Goal: Task Accomplishment & Management: Manage account settings

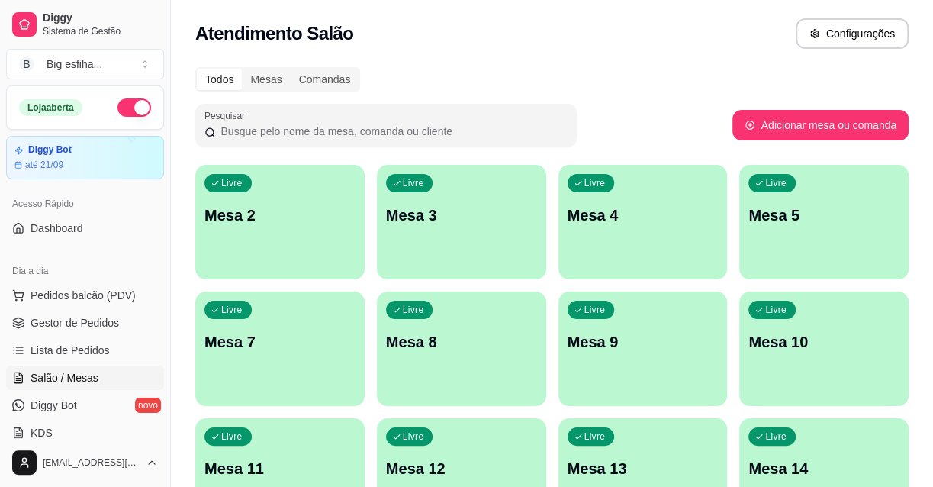
click at [280, 216] on p "Mesa 2" at bounding box center [279, 214] width 151 height 21
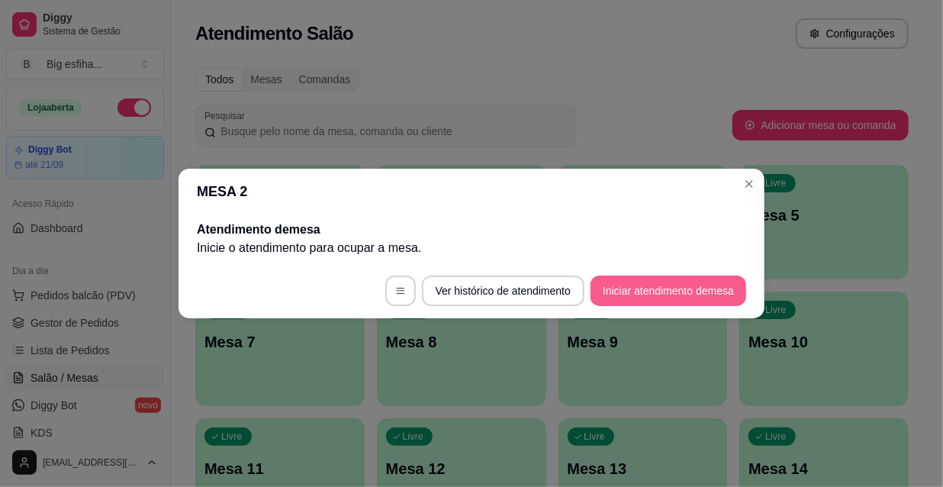
click at [641, 305] on footer "Ver histórico de atendimento Iniciar atendimento de mesa" at bounding box center [471, 290] width 586 height 55
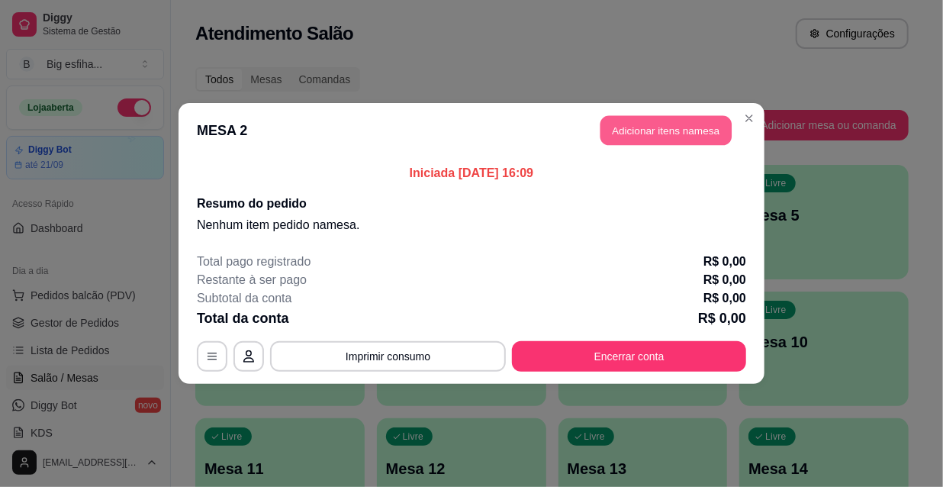
click at [666, 145] on button "Adicionar itens na mesa" at bounding box center [665, 131] width 131 height 30
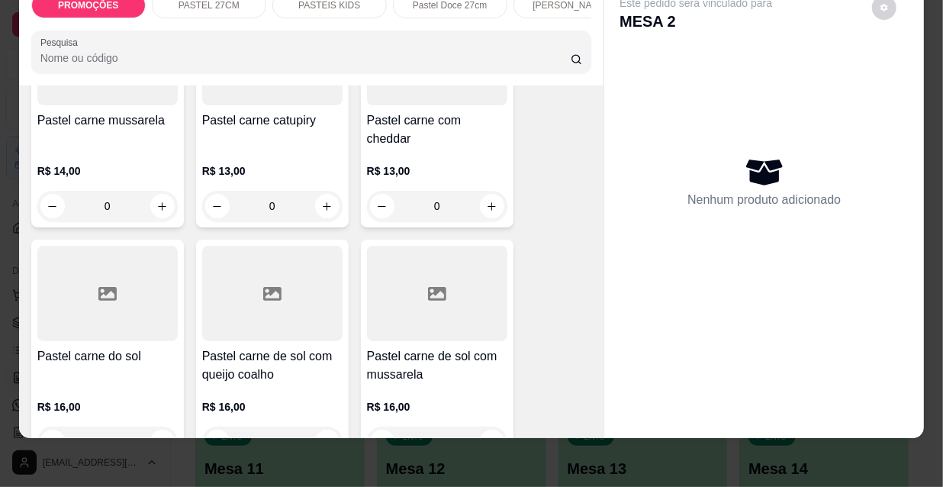
scroll to position [1802, 0]
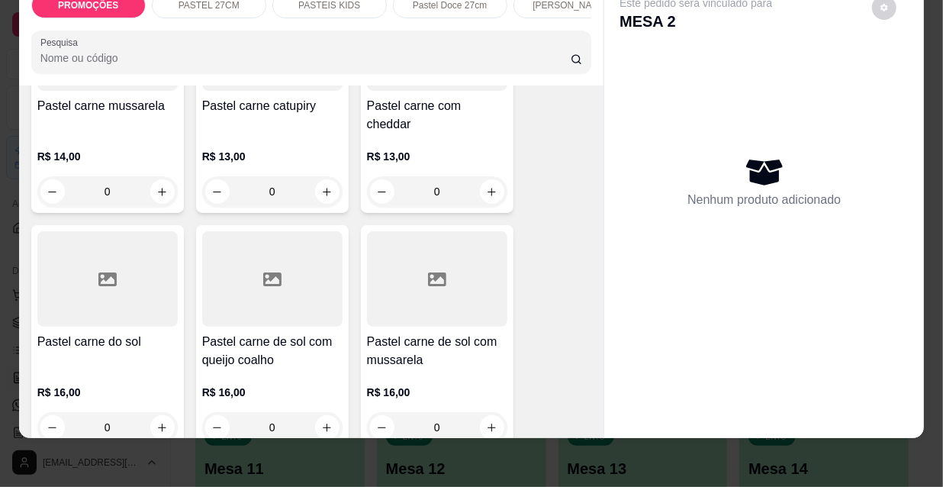
click at [382, 384] on p "R$ 16,00" at bounding box center [437, 391] width 140 height 15
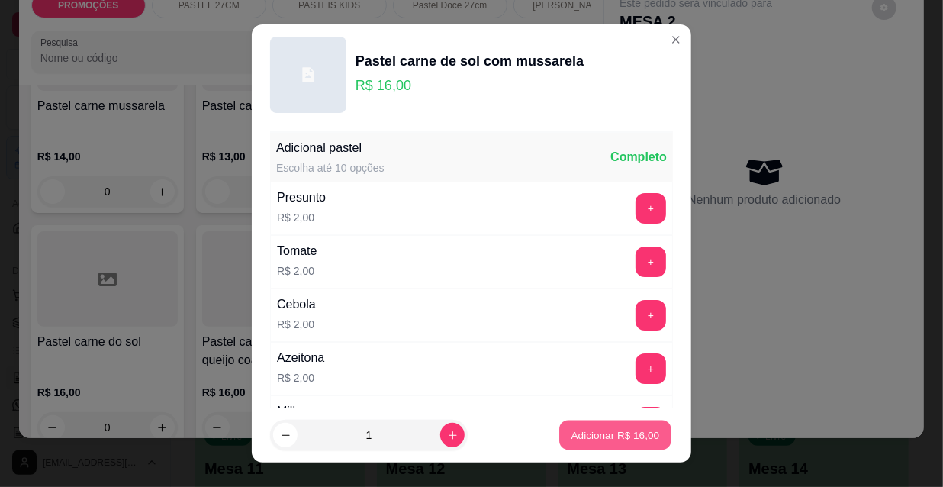
click at [602, 425] on button "Adicionar R$ 16,00" at bounding box center [615, 435] width 112 height 30
type input "1"
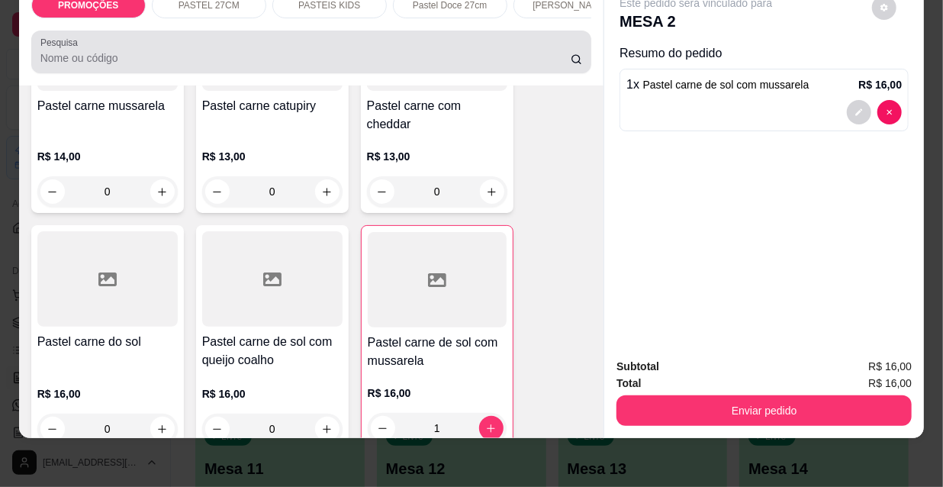
scroll to position [0, 0]
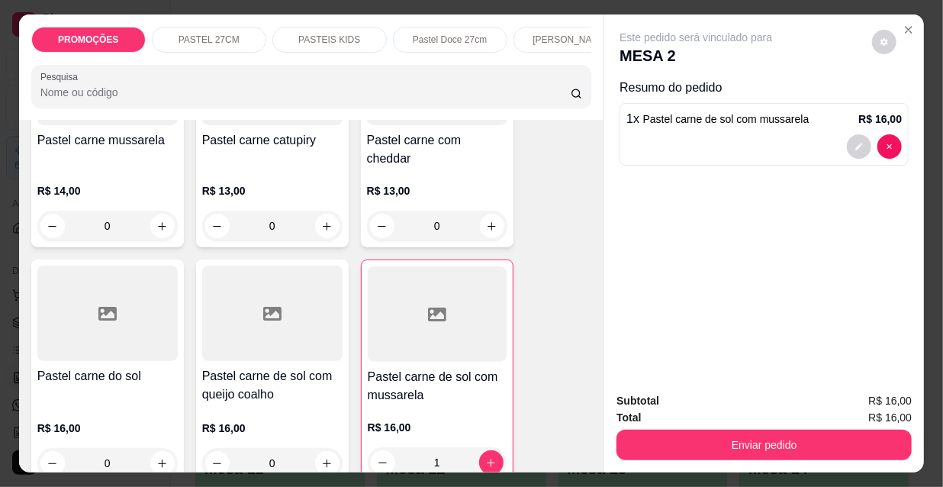
click at [422, 37] on p "Pastel Doce 27cm" at bounding box center [450, 40] width 74 height 12
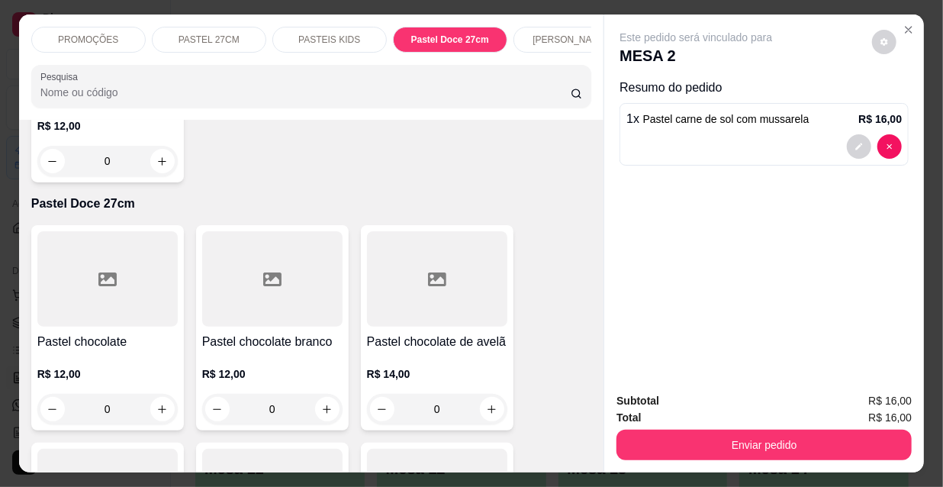
scroll to position [39, 0]
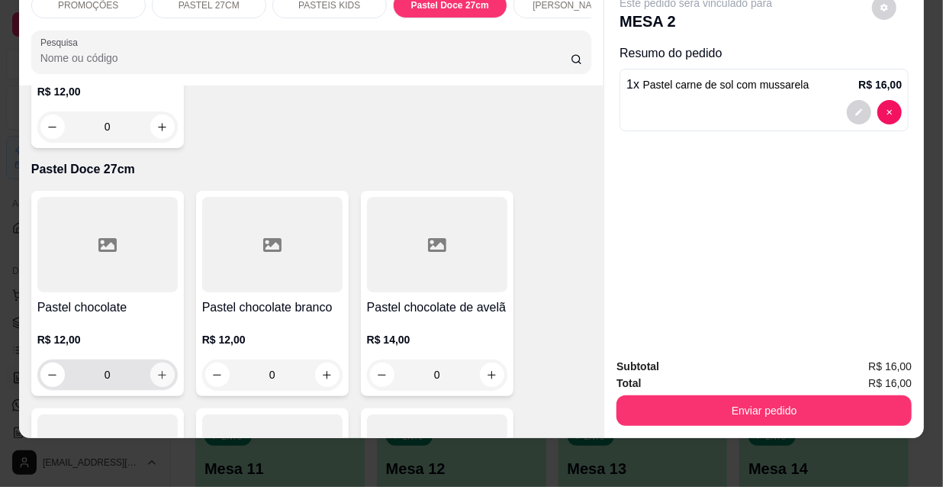
click at [150, 362] on button "increase-product-quantity" at bounding box center [162, 374] width 24 height 24
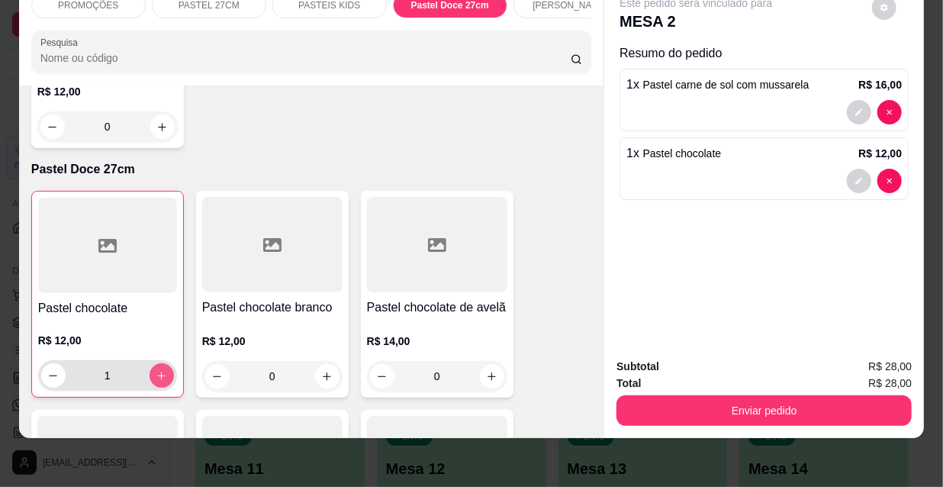
type input "1"
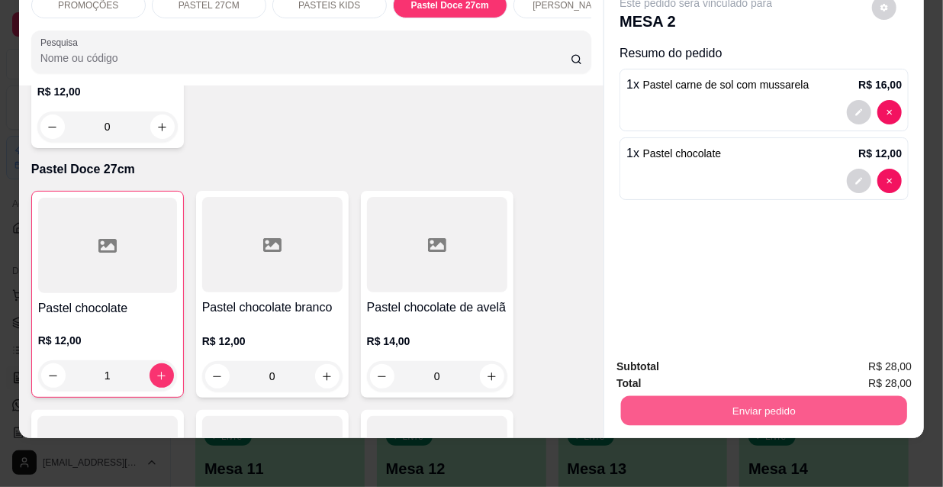
click at [725, 407] on button "Enviar pedido" at bounding box center [764, 410] width 286 height 30
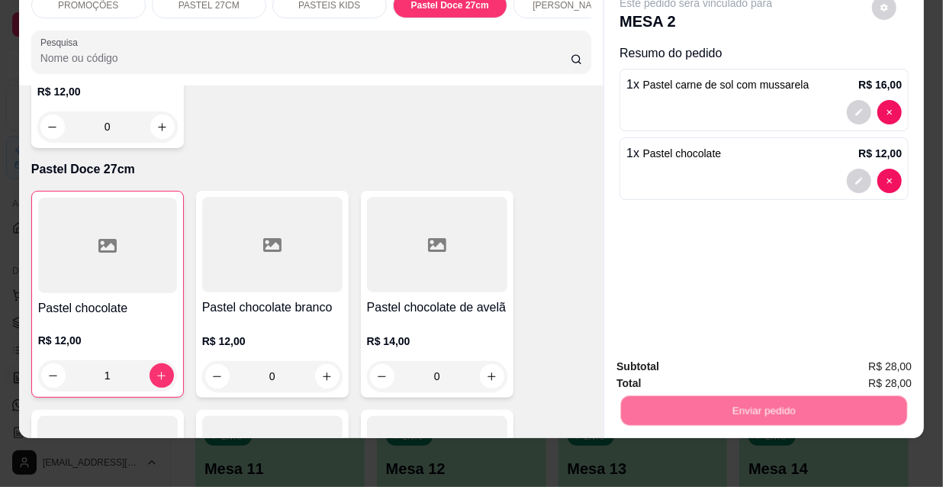
click at [705, 369] on button "Não registrar e enviar pedido" at bounding box center [714, 362] width 154 height 28
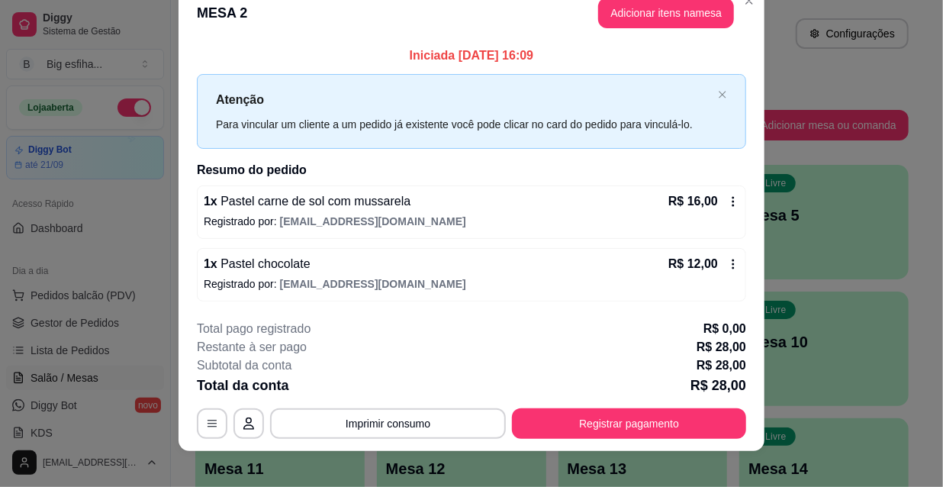
scroll to position [37, 0]
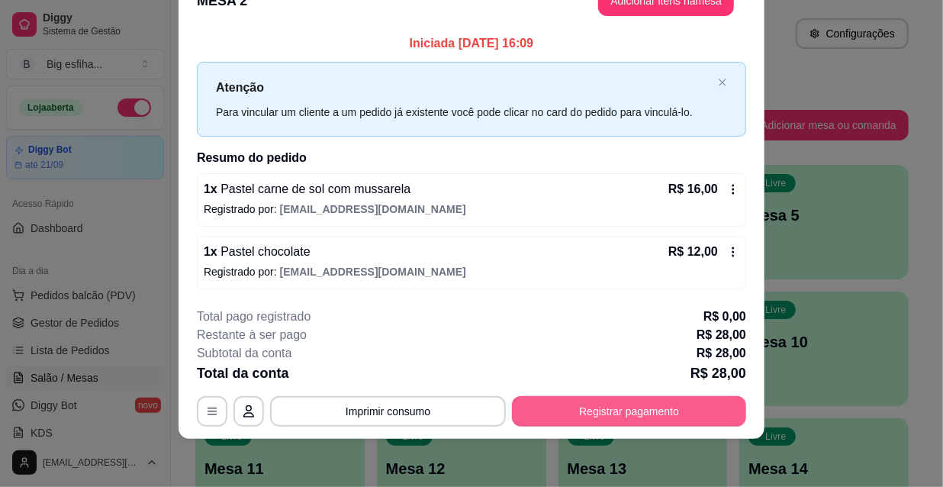
click at [657, 403] on button "Registrar pagamento" at bounding box center [629, 411] width 234 height 31
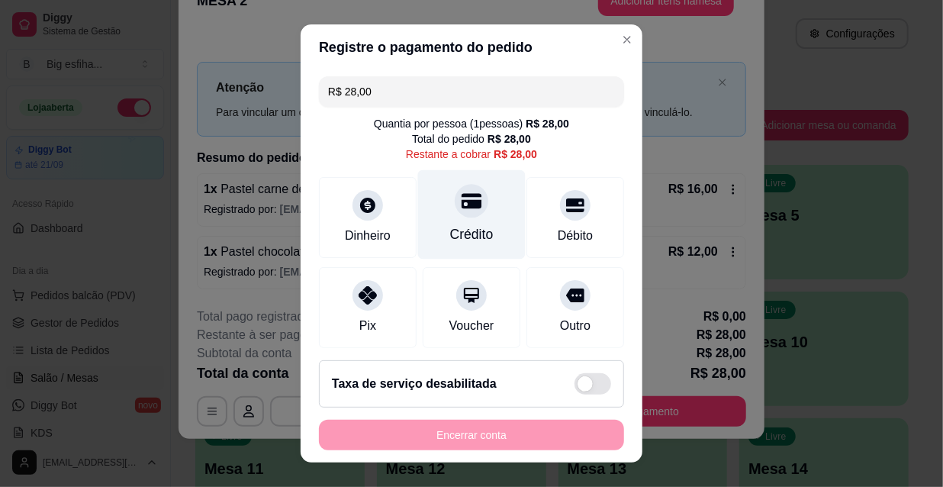
click at [434, 206] on div "Crédito" at bounding box center [472, 214] width 108 height 89
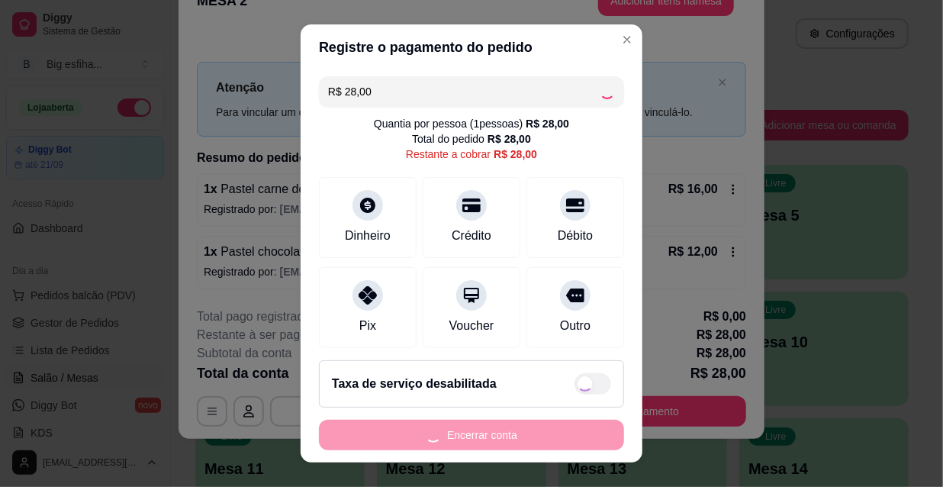
click at [495, 433] on div "Encerrar conta" at bounding box center [471, 434] width 305 height 31
click at [490, 429] on div "Encerrar conta" at bounding box center [471, 434] width 305 height 31
click at [488, 437] on div "Encerrar conta" at bounding box center [471, 434] width 305 height 31
click at [489, 441] on div "Encerrar conta" at bounding box center [471, 434] width 305 height 31
click at [490, 441] on div "Encerrar conta" at bounding box center [471, 434] width 305 height 31
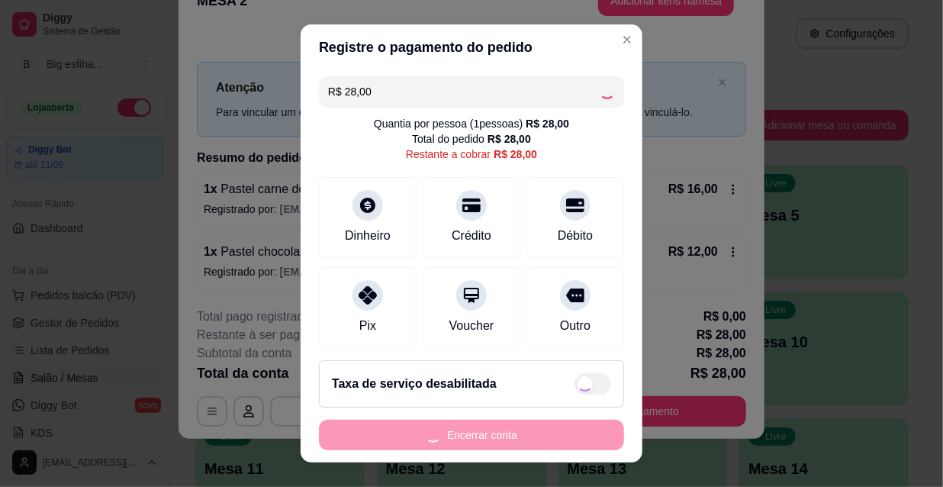
click at [490, 441] on div "Encerrar conta" at bounding box center [471, 434] width 305 height 31
type input "R$ 0,00"
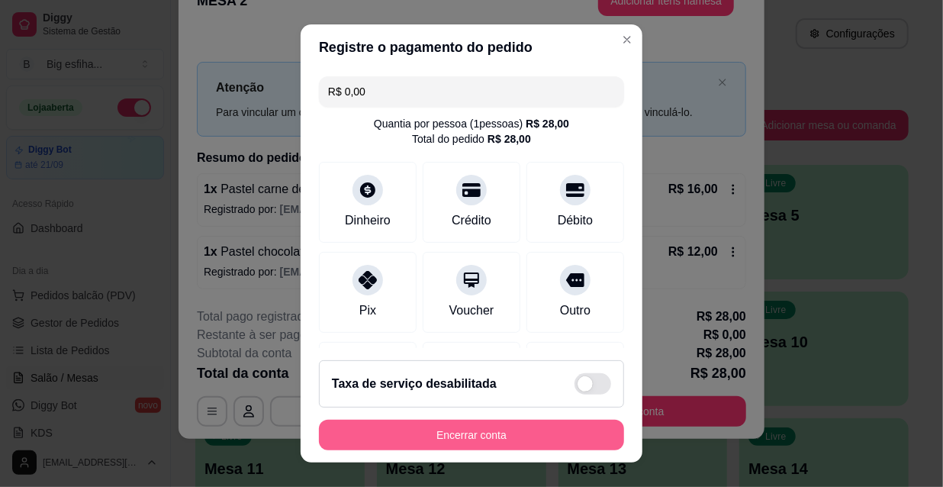
click at [474, 450] on div "Encerrar conta" at bounding box center [471, 434] width 305 height 31
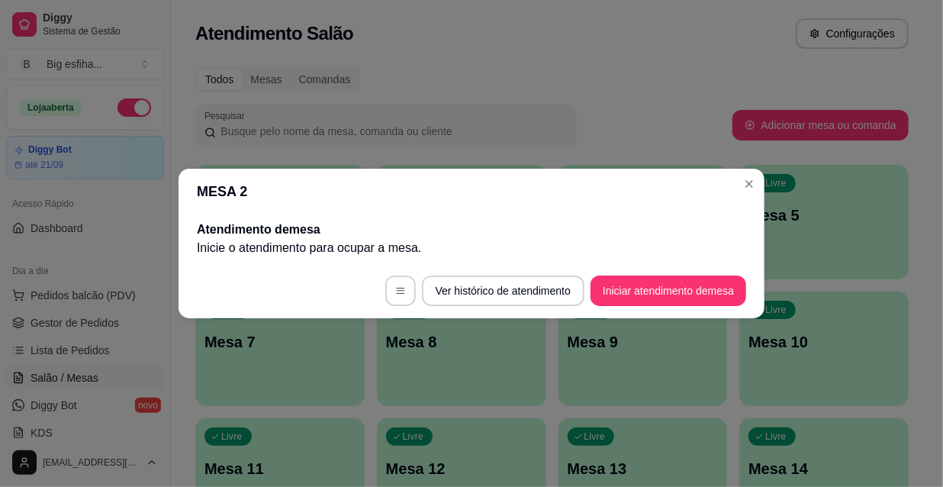
scroll to position [0, 0]
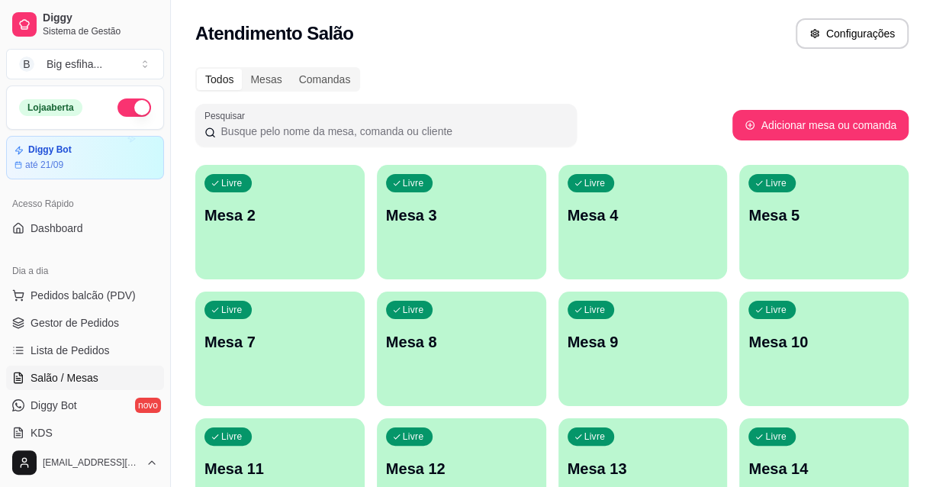
click at [250, 215] on p "Mesa 2" at bounding box center [279, 214] width 151 height 21
click at [323, 224] on p "Mesa 2" at bounding box center [279, 214] width 151 height 21
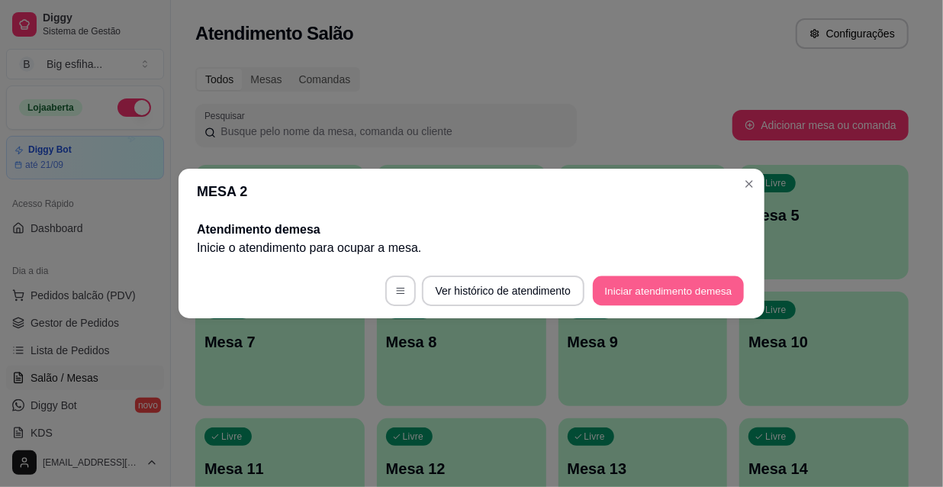
click at [641, 297] on button "Iniciar atendimento de mesa" at bounding box center [668, 291] width 151 height 30
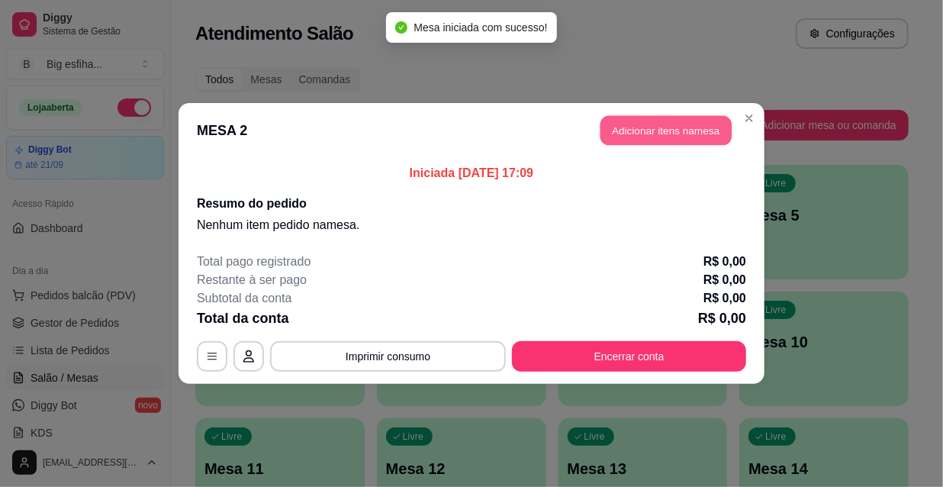
click at [686, 134] on button "Adicionar itens na mesa" at bounding box center [665, 131] width 131 height 30
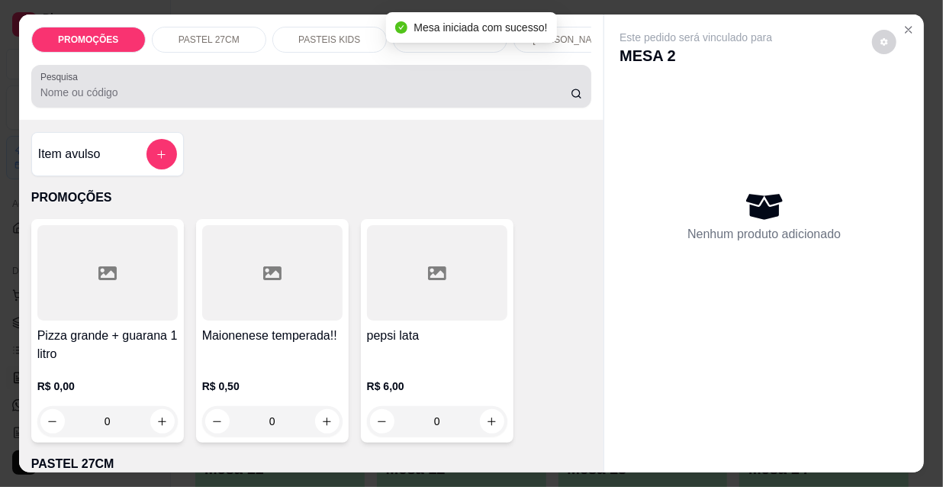
click at [126, 100] on input "Pesquisa" at bounding box center [305, 92] width 530 height 15
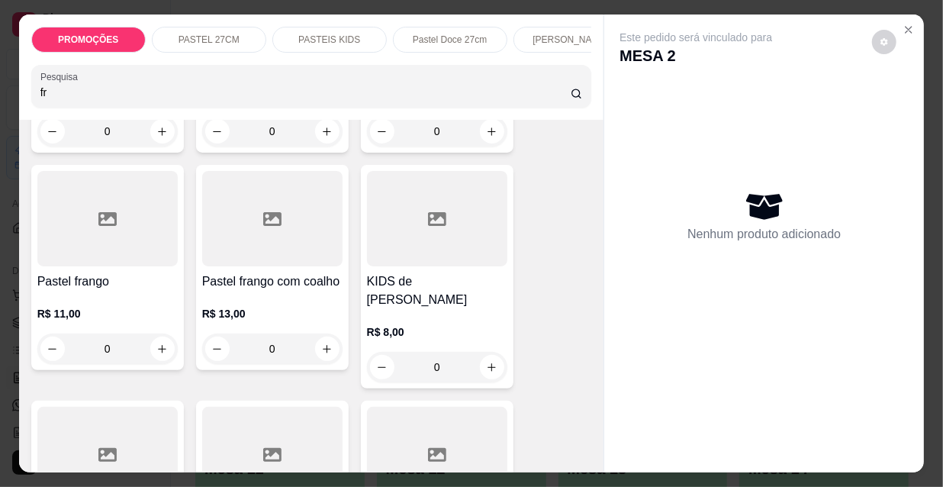
scroll to position [346, 0]
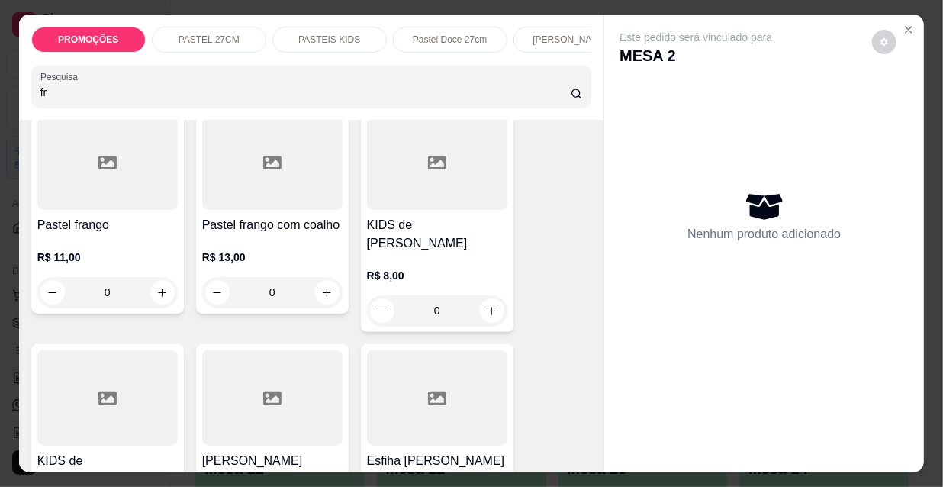
type input "fr"
click at [155, 306] on div "0" at bounding box center [107, 292] width 140 height 31
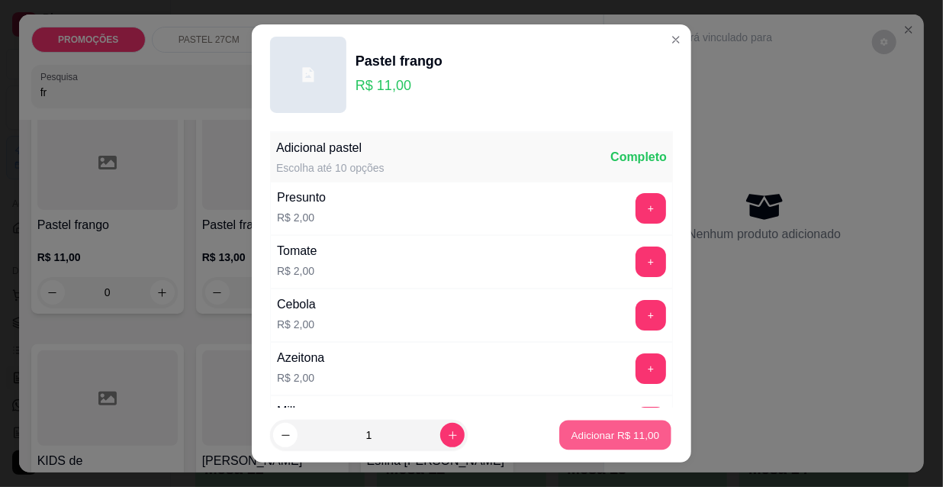
click at [618, 428] on p "Adicionar R$ 11,00" at bounding box center [615, 434] width 88 height 14
type input "1"
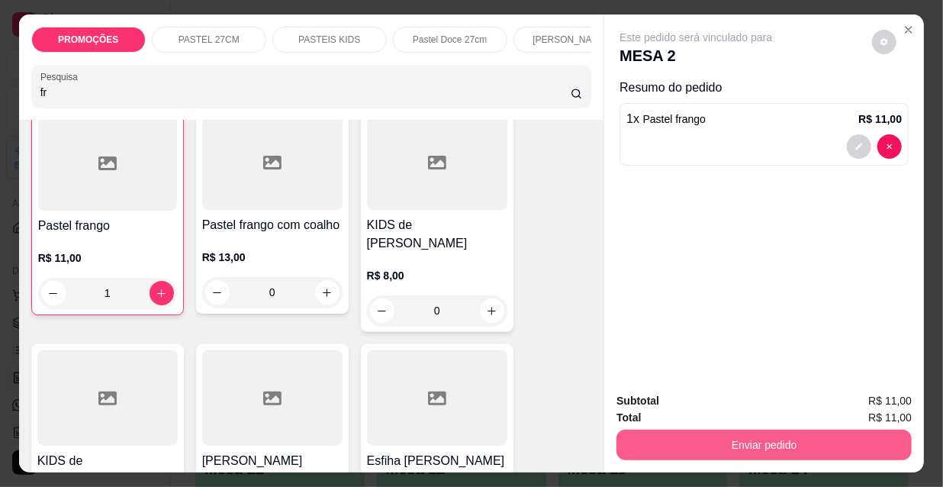
scroll to position [347, 0]
click at [724, 442] on button "Enviar pedido" at bounding box center [763, 444] width 295 height 31
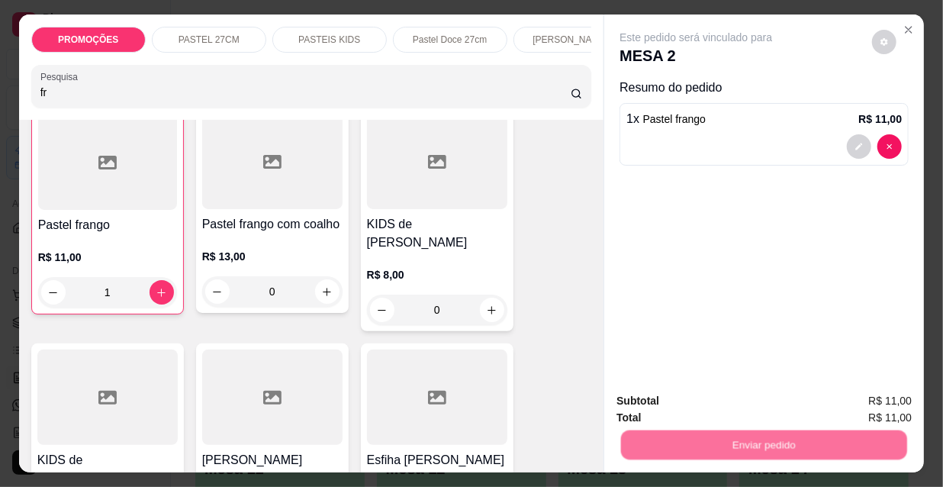
click at [711, 411] on button "Não registrar e enviar pedido" at bounding box center [714, 401] width 159 height 29
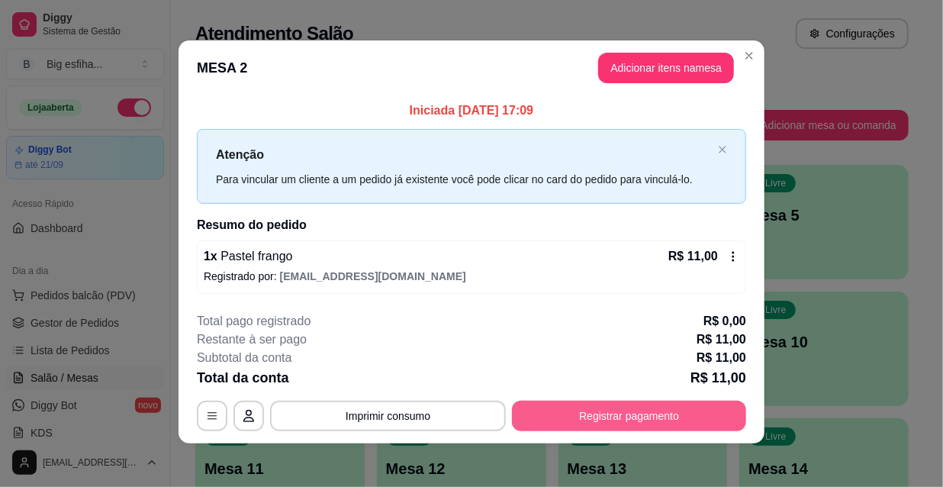
scroll to position [6, 0]
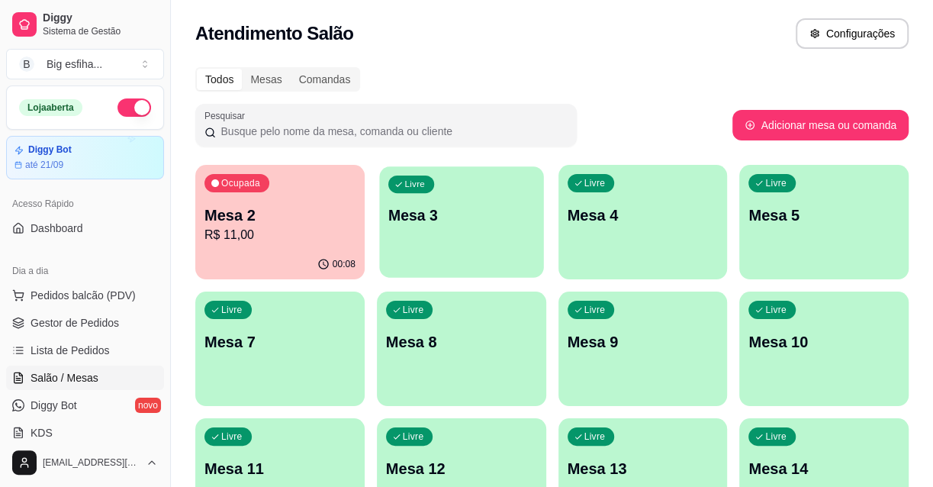
click at [494, 225] on p "Mesa 3" at bounding box center [461, 215] width 146 height 21
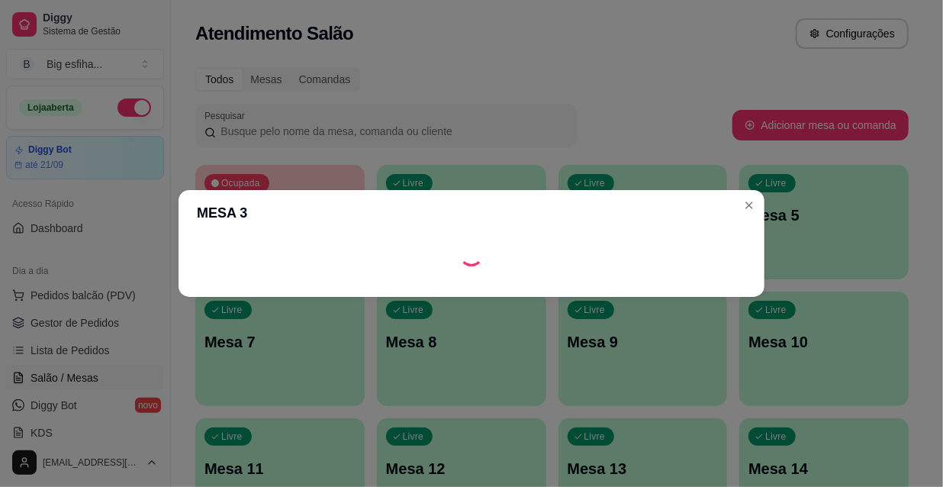
click at [680, 283] on footer at bounding box center [471, 284] width 586 height 24
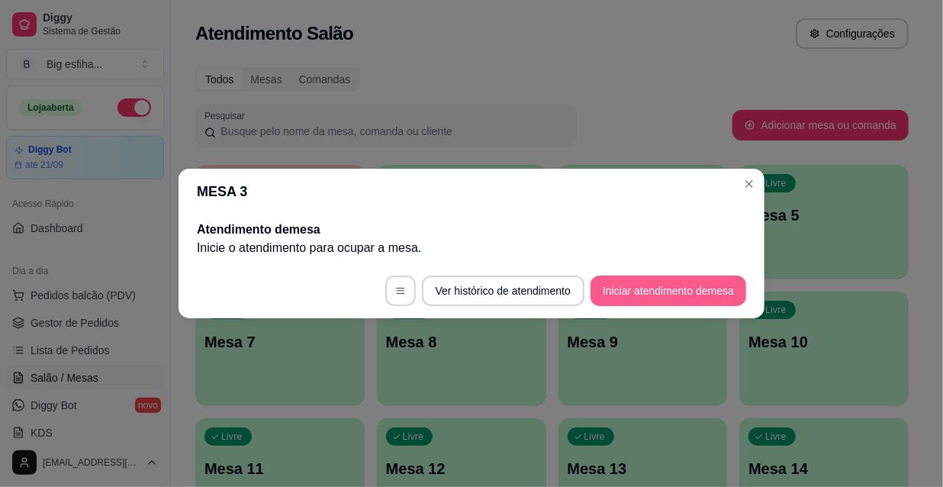
click at [693, 284] on button "Iniciar atendimento de mesa" at bounding box center [668, 290] width 156 height 31
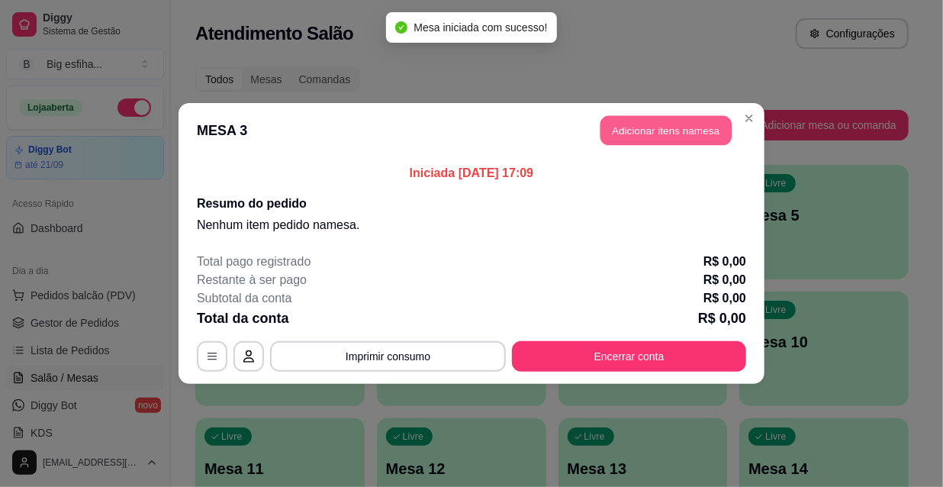
click at [643, 135] on button "Adicionar itens na mesa" at bounding box center [665, 131] width 131 height 30
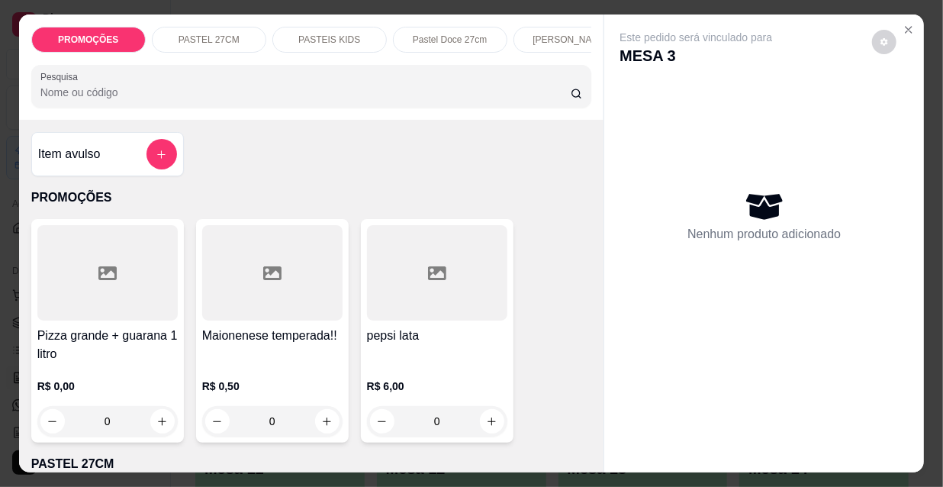
click at [573, 34] on p "[PERSON_NAME]" at bounding box center [569, 40] width 75 height 12
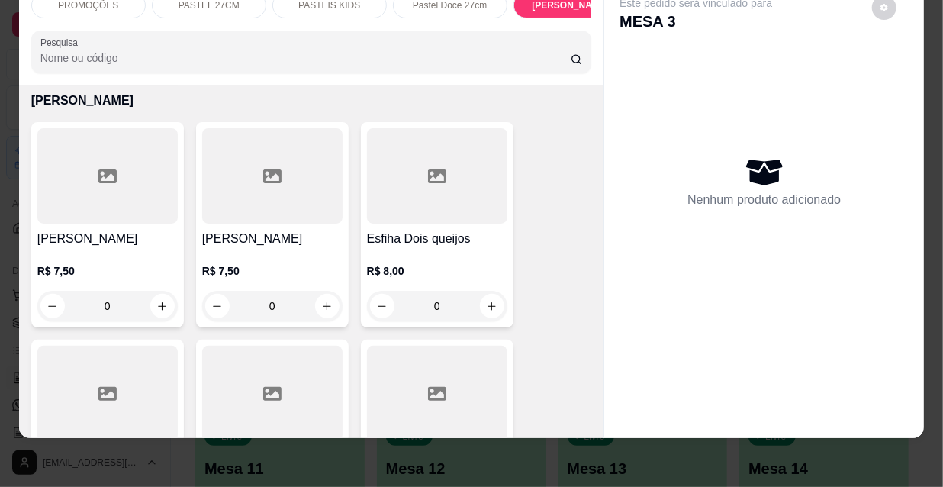
scroll to position [7108, 0]
click at [114, 229] on h4 "[PERSON_NAME]" at bounding box center [107, 238] width 140 height 18
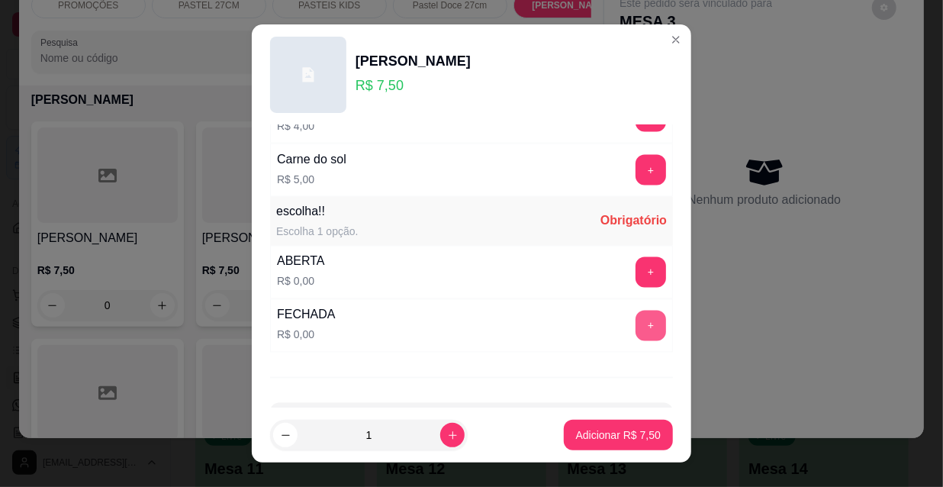
scroll to position [1267, 0]
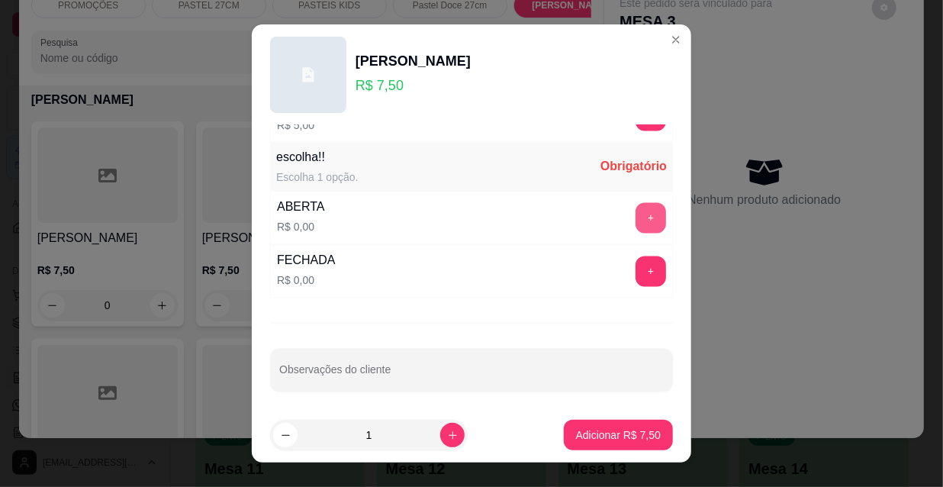
click at [635, 207] on button "+" at bounding box center [650, 218] width 31 height 31
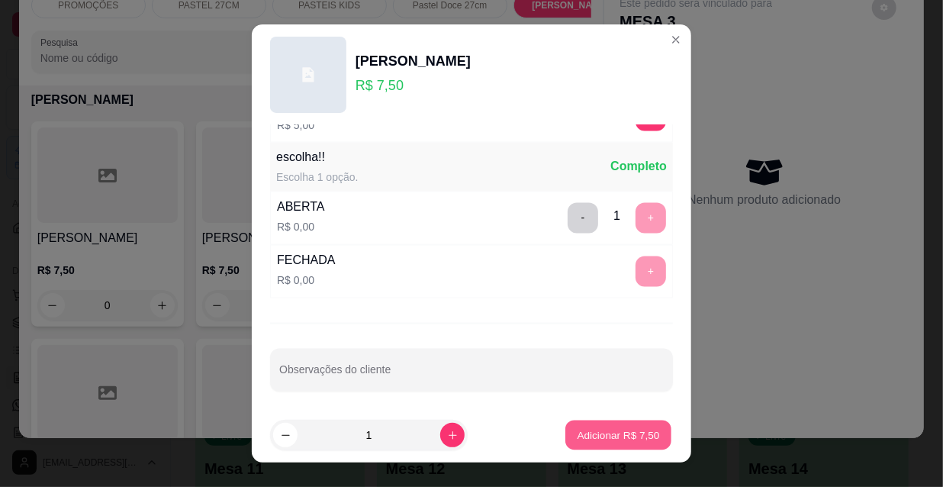
click at [586, 442] on button "Adicionar R$ 7,50" at bounding box center [618, 435] width 106 height 30
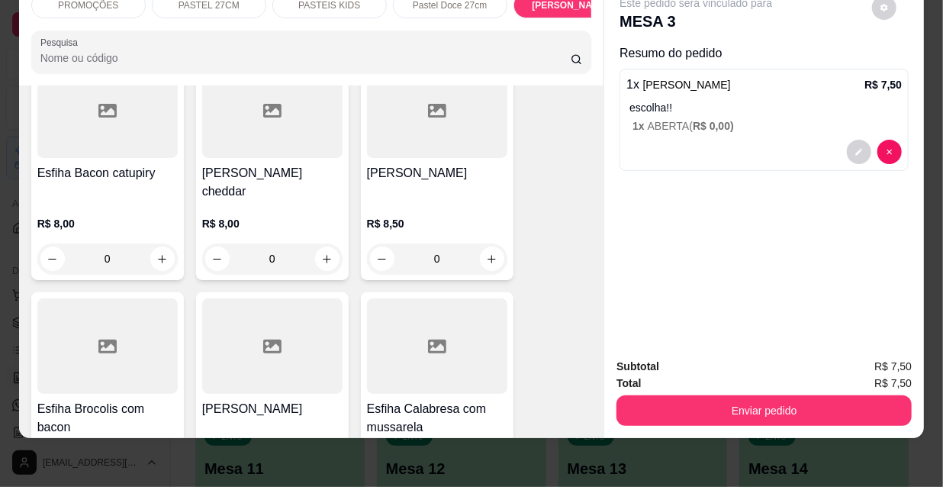
scroll to position [8148, 0]
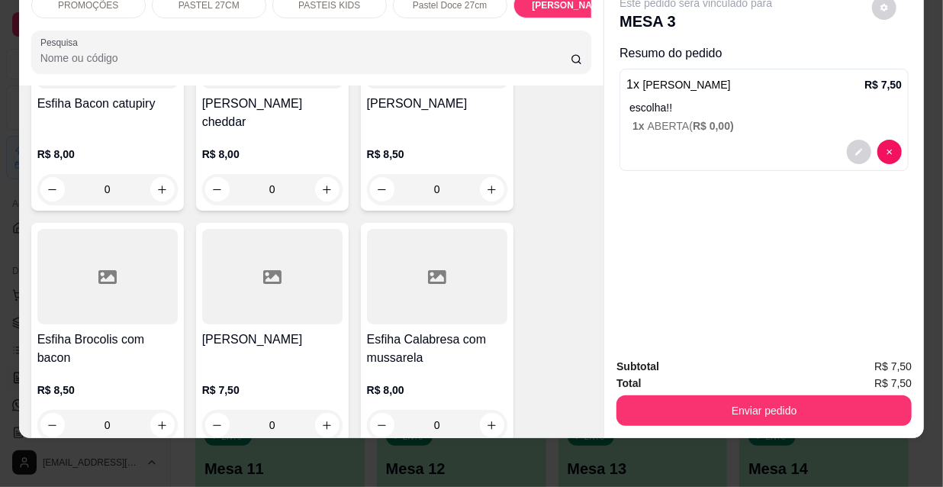
click at [446, 236] on div "Esfiha Calabresa com mussarela R$ 8,00 0" at bounding box center [437, 334] width 153 height 223
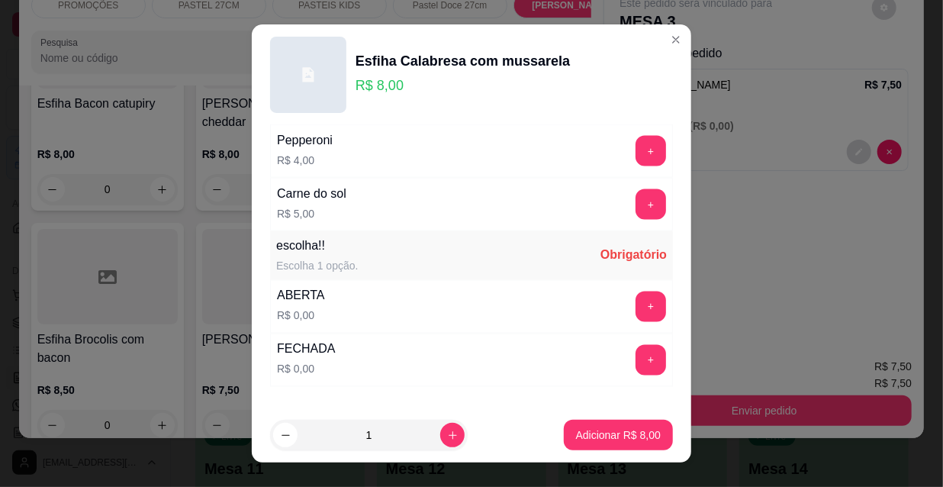
scroll to position [1267, 0]
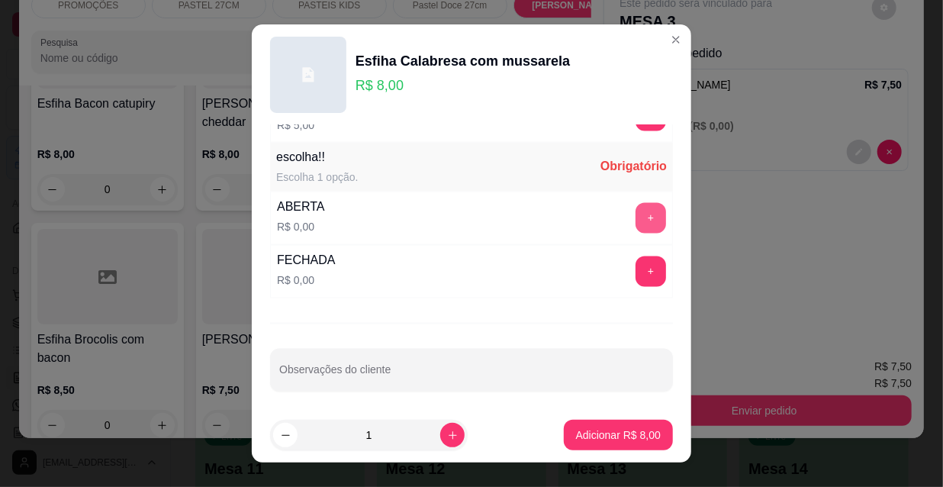
click at [635, 210] on button "+" at bounding box center [650, 218] width 31 height 31
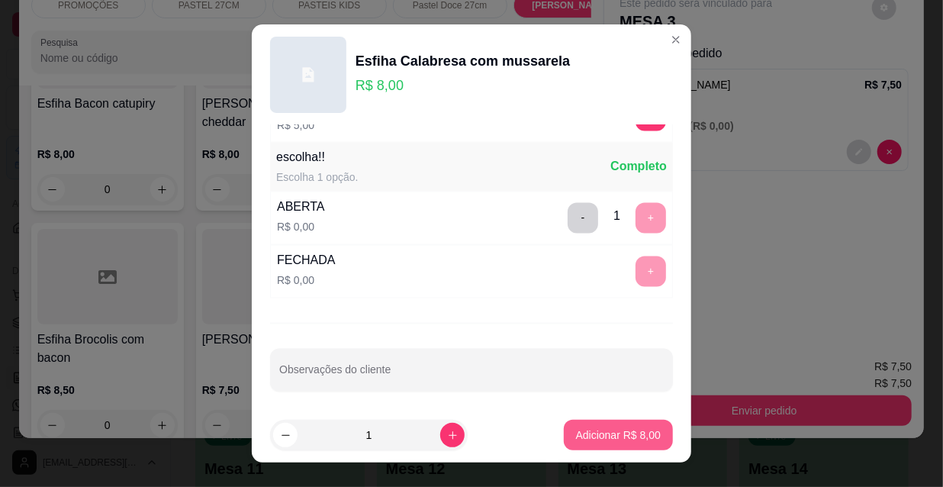
click at [602, 436] on p "Adicionar R$ 8,00" at bounding box center [618, 434] width 85 height 15
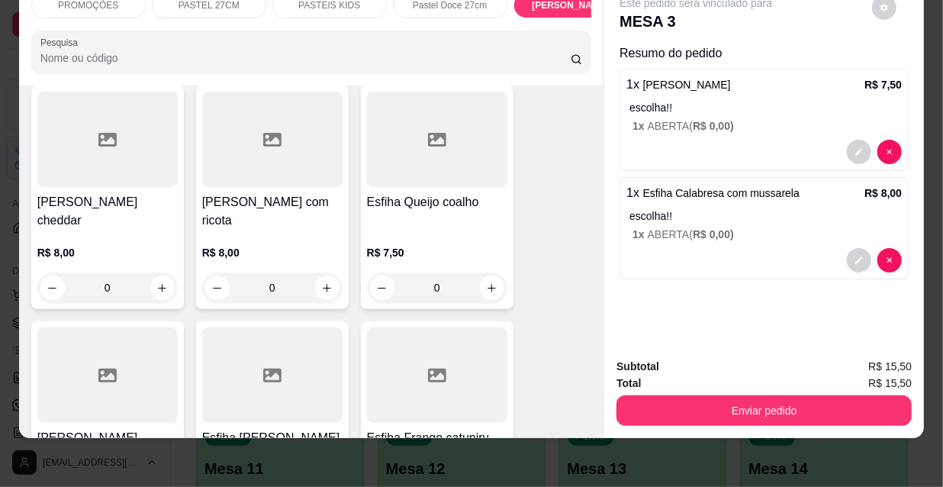
scroll to position [9465, 0]
click at [120, 427] on h4 "[PERSON_NAME]" at bounding box center [107, 436] width 140 height 18
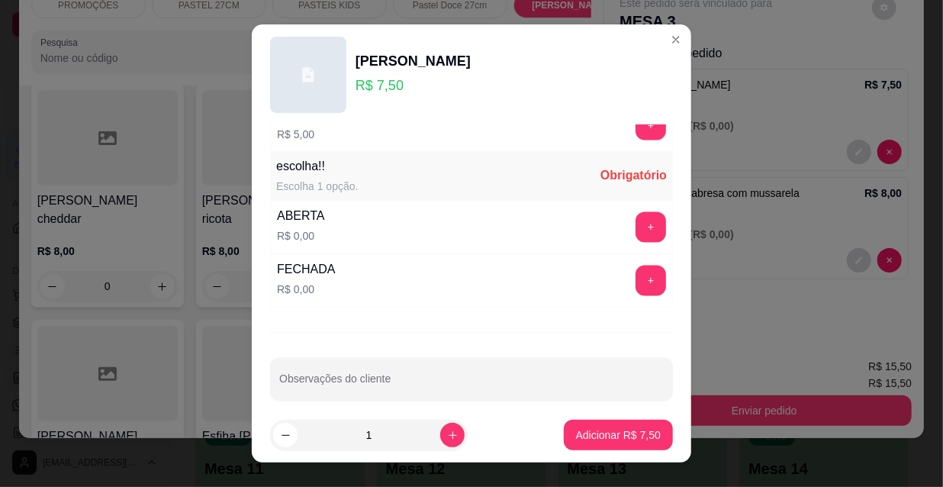
scroll to position [1267, 0]
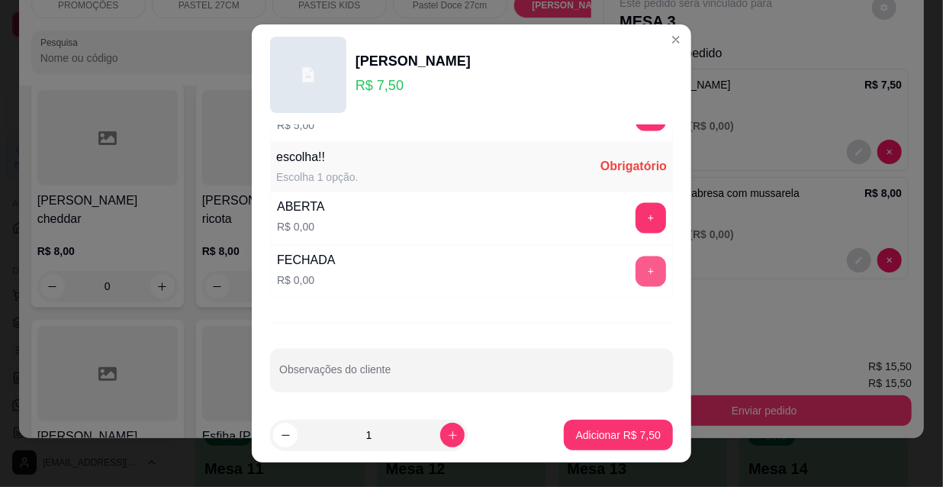
click at [635, 275] on button "+" at bounding box center [650, 271] width 31 height 31
click at [567, 273] on button "-" at bounding box center [582, 271] width 31 height 31
click at [635, 205] on button "+" at bounding box center [650, 218] width 31 height 31
click at [567, 217] on button "-" at bounding box center [582, 218] width 31 height 31
click at [636, 274] on button "+" at bounding box center [651, 272] width 30 height 30
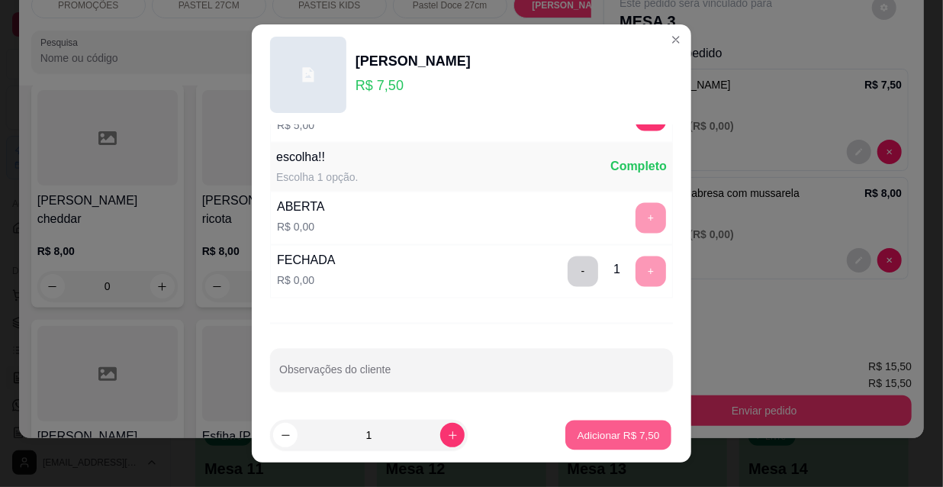
click at [625, 434] on p "Adicionar R$ 7,50" at bounding box center [617, 434] width 82 height 14
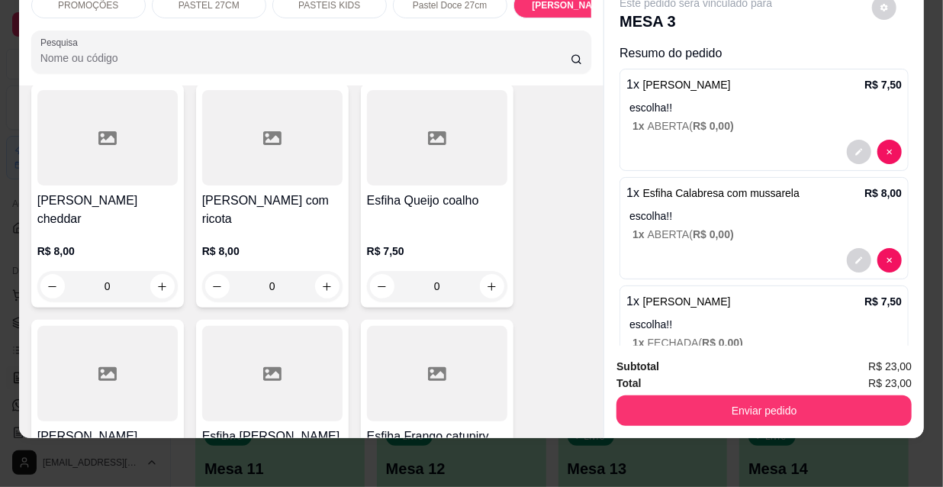
scroll to position [62, 0]
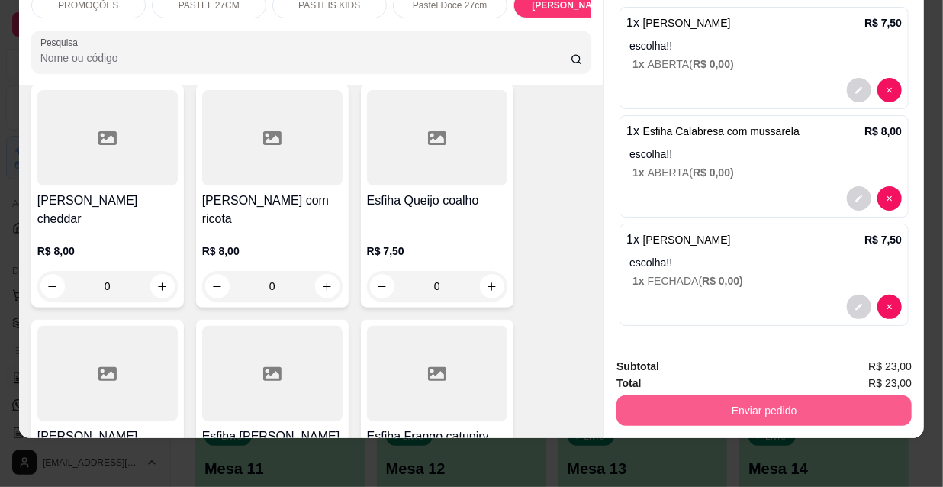
click at [708, 398] on button "Enviar pedido" at bounding box center [763, 410] width 295 height 31
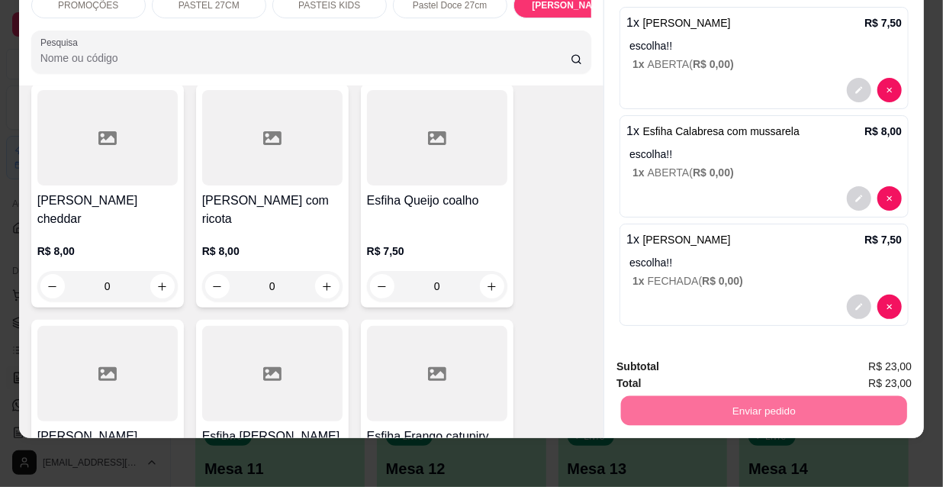
click at [708, 363] on button "Não registrar e enviar pedido" at bounding box center [714, 362] width 159 height 29
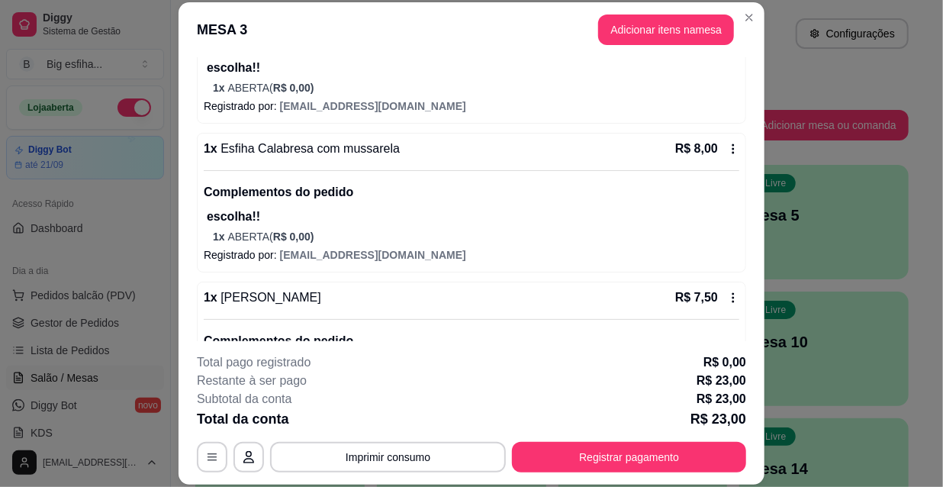
scroll to position [303, 0]
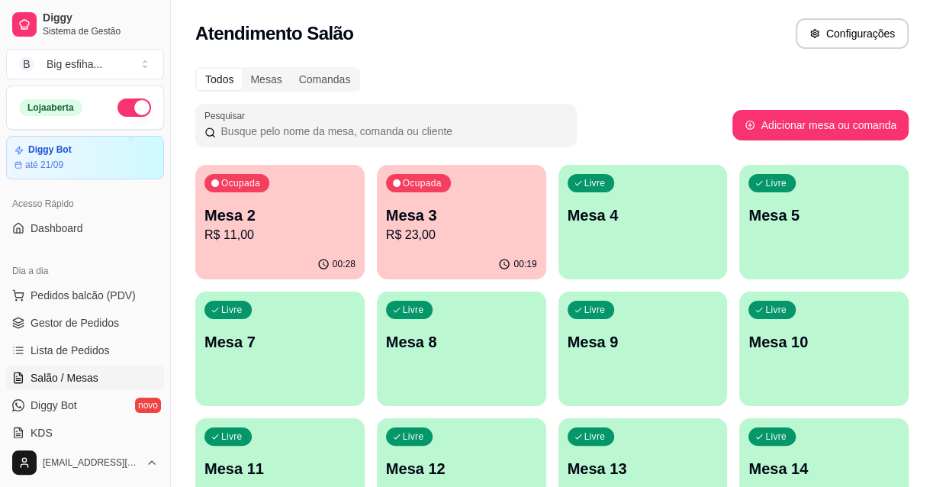
click at [644, 255] on div "Livre Mesa 4" at bounding box center [642, 213] width 169 height 96
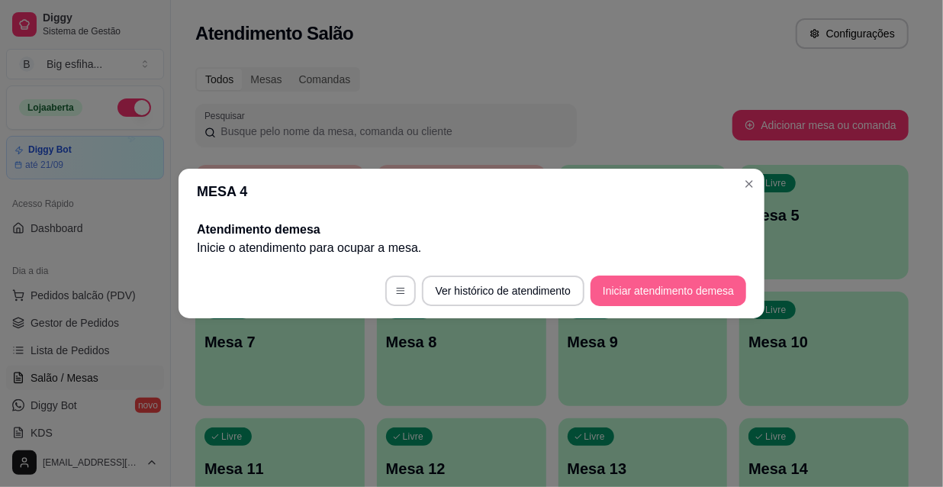
click at [648, 302] on button "Iniciar atendimento de mesa" at bounding box center [668, 290] width 156 height 31
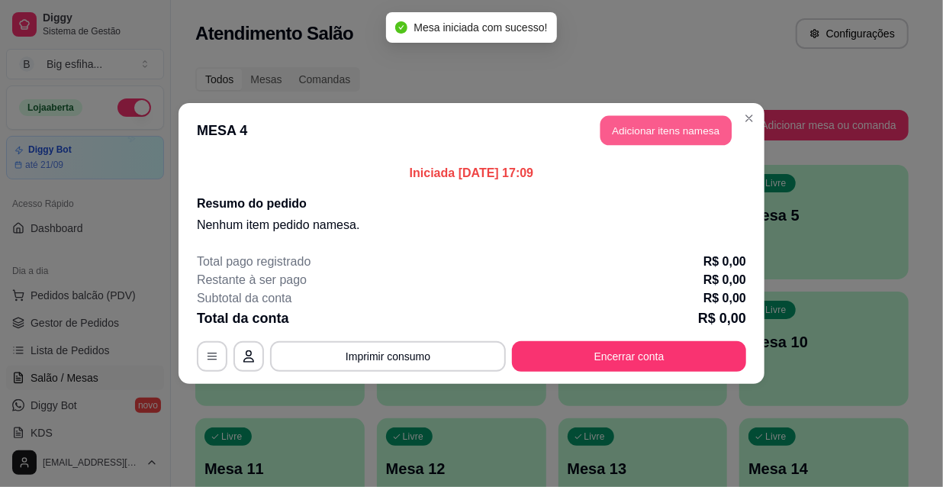
click at [628, 136] on button "Adicionar itens na mesa" at bounding box center [665, 131] width 131 height 30
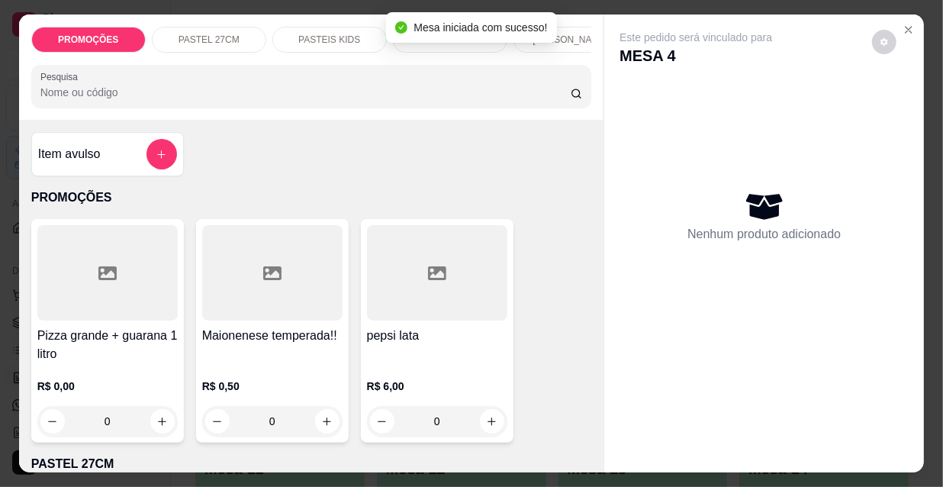
click at [560, 38] on p "[PERSON_NAME]" at bounding box center [569, 40] width 75 height 12
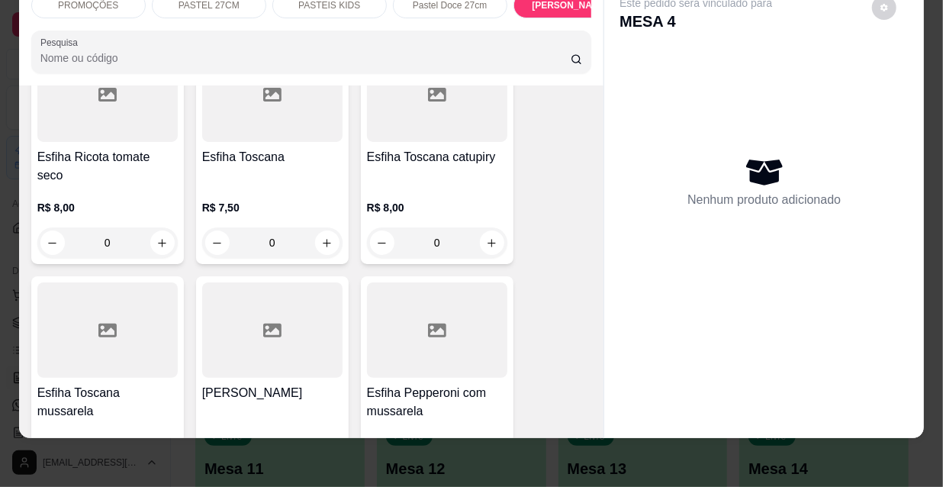
scroll to position [10436, 0]
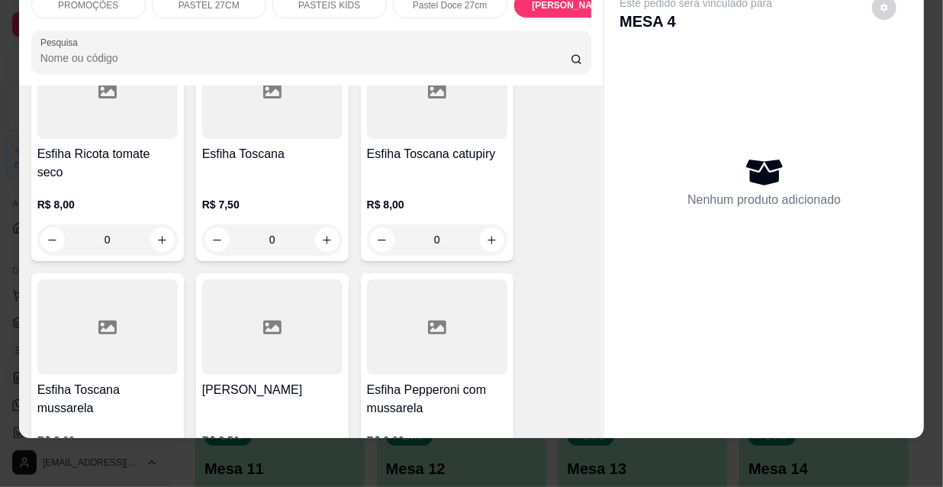
click at [429, 381] on h4 "Esfiha Pepperoni com mussarela" at bounding box center [437, 399] width 140 height 37
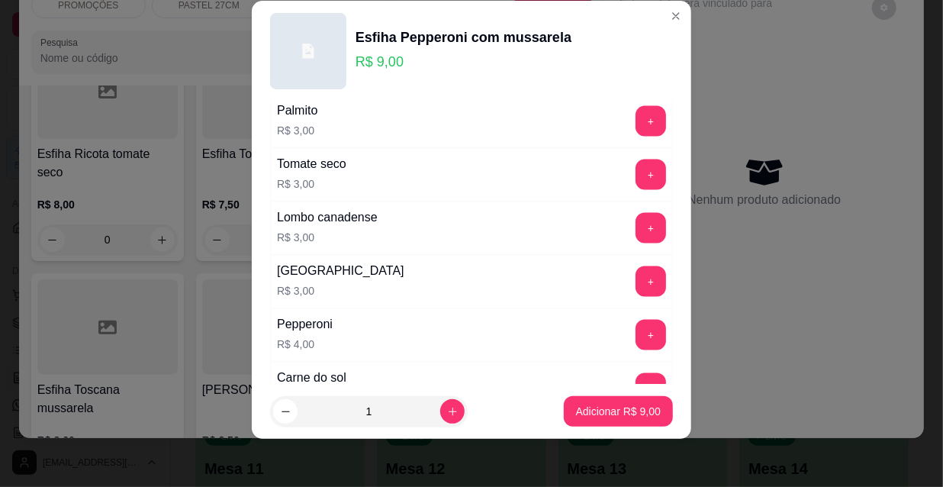
scroll to position [1197, 0]
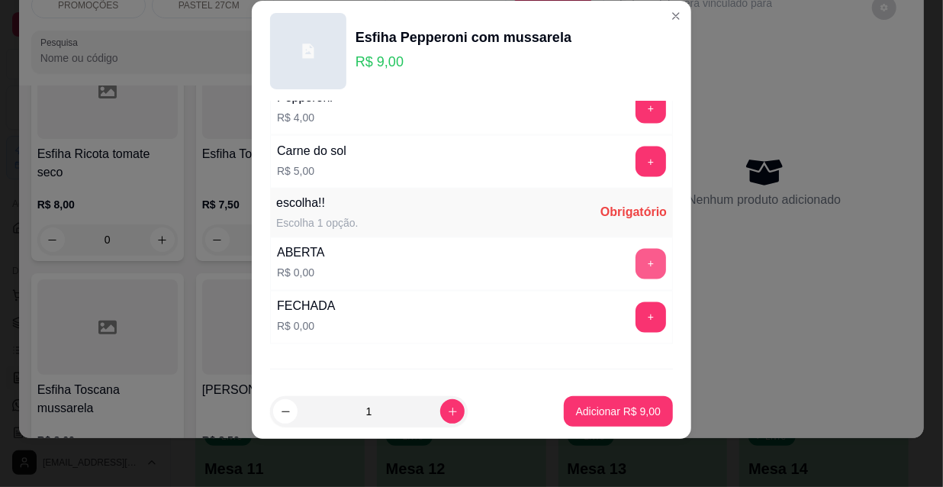
click at [635, 249] on button "+" at bounding box center [650, 264] width 31 height 31
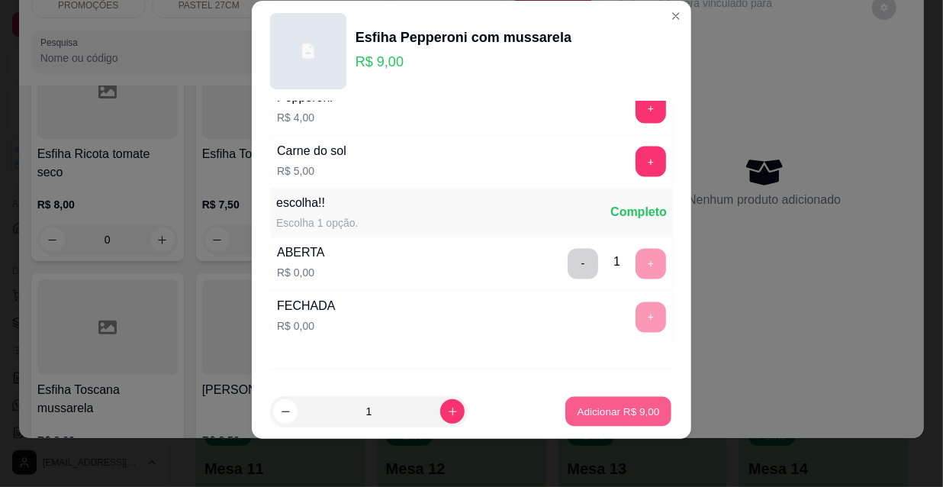
click at [616, 403] on p "Adicionar R$ 9,00" at bounding box center [617, 410] width 82 height 14
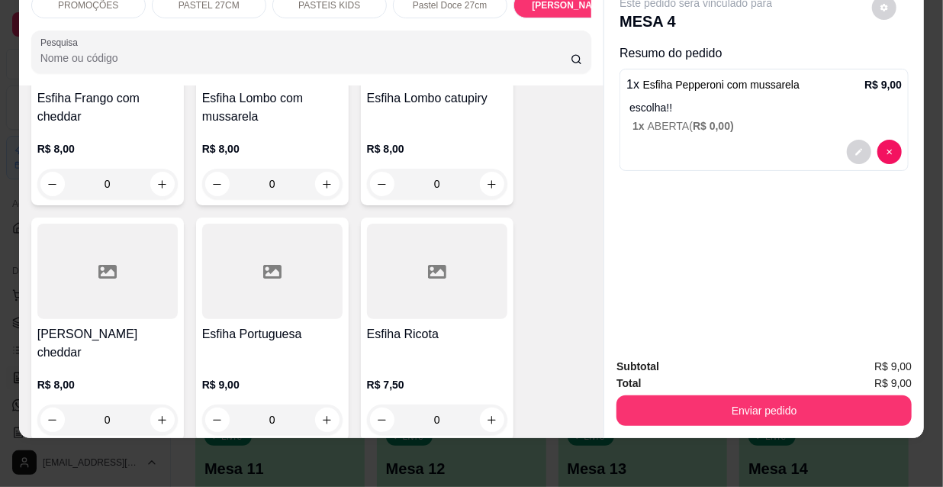
scroll to position [10020, 0]
click at [262, 223] on div at bounding box center [272, 270] width 140 height 95
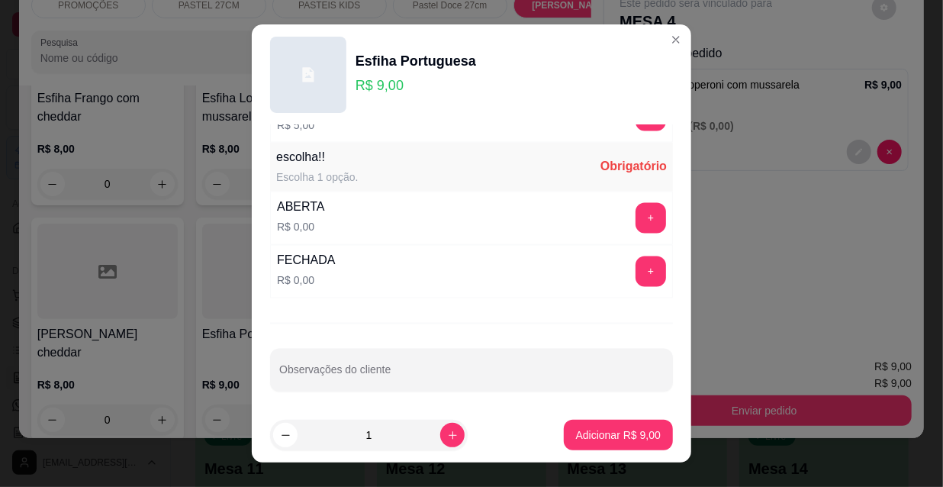
scroll to position [24, 0]
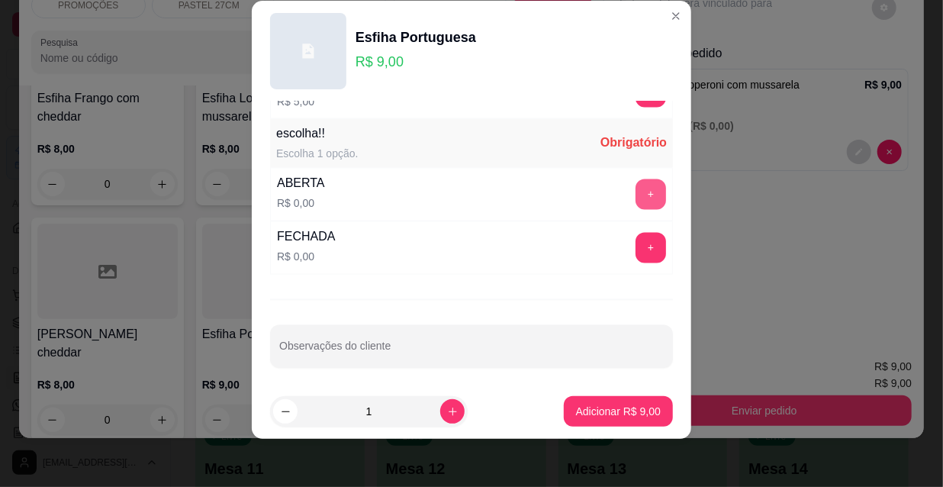
click at [635, 183] on button "+" at bounding box center [650, 194] width 31 height 31
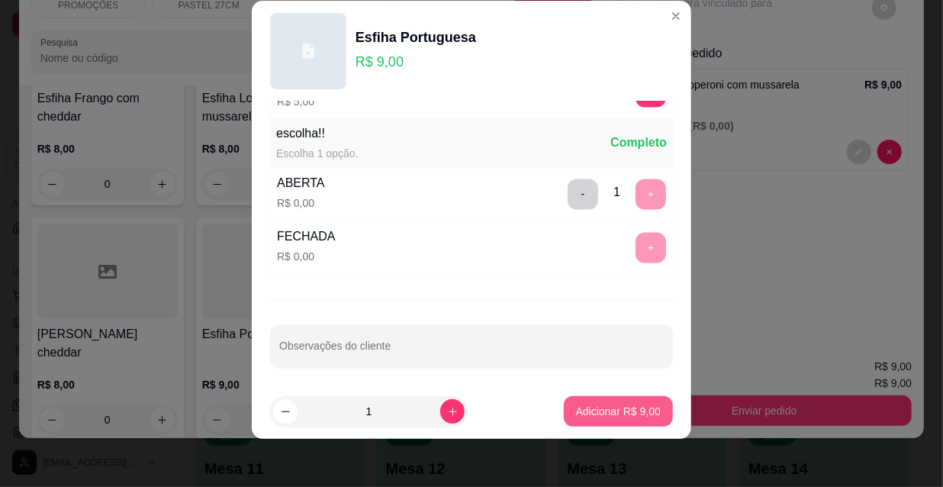
click at [590, 406] on p "Adicionar R$ 9,00" at bounding box center [618, 410] width 85 height 15
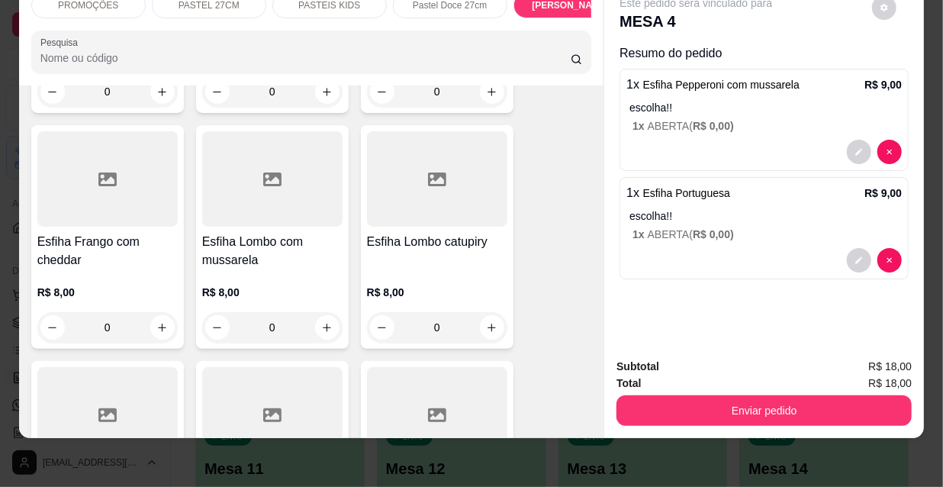
scroll to position [9742, 0]
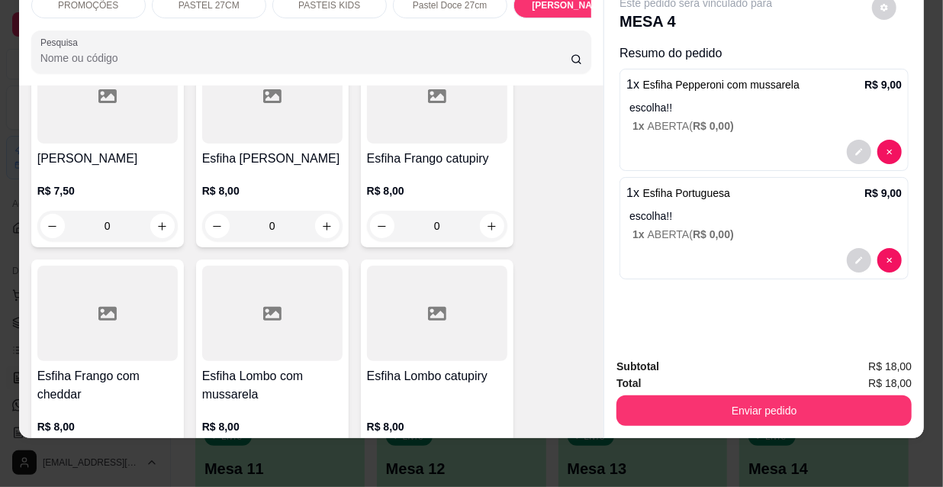
click at [433, 265] on div at bounding box center [437, 312] width 140 height 95
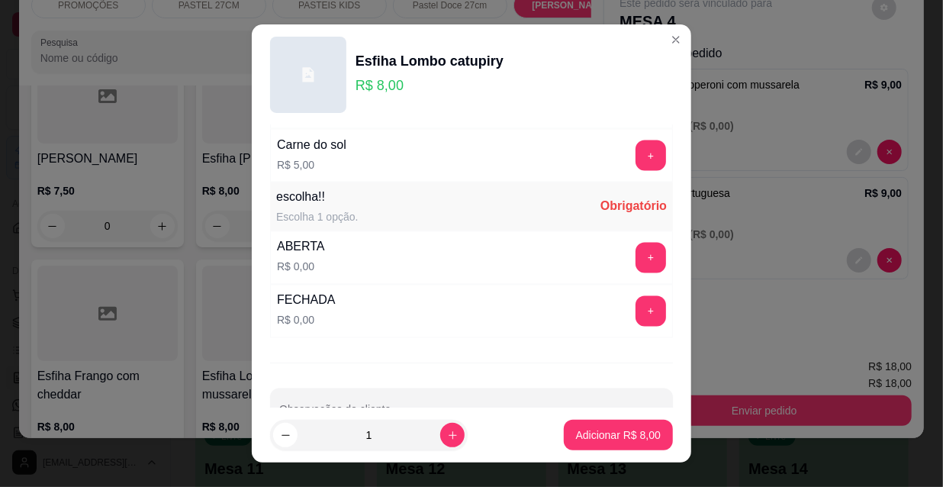
scroll to position [1197, 0]
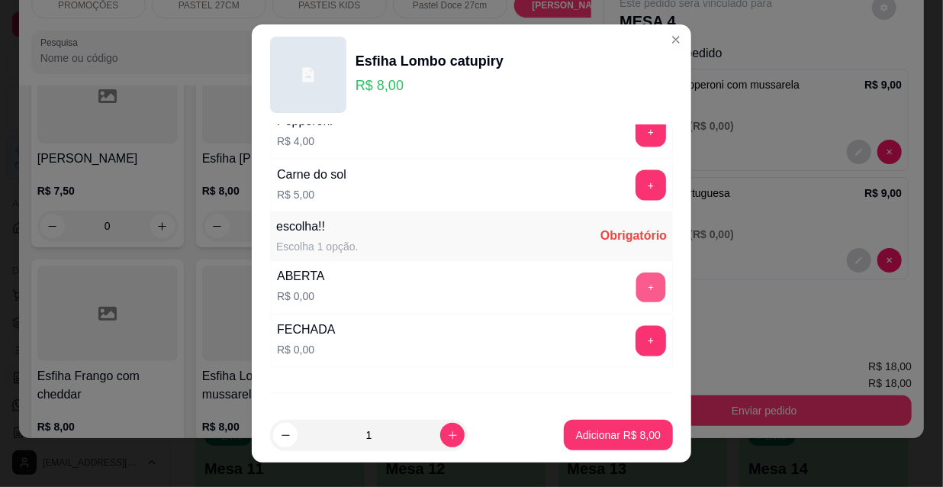
click at [636, 273] on button "+" at bounding box center [651, 288] width 30 height 30
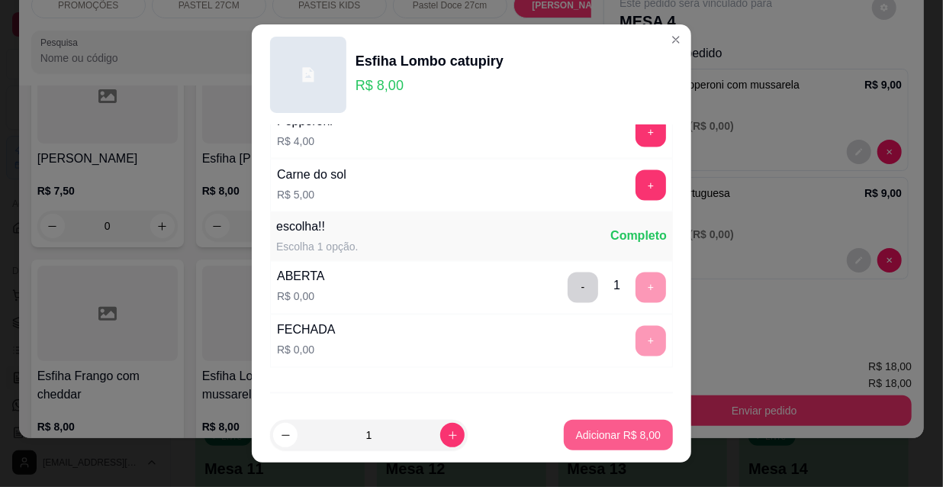
click at [620, 438] on p "Adicionar R$ 8,00" at bounding box center [618, 434] width 85 height 15
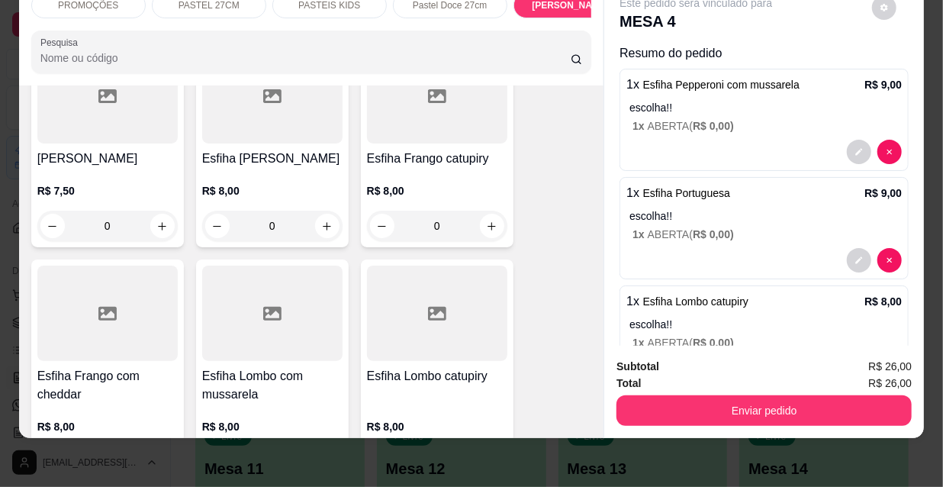
scroll to position [62, 0]
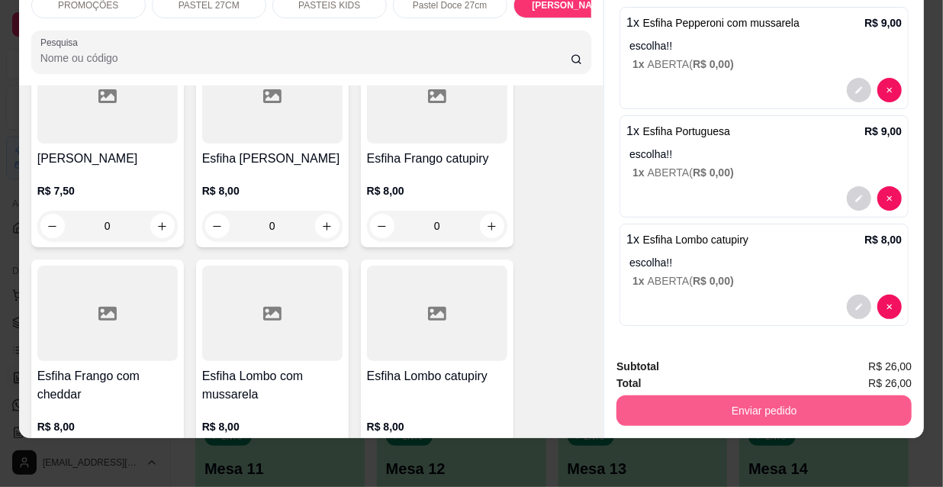
click at [777, 403] on button "Enviar pedido" at bounding box center [763, 410] width 295 height 31
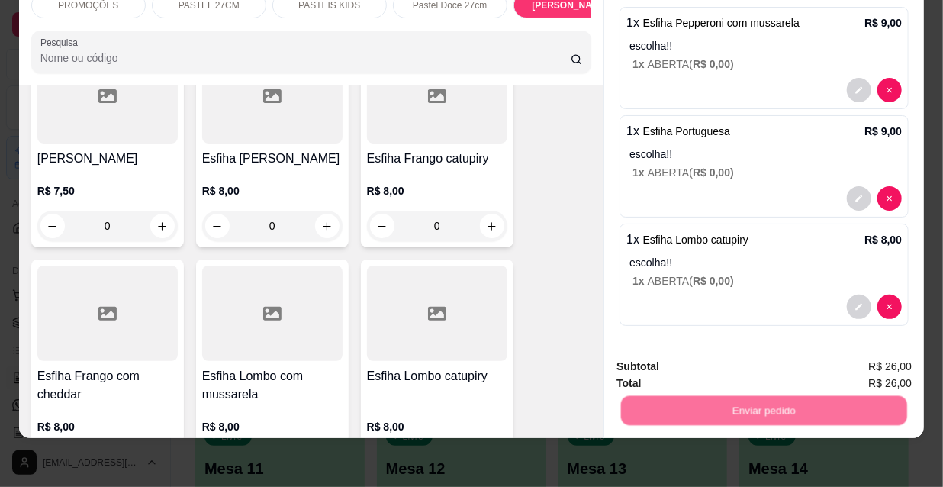
click at [720, 366] on button "Não registrar e enviar pedido" at bounding box center [714, 362] width 159 height 29
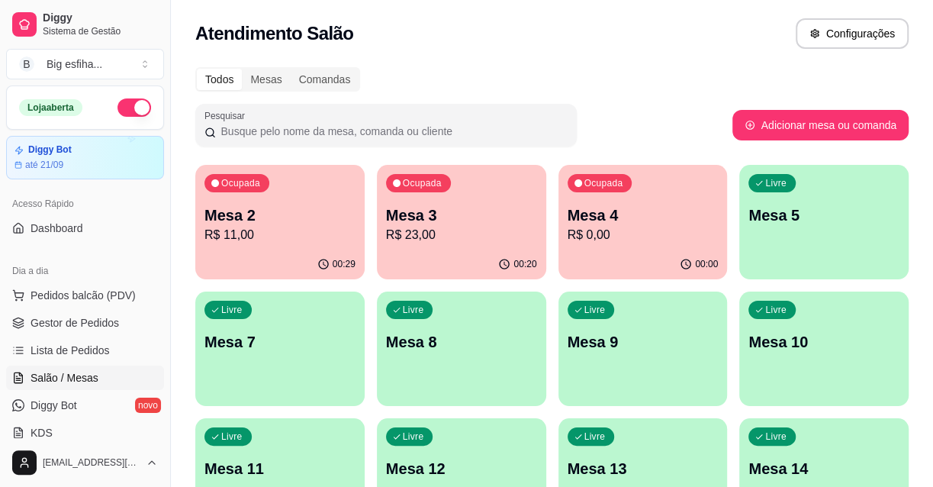
click at [441, 233] on p "R$ 23,00" at bounding box center [461, 235] width 151 height 18
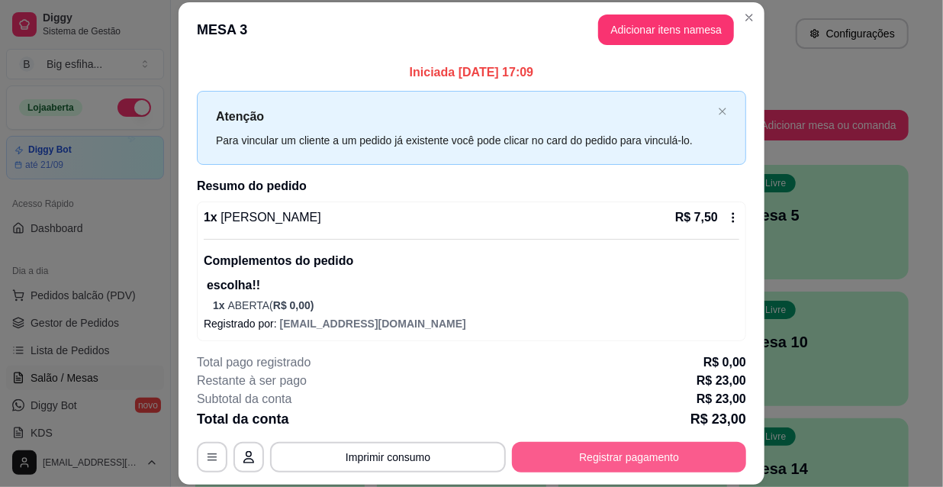
click at [544, 464] on button "Registrar pagamento" at bounding box center [629, 457] width 234 height 31
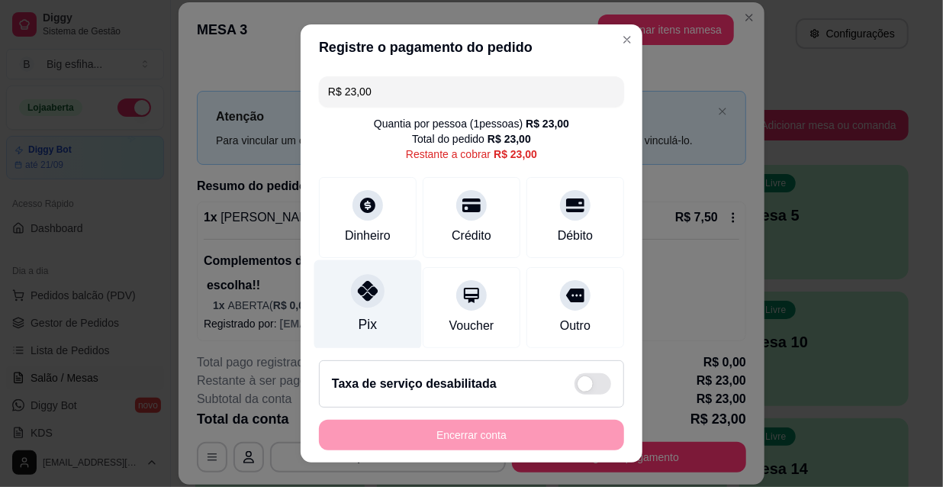
click at [369, 300] on div at bounding box center [368, 291] width 34 height 34
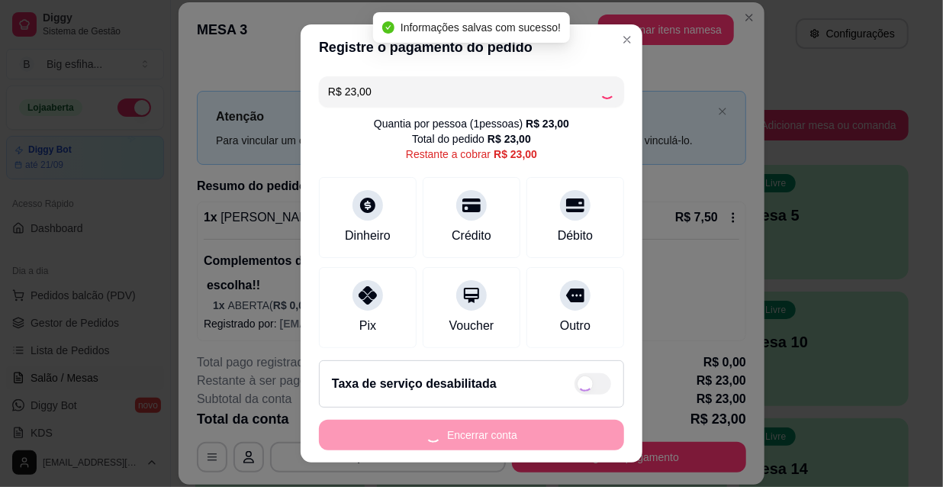
type input "R$ 0,00"
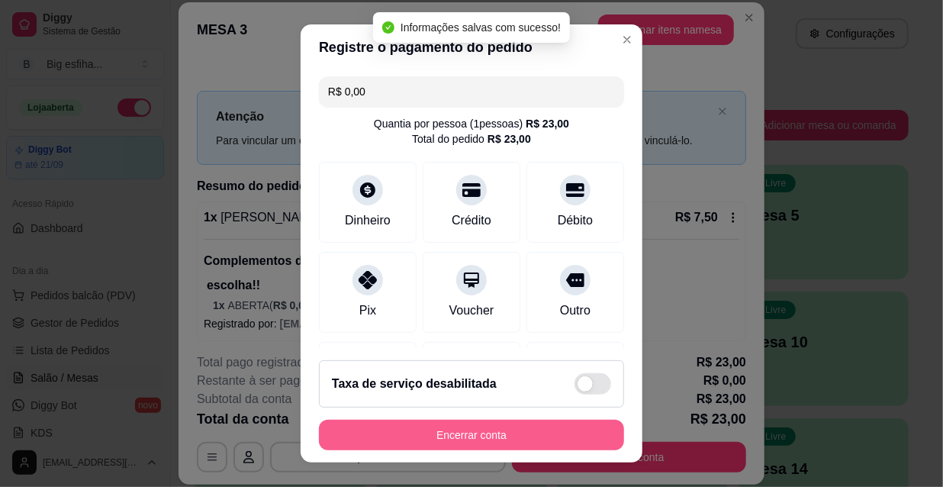
click at [416, 433] on button "Encerrar conta" at bounding box center [471, 434] width 305 height 31
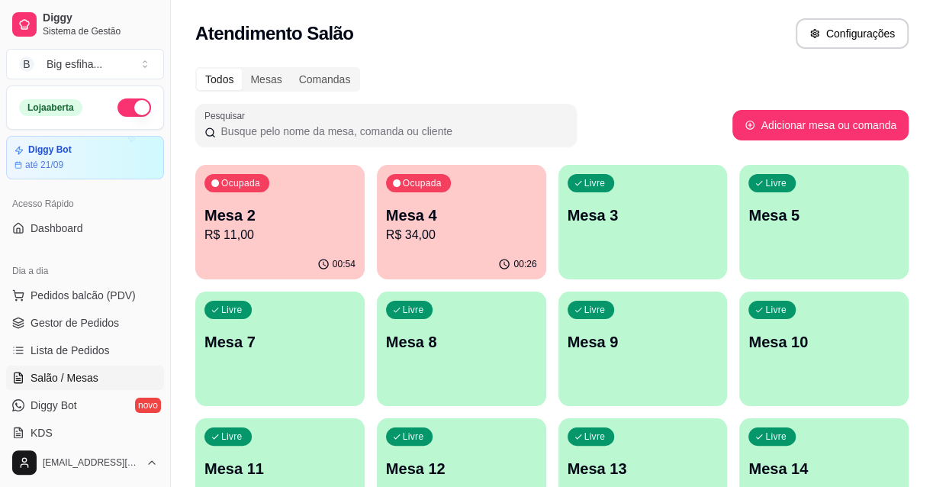
click at [426, 254] on div "00:26" at bounding box center [461, 264] width 169 height 30
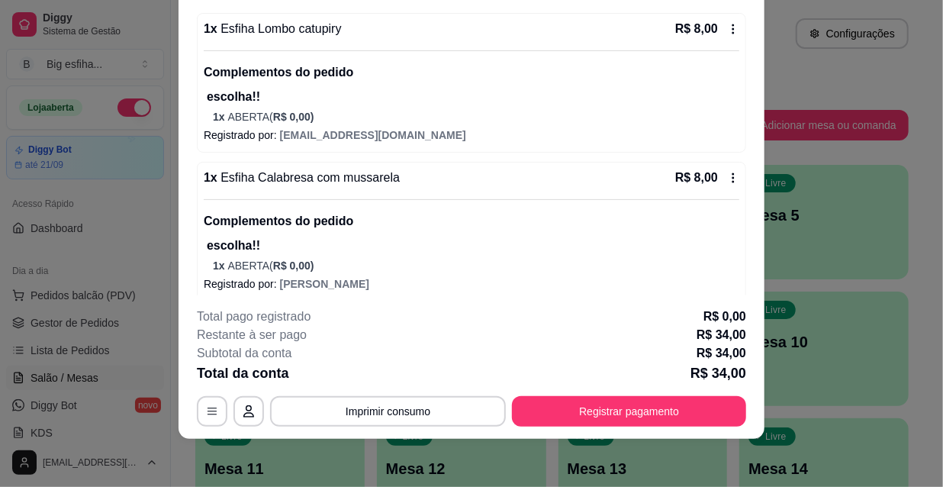
scroll to position [451, 0]
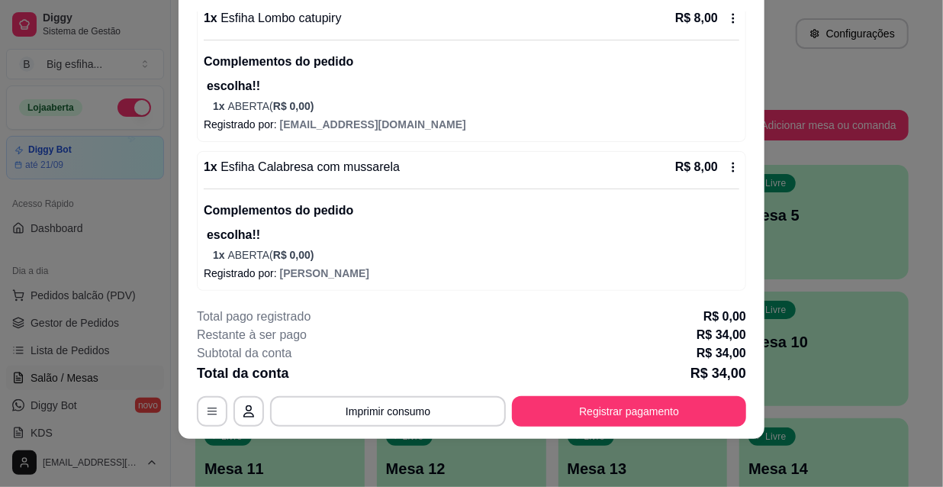
click at [341, 233] on p "escolha!!" at bounding box center [473, 235] width 532 height 18
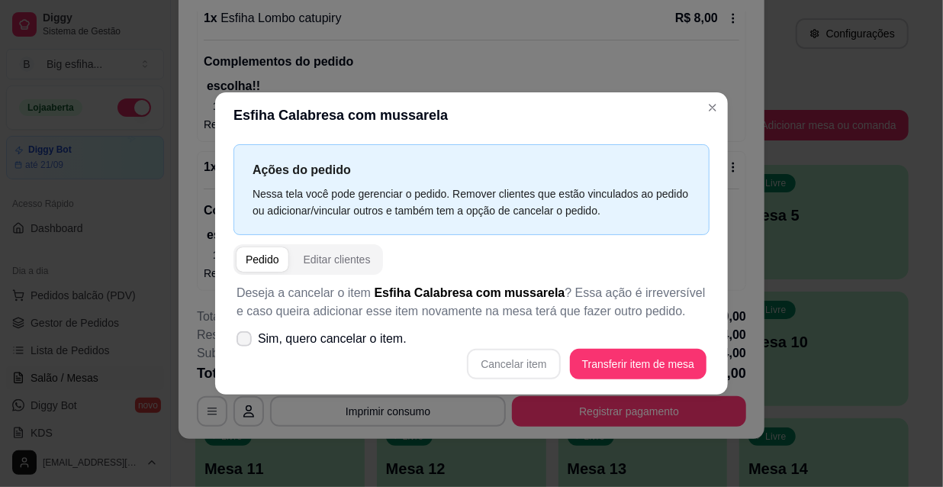
click at [343, 348] on label "Sim, quero cancelar o item." at bounding box center [321, 338] width 182 height 31
click at [246, 348] on input "Sim, quero cancelar o item." at bounding box center [241, 347] width 10 height 10
checkbox input "true"
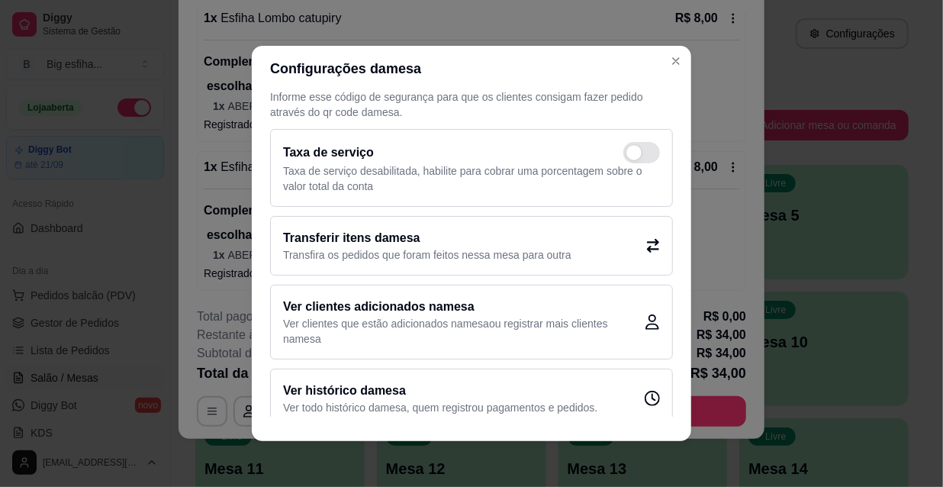
scroll to position [46, 0]
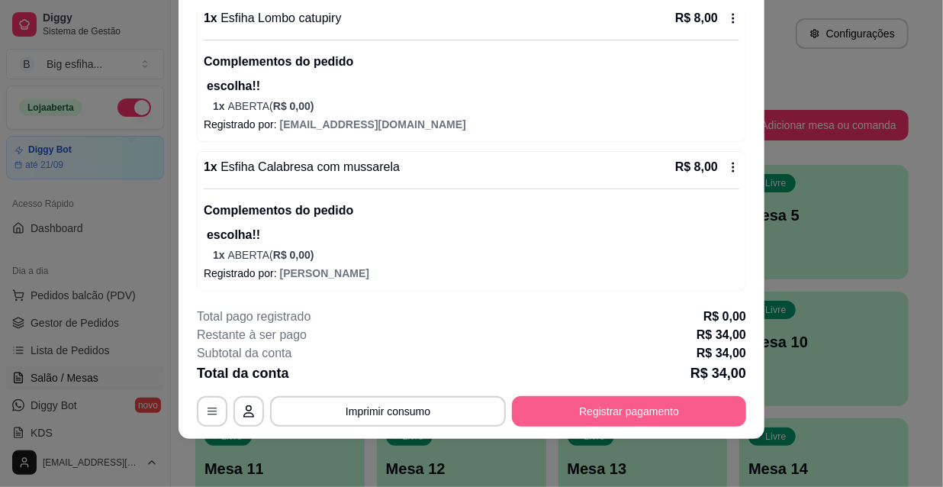
click at [621, 404] on button "Registrar pagamento" at bounding box center [629, 411] width 234 height 31
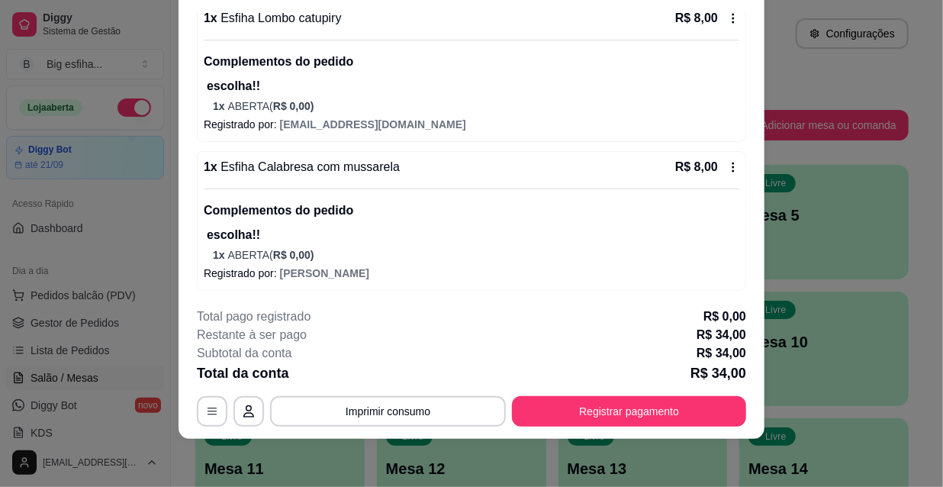
click at [400, 209] on p "Complementos do pedido" at bounding box center [471, 210] width 535 height 18
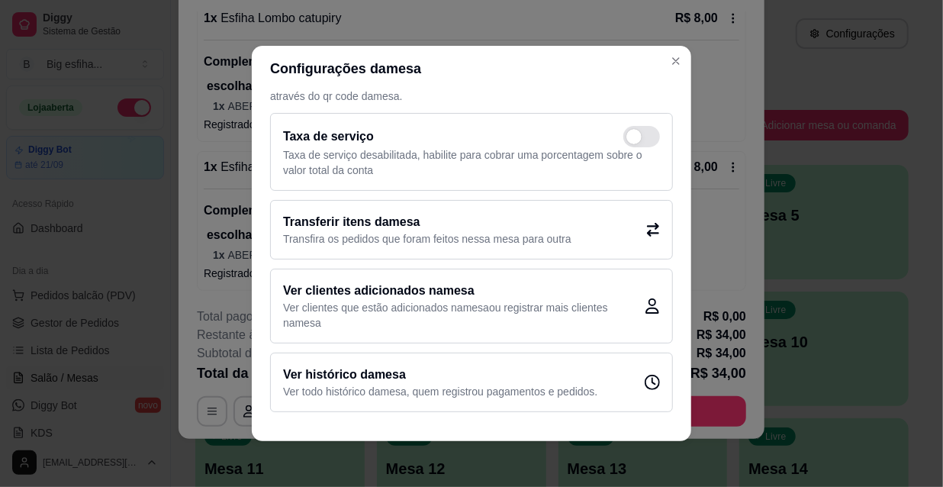
scroll to position [2, 0]
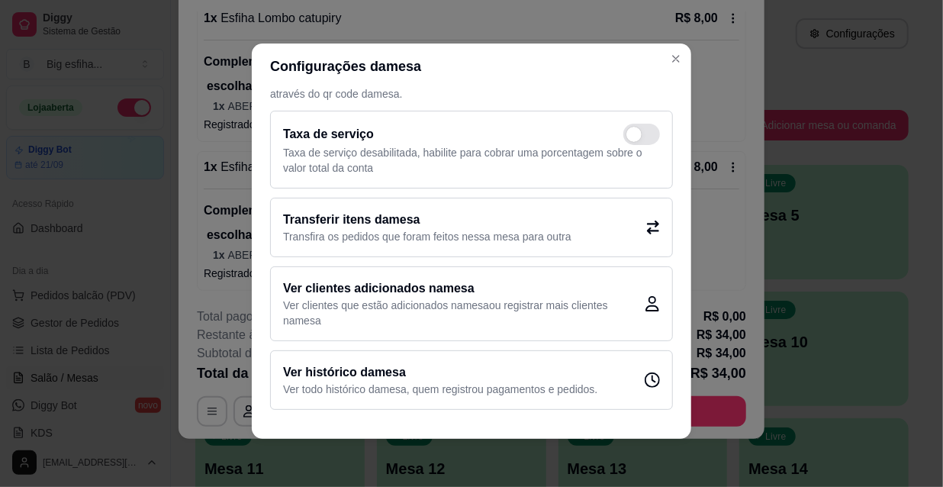
click at [483, 229] on p "Transfira os pedidos que foram feitos nessa mesa para outra" at bounding box center [427, 236] width 288 height 15
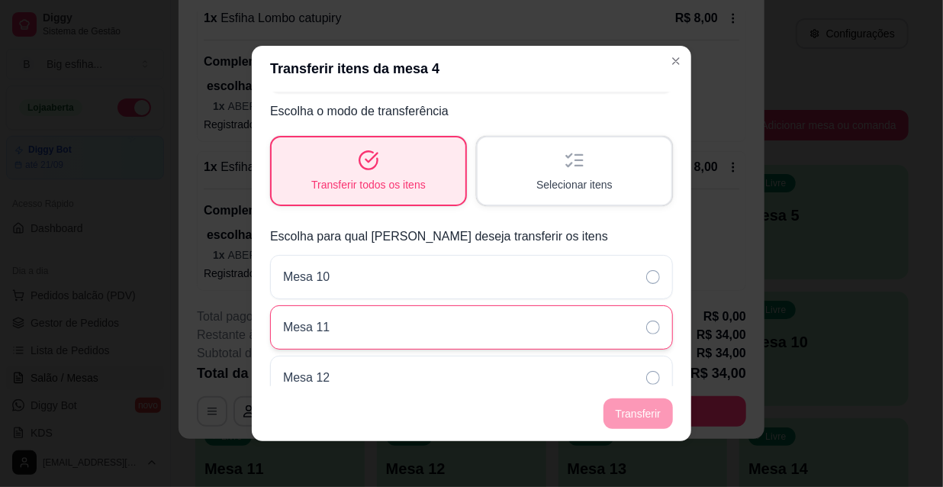
scroll to position [69, 0]
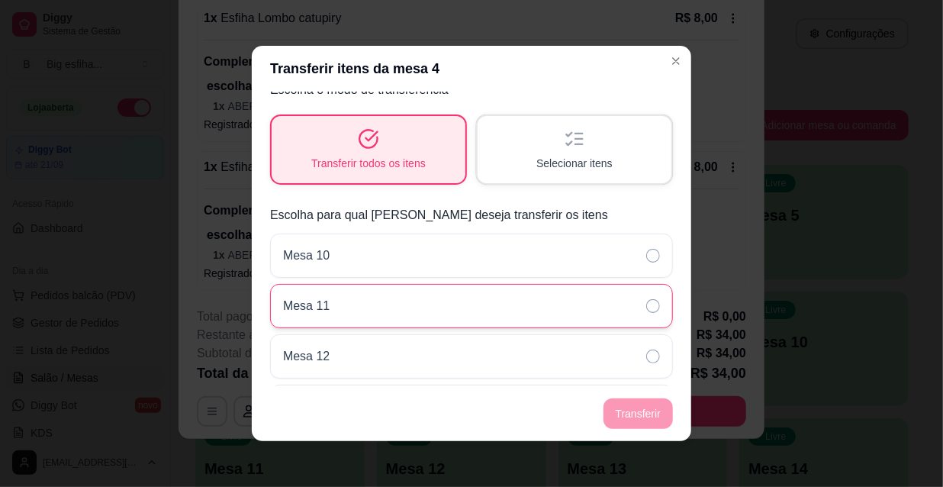
click at [541, 302] on div "Mesa 11" at bounding box center [471, 306] width 403 height 44
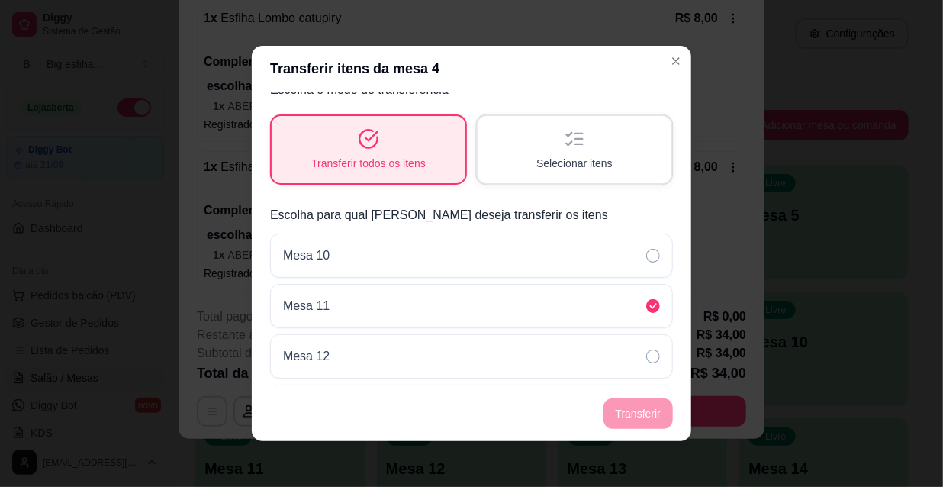
click at [640, 412] on footer "Transferir" at bounding box center [471, 413] width 439 height 55
click at [564, 166] on span "Selecionar itens" at bounding box center [574, 163] width 76 height 15
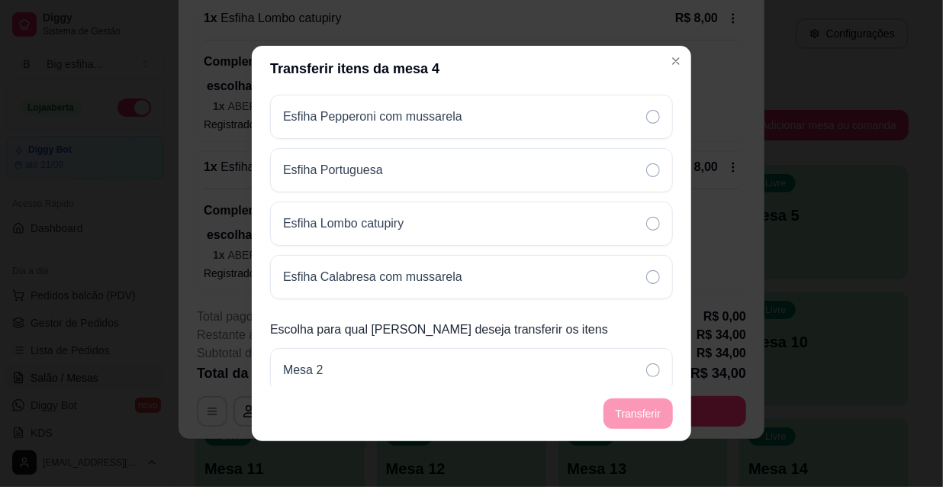
scroll to position [218, 0]
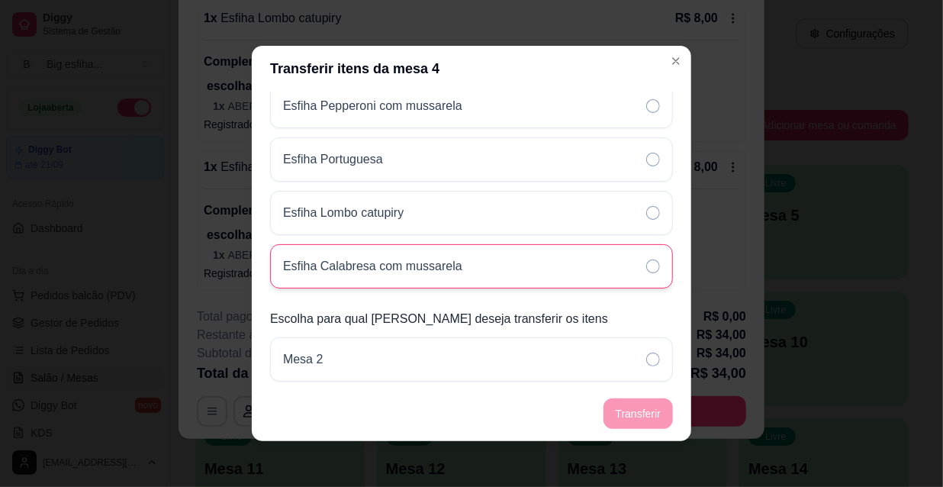
click at [469, 259] on div "Esfiha Calabresa com mussarela" at bounding box center [471, 266] width 403 height 44
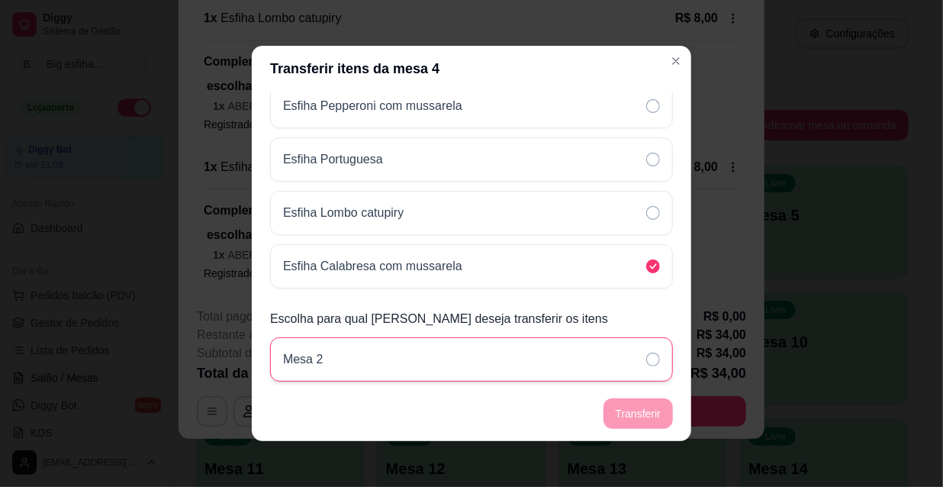
click at [593, 354] on div "Mesa 2" at bounding box center [471, 359] width 403 height 44
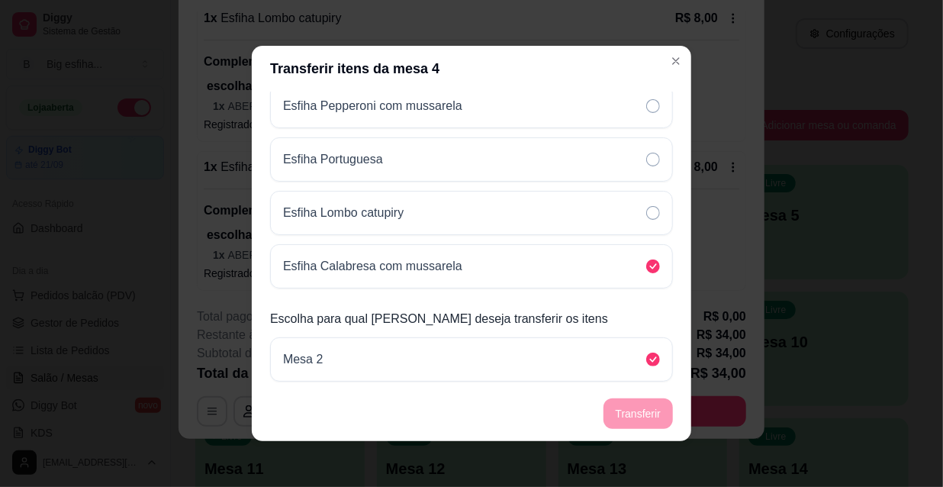
click at [641, 410] on footer "Transferir" at bounding box center [471, 413] width 439 height 55
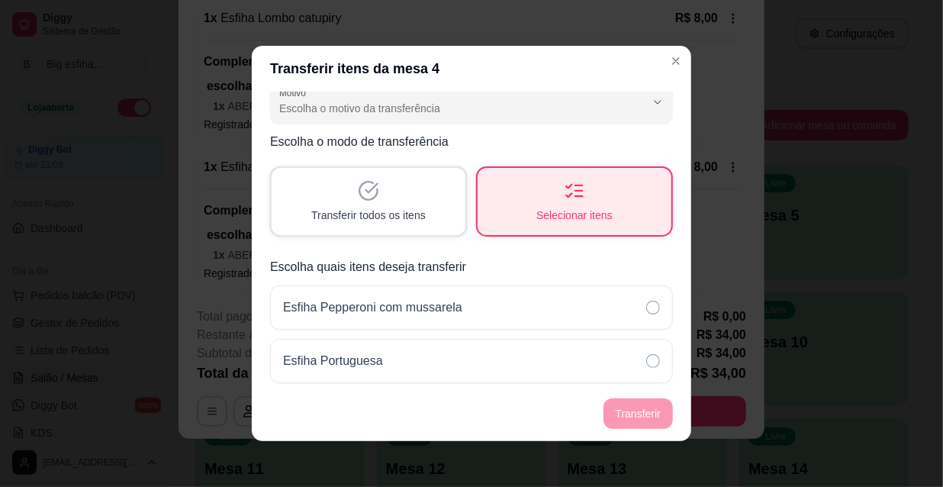
scroll to position [0, 0]
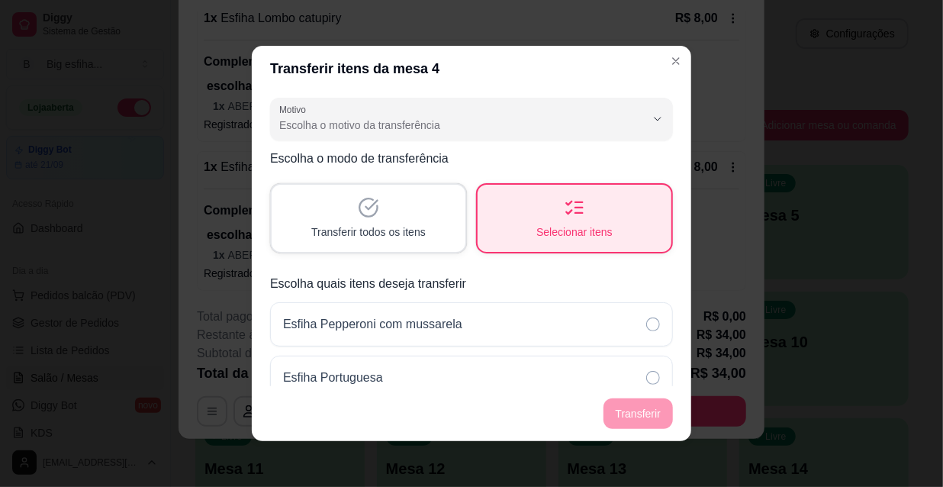
click at [358, 201] on icon "button" at bounding box center [368, 207] width 21 height 21
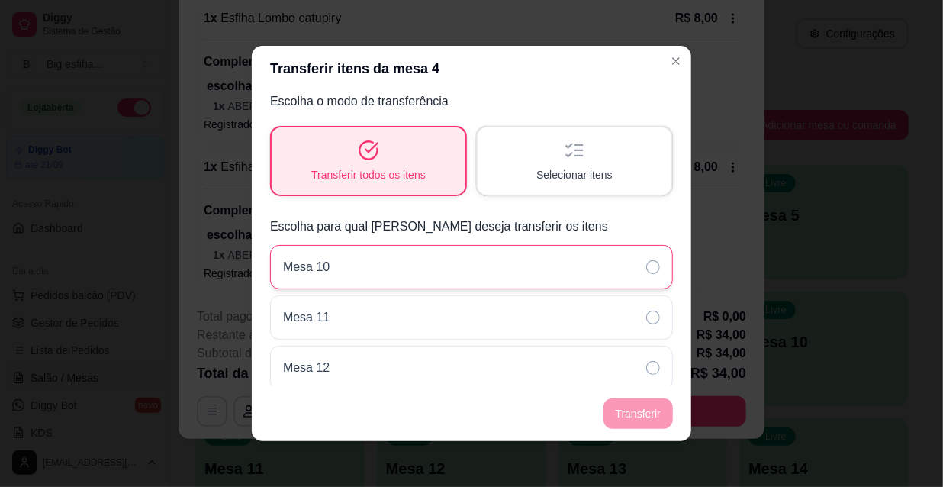
scroll to position [69, 0]
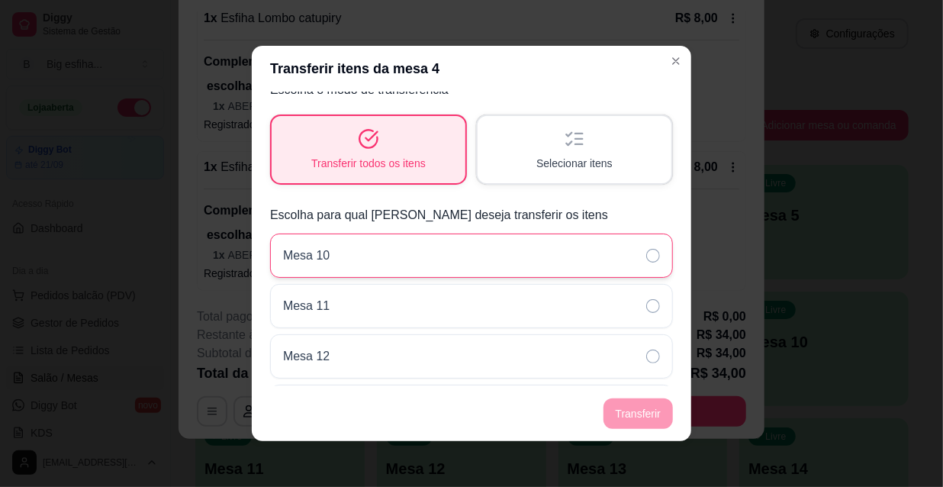
click at [511, 260] on div "Mesa 10" at bounding box center [471, 255] width 403 height 44
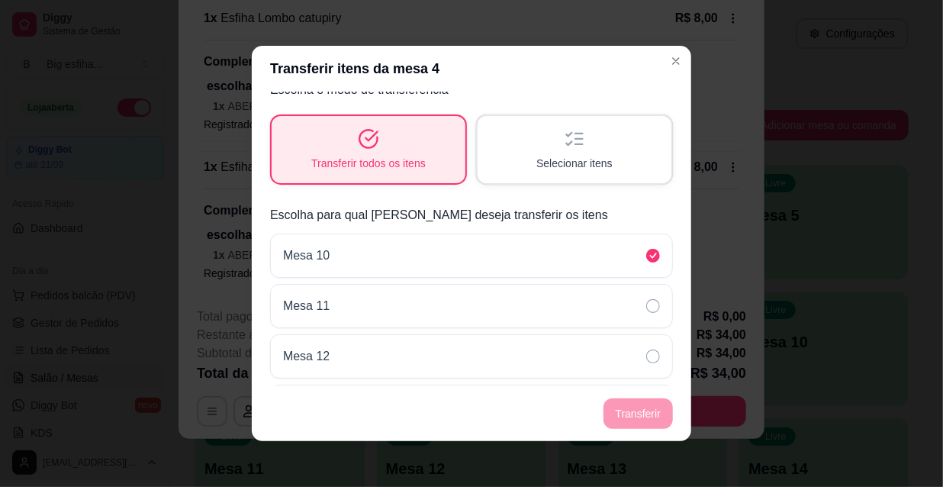
drag, startPoint x: 638, startPoint y: 420, endPoint x: 635, endPoint y: 413, distance: 8.2
click at [635, 417] on footer "Transferir" at bounding box center [471, 413] width 439 height 55
drag, startPoint x: 635, startPoint y: 413, endPoint x: 670, endPoint y: 330, distance: 89.5
click at [638, 410] on footer "Transferir" at bounding box center [471, 413] width 439 height 55
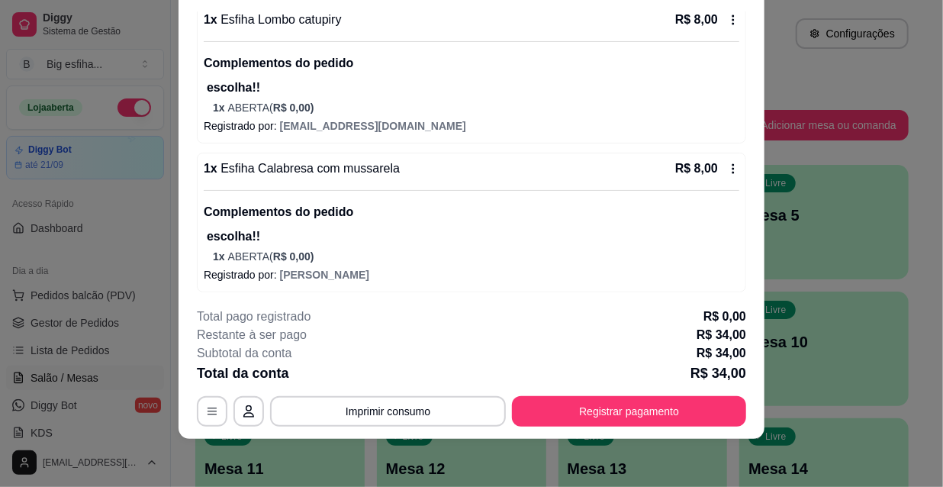
scroll to position [451, 0]
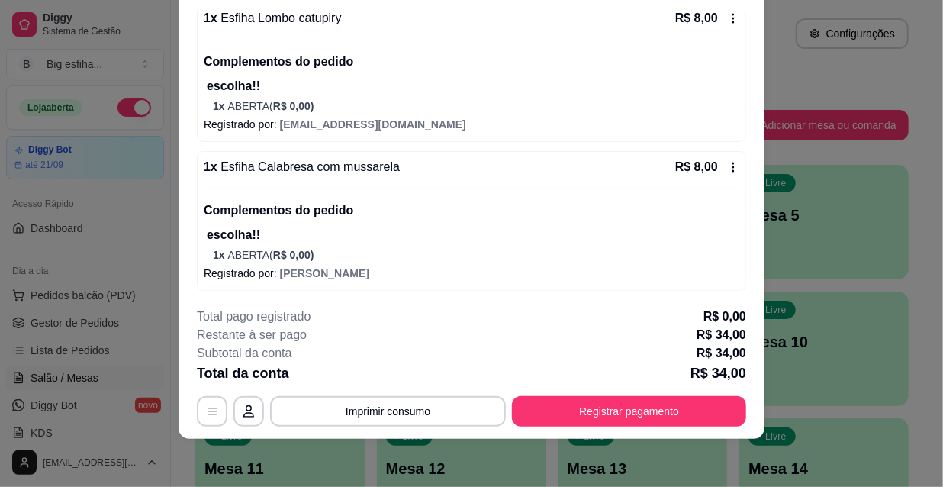
click at [352, 204] on p "Complementos do pedido" at bounding box center [471, 210] width 535 height 18
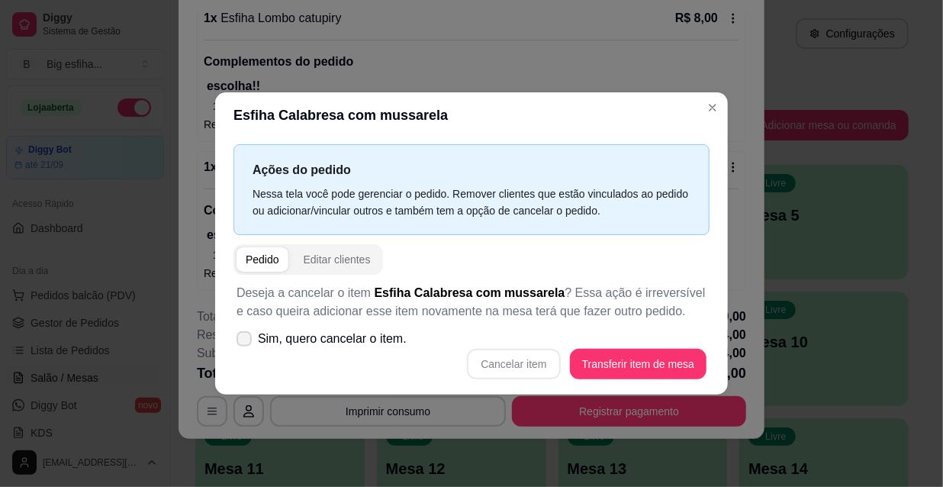
click at [320, 328] on label "Sim, quero cancelar o item." at bounding box center [321, 338] width 182 height 31
click at [246, 342] on input "Sim, quero cancelar o item." at bounding box center [241, 347] width 10 height 10
checkbox input "true"
click at [492, 358] on button "Cancelar item" at bounding box center [513, 364] width 91 height 30
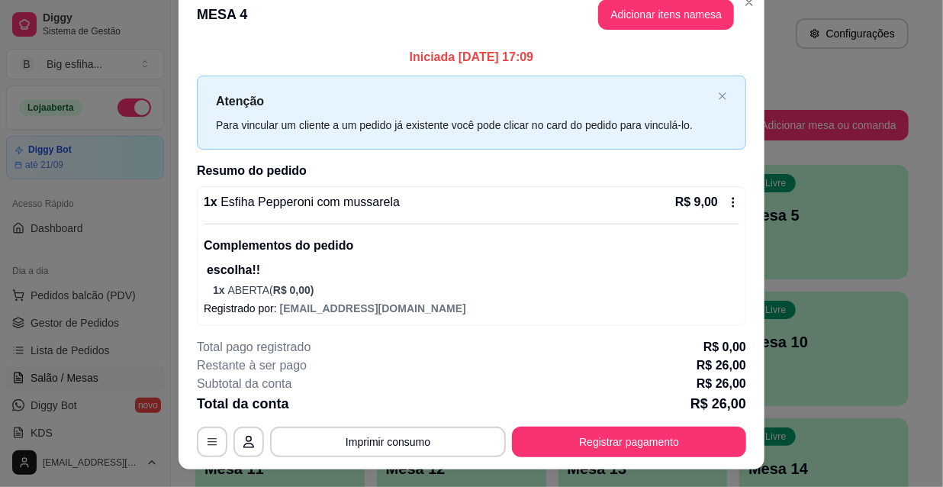
scroll to position [0, 0]
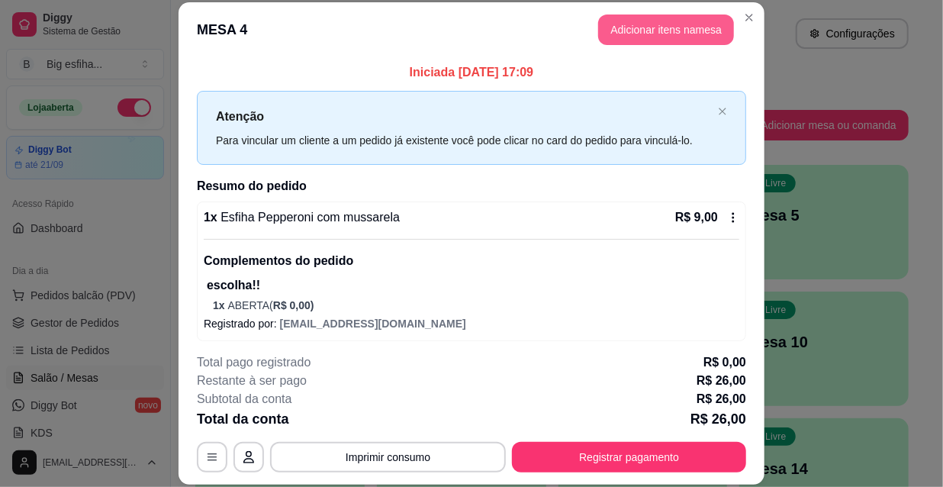
click at [663, 34] on button "Adicionar itens na mesa" at bounding box center [666, 29] width 136 height 31
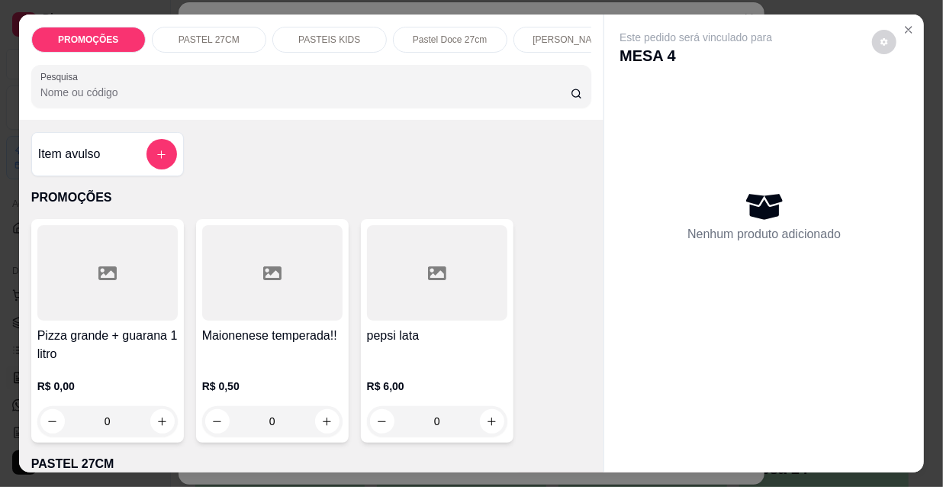
scroll to position [0, 878]
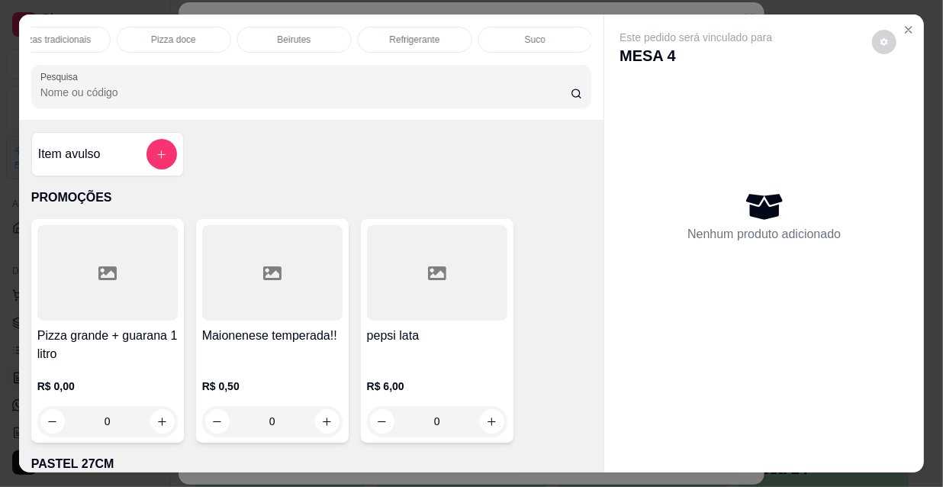
click at [427, 27] on div "Refrigerante" at bounding box center [415, 40] width 114 height 26
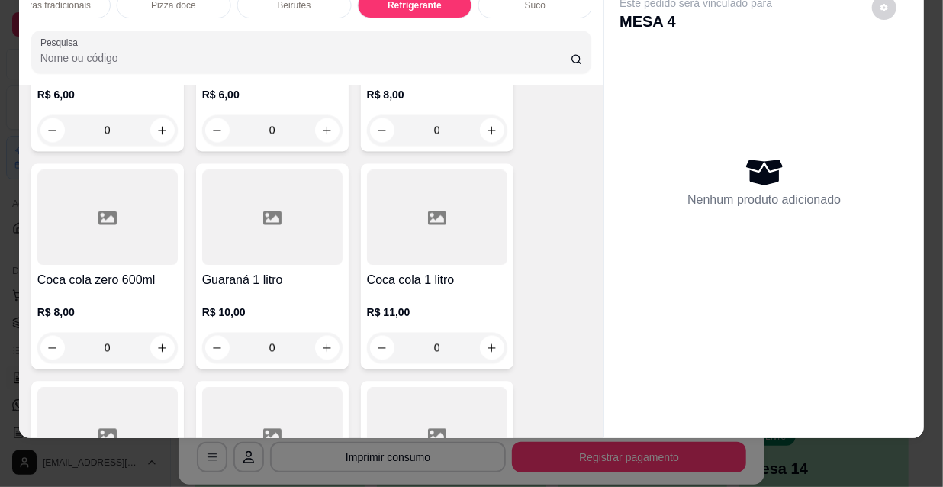
scroll to position [14298, 0]
click at [160, 341] on icon "increase-product-quantity" at bounding box center [161, 346] width 11 height 11
type input "1"
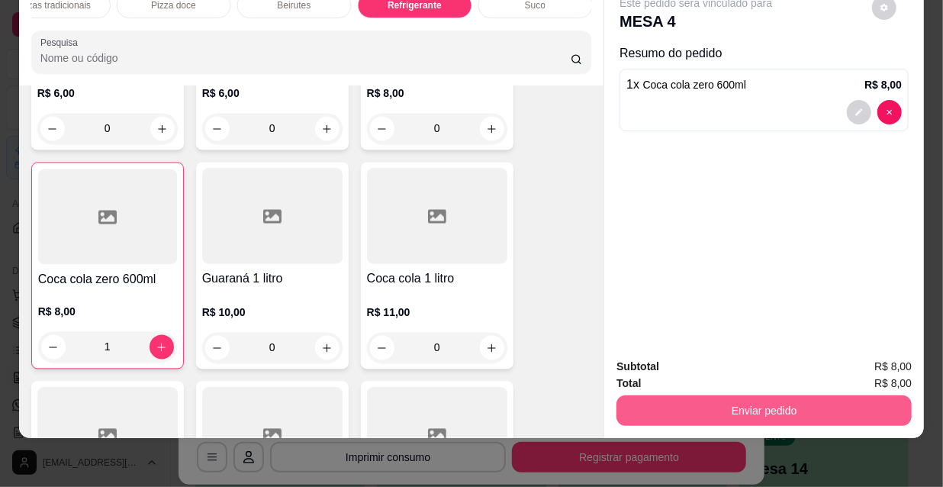
click at [771, 398] on button "Enviar pedido" at bounding box center [763, 410] width 295 height 31
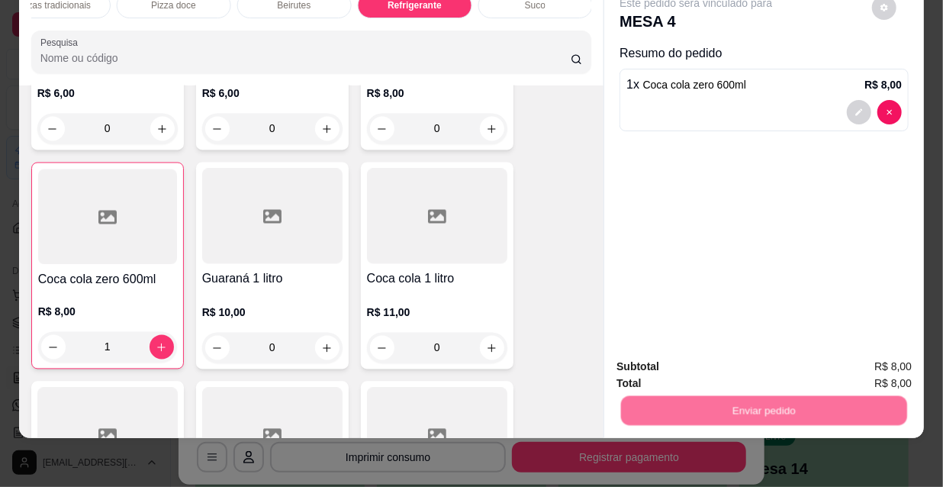
click at [742, 361] on button "Não registrar e enviar pedido" at bounding box center [714, 362] width 154 height 28
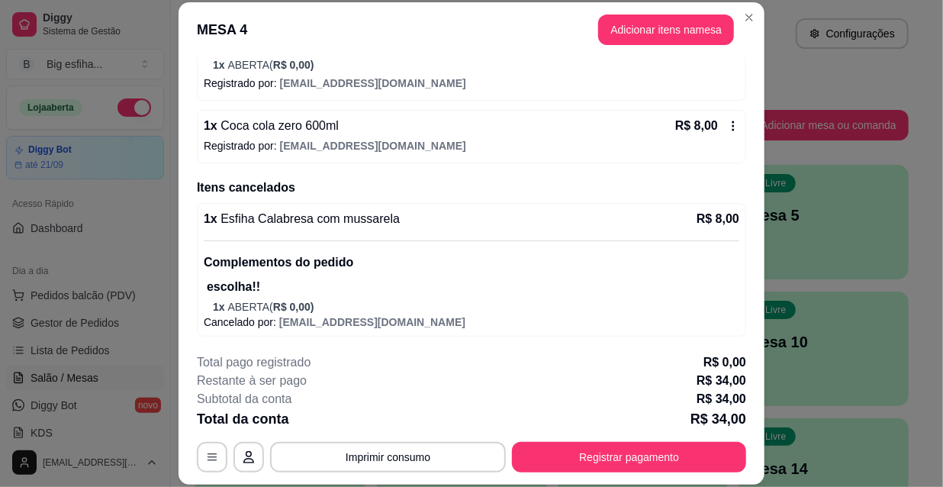
scroll to position [46, 0]
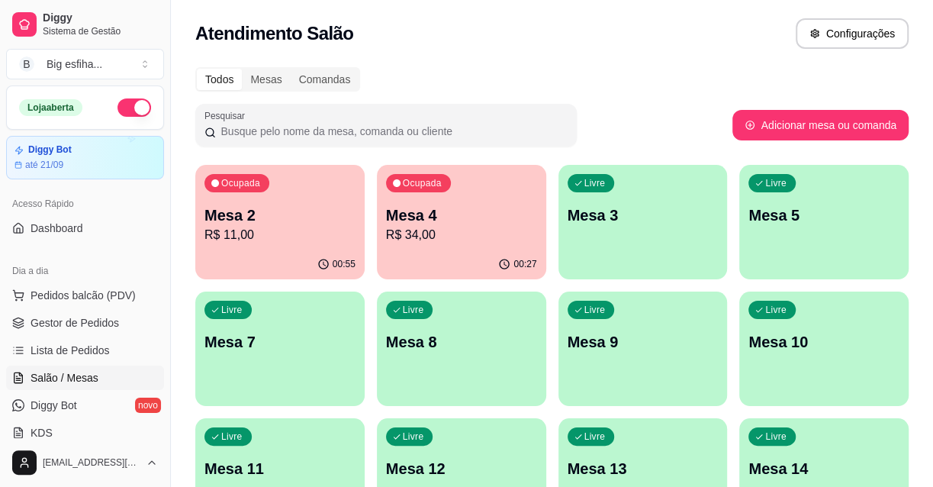
click at [707, 244] on div "Livre Mesa 3" at bounding box center [642, 213] width 169 height 96
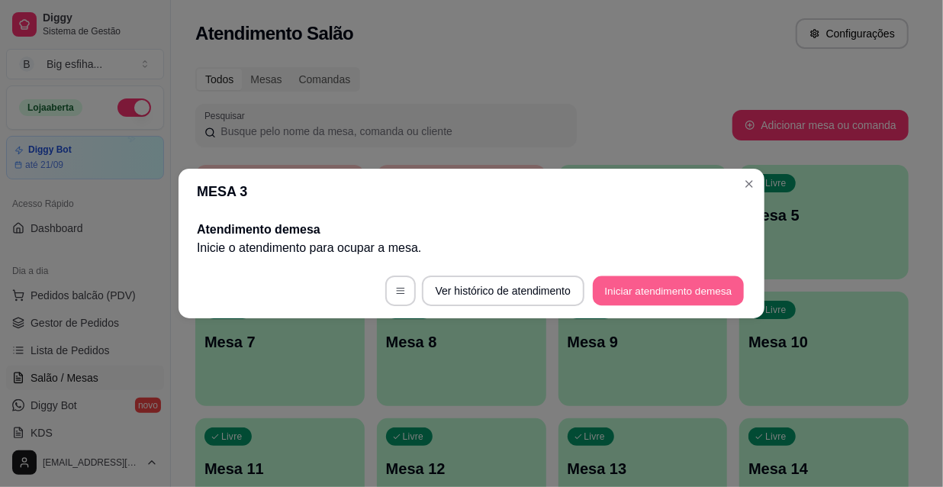
click at [676, 295] on button "Iniciar atendimento de mesa" at bounding box center [668, 291] width 151 height 30
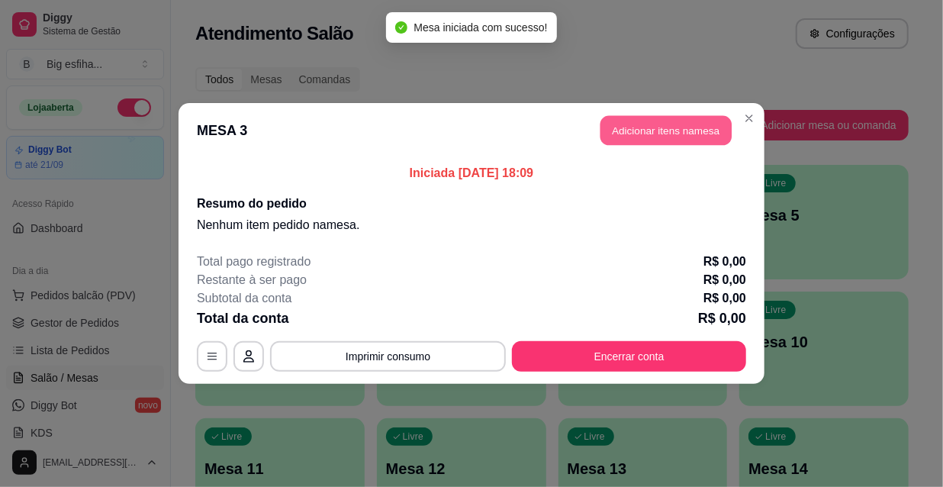
click at [693, 116] on button "Adicionar itens na mesa" at bounding box center [665, 131] width 131 height 30
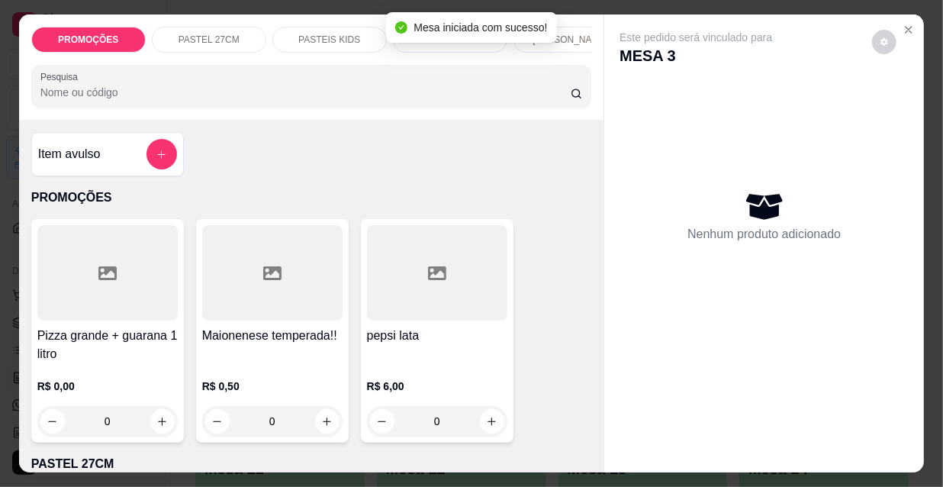
click at [562, 35] on p "[PERSON_NAME]" at bounding box center [569, 40] width 75 height 12
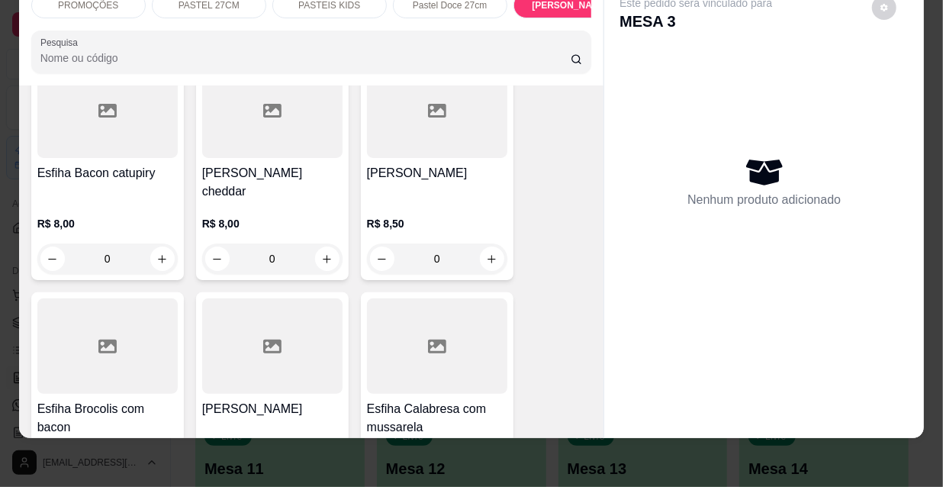
scroll to position [8148, 0]
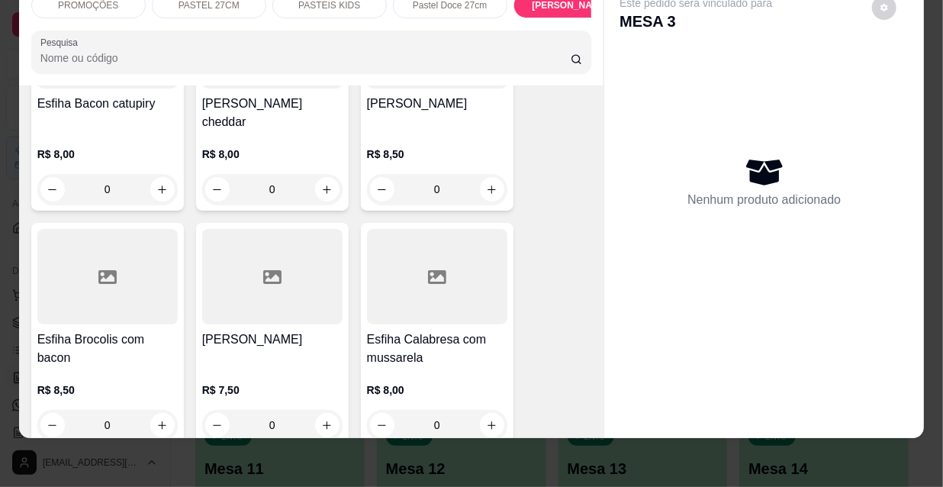
click at [424, 330] on h4 "Esfiha Calabresa com mussarela" at bounding box center [437, 348] width 140 height 37
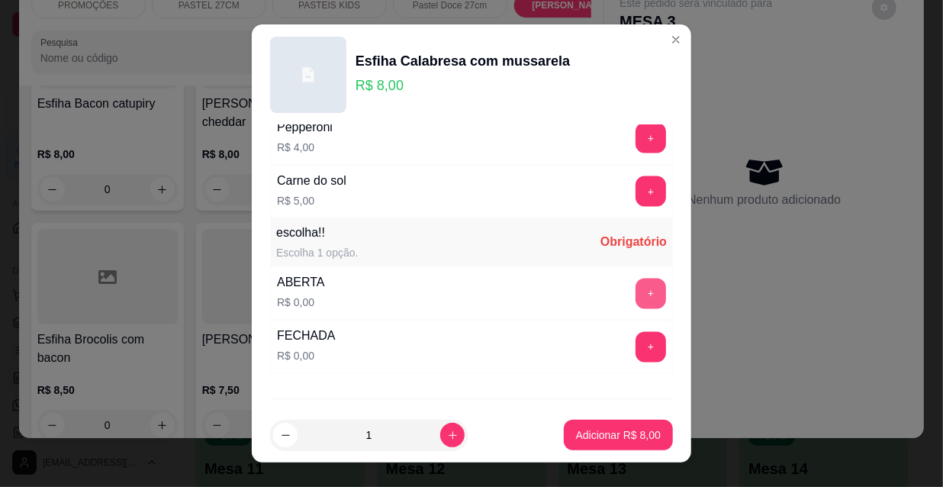
scroll to position [1267, 0]
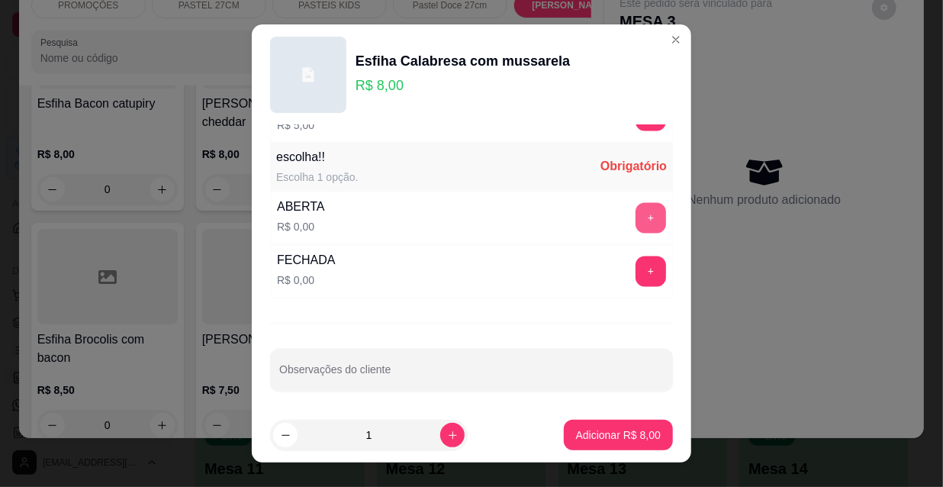
click at [635, 208] on button "+" at bounding box center [650, 218] width 31 height 31
click at [609, 428] on button "Adicionar R$ 8,00" at bounding box center [618, 434] width 109 height 31
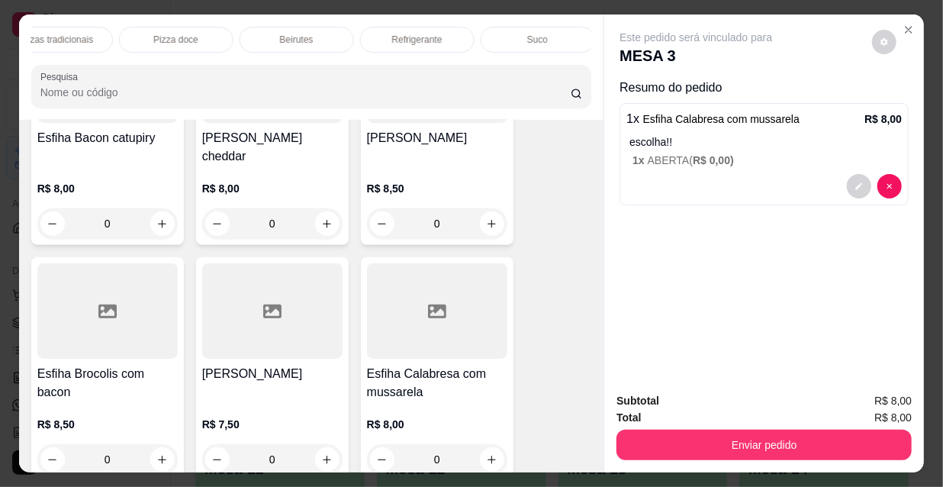
scroll to position [0, 872]
click at [457, 37] on div "Refrigerante" at bounding box center [422, 40] width 114 height 26
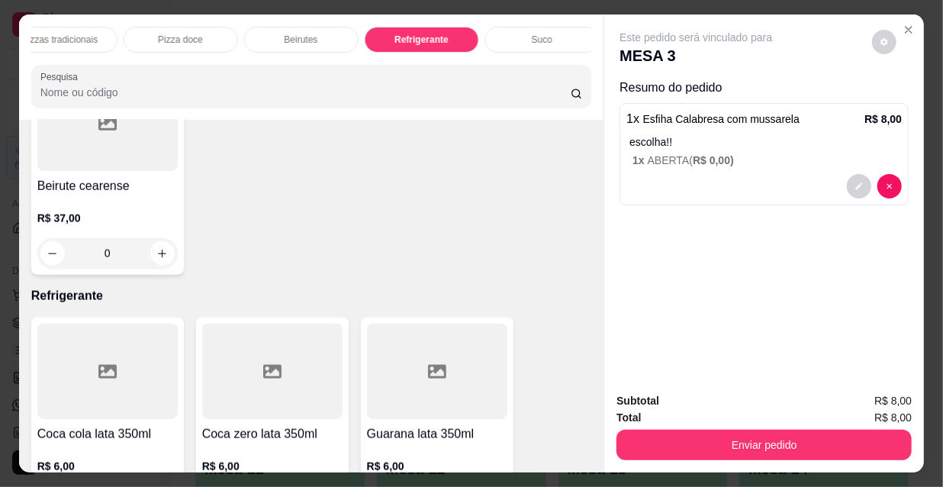
scroll to position [39, 0]
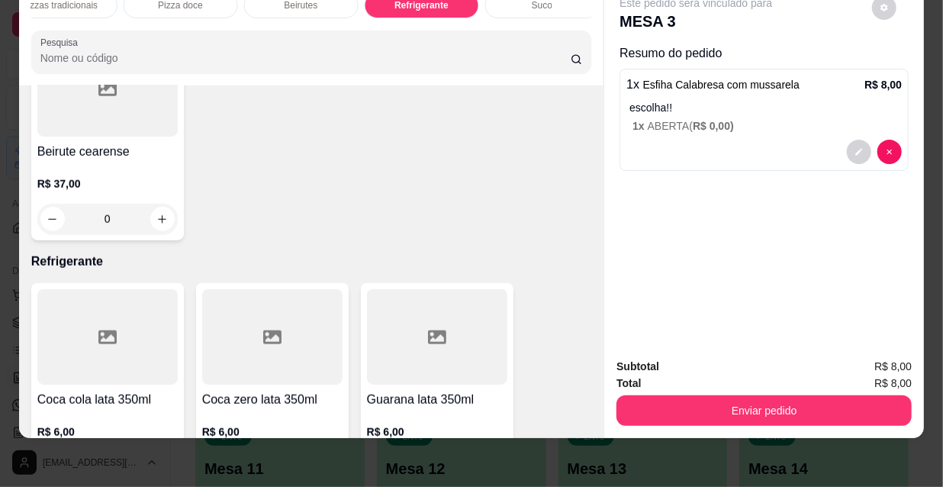
click at [321, 461] on icon "increase-product-quantity" at bounding box center [326, 466] width 11 height 11
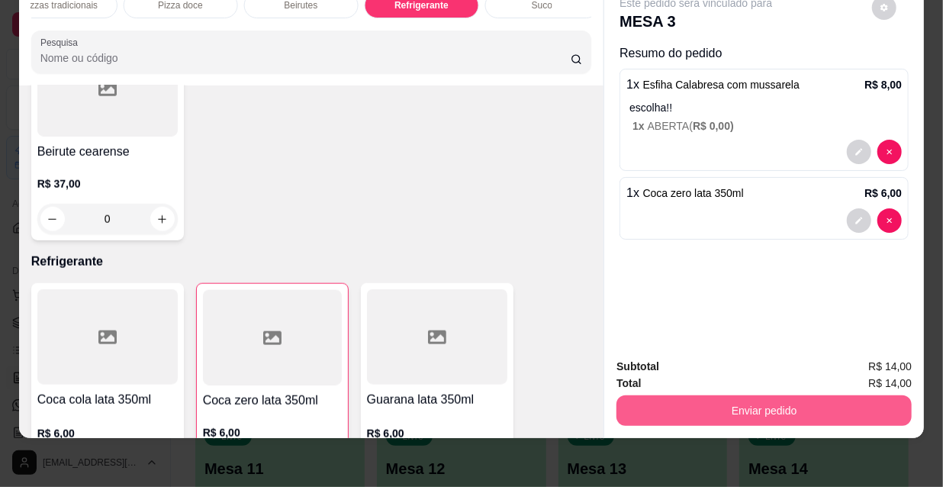
type input "1"
click at [793, 397] on button "Enviar pedido" at bounding box center [764, 410] width 286 height 30
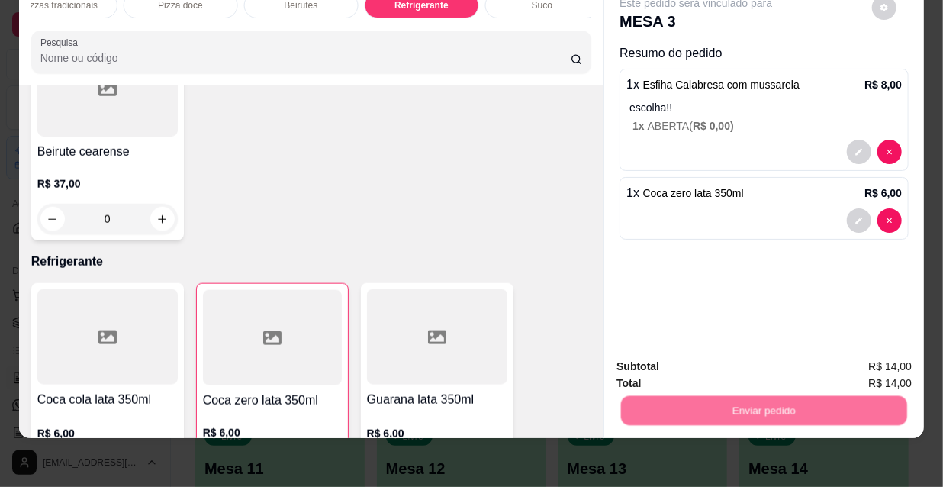
click at [708, 373] on button "Não registrar e enviar pedido" at bounding box center [714, 362] width 159 height 29
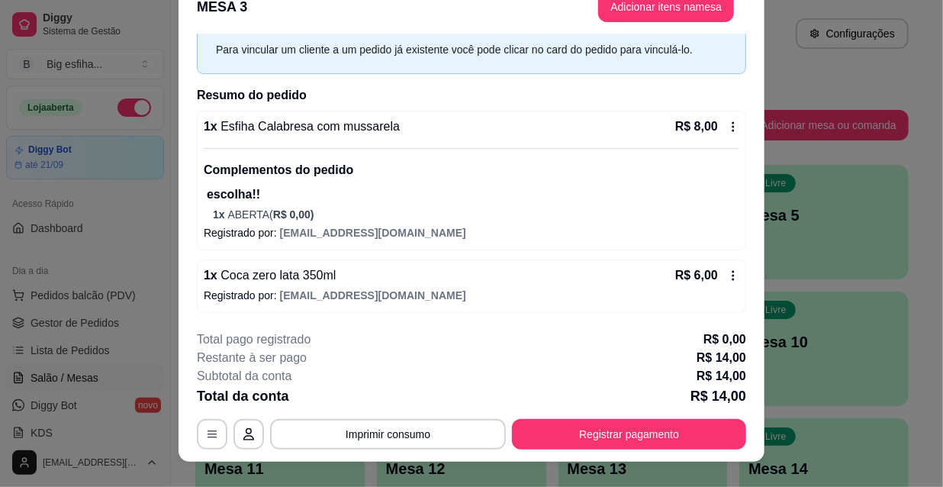
scroll to position [46, 0]
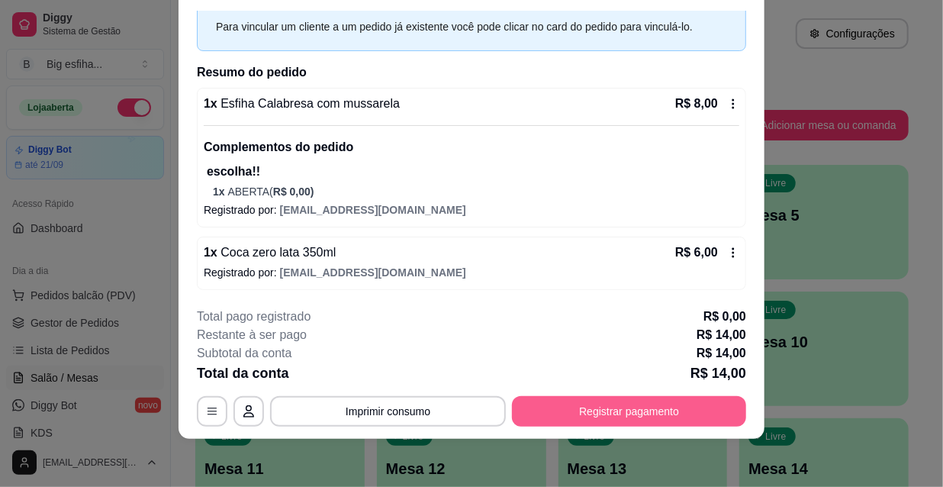
click at [656, 409] on button "Registrar pagamento" at bounding box center [629, 411] width 234 height 31
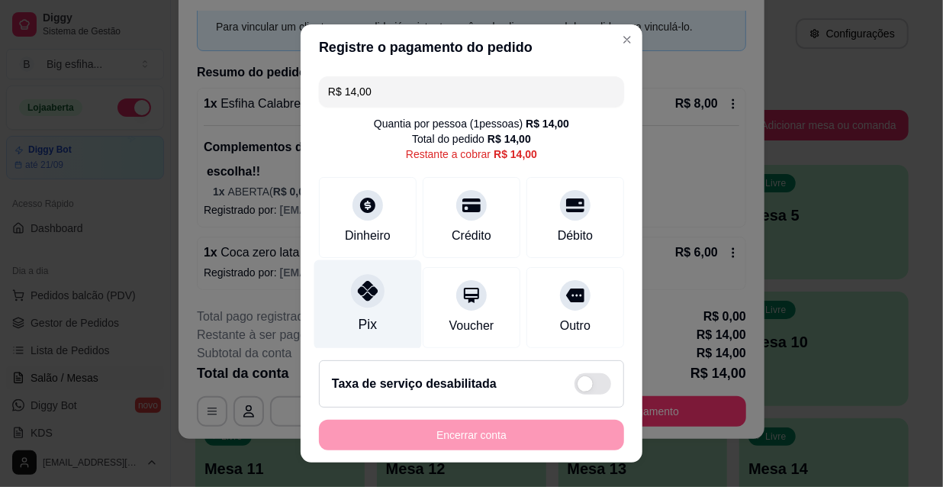
click at [358, 298] on icon at bounding box center [368, 291] width 20 height 20
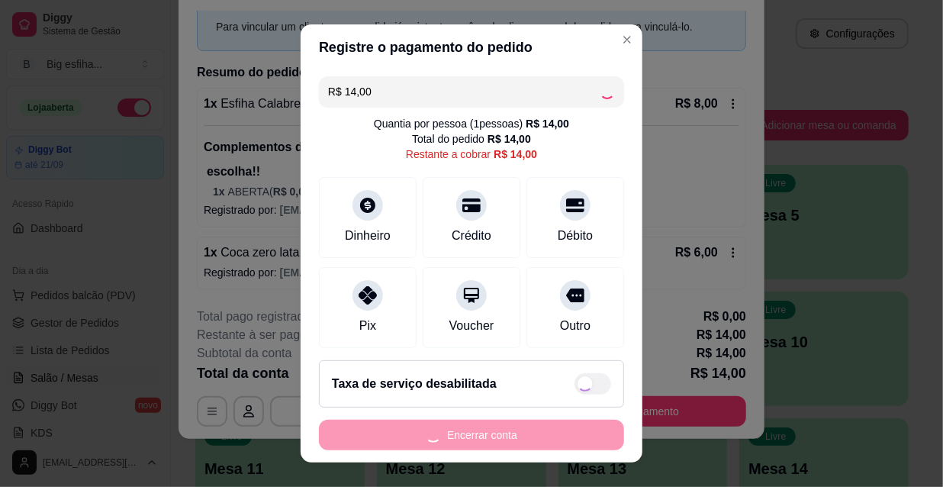
type input "R$ 0,00"
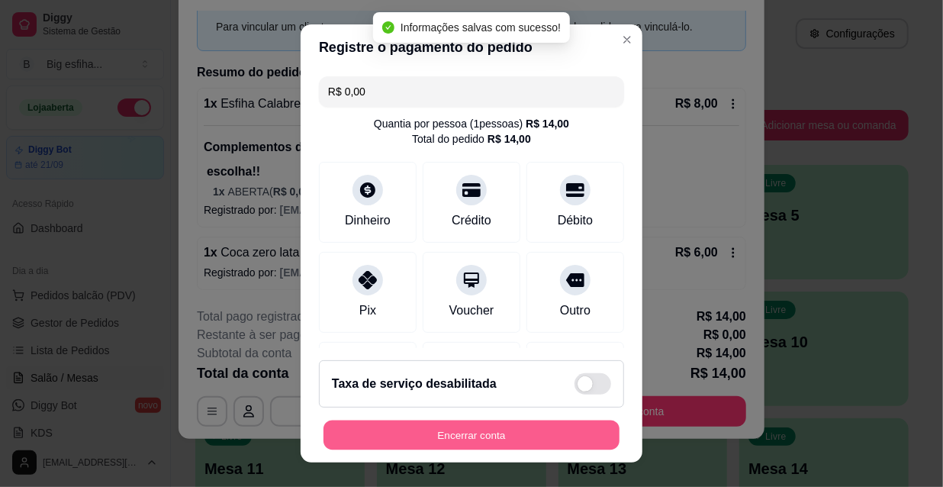
click at [419, 426] on button "Encerrar conta" at bounding box center [471, 435] width 296 height 30
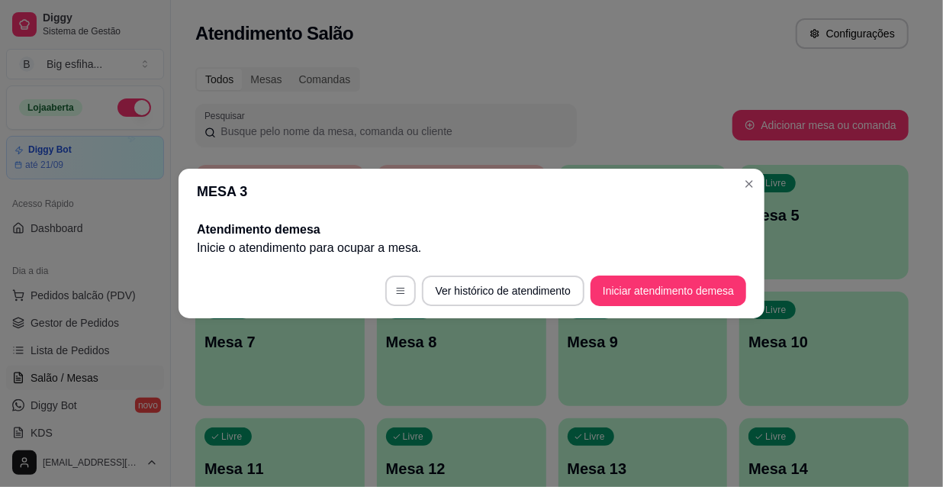
scroll to position [0, 0]
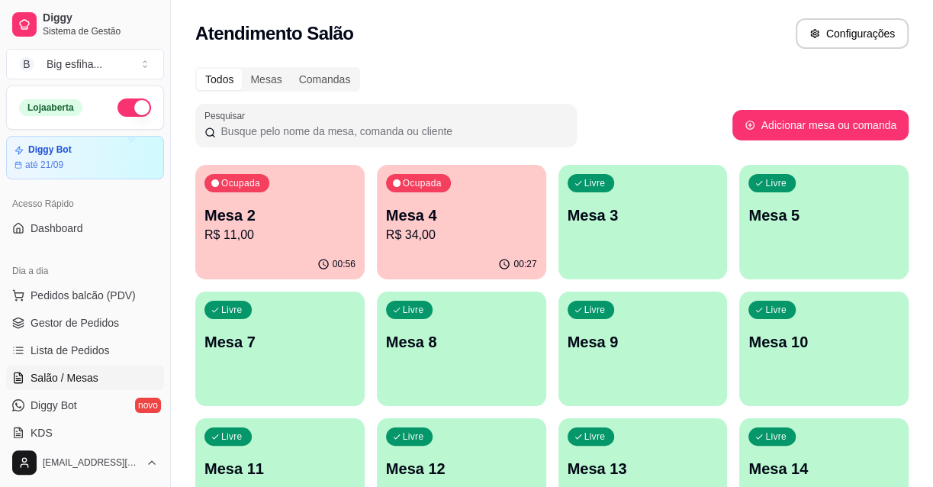
click at [406, 235] on p "R$ 34,00" at bounding box center [461, 235] width 151 height 18
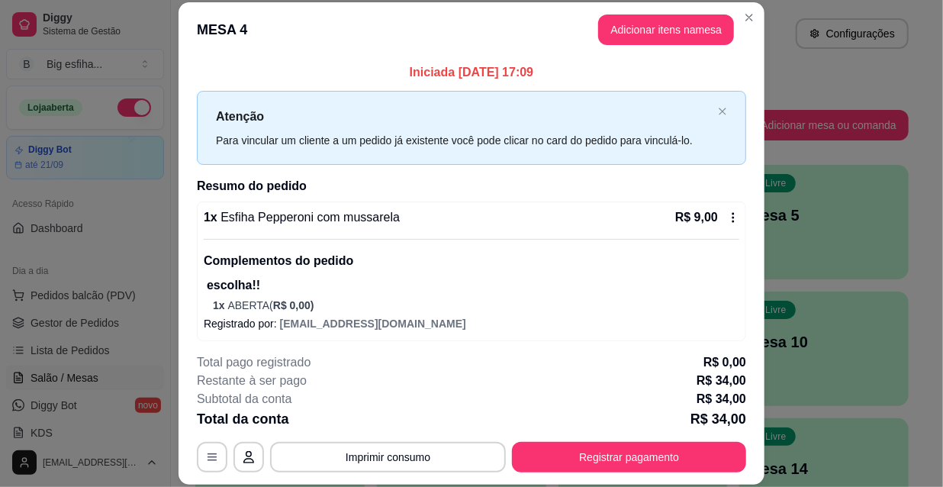
scroll to position [538, 0]
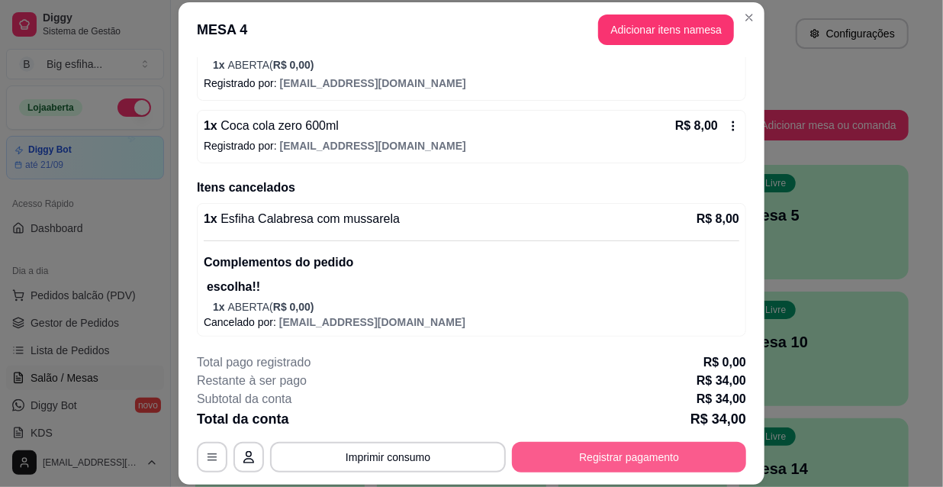
click at [604, 459] on button "Registrar pagamento" at bounding box center [629, 457] width 234 height 31
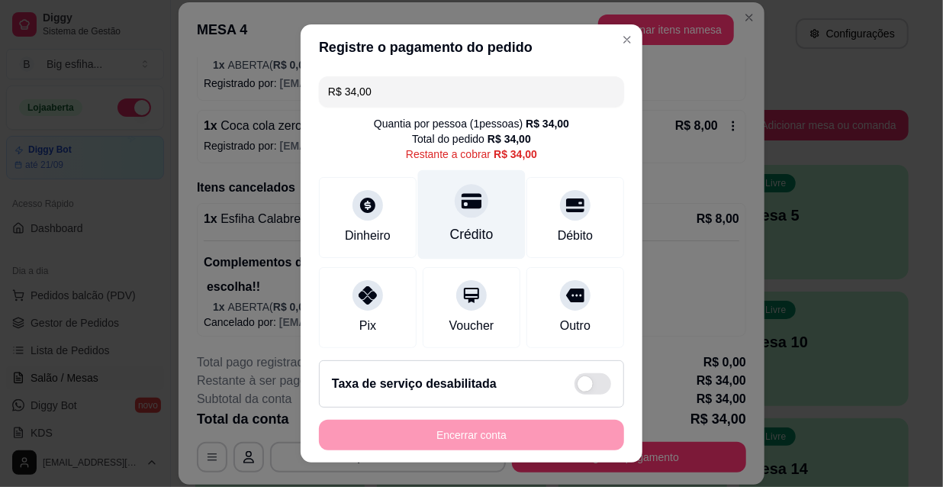
click at [487, 204] on div "Crédito" at bounding box center [472, 214] width 108 height 89
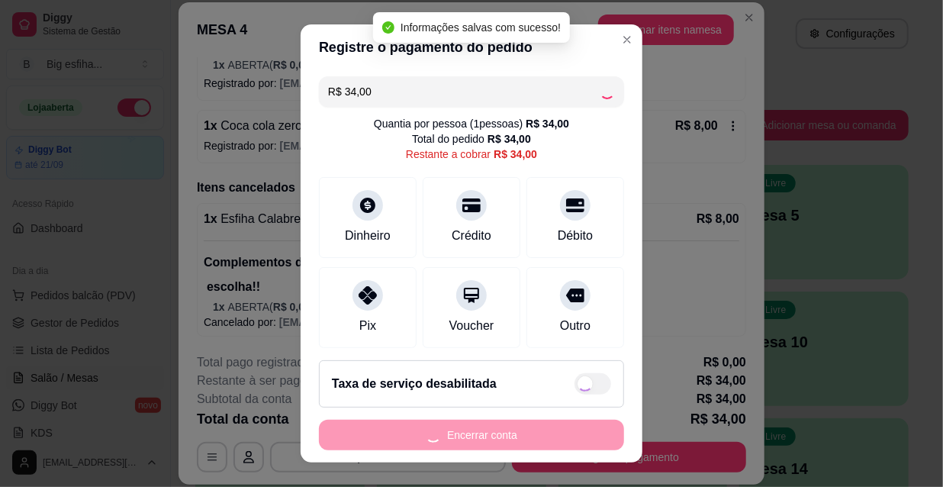
type input "R$ 0,00"
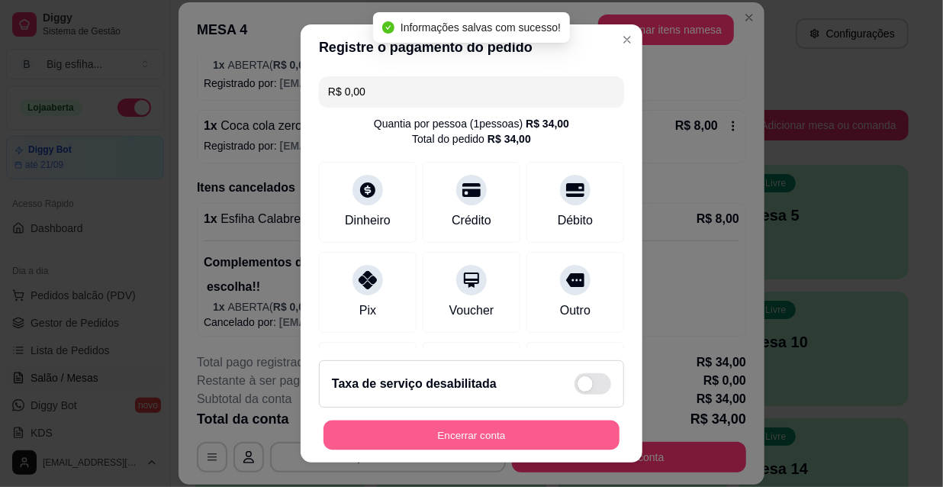
click at [451, 438] on button "Encerrar conta" at bounding box center [471, 435] width 296 height 30
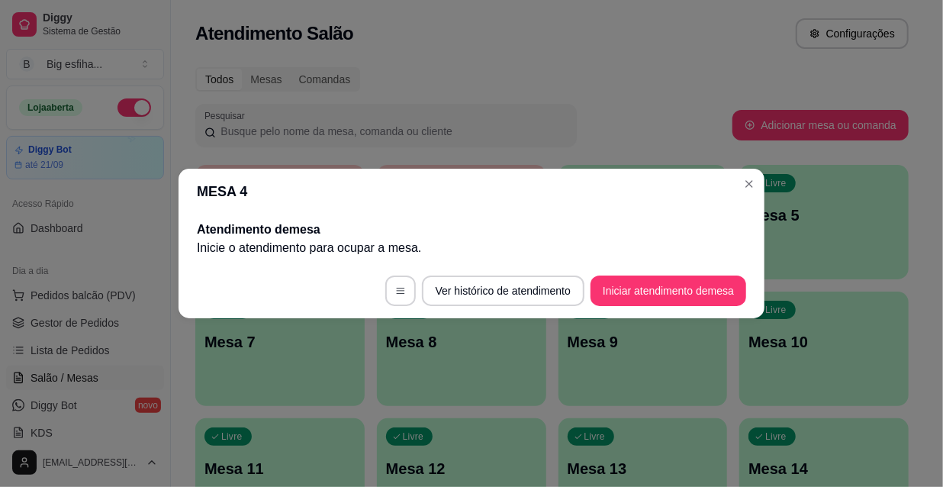
scroll to position [0, 0]
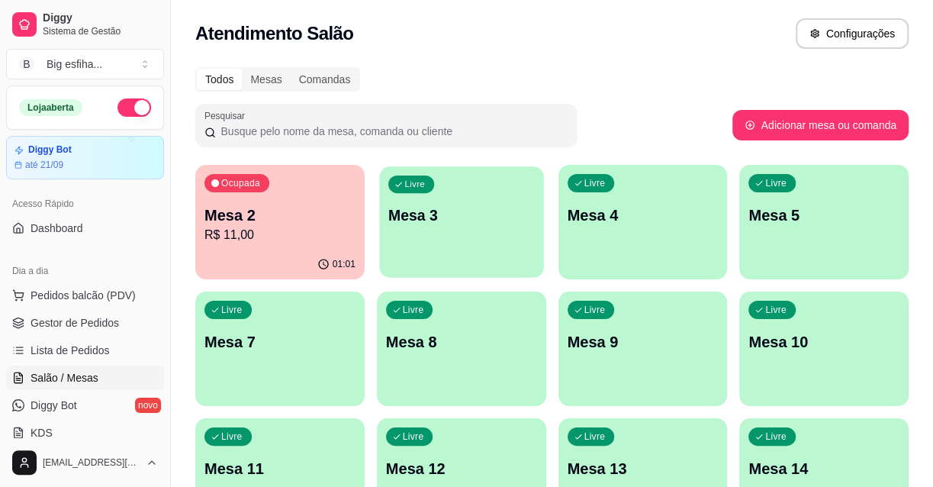
click at [454, 230] on div "Livre Mesa 3" at bounding box center [461, 212] width 164 height 93
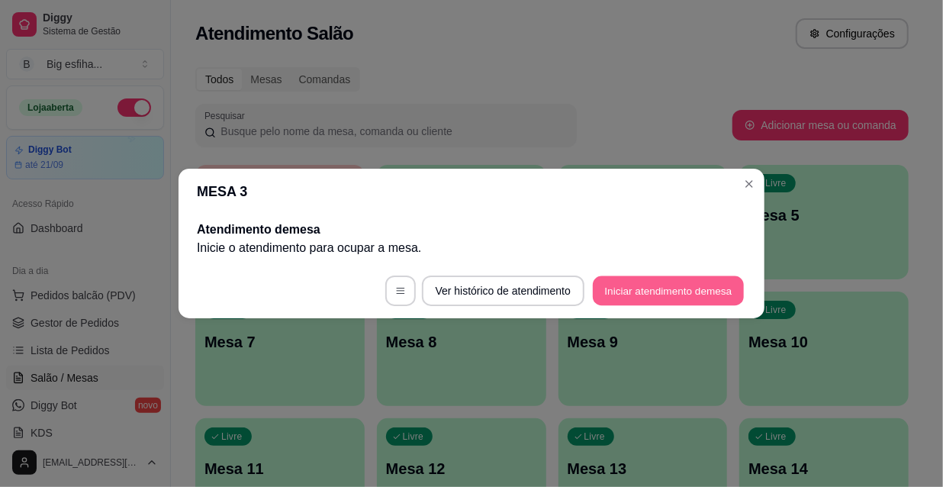
click at [632, 287] on button "Iniciar atendimento de mesa" at bounding box center [668, 291] width 151 height 30
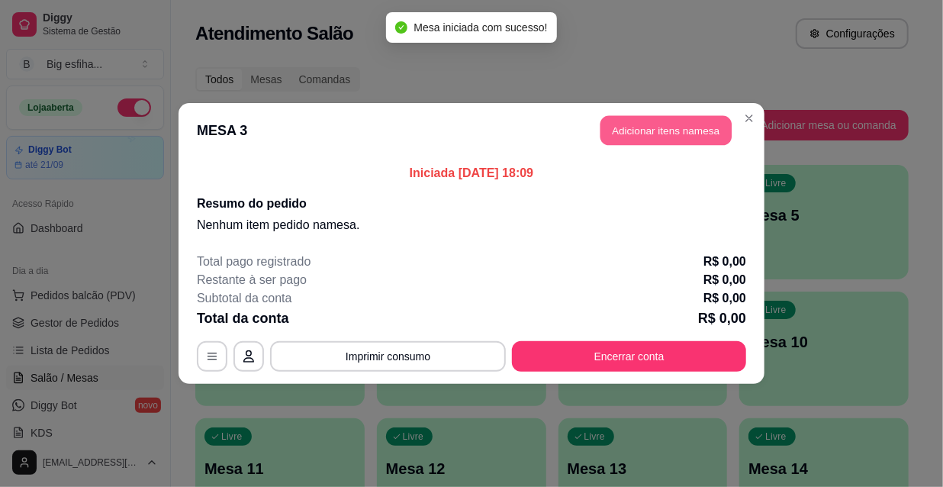
click at [660, 132] on button "Adicionar itens na mesa" at bounding box center [665, 131] width 131 height 30
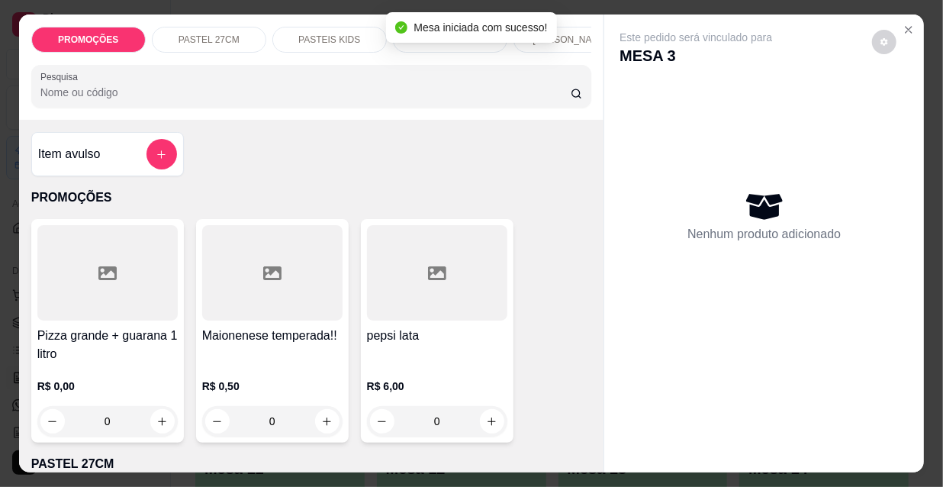
click at [564, 27] on div "[PERSON_NAME]" at bounding box center [570, 40] width 114 height 26
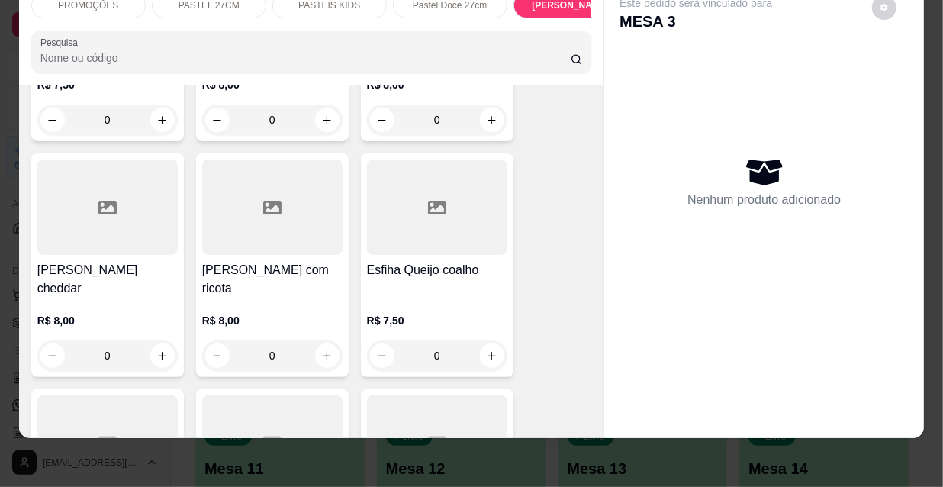
scroll to position [9465, 0]
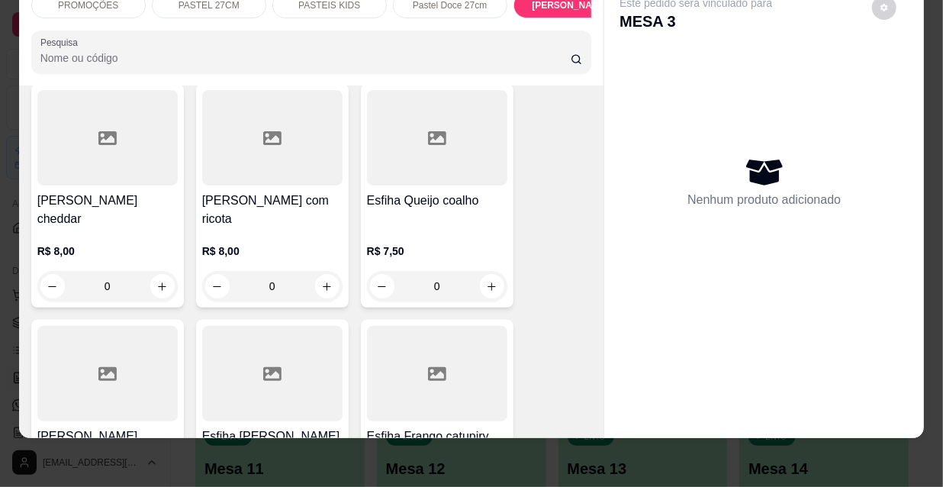
click at [312, 326] on div at bounding box center [272, 373] width 140 height 95
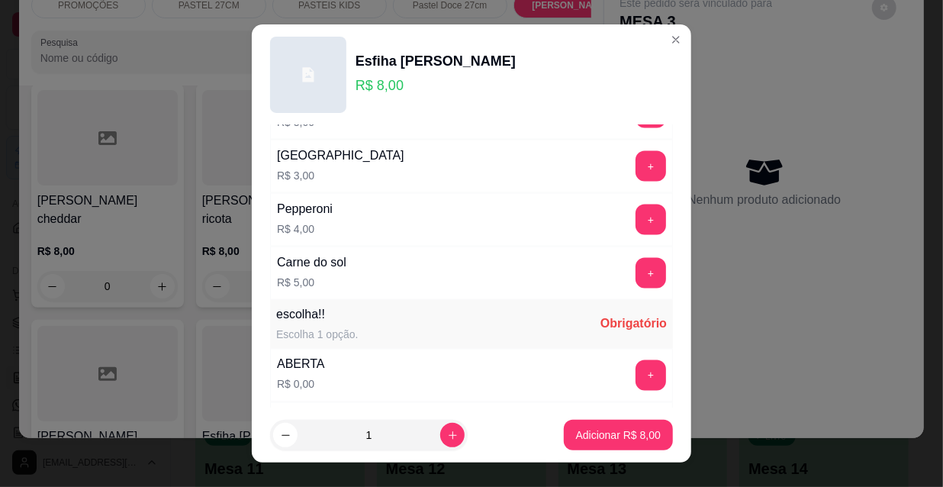
scroll to position [1267, 0]
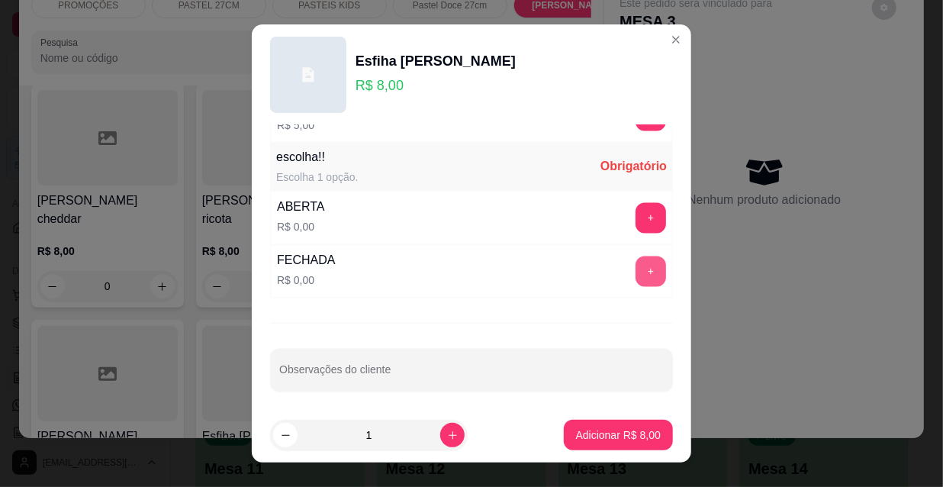
click at [635, 273] on button "+" at bounding box center [650, 271] width 31 height 31
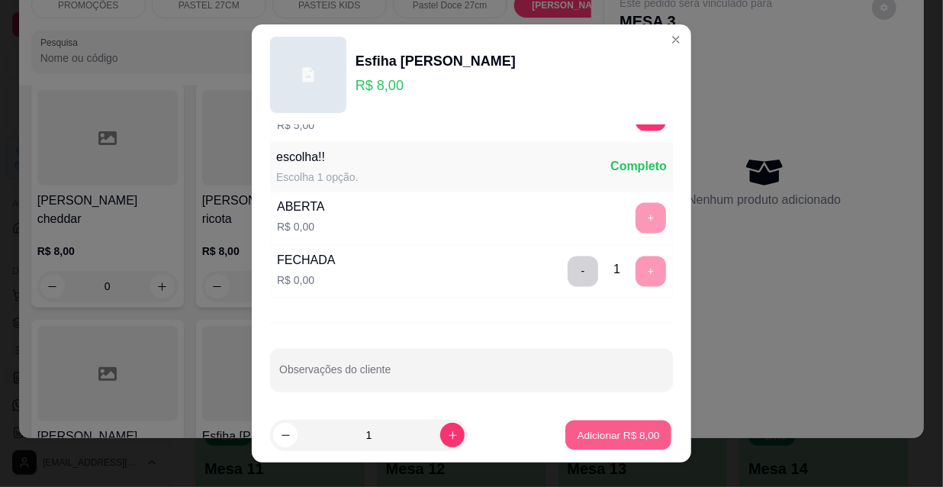
click at [612, 427] on p "Adicionar R$ 8,00" at bounding box center [617, 434] width 82 height 14
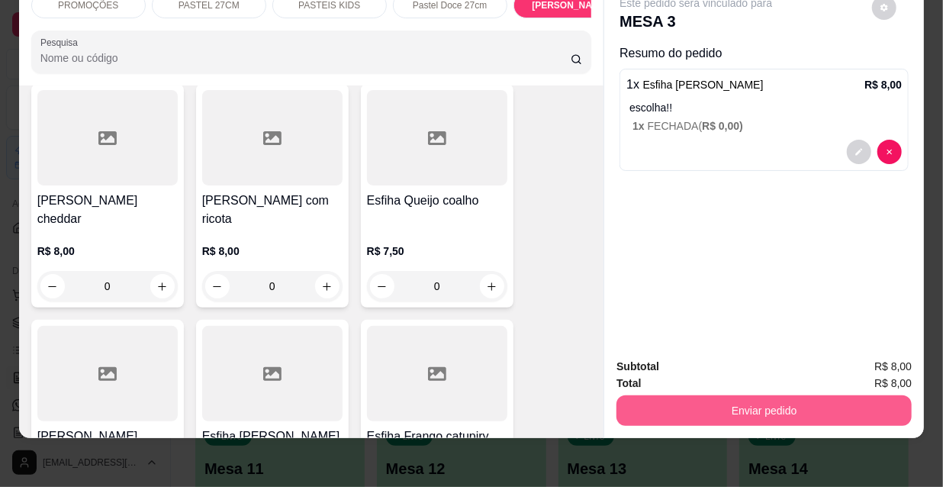
click at [718, 402] on button "Enviar pedido" at bounding box center [763, 410] width 295 height 31
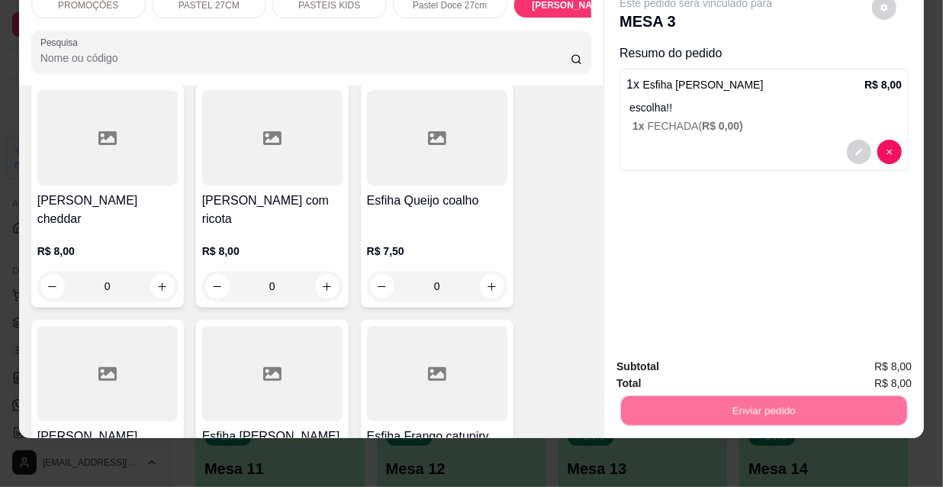
click at [702, 365] on button "Não registrar e enviar pedido" at bounding box center [714, 362] width 159 height 29
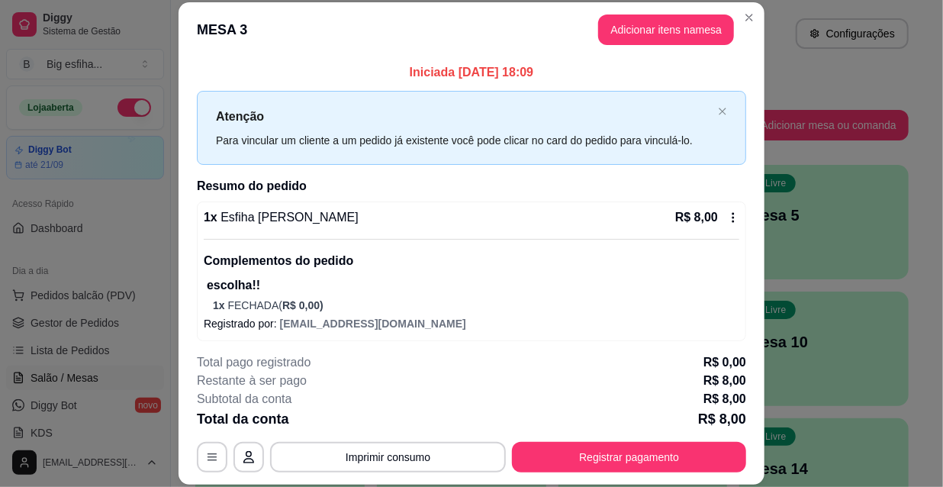
click at [544, 429] on div "**********" at bounding box center [471, 412] width 549 height 119
click at [580, 456] on button "Registrar pagamento" at bounding box center [629, 457] width 234 height 31
click at [602, 461] on footer "Taxa de serviço desabilitada Encerrar conta" at bounding box center [472, 408] width 350 height 117
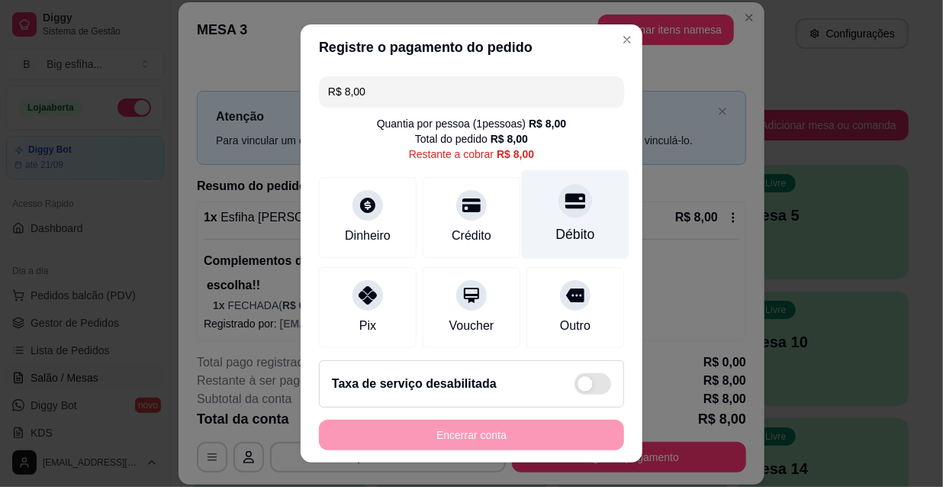
click at [556, 226] on div "Débito" at bounding box center [575, 234] width 39 height 20
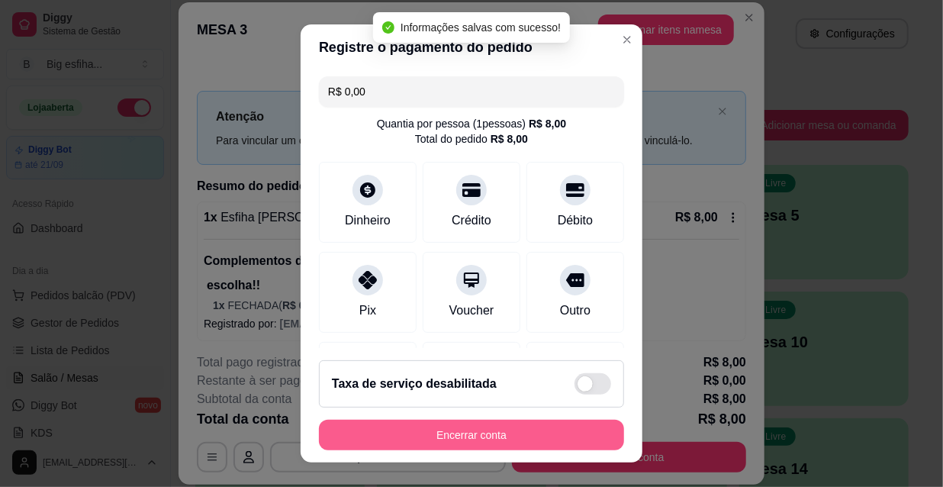
type input "R$ 0,00"
click at [522, 425] on button "Encerrar conta" at bounding box center [471, 434] width 305 height 31
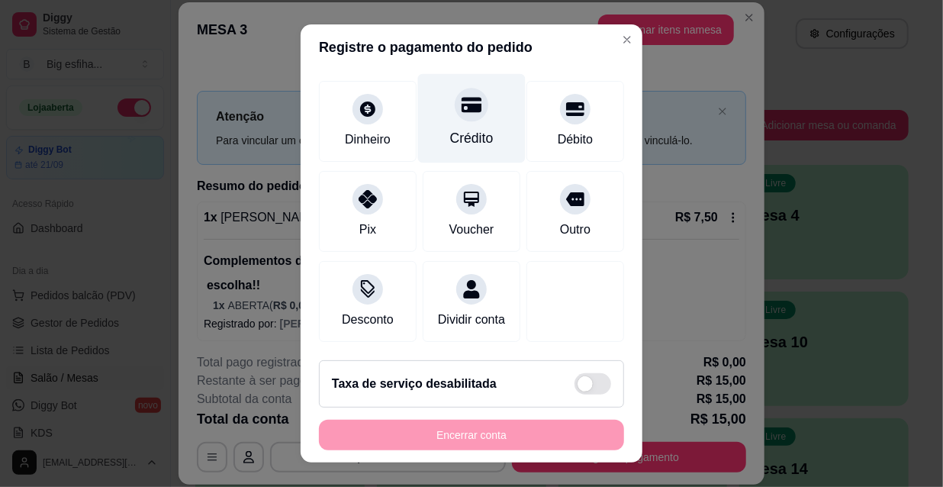
scroll to position [0, 0]
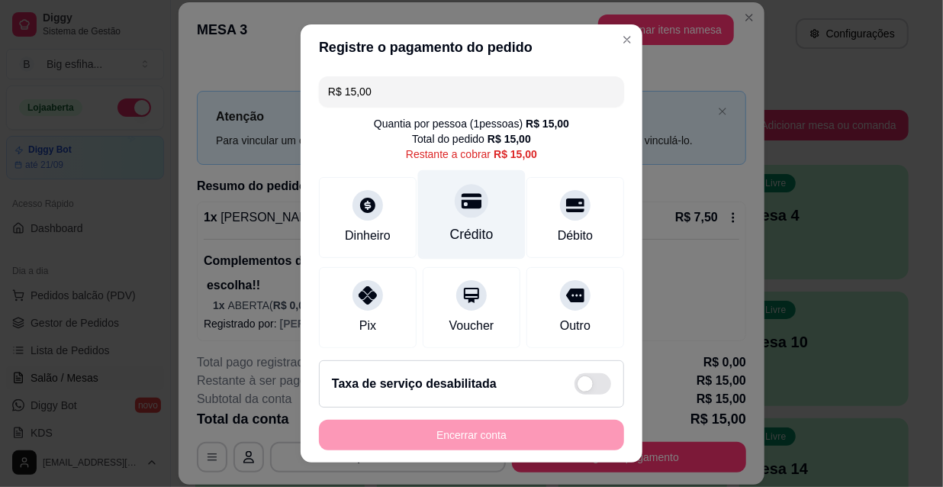
click at [463, 214] on div at bounding box center [471, 201] width 34 height 34
type input "R$ 0,00"
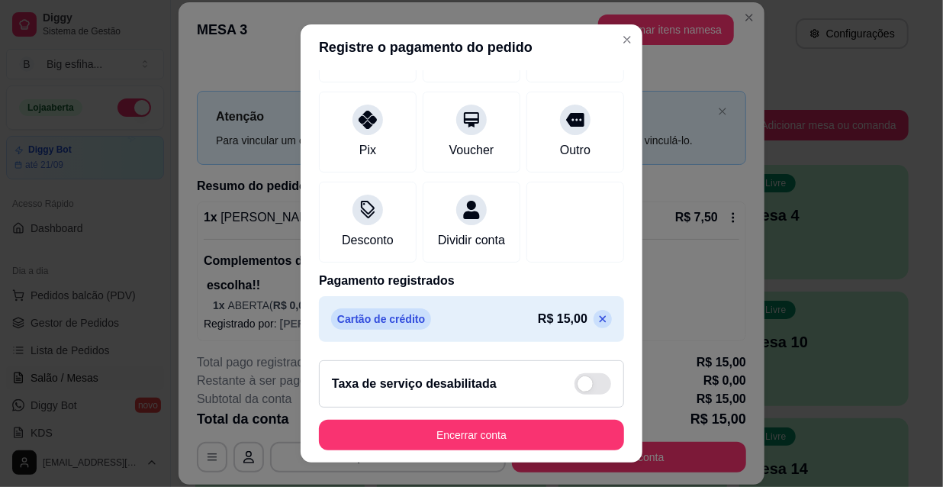
scroll to position [24, 0]
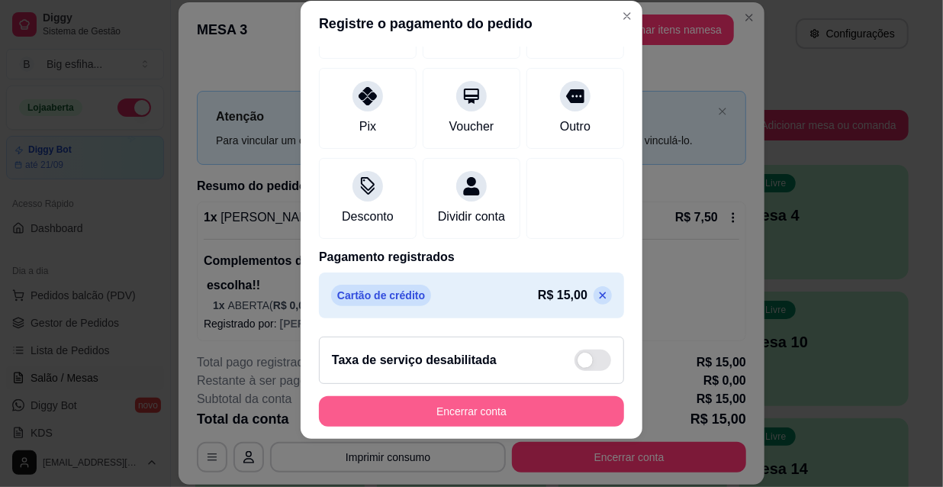
click at [442, 403] on button "Encerrar conta" at bounding box center [471, 411] width 305 height 31
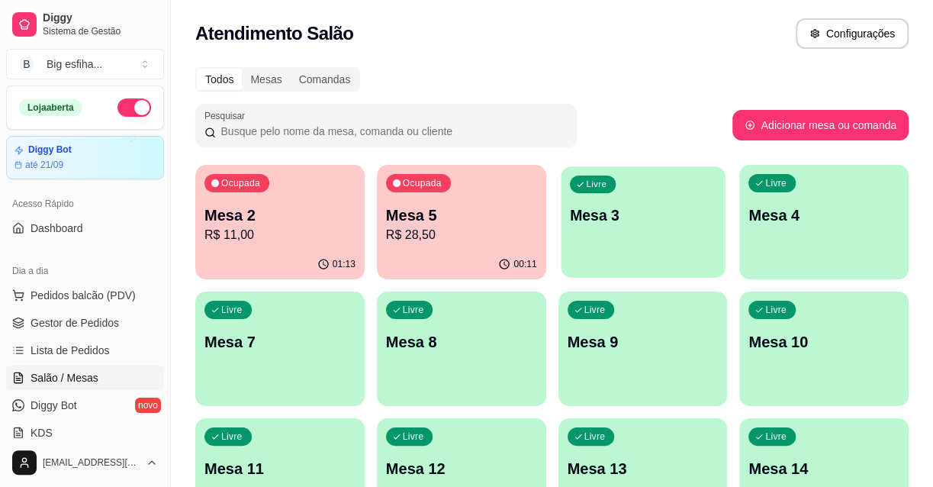
click at [645, 252] on div "Livre Mesa 3" at bounding box center [642, 212] width 164 height 93
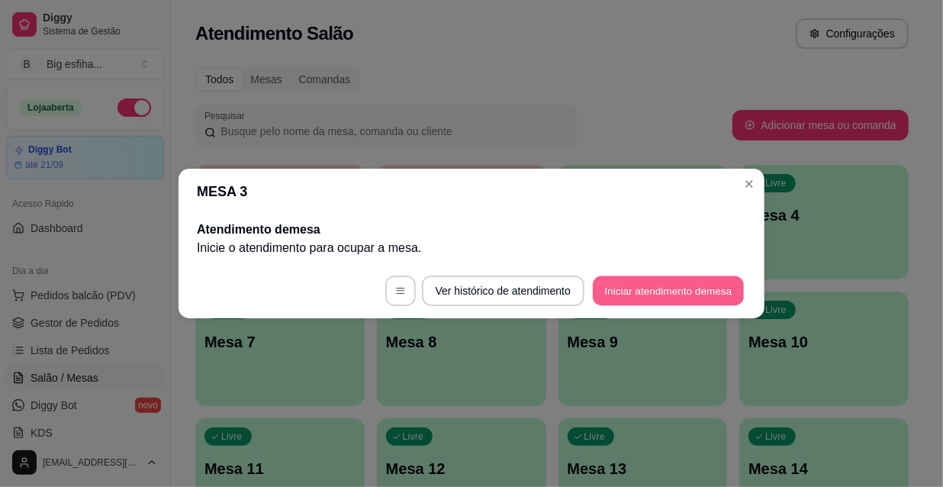
click at [667, 280] on button "Iniciar atendimento de mesa" at bounding box center [668, 291] width 151 height 30
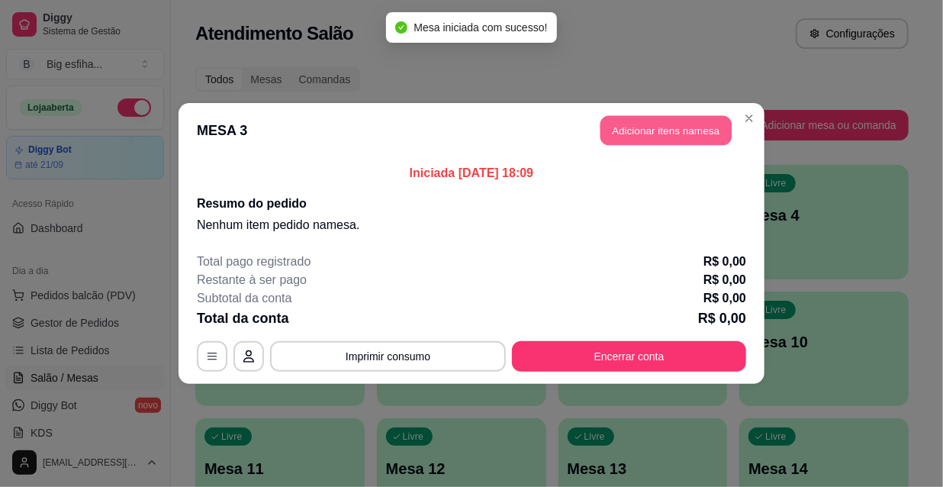
click at [652, 139] on button "Adicionar itens na mesa" at bounding box center [665, 131] width 131 height 30
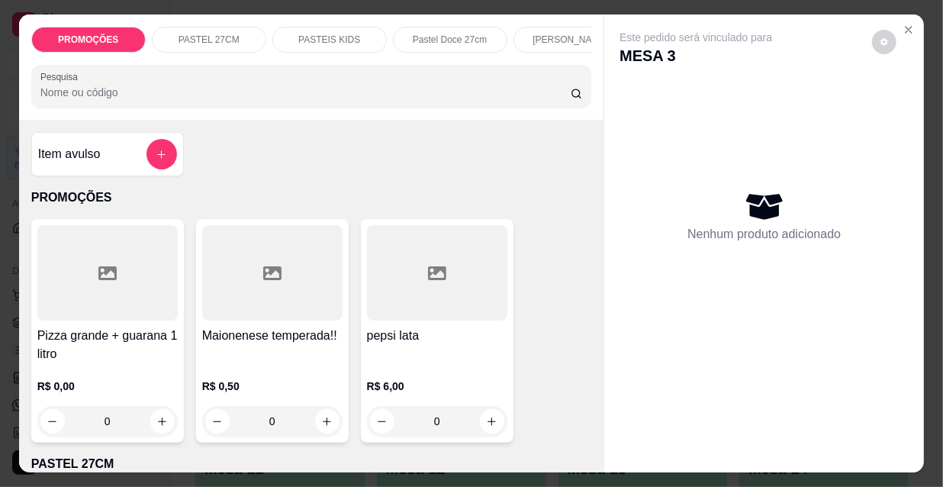
click at [561, 37] on p "[PERSON_NAME]" at bounding box center [569, 40] width 75 height 12
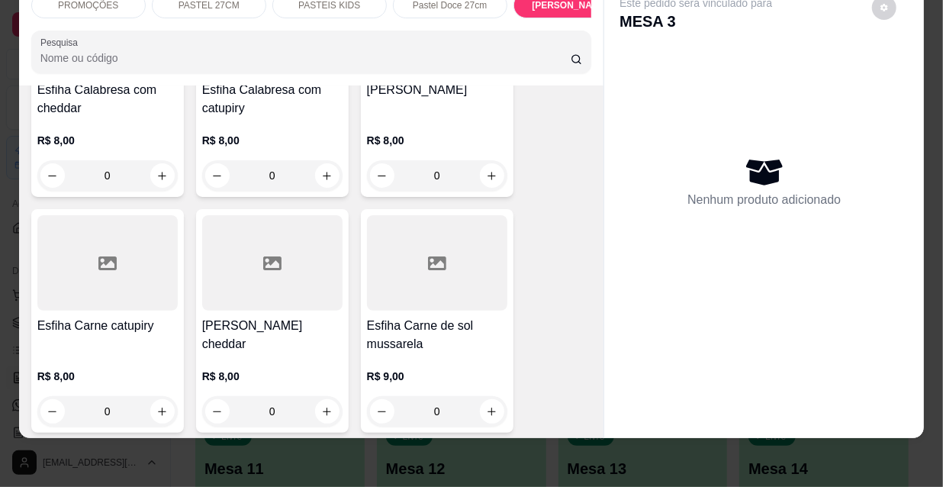
scroll to position [8841, 0]
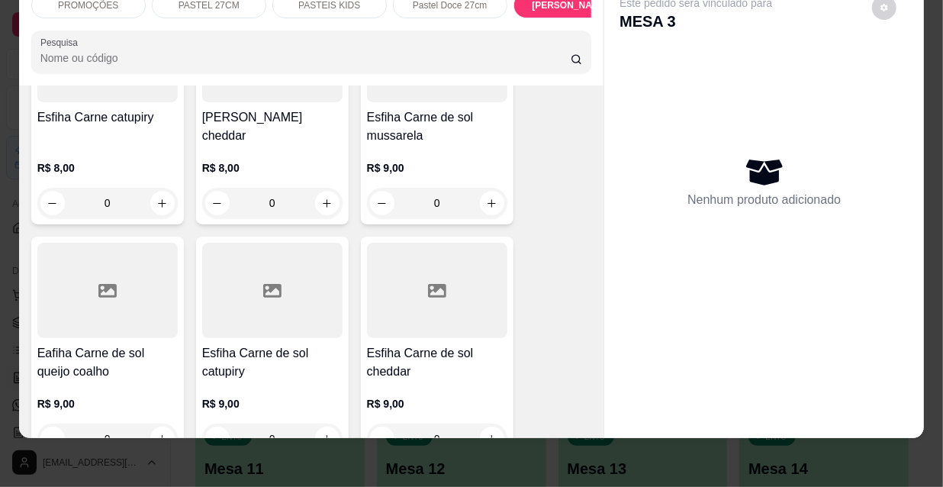
click at [104, 344] on h4 "Eafiha Carne de sol queijo coalho" at bounding box center [107, 362] width 140 height 37
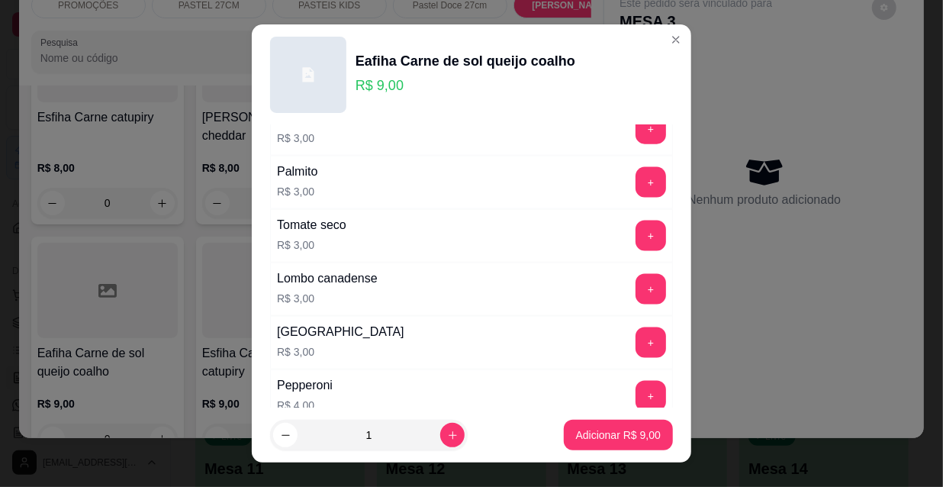
scroll to position [1267, 0]
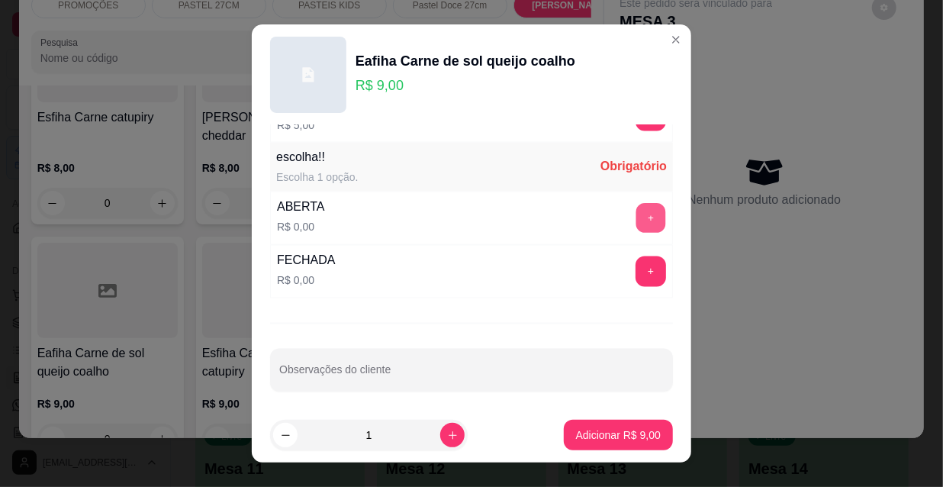
click at [636, 220] on button "+" at bounding box center [651, 219] width 30 height 30
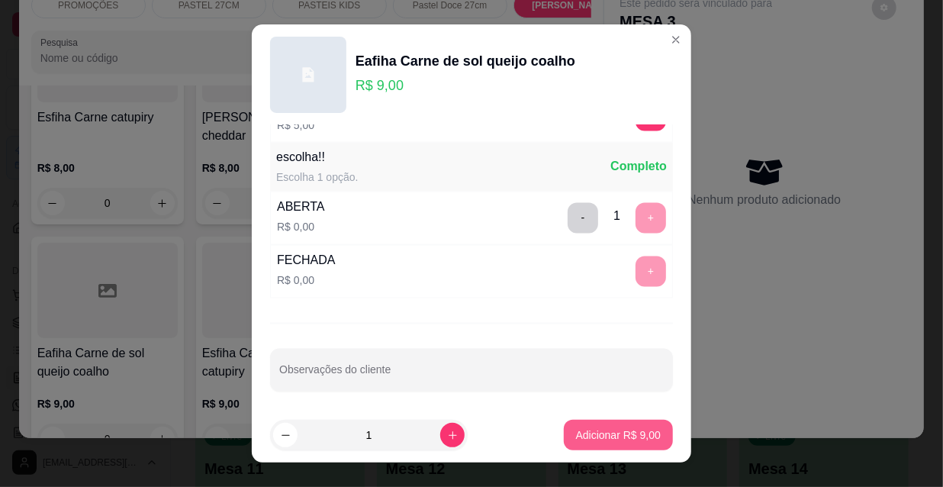
click at [616, 435] on p "Adicionar R$ 9,00" at bounding box center [618, 434] width 85 height 15
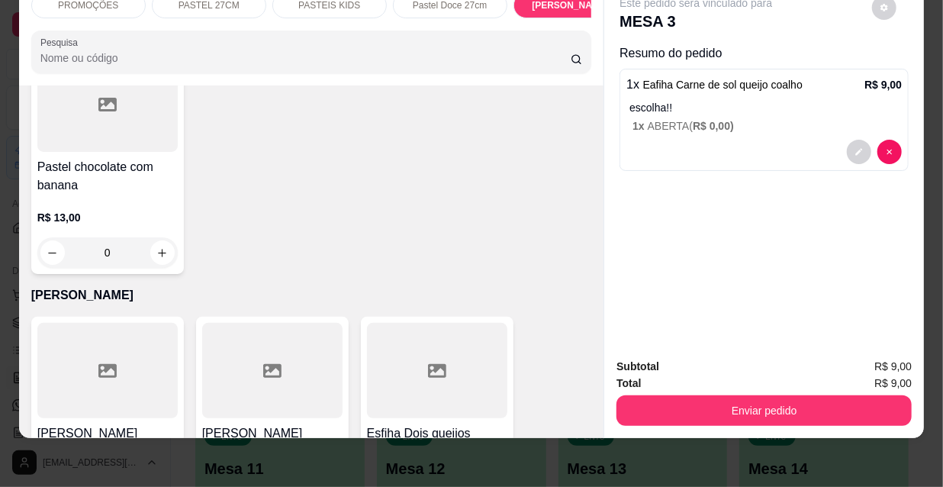
scroll to position [6900, 0]
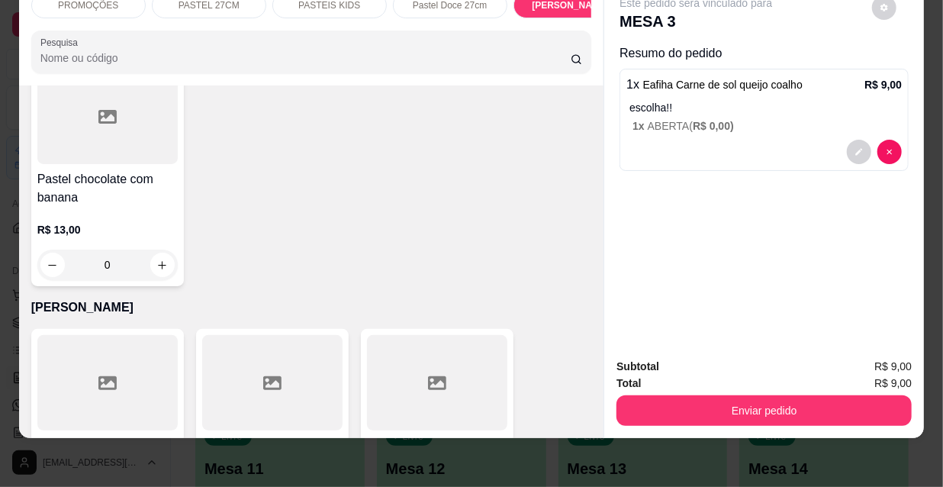
click at [133, 244] on div "Item avulso PROMOÇÕES Pizza grande + guarana 1 litro R$ 0,00 0 Maionenese tempe…" at bounding box center [311, 261] width 585 height 352
click at [144, 335] on div at bounding box center [107, 382] width 140 height 95
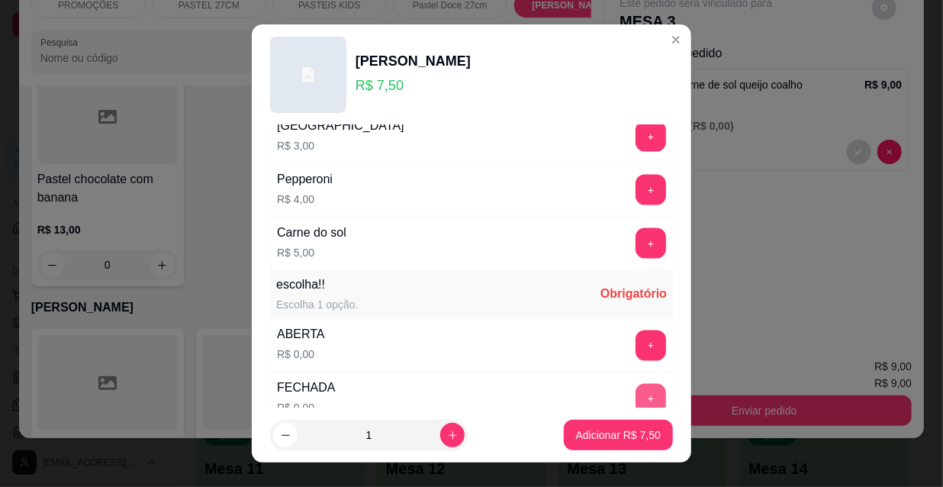
scroll to position [1267, 0]
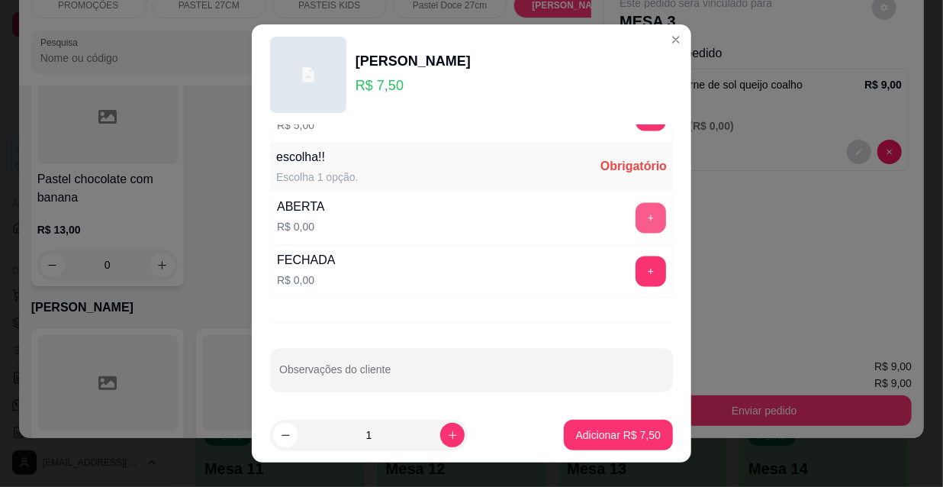
click at [635, 203] on button "+" at bounding box center [650, 218] width 31 height 31
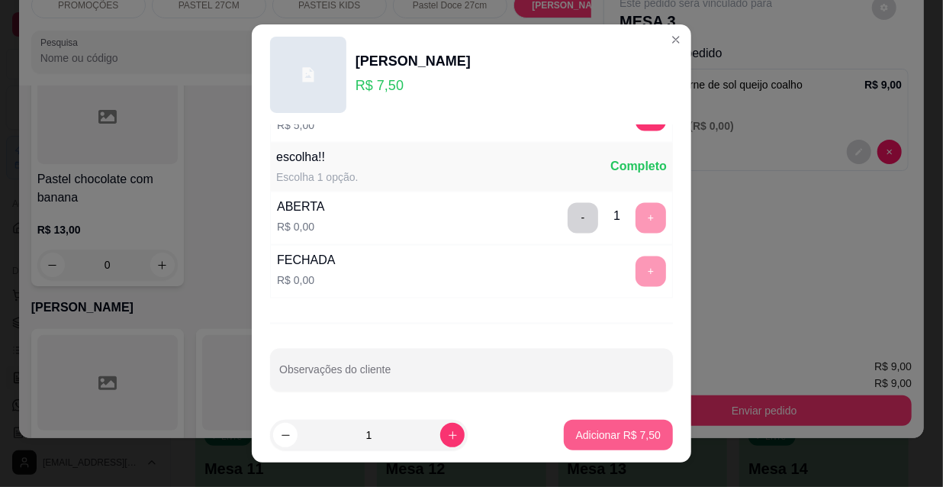
click at [612, 431] on p "Adicionar R$ 7,50" at bounding box center [618, 434] width 85 height 15
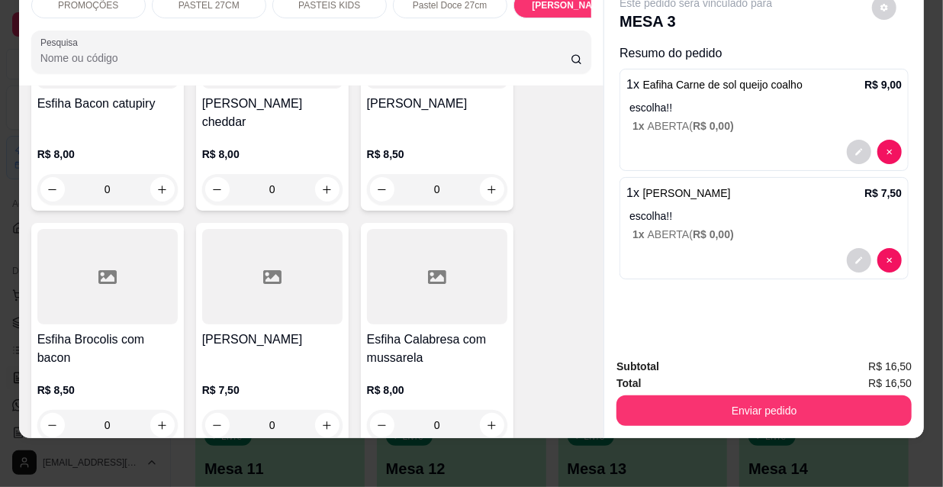
scroll to position [8217, 0]
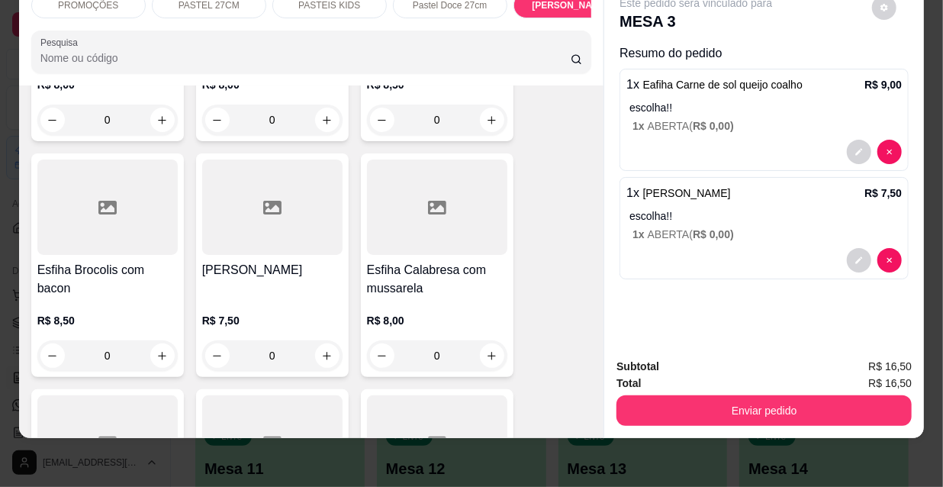
click at [455, 297] on div "R$ 8,00 0" at bounding box center [437, 333] width 140 height 73
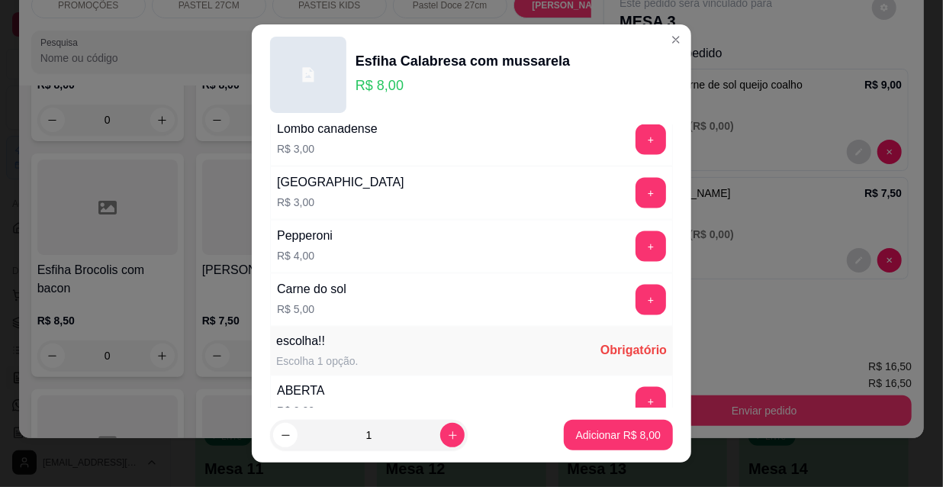
scroll to position [1267, 0]
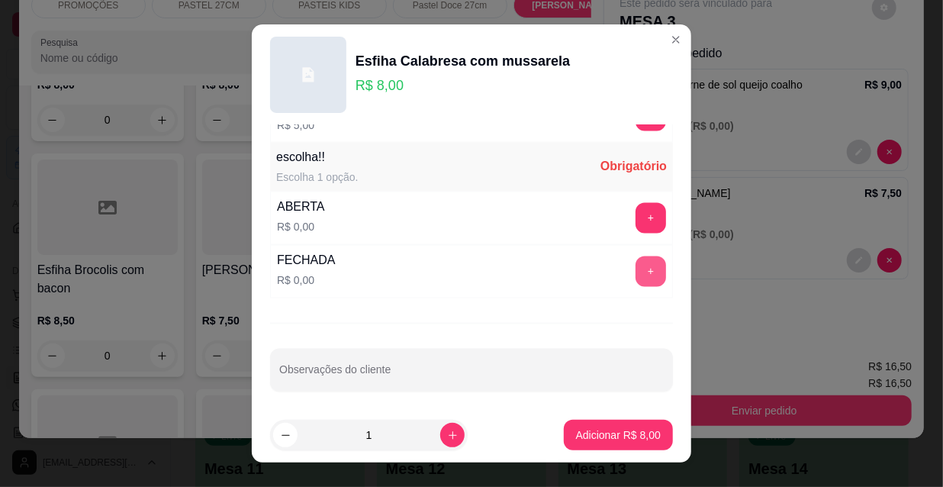
click at [635, 277] on button "+" at bounding box center [650, 271] width 31 height 31
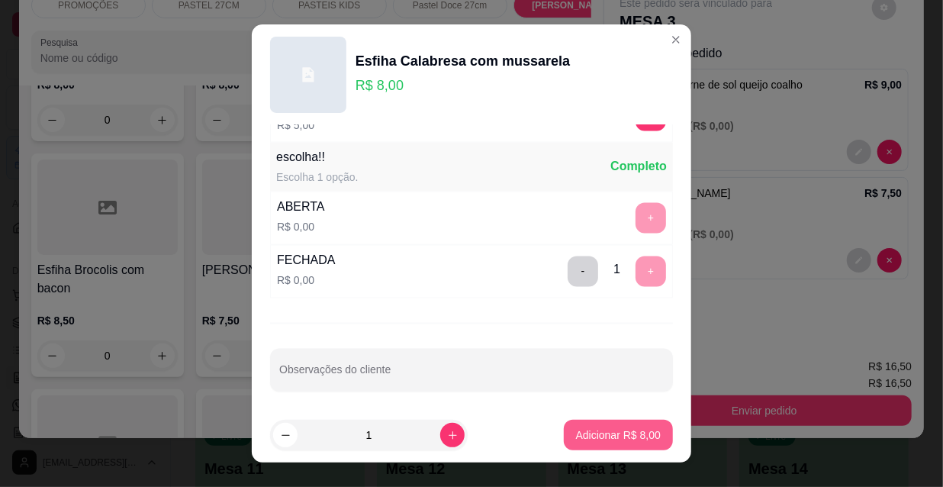
click at [610, 432] on p "Adicionar R$ 8,00" at bounding box center [618, 434] width 85 height 15
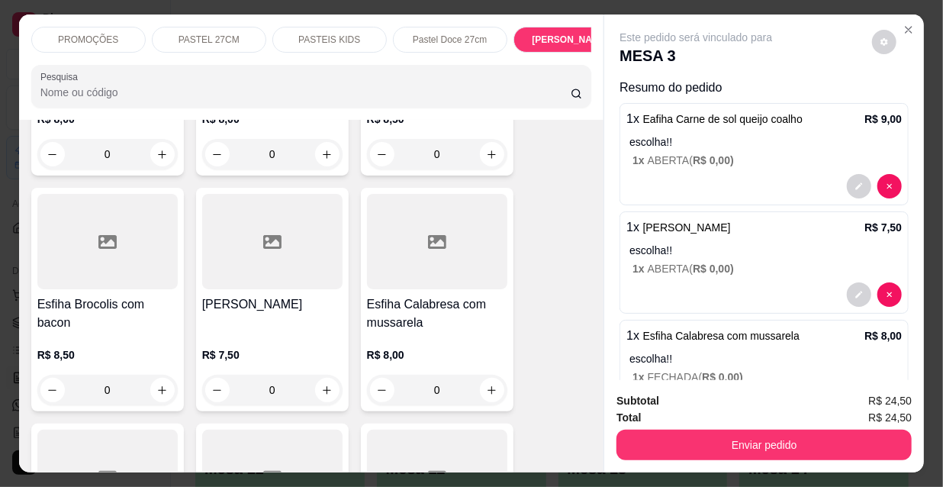
scroll to position [0, 490]
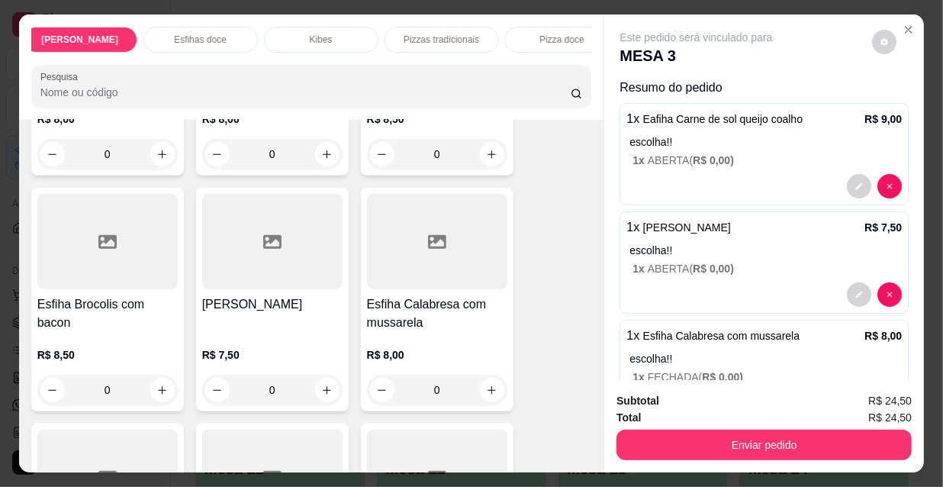
click at [324, 34] on p "Kibes" at bounding box center [321, 40] width 23 height 12
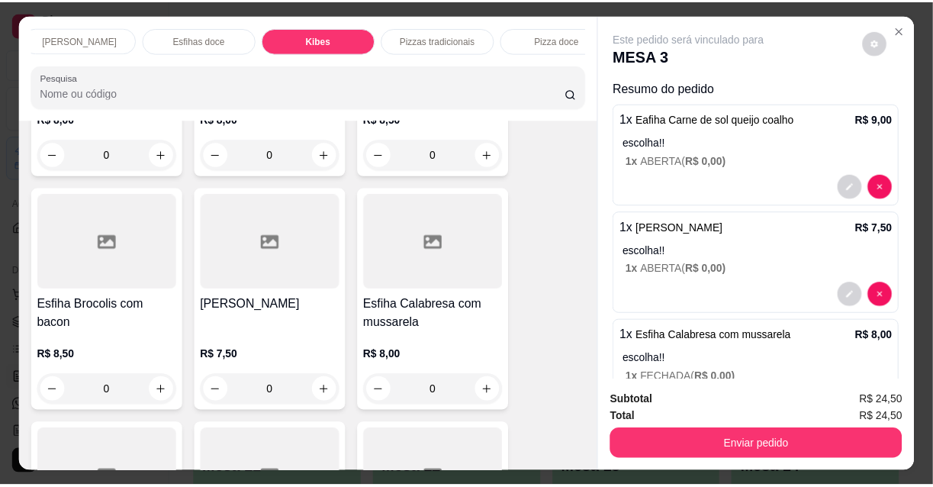
scroll to position [39, 0]
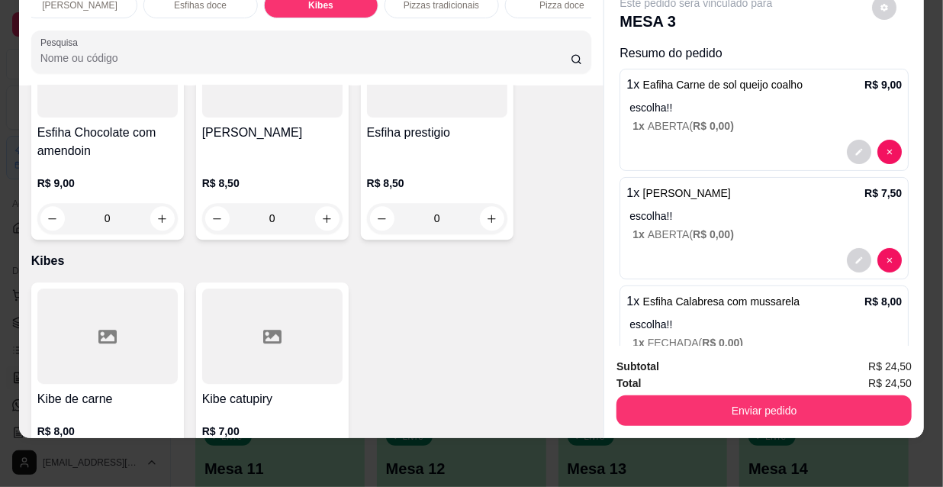
click at [159, 461] on icon "increase-product-quantity" at bounding box center [161, 466] width 11 height 11
type input "2"
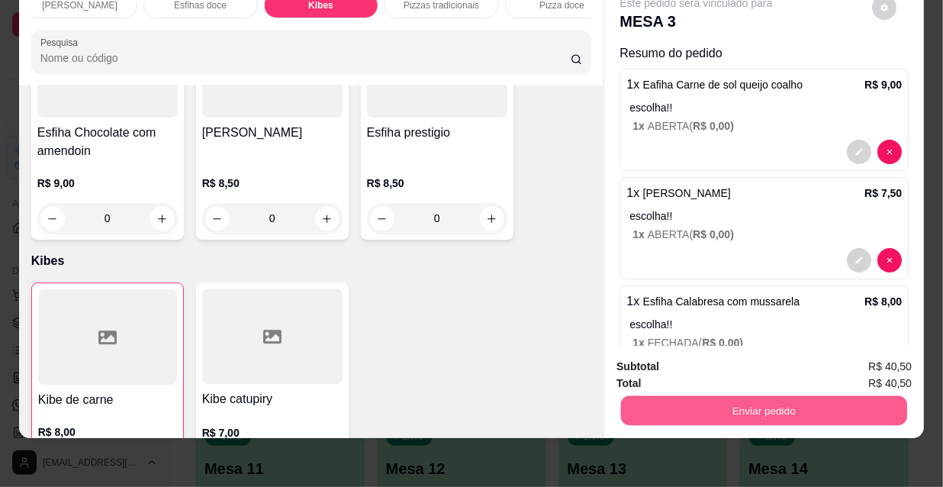
click at [666, 395] on button "Enviar pedido" at bounding box center [764, 410] width 286 height 30
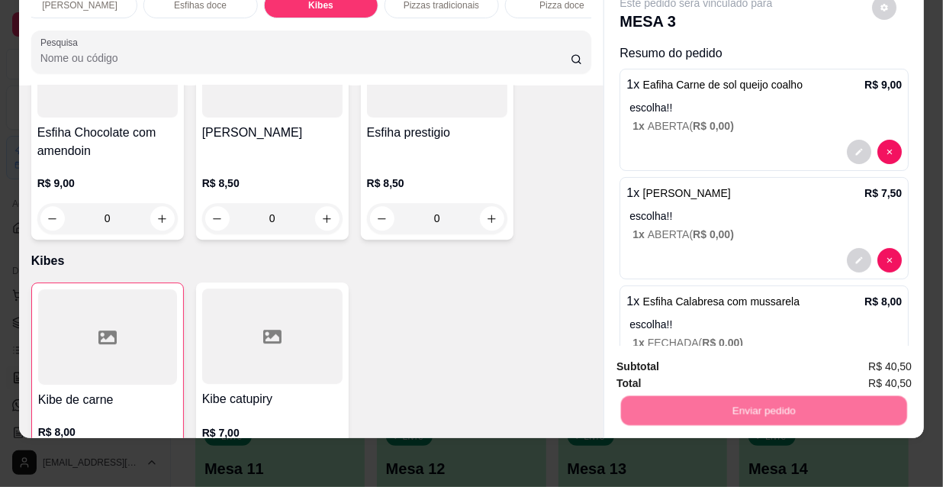
click at [691, 362] on button "Não registrar e enviar pedido" at bounding box center [714, 362] width 159 height 29
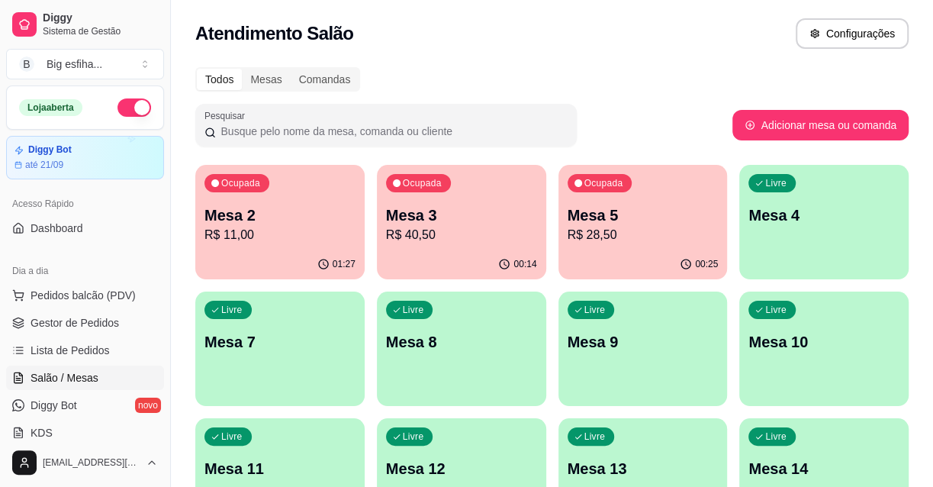
click at [98, 365] on link "Salão / Mesas" at bounding box center [85, 377] width 158 height 24
click at [98, 363] on ul "Pedidos balcão (PDV) Gestor de Pedidos Lista de Pedidos Salão / Mesas Diggy Bot…" at bounding box center [85, 364] width 158 height 162
click at [108, 345] on link "Lista de Pedidos" at bounding box center [85, 350] width 158 height 24
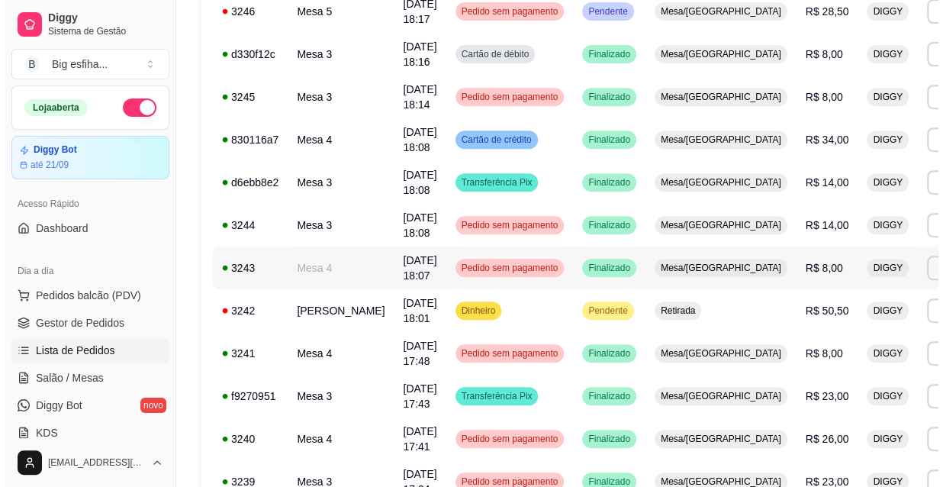
scroll to position [416, 0]
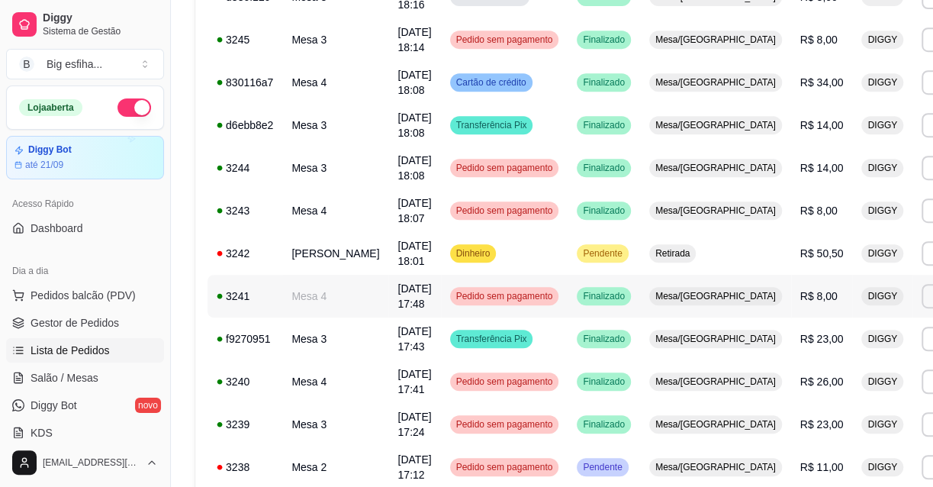
click at [461, 282] on td "Pedido sem pagamento" at bounding box center [504, 296] width 127 height 43
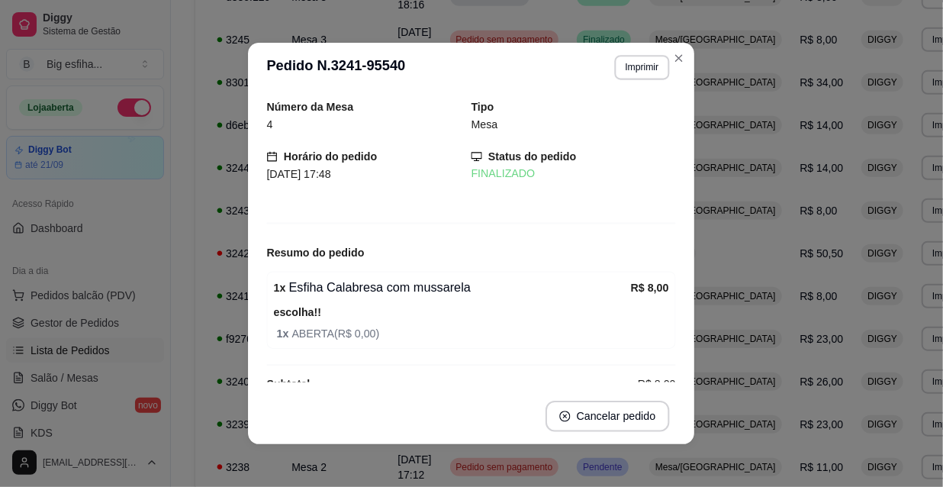
click at [472, 259] on div "Resumo do pedido" at bounding box center [471, 252] width 409 height 18
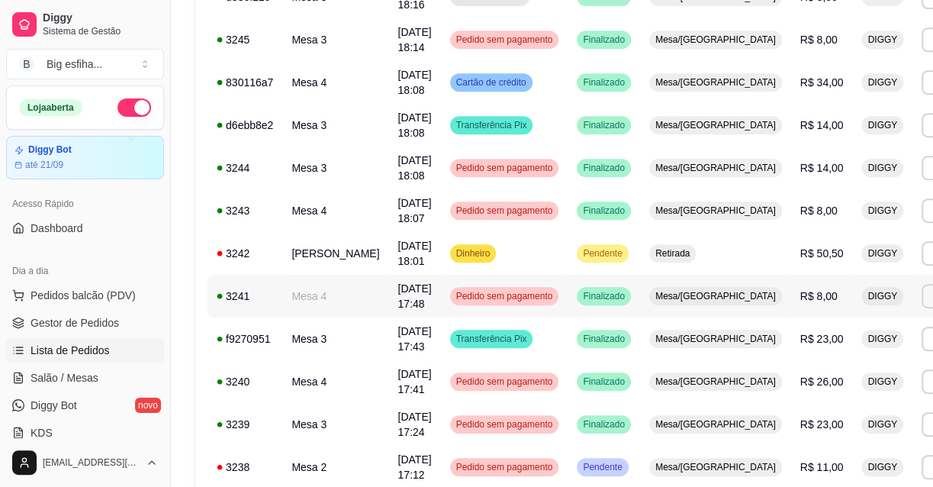
click at [791, 277] on td "R$ 8,00" at bounding box center [822, 296] width 62 height 43
click at [800, 255] on span "R$ 50,50" at bounding box center [821, 253] width 43 height 12
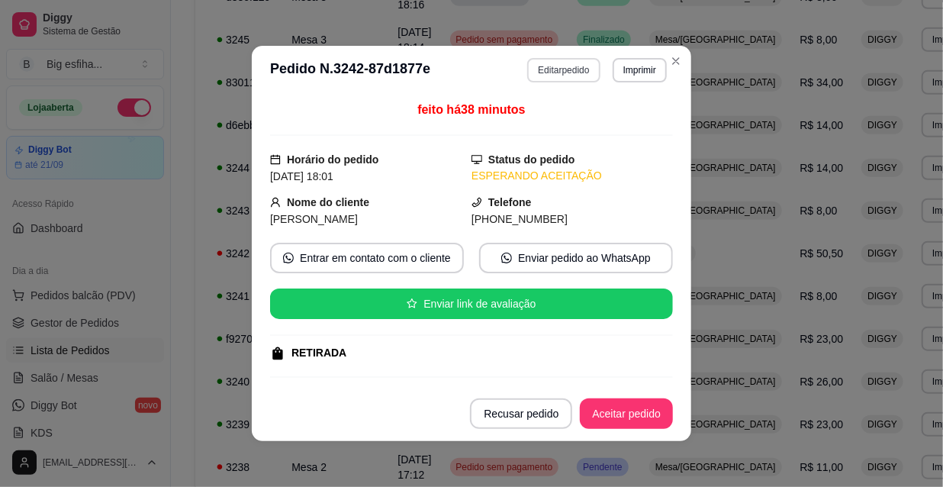
click at [570, 67] on button "Editar pedido" at bounding box center [563, 70] width 72 height 24
click at [721, 443] on button "Continuar" at bounding box center [763, 444] width 295 height 31
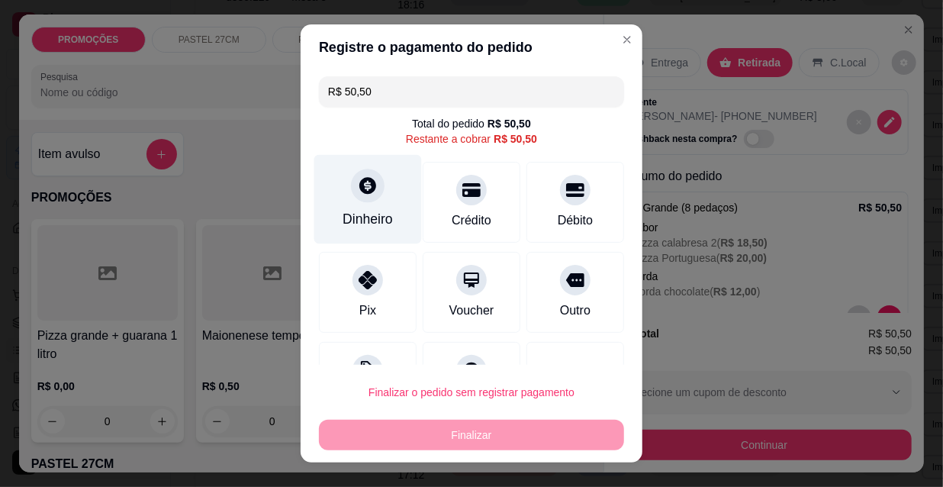
click at [371, 183] on div at bounding box center [368, 186] width 34 height 34
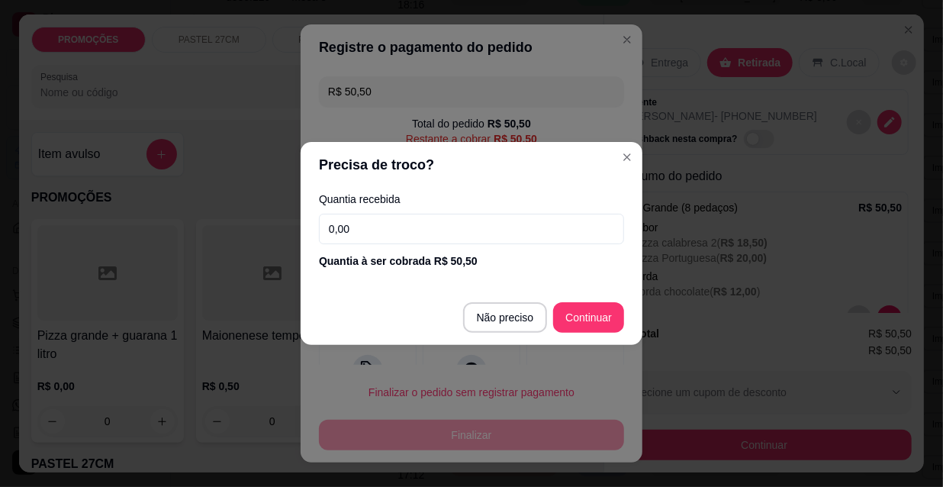
click at [381, 223] on input "0,00" at bounding box center [471, 229] width 305 height 31
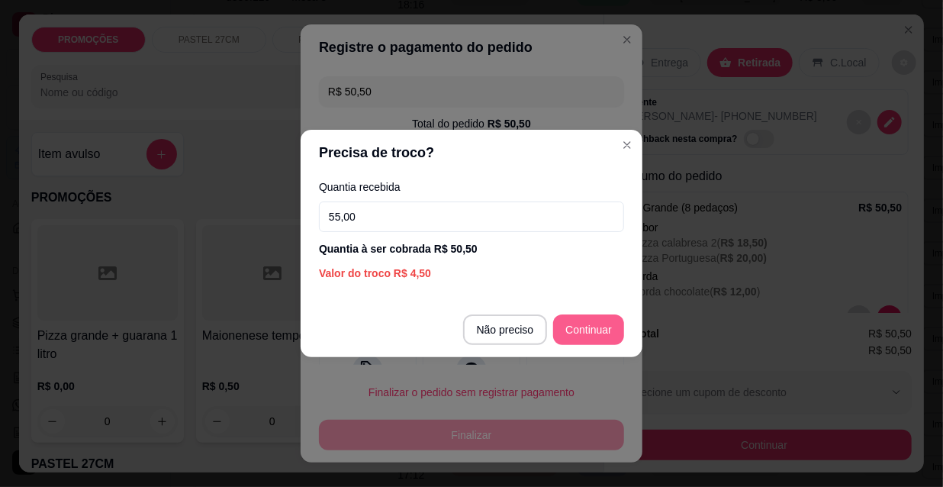
type input "55,00"
type input "R$ 0,00"
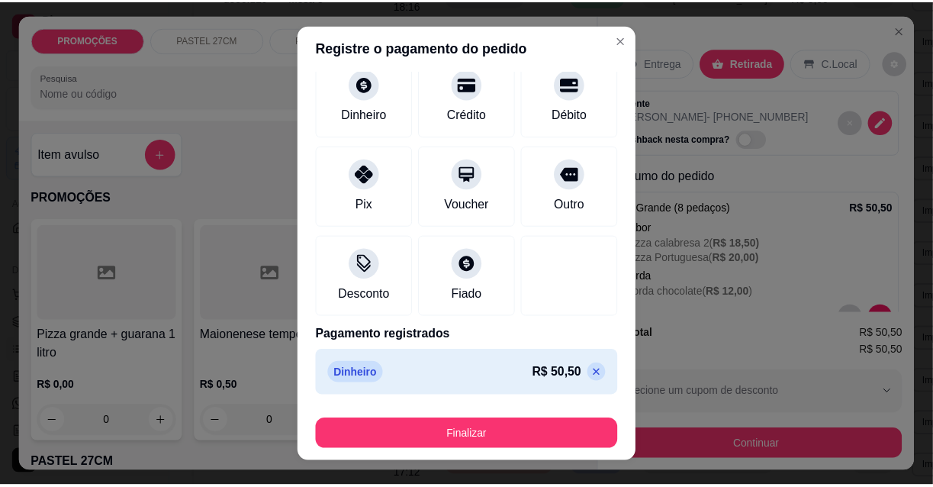
scroll to position [24, 0]
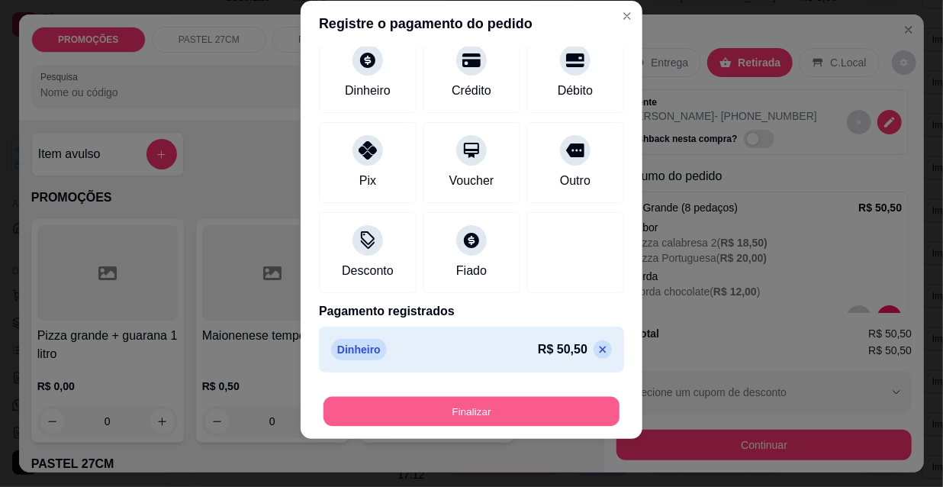
click at [438, 408] on button "Finalizar" at bounding box center [471, 412] width 296 height 30
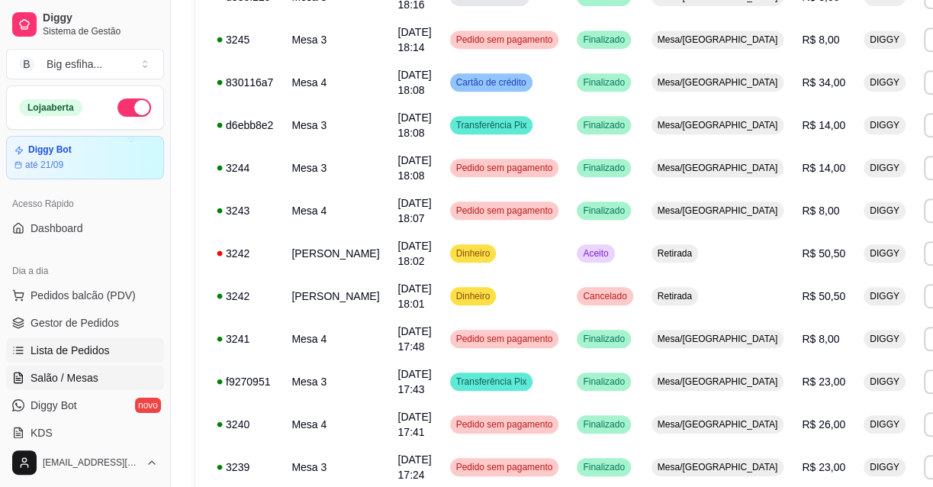
click at [59, 379] on span "Salão / Mesas" at bounding box center [65, 377] width 68 height 15
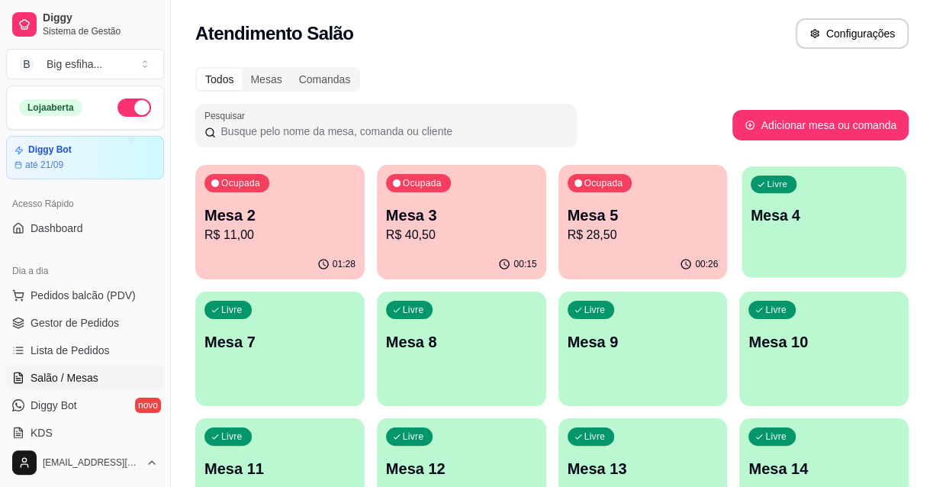
click at [745, 249] on div "Livre Mesa 4" at bounding box center [824, 212] width 164 height 93
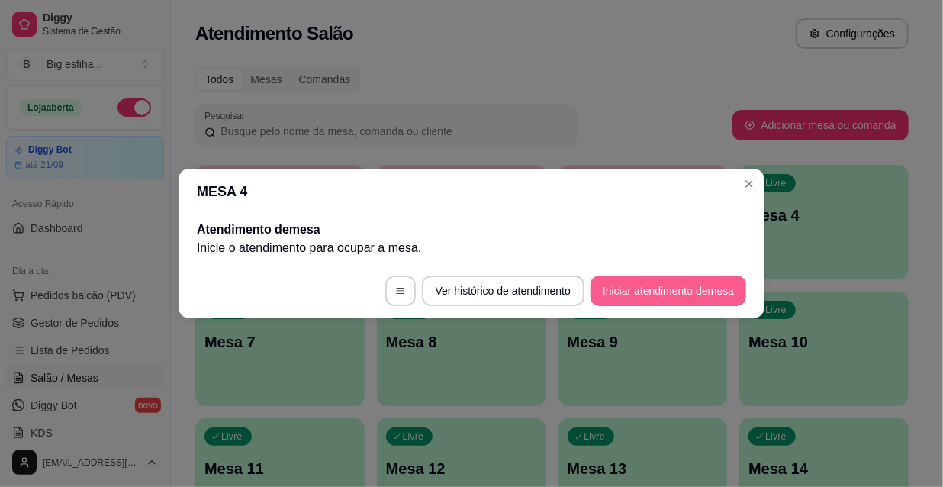
click at [663, 290] on button "Iniciar atendimento de mesa" at bounding box center [668, 290] width 156 height 31
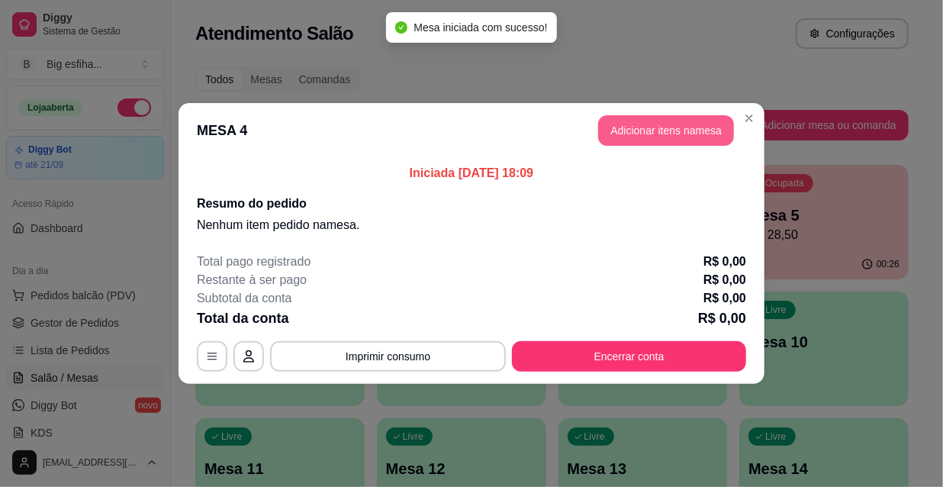
click at [663, 121] on button "Adicionar itens na mesa" at bounding box center [666, 130] width 136 height 31
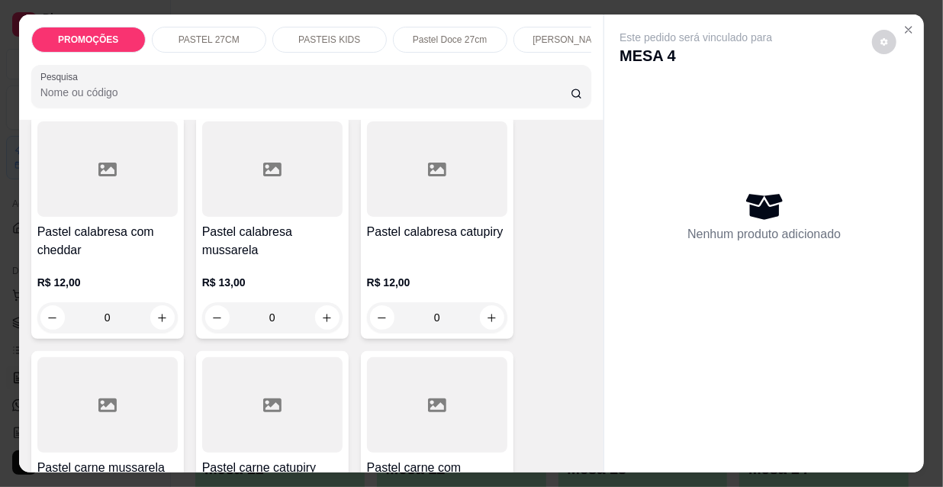
scroll to position [1525, 0]
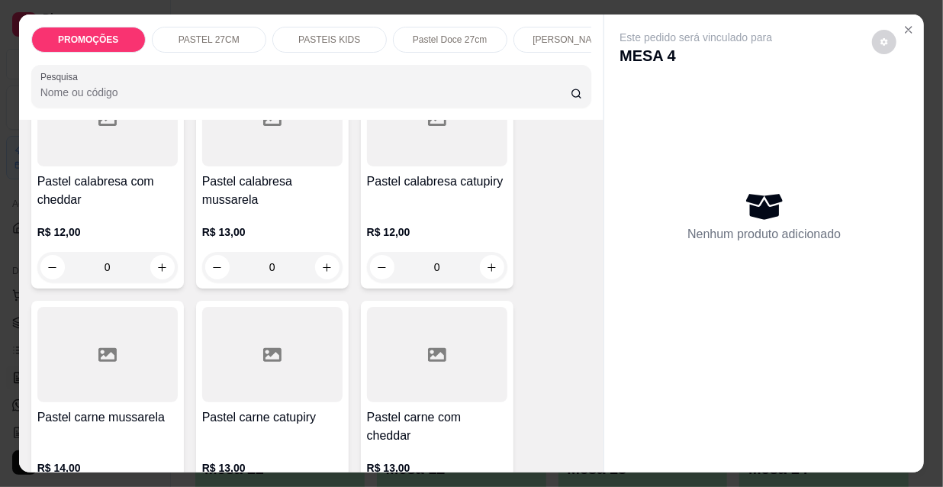
click at [284, 209] on div "R$ 13,00 0" at bounding box center [272, 245] width 140 height 73
click at [609, 438] on p "Adicionar R$ 13,00" at bounding box center [615, 434] width 91 height 15
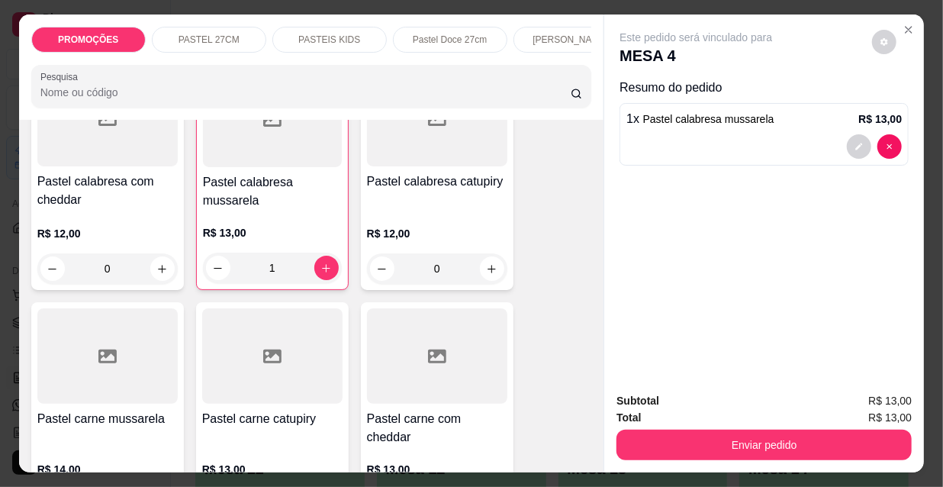
type input "1"
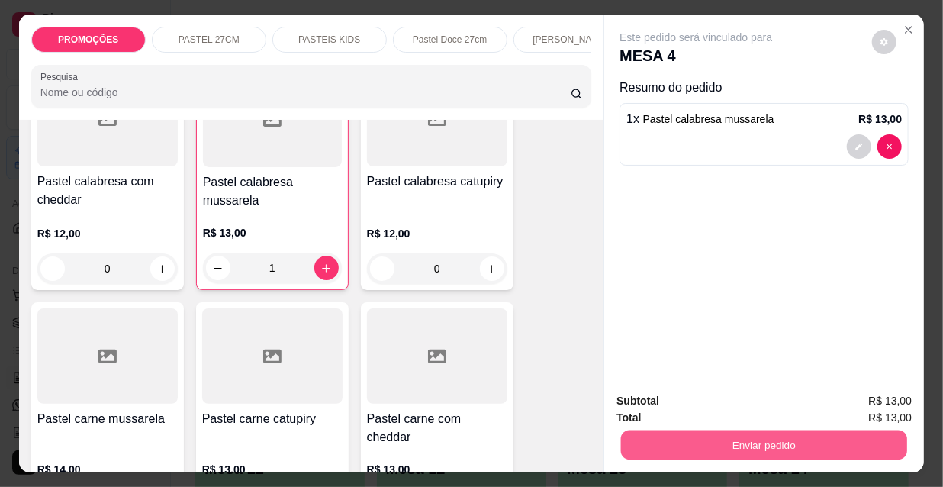
click at [714, 435] on button "Enviar pedido" at bounding box center [764, 444] width 286 height 30
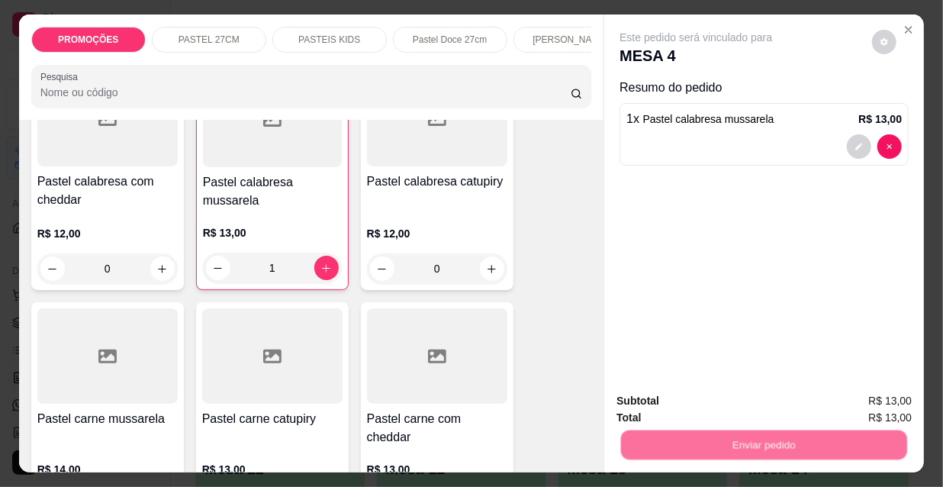
click at [702, 397] on button "Não registrar e enviar pedido" at bounding box center [714, 401] width 159 height 29
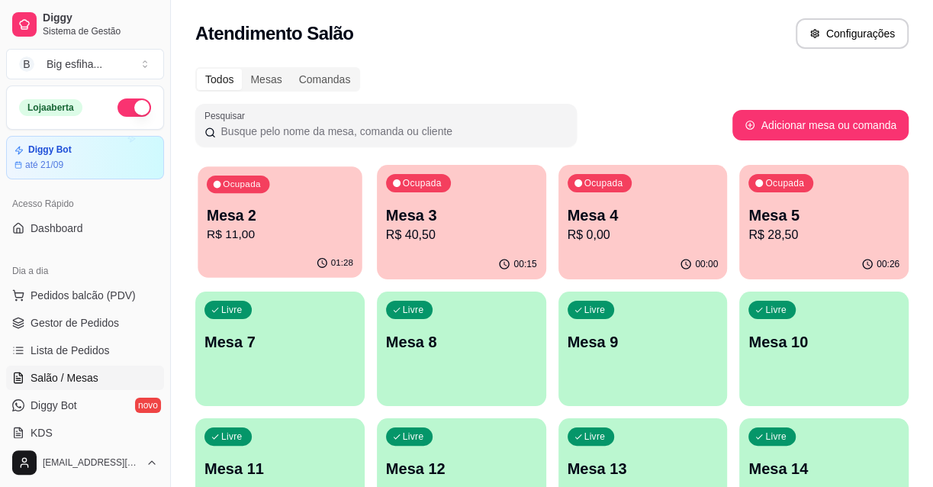
click at [275, 214] on p "Mesa 2" at bounding box center [280, 215] width 146 height 21
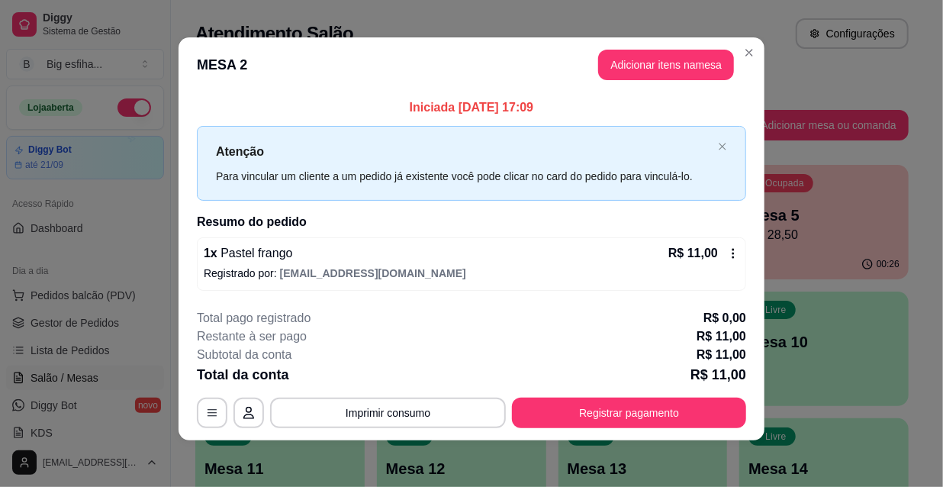
scroll to position [6, 0]
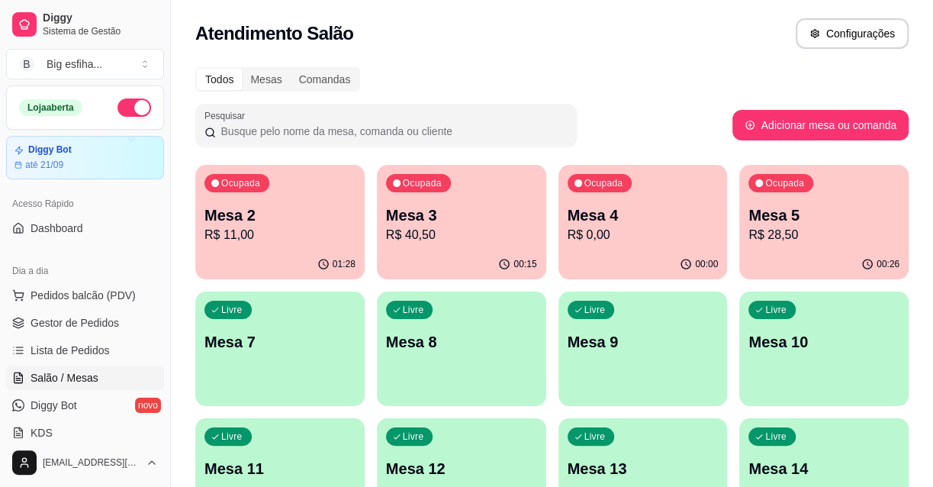
click at [464, 249] on button "Ocupada Mesa 3 R$ 40,50 00:15" at bounding box center [461, 222] width 169 height 114
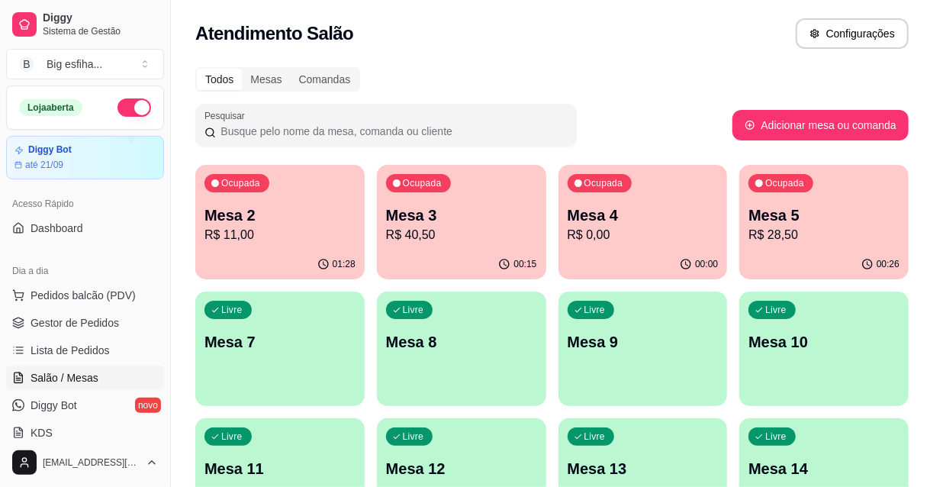
scroll to position [365, 0]
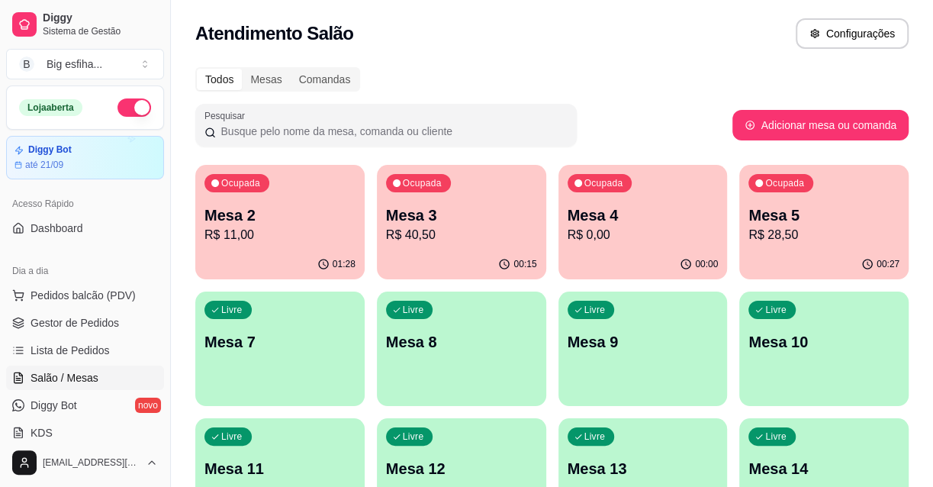
click at [631, 225] on div "Mesa 4 R$ 0,00" at bounding box center [642, 224] width 151 height 40
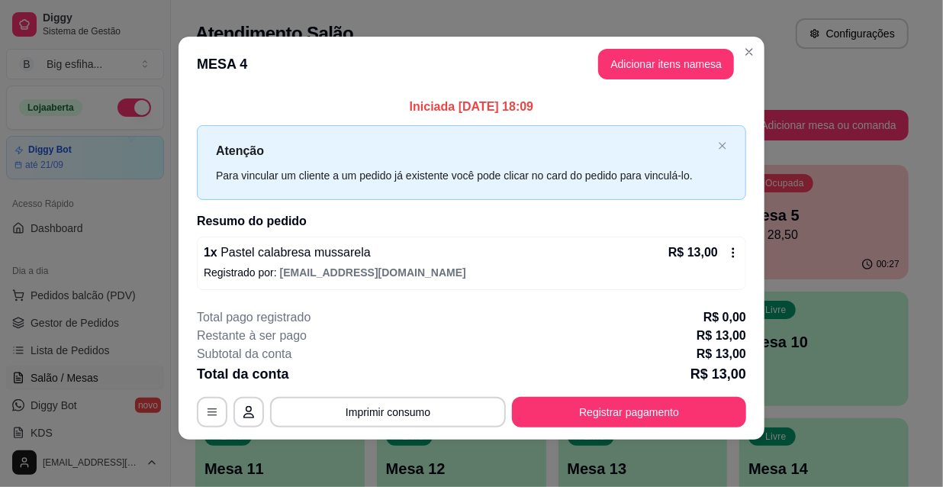
scroll to position [6, 0]
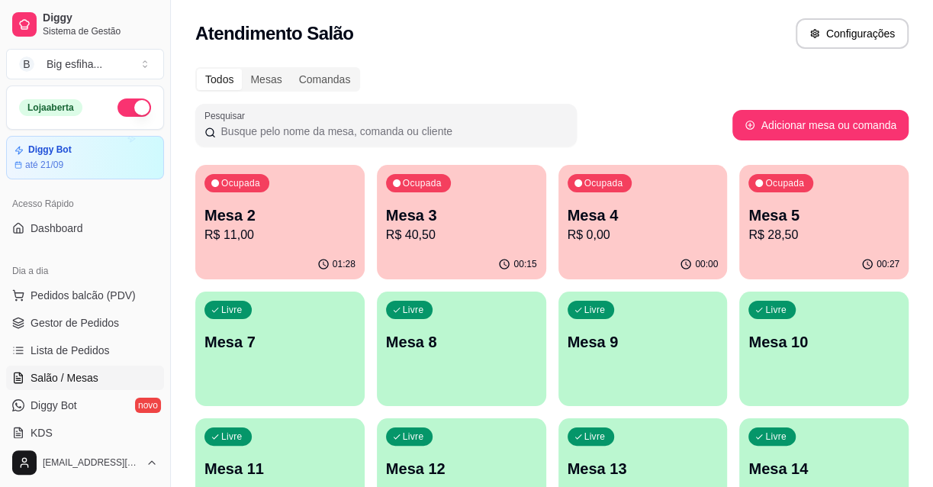
click at [824, 227] on p "R$ 28,50" at bounding box center [823, 235] width 151 height 18
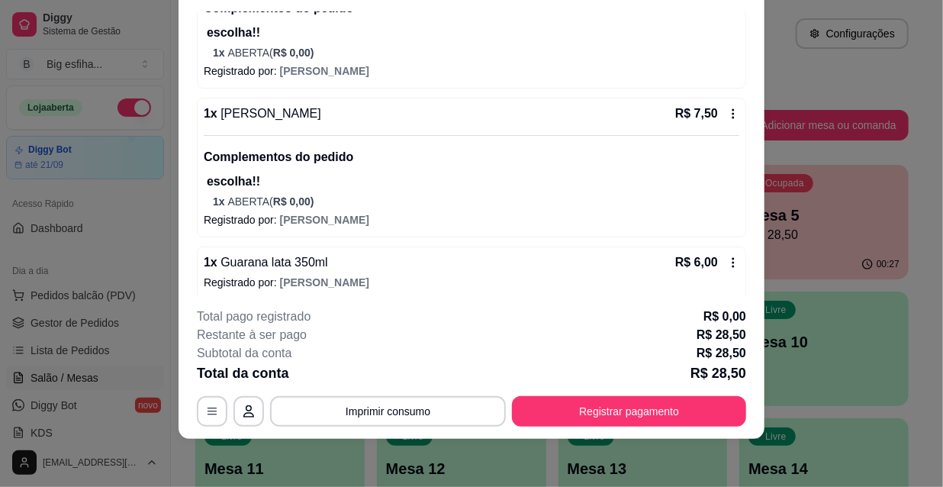
scroll to position [365, 0]
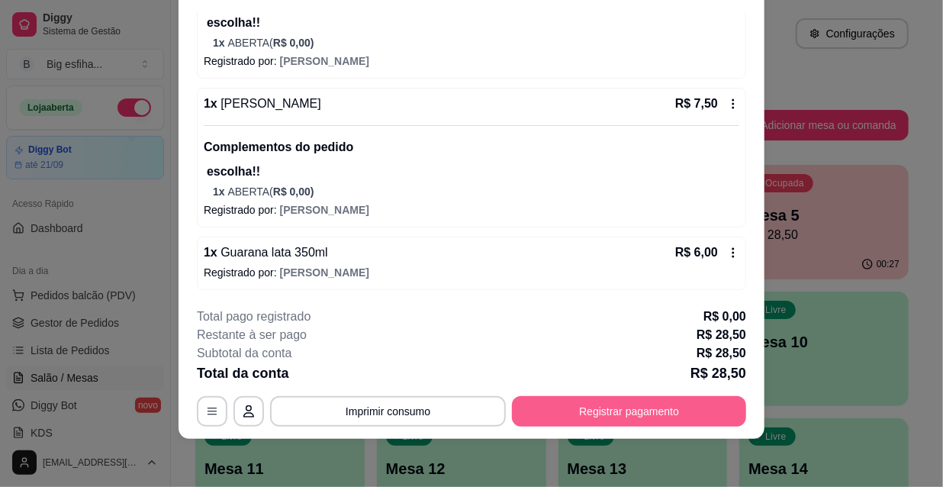
click at [605, 406] on button "Registrar pagamento" at bounding box center [629, 411] width 234 height 31
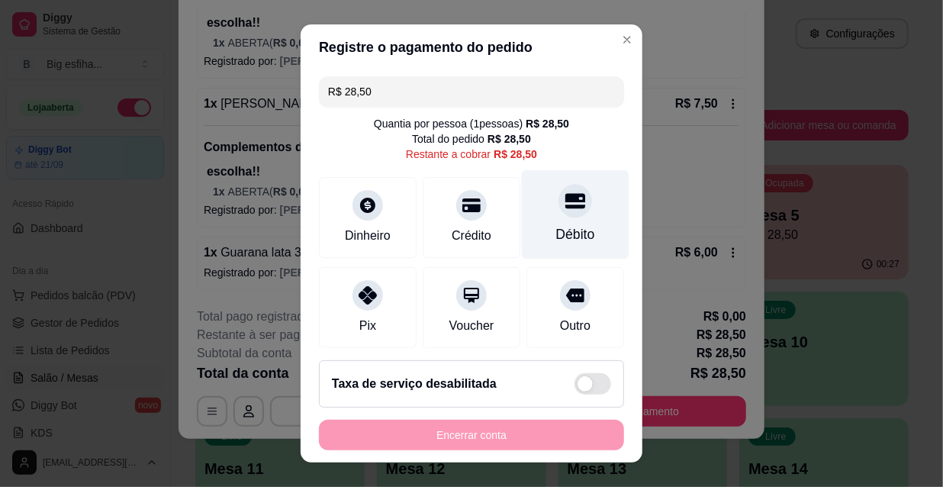
click at [565, 202] on icon at bounding box center [575, 201] width 20 height 20
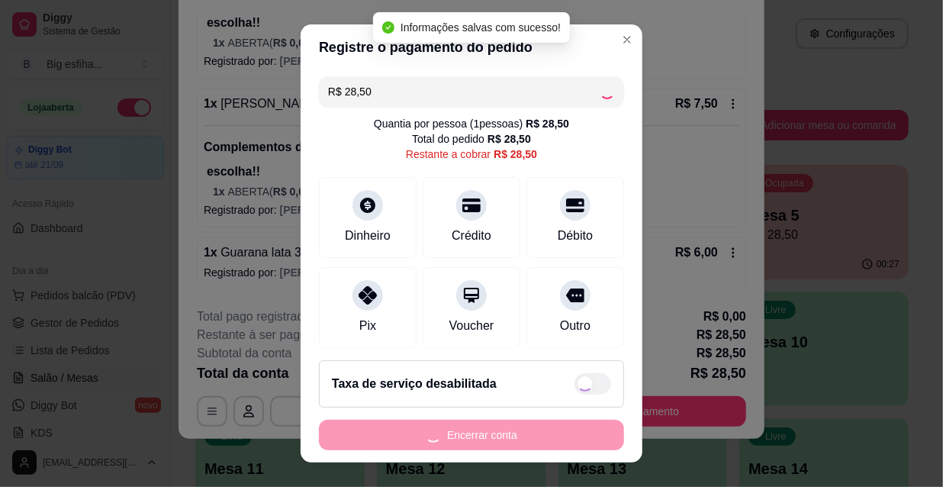
type input "R$ 0,00"
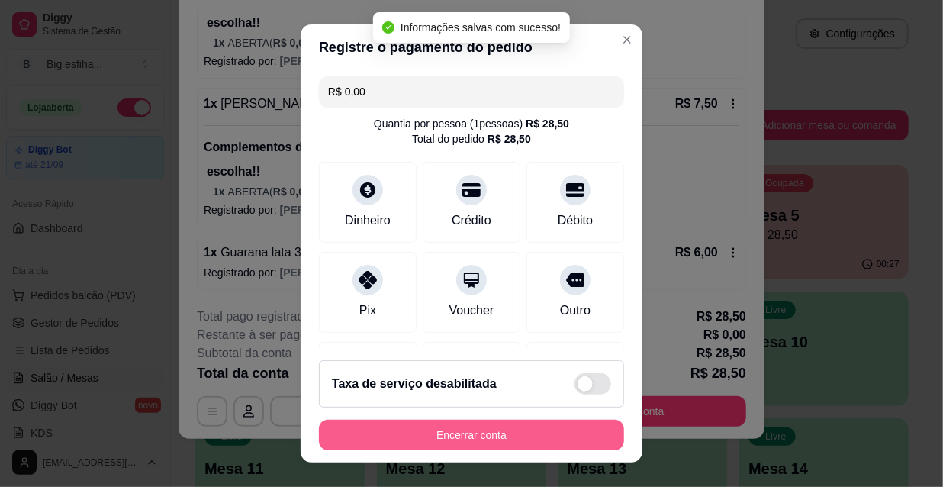
click at [489, 428] on button "Encerrar conta" at bounding box center [471, 434] width 305 height 31
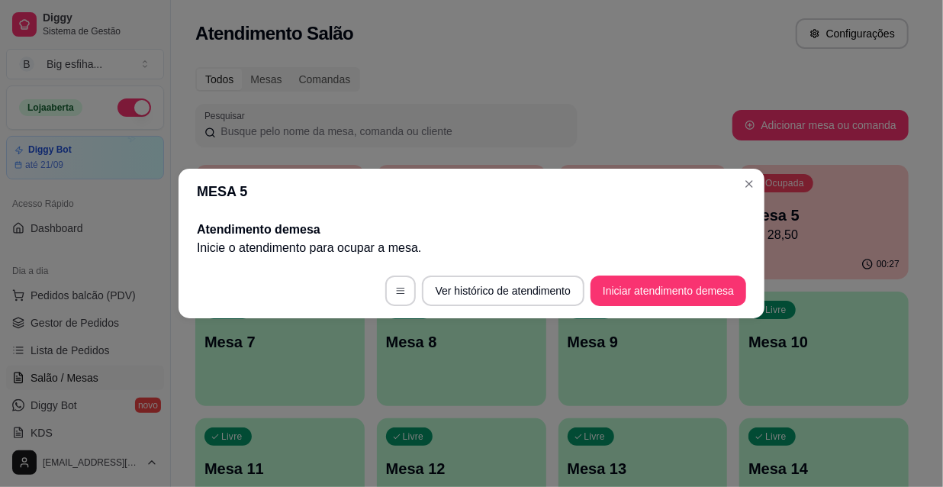
scroll to position [0, 0]
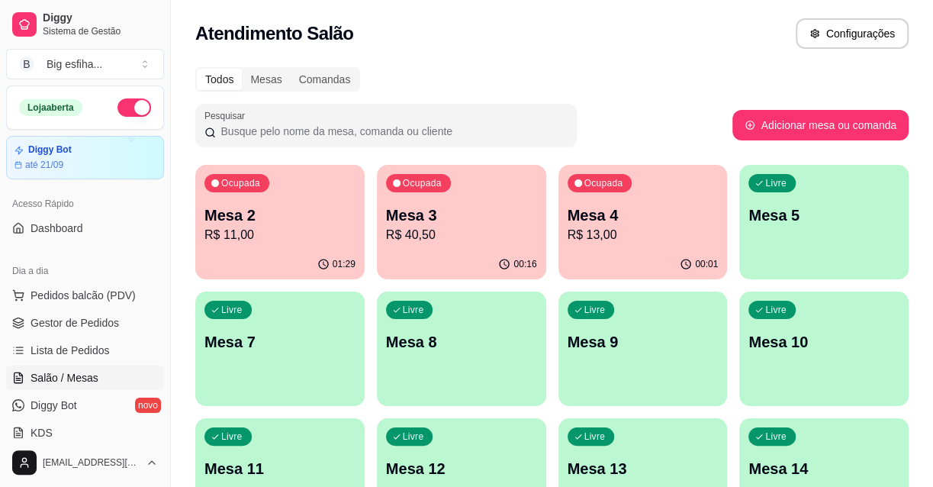
click at [426, 217] on p "Mesa 3" at bounding box center [461, 214] width 151 height 21
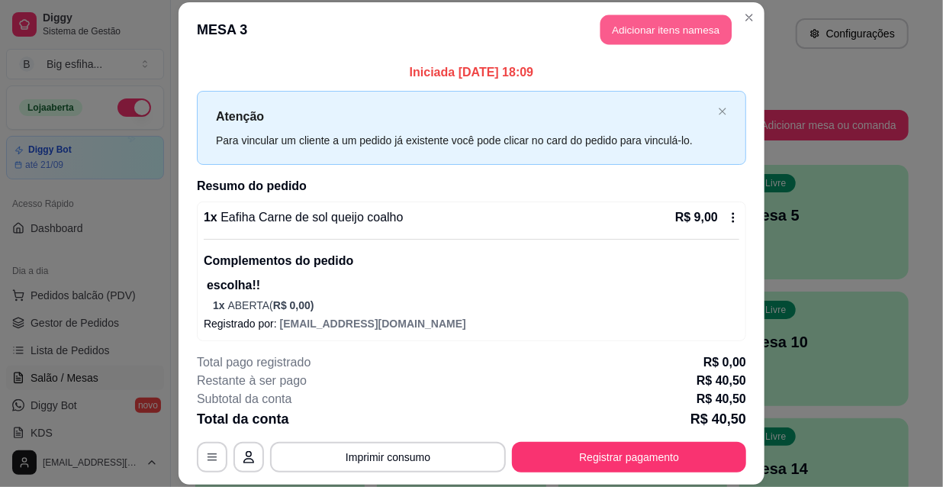
click at [647, 31] on button "Adicionar itens na mesa" at bounding box center [665, 30] width 131 height 30
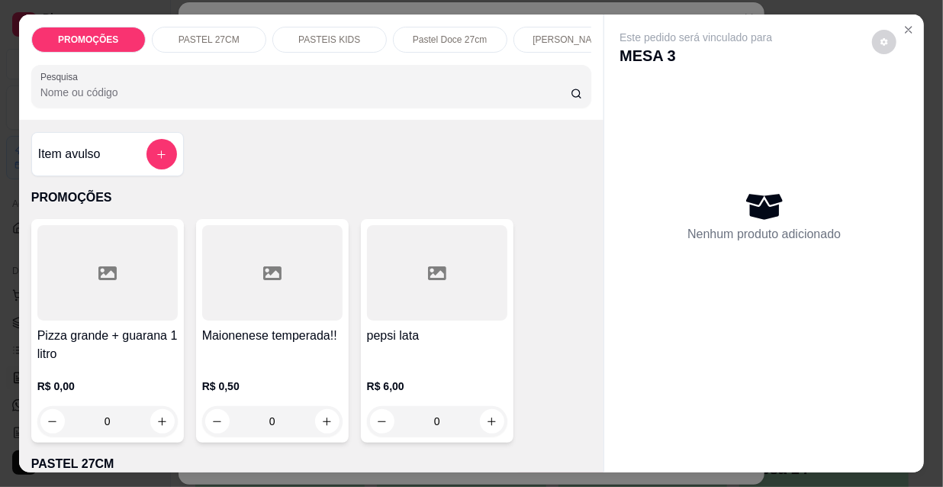
click at [544, 35] on p "[PERSON_NAME]" at bounding box center [569, 40] width 75 height 12
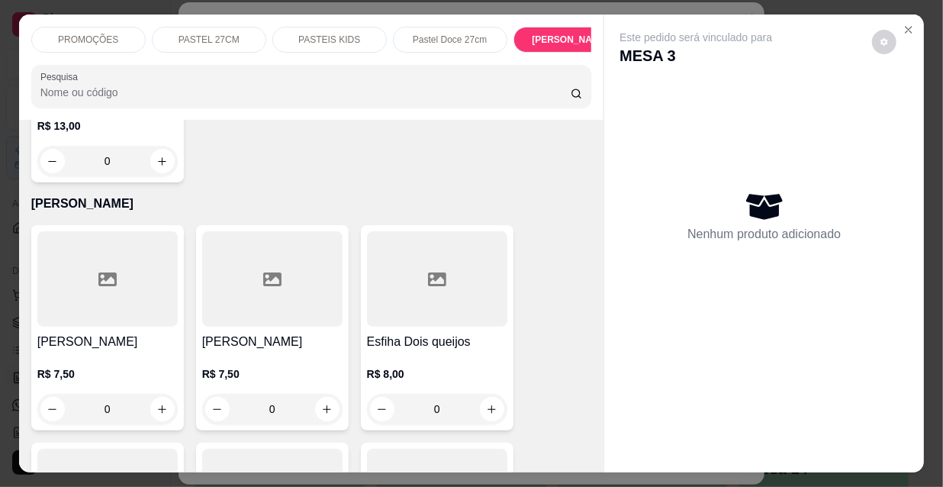
click at [529, 59] on div "PROMOÇÕES PASTEL 27CM PASTEIS KIDS Pastel Doce 27cm Esfihas Salgadas Esfihas do…" at bounding box center [311, 66] width 585 height 105
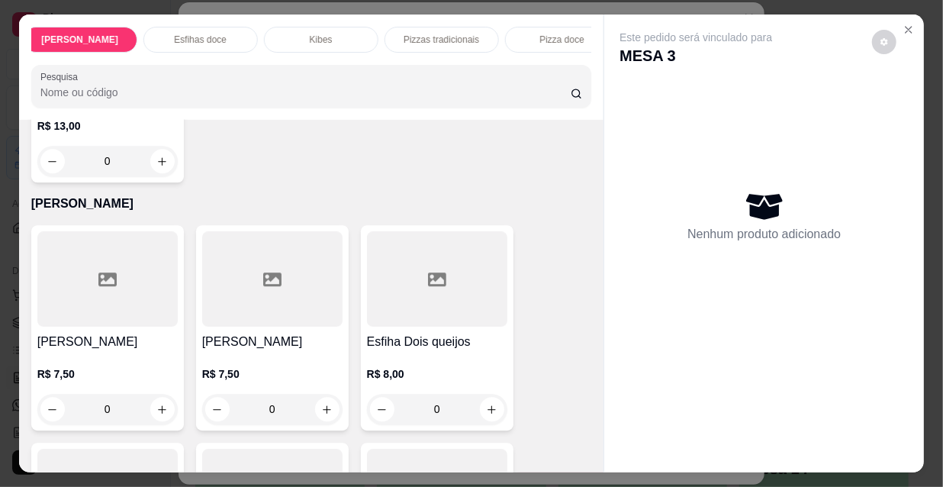
click at [210, 34] on p "Esfihas doce" at bounding box center [200, 40] width 53 height 12
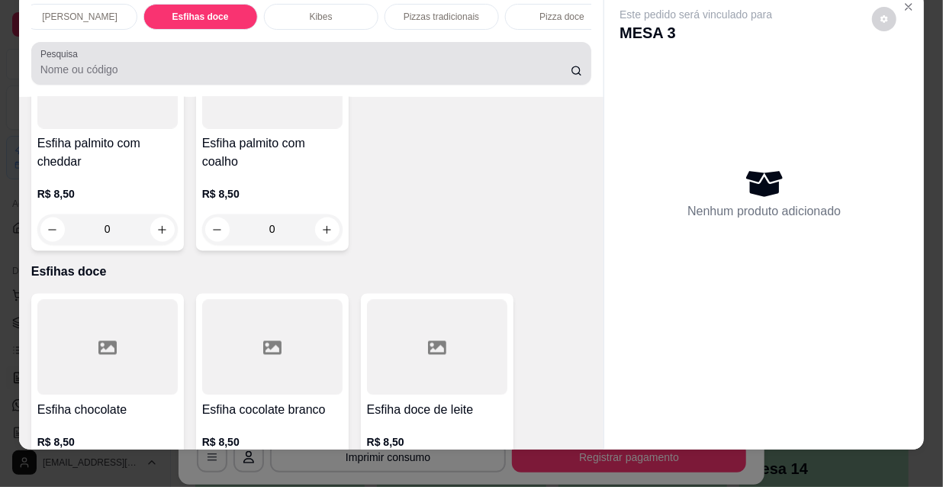
scroll to position [0, 0]
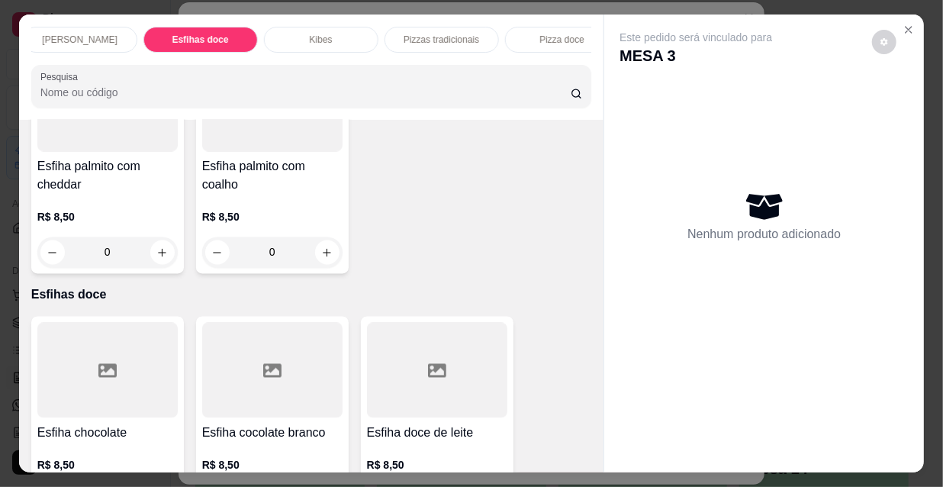
click at [329, 31] on div "Kibes" at bounding box center [321, 40] width 114 height 26
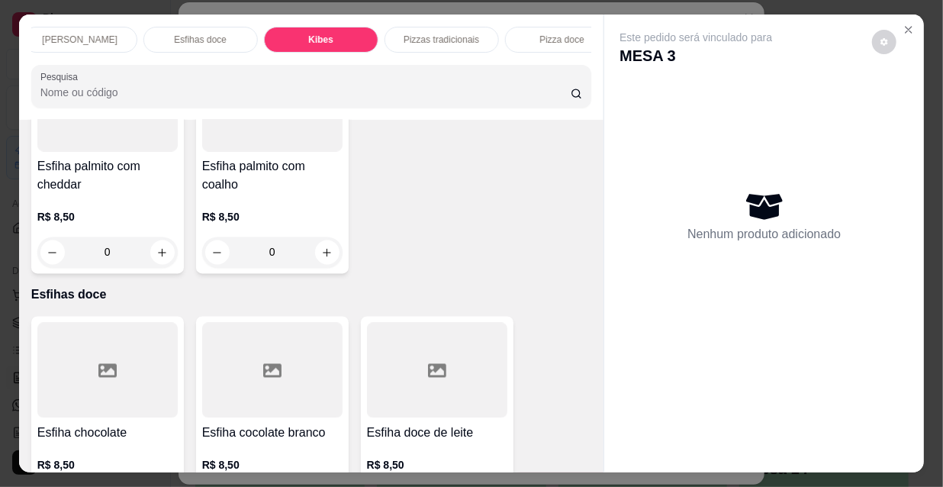
scroll to position [39, 0]
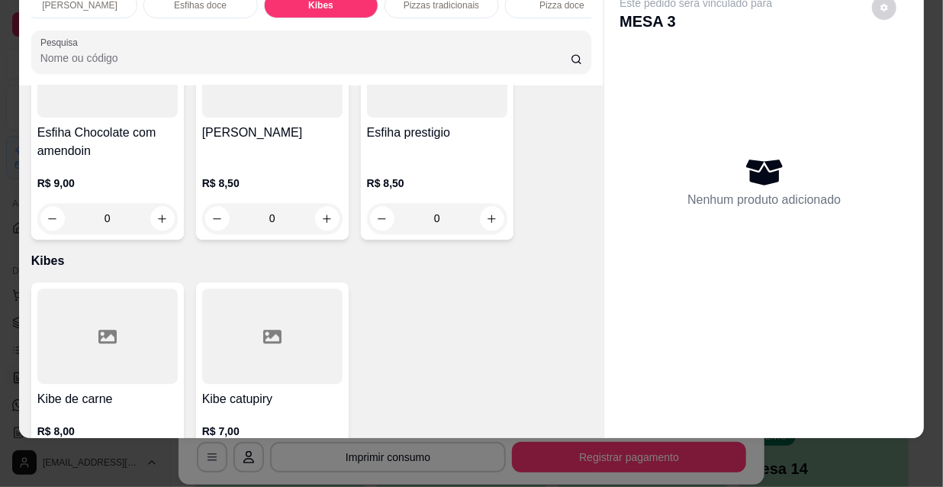
click at [160, 461] on icon "increase-product-quantity" at bounding box center [161, 466] width 11 height 11
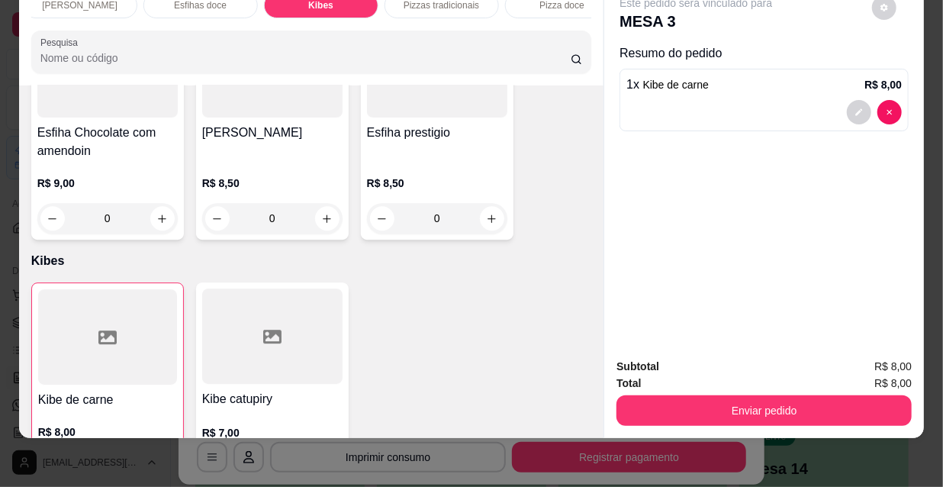
type input "1"
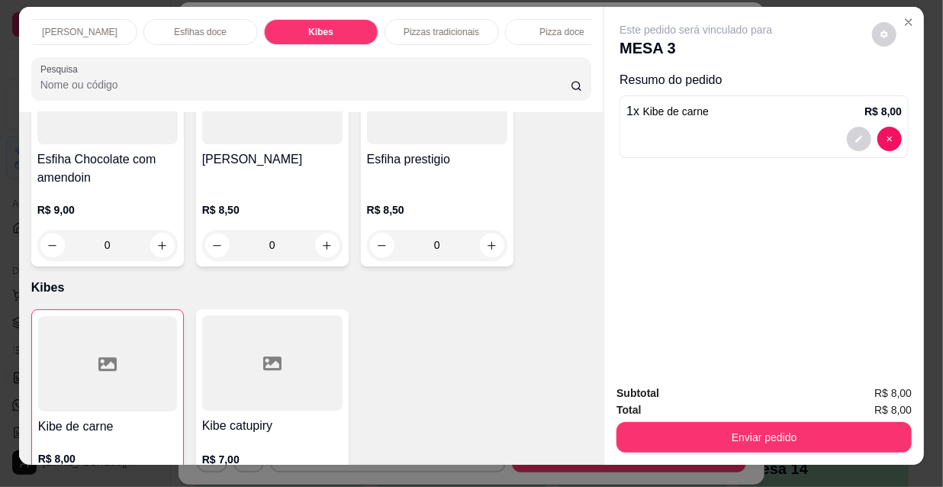
scroll to position [0, 0]
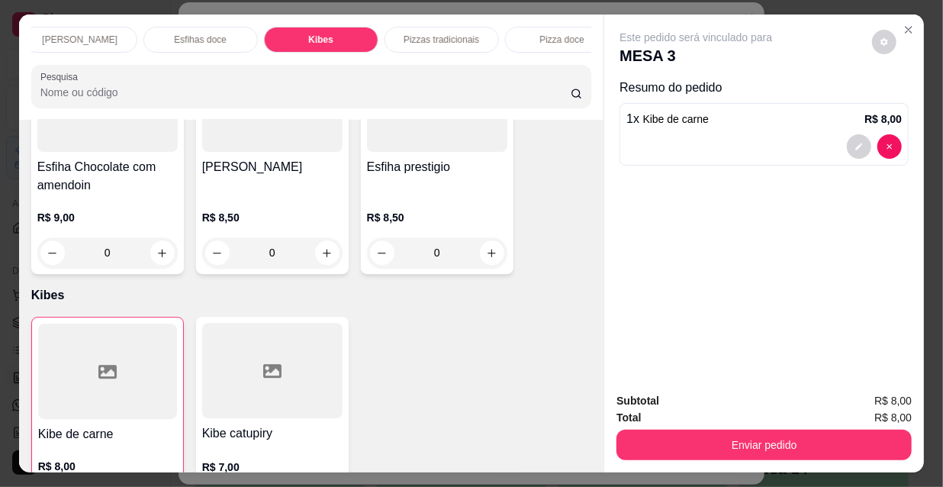
click at [73, 34] on p "[PERSON_NAME]" at bounding box center [79, 40] width 75 height 12
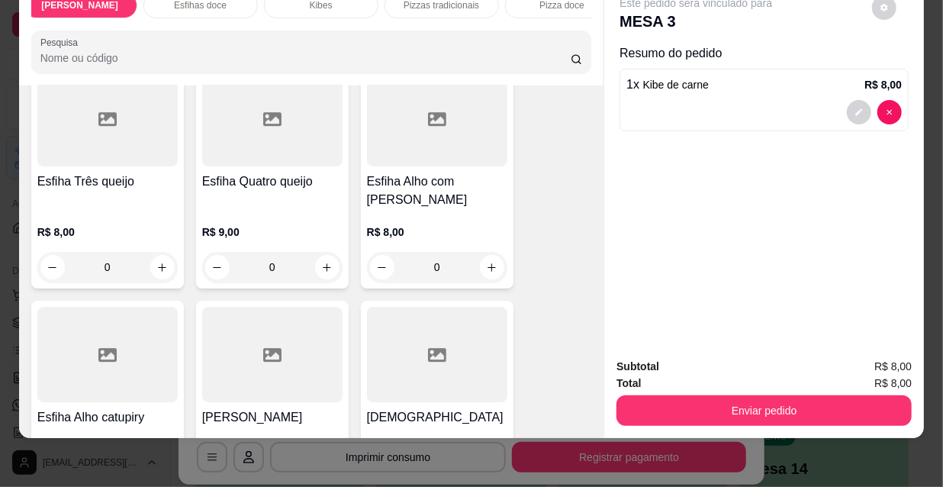
scroll to position [7038, 0]
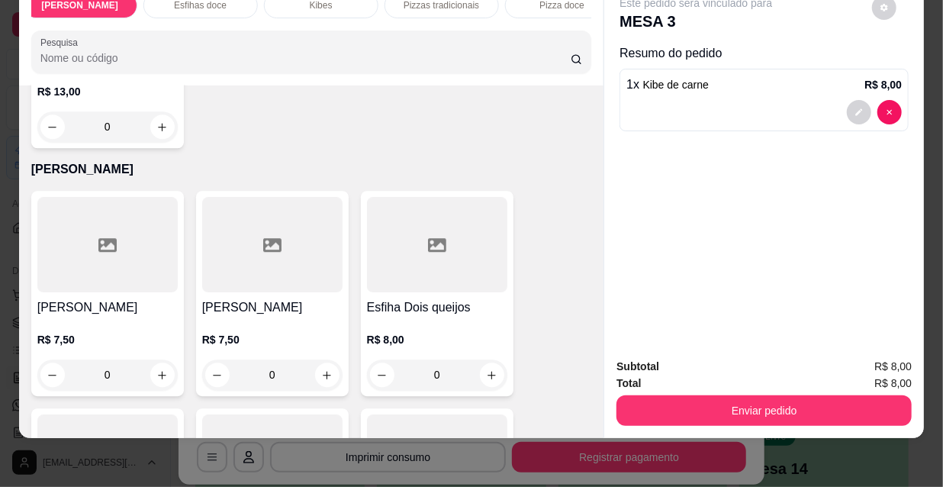
click at [114, 206] on div at bounding box center [107, 244] width 140 height 95
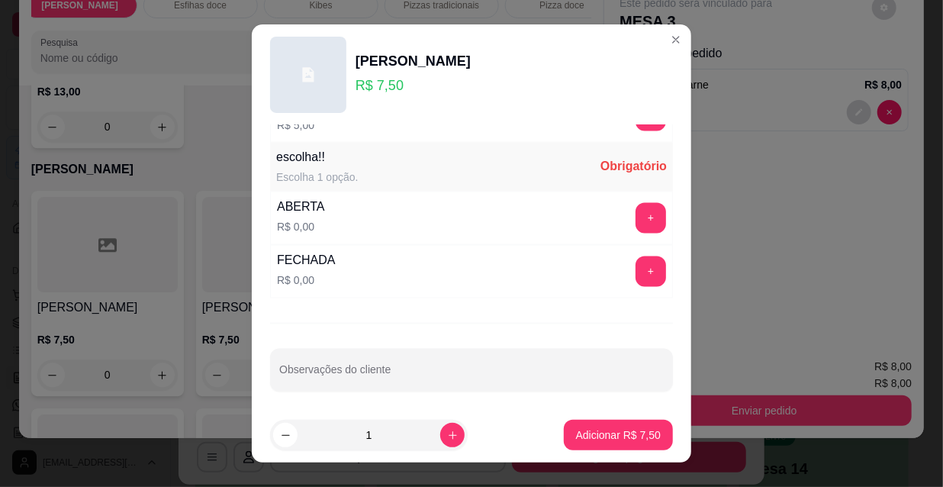
scroll to position [24, 0]
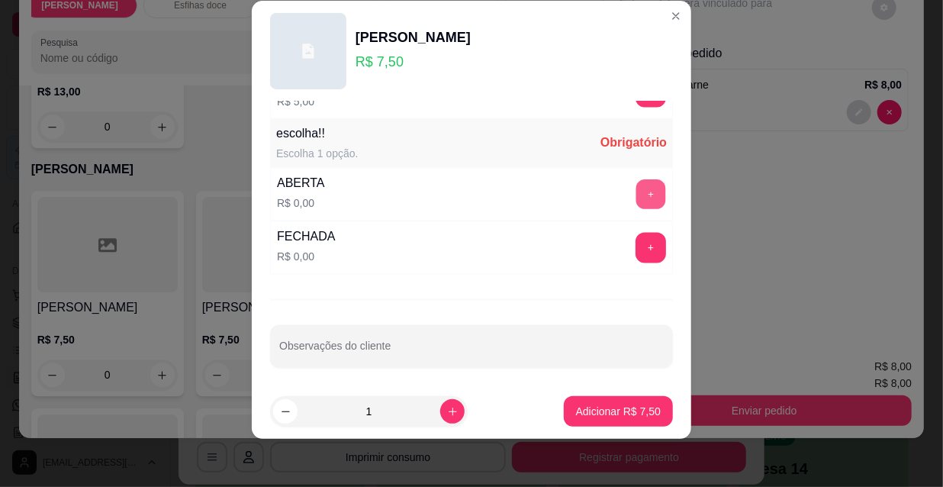
click at [636, 183] on button "+" at bounding box center [651, 195] width 30 height 30
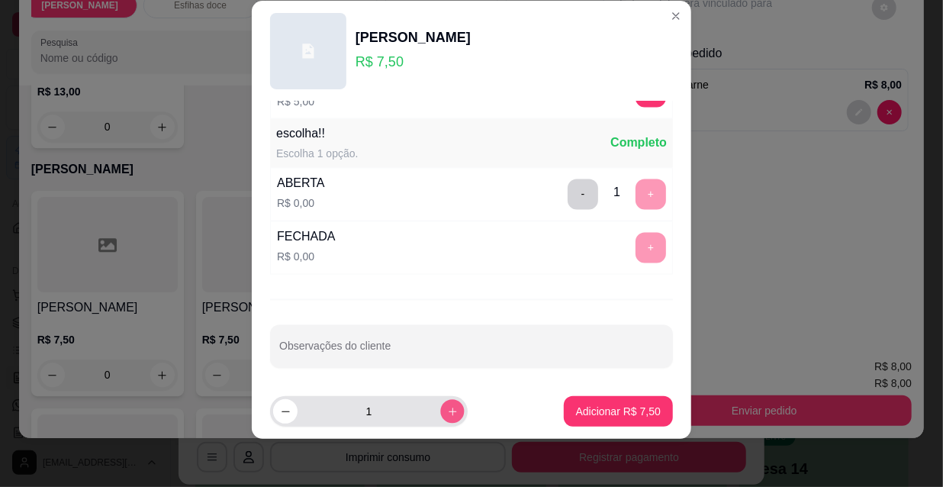
click at [448, 413] on icon "increase-product-quantity" at bounding box center [452, 411] width 8 height 8
type input "2"
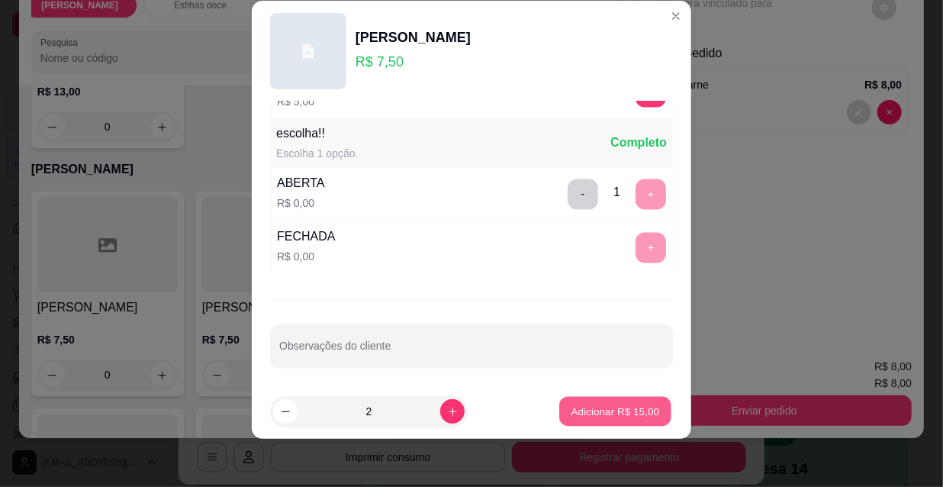
click at [571, 409] on p "Adicionar R$ 15,00" at bounding box center [615, 410] width 88 height 14
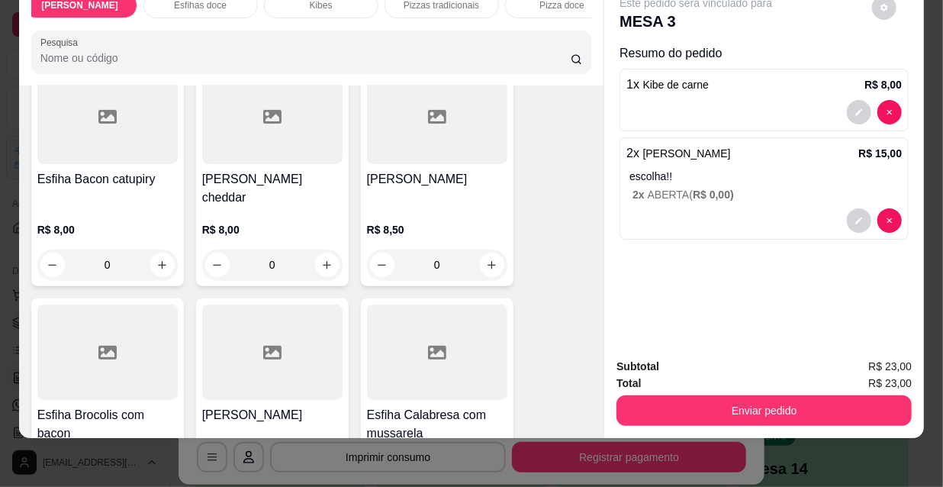
scroll to position [8079, 0]
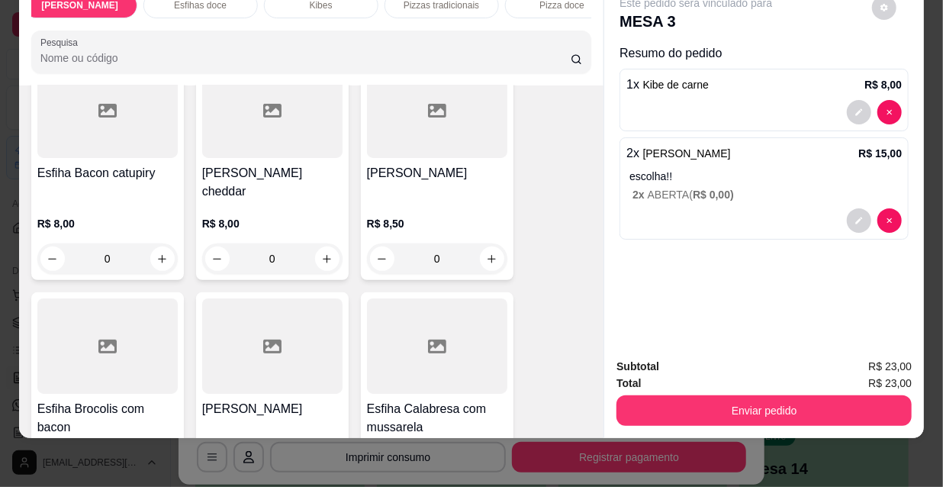
click at [303, 298] on div at bounding box center [272, 345] width 140 height 95
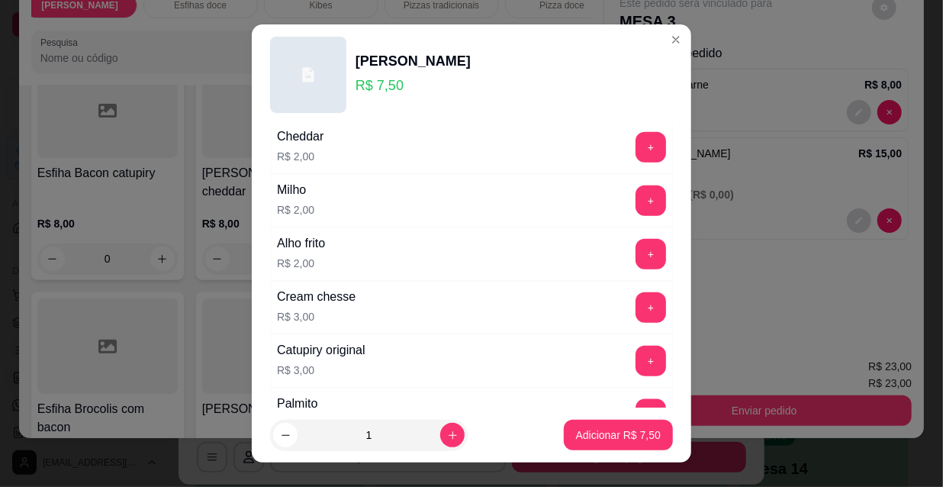
scroll to position [1267, 0]
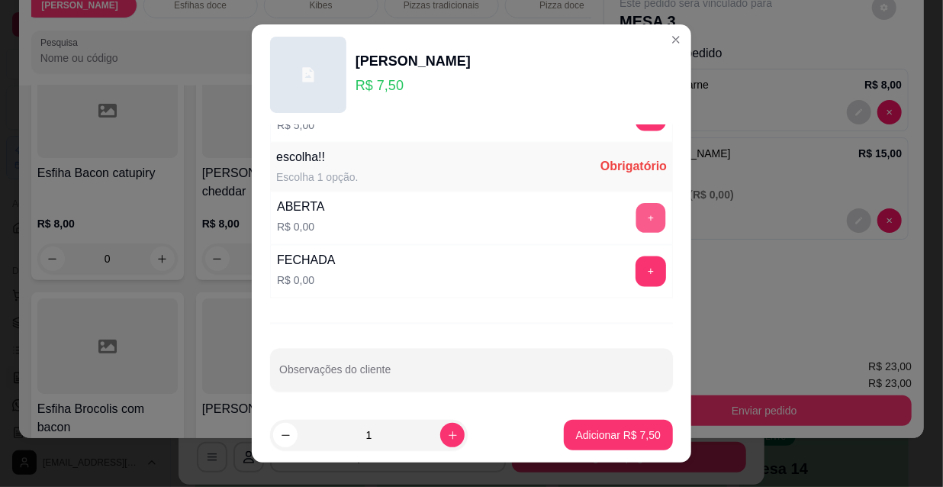
click at [636, 225] on button "+" at bounding box center [651, 219] width 30 height 30
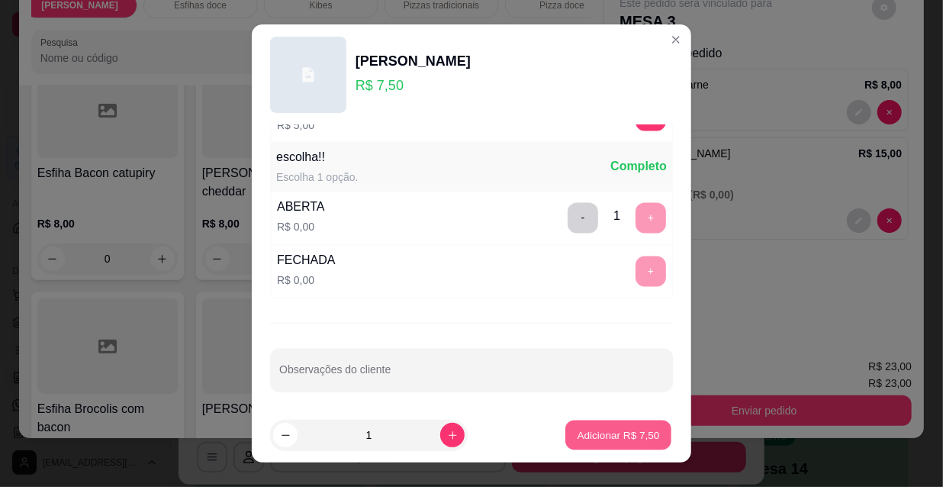
click at [623, 432] on p "Adicionar R$ 7,50" at bounding box center [617, 434] width 82 height 14
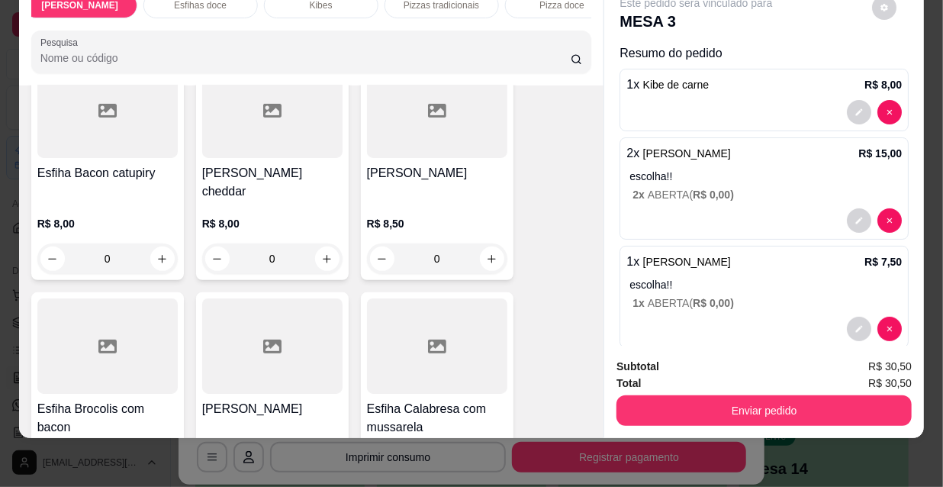
drag, startPoint x: 777, startPoint y: 377, endPoint x: 766, endPoint y: 388, distance: 15.6
click at [774, 382] on div "Subtotal R$ 30,50 Total R$ 30,50 Enviar pedido" at bounding box center [763, 392] width 295 height 68
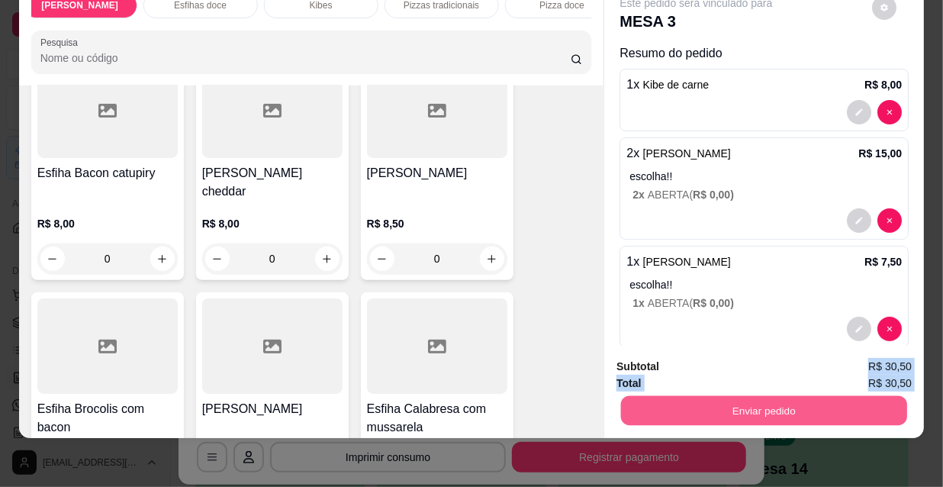
click at [763, 395] on button "Enviar pedido" at bounding box center [764, 410] width 286 height 30
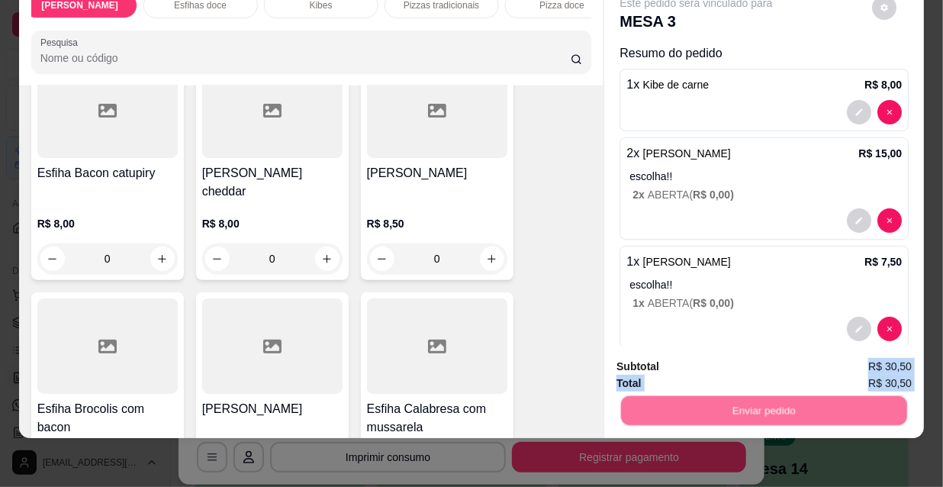
click at [701, 356] on button "Não registrar e enviar pedido" at bounding box center [714, 362] width 159 height 29
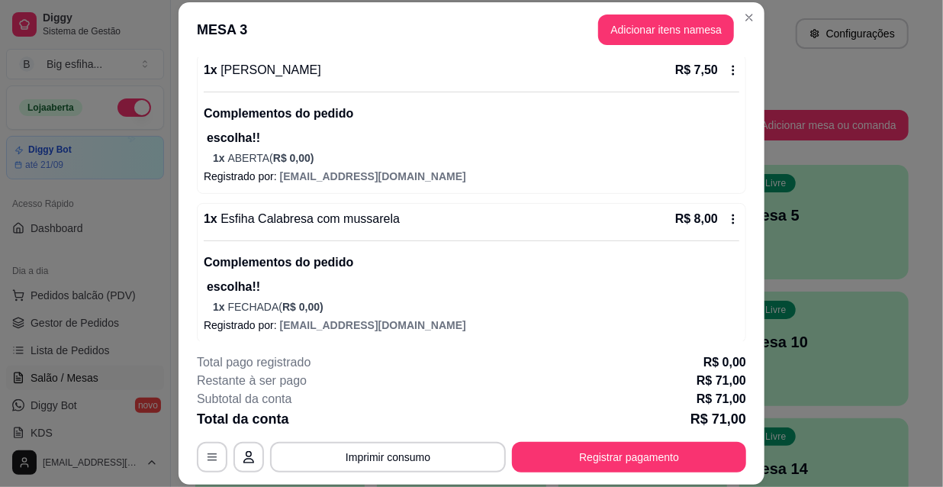
scroll to position [624, 0]
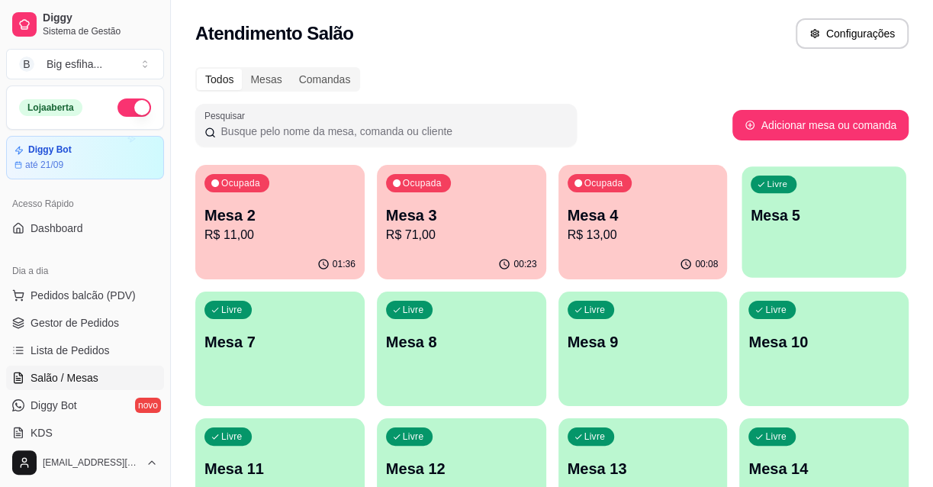
click at [784, 250] on div "Livre Mesa 5" at bounding box center [824, 212] width 164 height 93
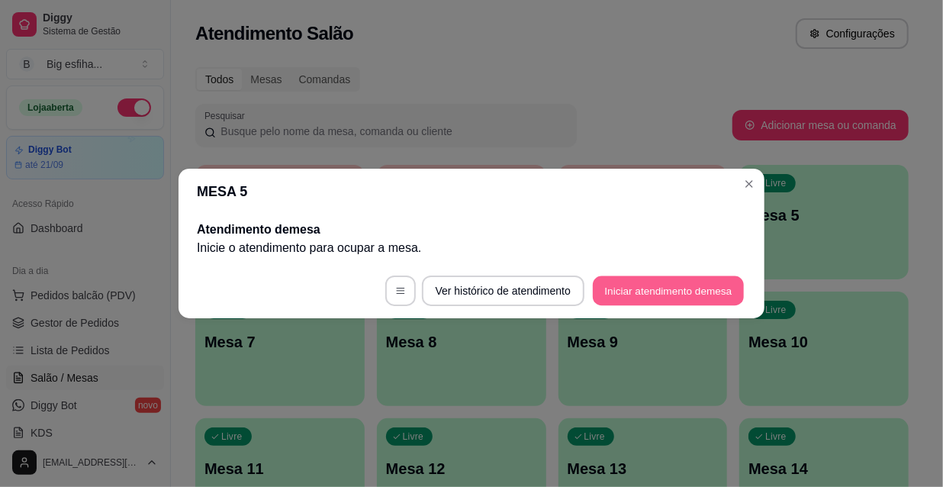
click at [646, 282] on button "Iniciar atendimento de mesa" at bounding box center [668, 291] width 151 height 30
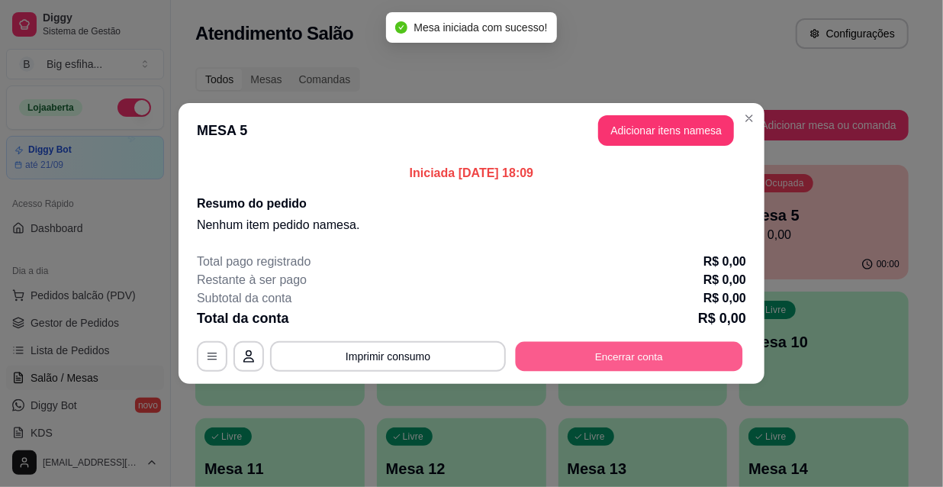
click at [595, 348] on button "Encerrar conta" at bounding box center [628, 357] width 227 height 30
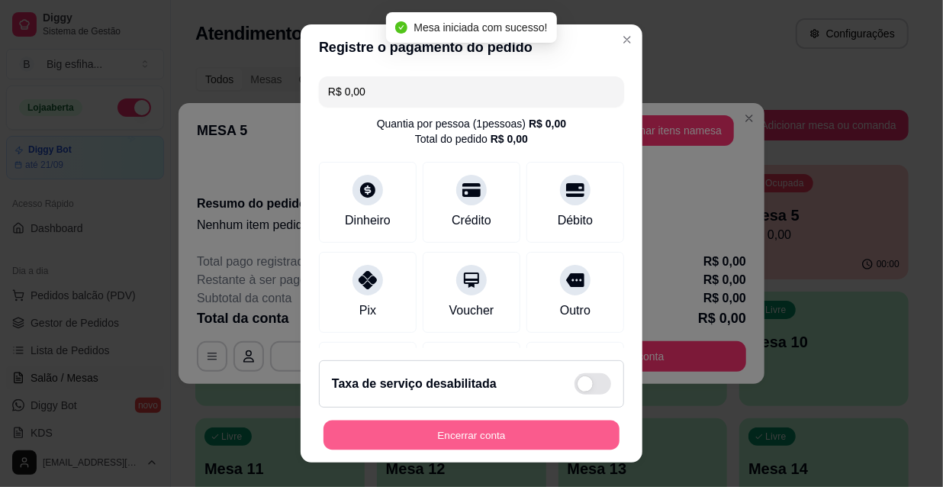
click at [503, 422] on button "Encerrar conta" at bounding box center [471, 435] width 296 height 30
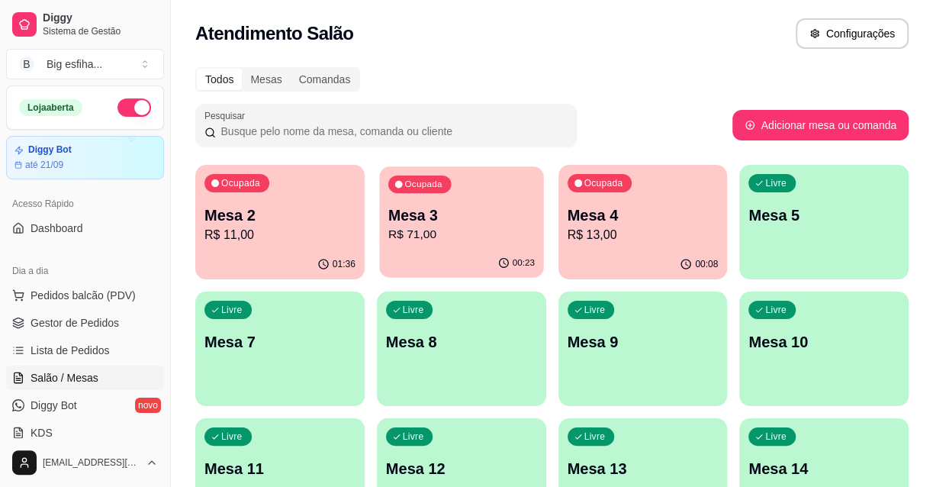
click at [465, 242] on p "R$ 71,00" at bounding box center [461, 235] width 146 height 18
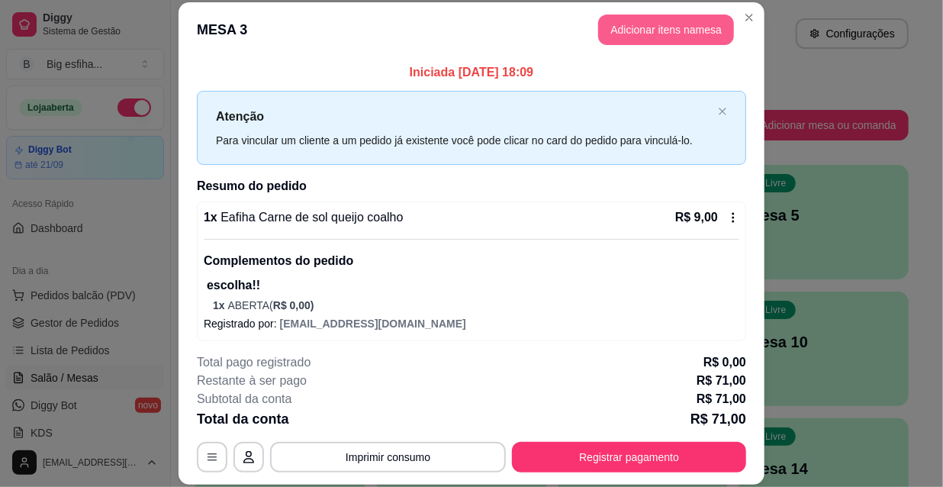
click at [633, 24] on button "Adicionar itens na mesa" at bounding box center [666, 29] width 136 height 31
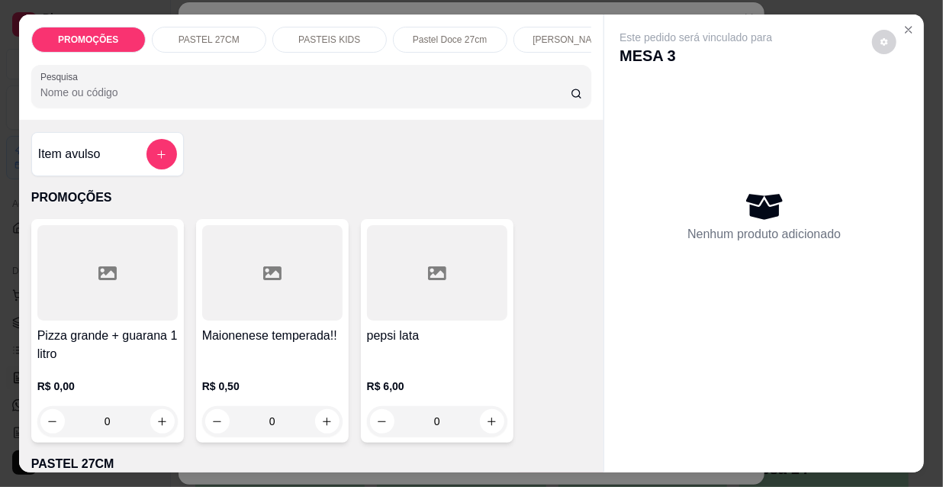
click at [542, 34] on p "[PERSON_NAME]" at bounding box center [569, 40] width 75 height 12
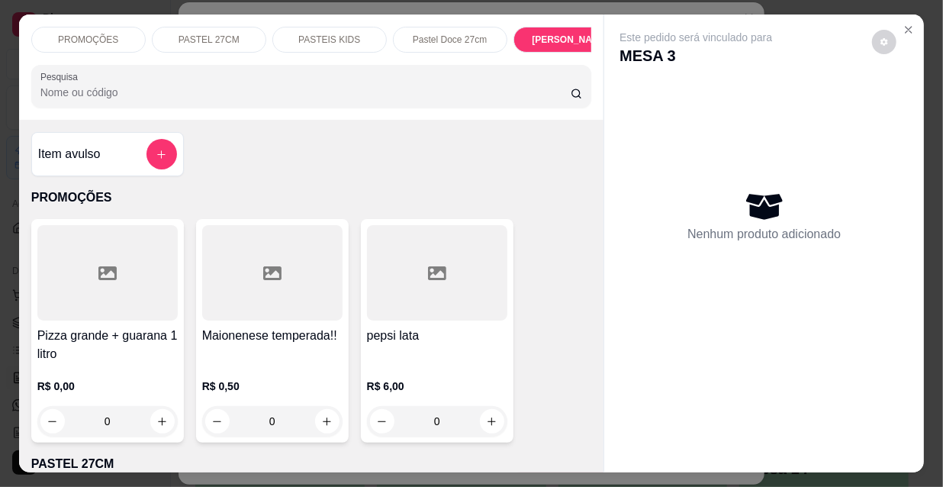
scroll to position [39, 0]
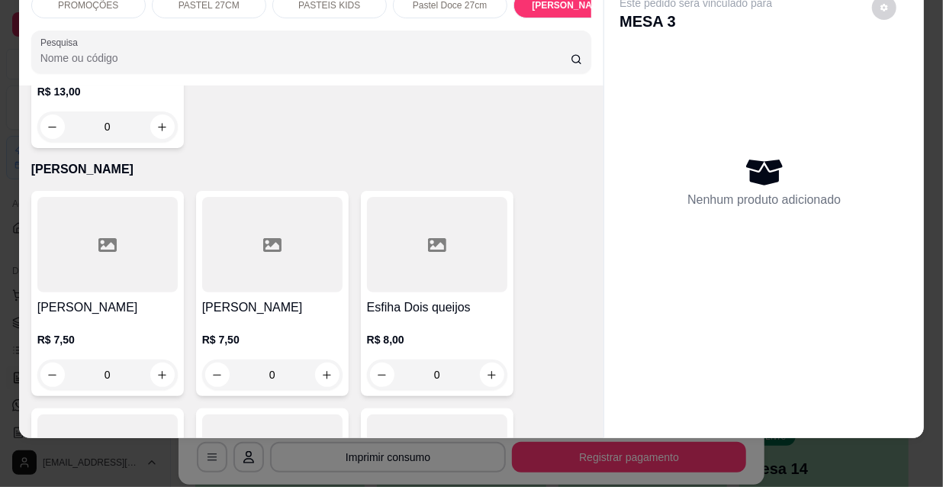
click at [92, 316] on div "R$ 7,50 0" at bounding box center [107, 352] width 140 height 73
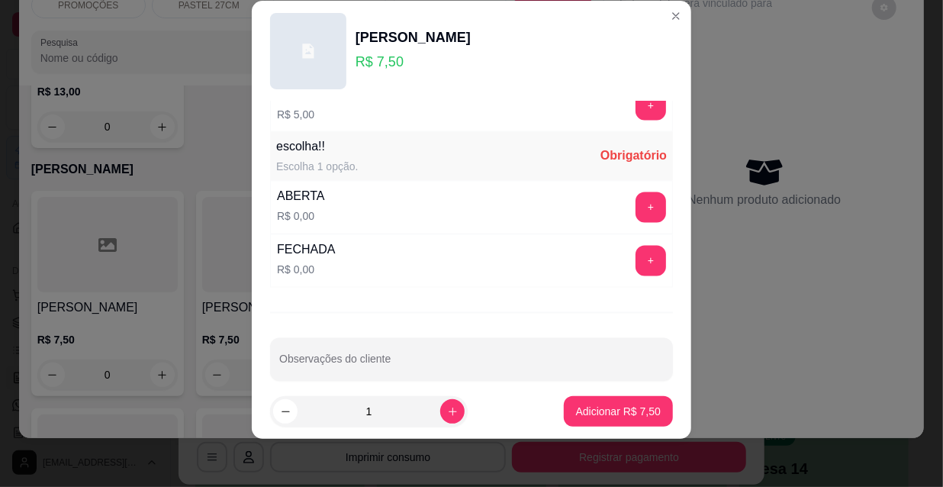
scroll to position [1267, 0]
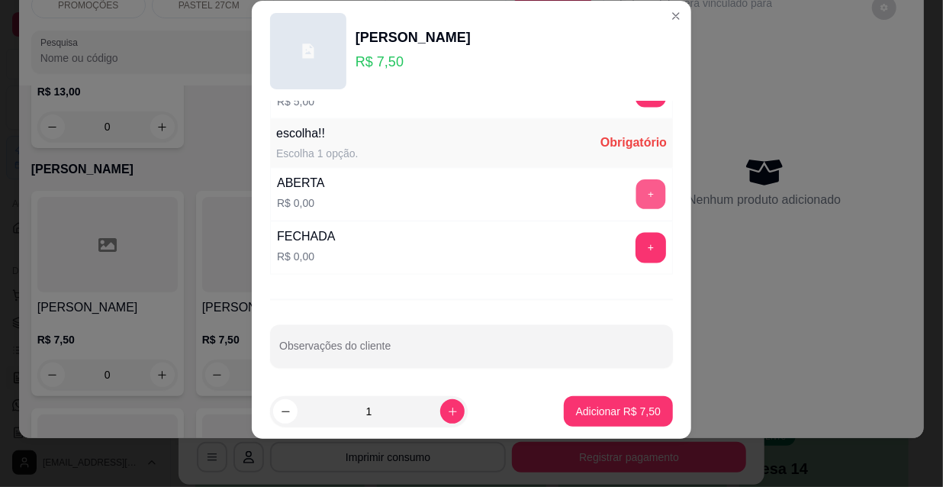
click at [636, 180] on button "+" at bounding box center [651, 195] width 30 height 30
click at [628, 417] on p "Adicionar R$ 7,50" at bounding box center [618, 410] width 85 height 15
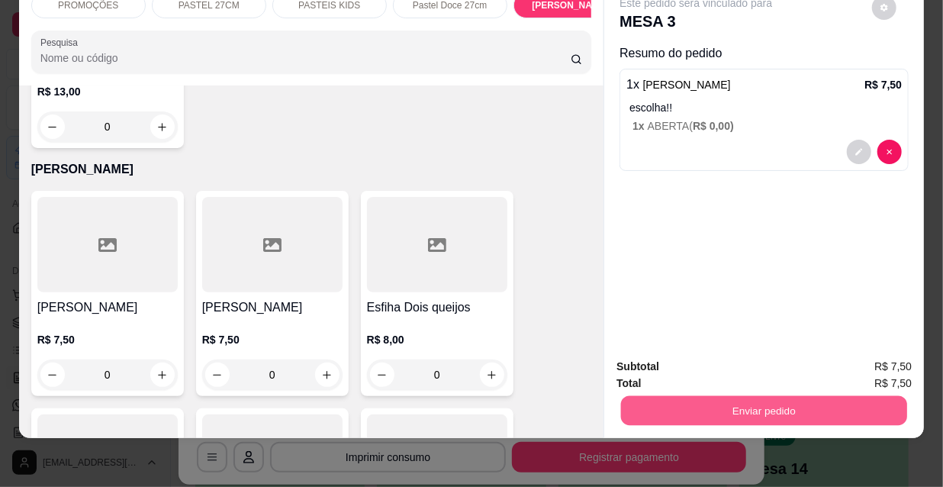
click at [732, 410] on button "Enviar pedido" at bounding box center [764, 410] width 286 height 30
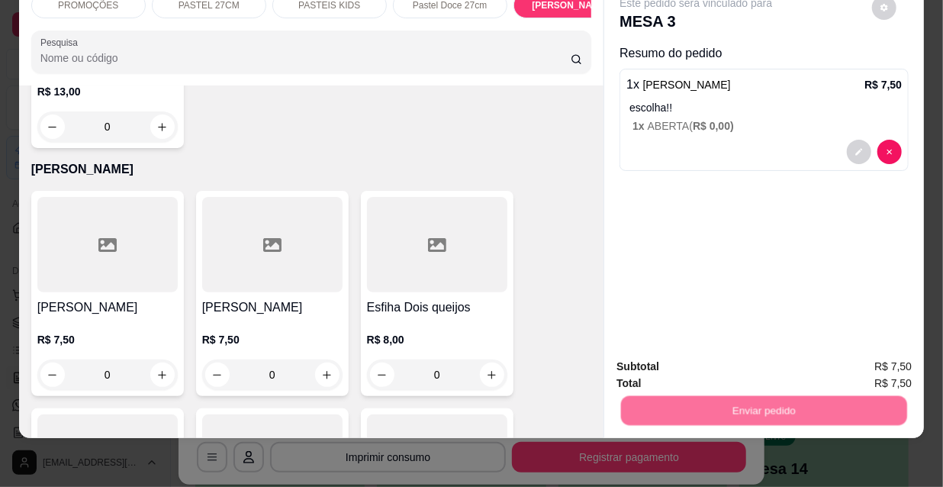
click at [705, 354] on button "Não registrar e enviar pedido" at bounding box center [714, 362] width 154 height 28
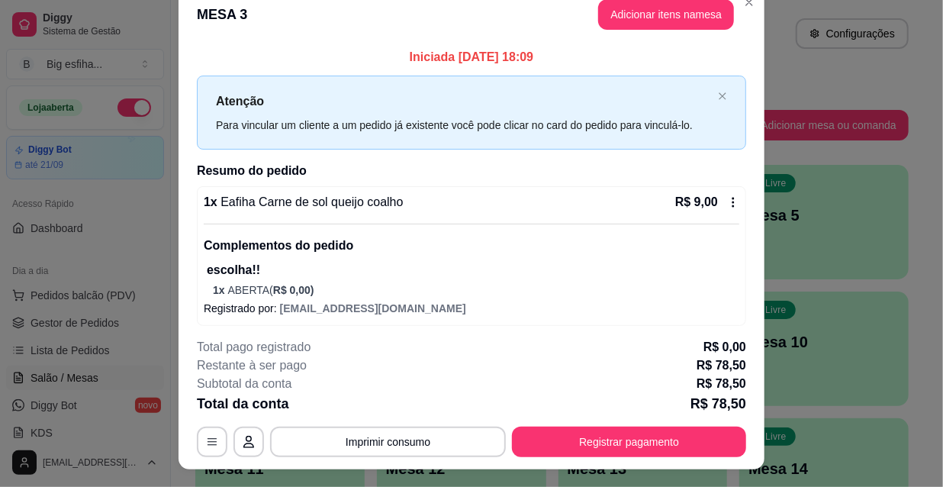
scroll to position [0, 0]
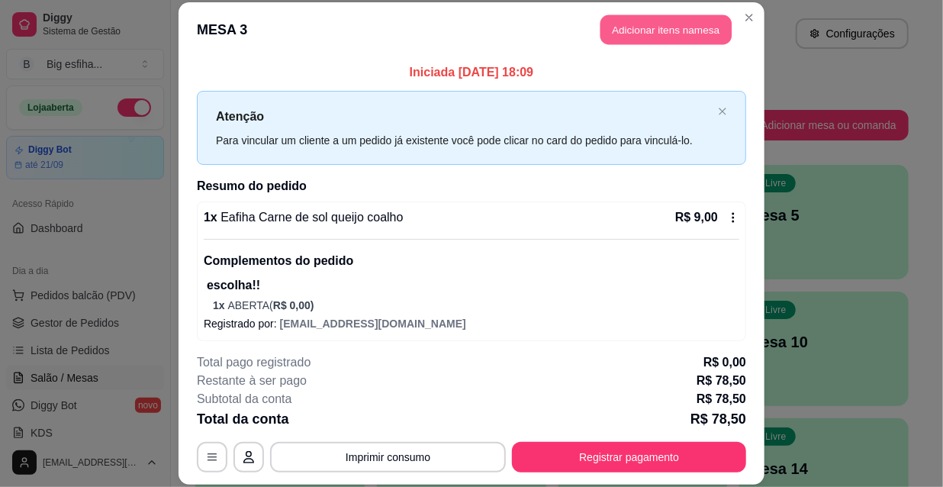
click at [677, 33] on button "Adicionar itens na mesa" at bounding box center [665, 30] width 131 height 30
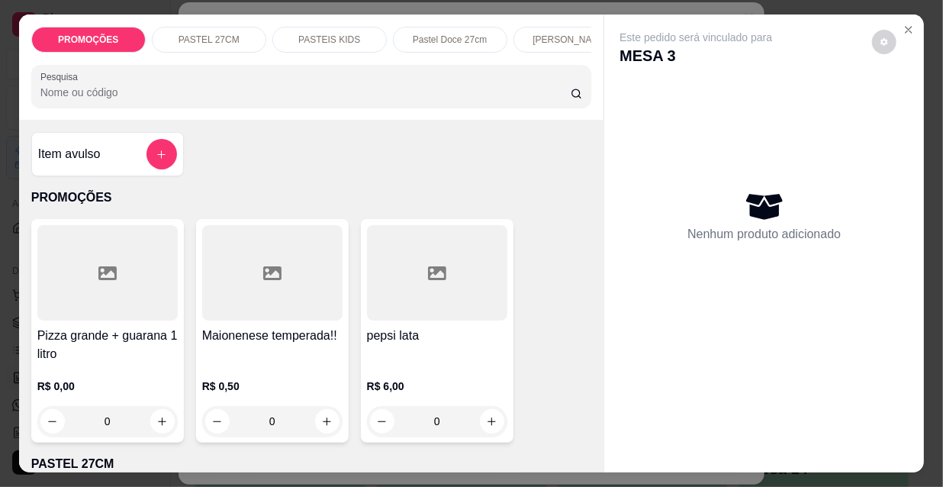
scroll to position [0, 878]
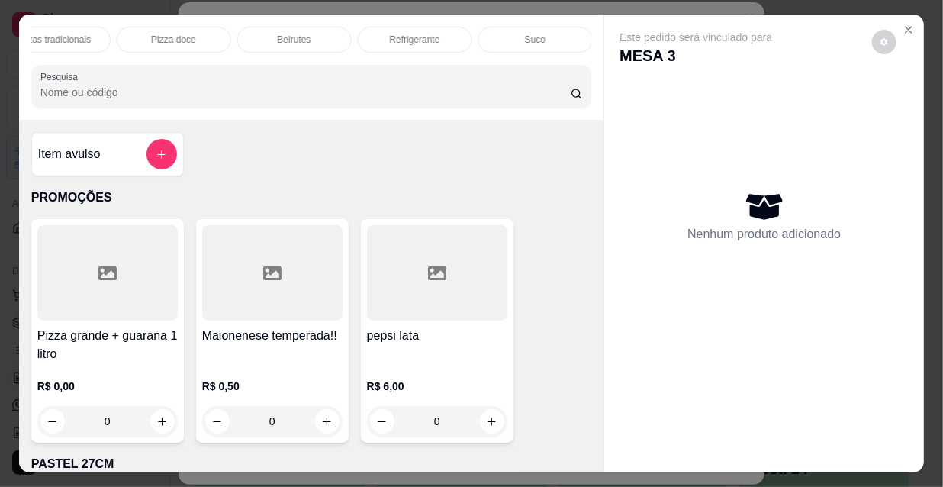
click at [390, 34] on p "Refrigerante" at bounding box center [415, 40] width 50 height 12
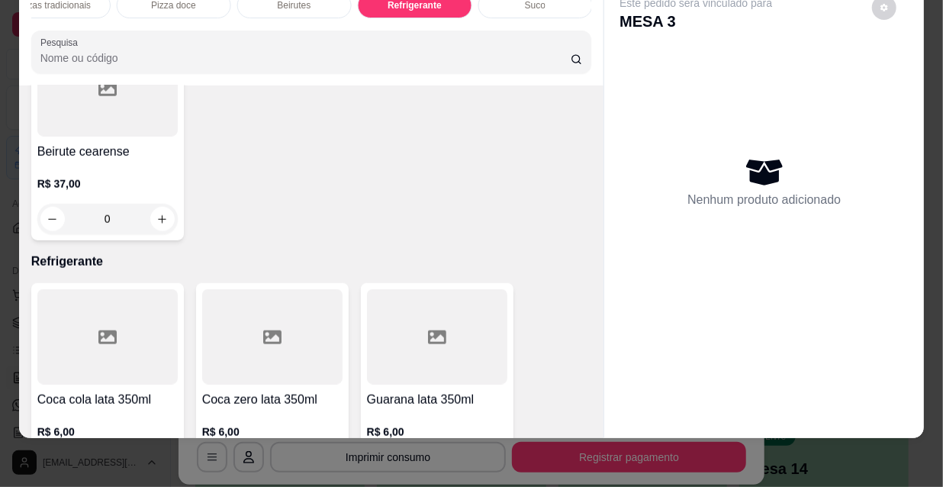
click at [157, 461] on icon "increase-product-quantity" at bounding box center [161, 466] width 11 height 11
type input "1"
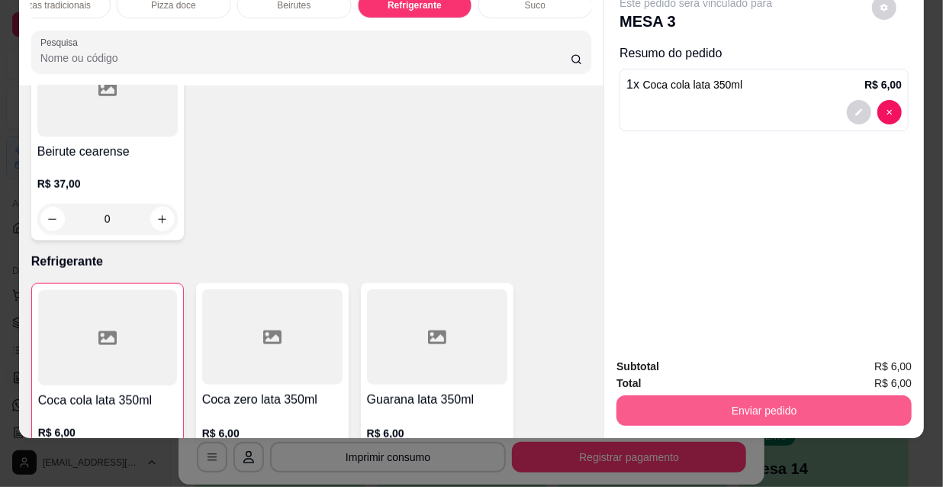
click at [710, 405] on button "Enviar pedido" at bounding box center [763, 410] width 295 height 31
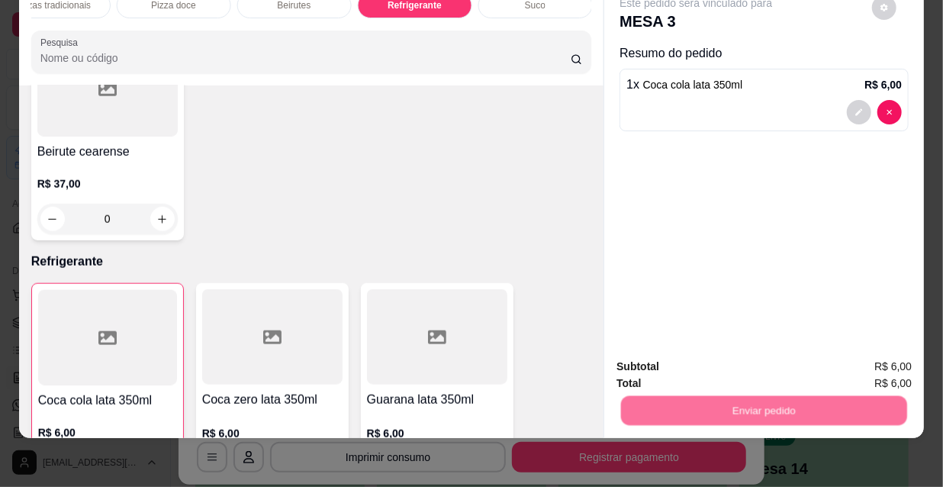
click at [699, 352] on button "Não registrar e enviar pedido" at bounding box center [714, 362] width 159 height 29
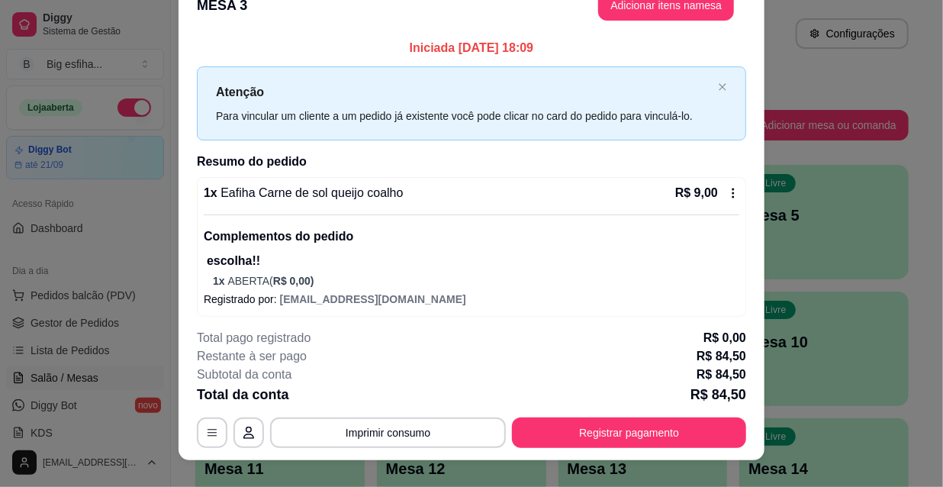
scroll to position [46, 0]
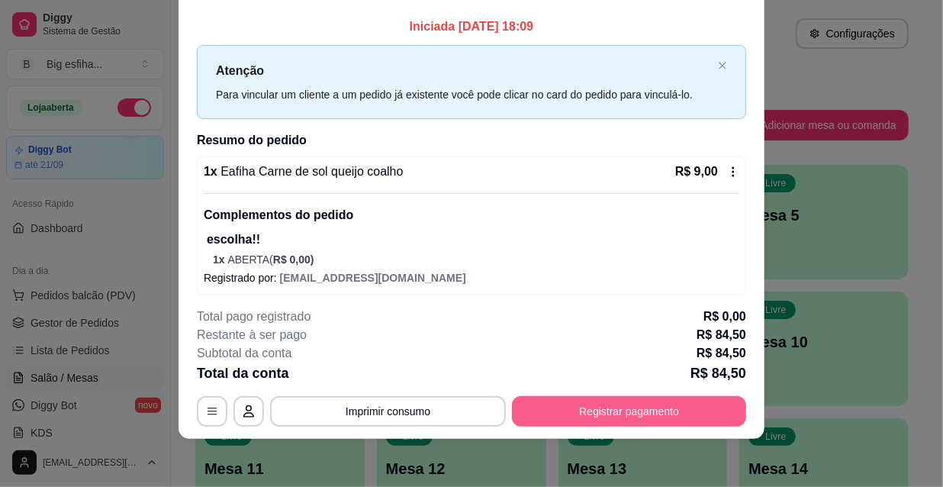
click at [618, 396] on button "Registrar pagamento" at bounding box center [629, 411] width 234 height 31
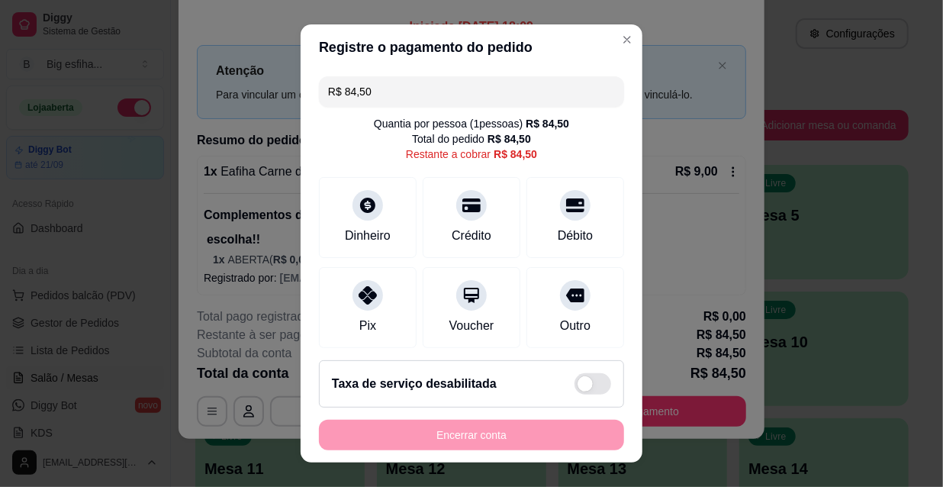
click at [389, 95] on input "R$ 84,50" at bounding box center [471, 91] width 287 height 31
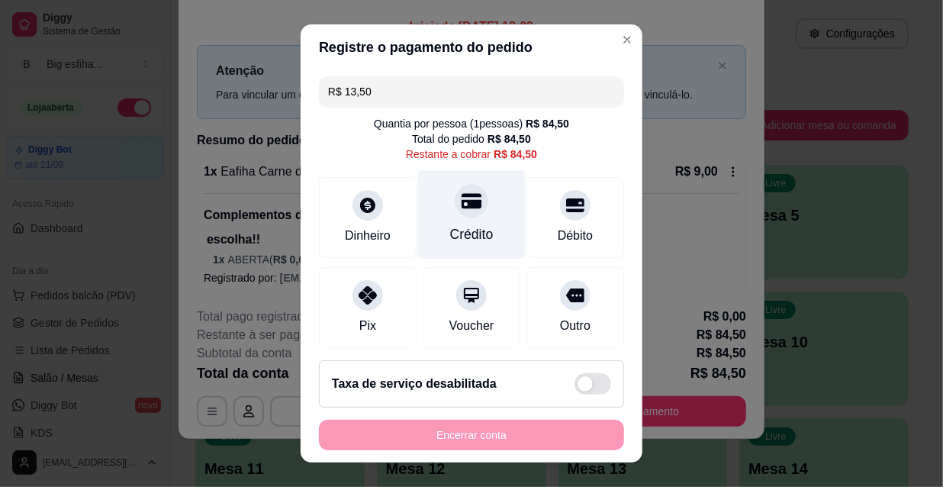
click at [461, 207] on icon at bounding box center [471, 200] width 20 height 15
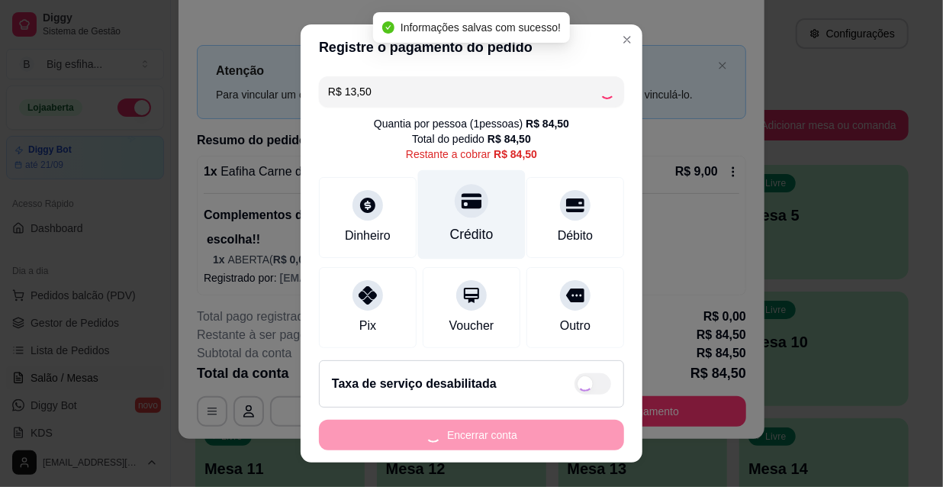
type input "R$ 71,00"
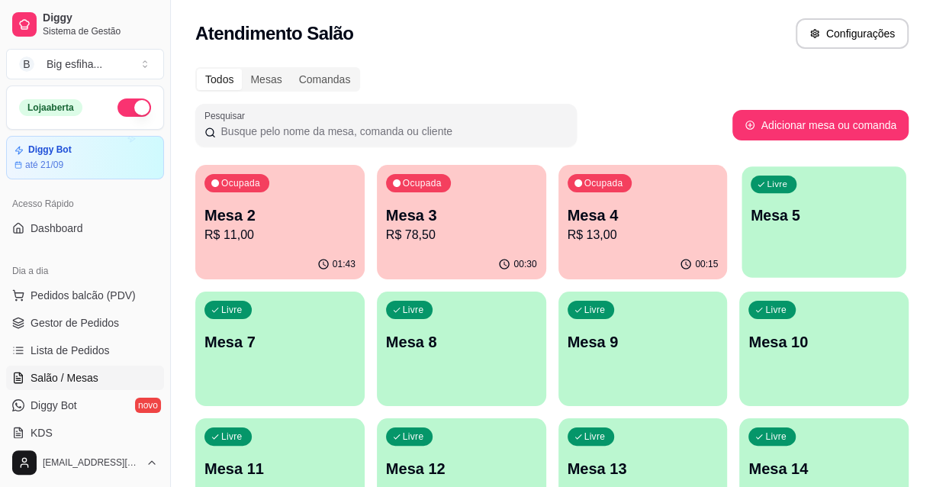
click at [826, 227] on div "Livre Mesa 5" at bounding box center [824, 212] width 164 height 93
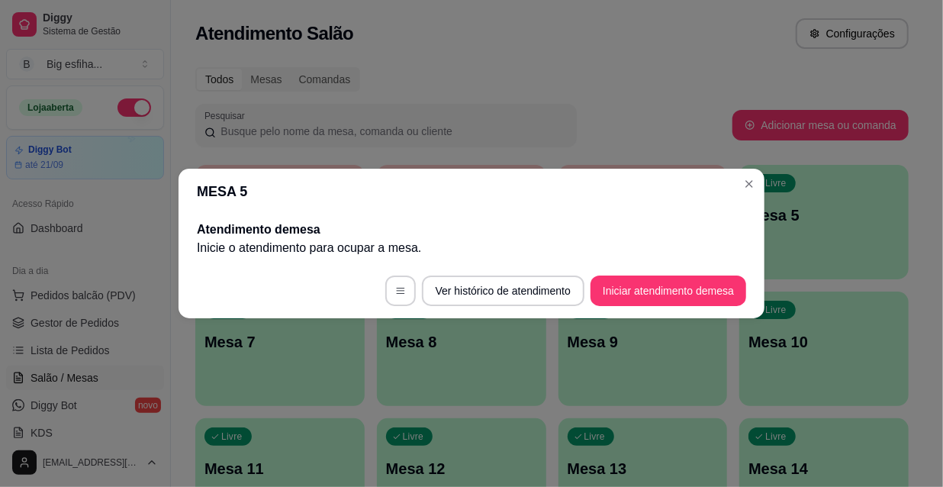
click at [671, 309] on div "MESA 5 Atendimento de mesa Inicie o atendimento para ocupar a mesa . Ver histór…" at bounding box center [471, 243] width 943 height 487
click at [666, 287] on button "Iniciar atendimento de mesa" at bounding box center [668, 290] width 156 height 31
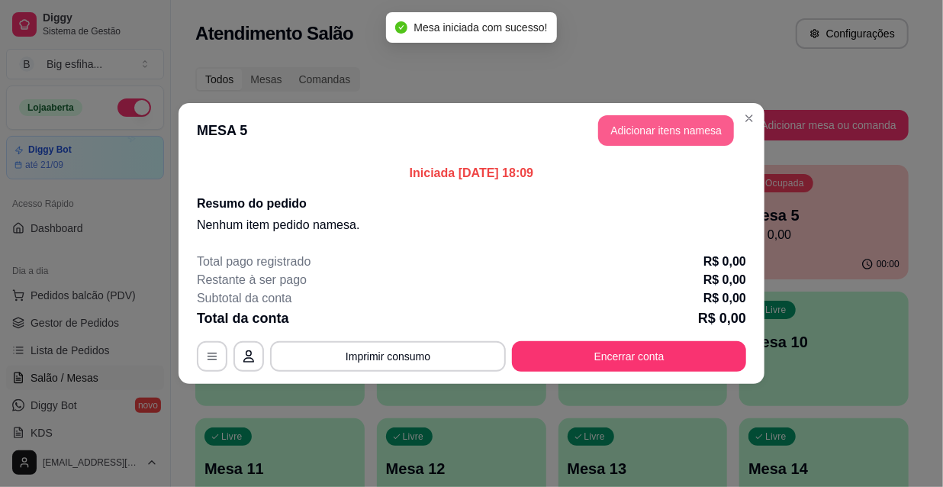
click at [680, 122] on button "Adicionar itens na mesa" at bounding box center [666, 130] width 136 height 31
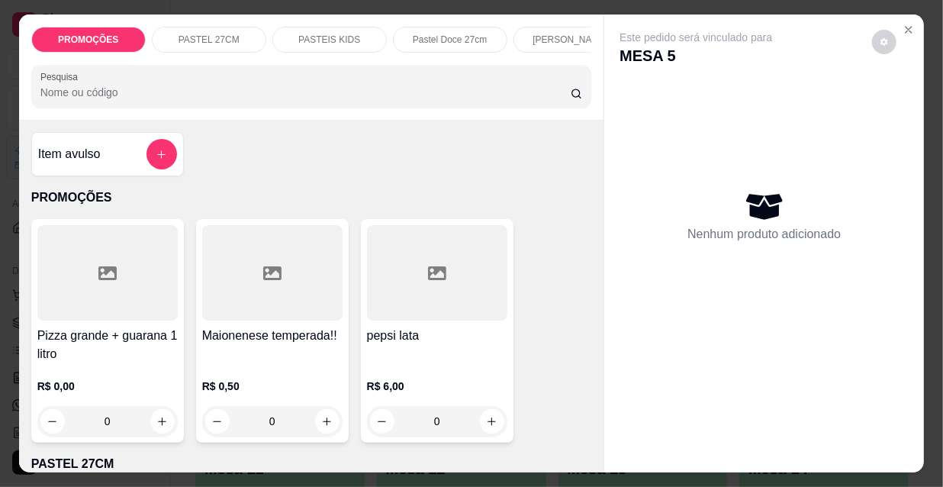
scroll to position [0, 490]
click at [291, 30] on div "Kibes" at bounding box center [321, 40] width 114 height 26
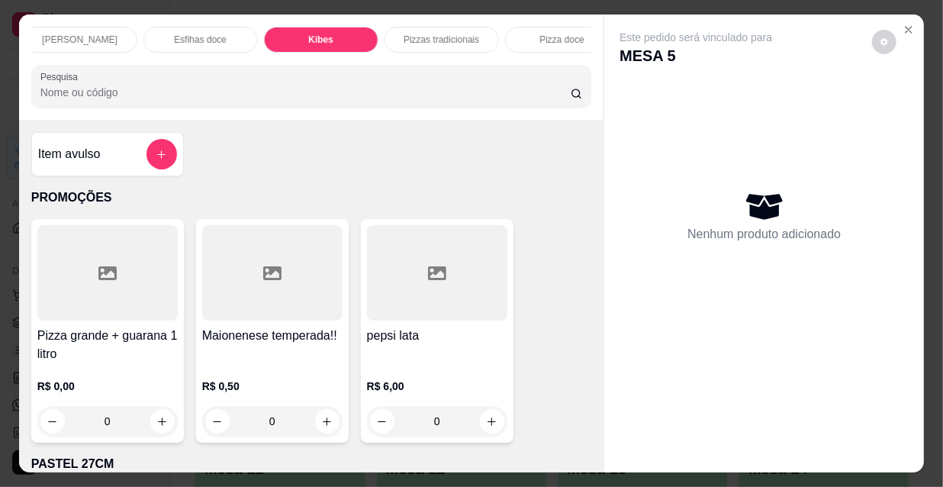
scroll to position [39, 0]
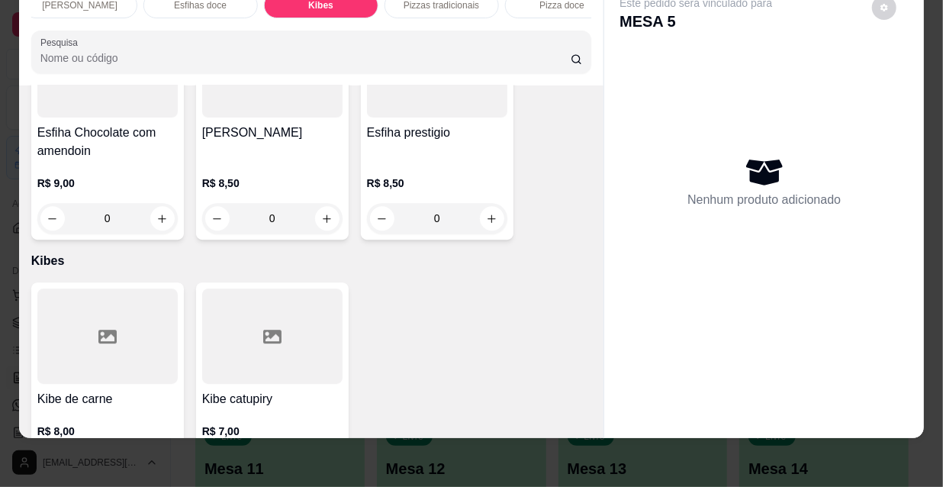
click at [158, 461] on icon "increase-product-quantity" at bounding box center [161, 466] width 11 height 11
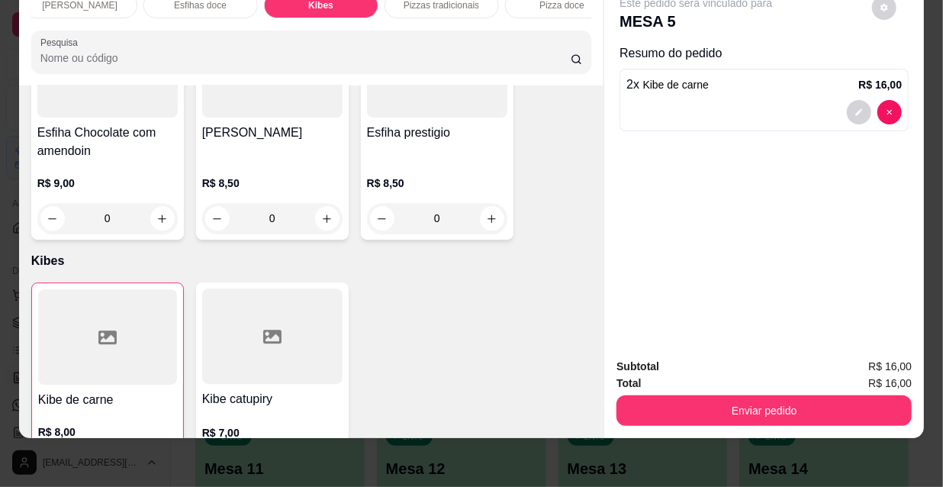
type input "2"
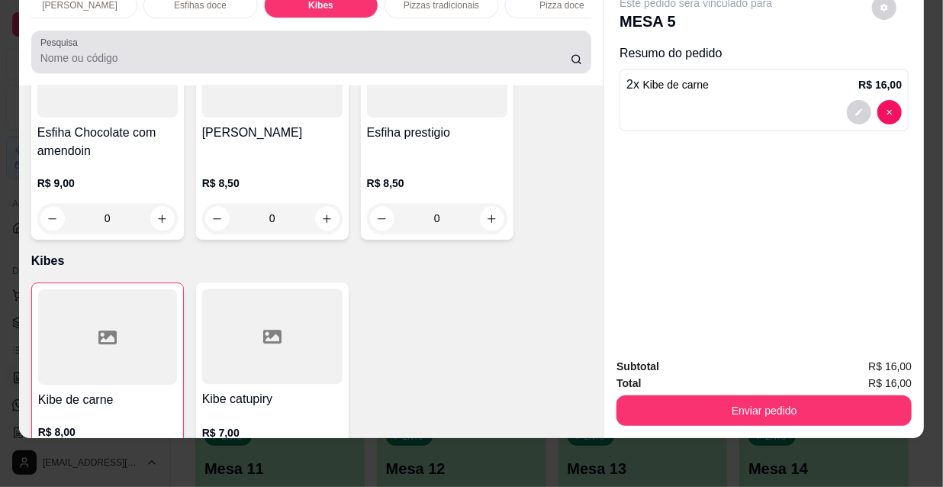
scroll to position [0, 0]
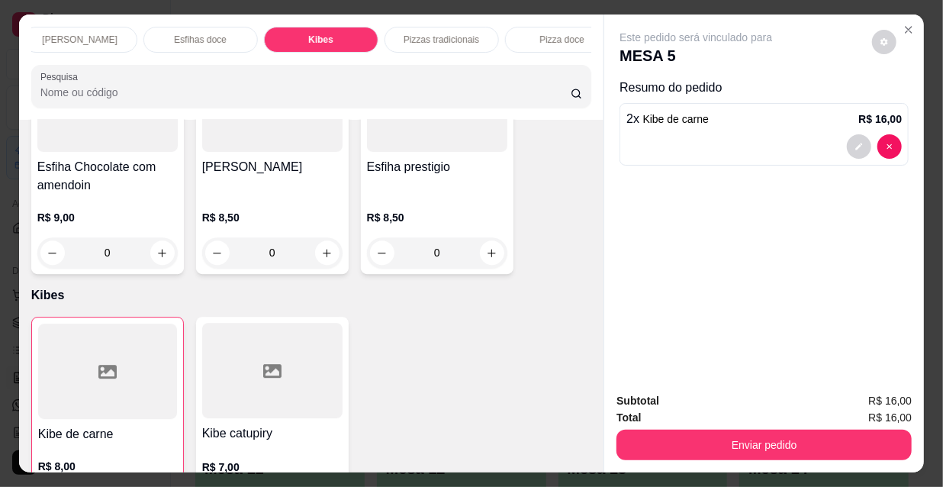
click at [214, 34] on p "Esfihas doce" at bounding box center [200, 40] width 53 height 12
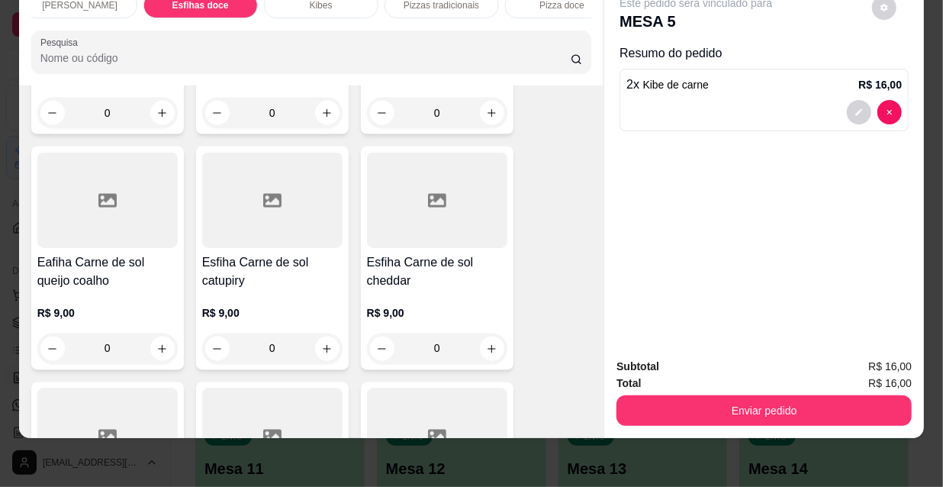
scroll to position [8862, 0]
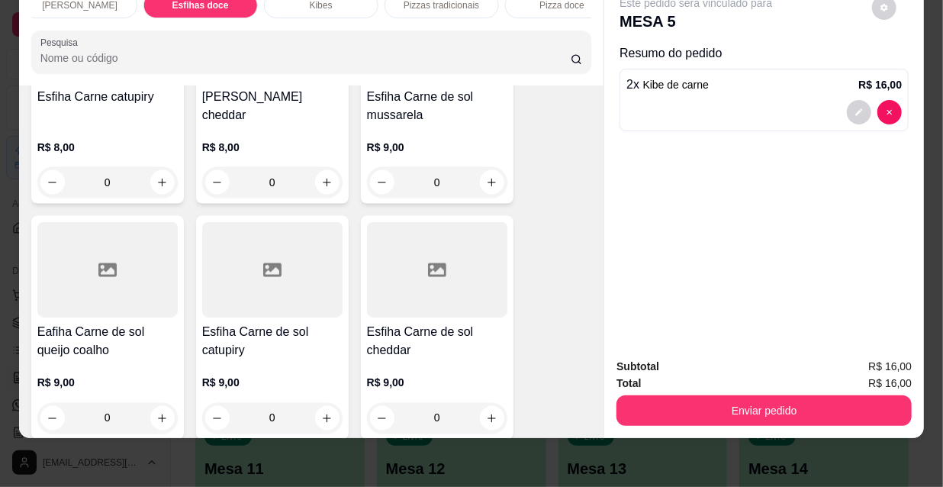
click at [101, 323] on h4 "Eafiha Carne de sol queijo coalho" at bounding box center [107, 341] width 140 height 37
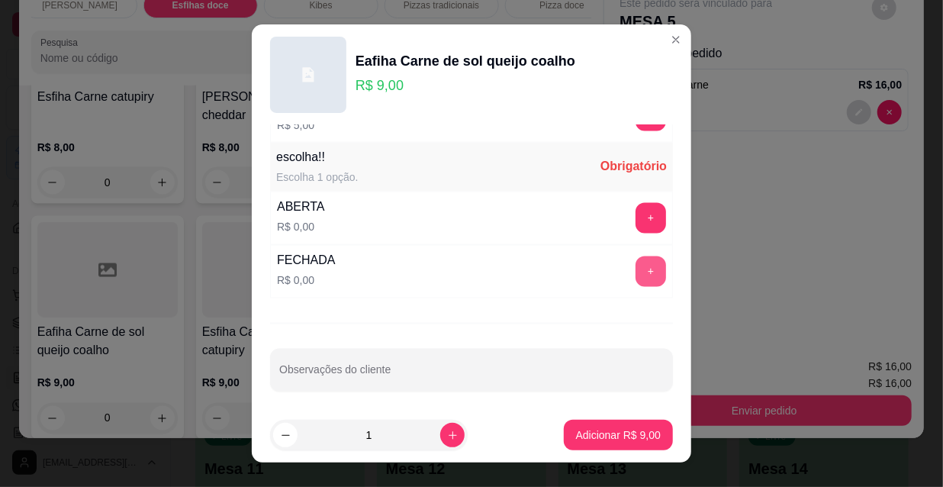
scroll to position [24, 0]
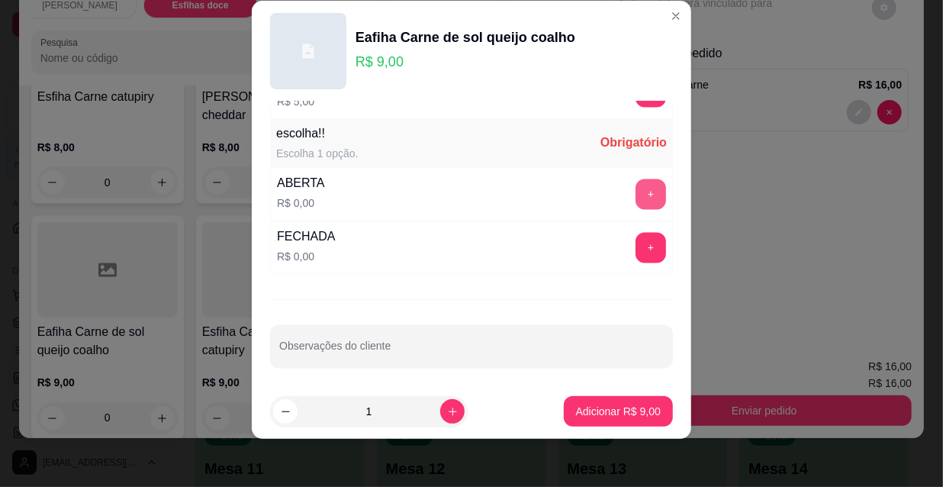
click at [635, 183] on button "+" at bounding box center [650, 194] width 31 height 31
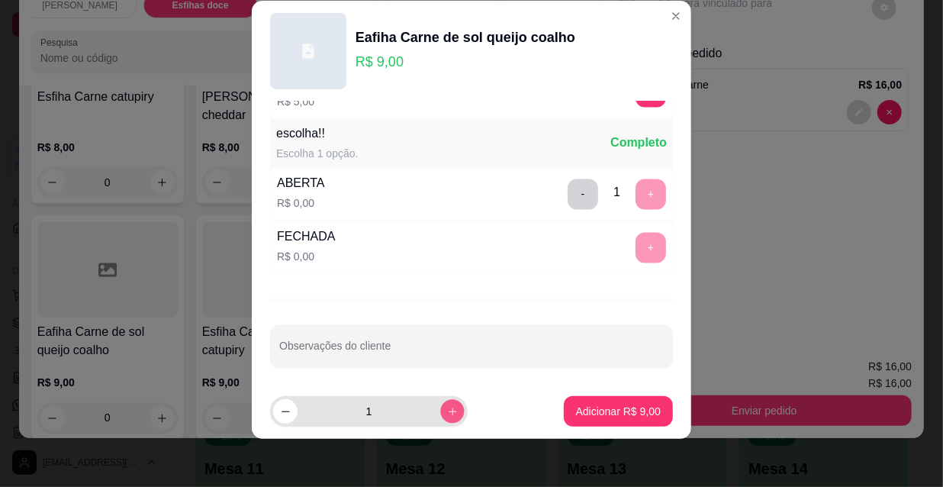
click at [440, 412] on button "increase-product-quantity" at bounding box center [452, 412] width 24 height 24
type input "2"
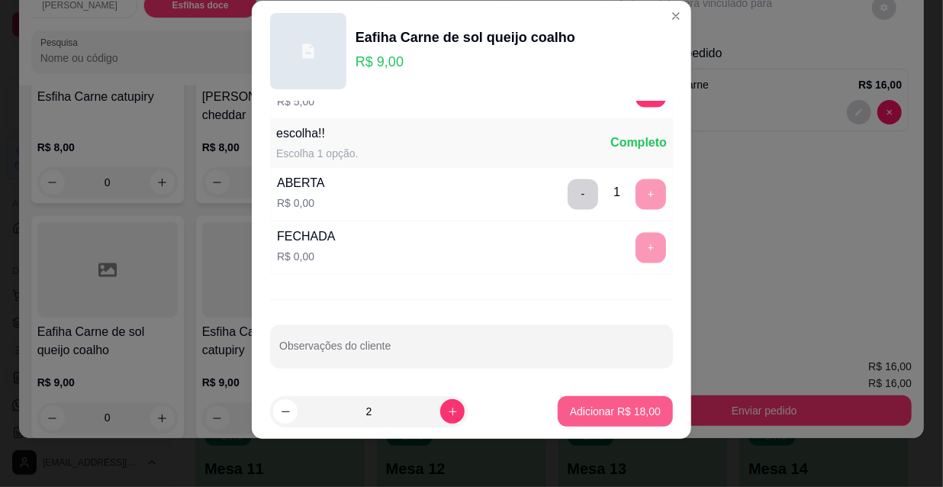
click at [626, 406] on p "Adicionar R$ 18,00" at bounding box center [615, 410] width 91 height 15
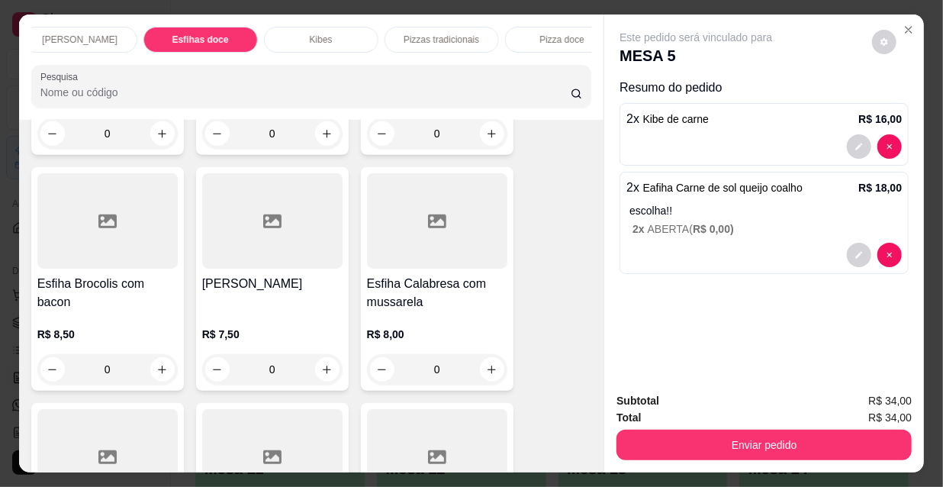
scroll to position [0, 0]
click at [79, 34] on p "PROMOÇÕES" at bounding box center [88, 40] width 60 height 12
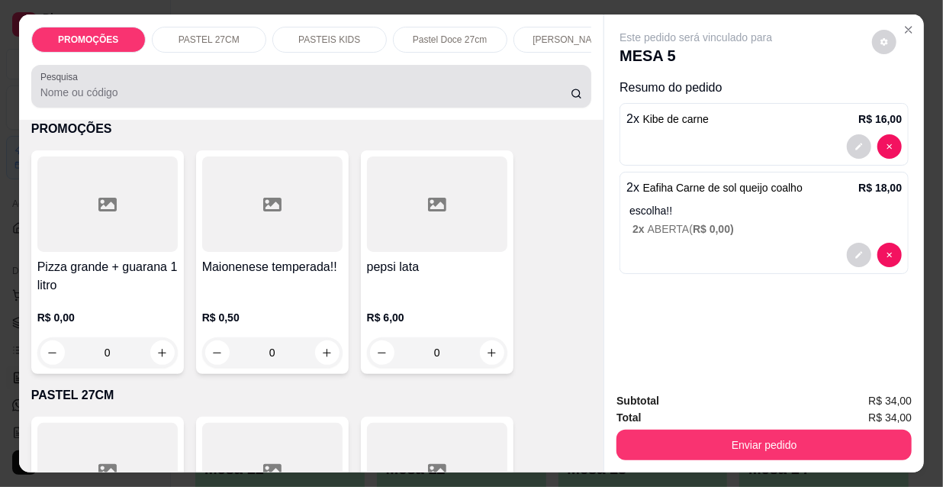
click at [244, 97] on input "Pesquisa" at bounding box center [305, 92] width 530 height 15
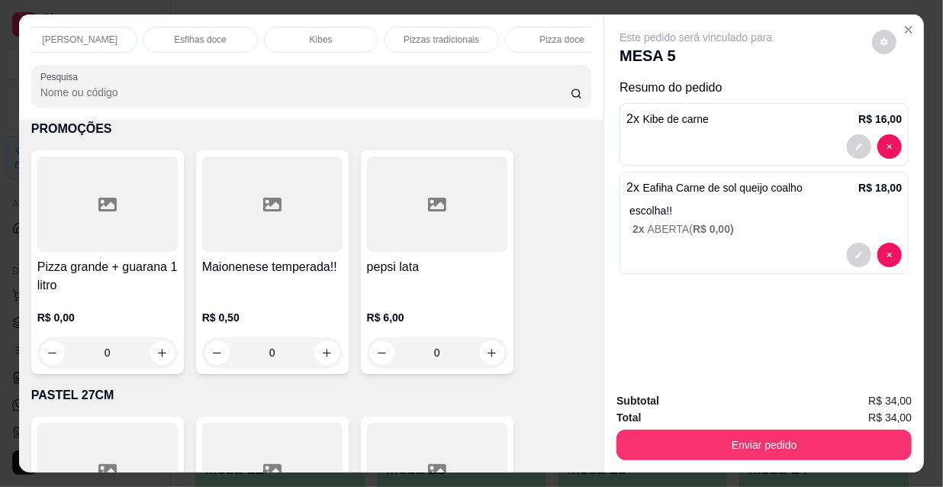
scroll to position [0, 878]
click at [529, 37] on p "Suco" at bounding box center [535, 40] width 21 height 12
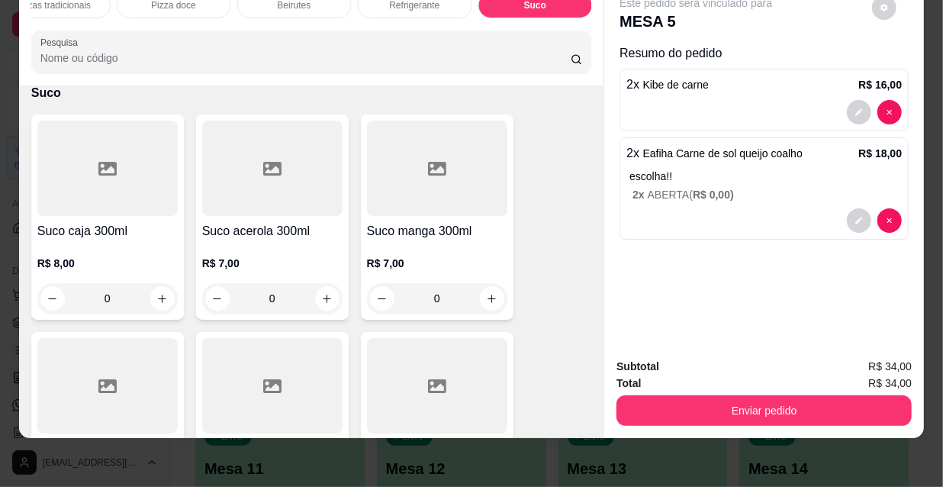
scroll to position [15504, 0]
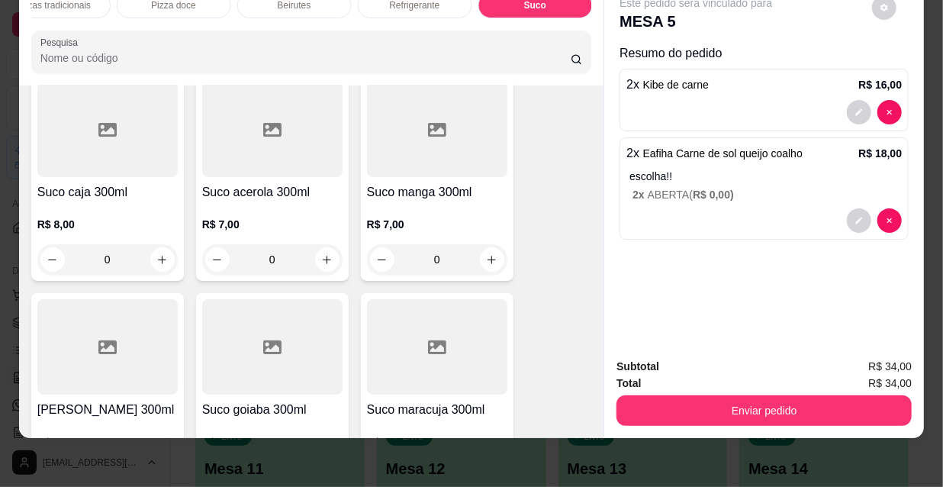
click at [450, 434] on p "R$ 9,00" at bounding box center [437, 441] width 140 height 15
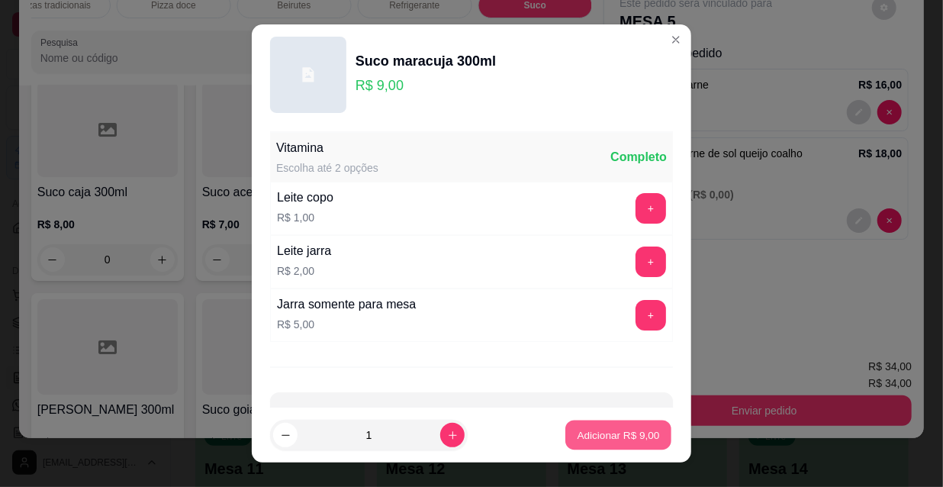
click at [613, 442] on p "Adicionar R$ 9,00" at bounding box center [617, 434] width 82 height 14
type input "1"
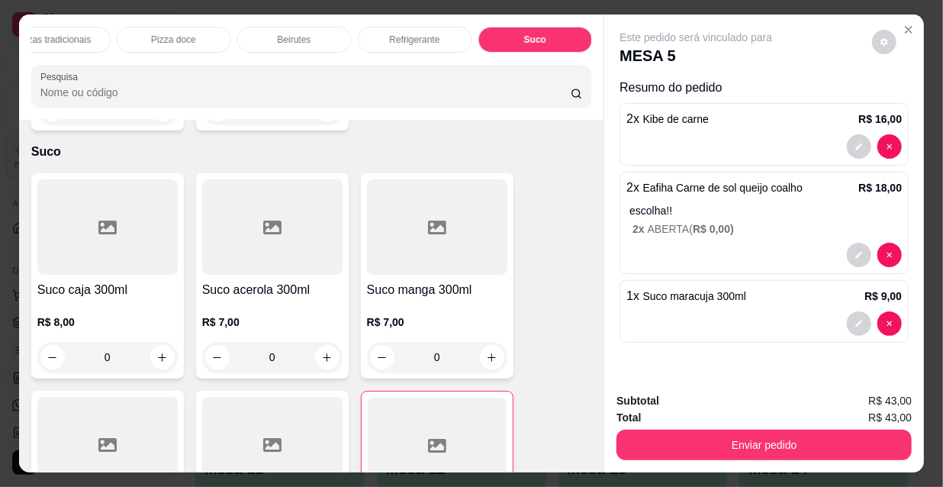
scroll to position [15434, 0]
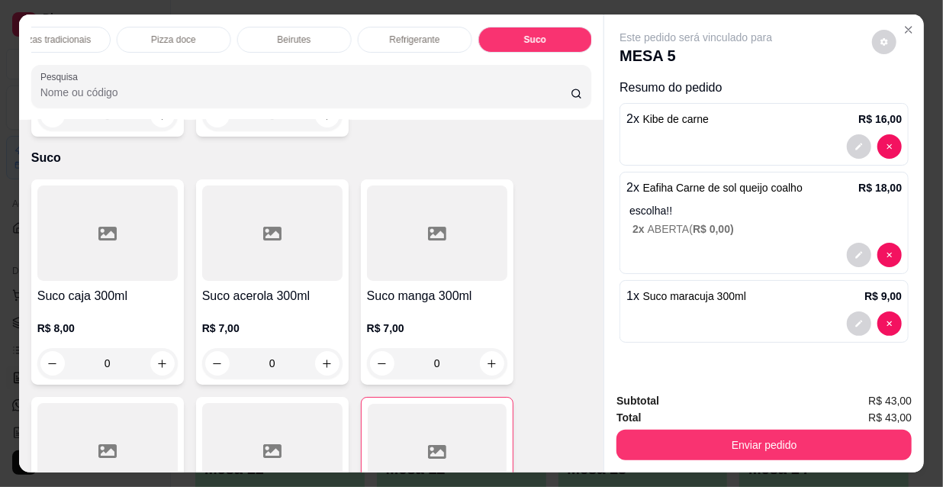
click at [435, 403] on div at bounding box center [437, 450] width 139 height 95
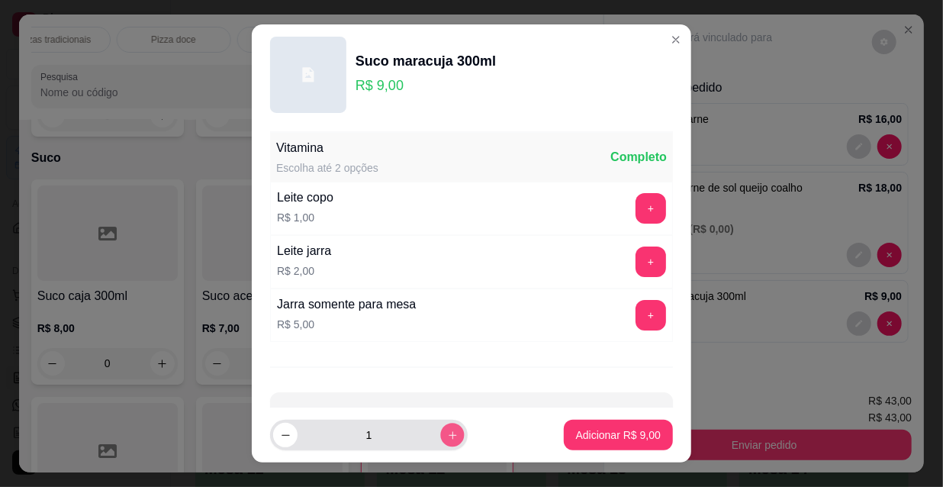
click at [440, 442] on button "increase-product-quantity" at bounding box center [452, 435] width 24 height 24
type input "2"
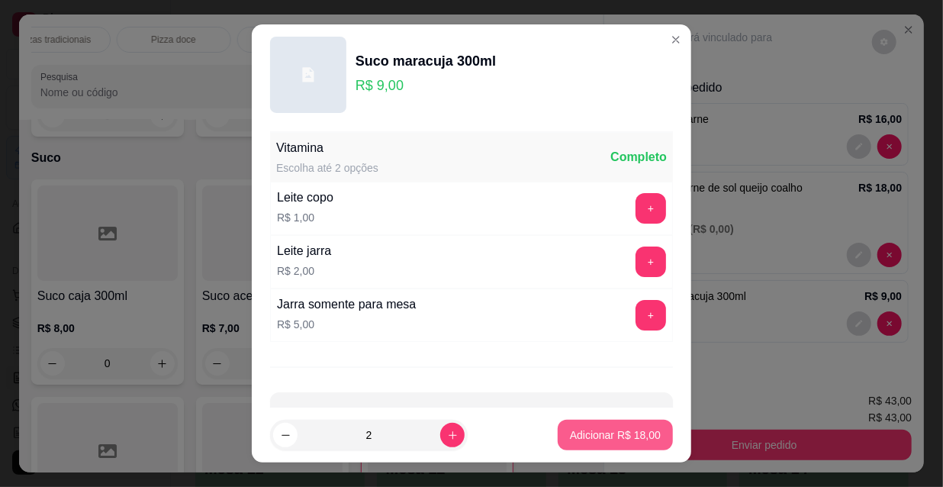
click at [640, 436] on p "Adicionar R$ 18,00" at bounding box center [615, 434] width 91 height 15
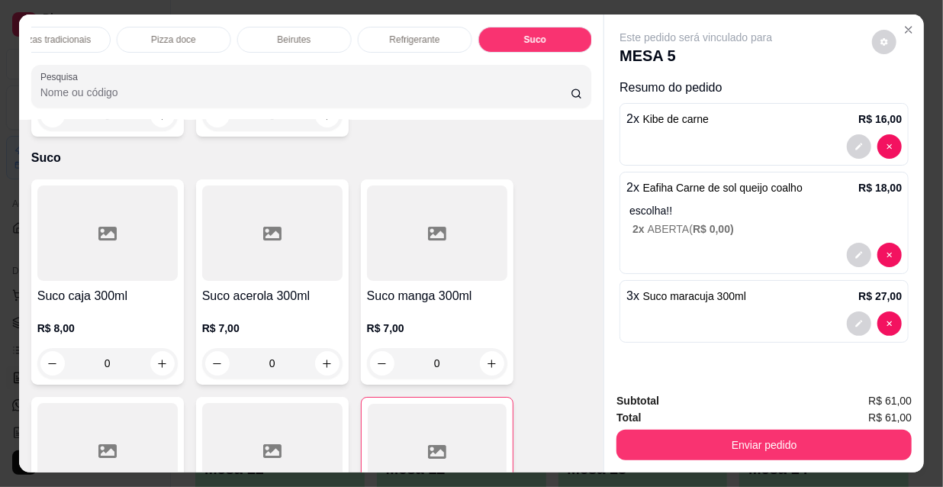
type input "3"
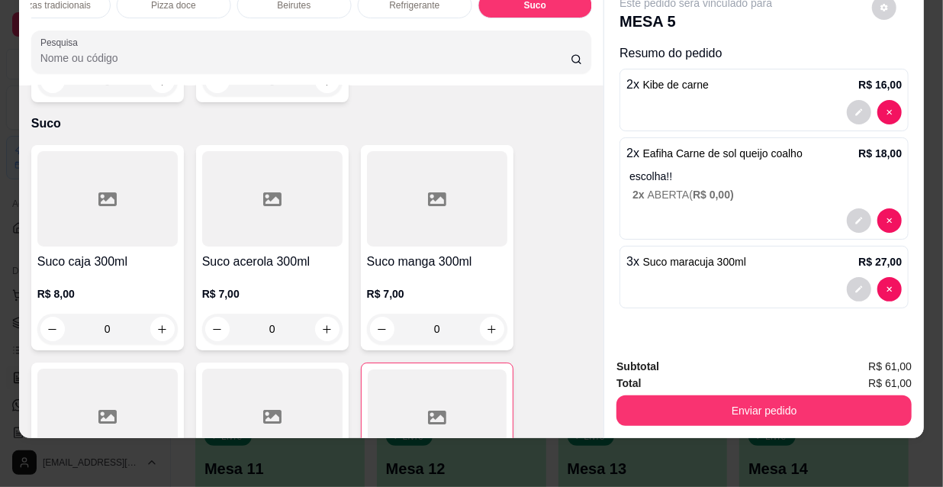
scroll to position [39, 0]
click at [854, 284] on icon "decrease-product-quantity" at bounding box center [858, 288] width 9 height 9
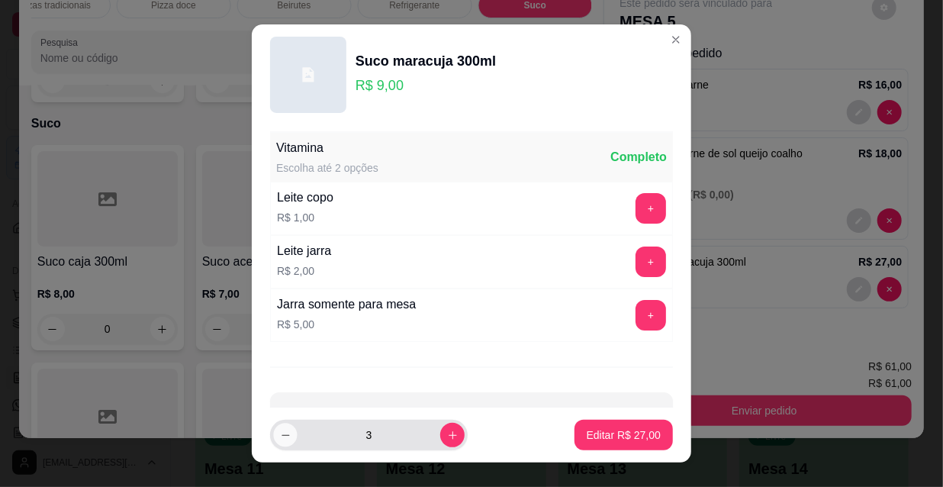
click at [280, 440] on icon "decrease-product-quantity" at bounding box center [285, 434] width 11 height 11
type input "2"
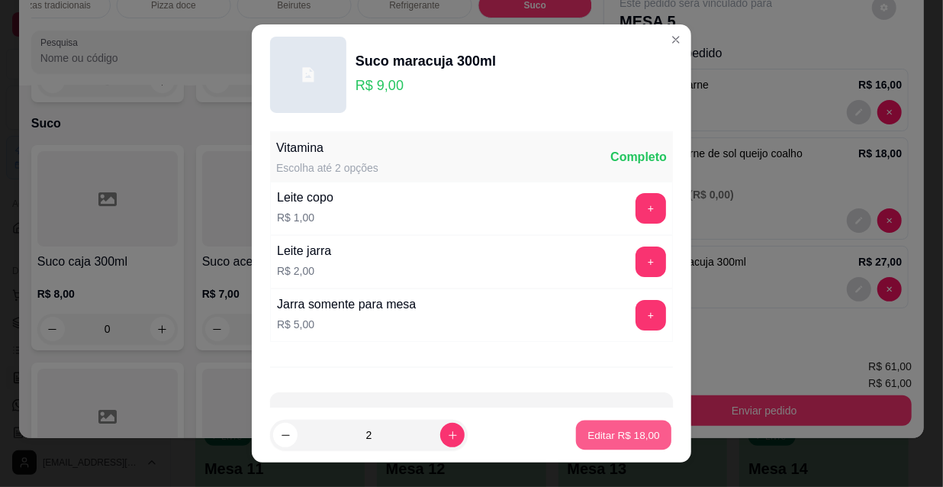
click at [618, 441] on p "Editar R$ 18,00" at bounding box center [623, 434] width 72 height 14
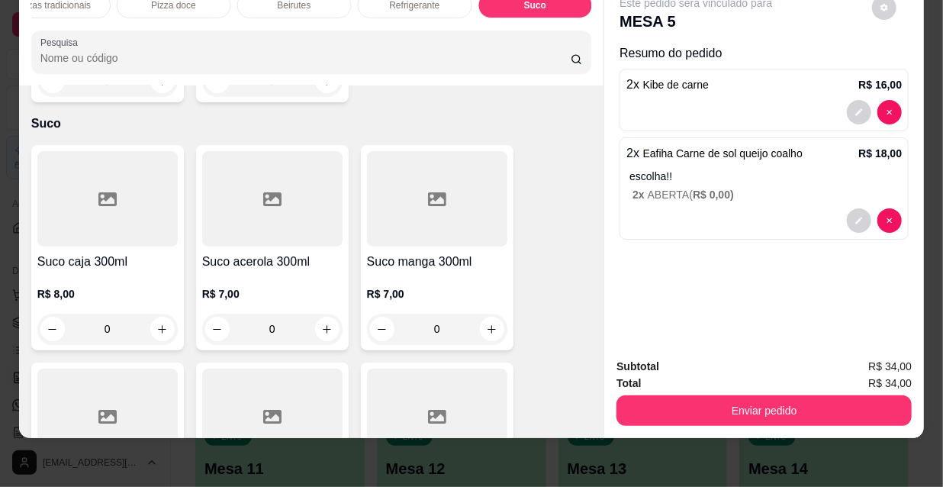
type input "0"
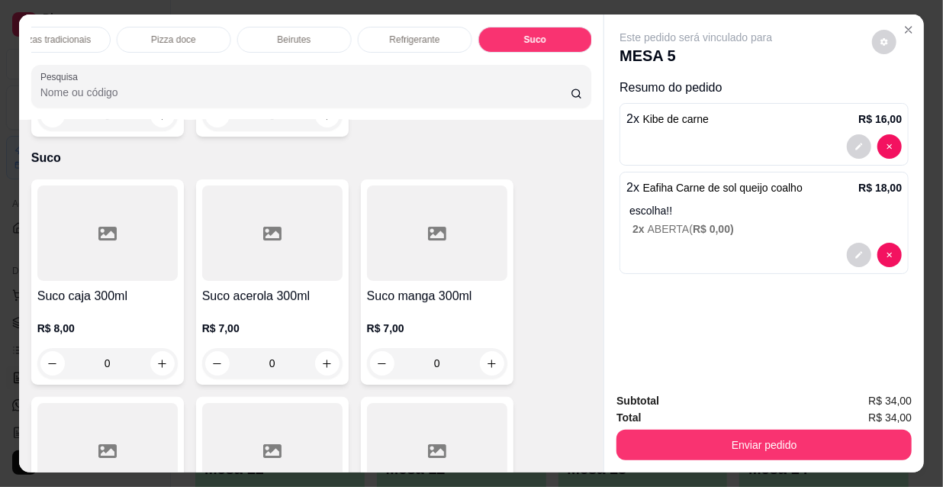
click at [405, 34] on p "Refrigerante" at bounding box center [415, 40] width 50 height 12
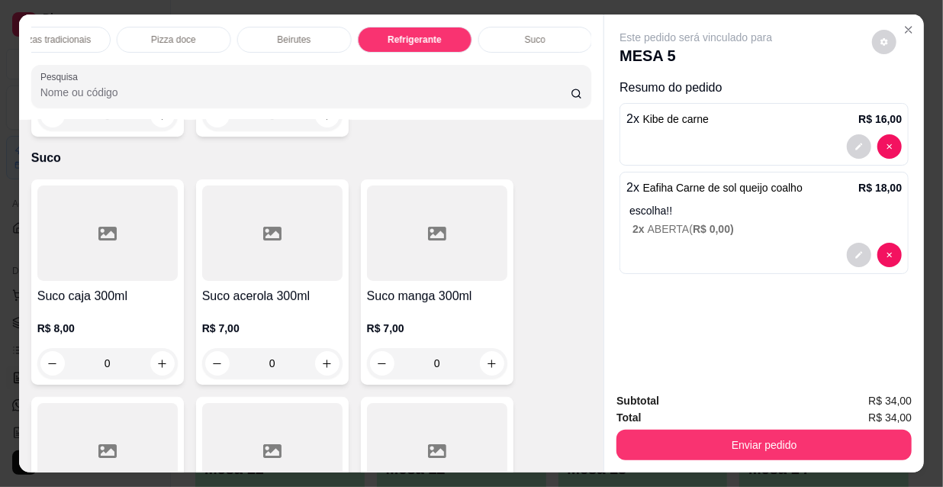
scroll to position [39, 0]
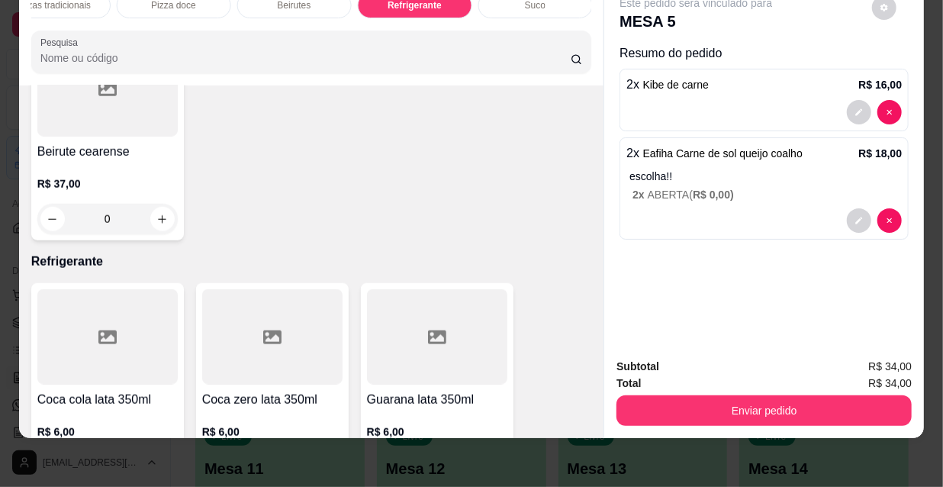
click at [160, 461] on icon "increase-product-quantity" at bounding box center [161, 466] width 11 height 11
type input "1"
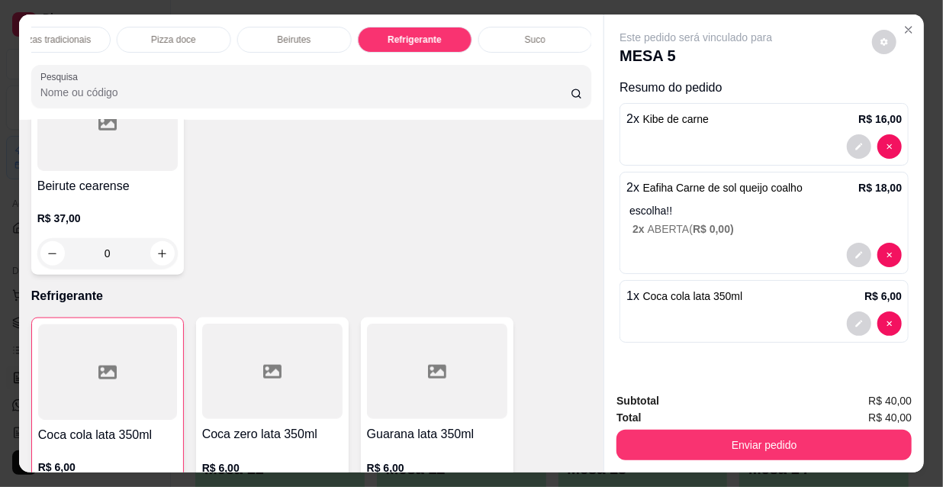
scroll to position [0, 388]
click at [314, 36] on p "Esfihas doce" at bounding box center [302, 40] width 53 height 12
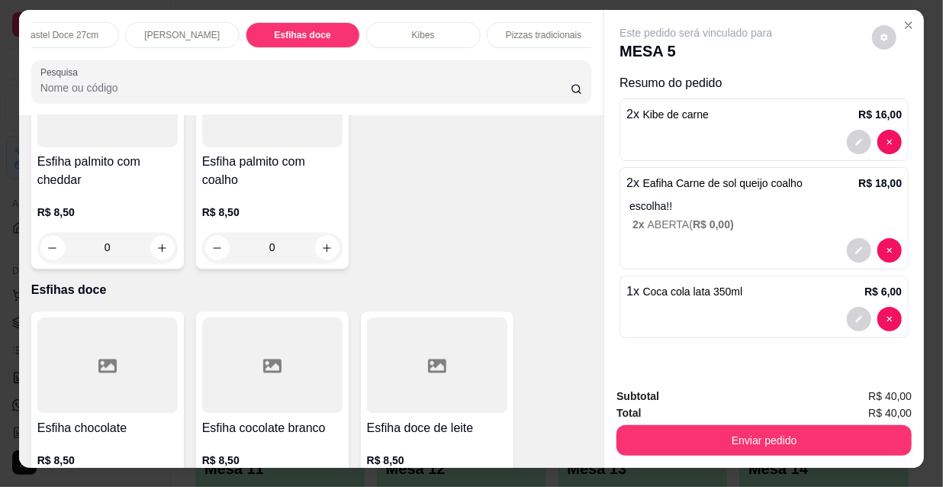
scroll to position [0, 0]
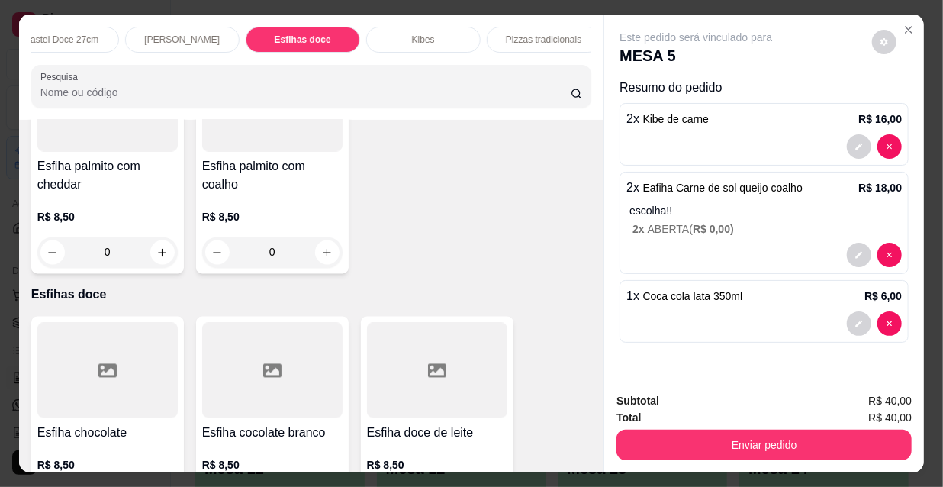
click at [198, 34] on p "[PERSON_NAME]" at bounding box center [181, 40] width 75 height 12
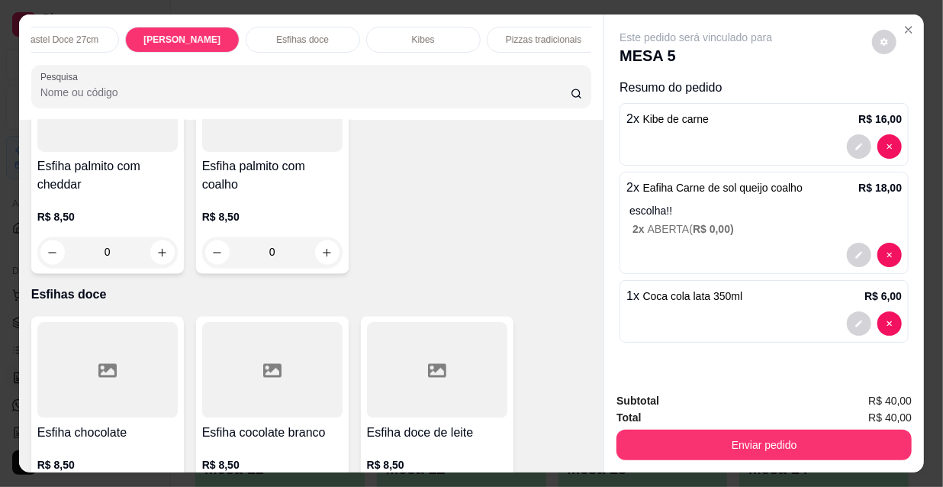
scroll to position [39, 0]
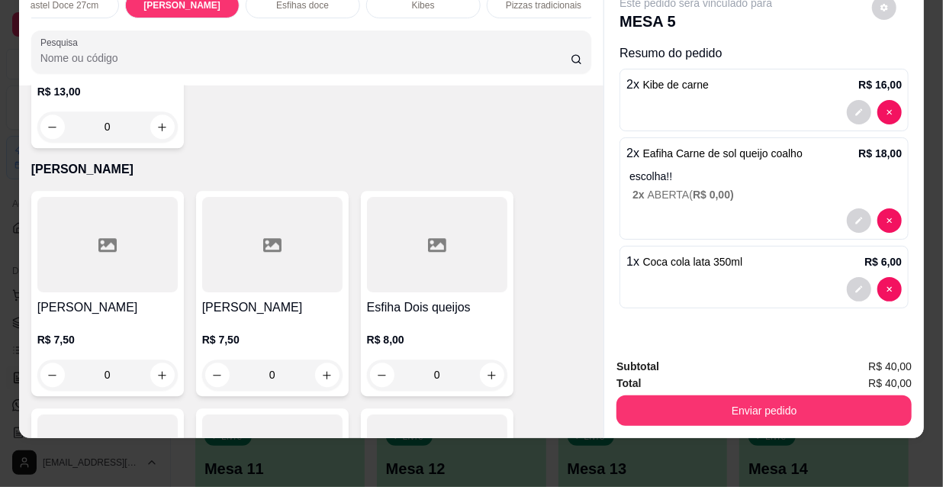
click at [149, 316] on div "R$ 7,50 0" at bounding box center [107, 352] width 140 height 73
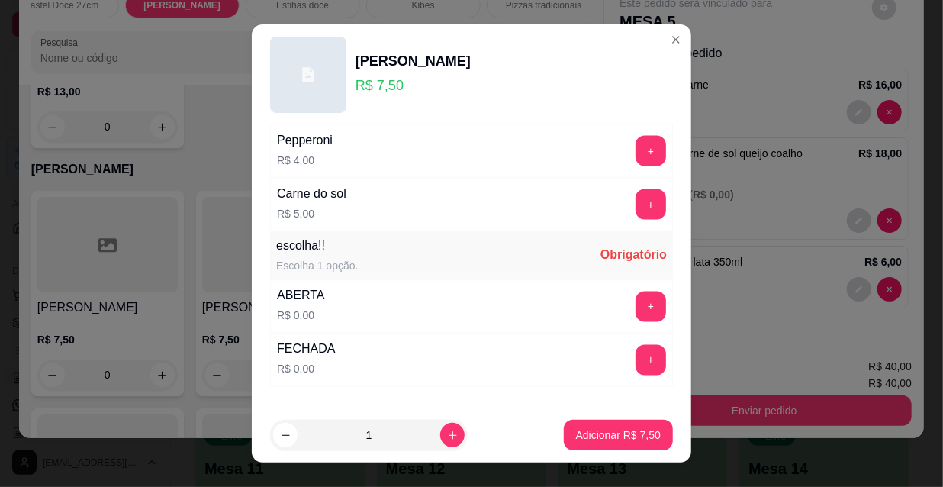
scroll to position [1267, 0]
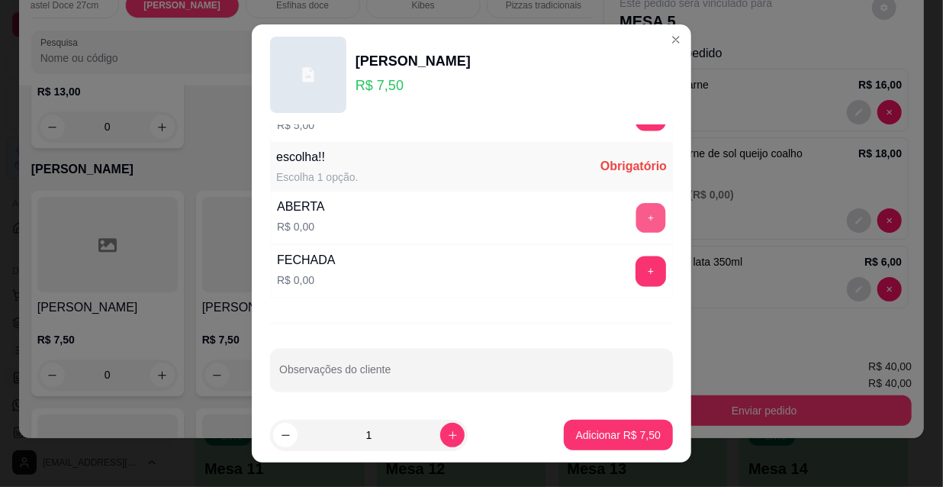
click at [636, 214] on button "+" at bounding box center [651, 219] width 30 height 30
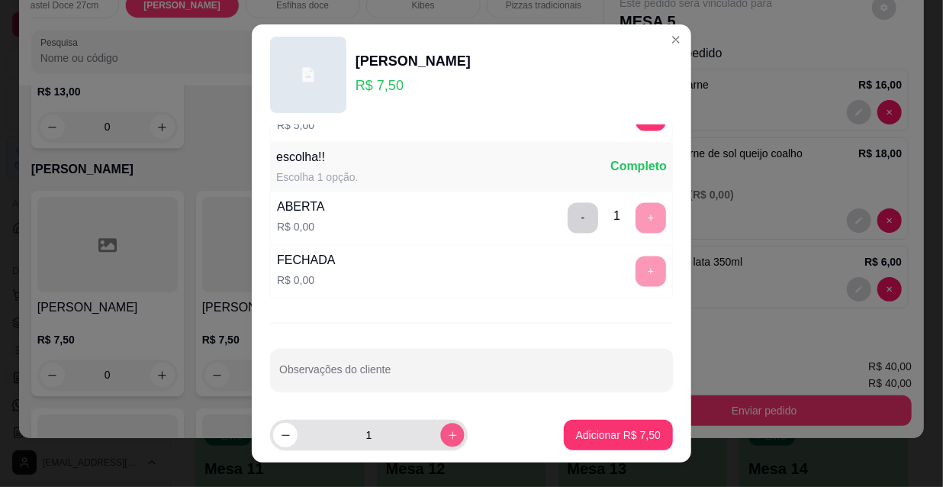
click at [447, 429] on icon "increase-product-quantity" at bounding box center [452, 434] width 11 height 11
type input "3"
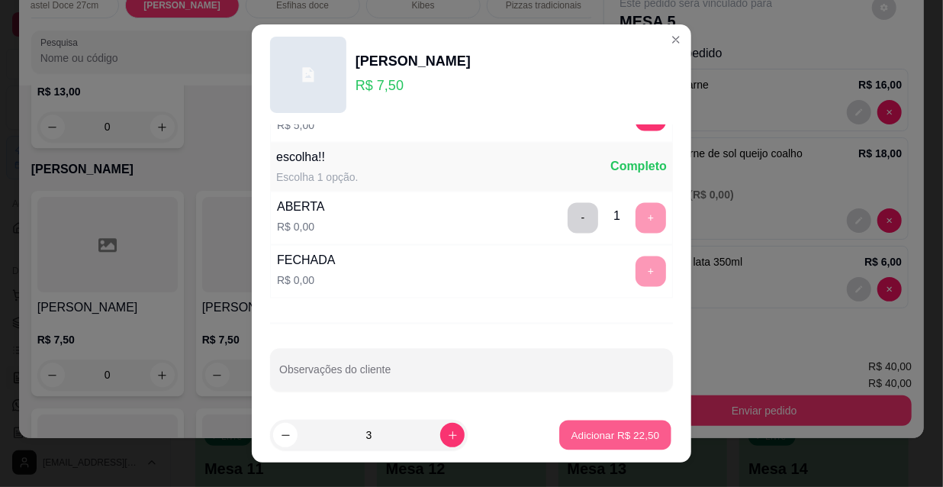
click at [604, 428] on p "Adicionar R$ 22,50" at bounding box center [615, 434] width 88 height 14
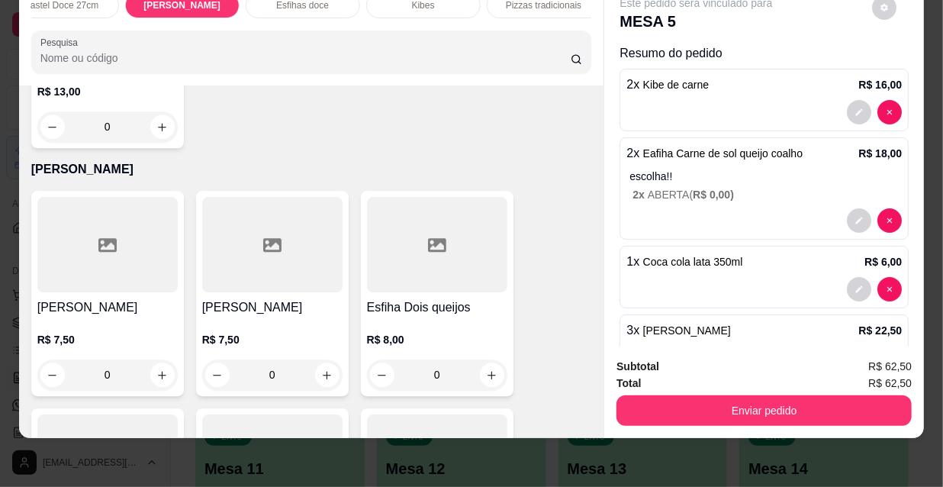
scroll to position [92, 0]
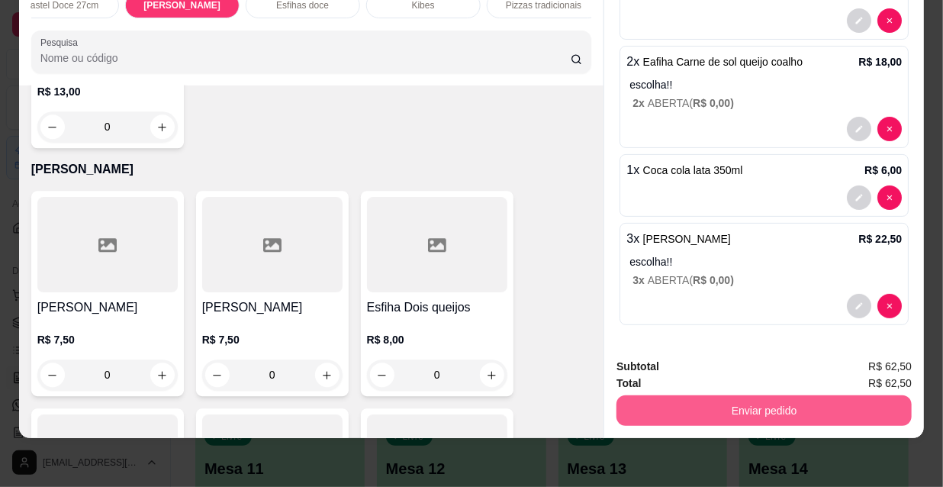
click at [697, 401] on button "Enviar pedido" at bounding box center [763, 410] width 295 height 31
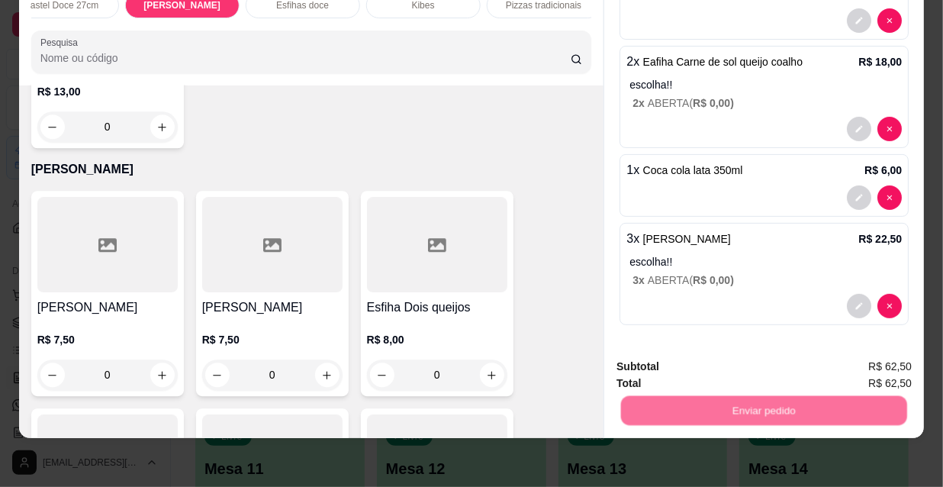
click at [686, 360] on button "Não registrar e enviar pedido" at bounding box center [714, 362] width 159 height 29
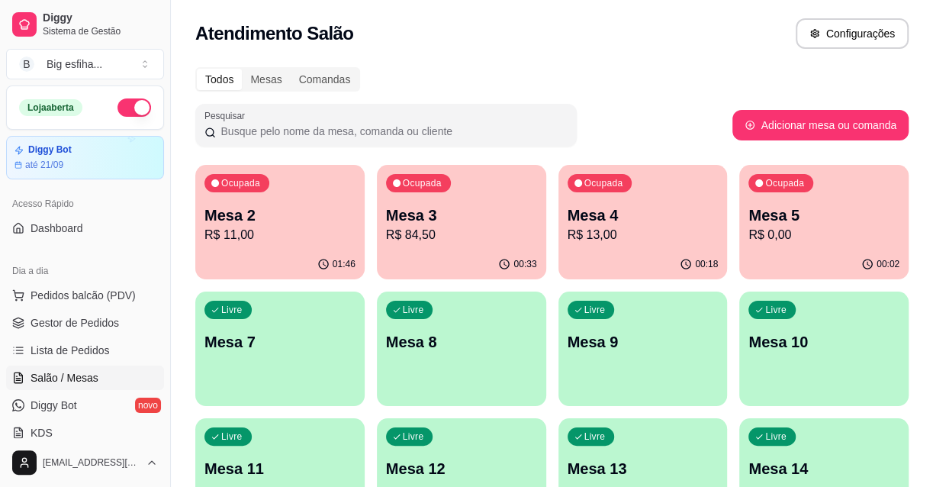
click at [445, 214] on p "Mesa 3" at bounding box center [461, 214] width 151 height 21
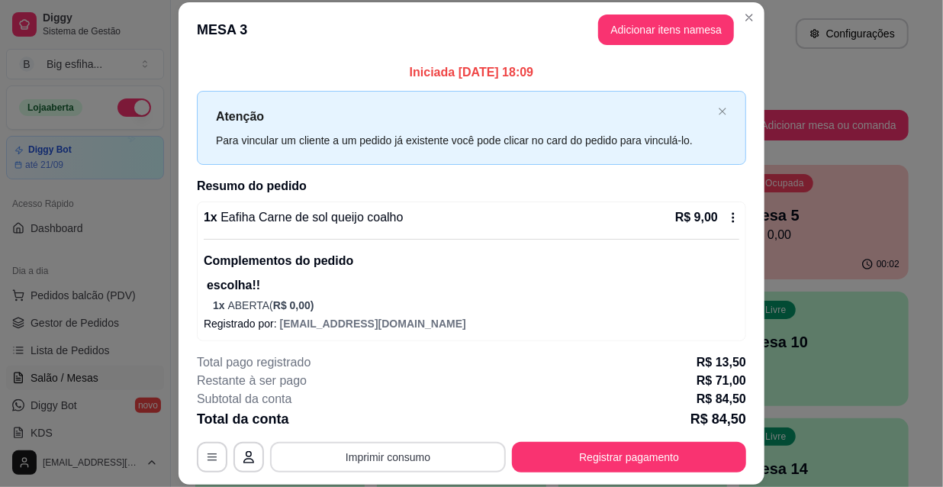
click at [394, 442] on button "Imprimir consumo" at bounding box center [388, 457] width 236 height 31
click at [374, 425] on button "IMPRESSORA" at bounding box center [387, 421] width 107 height 24
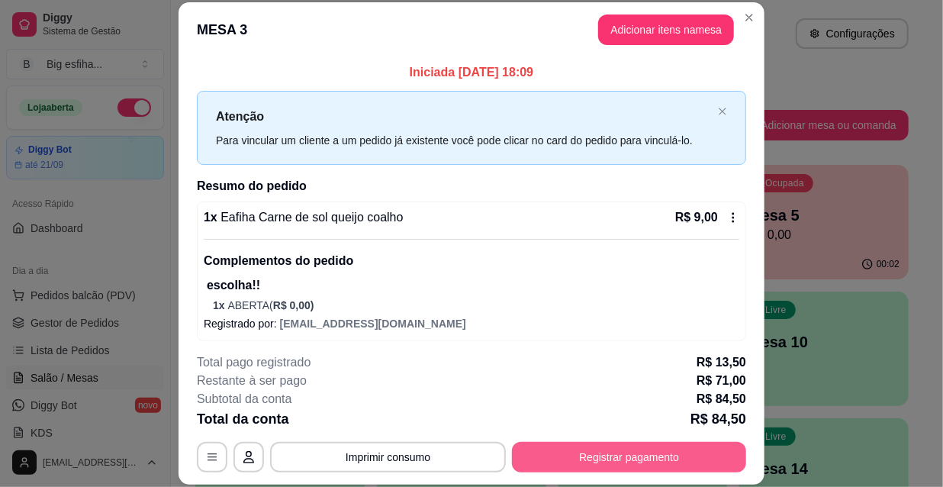
click at [660, 458] on button "Registrar pagamento" at bounding box center [629, 457] width 234 height 31
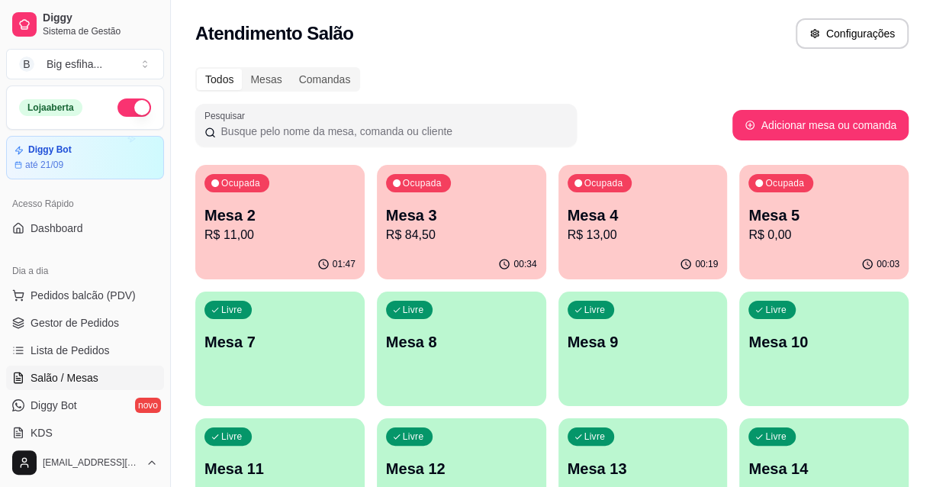
click at [831, 229] on p "R$ 0,00" at bounding box center [823, 235] width 151 height 18
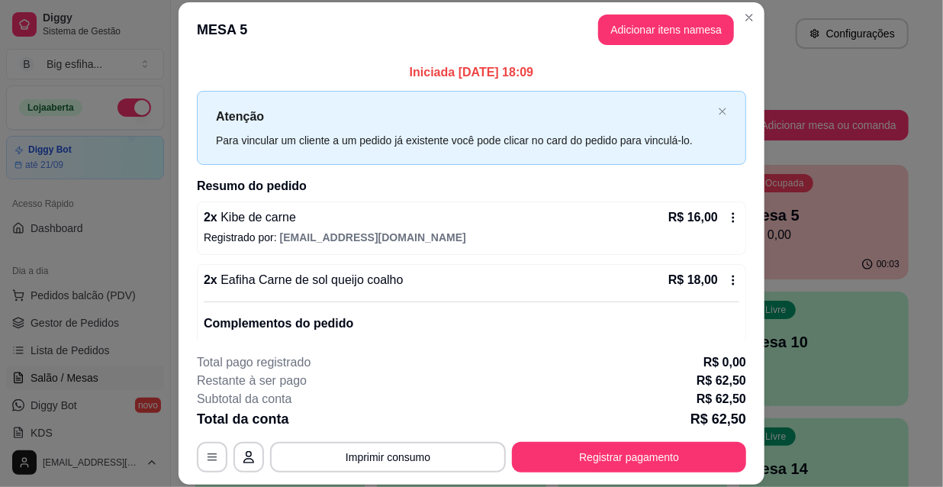
scroll to position [278, 0]
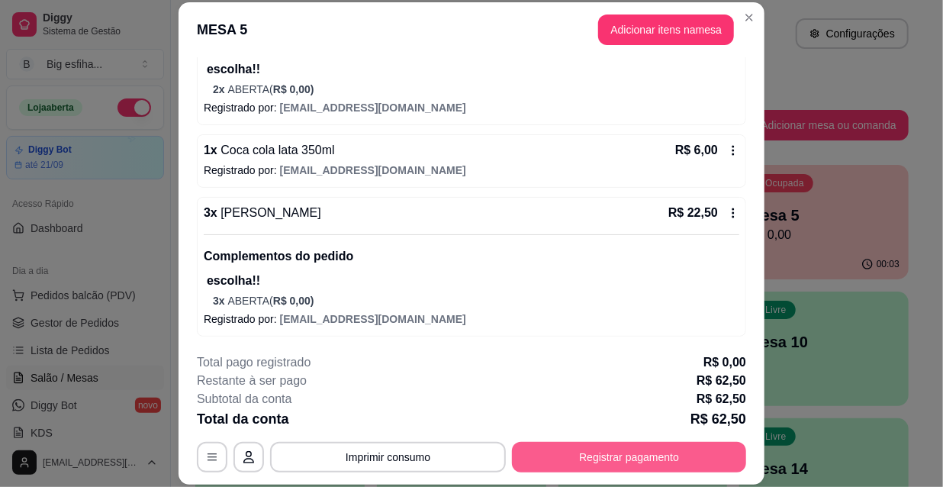
click at [643, 451] on button "Registrar pagamento" at bounding box center [629, 457] width 234 height 31
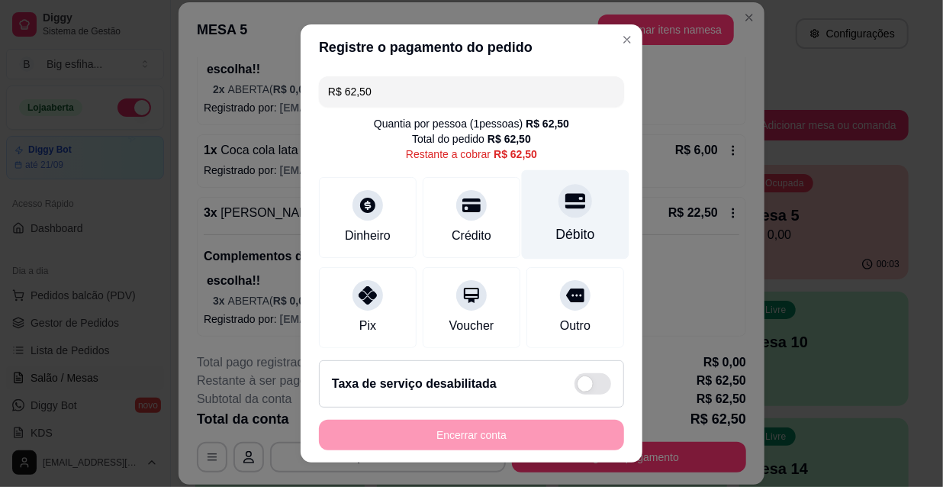
click at [558, 210] on div at bounding box center [575, 201] width 34 height 34
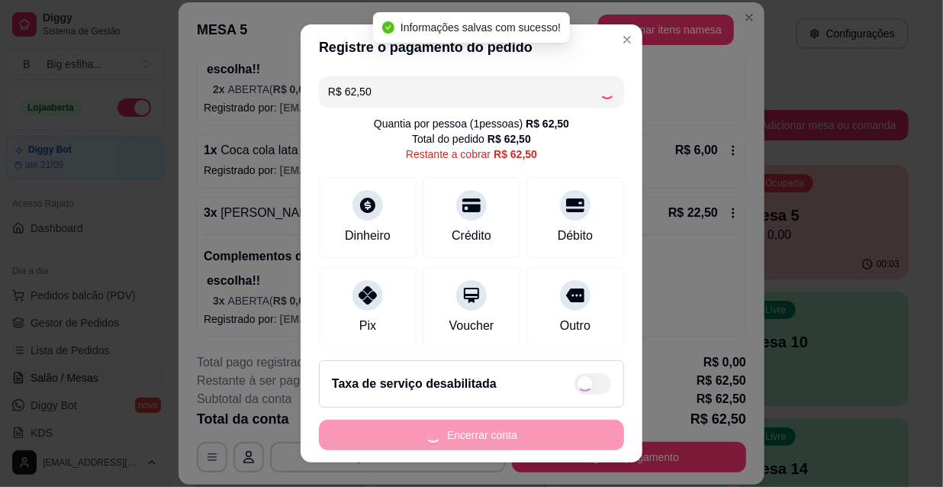
click at [463, 429] on button "Encerrar conta" at bounding box center [471, 434] width 305 height 31
type input "R$ 0,00"
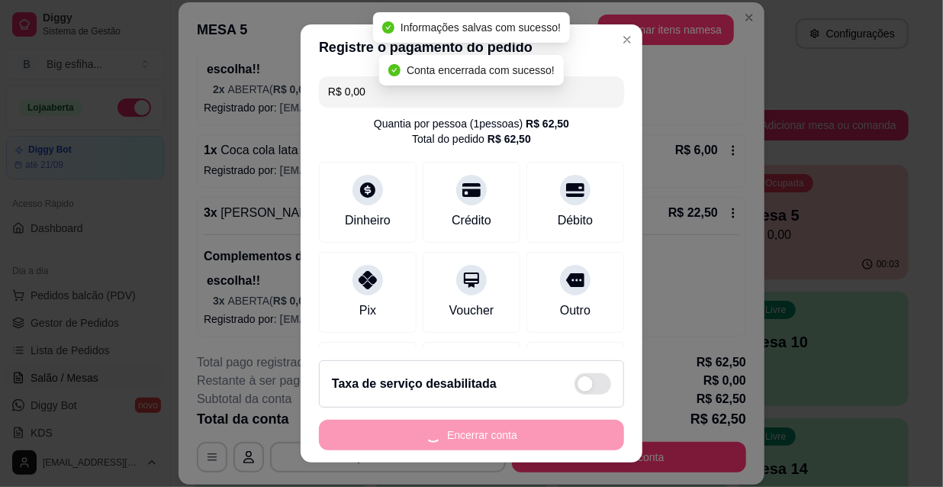
scroll to position [0, 0]
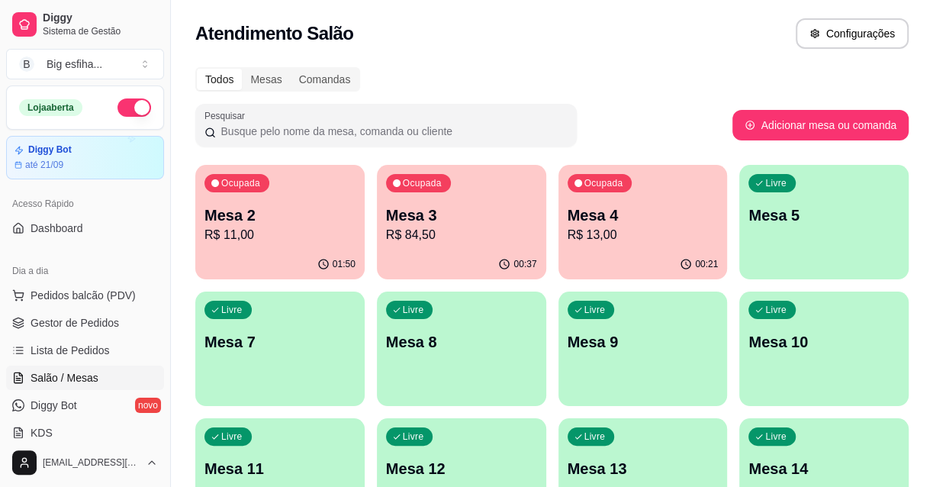
click at [441, 256] on div "00:37" at bounding box center [461, 264] width 169 height 30
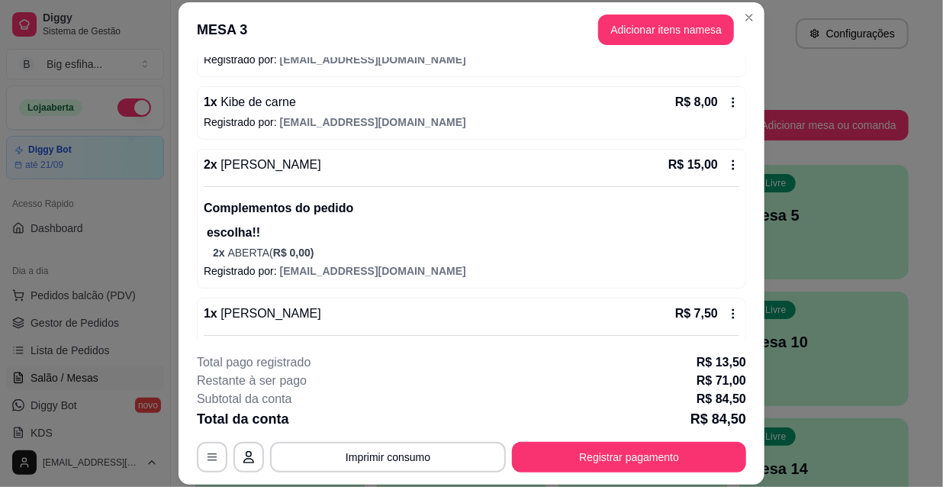
scroll to position [935, 0]
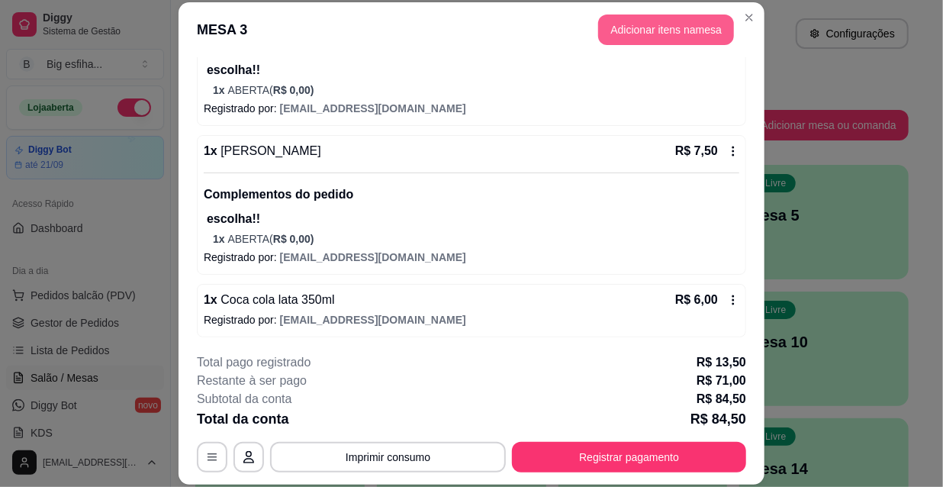
click at [648, 40] on button "Adicionar itens na mesa" at bounding box center [666, 29] width 136 height 31
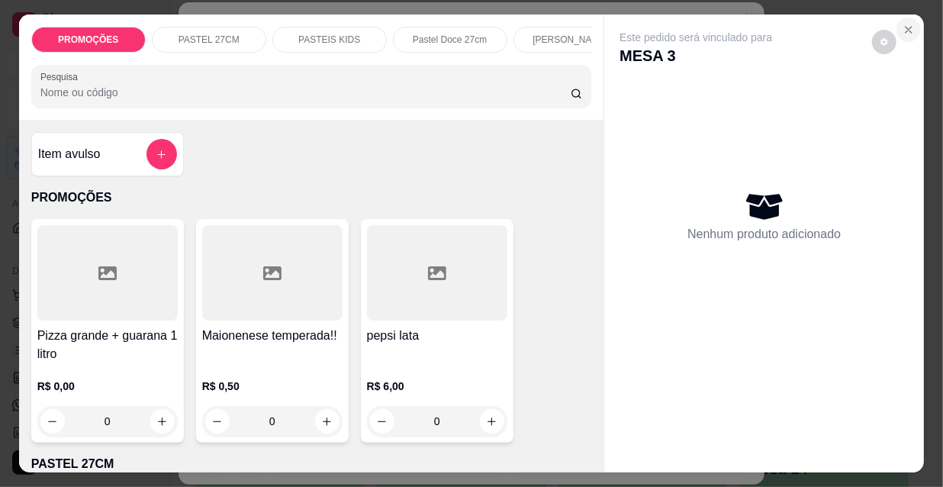
click at [907, 24] on icon "Close" at bounding box center [908, 30] width 12 height 12
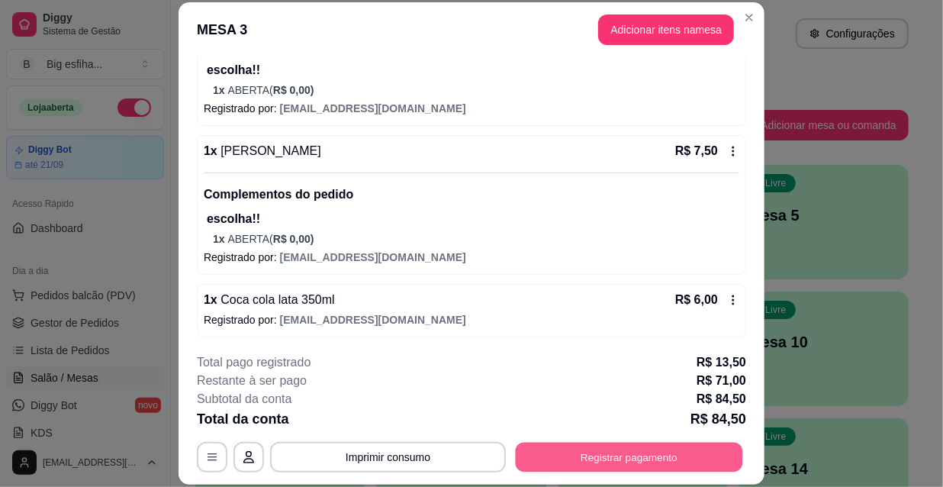
click at [588, 468] on button "Registrar pagamento" at bounding box center [628, 457] width 227 height 30
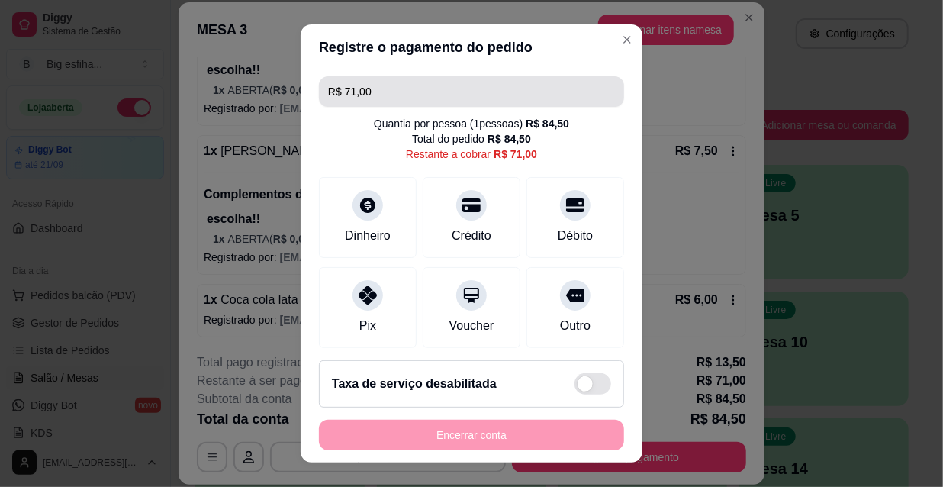
click at [403, 98] on input "R$ 71,00" at bounding box center [471, 91] width 287 height 31
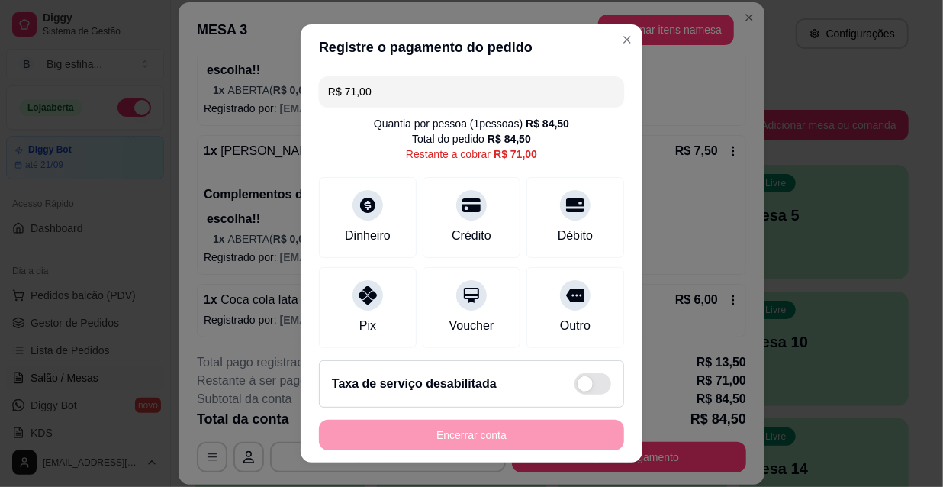
click at [403, 98] on input "R$ 71,00" at bounding box center [471, 91] width 287 height 31
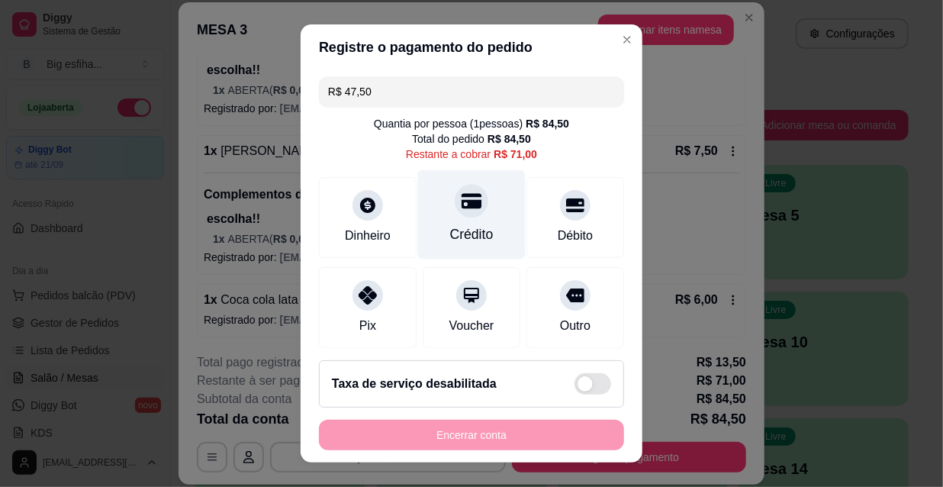
click at [435, 216] on div "Crédito" at bounding box center [472, 214] width 108 height 89
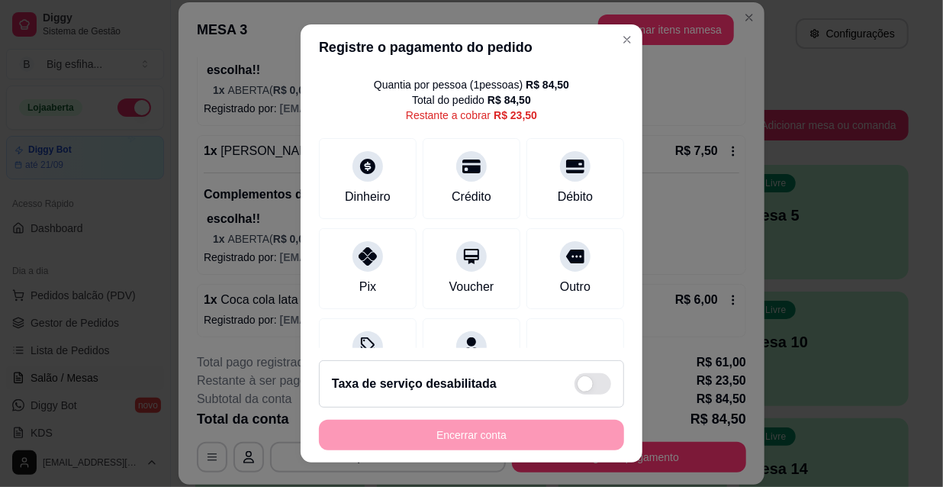
scroll to position [0, 0]
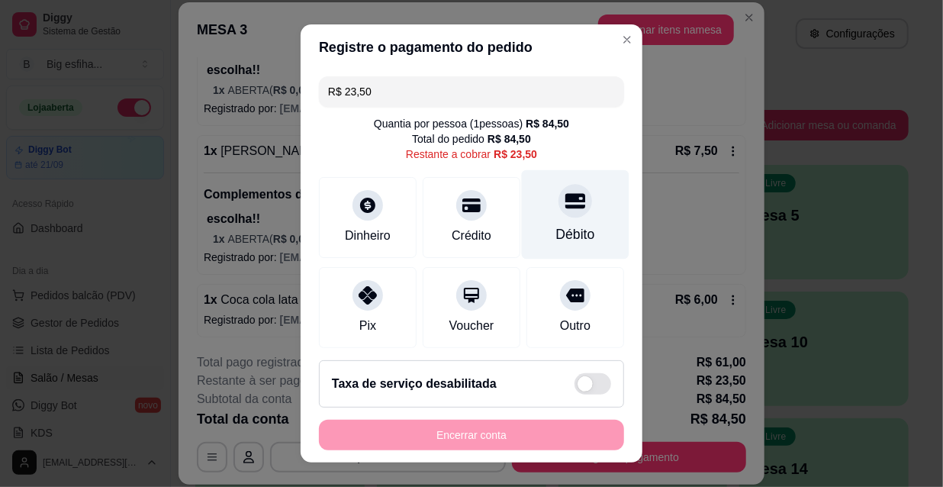
click at [522, 217] on div "Débito" at bounding box center [576, 214] width 108 height 89
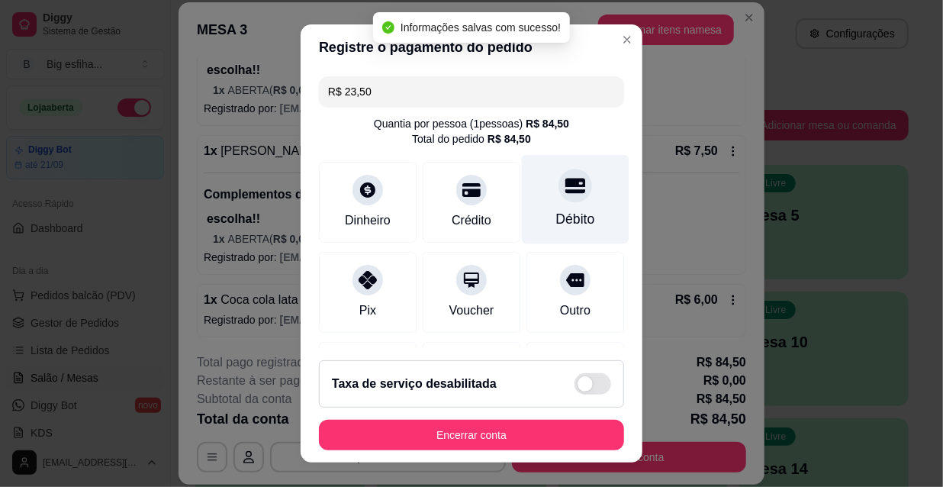
type input "R$ 0,00"
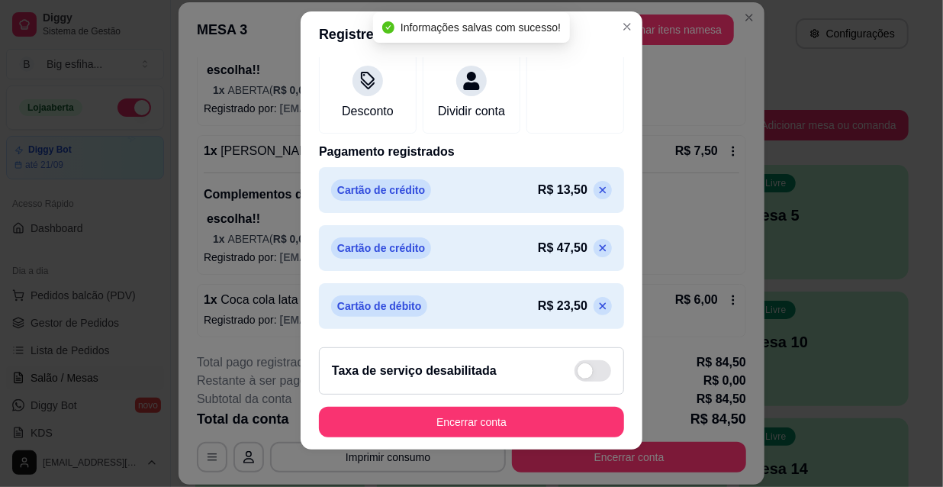
scroll to position [24, 0]
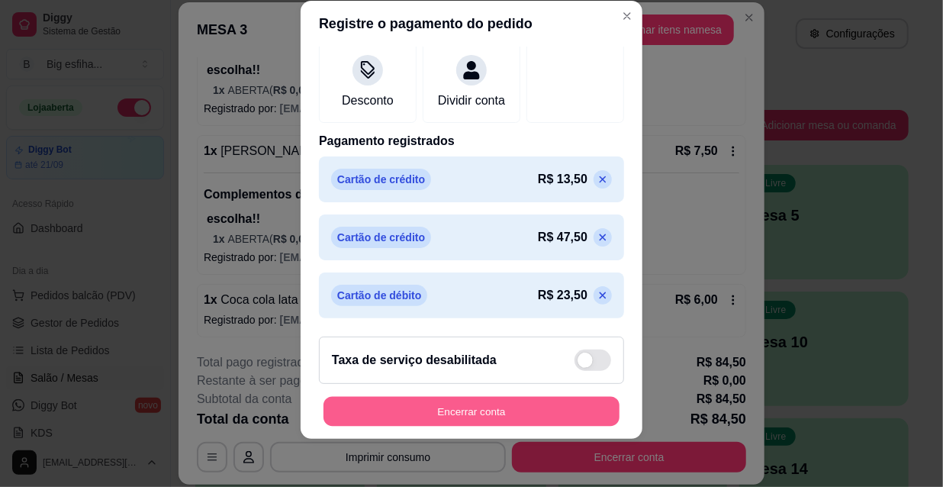
click at [493, 411] on button "Encerrar conta" at bounding box center [471, 412] width 296 height 30
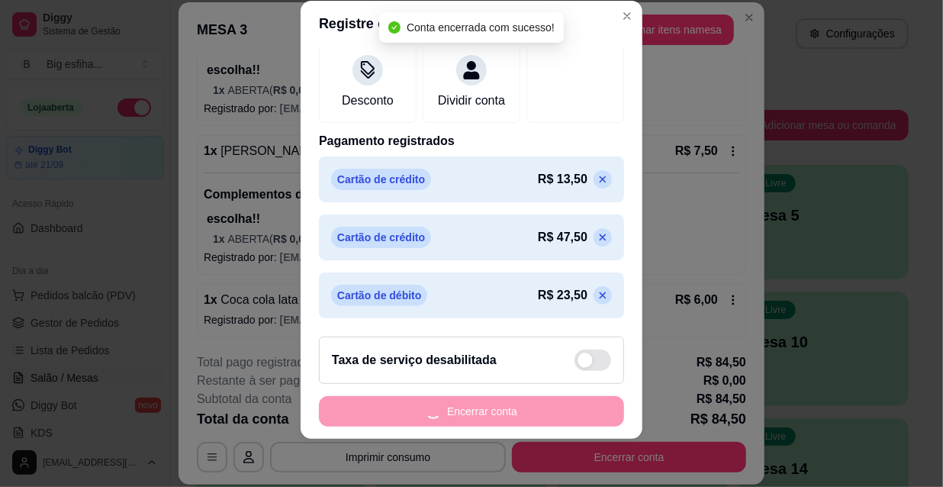
scroll to position [0, 0]
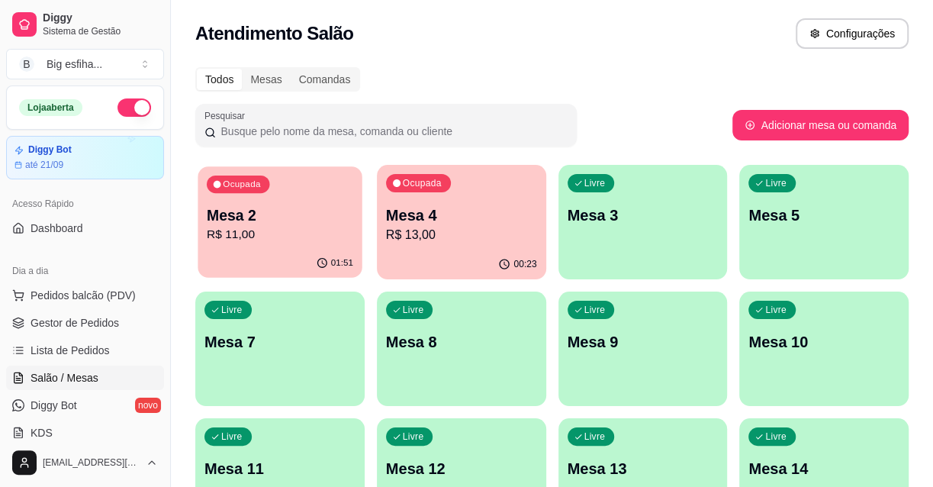
click at [242, 213] on p "Mesa 2" at bounding box center [280, 215] width 146 height 21
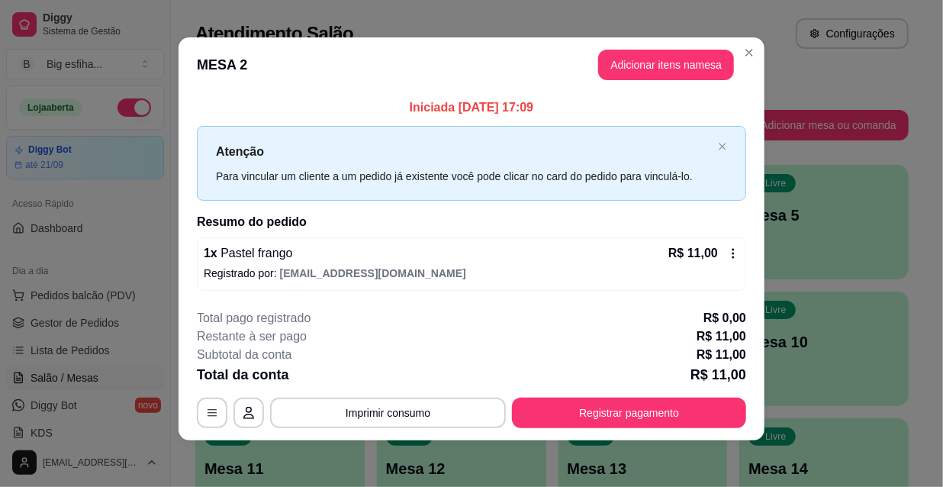
scroll to position [6, 0]
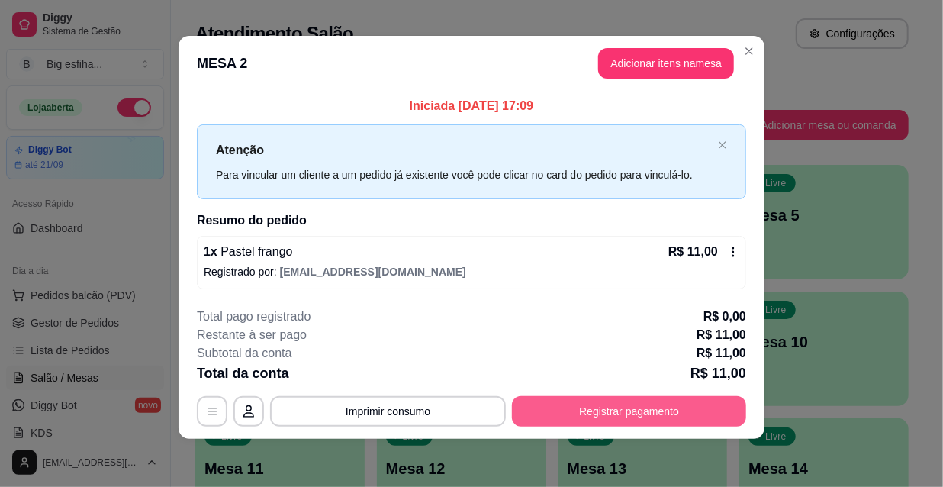
click at [686, 403] on button "Registrar pagamento" at bounding box center [629, 411] width 234 height 31
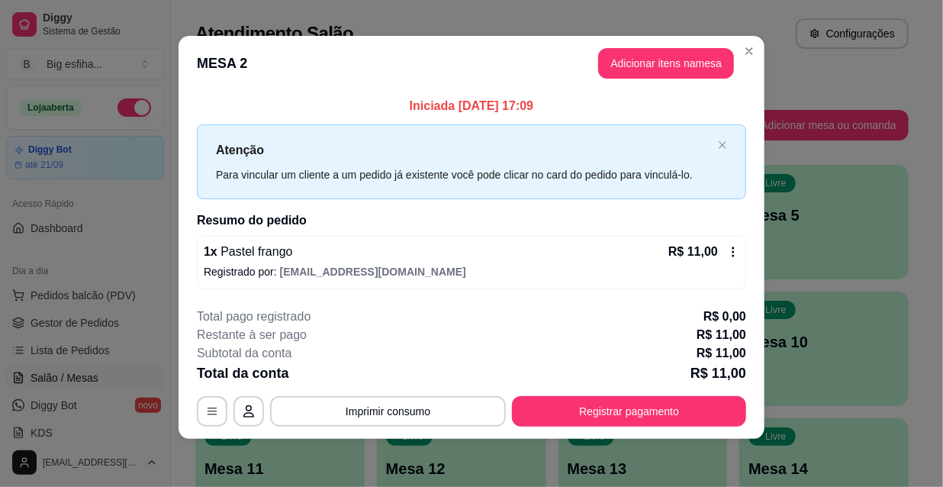
click at [359, 201] on icon at bounding box center [367, 200] width 17 height 17
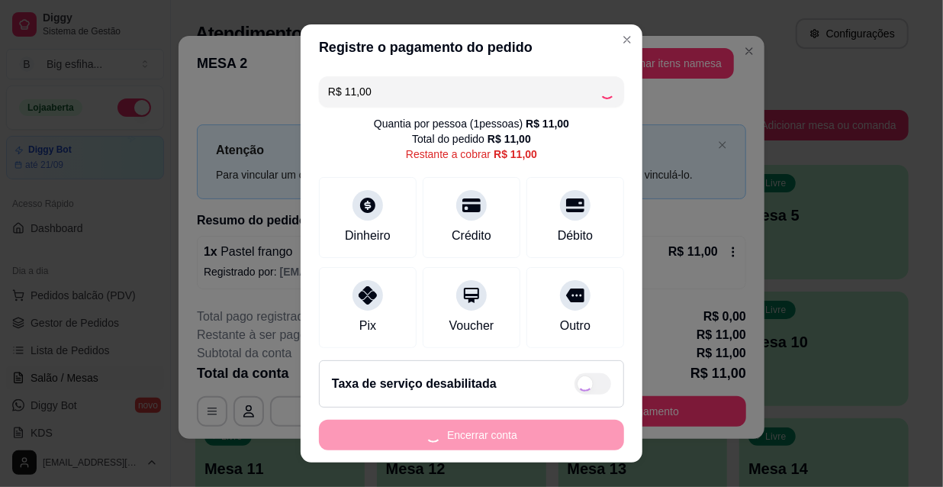
type input "R$ 0,00"
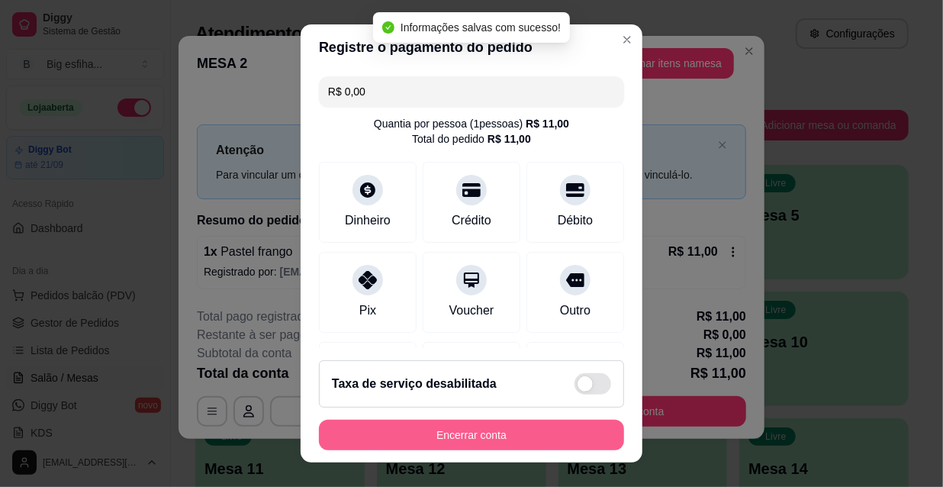
click at [483, 427] on button "Encerrar conta" at bounding box center [471, 434] width 305 height 31
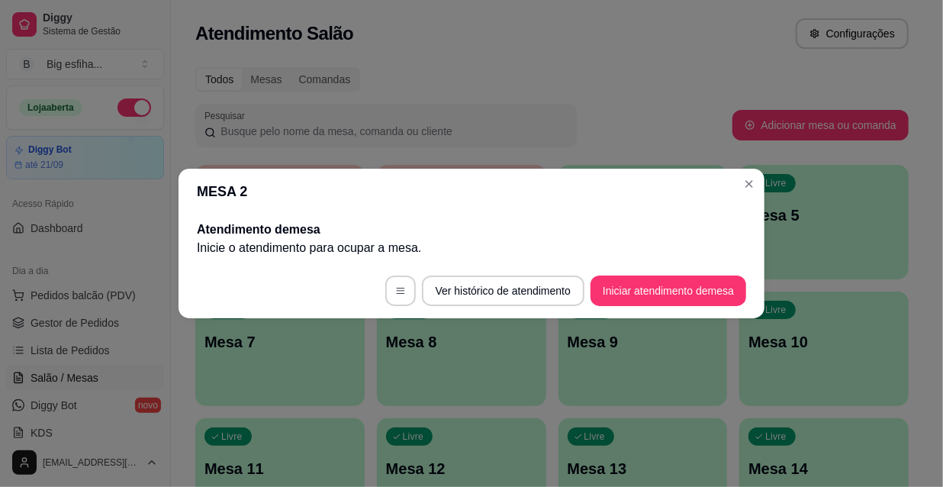
scroll to position [0, 0]
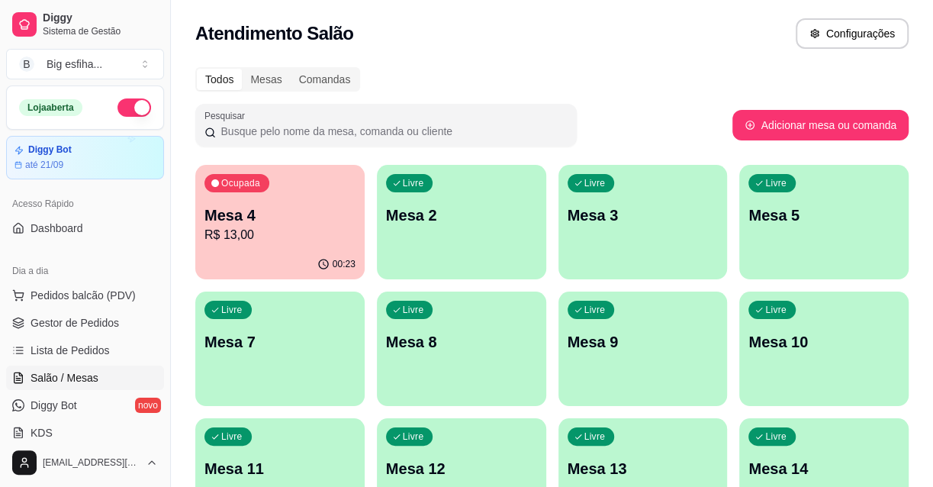
click at [320, 233] on p "R$ 13,00" at bounding box center [279, 235] width 151 height 18
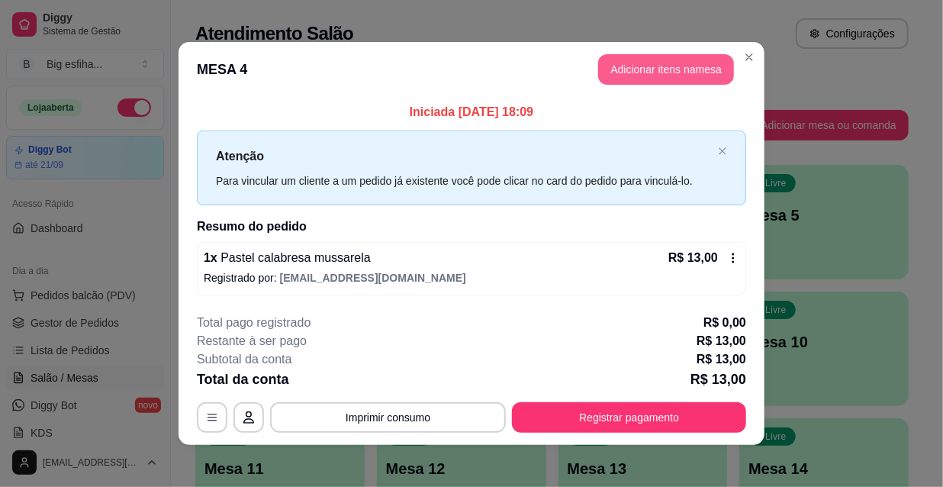
click at [659, 66] on button "Adicionar itens na mesa" at bounding box center [666, 69] width 136 height 31
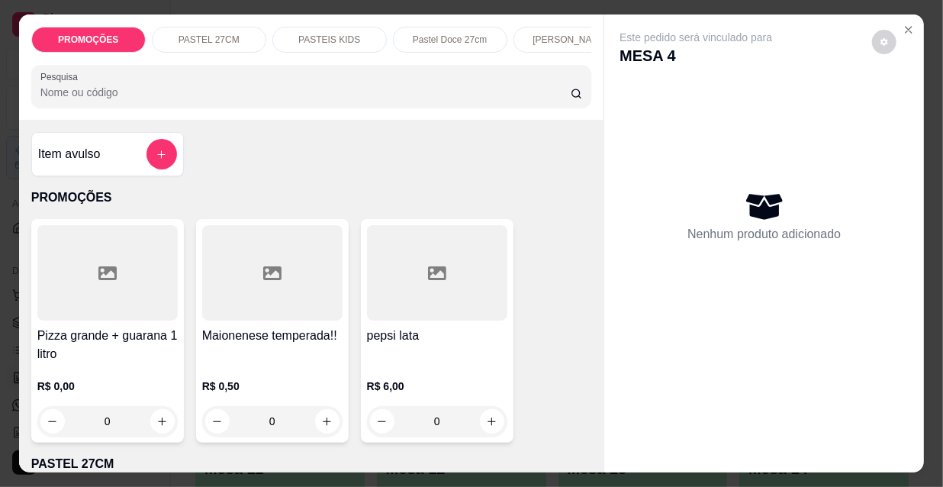
click at [516, 43] on div "PROMOÇÕES PASTEL 27CM PASTEIS KIDS Pastel Doce 27cm Esfihas Salgadas Esfihas do…" at bounding box center [311, 40] width 560 height 26
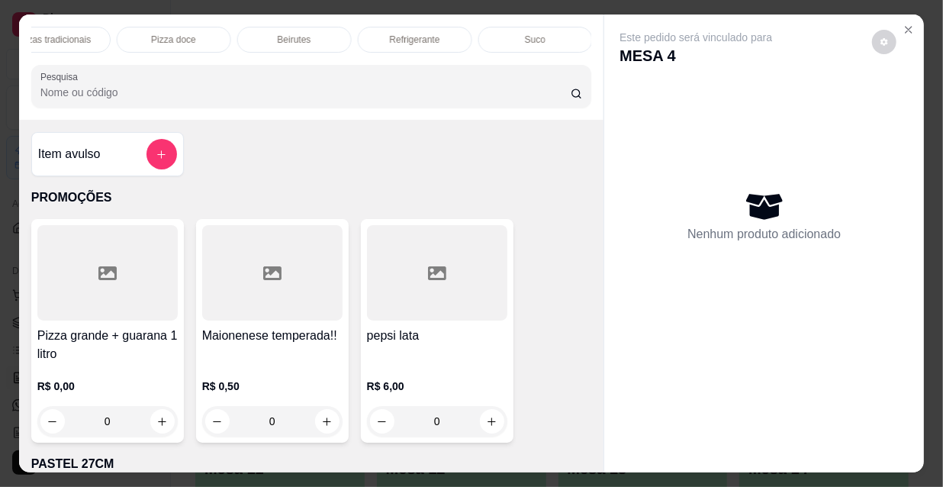
click at [441, 31] on div "Refrigerante" at bounding box center [415, 40] width 114 height 26
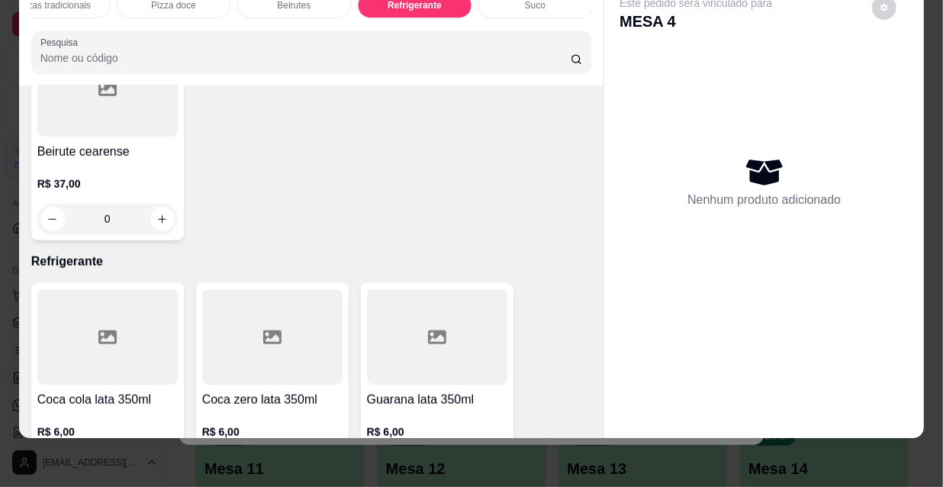
click at [489, 461] on icon "increase-product-quantity" at bounding box center [491, 466] width 11 height 11
type input "1"
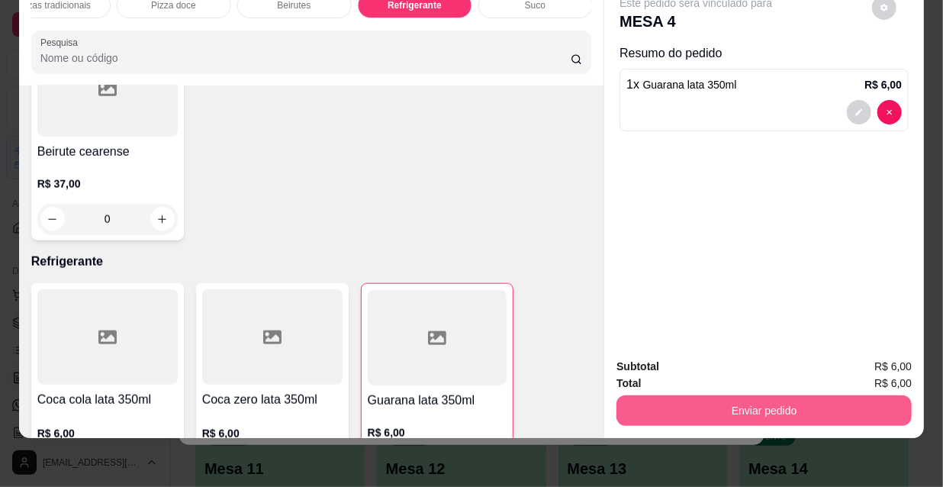
click at [676, 395] on button "Enviar pedido" at bounding box center [763, 410] width 295 height 31
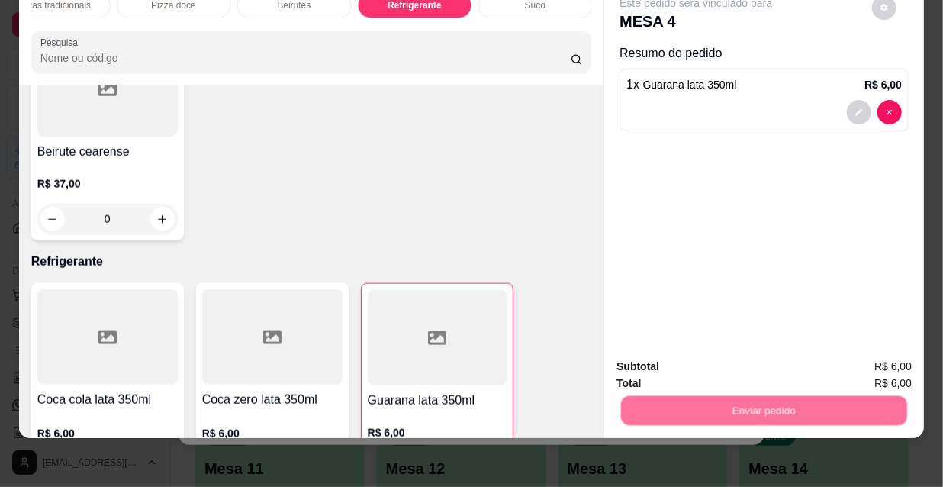
click at [683, 363] on button "Não registrar e enviar pedido" at bounding box center [714, 362] width 159 height 29
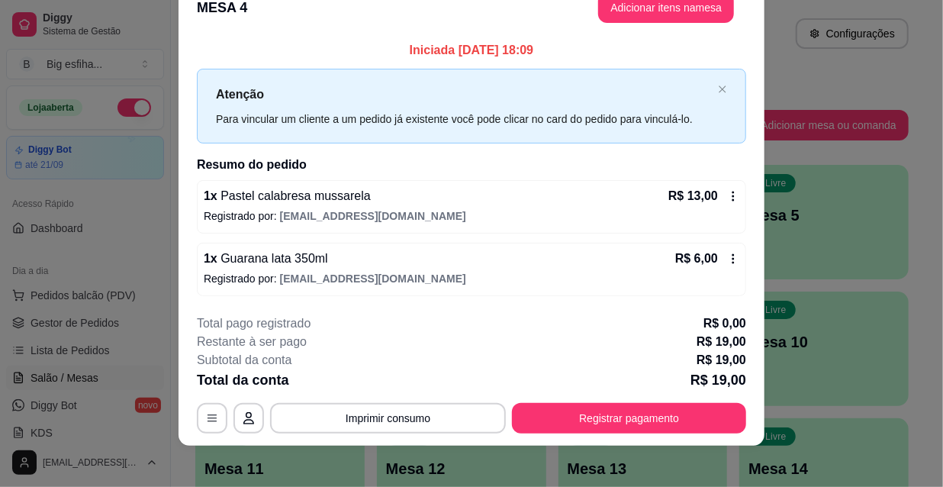
scroll to position [0, 0]
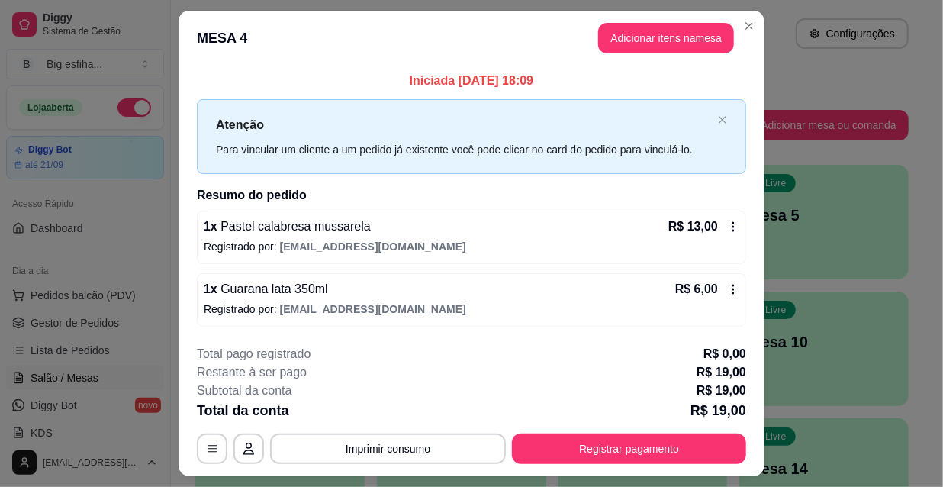
click at [633, 429] on div "**********" at bounding box center [471, 404] width 549 height 119
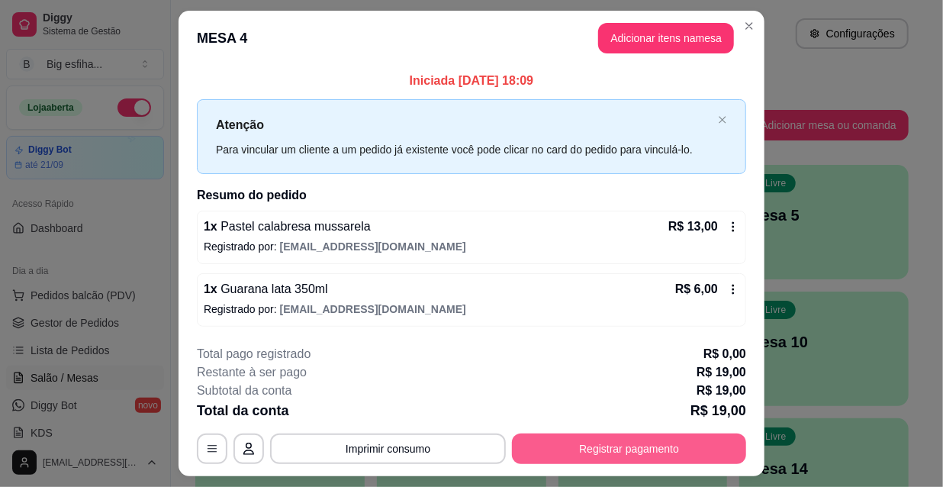
click at [643, 435] on button "Registrar pagamento" at bounding box center [629, 448] width 234 height 31
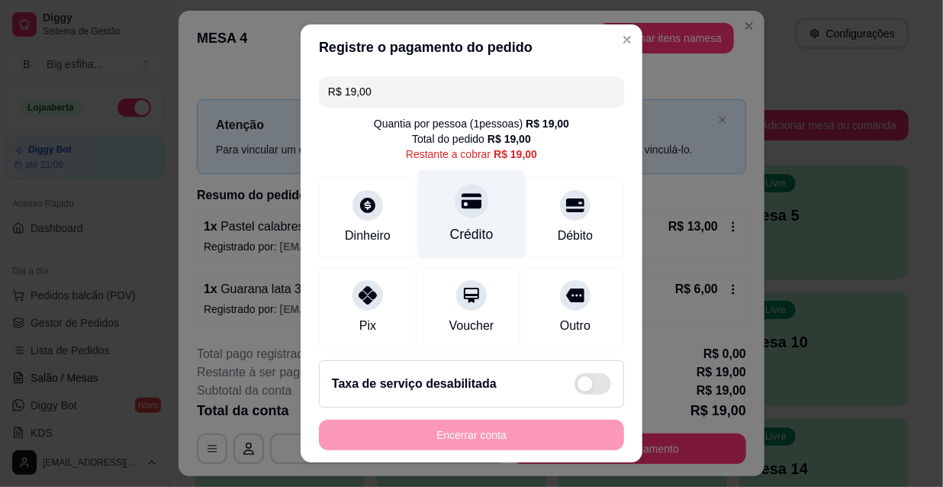
click at [464, 194] on icon at bounding box center [471, 200] width 20 height 15
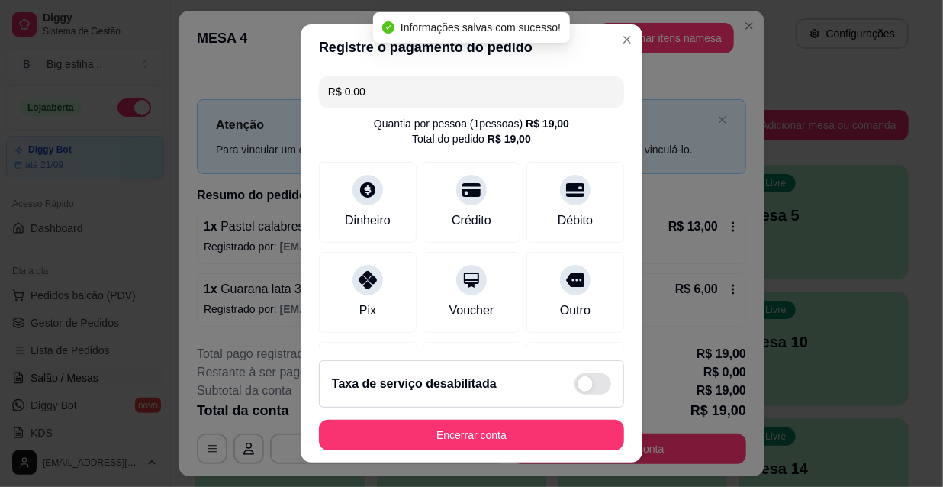
type input "R$ 0,00"
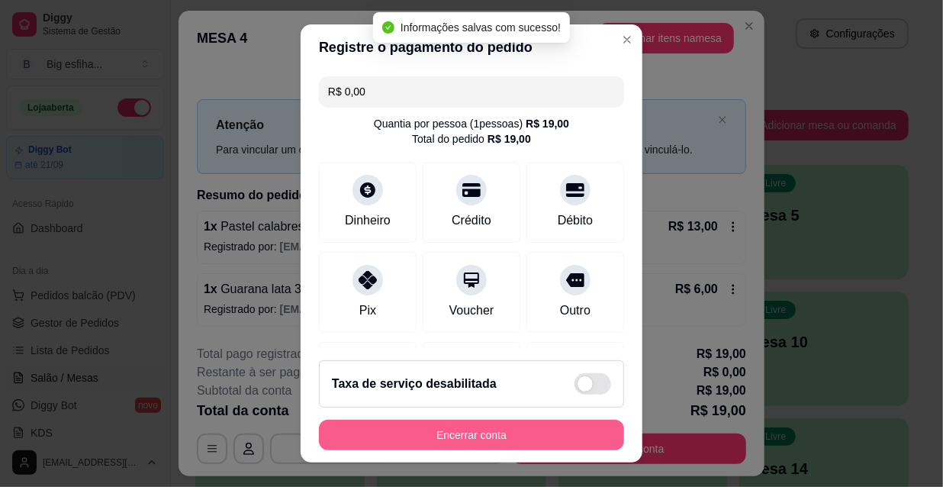
click at [468, 442] on button "Encerrar conta" at bounding box center [471, 434] width 305 height 31
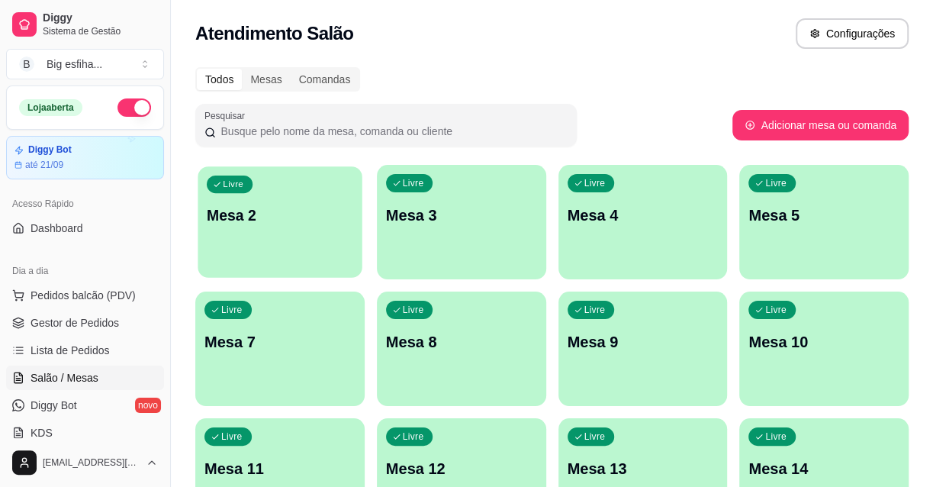
click at [332, 261] on div "button" at bounding box center [280, 268] width 164 height 18
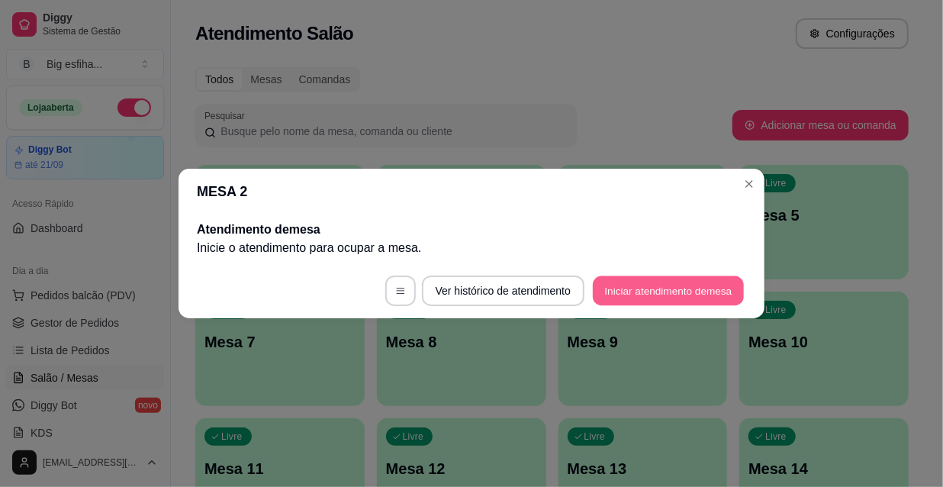
click at [692, 297] on button "Iniciar atendimento de mesa" at bounding box center [668, 291] width 151 height 30
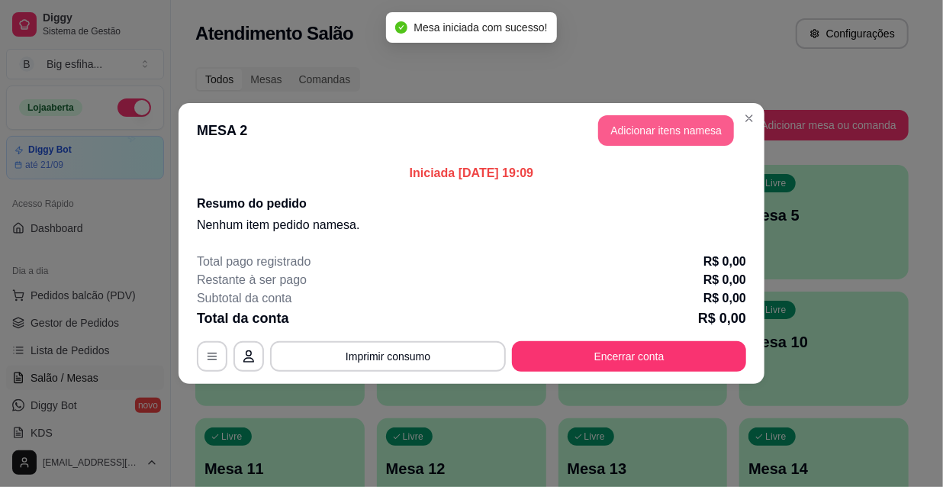
click at [664, 137] on button "Adicionar itens na mesa" at bounding box center [666, 130] width 136 height 31
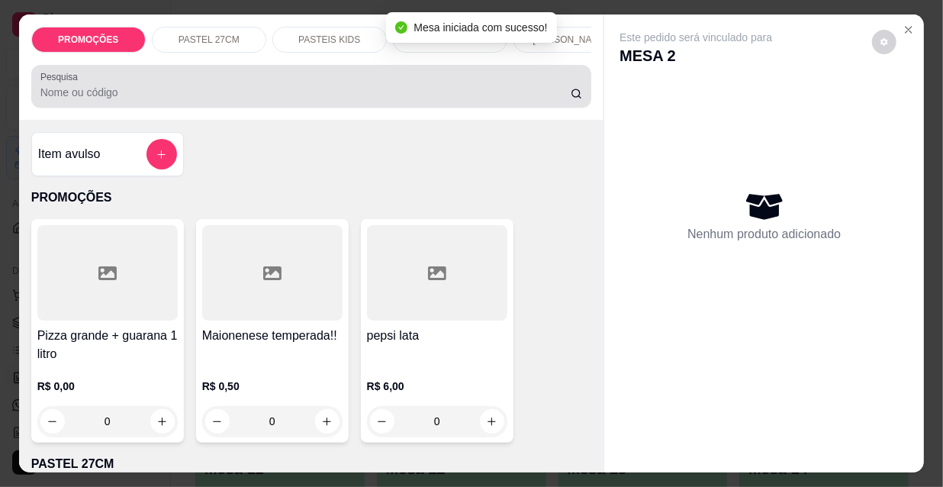
click at [230, 107] on div "Pesquisa" at bounding box center [311, 86] width 560 height 43
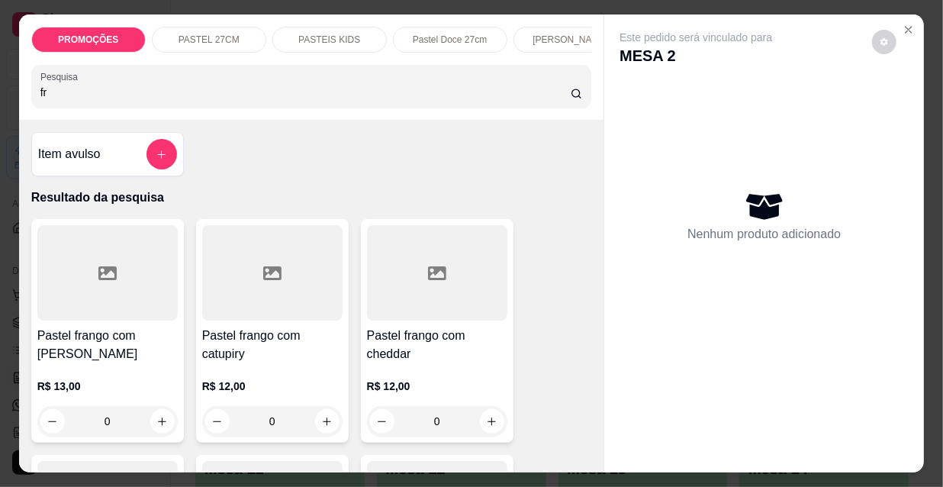
scroll to position [207, 0]
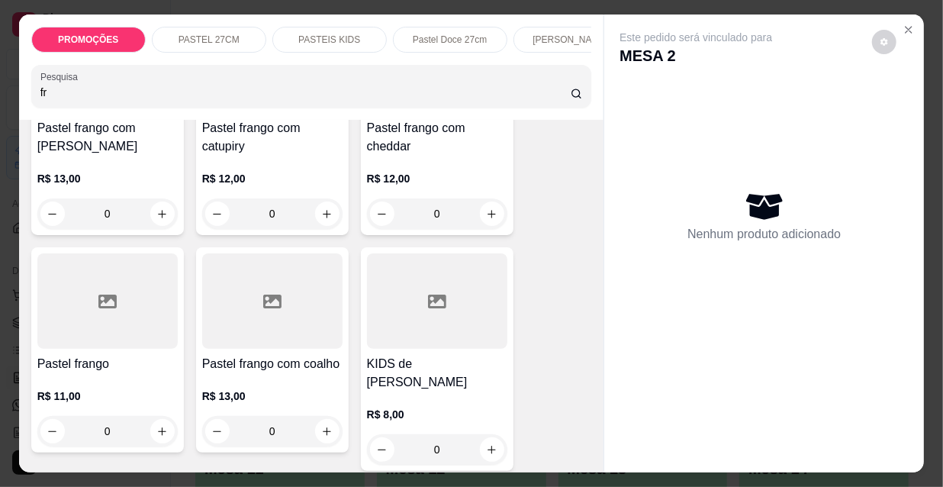
type input "fr"
click at [117, 344] on div at bounding box center [107, 300] width 140 height 95
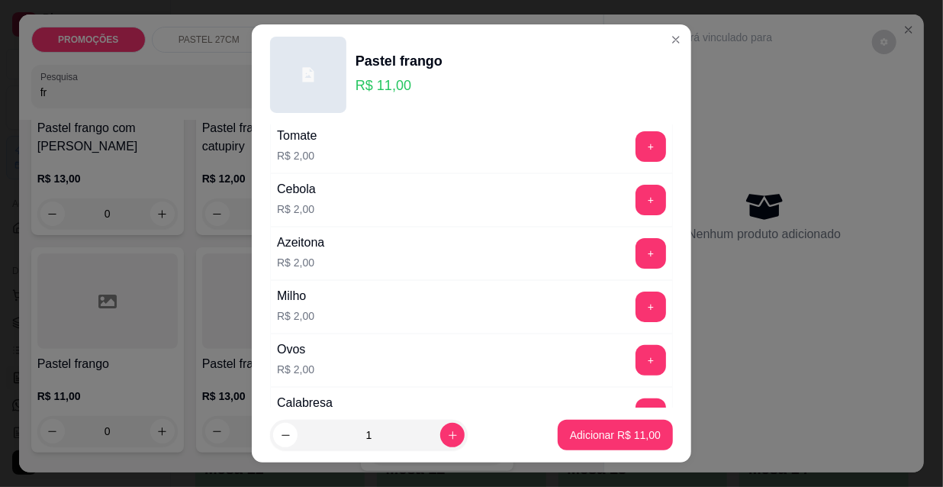
scroll to position [138, 0]
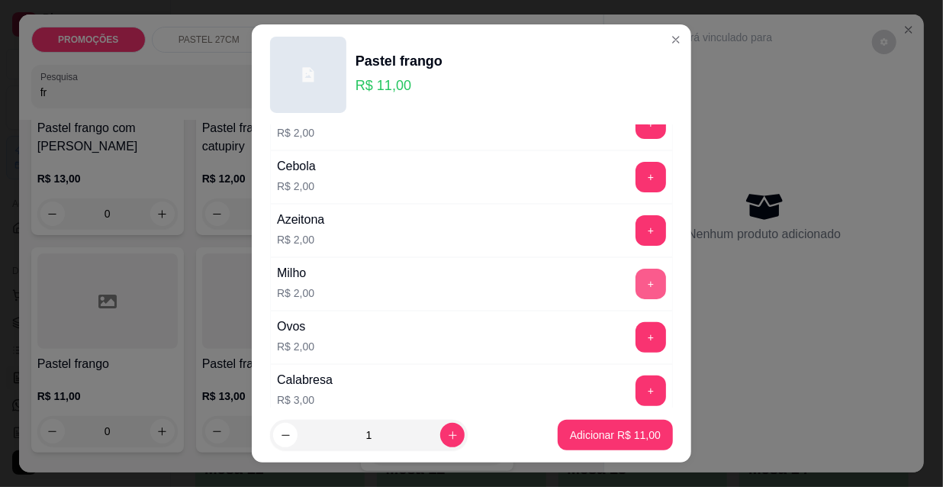
click at [635, 281] on button "+" at bounding box center [650, 283] width 31 height 31
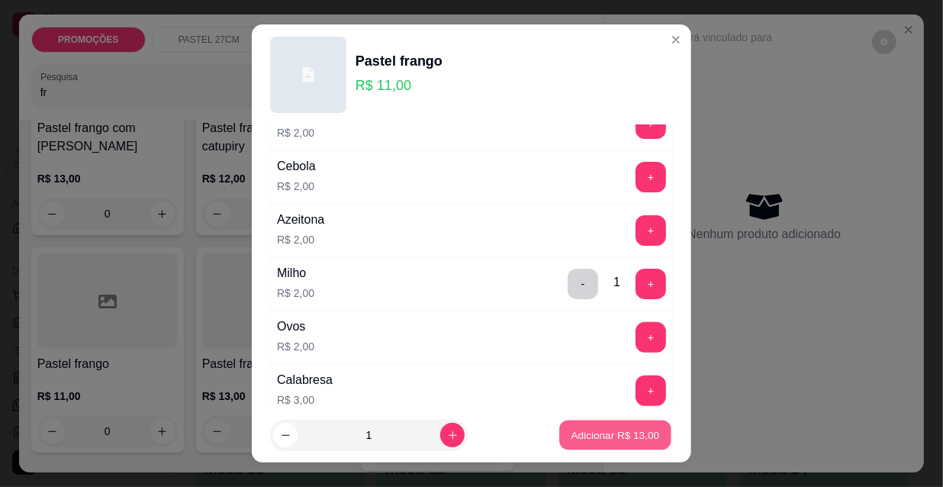
click at [617, 433] on p "Adicionar R$ 13,00" at bounding box center [615, 434] width 88 height 14
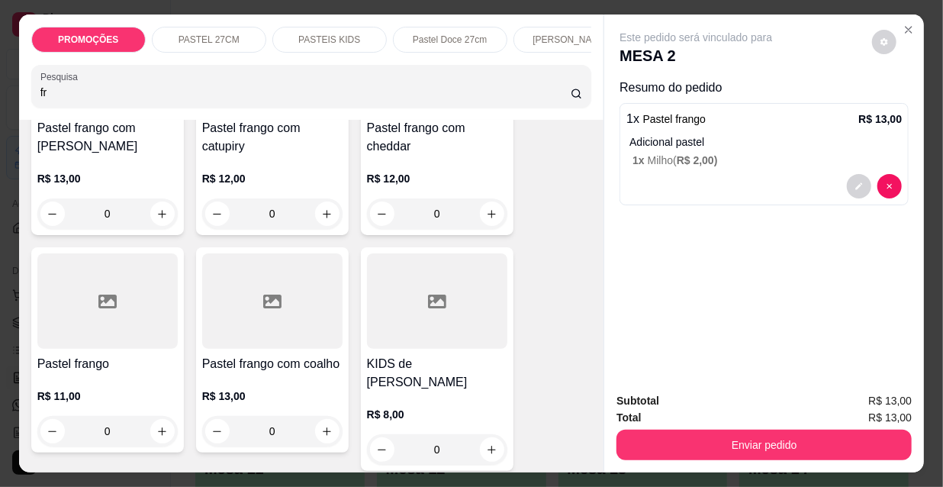
scroll to position [0, 0]
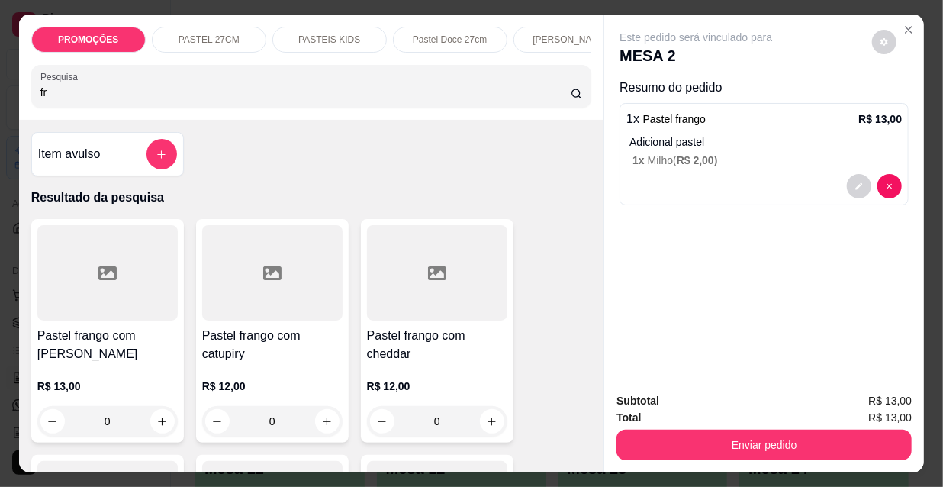
click at [74, 295] on div at bounding box center [107, 272] width 140 height 95
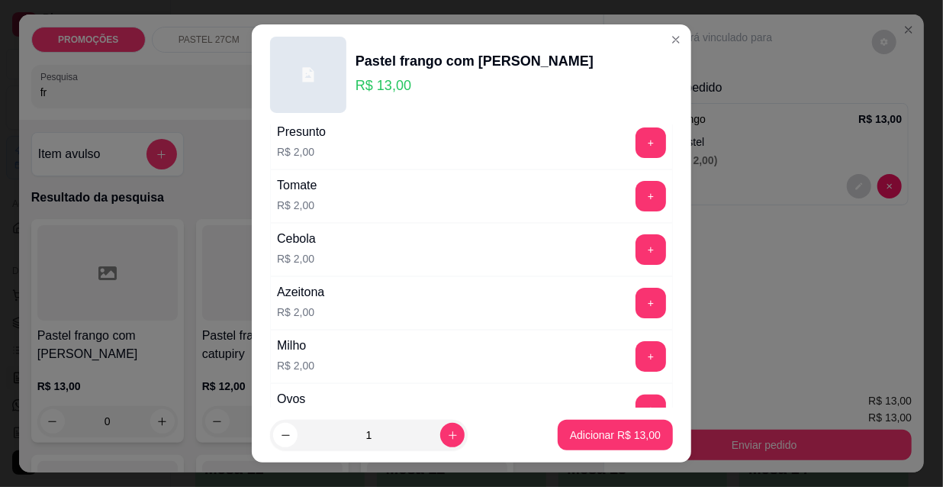
scroll to position [69, 0]
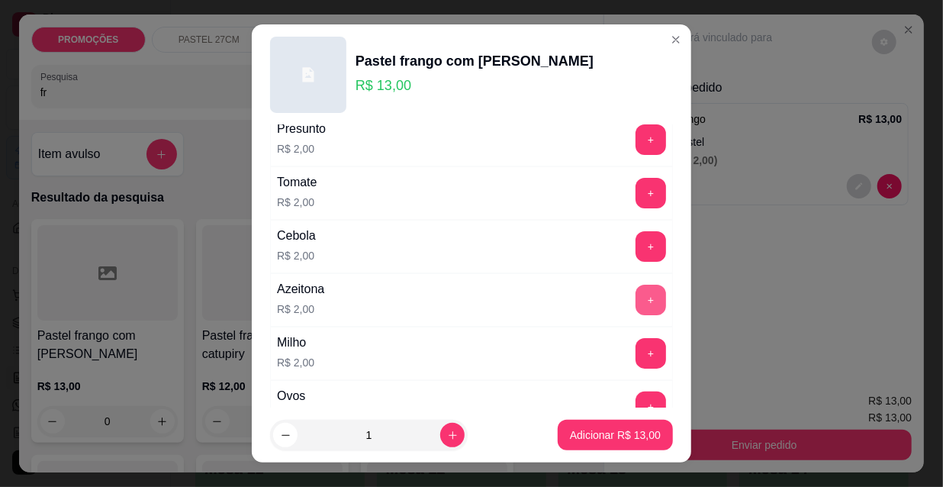
click at [635, 292] on button "+" at bounding box center [650, 299] width 31 height 31
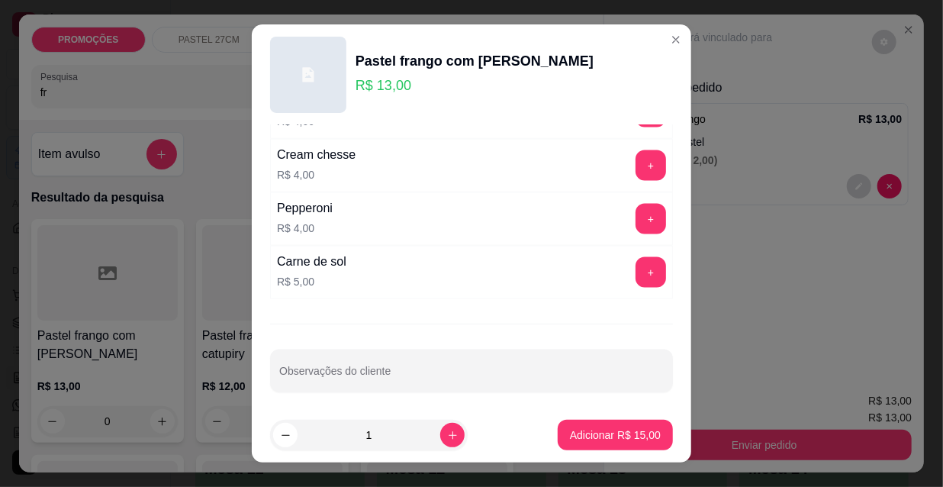
scroll to position [1005, 0]
click at [612, 439] on p "Adicionar R$ 15,00" at bounding box center [615, 434] width 91 height 15
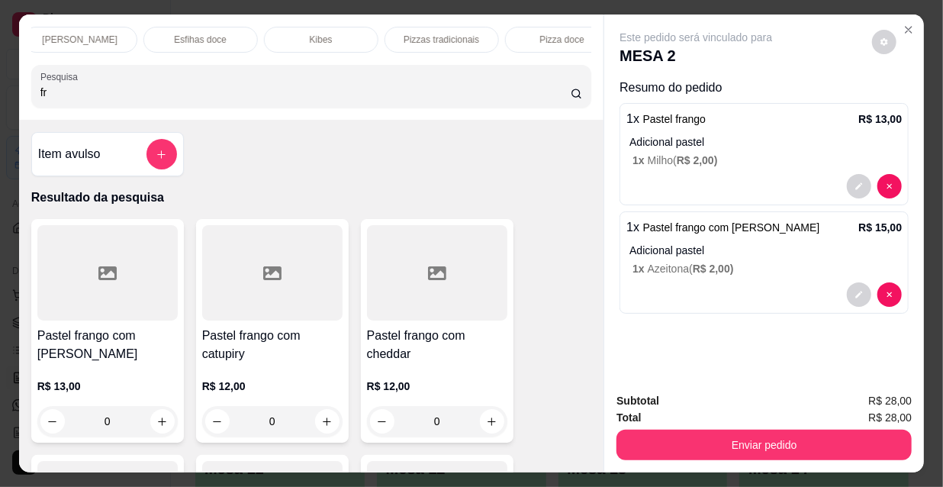
scroll to position [0, 878]
click at [395, 27] on div "Refrigerante" at bounding box center [415, 40] width 114 height 26
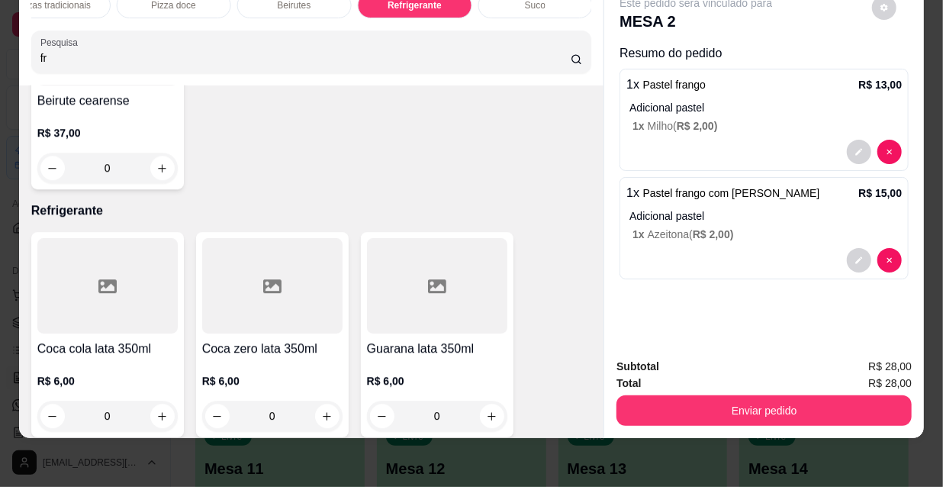
scroll to position [15054, 0]
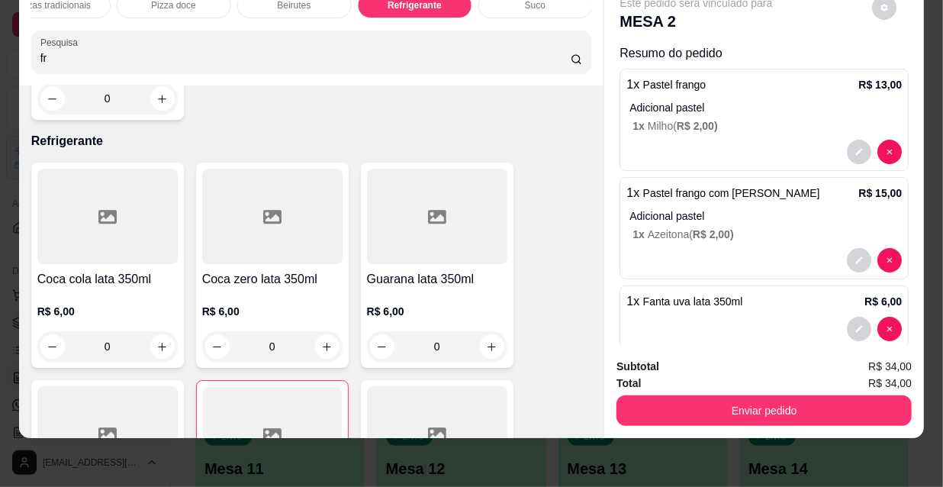
type input "1"
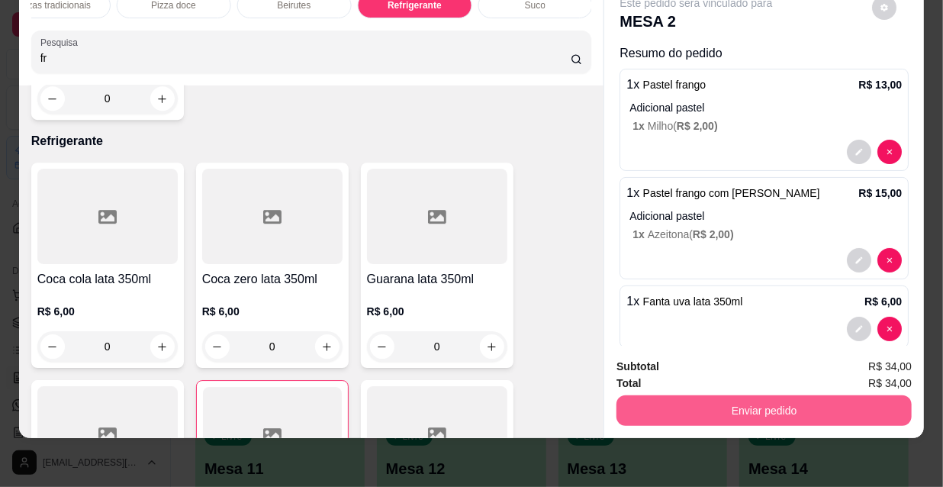
click at [730, 395] on button "Enviar pedido" at bounding box center [763, 410] width 295 height 31
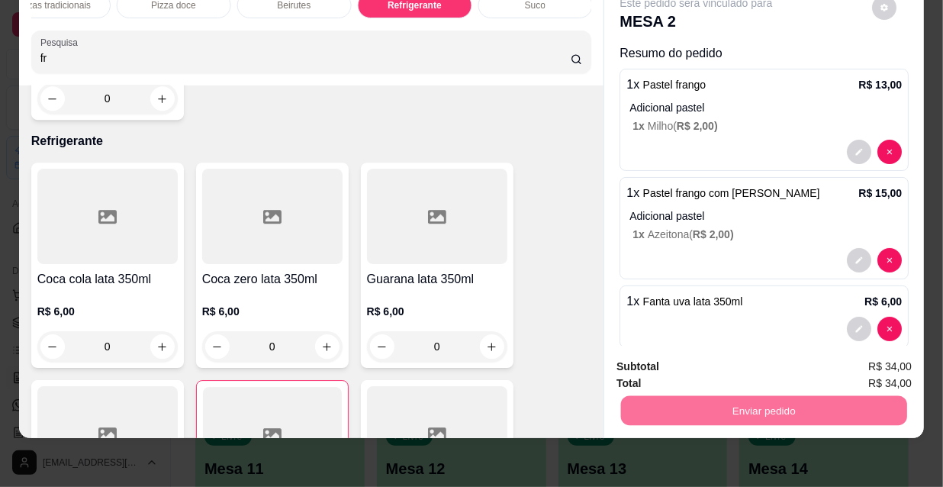
click at [706, 359] on button "Não registrar e enviar pedido" at bounding box center [714, 362] width 159 height 29
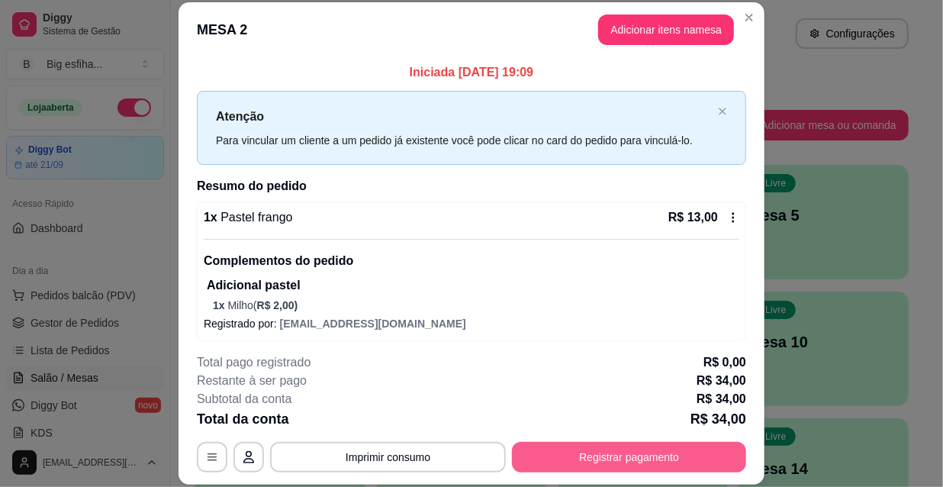
click at [602, 449] on button "Registrar pagamento" at bounding box center [629, 457] width 234 height 31
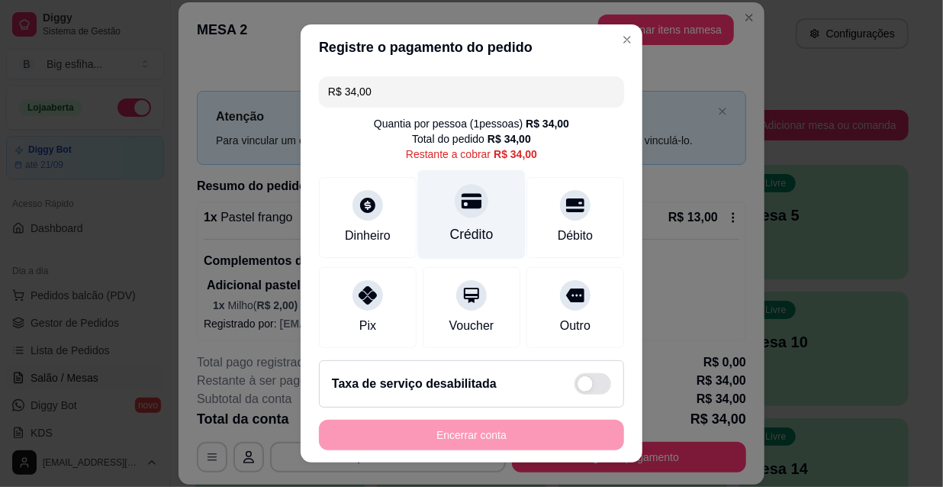
drag, startPoint x: 467, startPoint y: 196, endPoint x: 461, endPoint y: 252, distance: 56.8
click at [467, 196] on div at bounding box center [471, 201] width 34 height 34
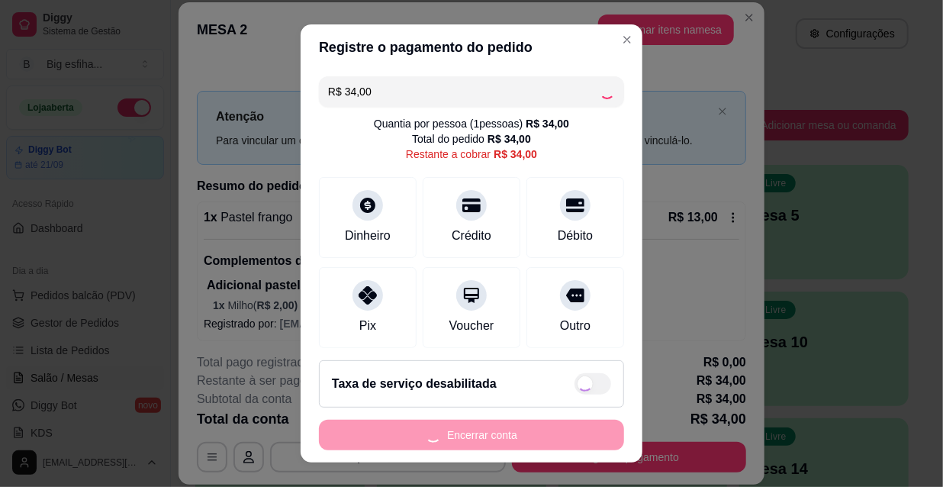
type input "R$ 0,00"
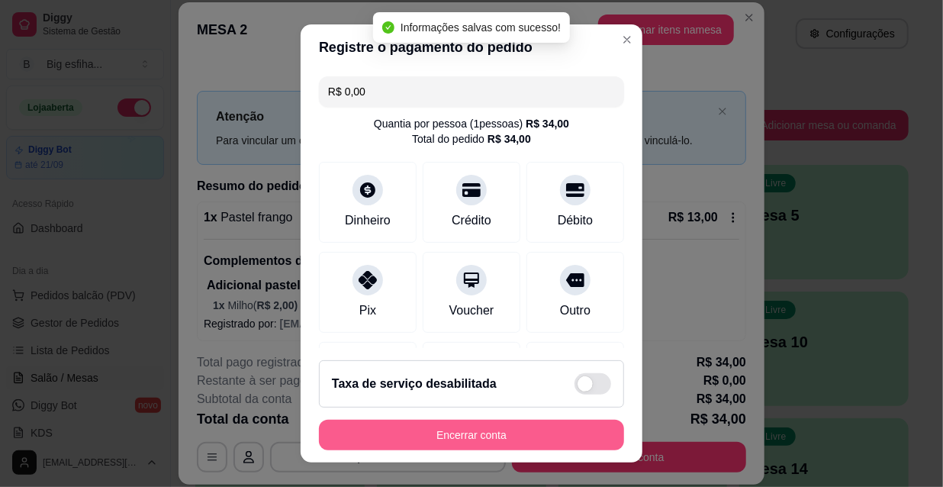
click at [416, 439] on button "Encerrar conta" at bounding box center [471, 434] width 305 height 31
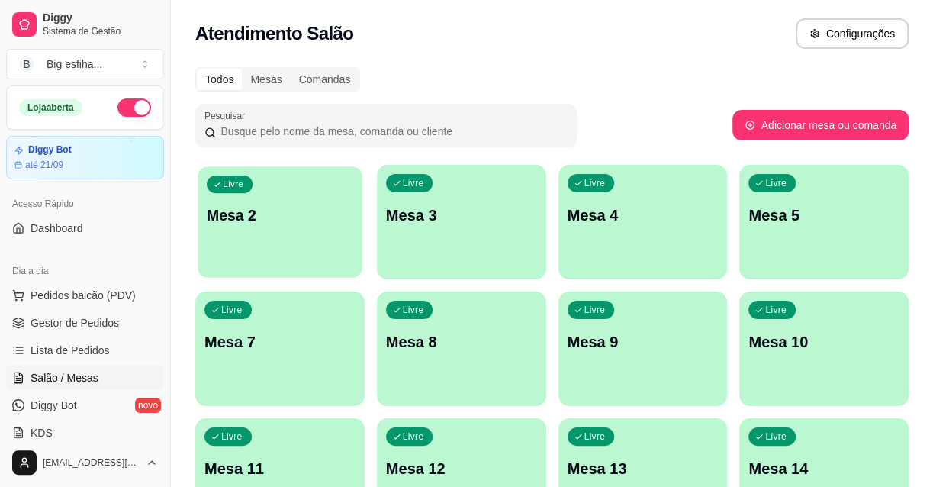
click at [251, 211] on p "Mesa 2" at bounding box center [280, 215] width 146 height 21
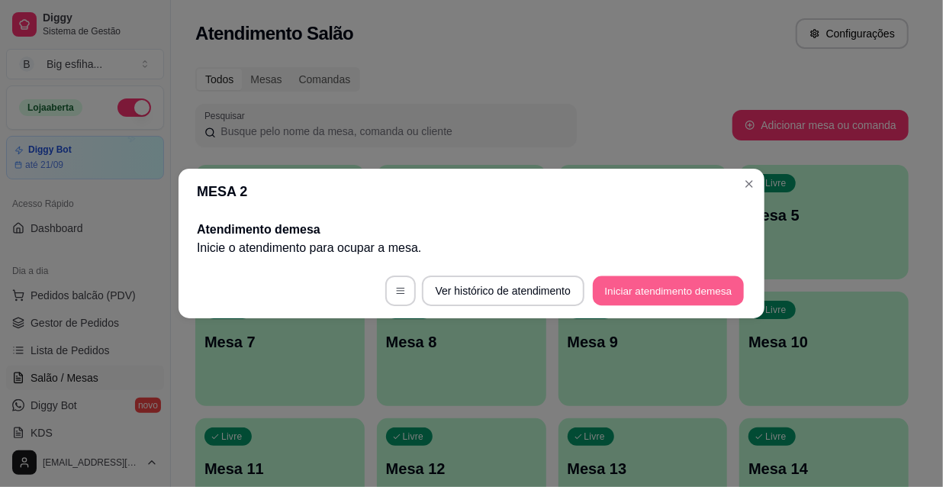
click at [718, 290] on button "Iniciar atendimento de mesa" at bounding box center [668, 291] width 151 height 30
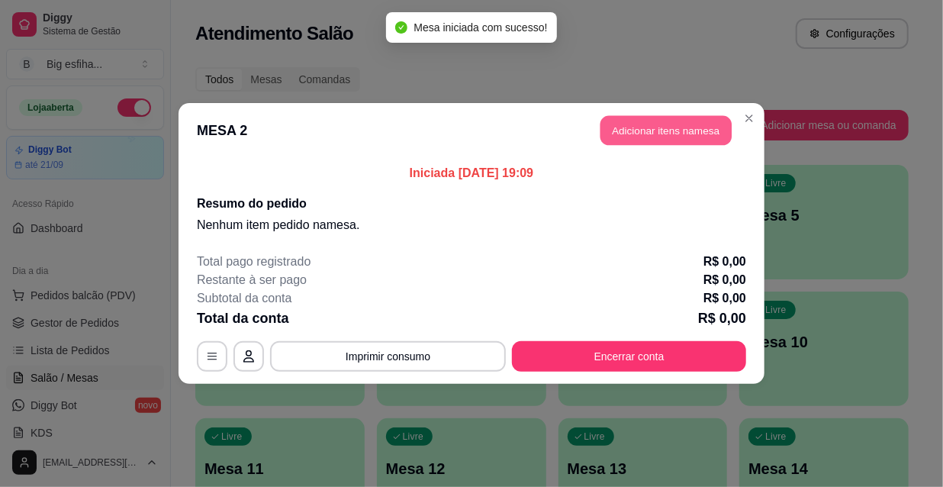
click at [660, 140] on button "Adicionar itens na mesa" at bounding box center [665, 131] width 131 height 30
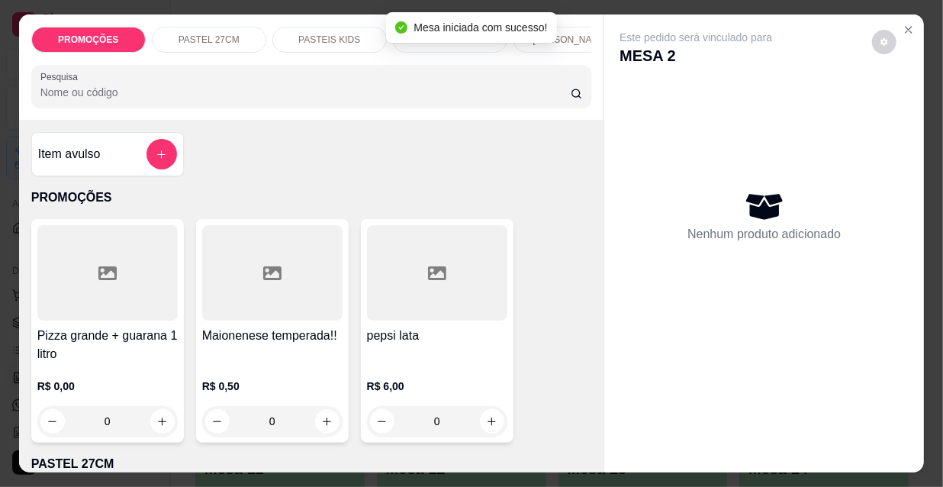
click at [570, 34] on p "[PERSON_NAME]" at bounding box center [569, 40] width 75 height 12
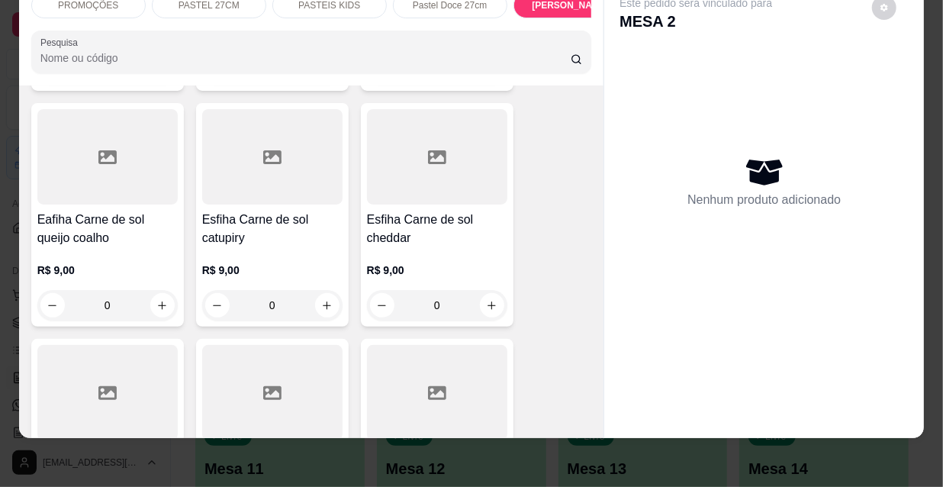
scroll to position [9049, 0]
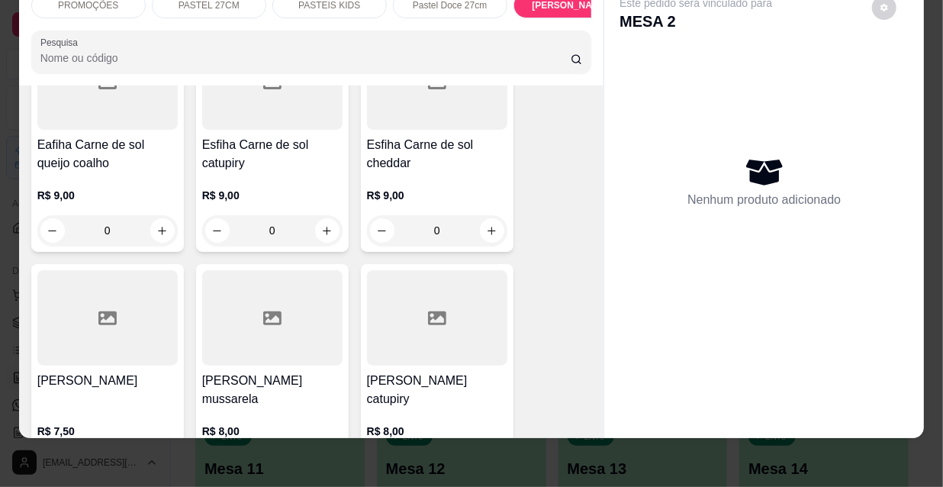
click at [267, 270] on div at bounding box center [272, 317] width 140 height 95
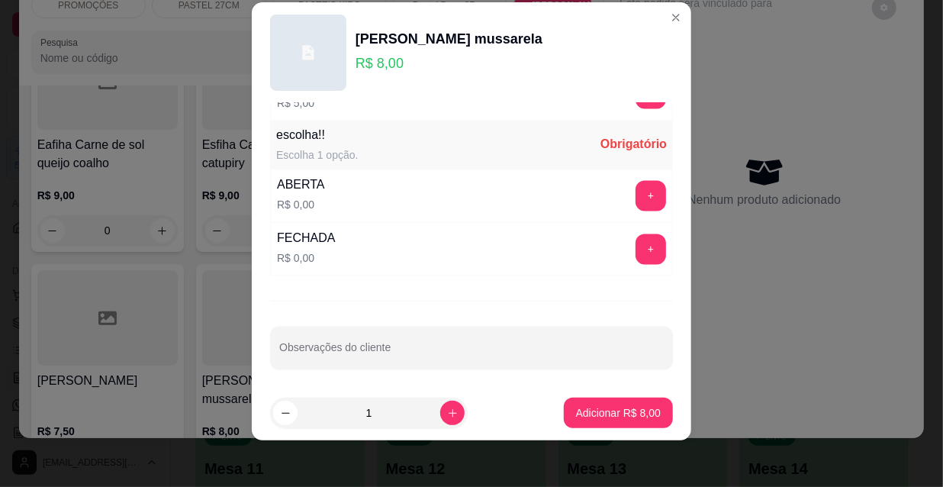
scroll to position [24, 0]
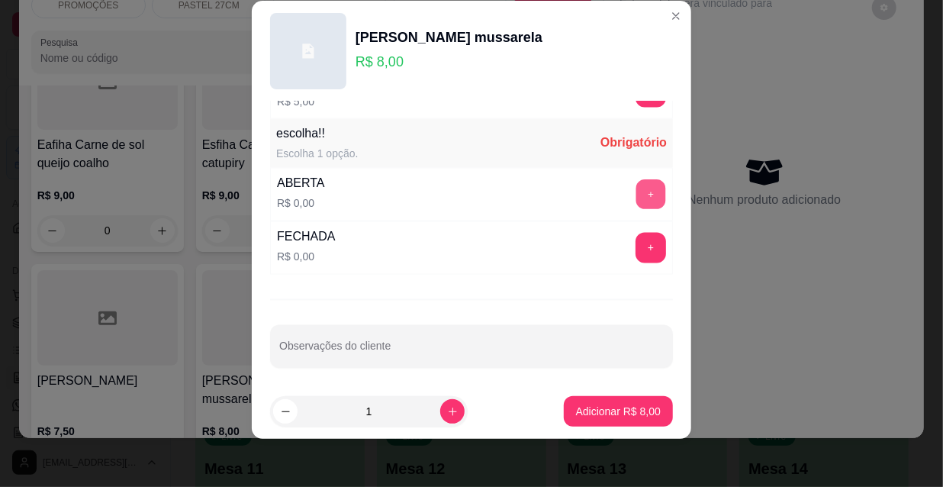
click at [636, 187] on button "+" at bounding box center [651, 195] width 30 height 30
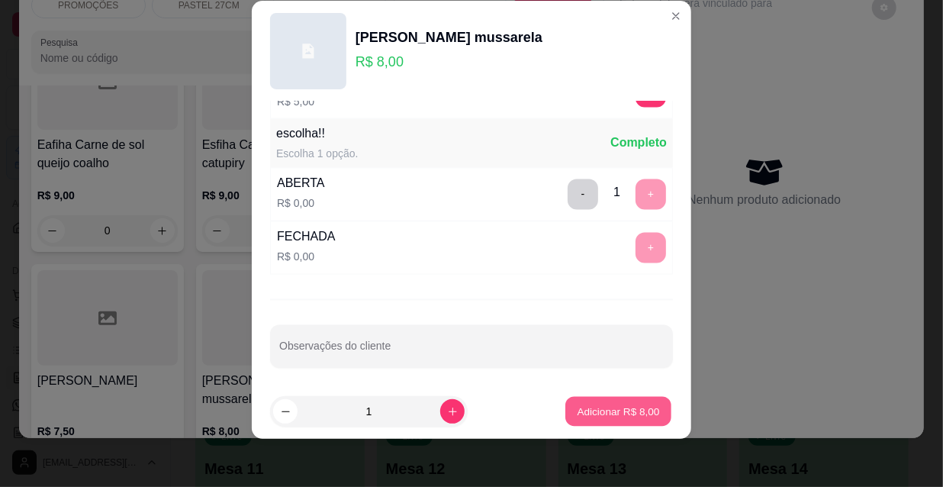
click at [612, 413] on p "Adicionar R$ 8,00" at bounding box center [617, 410] width 82 height 14
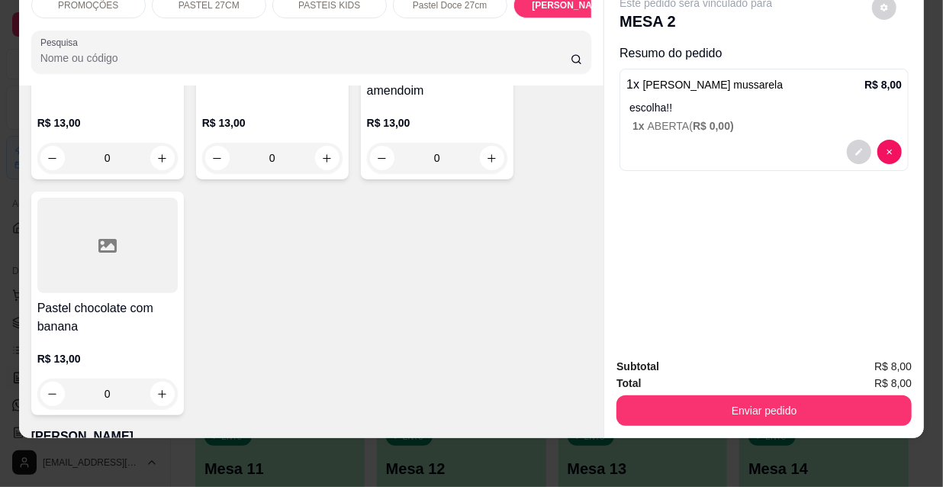
scroll to position [6970, 0]
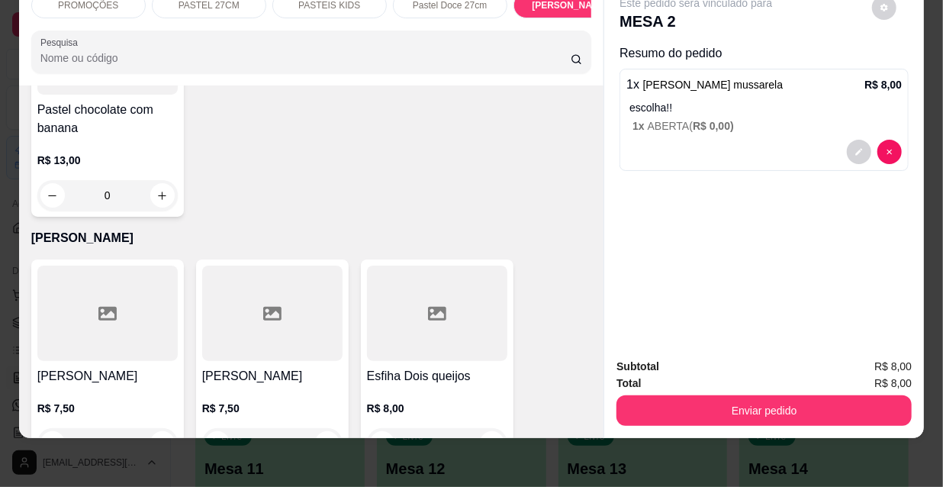
click at [121, 277] on div at bounding box center [107, 312] width 140 height 95
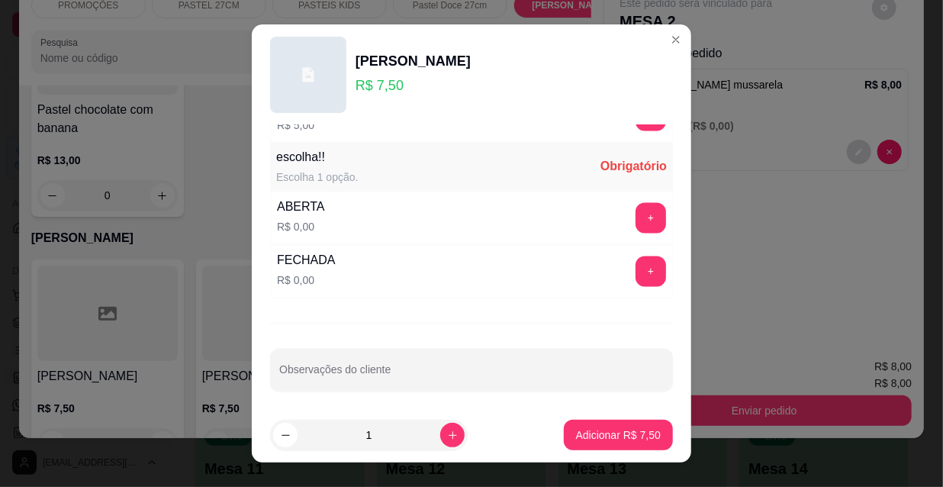
scroll to position [24, 0]
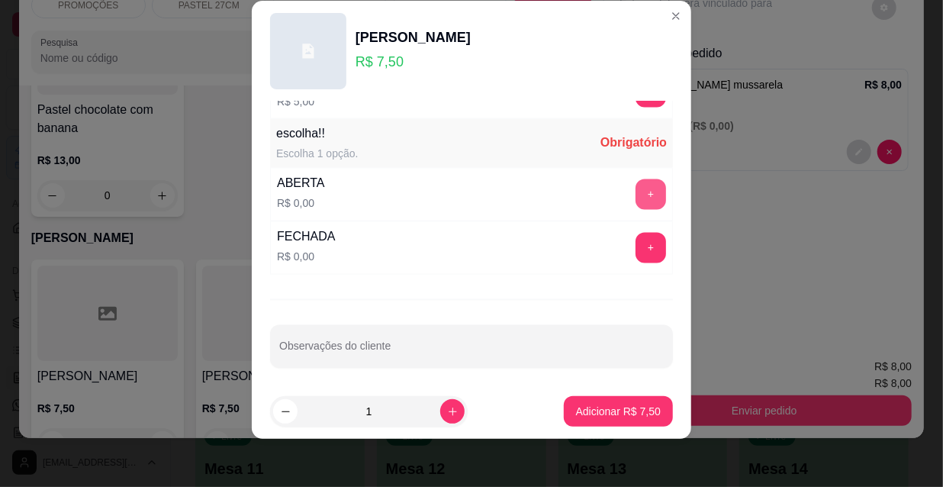
click at [635, 189] on button "+" at bounding box center [650, 194] width 31 height 31
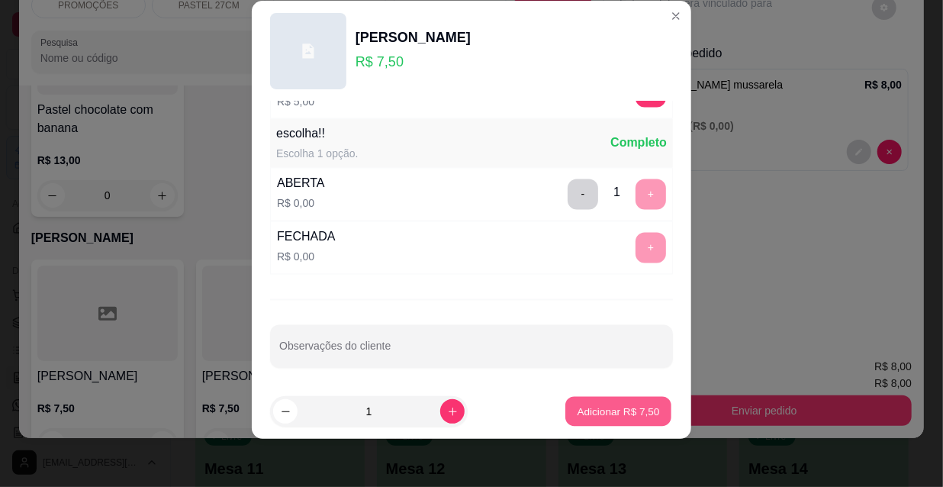
click at [599, 417] on p "Adicionar R$ 7,50" at bounding box center [617, 410] width 82 height 14
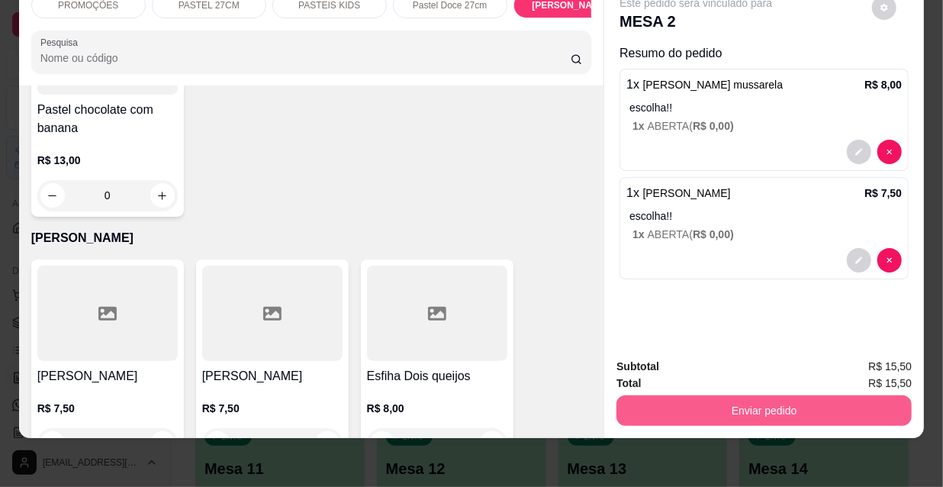
click at [724, 395] on button "Enviar pedido" at bounding box center [763, 410] width 295 height 31
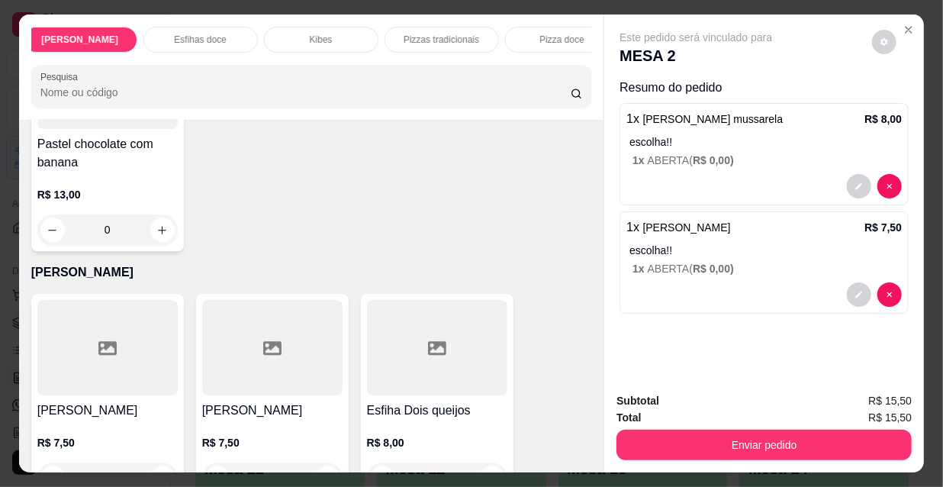
scroll to position [0, 878]
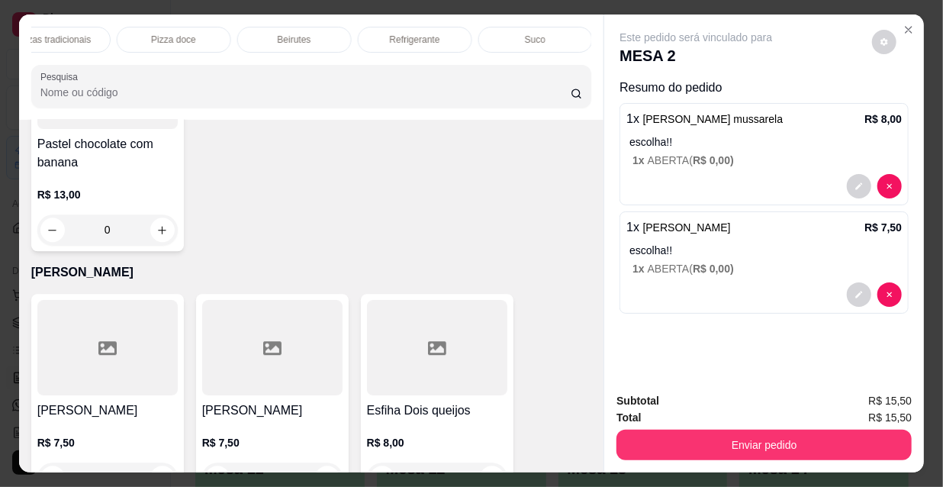
click at [440, 29] on div "Refrigerante" at bounding box center [415, 40] width 114 height 26
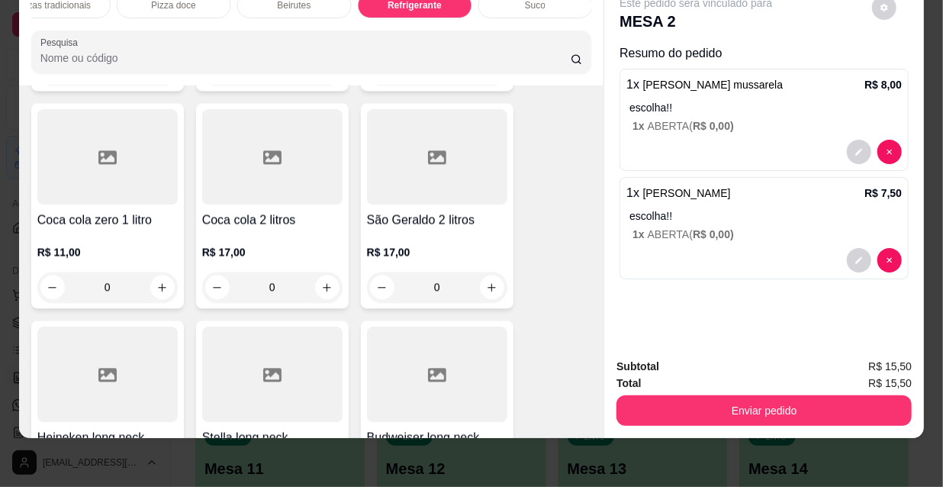
scroll to position [14714, 0]
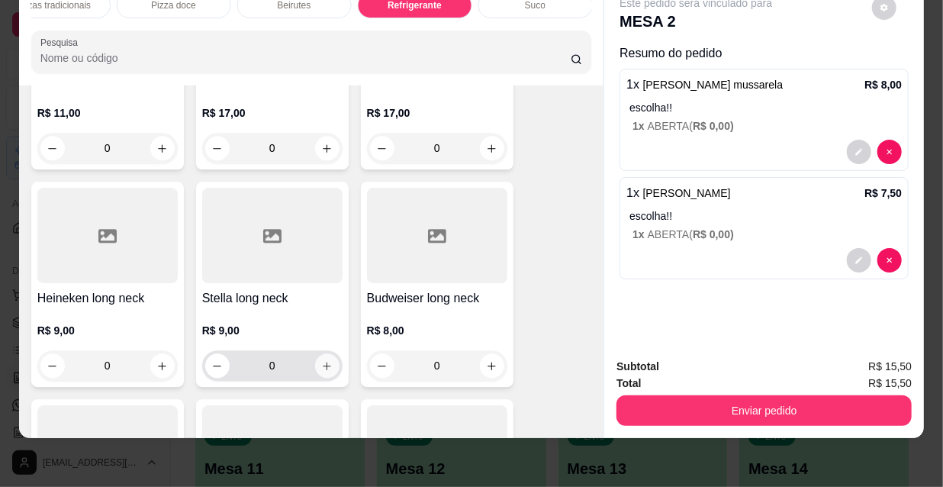
click at [321, 360] on icon "increase-product-quantity" at bounding box center [326, 365] width 11 height 11
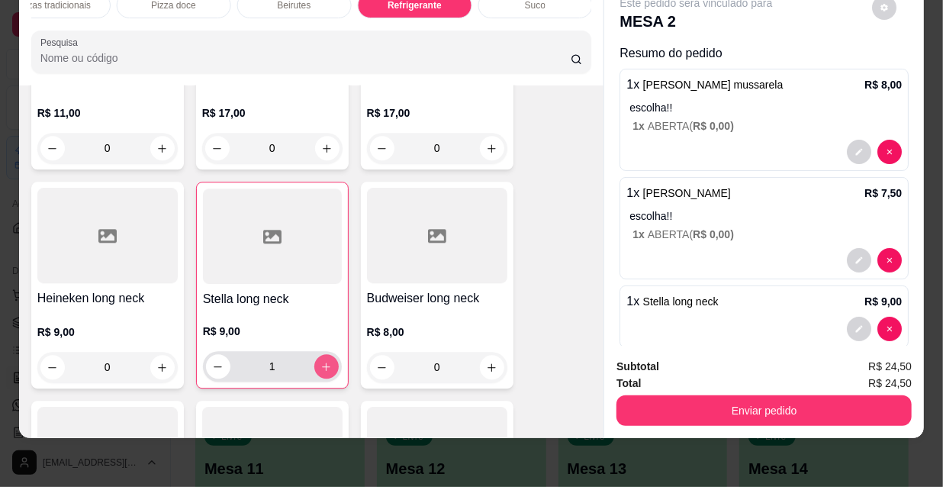
type input "1"
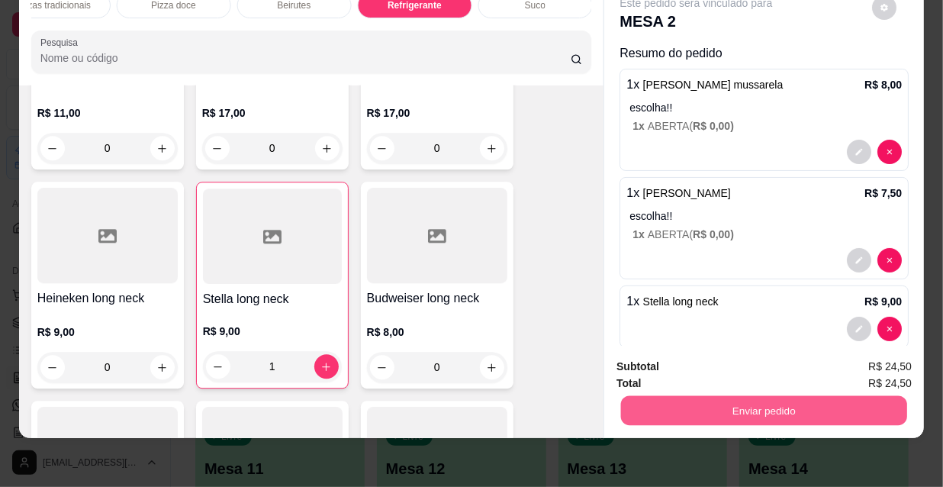
click at [714, 395] on button "Enviar pedido" at bounding box center [764, 410] width 286 height 30
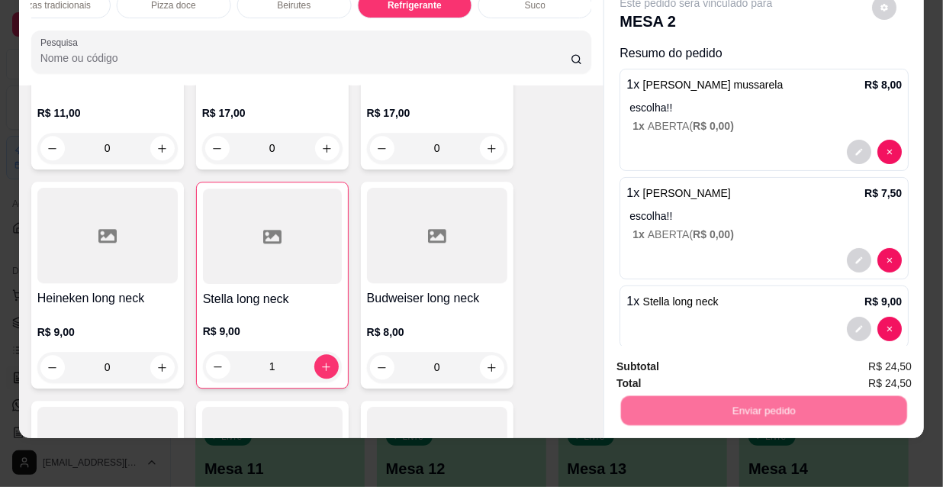
click at [689, 355] on button "Não registrar e enviar pedido" at bounding box center [714, 362] width 154 height 28
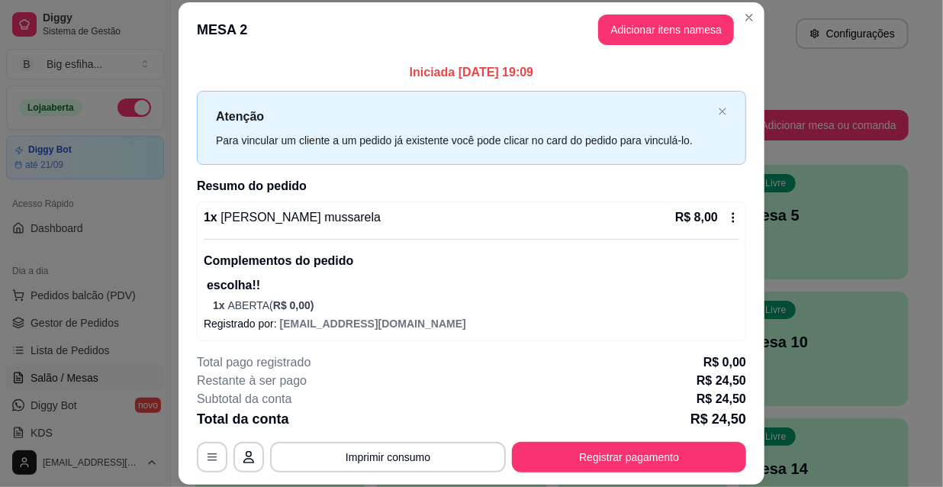
scroll to position [216, 0]
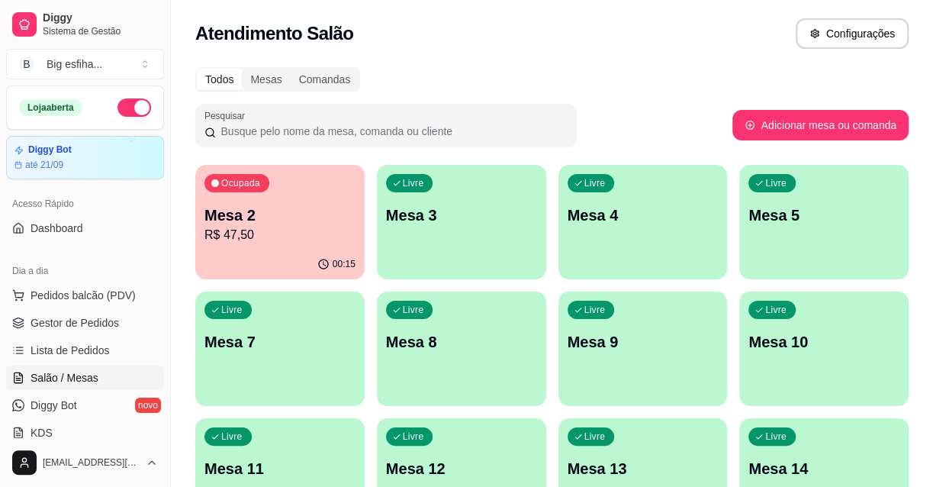
click at [385, 236] on div "Livre Mesa 3" at bounding box center [461, 213] width 169 height 96
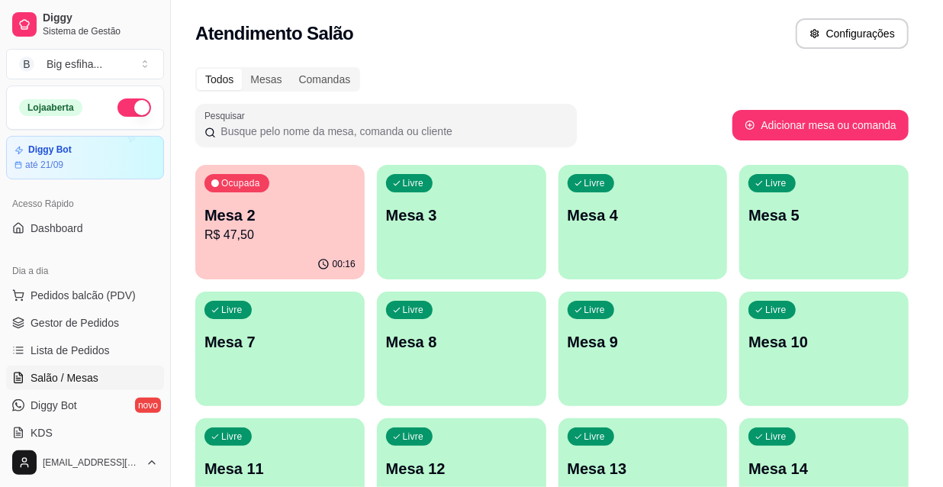
click at [634, 287] on footer "Ver histórico de atendimento Iniciar atendimento de mesa" at bounding box center [471, 290] width 586 height 55
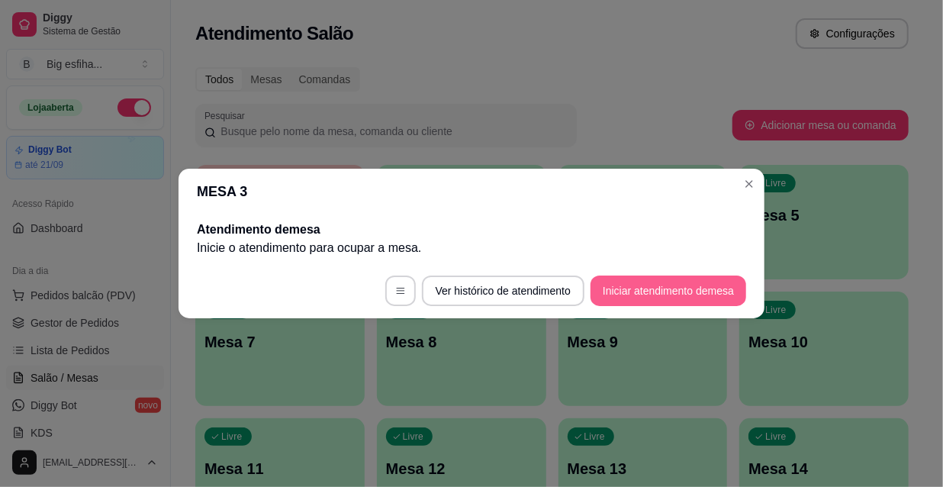
click at [644, 287] on button "Iniciar atendimento de mesa" at bounding box center [668, 290] width 156 height 31
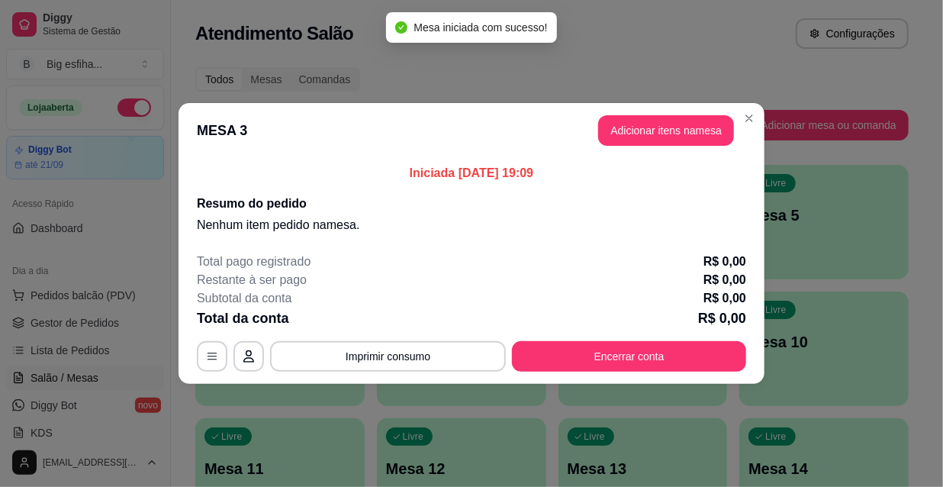
click at [651, 149] on header "MESA 3 Adicionar itens na mesa" at bounding box center [471, 130] width 586 height 55
click at [650, 140] on button "Adicionar itens na mesa" at bounding box center [665, 131] width 131 height 30
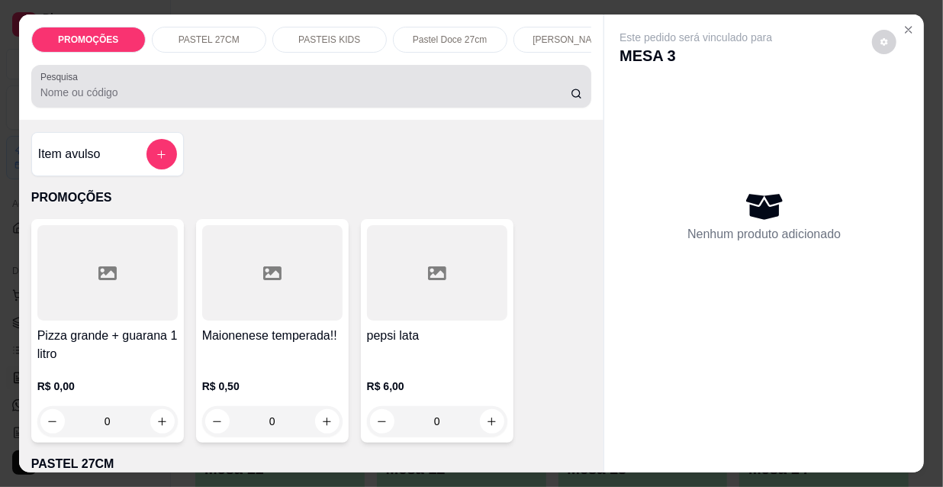
click at [229, 100] on input "Pesquisa" at bounding box center [305, 92] width 530 height 15
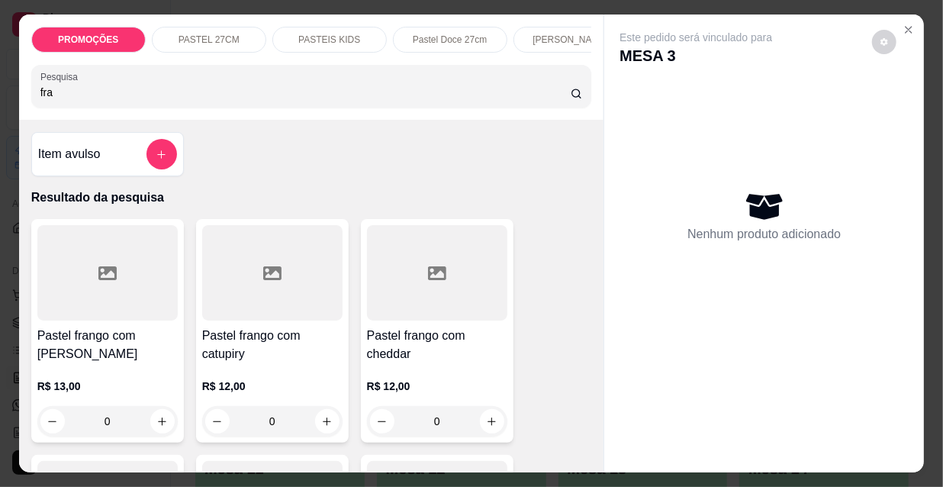
type input "fra"
click at [120, 301] on div at bounding box center [107, 272] width 140 height 95
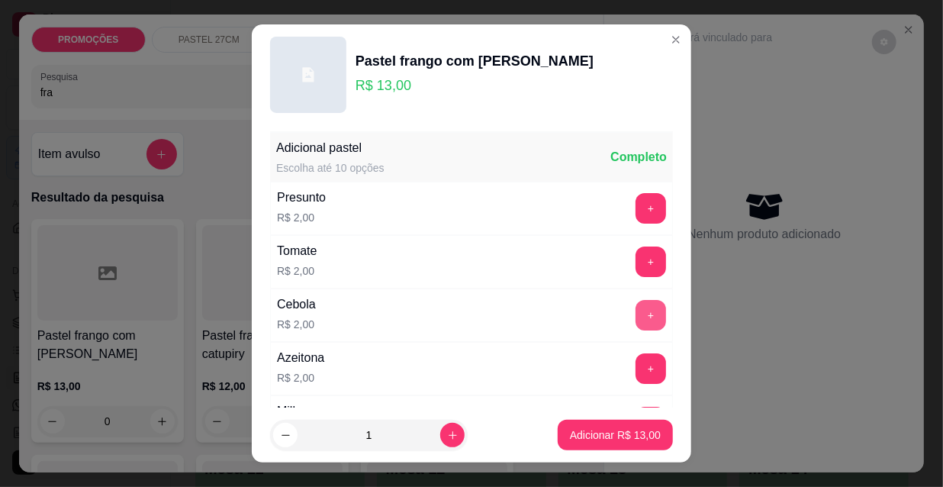
click at [635, 314] on button "+" at bounding box center [650, 315] width 31 height 31
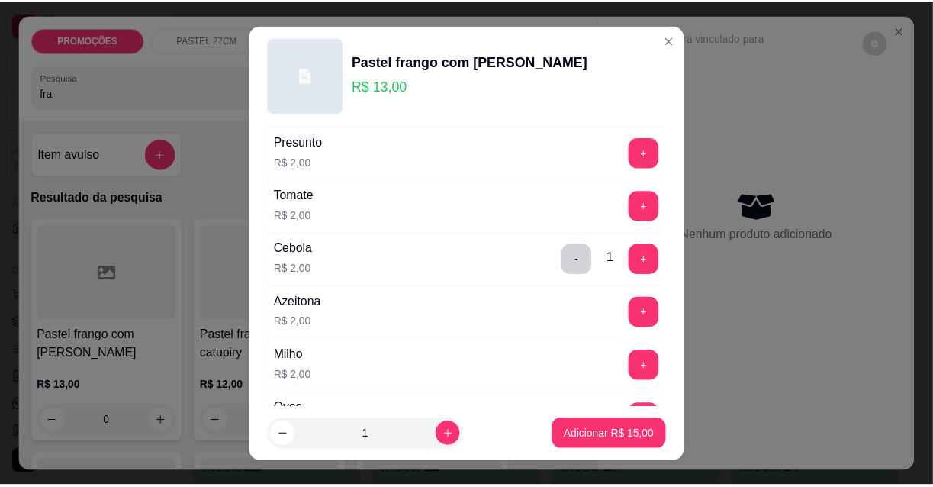
scroll to position [69, 0]
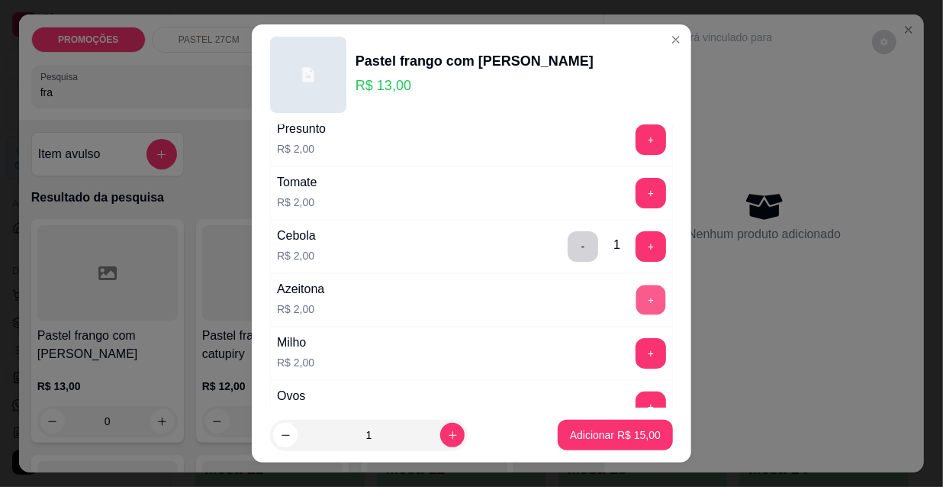
click at [636, 295] on button "+" at bounding box center [651, 300] width 30 height 30
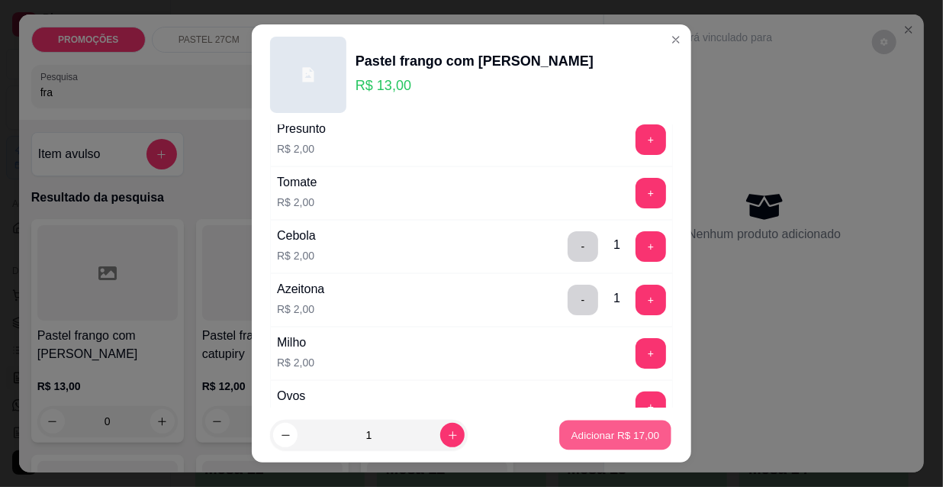
click at [610, 429] on p "Adicionar R$ 17,00" at bounding box center [615, 434] width 88 height 14
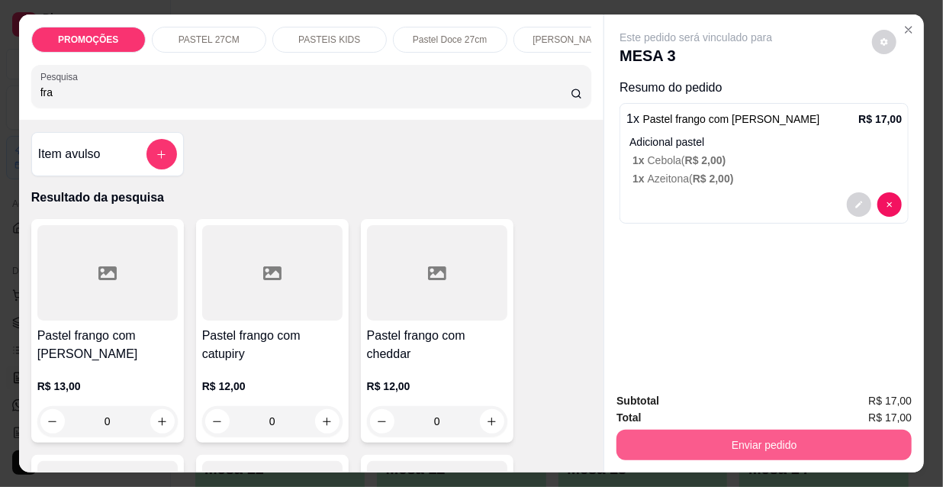
click at [719, 433] on button "Enviar pedido" at bounding box center [763, 444] width 295 height 31
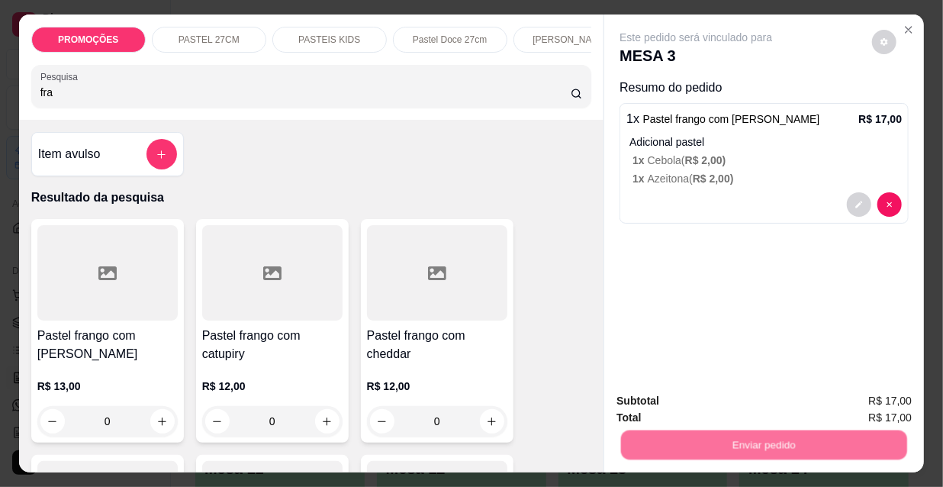
click at [705, 405] on button "Não registrar e enviar pedido" at bounding box center [714, 401] width 154 height 28
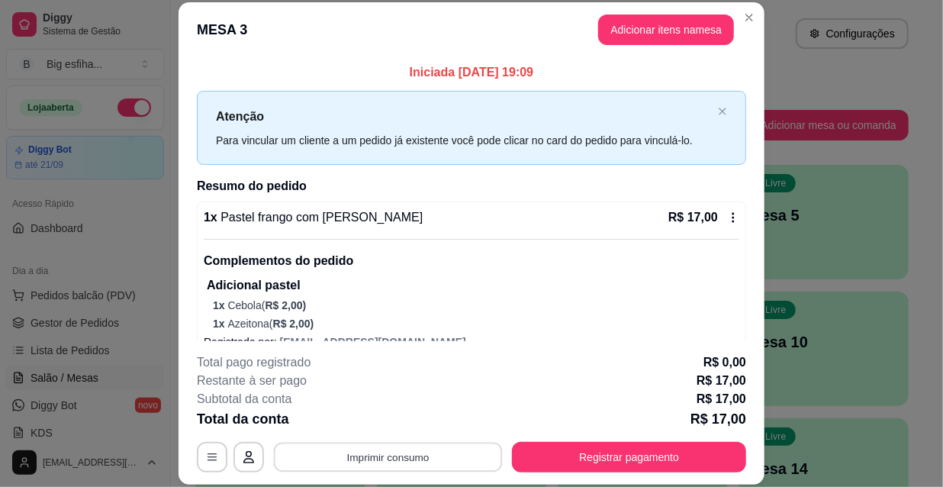
click at [435, 448] on button "Imprimir consumo" at bounding box center [388, 457] width 229 height 30
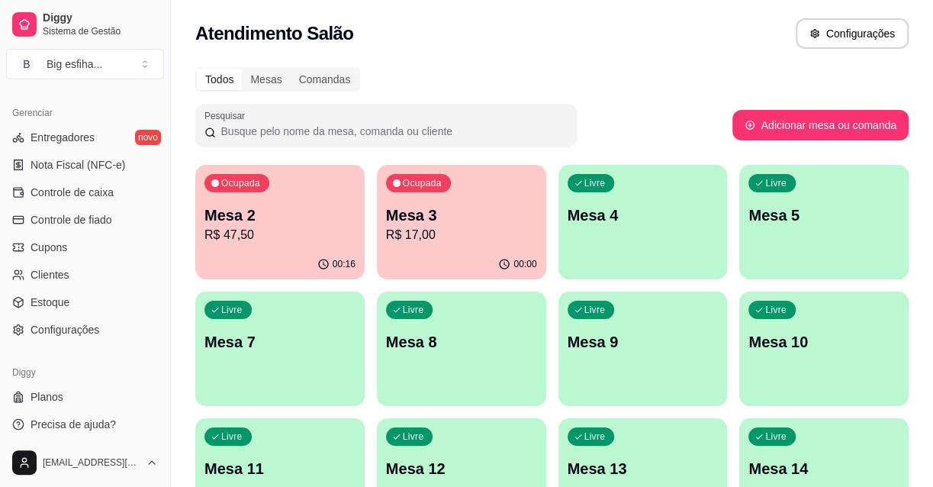
scroll to position [609, 0]
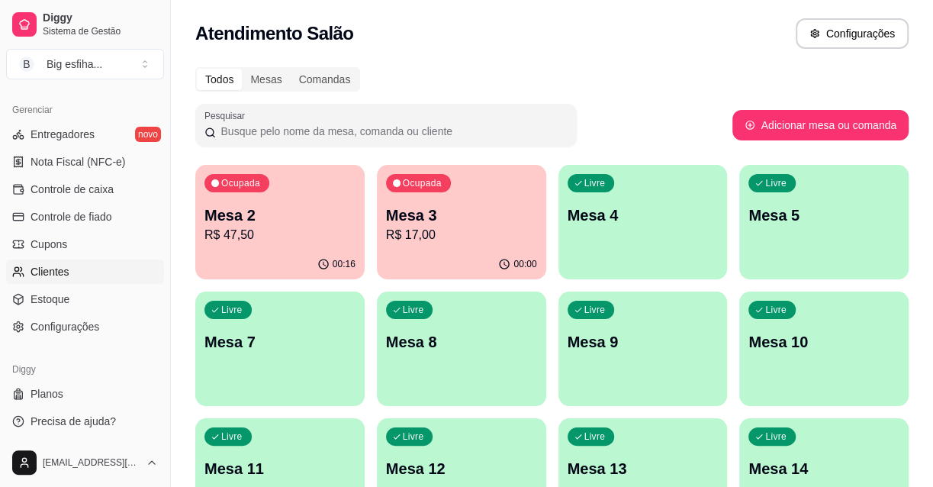
click at [75, 272] on link "Clientes" at bounding box center [85, 271] width 158 height 24
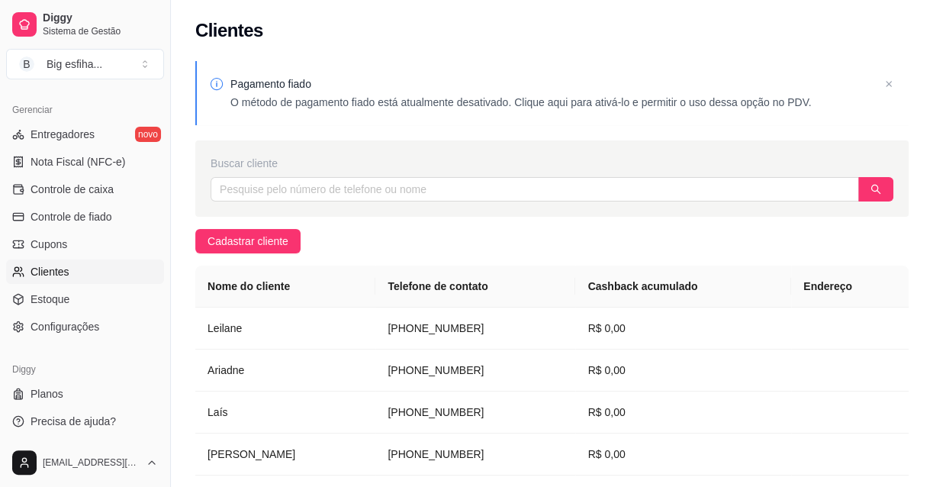
click at [92, 282] on link "Clientes" at bounding box center [85, 271] width 158 height 24
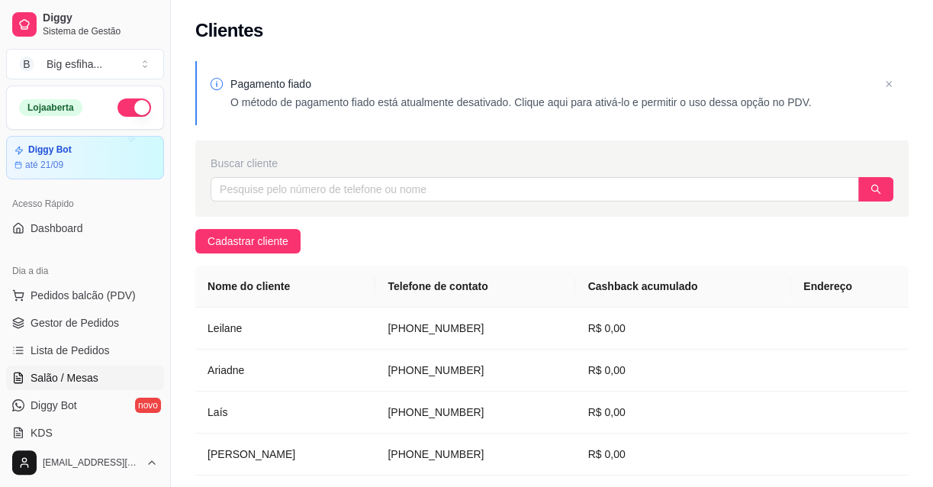
click at [77, 381] on span "Salão / Mesas" at bounding box center [65, 377] width 68 height 15
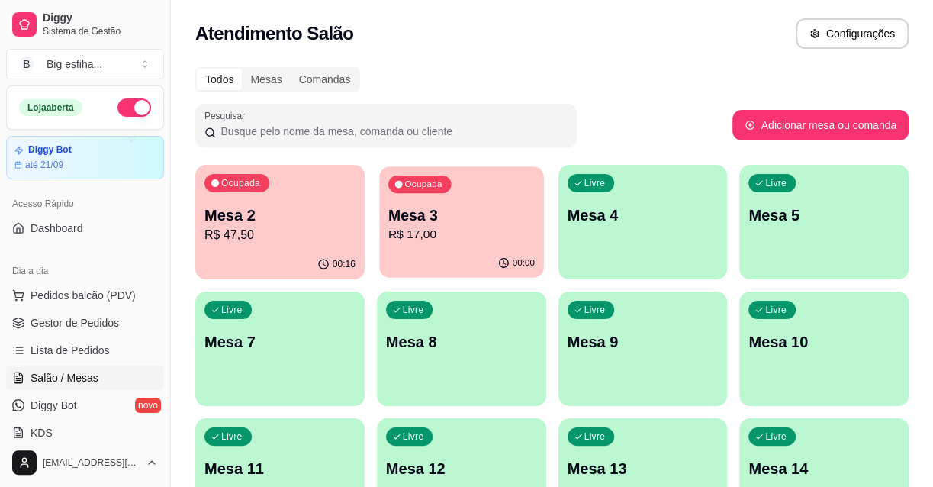
click at [422, 198] on div "Ocupada Mesa 3 R$ 17,00" at bounding box center [461, 207] width 164 height 82
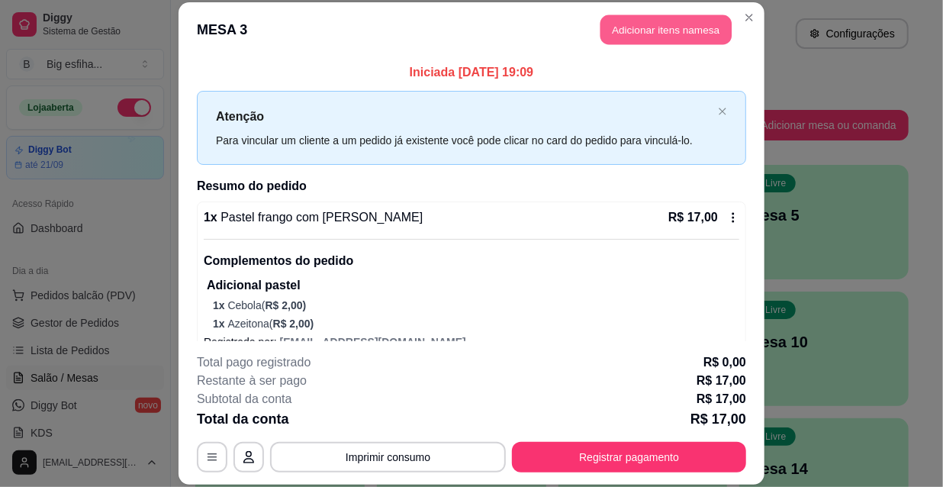
click at [657, 31] on button "Adicionar itens na mesa" at bounding box center [665, 30] width 131 height 30
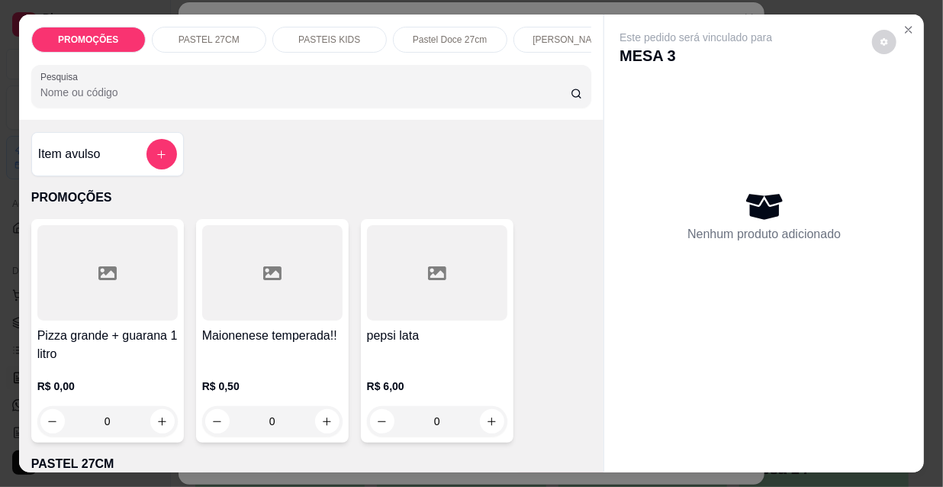
scroll to position [0, 878]
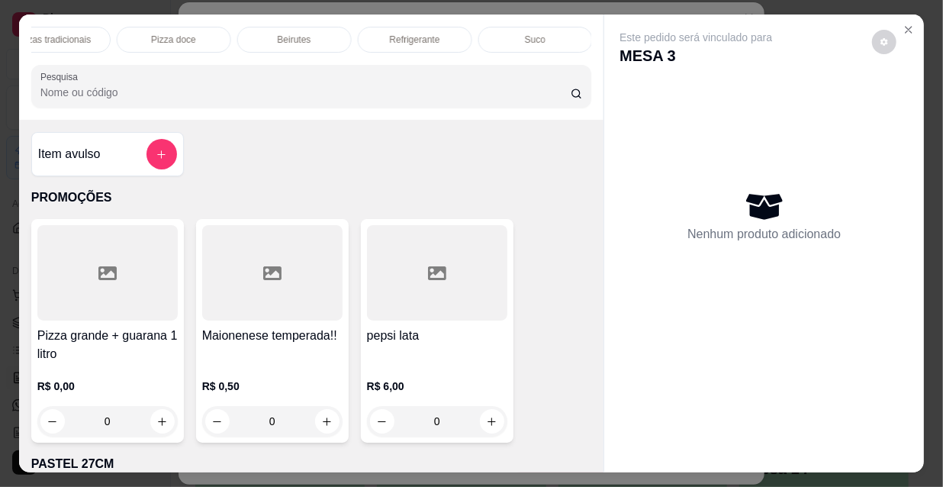
click at [515, 41] on div "Suco" at bounding box center [535, 40] width 114 height 26
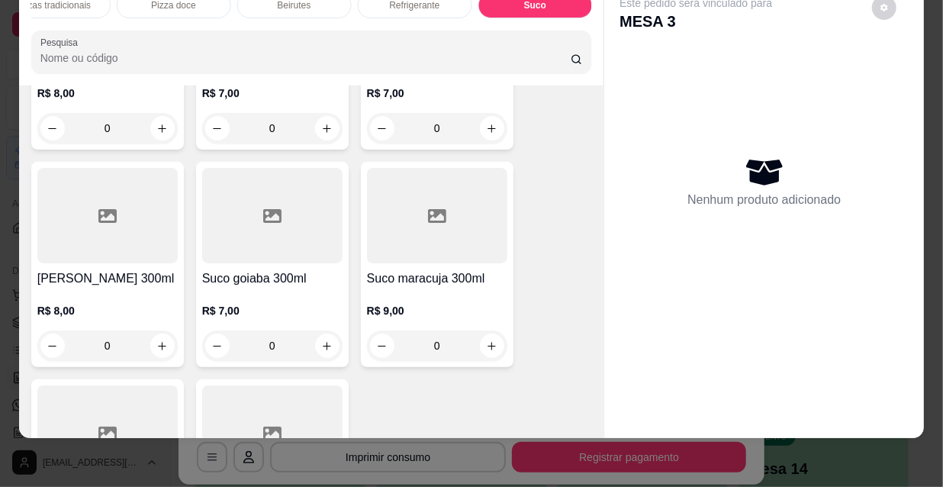
scroll to position [15635, 0]
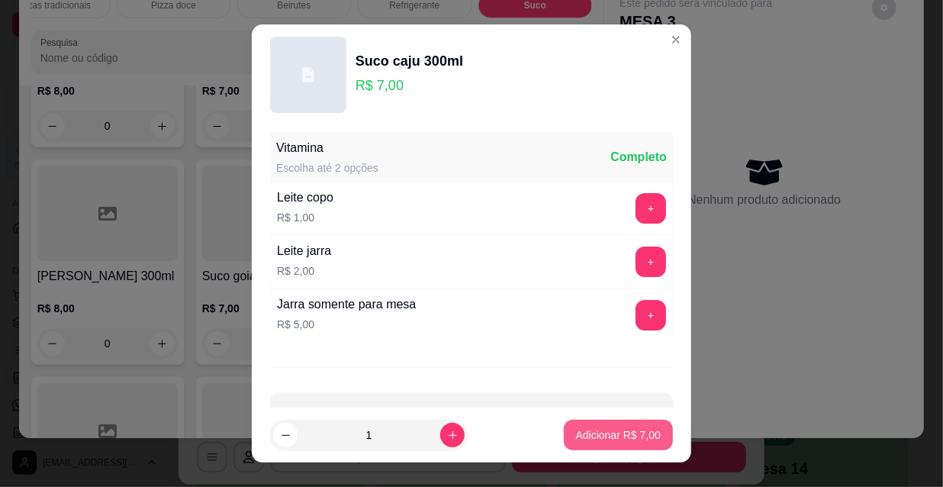
click at [633, 436] on p "Adicionar R$ 7,00" at bounding box center [618, 434] width 85 height 15
type input "1"
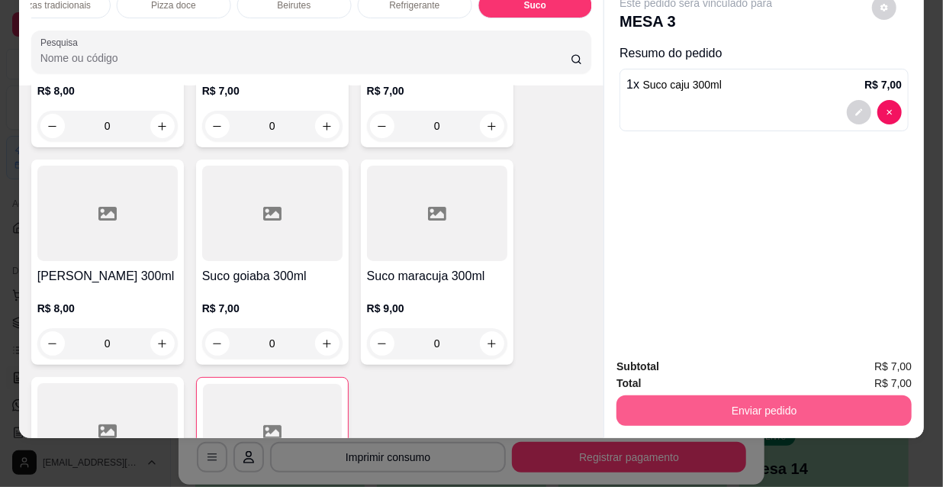
click at [729, 395] on button "Enviar pedido" at bounding box center [763, 410] width 295 height 31
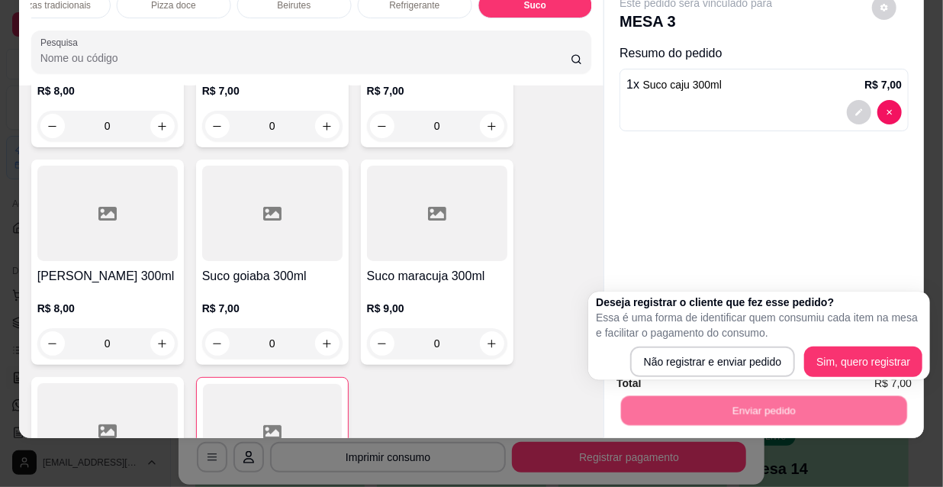
click at [698, 379] on div "Deseja registrar o cliente que fez esse pedido? Essa é uma forma de identificar…" at bounding box center [759, 335] width 342 height 88
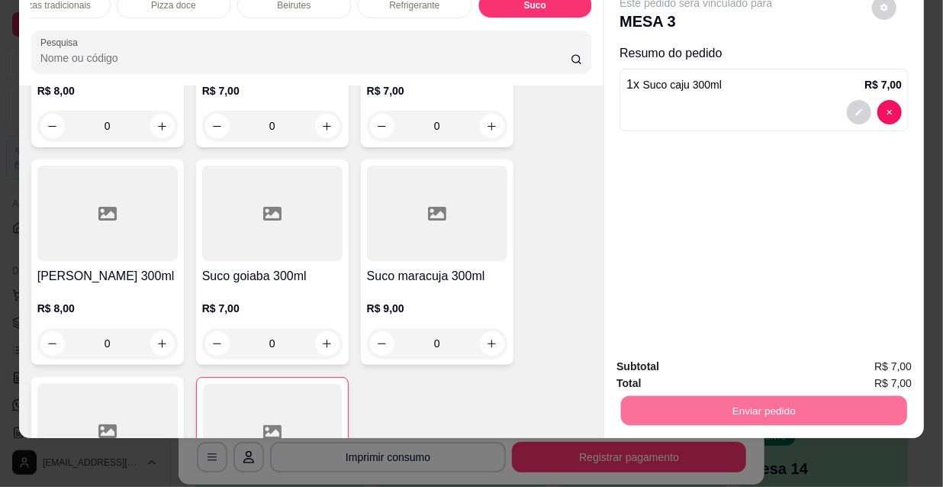
click at [685, 373] on button "Não registrar e enviar pedido" at bounding box center [714, 362] width 159 height 29
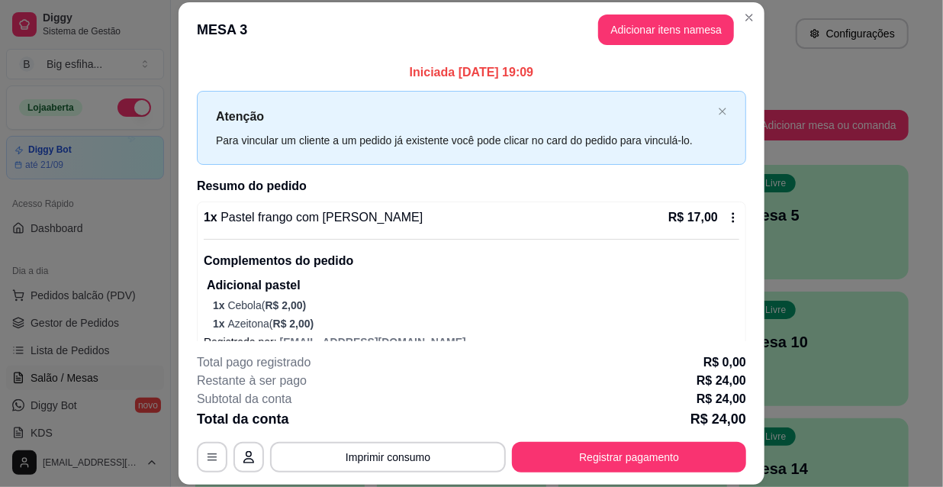
click at [406, 450] on button "Imprimir consumo" at bounding box center [388, 457] width 236 height 31
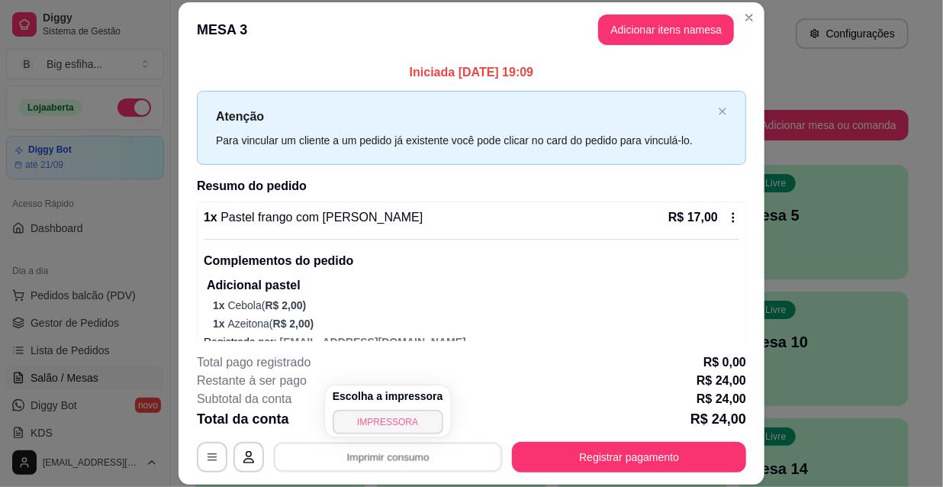
click at [388, 424] on button "IMPRESSORA" at bounding box center [387, 421] width 111 height 24
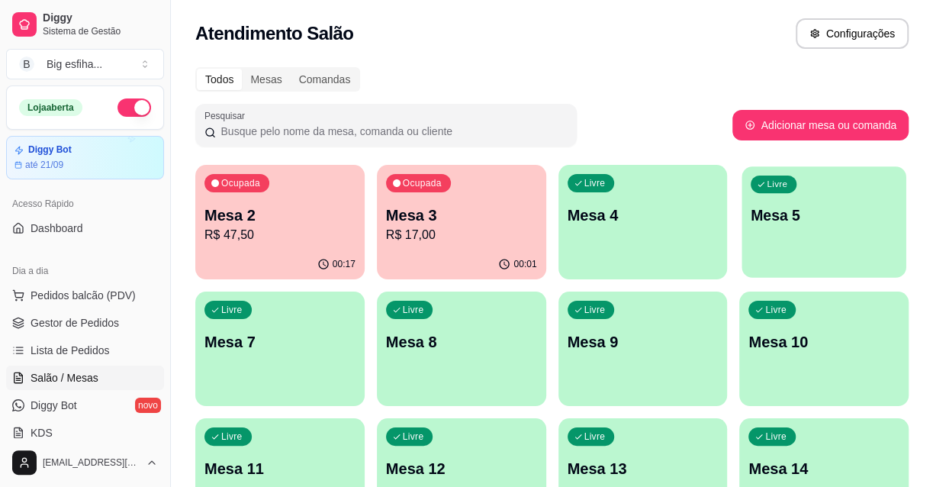
click at [865, 233] on div "Livre Mesa 5" at bounding box center [824, 212] width 164 height 93
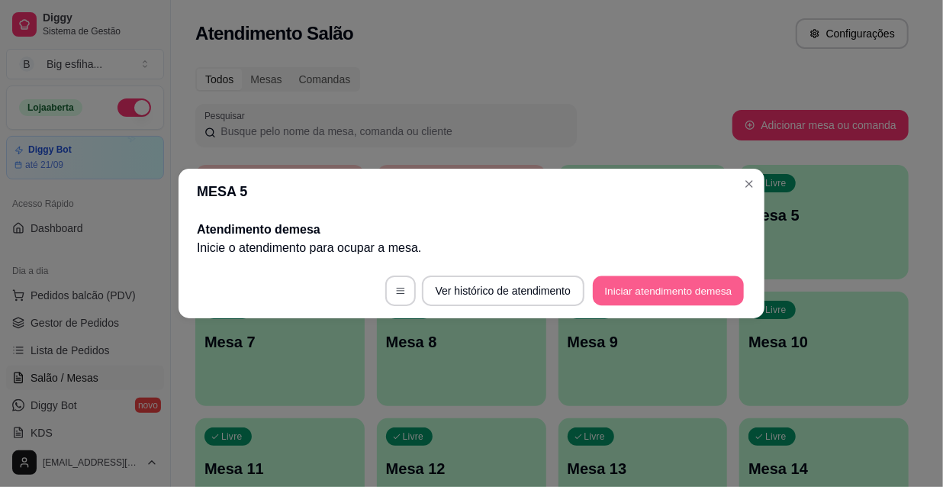
click at [655, 299] on button "Iniciar atendimento de mesa" at bounding box center [668, 291] width 151 height 30
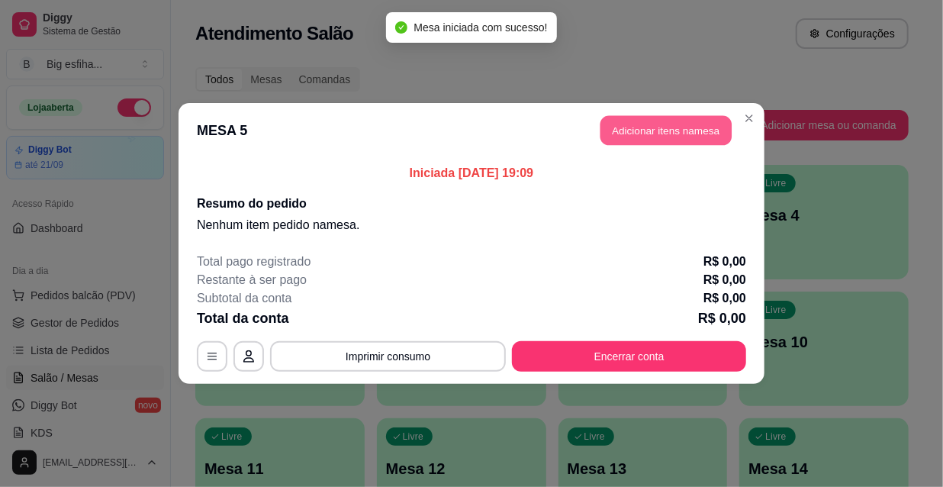
click at [665, 125] on button "Adicionar itens na mesa" at bounding box center [665, 131] width 131 height 30
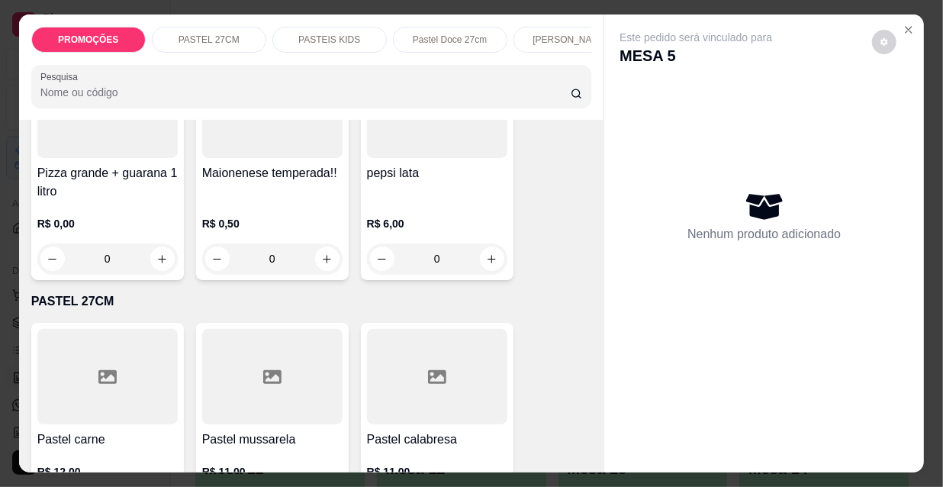
scroll to position [207, 0]
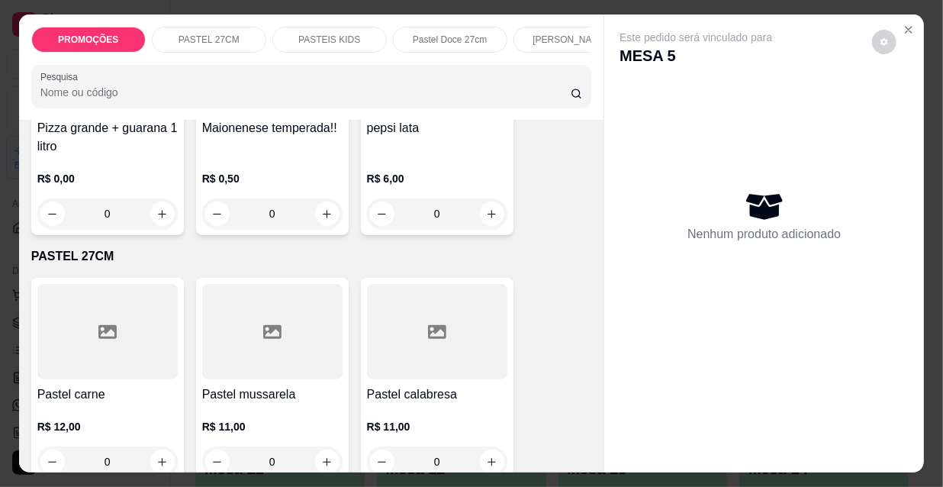
click at [114, 329] on div at bounding box center [107, 331] width 140 height 95
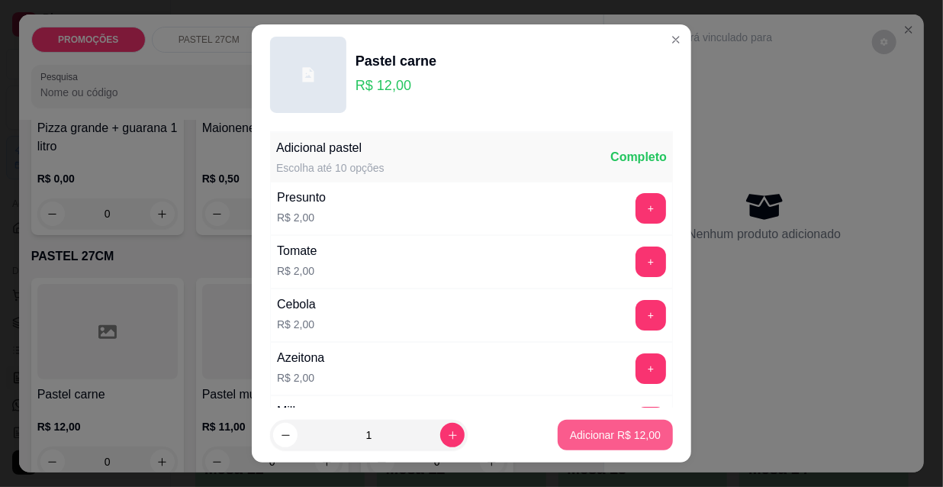
click at [584, 429] on p "Adicionar R$ 12,00" at bounding box center [615, 434] width 91 height 15
type input "1"
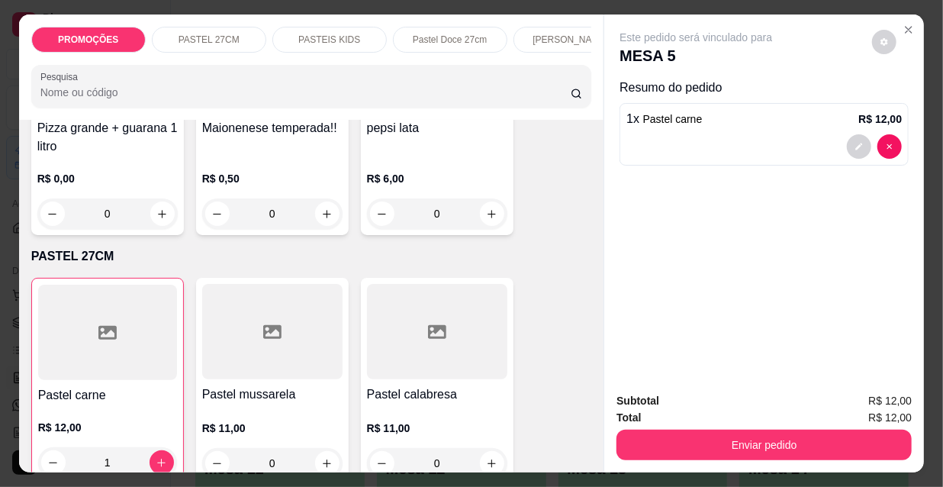
click at [461, 39] on p "Pastel Doce 27cm" at bounding box center [450, 40] width 74 height 12
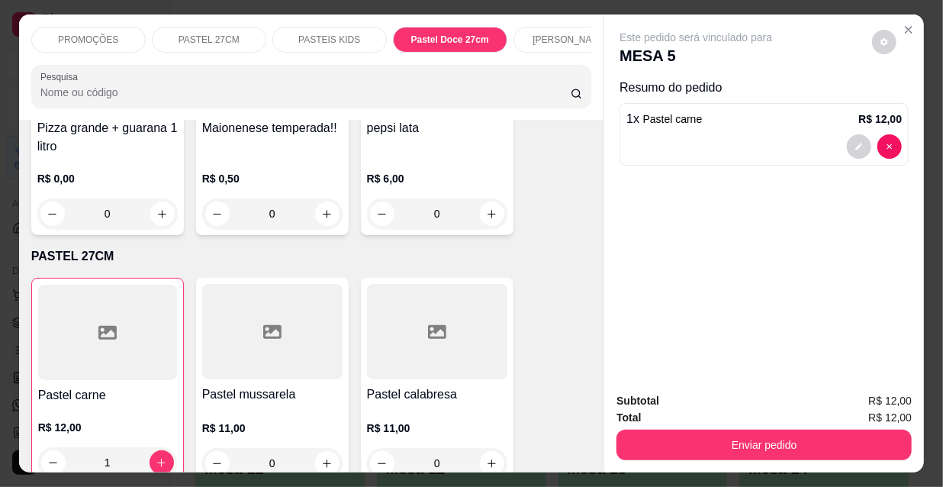
scroll to position [39, 0]
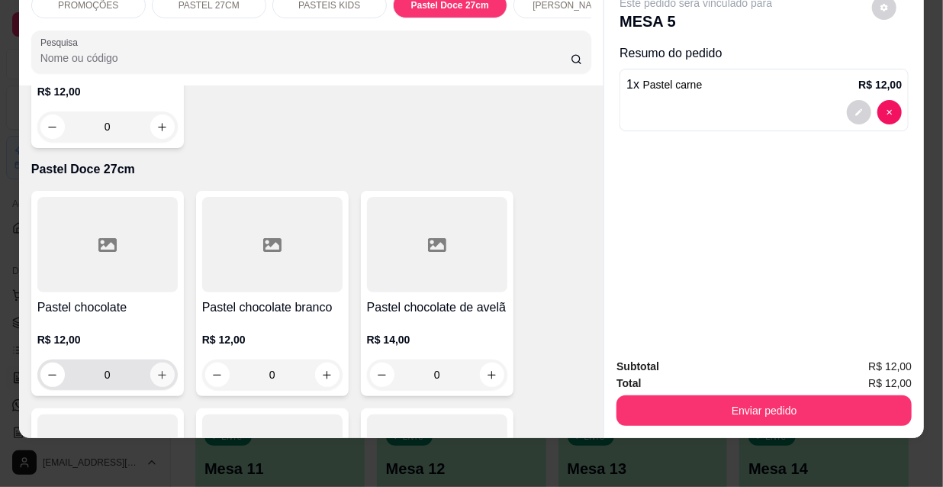
click at [160, 369] on icon "increase-product-quantity" at bounding box center [161, 374] width 11 height 11
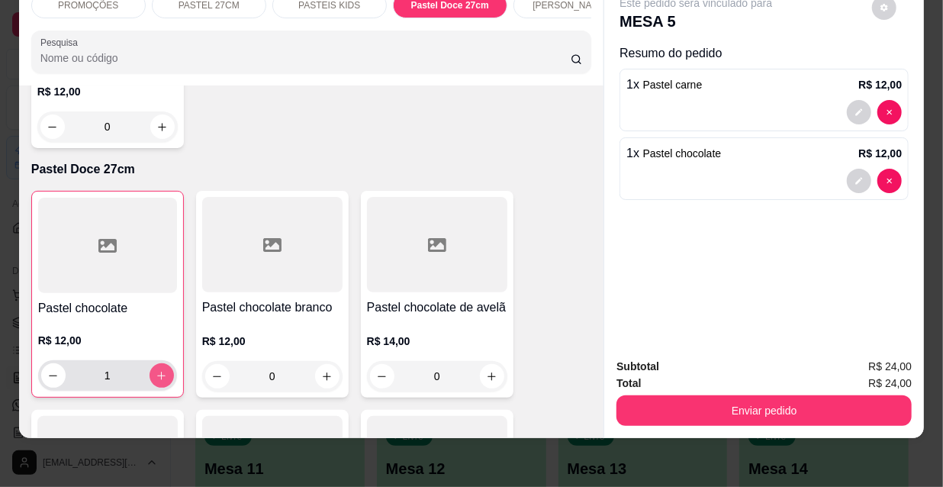
type input "1"
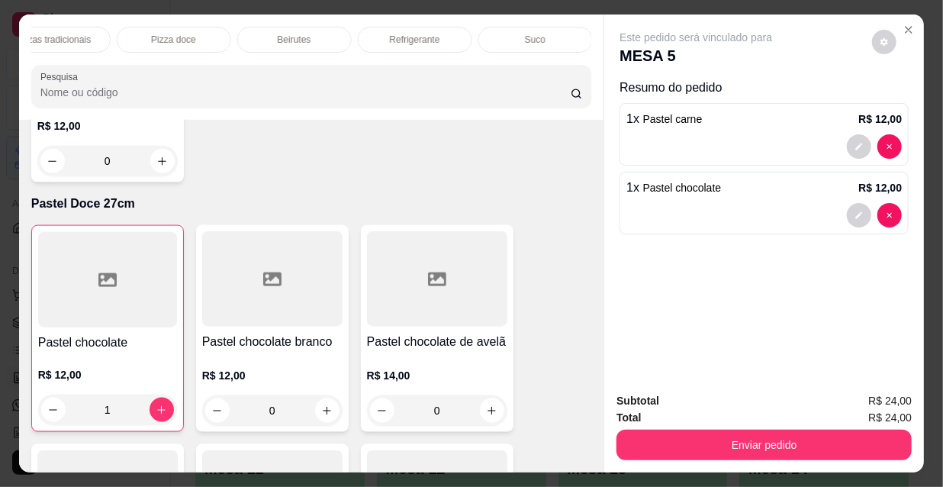
scroll to position [0, 876]
click at [424, 39] on p "Refrigerante" at bounding box center [417, 40] width 50 height 12
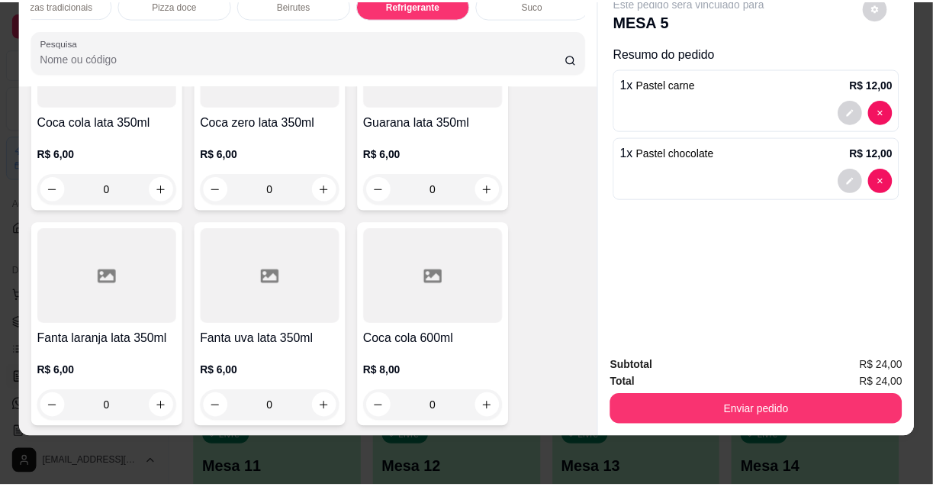
scroll to position [14092, 0]
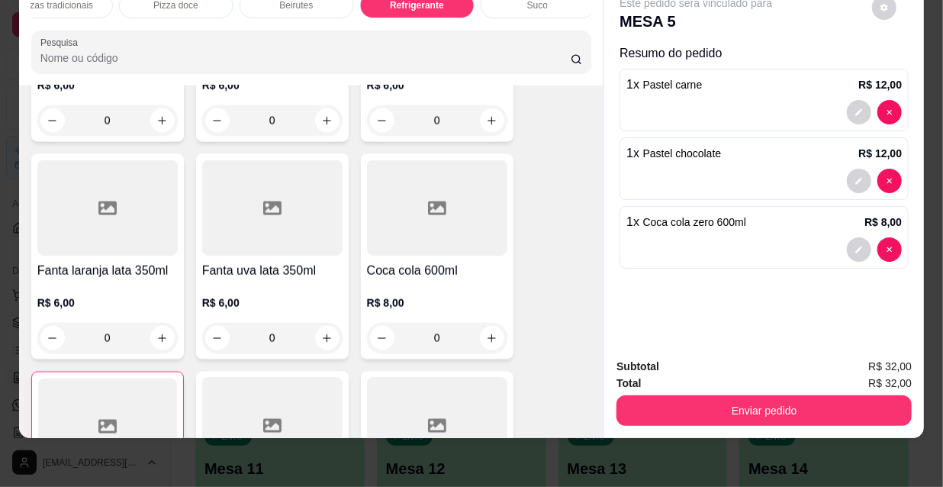
type input "1"
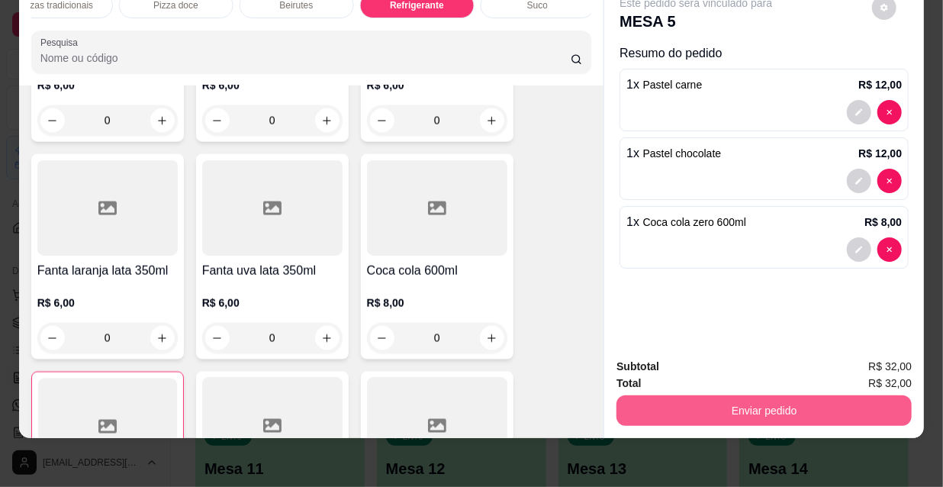
click at [696, 395] on button "Enviar pedido" at bounding box center [763, 410] width 295 height 31
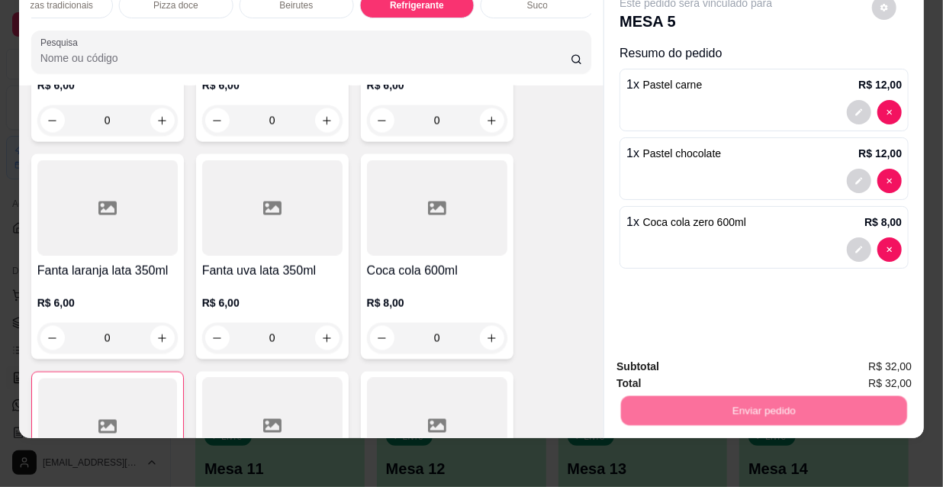
click at [701, 368] on button "Não registrar e enviar pedido" at bounding box center [714, 362] width 159 height 29
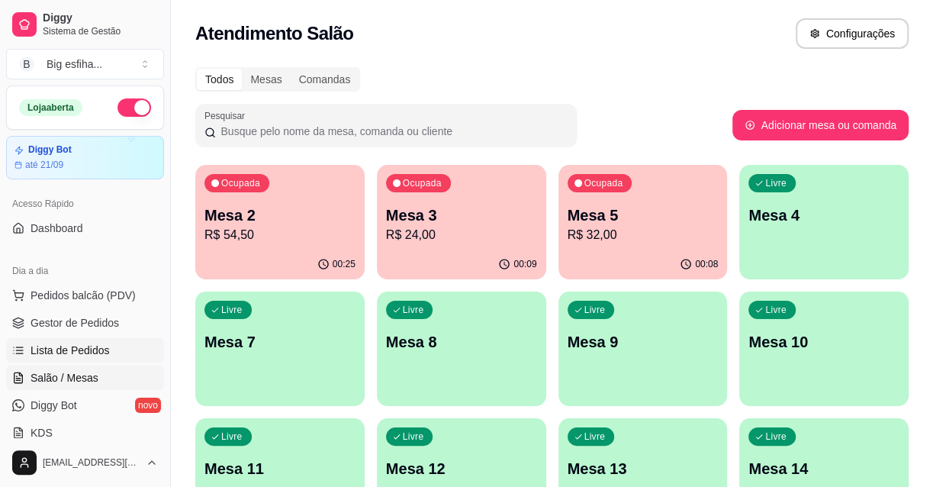
click at [100, 340] on link "Lista de Pedidos" at bounding box center [85, 350] width 158 height 24
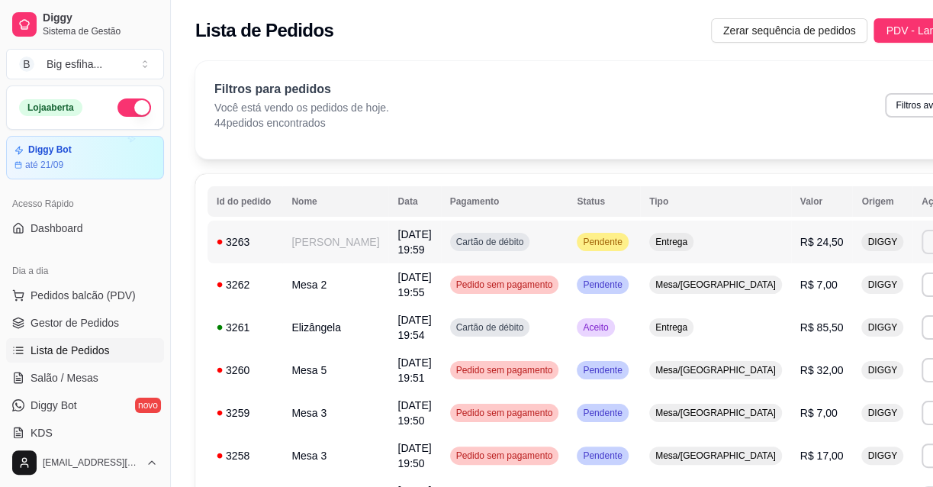
click at [921, 232] on button "Imprimir" at bounding box center [948, 242] width 54 height 24
drag, startPoint x: 836, startPoint y: 276, endPoint x: 833, endPoint y: 287, distance: 11.7
click at [834, 285] on div "Escolha a impressora IMPRESSORA" at bounding box center [833, 285] width 126 height 52
click at [833, 288] on button "IMPRESSORA" at bounding box center [832, 295] width 107 height 24
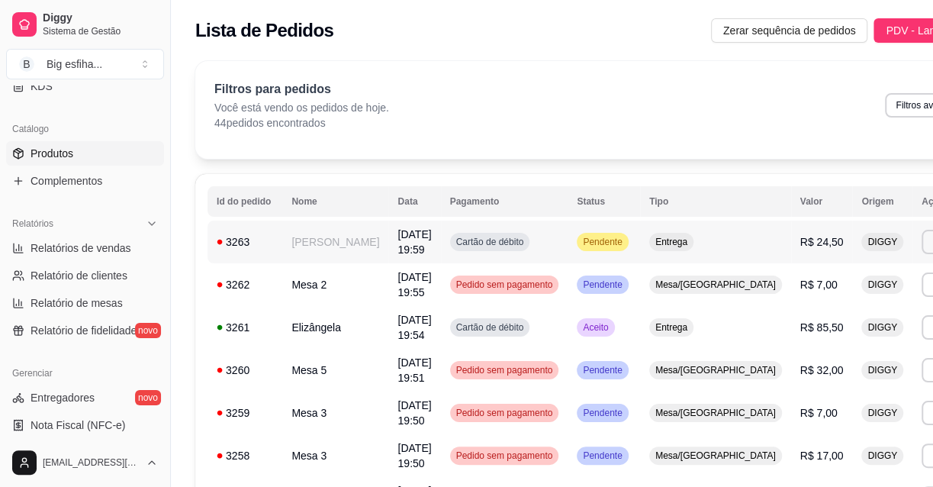
click at [95, 151] on link "Produtos" at bounding box center [85, 153] width 158 height 24
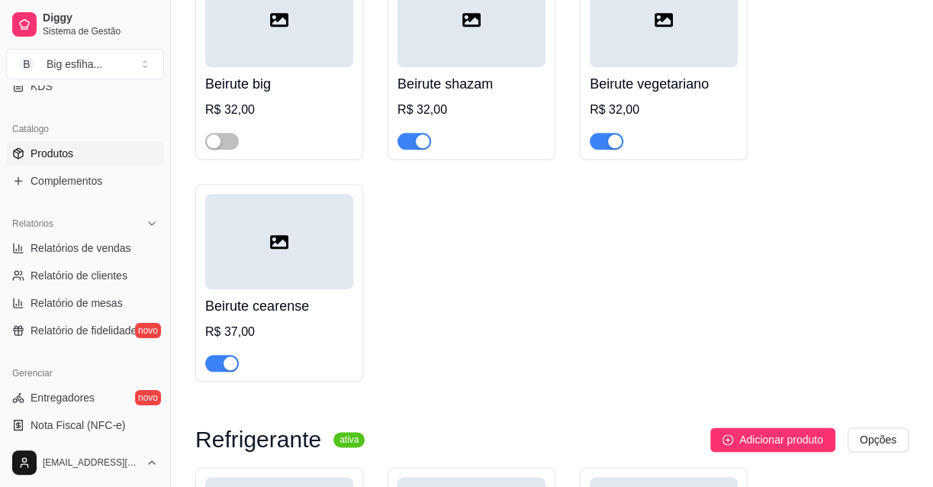
scroll to position [17954, 0]
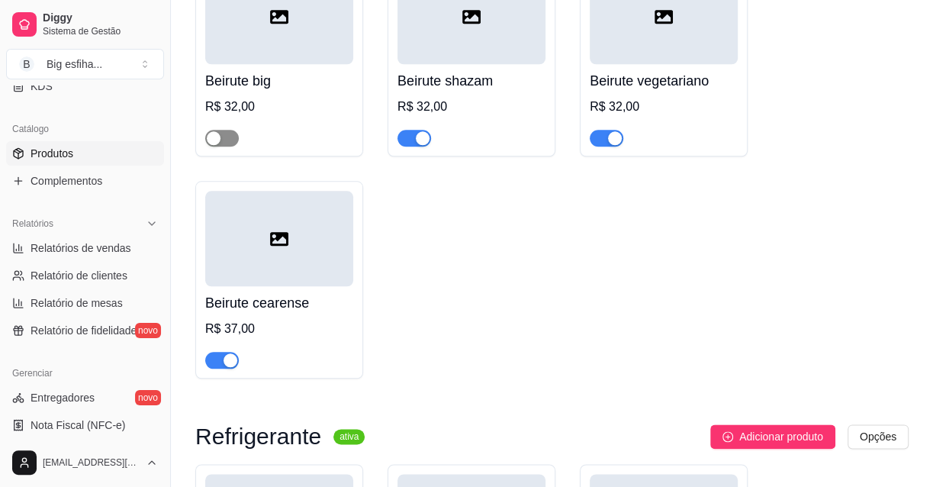
click at [212, 131] on div "button" at bounding box center [214, 138] width 14 height 14
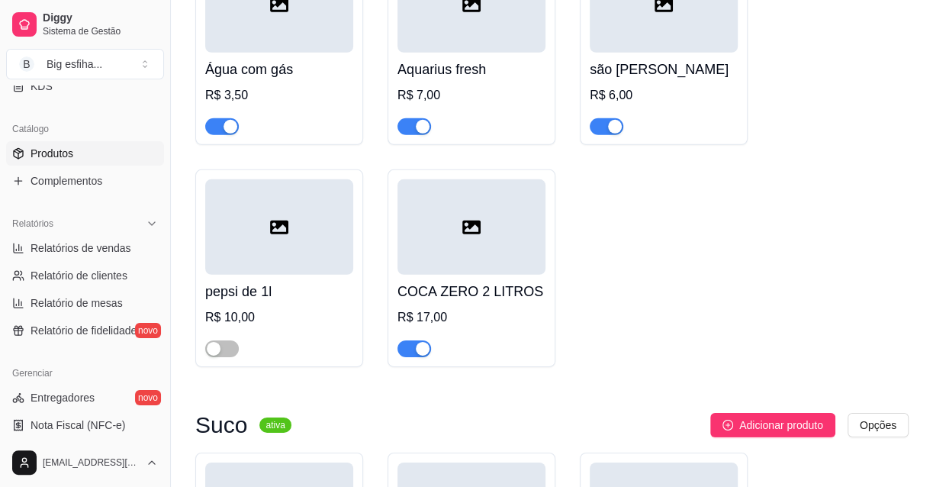
scroll to position [19826, 0]
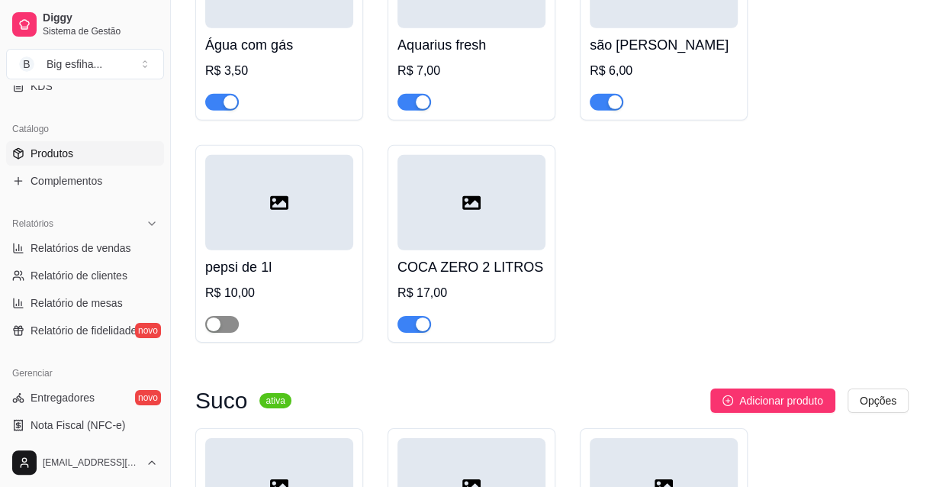
click at [225, 332] on span "button" at bounding box center [222, 324] width 34 height 17
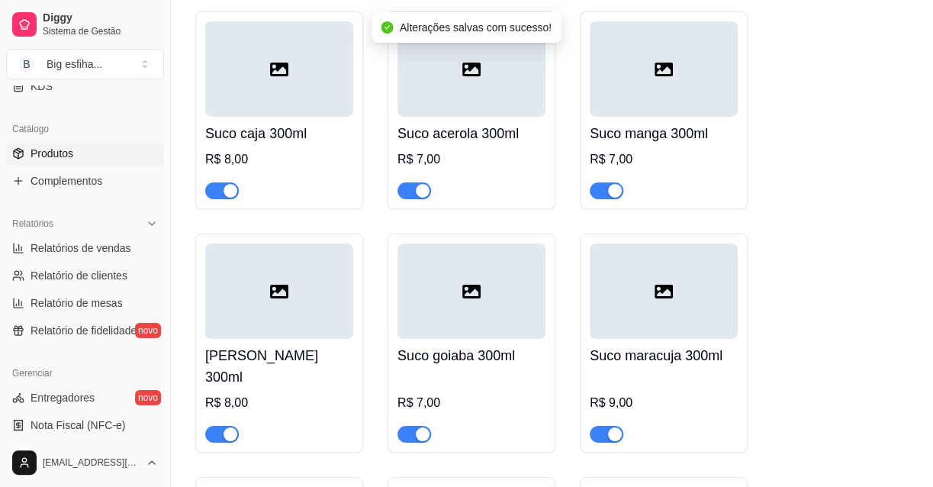
scroll to position [20103, 0]
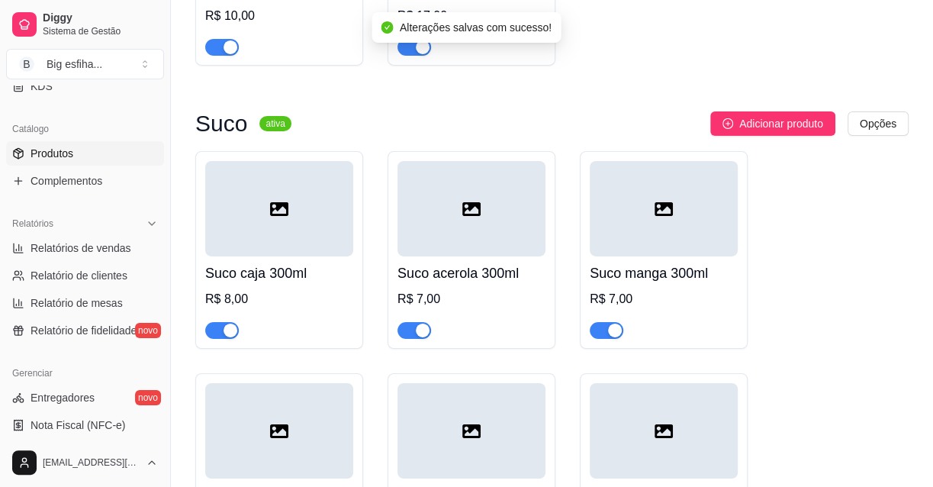
click at [224, 337] on div "button" at bounding box center [230, 330] width 14 height 14
click at [424, 337] on div "button" at bounding box center [423, 330] width 14 height 14
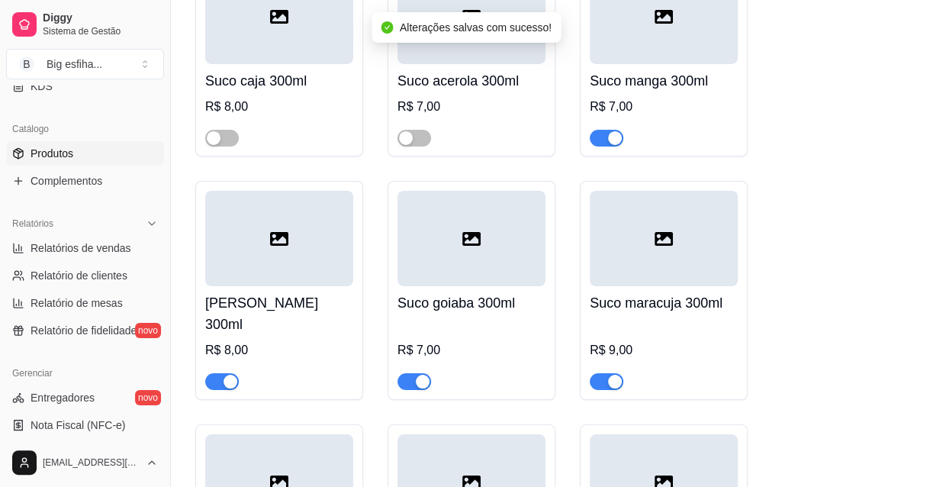
scroll to position [20381, 0]
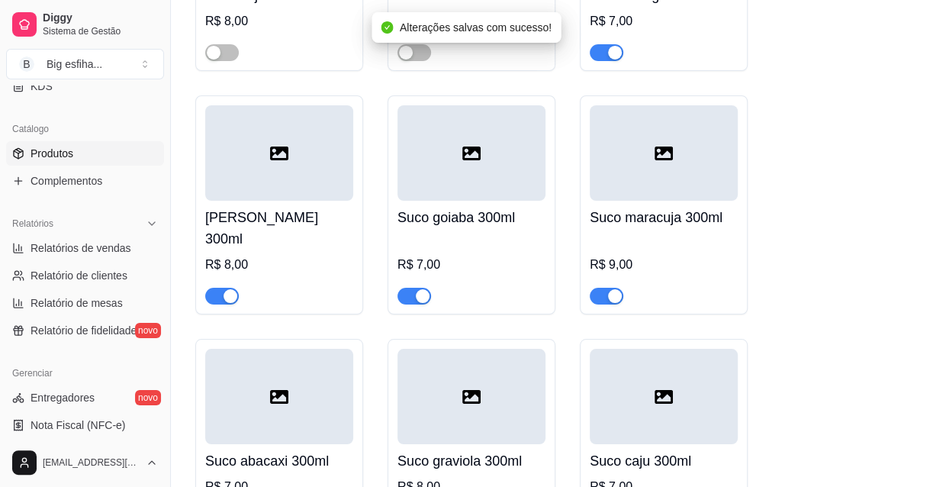
click at [228, 291] on div "button" at bounding box center [230, 296] width 14 height 14
click at [432, 291] on div at bounding box center [471, 289] width 148 height 31
click at [410, 295] on span "button" at bounding box center [414, 295] width 34 height 17
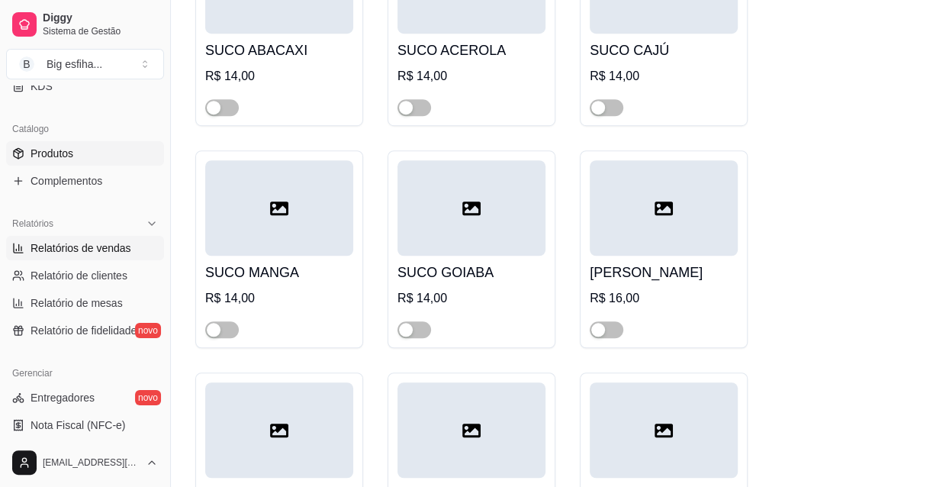
scroll to position [0, 0]
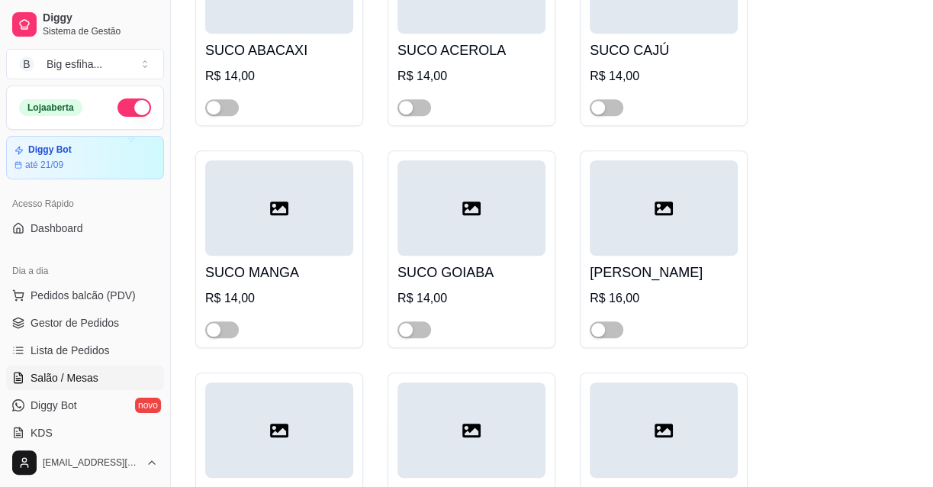
click at [85, 377] on span "Salão / Mesas" at bounding box center [65, 377] width 68 height 15
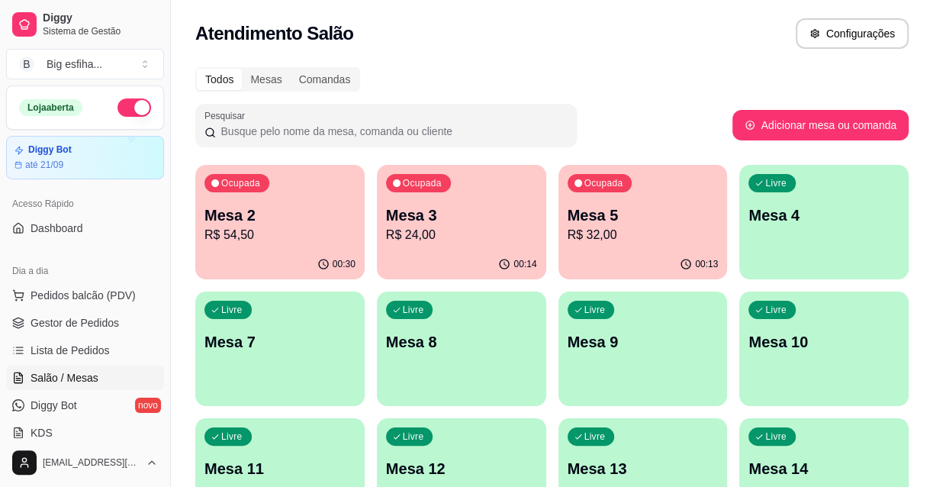
click at [756, 236] on div "Livre Mesa 4" at bounding box center [823, 213] width 169 height 96
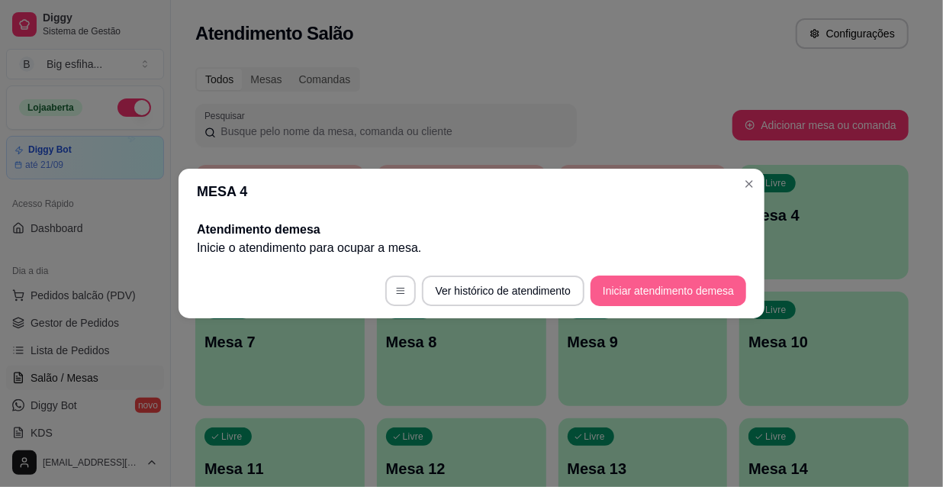
click at [678, 288] on button "Iniciar atendimento de mesa" at bounding box center [668, 290] width 156 height 31
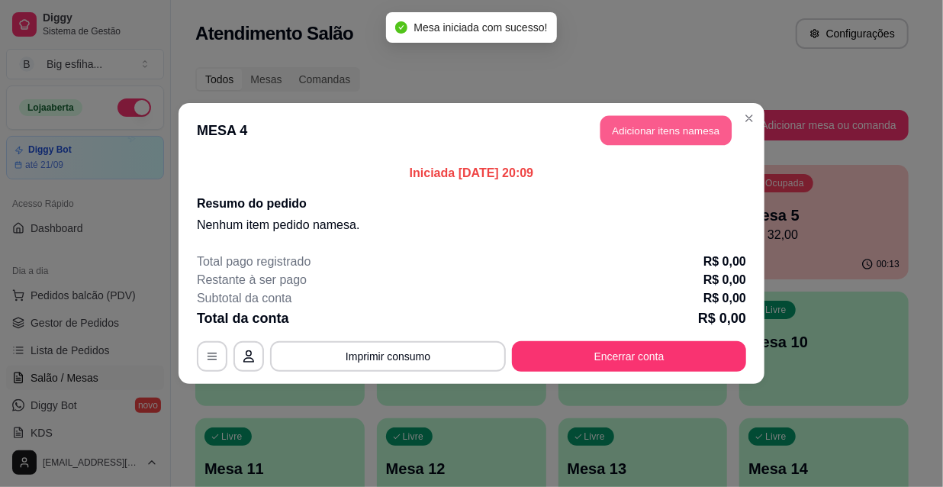
click at [668, 117] on button "Adicionar itens na mesa" at bounding box center [665, 131] width 131 height 30
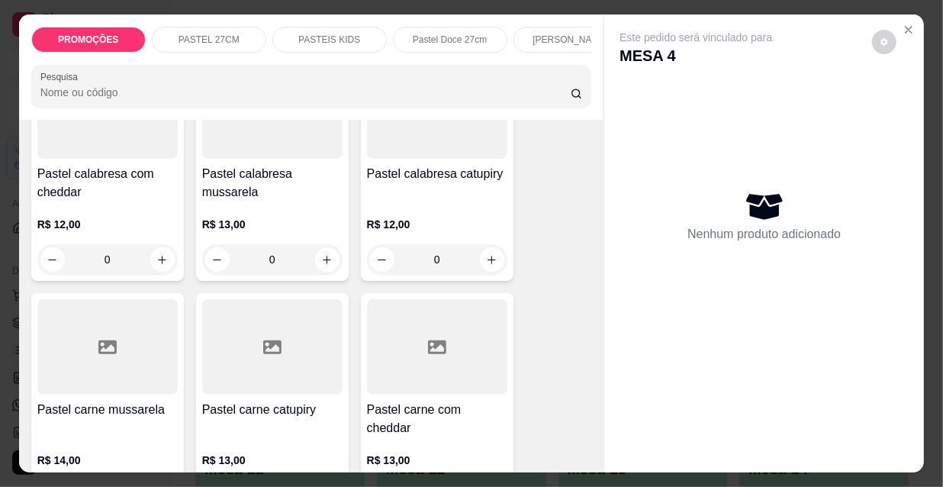
scroll to position [1594, 0]
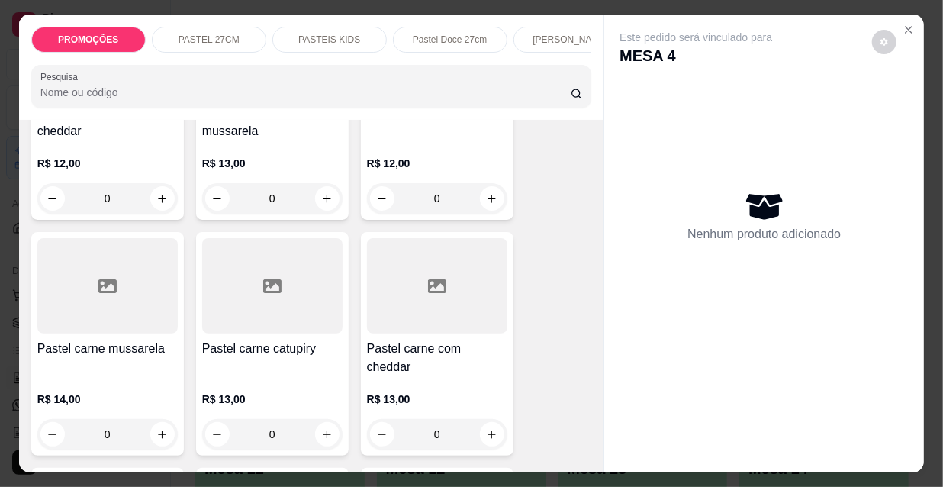
click at [220, 340] on h4 "Pastel carne catupiry" at bounding box center [272, 348] width 140 height 18
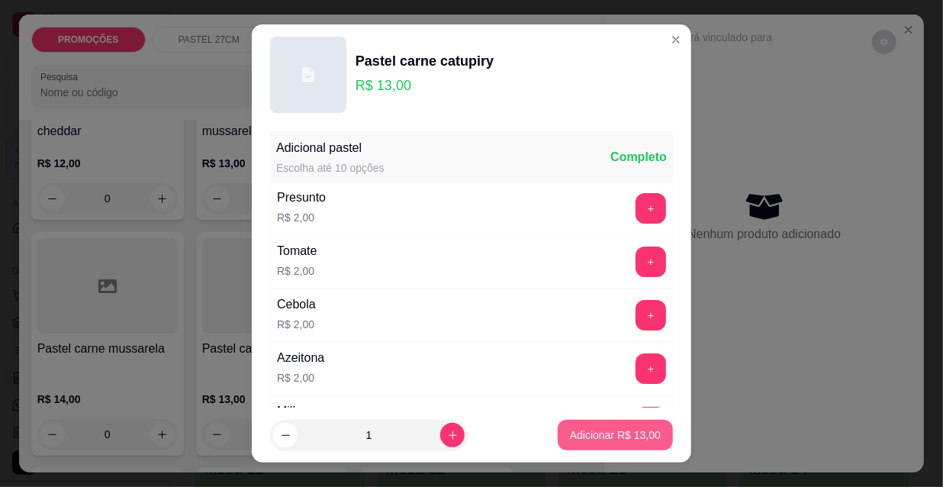
click at [616, 438] on p "Adicionar R$ 13,00" at bounding box center [615, 434] width 91 height 15
type input "1"
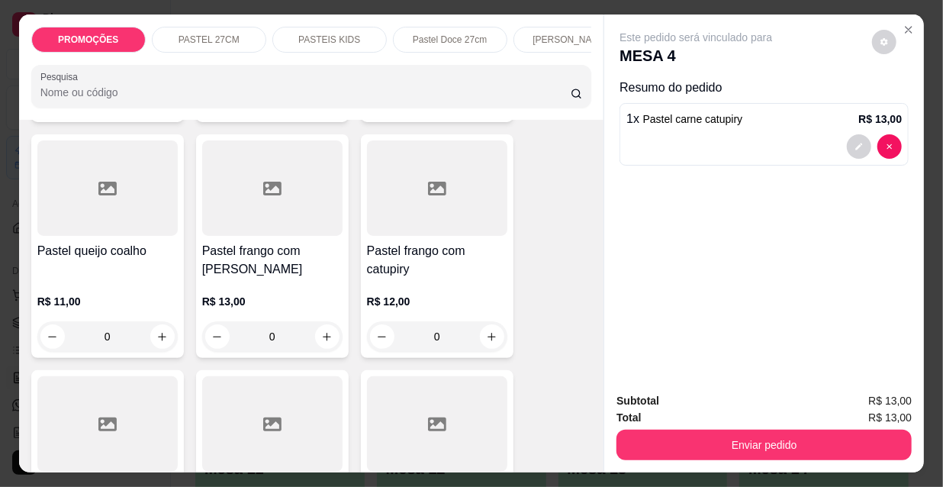
scroll to position [2703, 0]
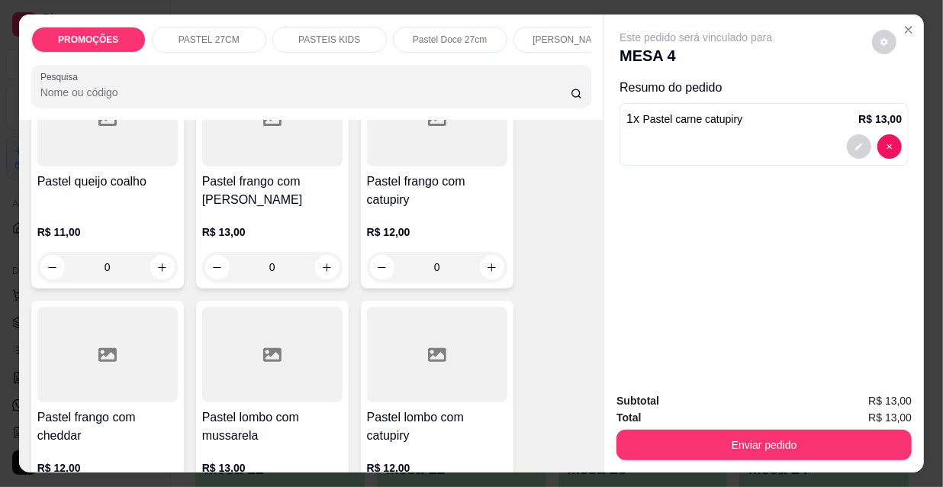
click at [267, 350] on div at bounding box center [272, 354] width 140 height 95
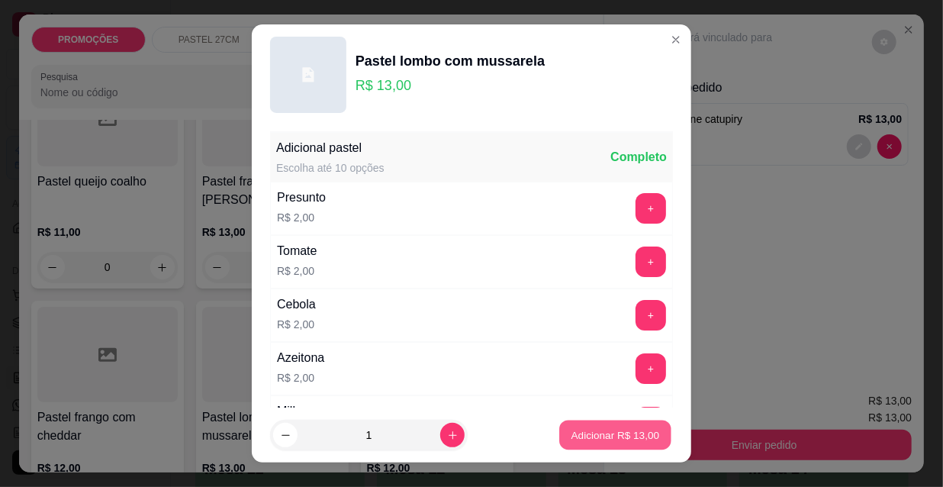
click at [588, 435] on p "Adicionar R$ 13,00" at bounding box center [615, 434] width 88 height 14
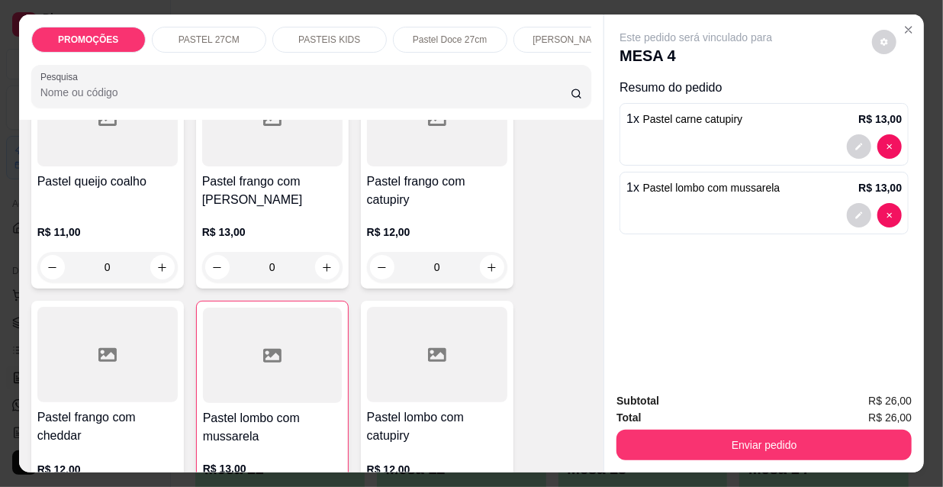
type input "1"
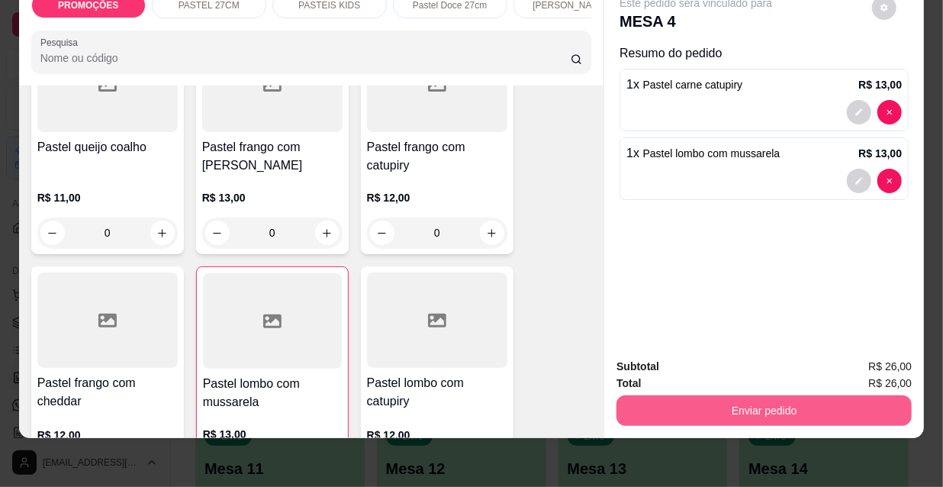
click at [750, 402] on button "Enviar pedido" at bounding box center [763, 410] width 295 height 31
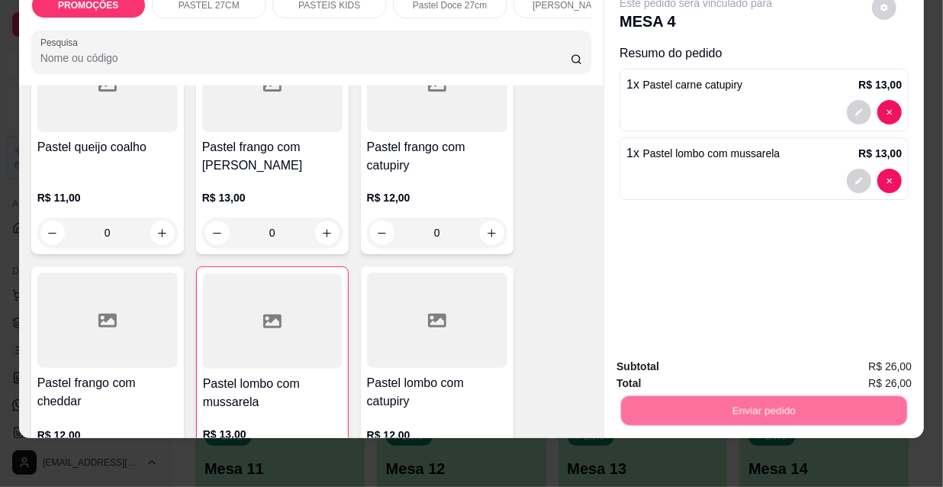
click at [721, 373] on button "Não registrar e enviar pedido" at bounding box center [714, 362] width 154 height 28
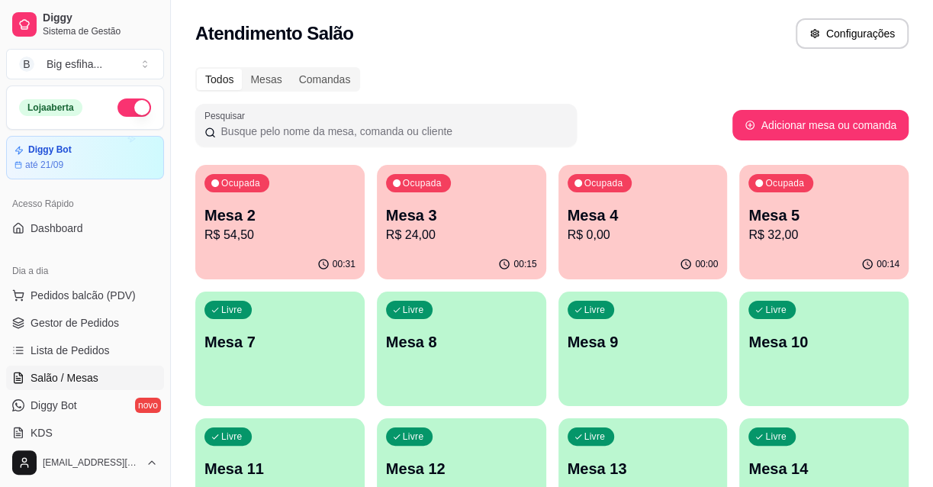
click at [653, 212] on p "Mesa 4" at bounding box center [642, 214] width 151 height 21
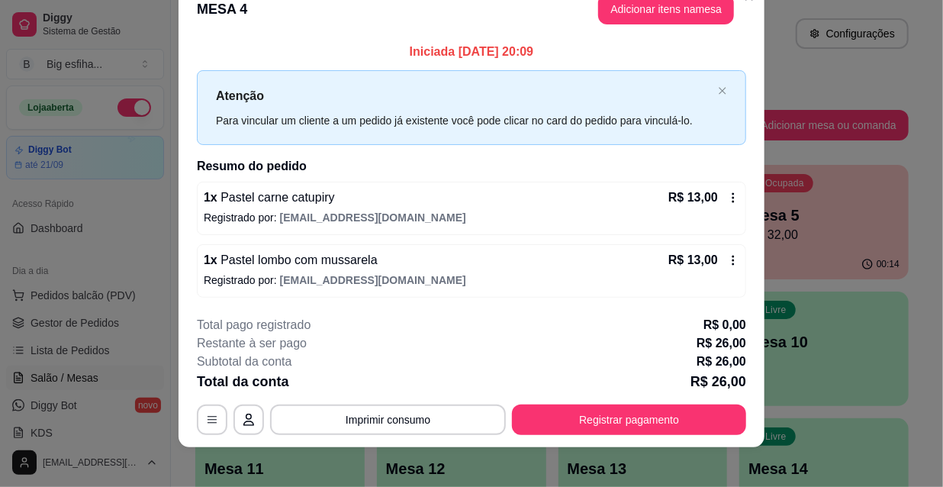
scroll to position [37, 0]
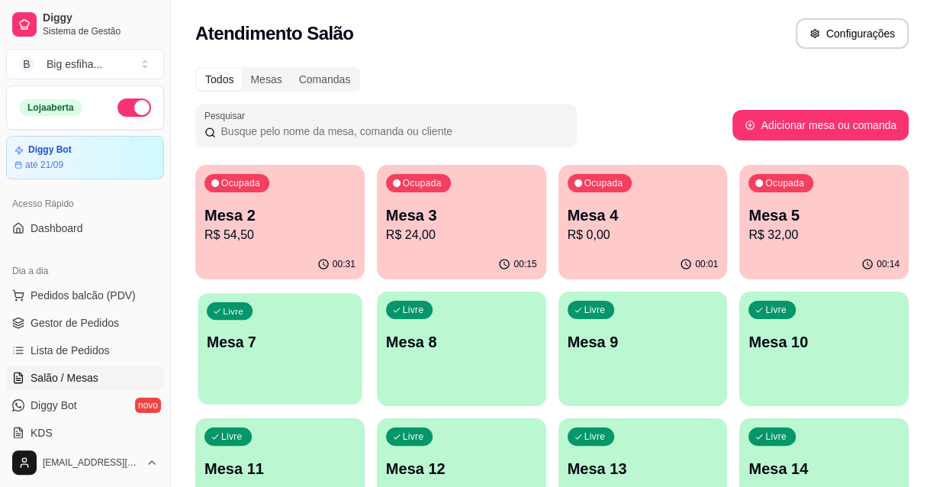
click at [302, 373] on div "Livre Mesa 7" at bounding box center [280, 339] width 164 height 93
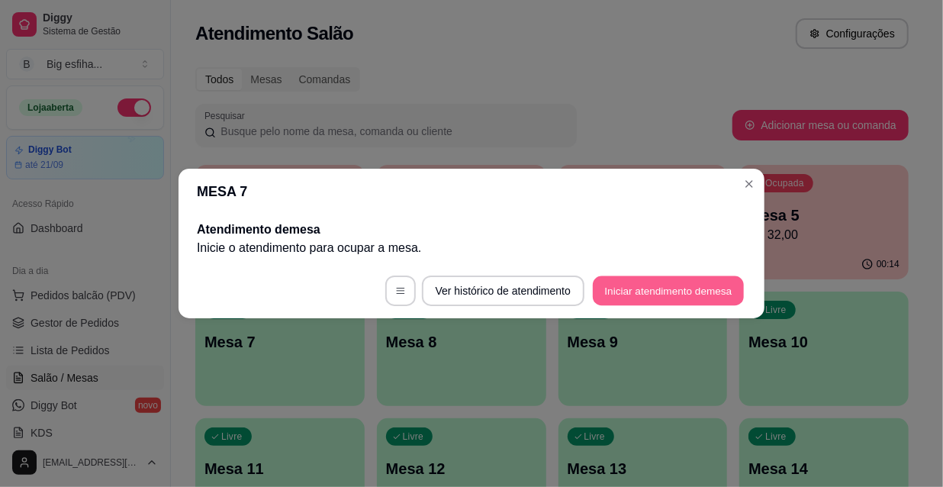
click at [650, 291] on button "Iniciar atendimento de mesa" at bounding box center [668, 291] width 151 height 30
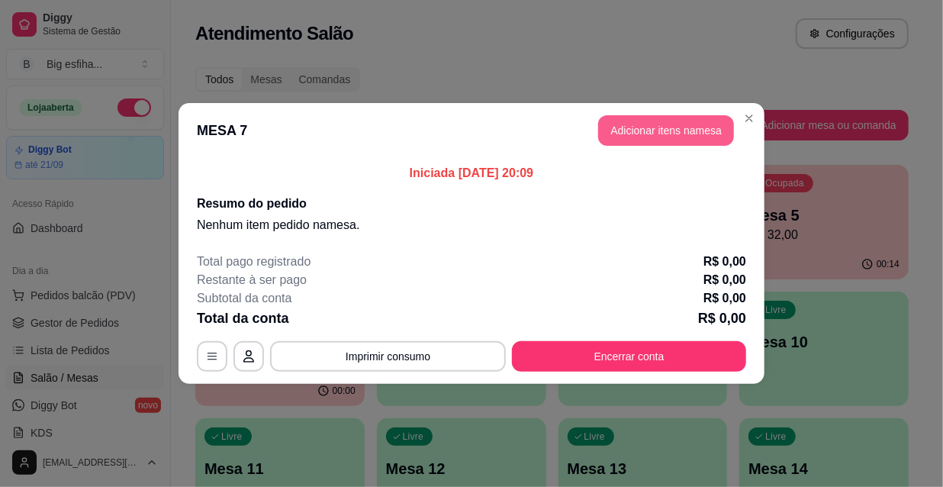
click at [634, 125] on button "Adicionar itens na mesa" at bounding box center [666, 130] width 136 height 31
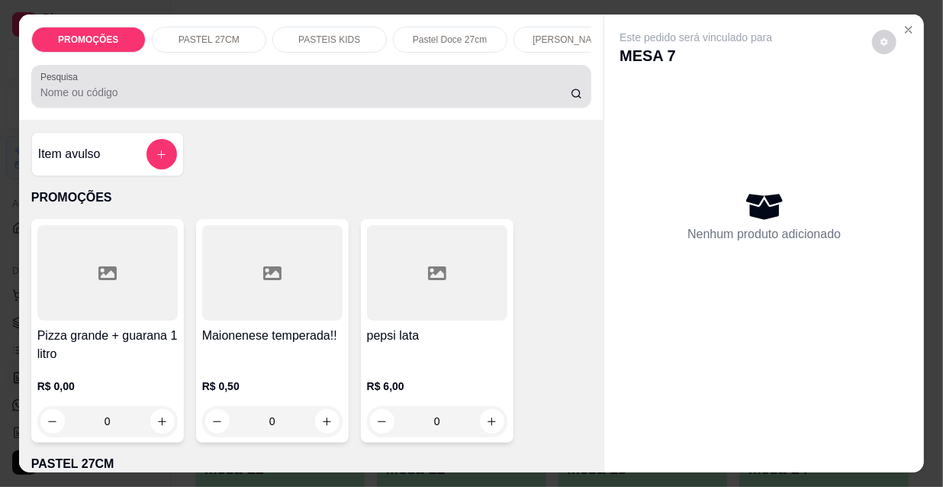
click at [229, 95] on input "Pesquisa" at bounding box center [305, 92] width 530 height 15
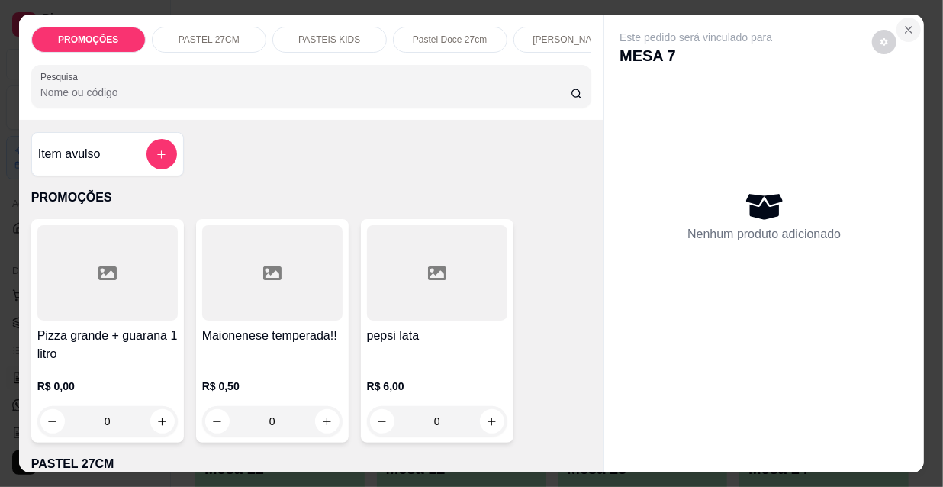
click at [902, 24] on icon "Close" at bounding box center [908, 30] width 12 height 12
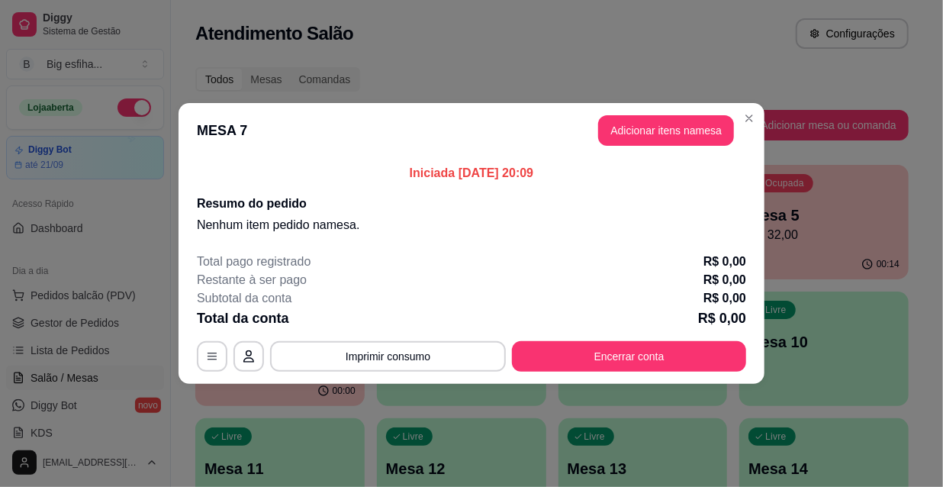
click at [764, 235] on div "MESA 7 Adicionar itens na mesa Iniciada 09/09/2025 às 20:09 Resumo do pedido Ne…" at bounding box center [471, 243] width 943 height 487
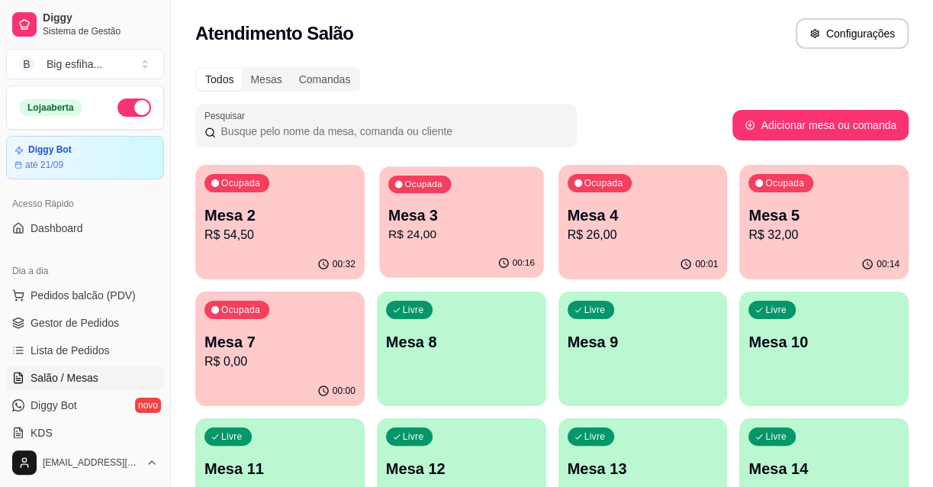
click at [508, 235] on p "R$ 24,00" at bounding box center [461, 235] width 146 height 18
click at [655, 229] on p "R$ 26,00" at bounding box center [642, 235] width 151 height 18
click at [648, 28] on div "Atendimento Salão Configurações" at bounding box center [551, 33] width 713 height 31
click at [627, 179] on div "Ocupada" at bounding box center [599, 183] width 65 height 18
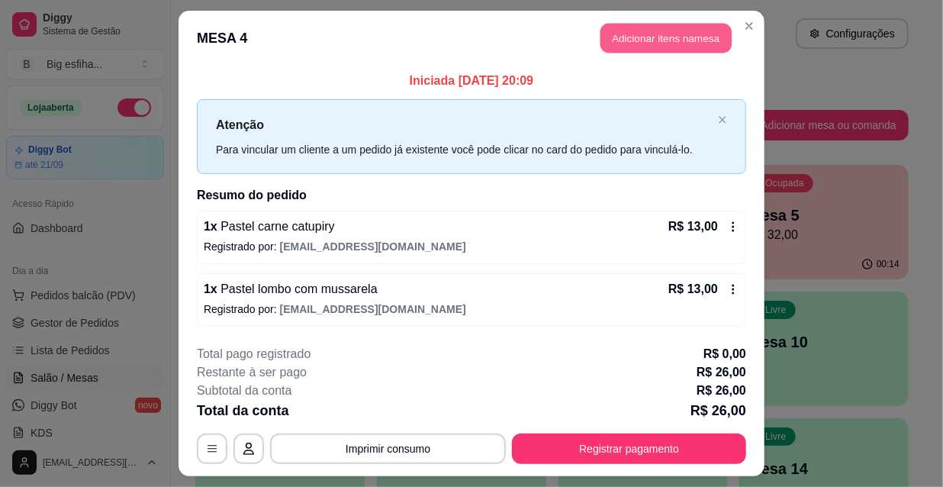
click at [647, 40] on button "Adicionar itens na mesa" at bounding box center [665, 39] width 131 height 30
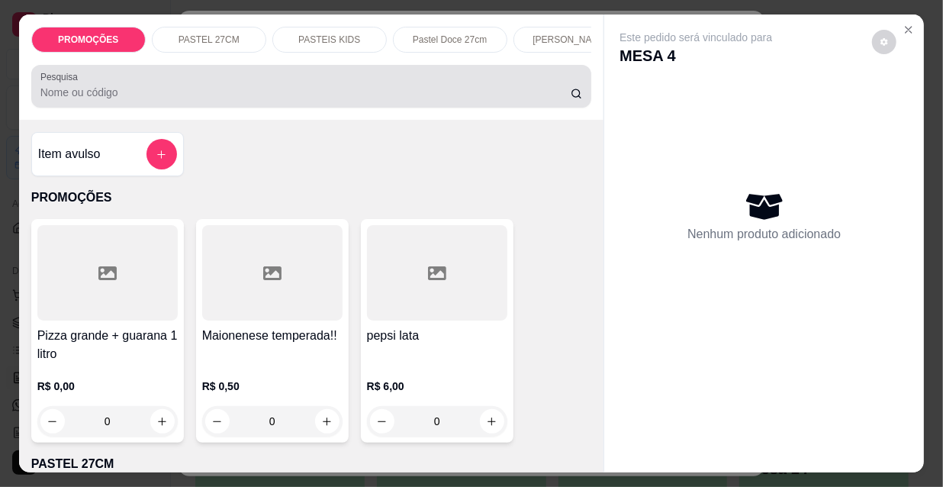
click at [465, 95] on input "Pesquisa" at bounding box center [305, 92] width 530 height 15
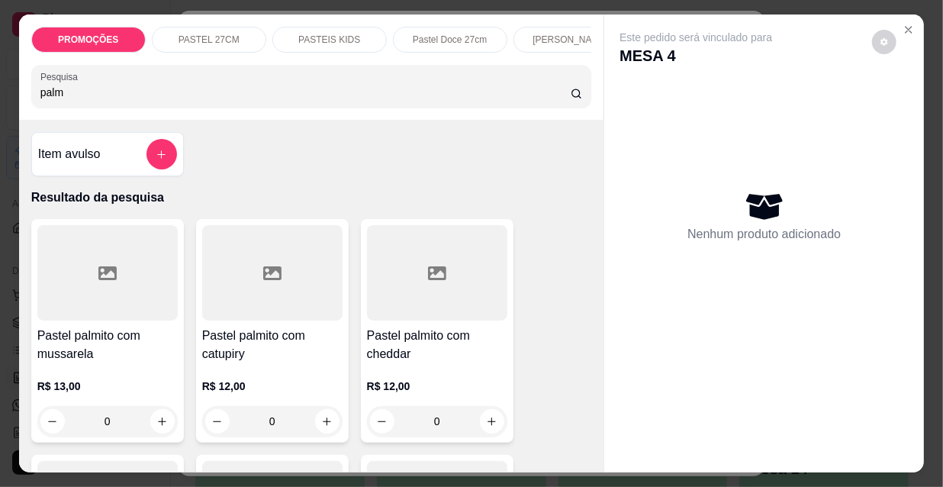
type input "palm"
click at [159, 334] on h4 "Pastel palmito com mussarela" at bounding box center [107, 344] width 140 height 37
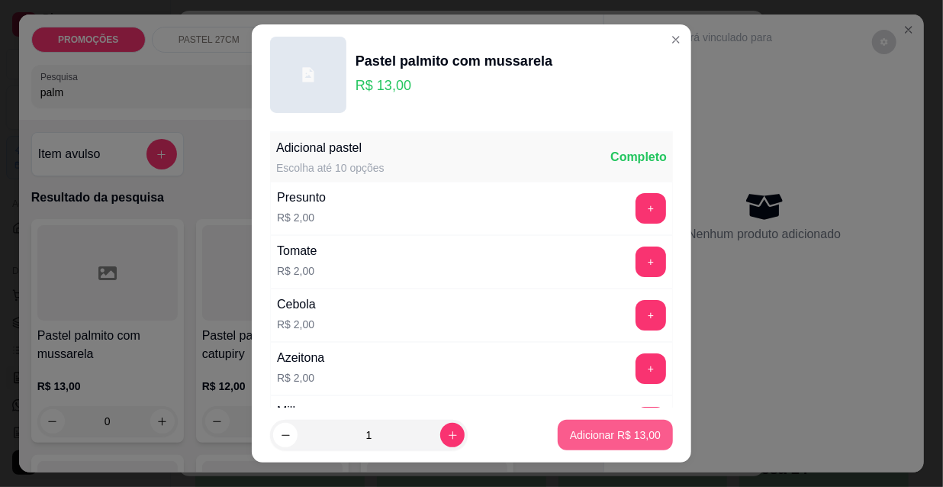
click at [641, 442] on button "Adicionar R$ 13,00" at bounding box center [614, 434] width 115 height 31
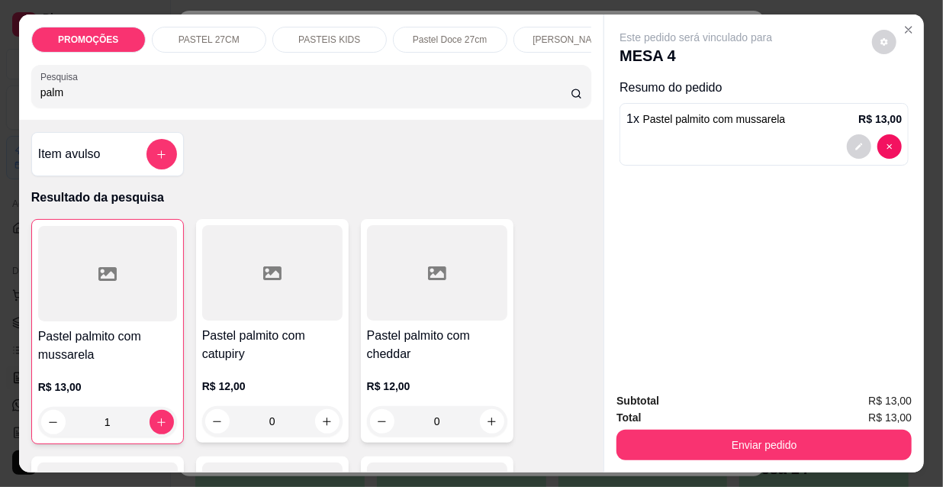
type input "1"
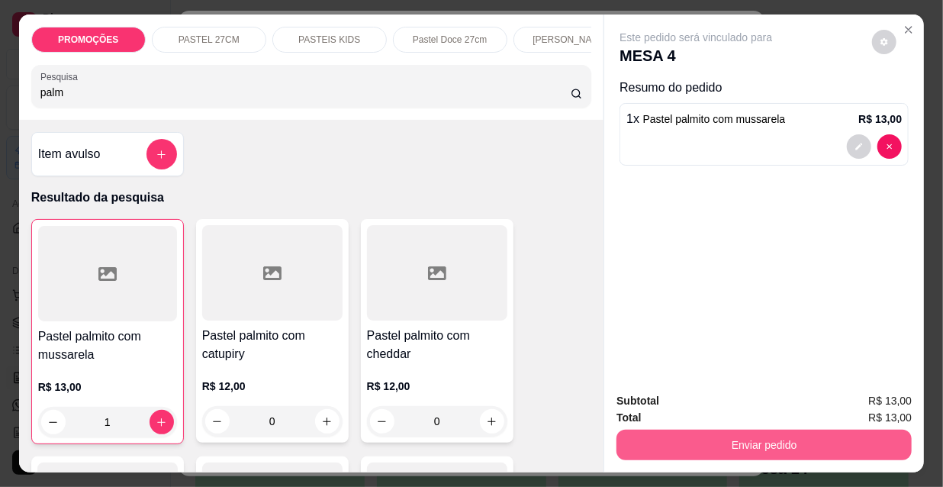
click at [692, 429] on button "Enviar pedido" at bounding box center [763, 444] width 295 height 31
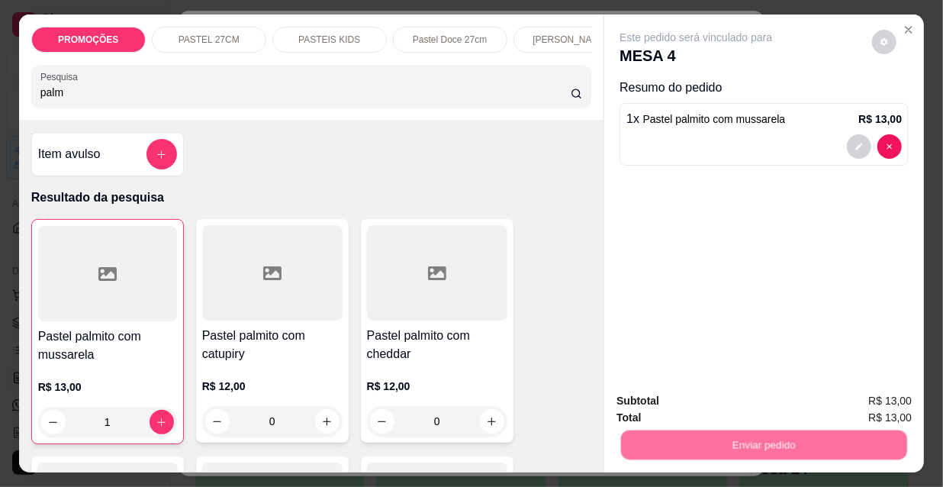
click at [683, 396] on button "Não registrar e enviar pedido" at bounding box center [714, 401] width 159 height 29
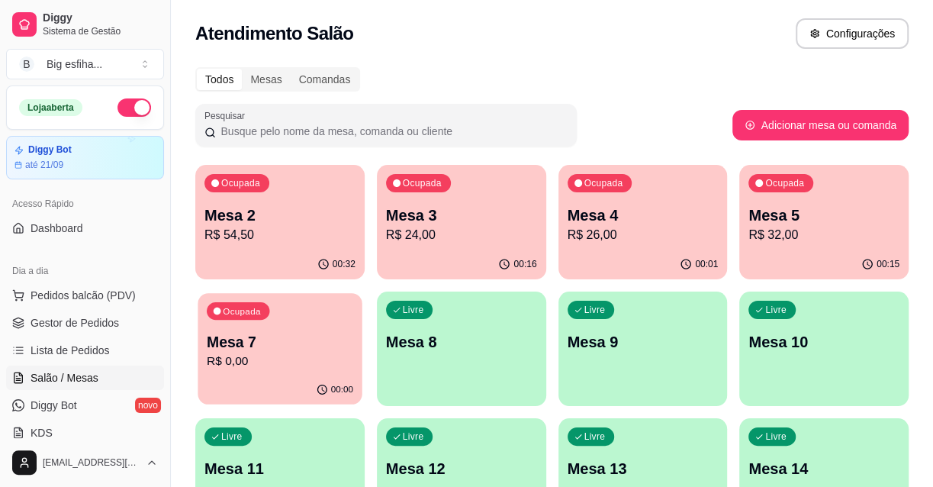
click at [286, 355] on p "R$ 0,00" at bounding box center [280, 361] width 146 height 18
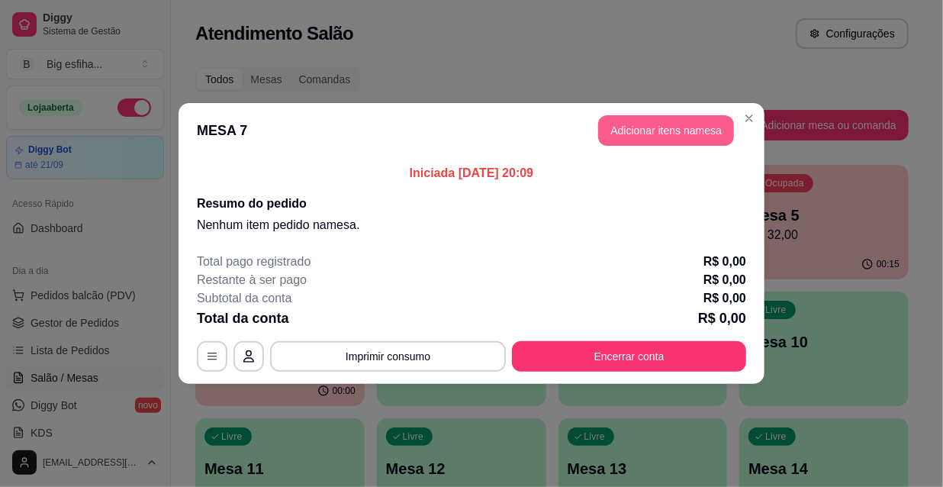
click at [673, 141] on button "Adicionar itens na mesa" at bounding box center [666, 130] width 136 height 31
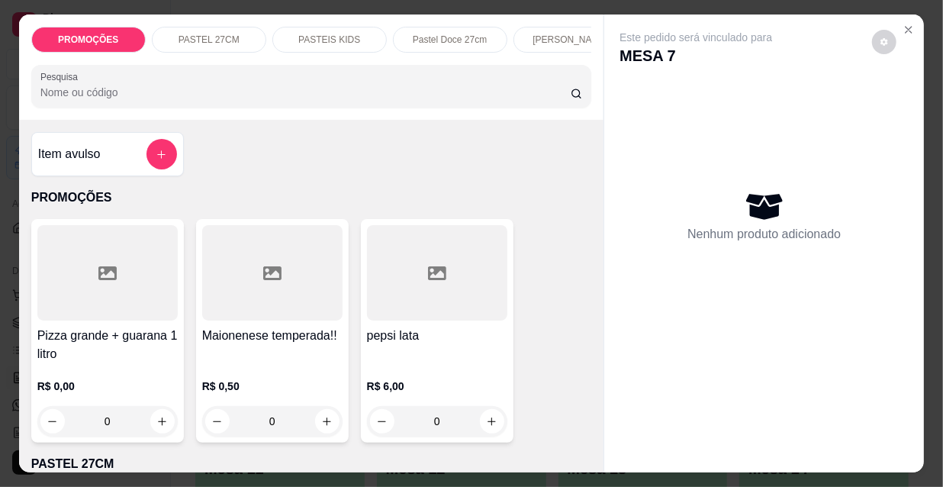
click at [554, 34] on p "[PERSON_NAME]" at bounding box center [569, 40] width 75 height 12
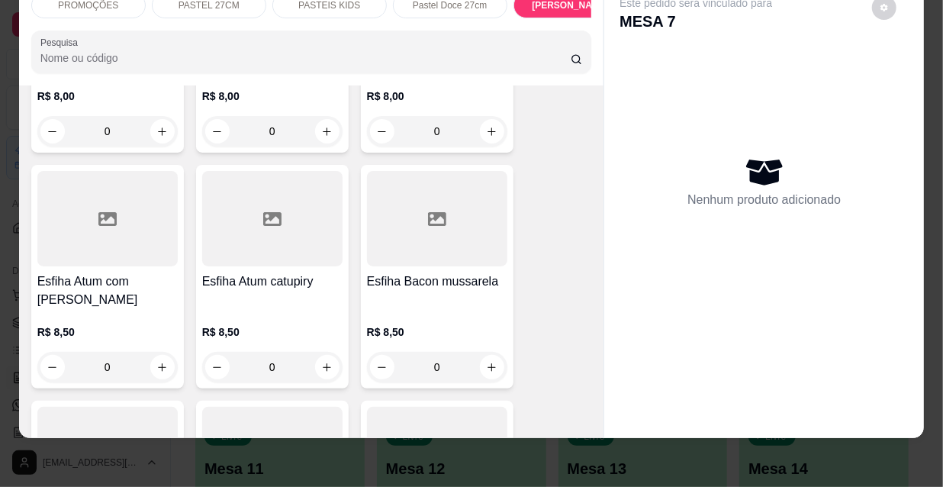
scroll to position [7732, 0]
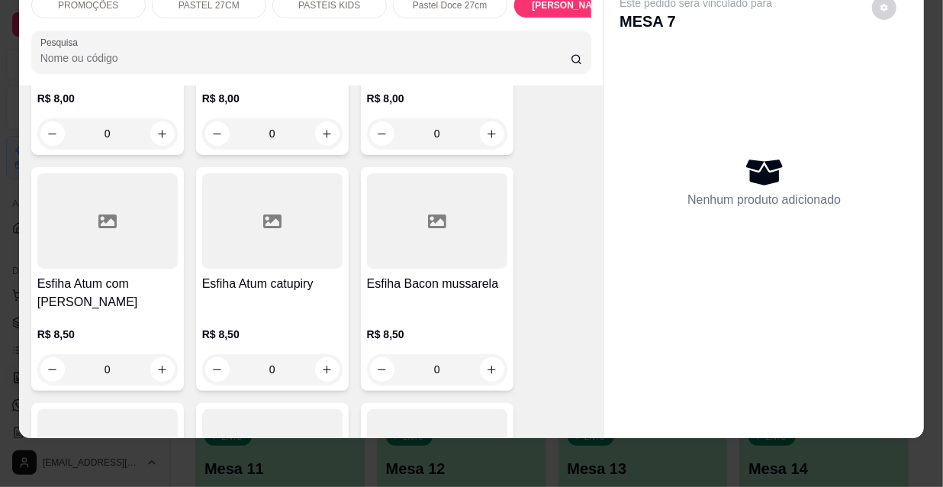
click at [419, 173] on div at bounding box center [437, 220] width 140 height 95
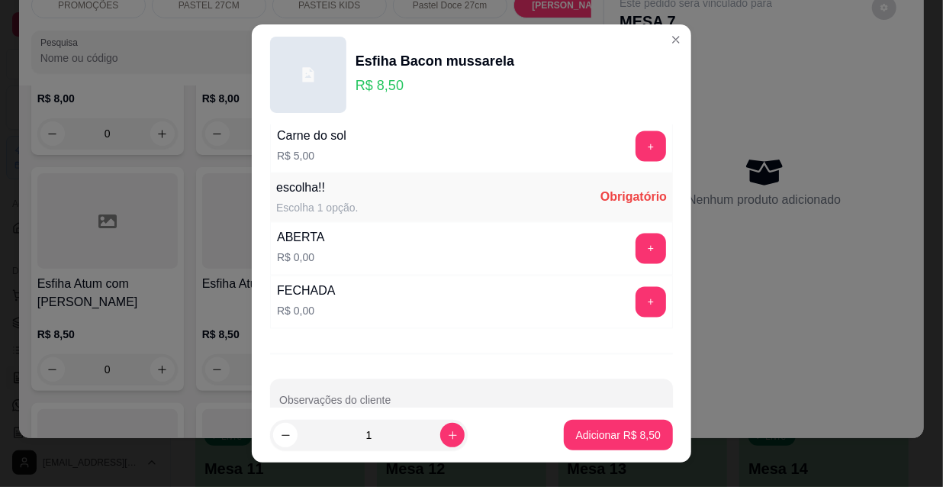
scroll to position [1267, 0]
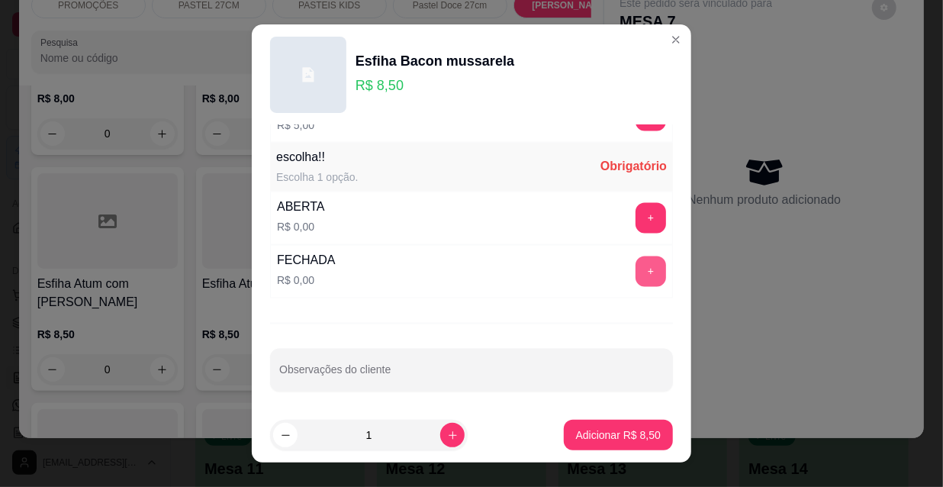
click at [635, 259] on button "+" at bounding box center [650, 271] width 31 height 31
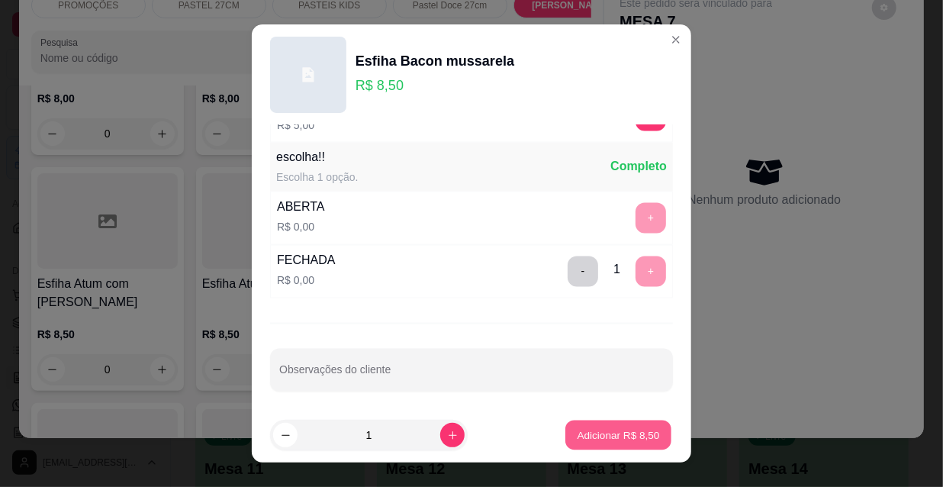
click at [609, 429] on p "Adicionar R$ 8,50" at bounding box center [617, 434] width 82 height 14
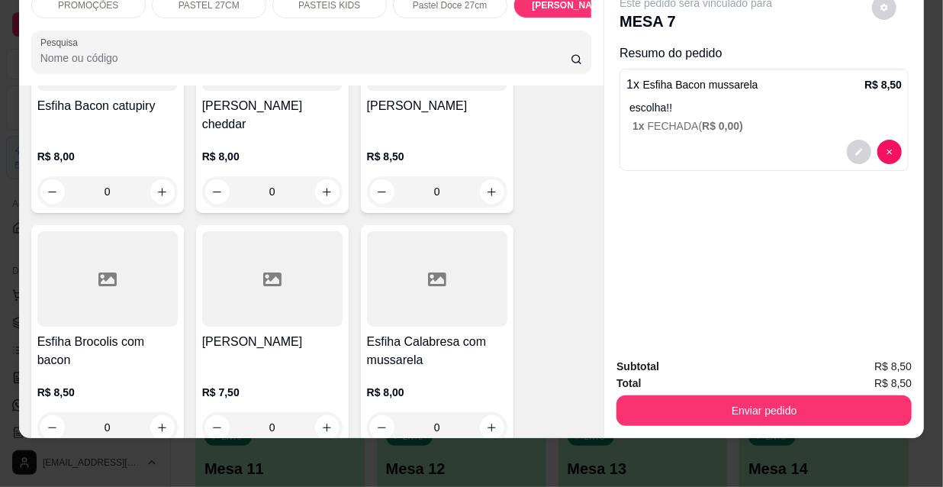
scroll to position [8148, 0]
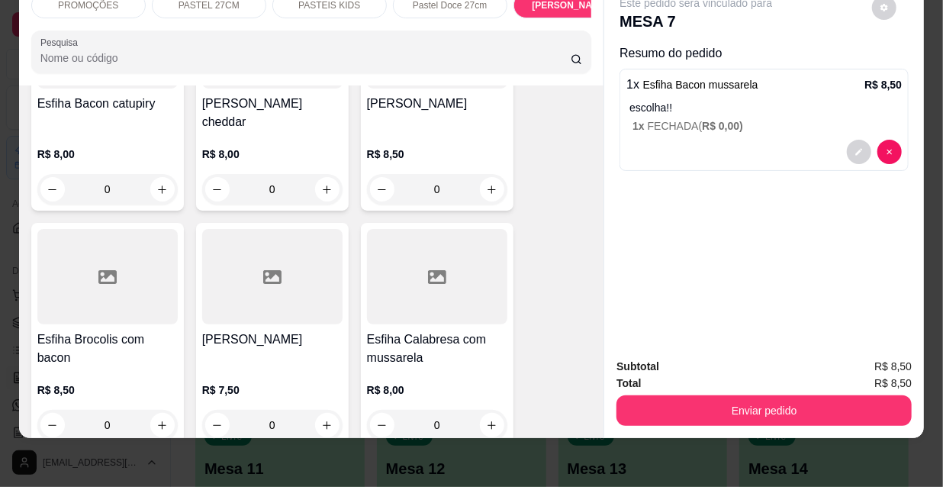
click at [442, 330] on h4 "Esfiha Calabresa com mussarela" at bounding box center [437, 348] width 140 height 37
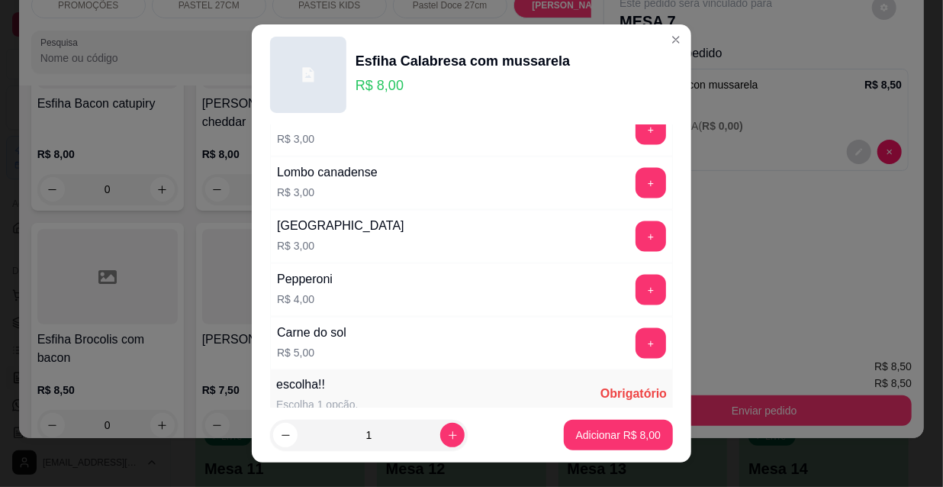
scroll to position [1267, 0]
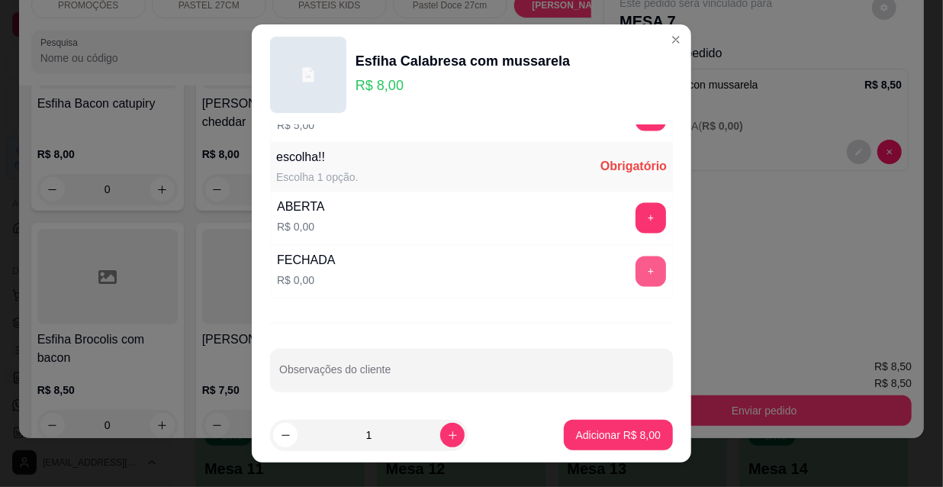
click at [635, 265] on button "+" at bounding box center [650, 271] width 31 height 31
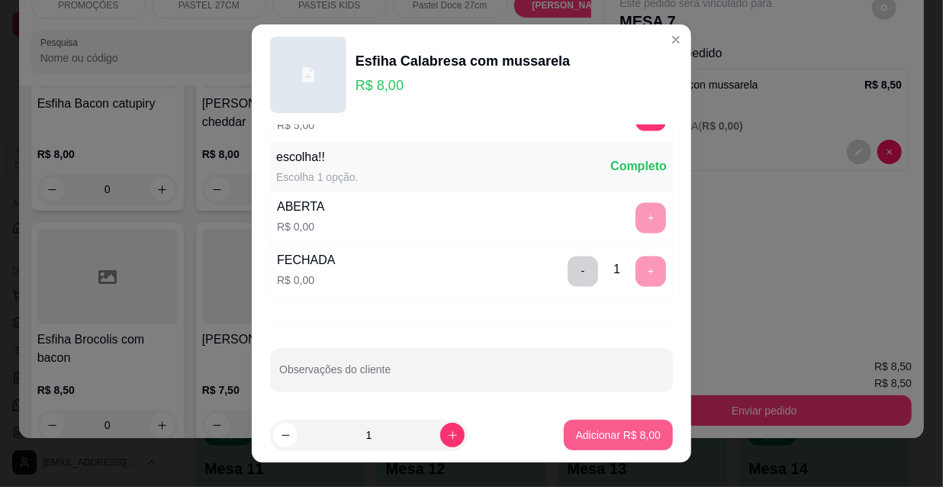
click at [602, 426] on button "Adicionar R$ 8,00" at bounding box center [618, 434] width 109 height 31
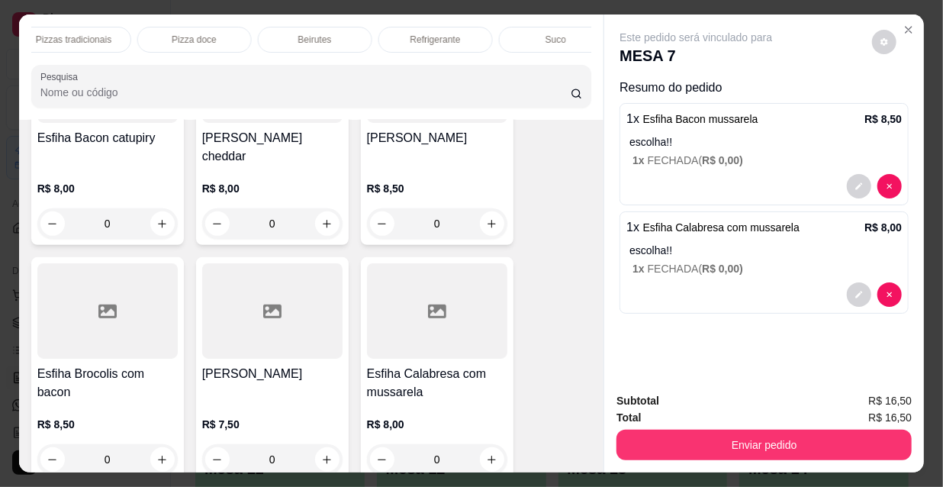
scroll to position [0, 878]
click at [421, 34] on p "Refrigerante" at bounding box center [415, 40] width 50 height 12
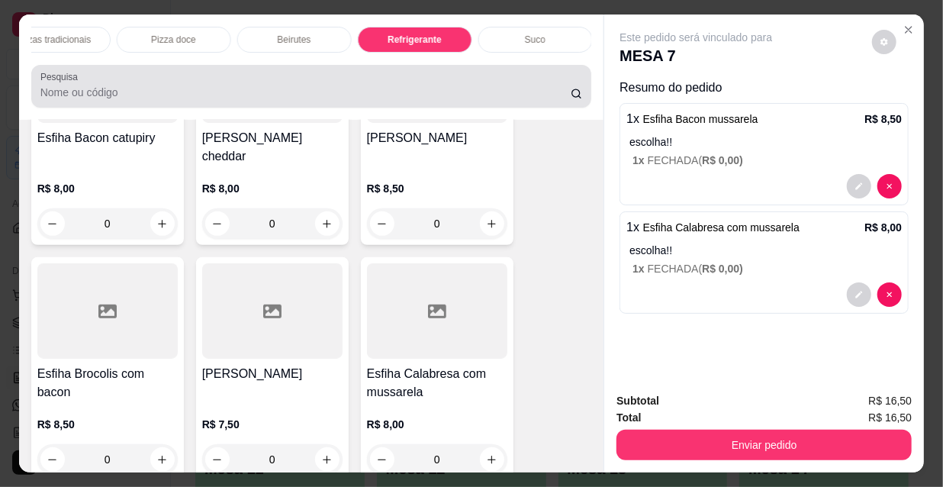
scroll to position [39, 0]
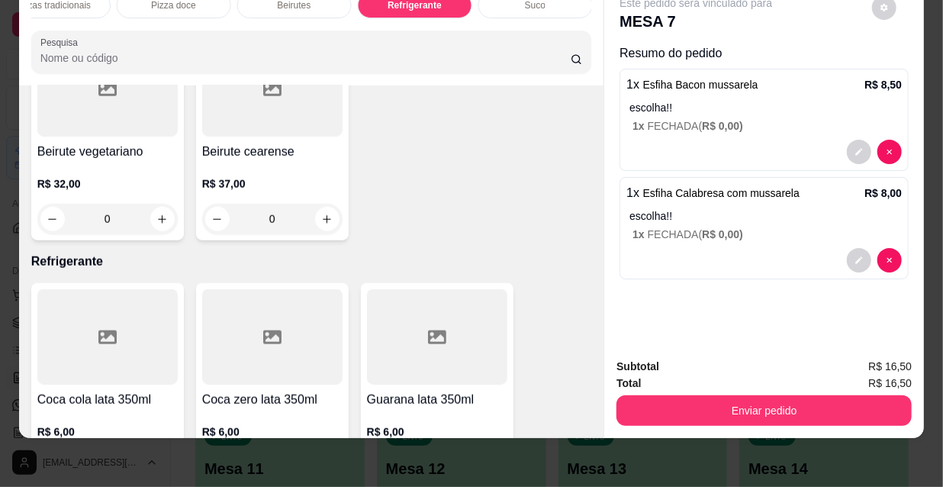
click at [486, 461] on icon "increase-product-quantity" at bounding box center [491, 466] width 11 height 11
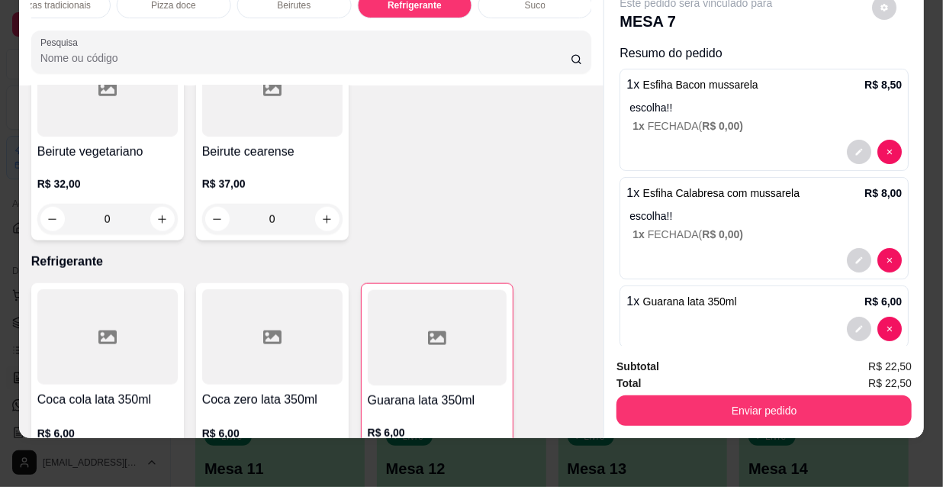
type input "1"
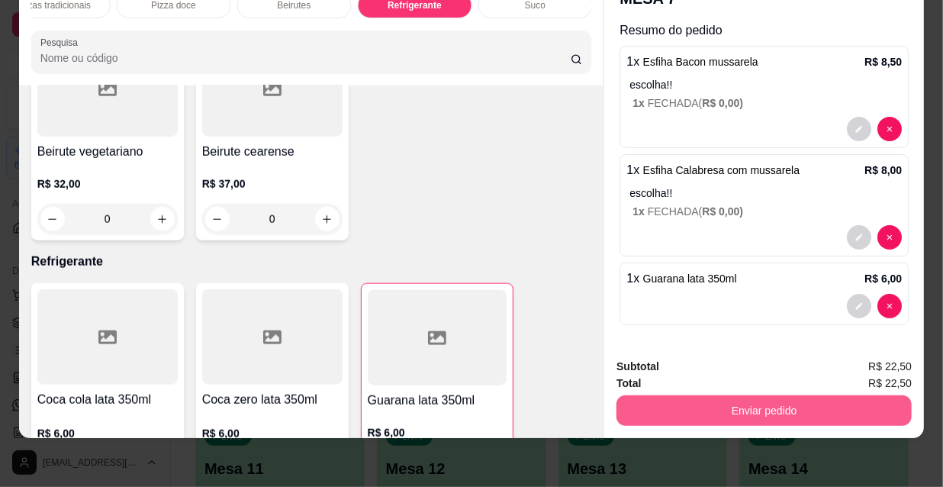
click at [769, 406] on button "Enviar pedido" at bounding box center [763, 410] width 295 height 31
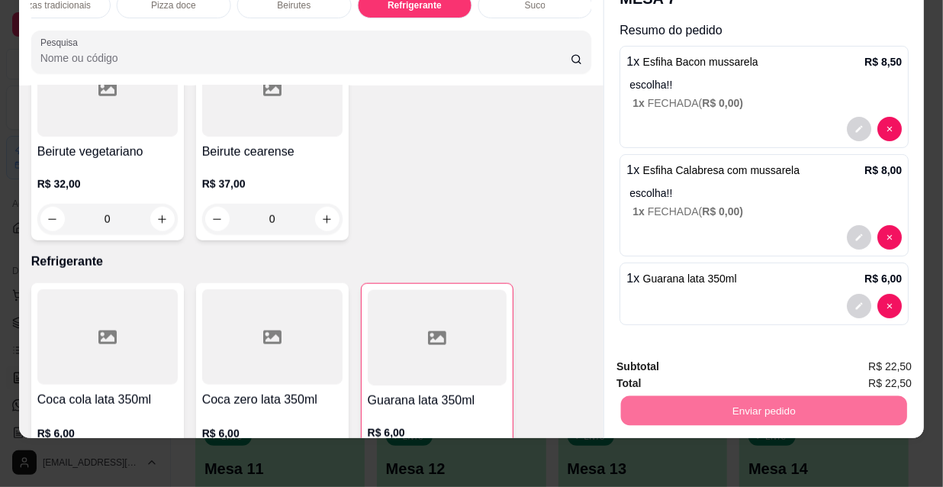
click at [725, 364] on button "Não registrar e enviar pedido" at bounding box center [714, 362] width 159 height 29
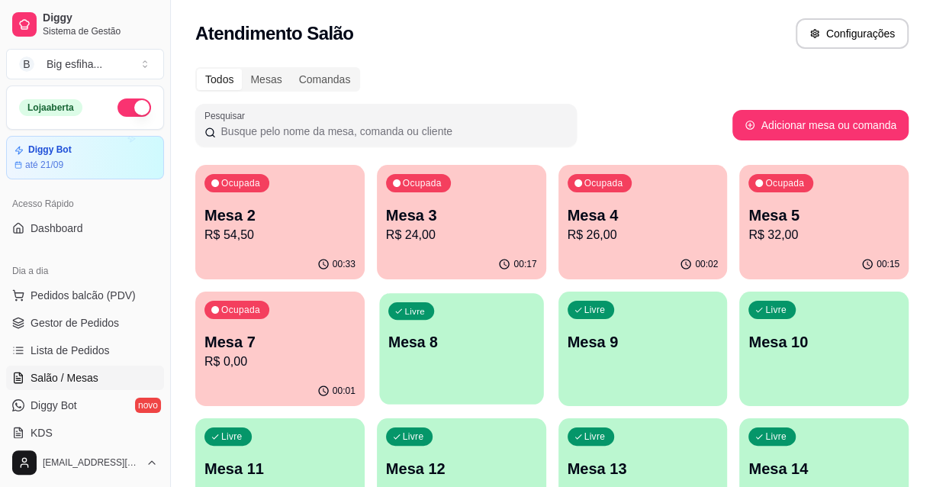
click at [432, 309] on div "Livre Mesa 8" at bounding box center [461, 339] width 164 height 93
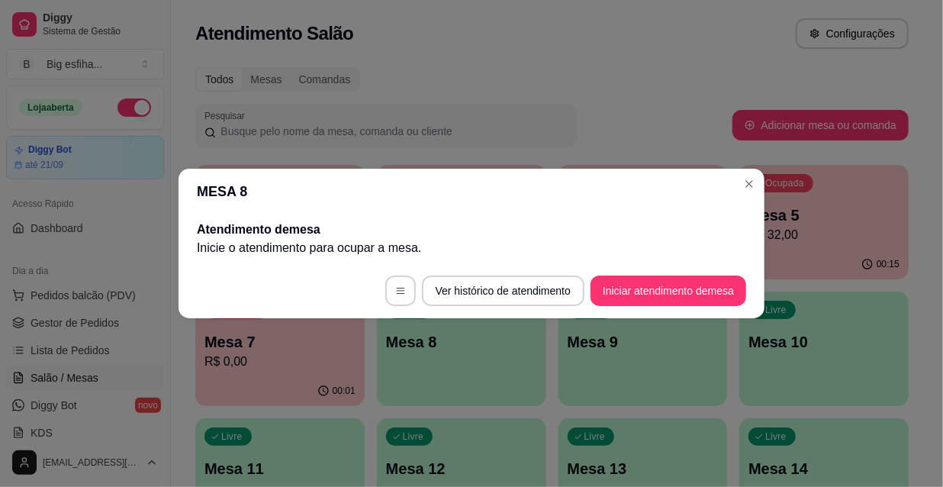
click at [693, 267] on footer "Ver histórico de atendimento Iniciar atendimento de mesa" at bounding box center [471, 290] width 586 height 55
click at [704, 284] on button "Iniciar atendimento de mesa" at bounding box center [668, 291] width 151 height 30
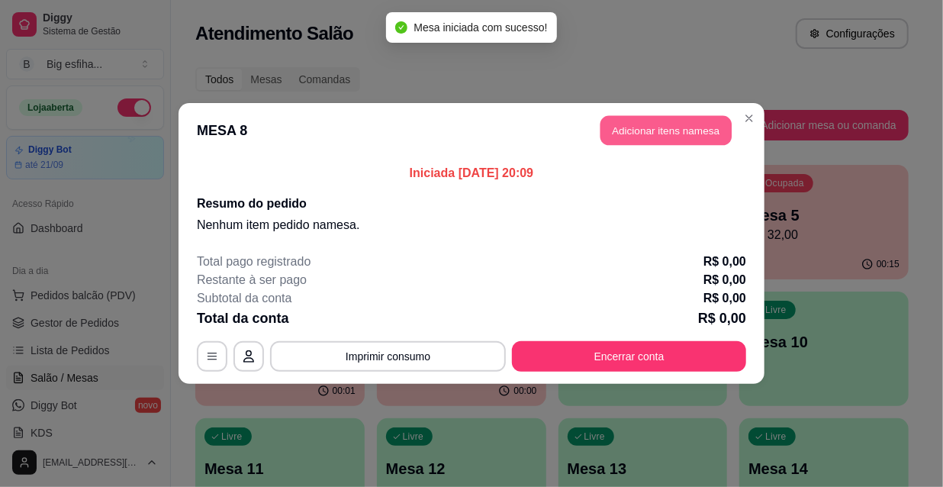
click at [647, 127] on button "Adicionar itens na mesa" at bounding box center [665, 131] width 131 height 30
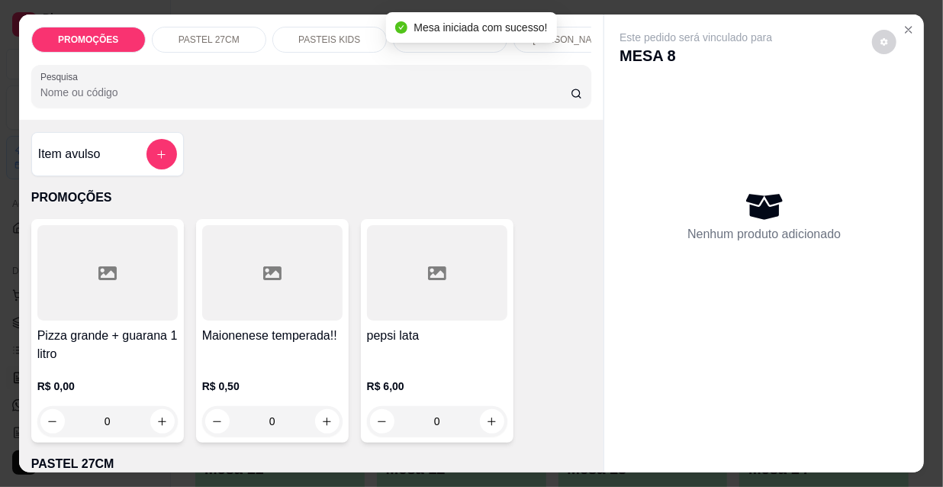
click at [564, 34] on p "[PERSON_NAME]" at bounding box center [569, 40] width 75 height 12
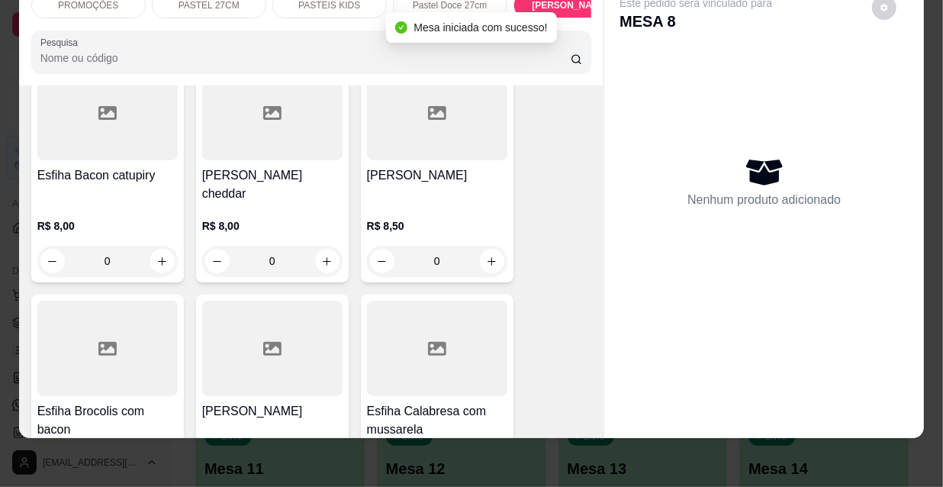
scroll to position [8148, 0]
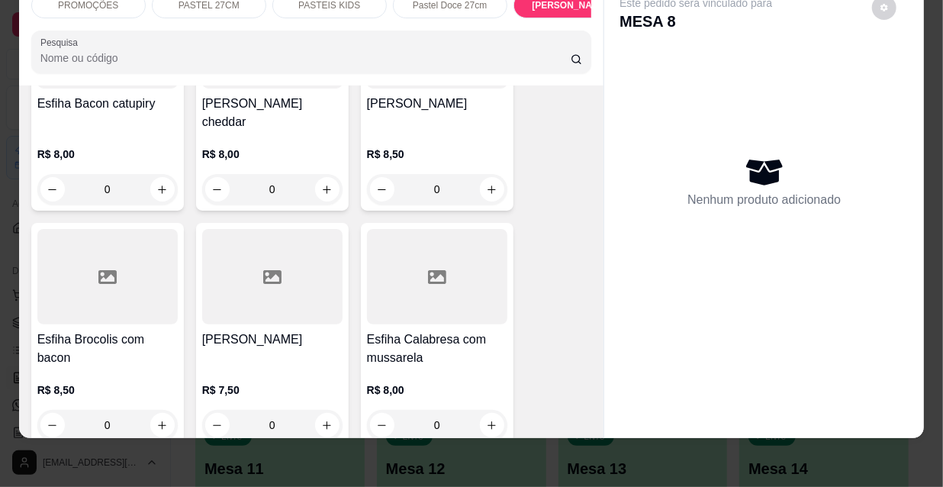
click at [423, 330] on h4 "Esfiha Calabresa com mussarela" at bounding box center [437, 348] width 140 height 37
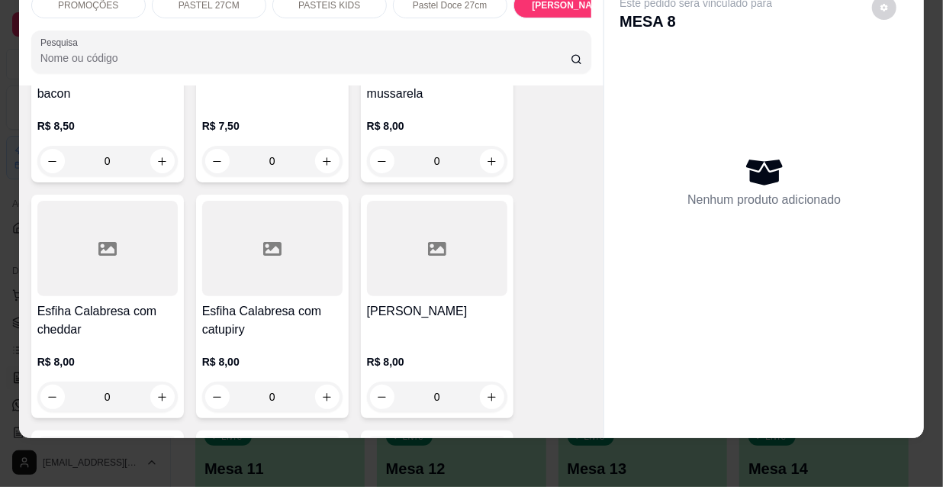
scroll to position [8425, 0]
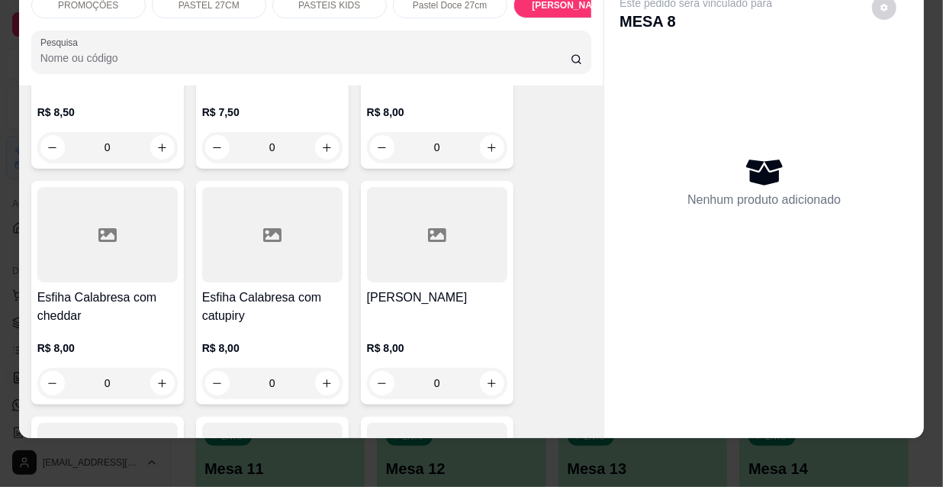
click at [438, 288] on div "[PERSON_NAME]" at bounding box center [437, 306] width 140 height 37
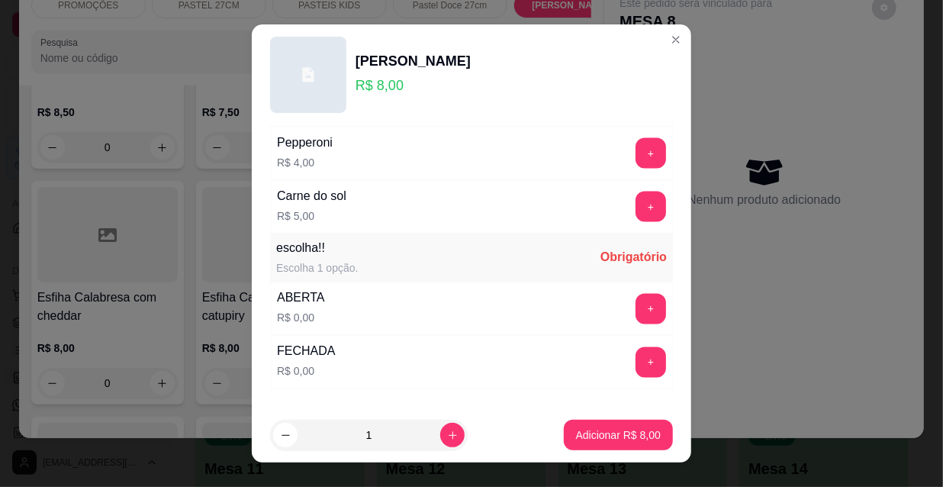
scroll to position [1267, 0]
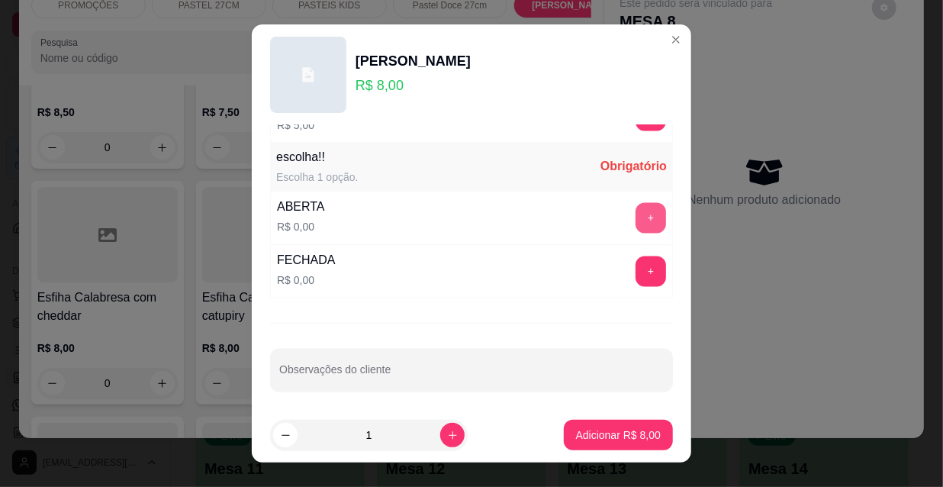
click at [635, 203] on button "+" at bounding box center [650, 218] width 31 height 31
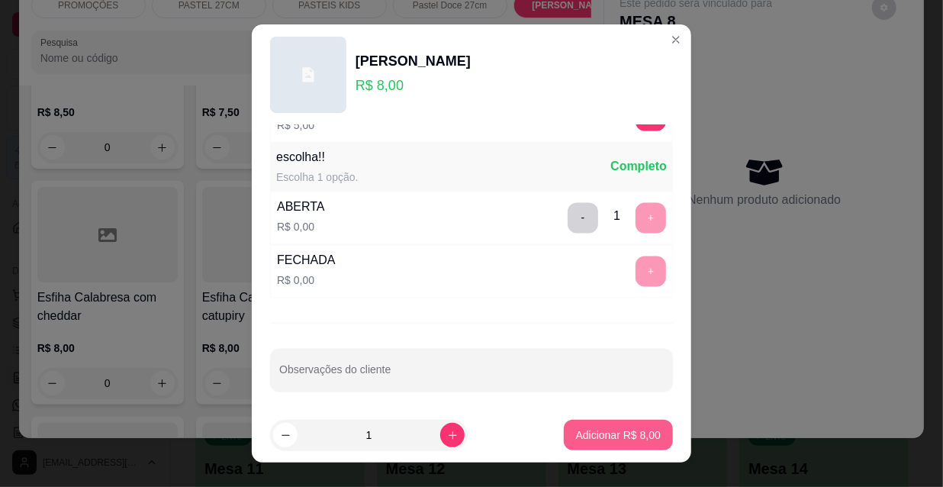
click at [631, 440] on p "Adicionar R$ 8,00" at bounding box center [618, 434] width 85 height 15
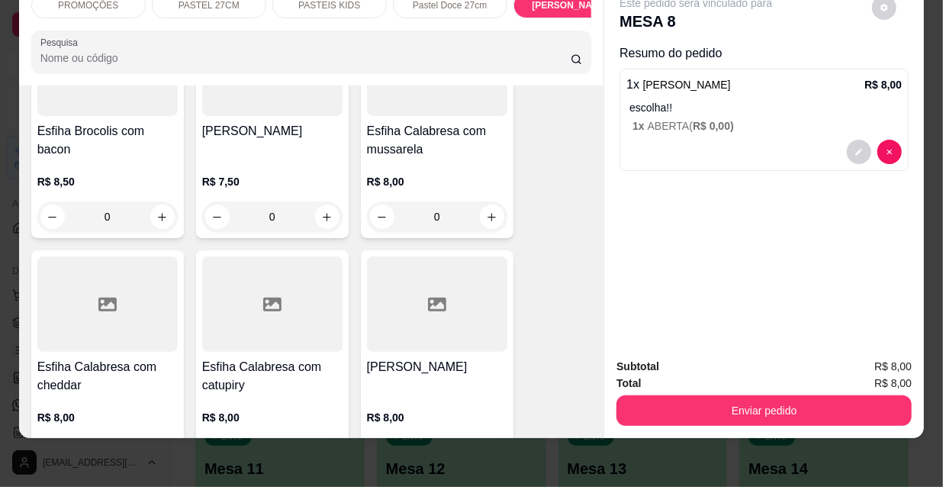
scroll to position [8287, 0]
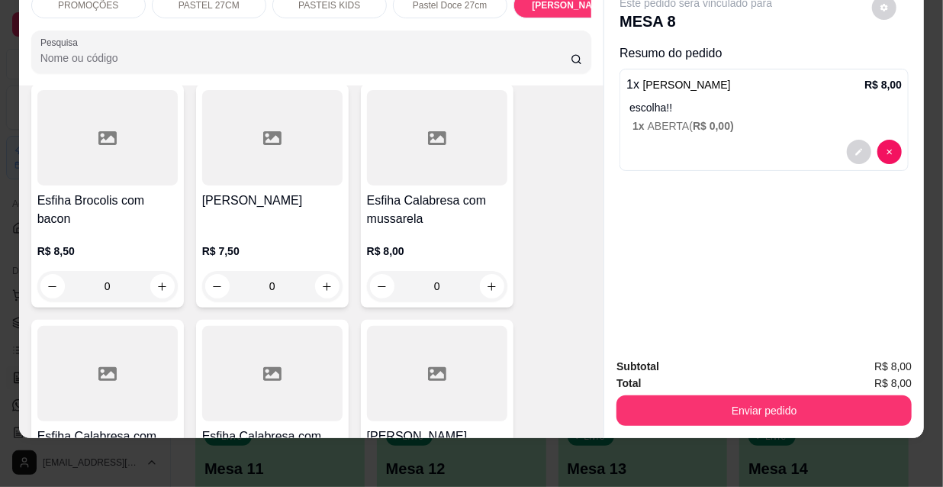
click at [267, 326] on div at bounding box center [272, 373] width 140 height 95
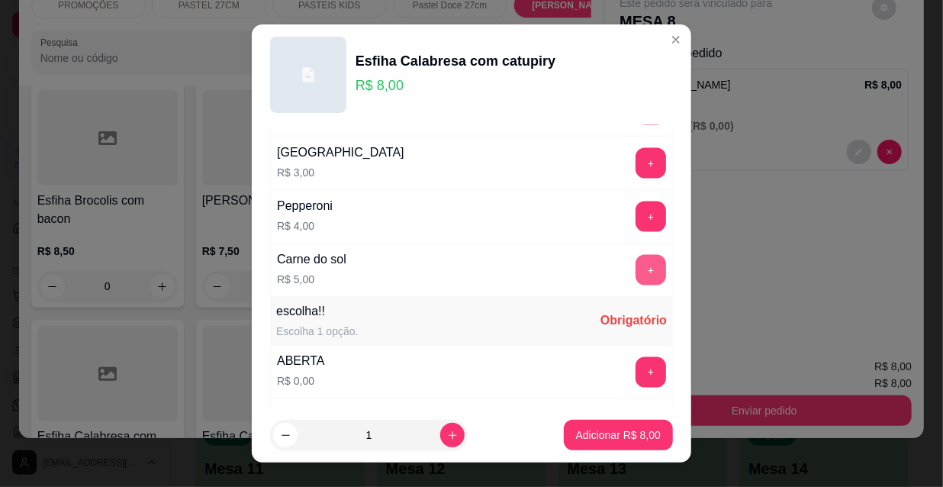
scroll to position [1267, 0]
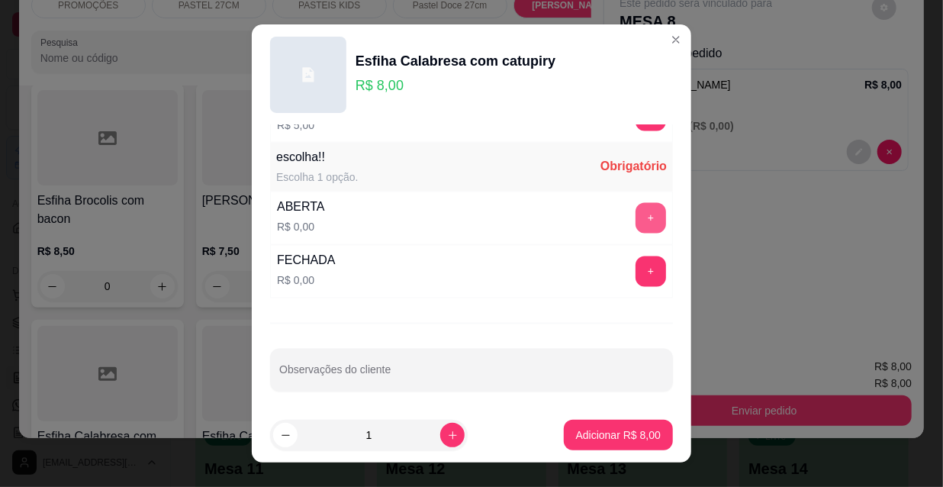
click at [635, 207] on button "+" at bounding box center [650, 218] width 31 height 31
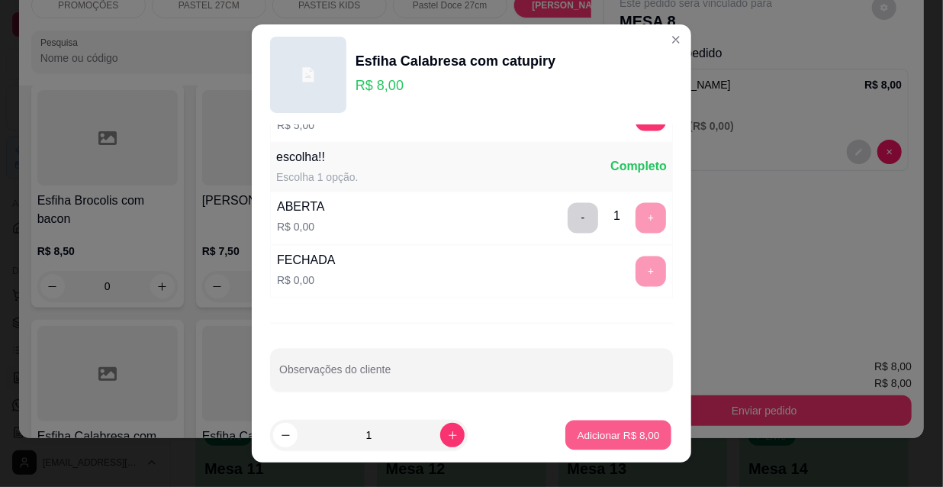
click at [612, 427] on p "Adicionar R$ 8,00" at bounding box center [617, 434] width 82 height 14
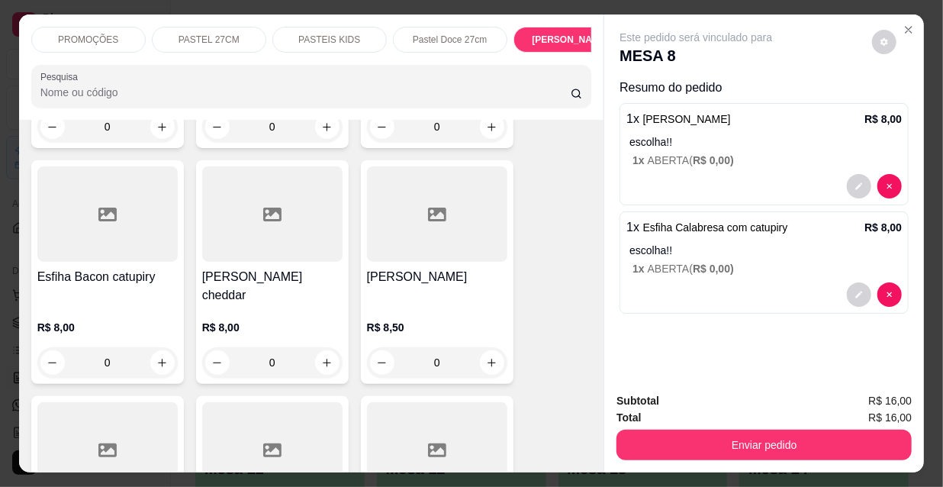
scroll to position [0, 878]
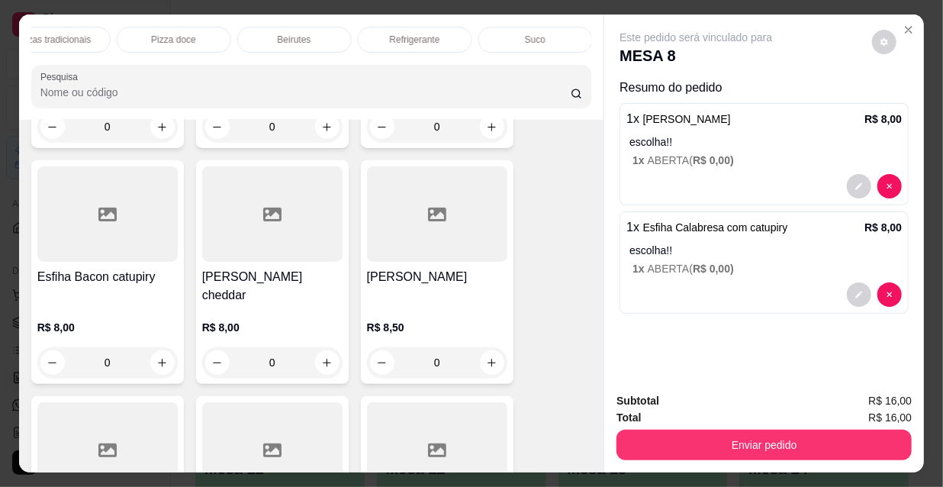
click at [403, 34] on p "Refrigerante" at bounding box center [415, 40] width 50 height 12
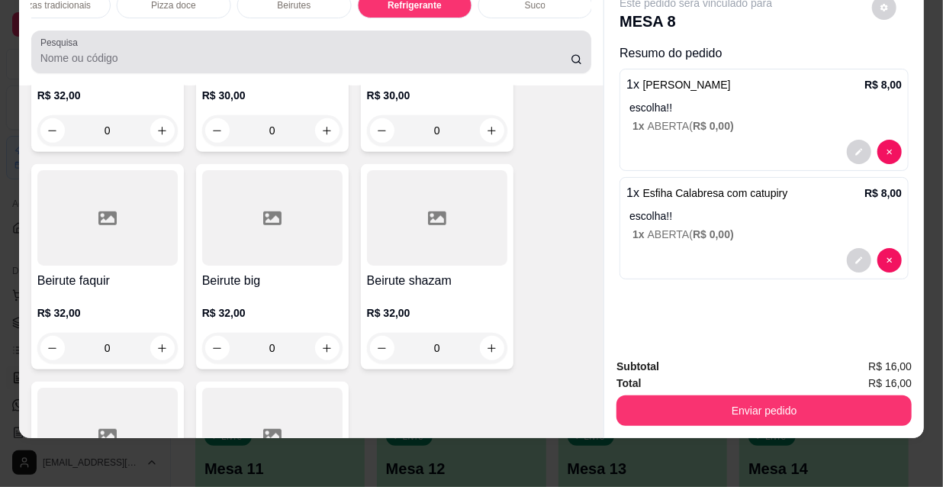
scroll to position [0, 0]
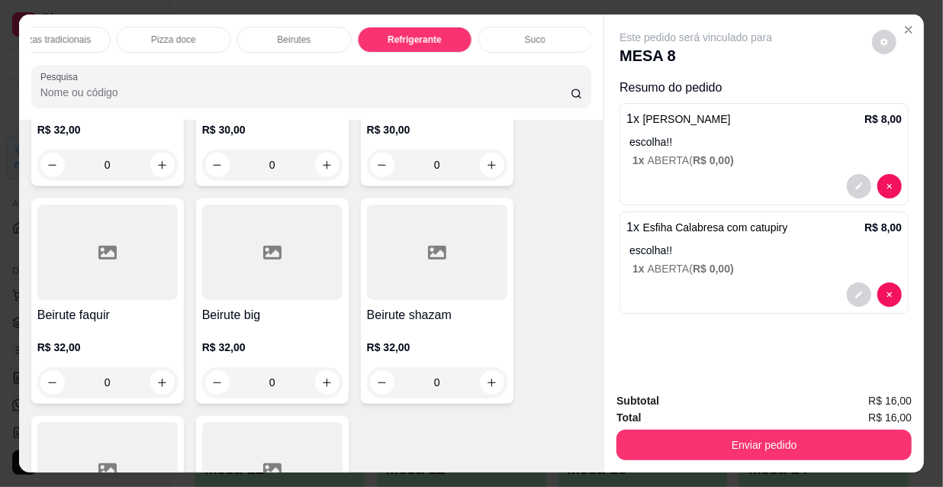
click at [445, 34] on div "Refrigerante" at bounding box center [415, 40] width 114 height 26
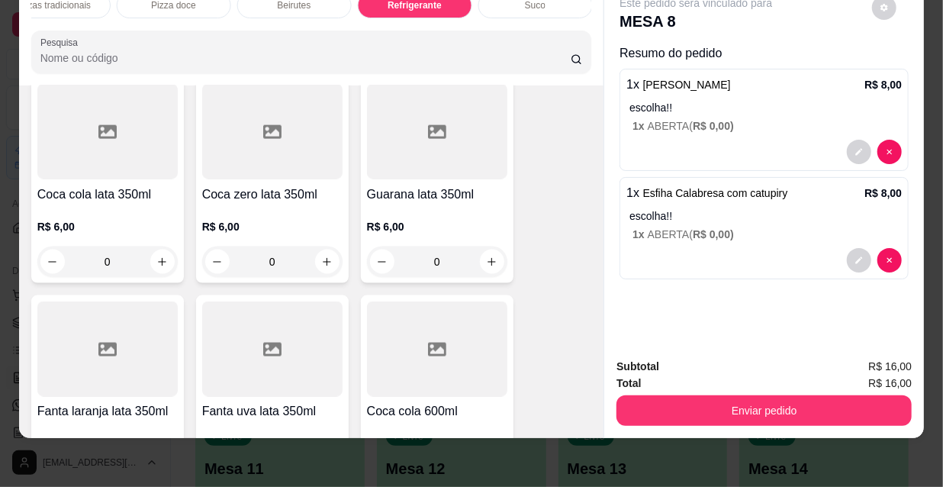
scroll to position [13951, 0]
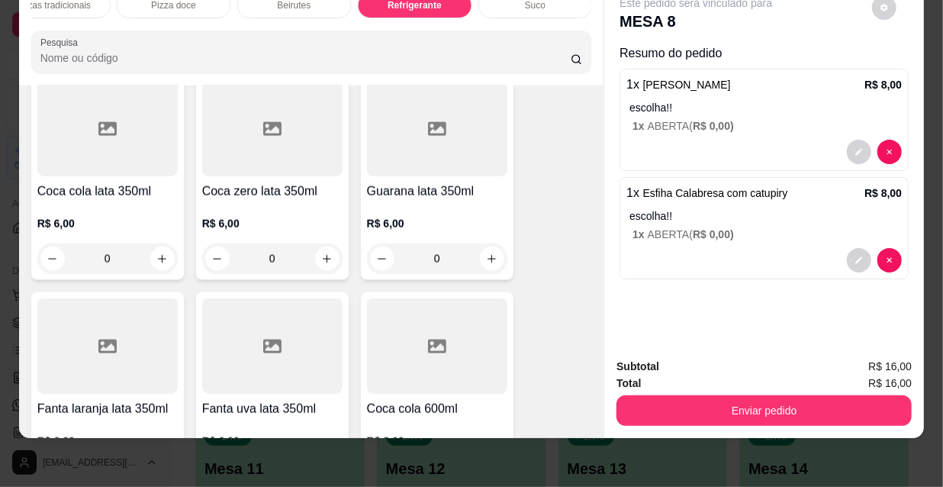
click at [486, 470] on icon "increase-product-quantity" at bounding box center [491, 475] width 11 height 11
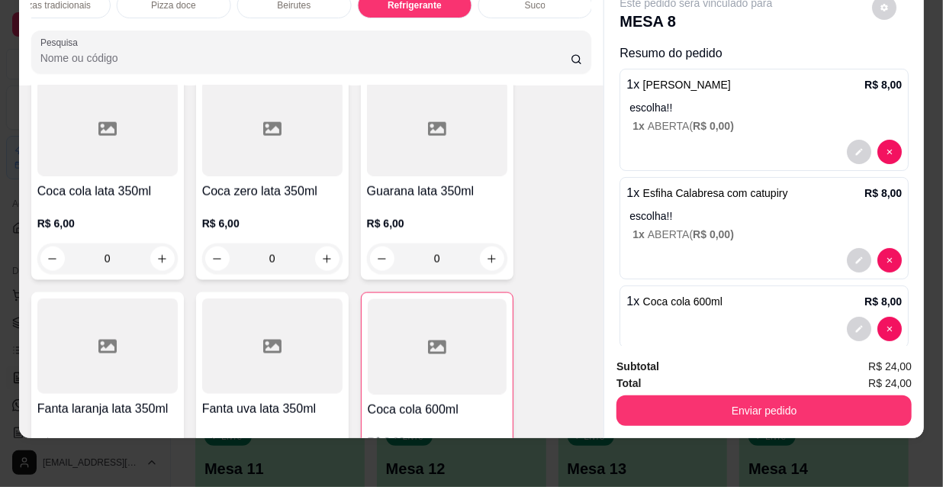
type input "1"
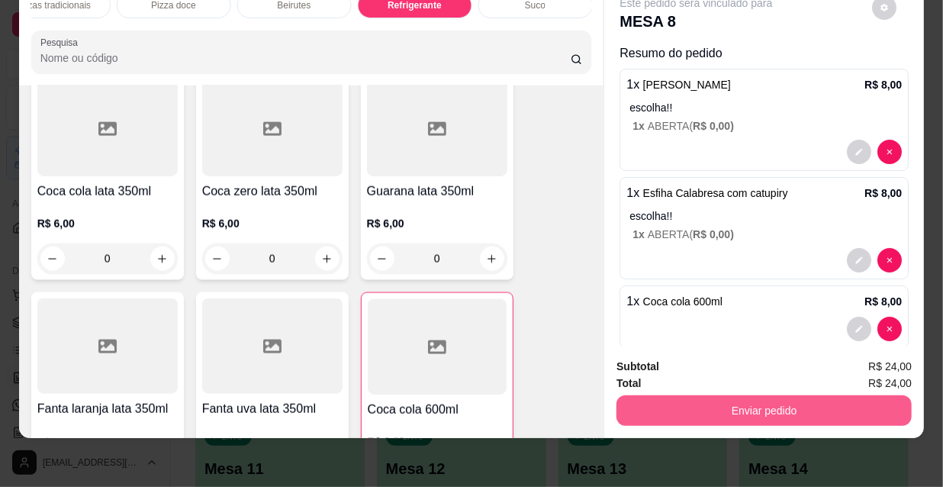
click at [676, 400] on button "Enviar pedido" at bounding box center [763, 410] width 295 height 31
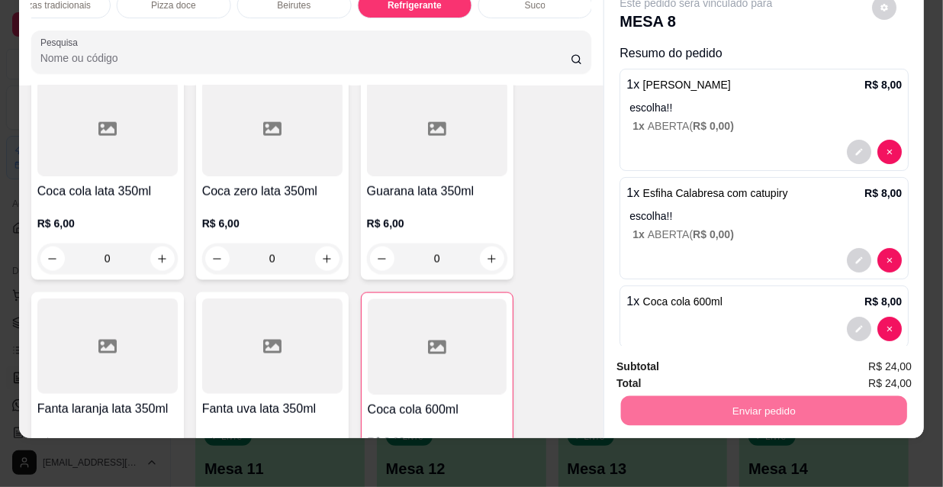
click at [702, 358] on button "Não registrar e enviar pedido" at bounding box center [714, 362] width 159 height 29
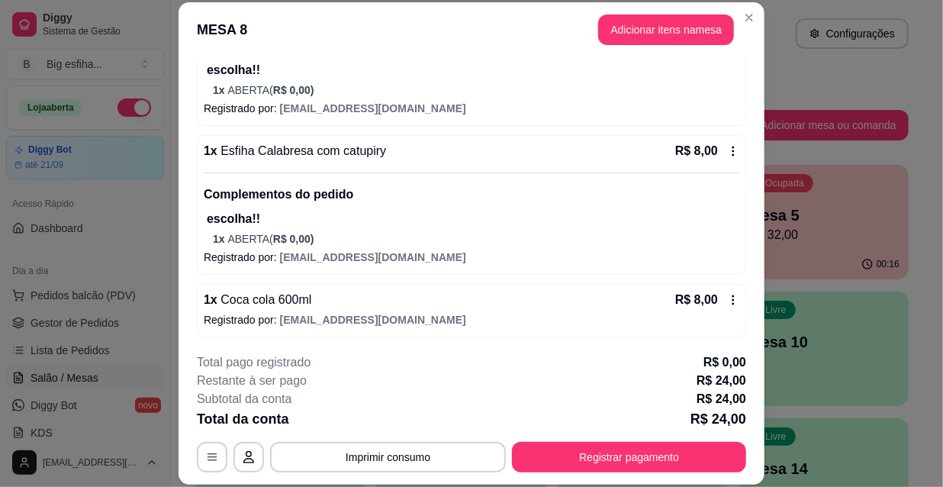
scroll to position [216, 0]
click at [595, 437] on div "**********" at bounding box center [471, 412] width 549 height 119
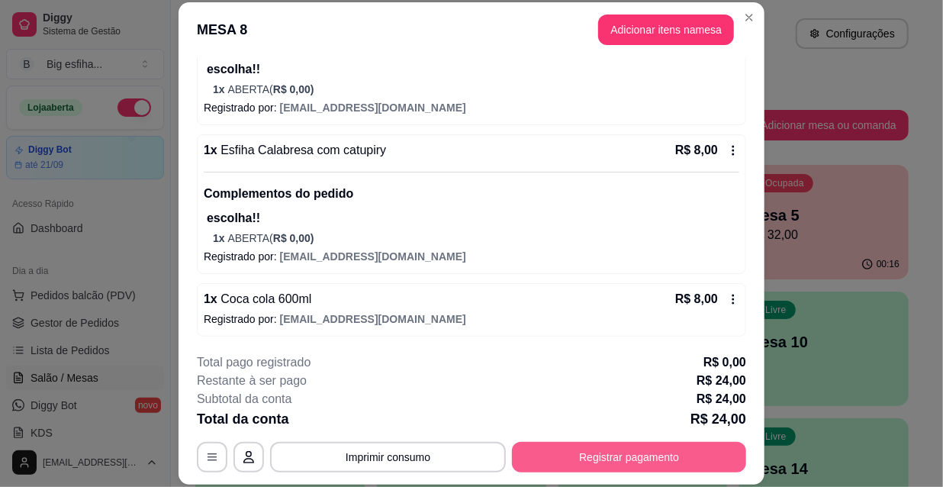
click at [610, 455] on button "Registrar pagamento" at bounding box center [629, 457] width 234 height 31
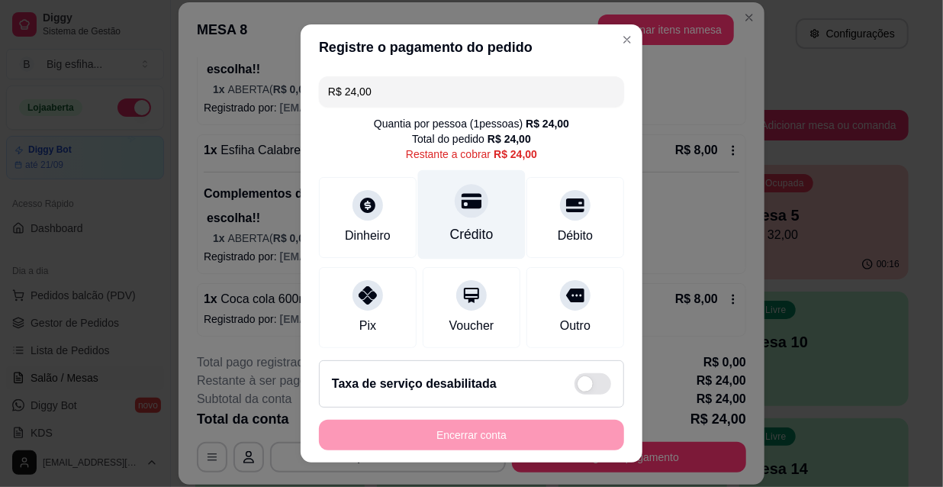
click at [450, 219] on div "Crédito" at bounding box center [472, 214] width 108 height 89
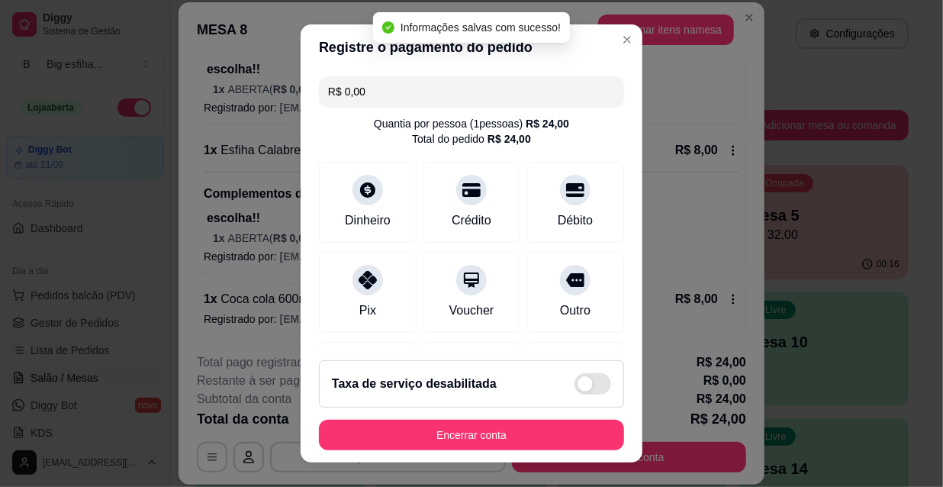
type input "R$ 0,00"
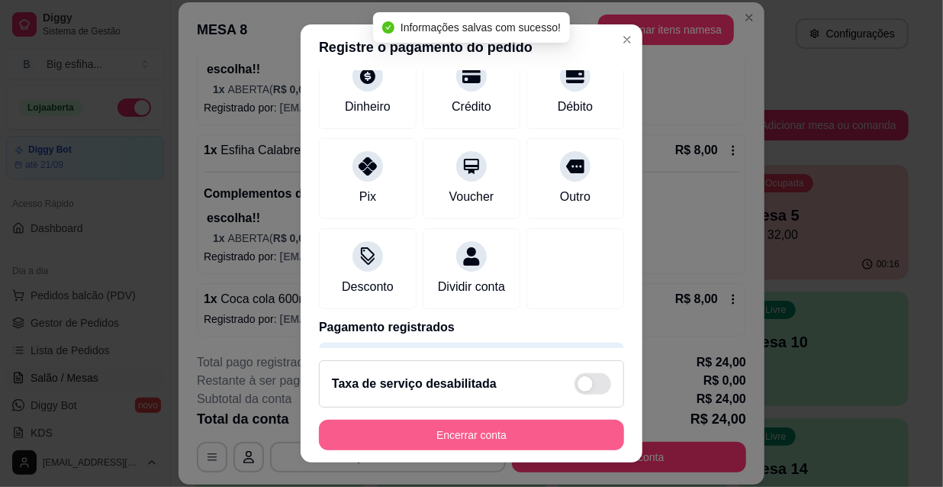
click at [538, 432] on button "Encerrar conta" at bounding box center [471, 434] width 305 height 31
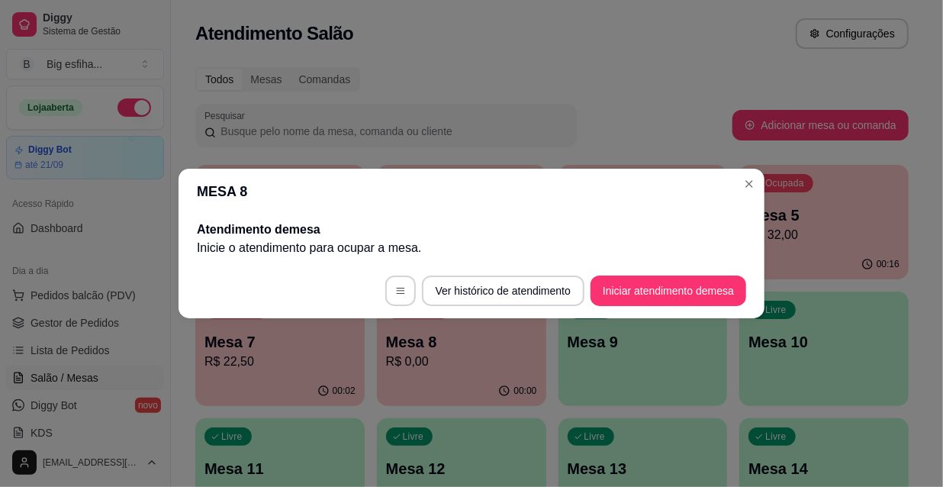
scroll to position [0, 0]
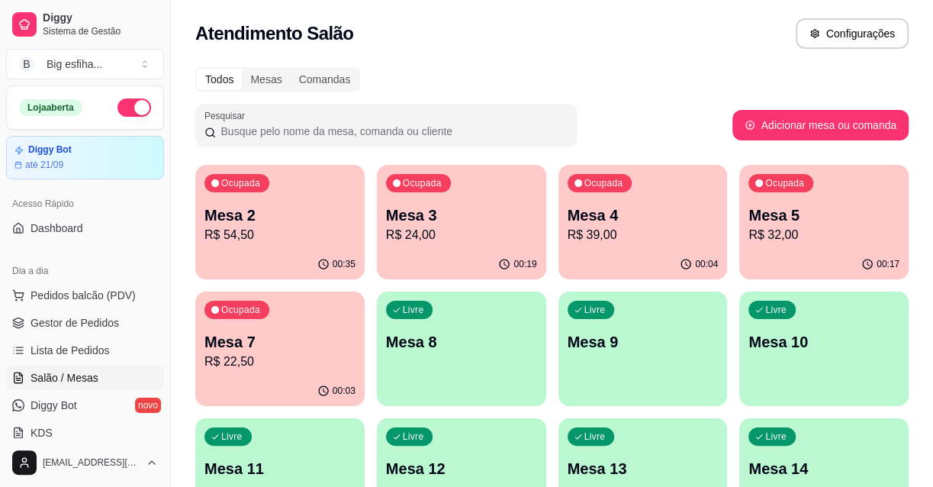
click at [301, 339] on p "Mesa 7" at bounding box center [279, 341] width 151 height 21
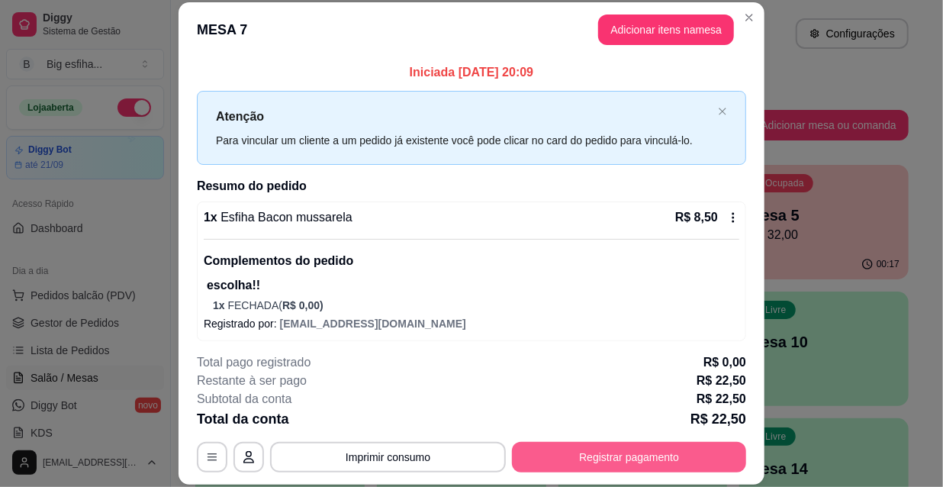
click at [660, 458] on button "Registrar pagamento" at bounding box center [629, 457] width 234 height 31
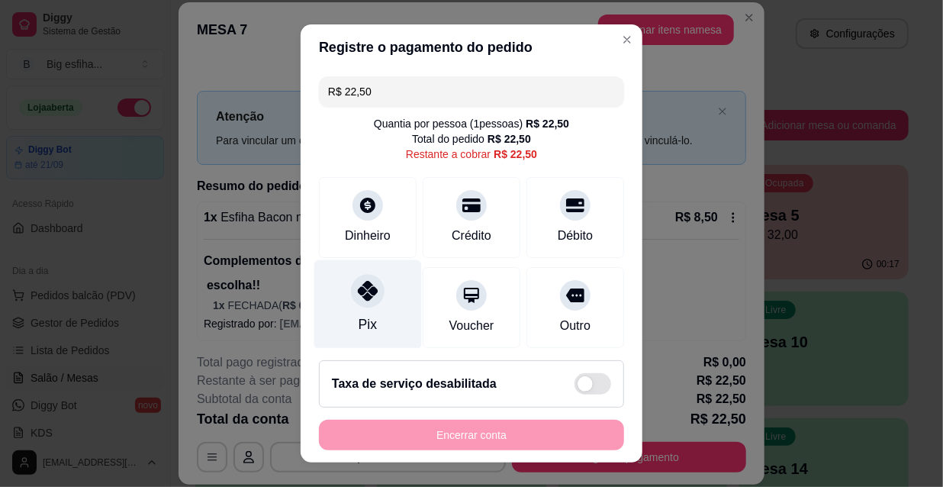
click at [378, 317] on div "Pix" at bounding box center [368, 304] width 108 height 89
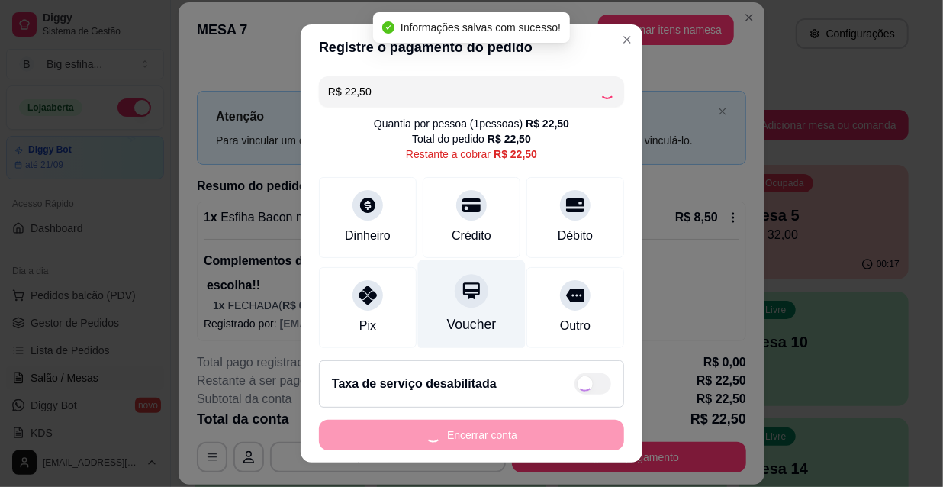
type input "R$ 0,00"
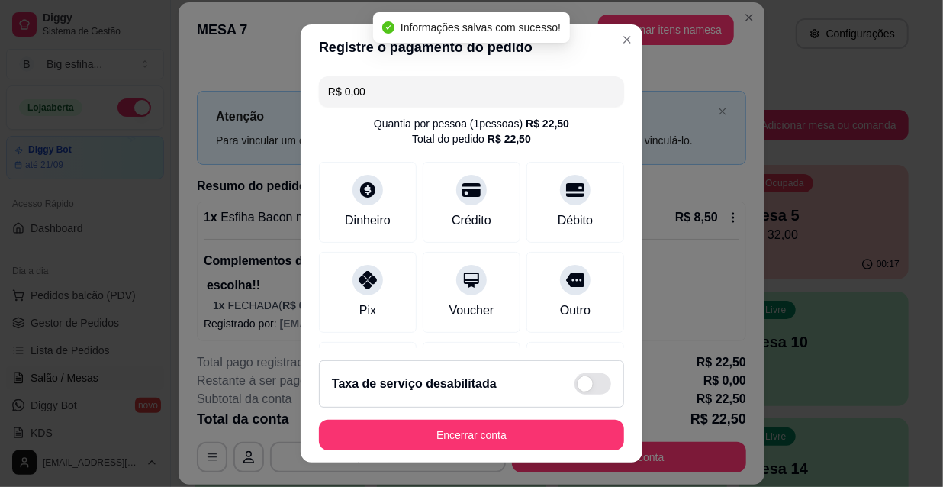
scroll to position [177, 0]
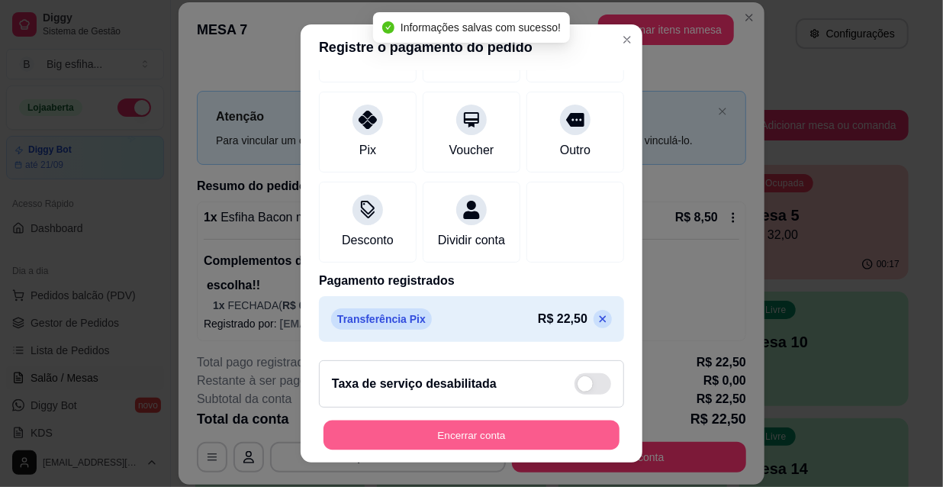
click at [511, 435] on button "Encerrar conta" at bounding box center [471, 435] width 296 height 30
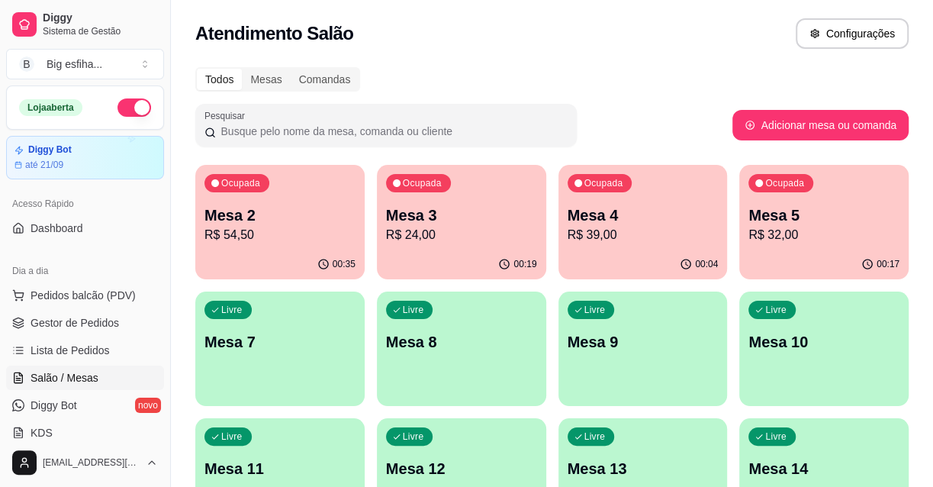
click at [252, 216] on p "Mesa 2" at bounding box center [279, 214] width 151 height 21
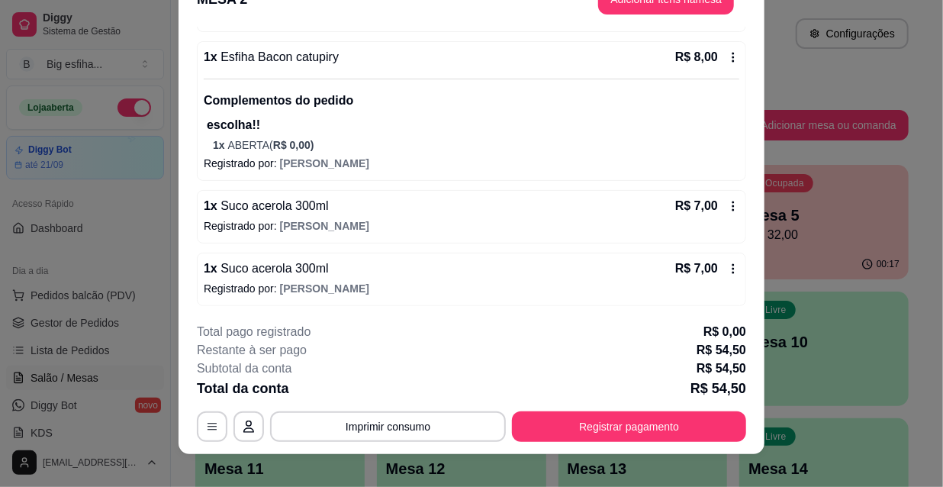
scroll to position [46, 0]
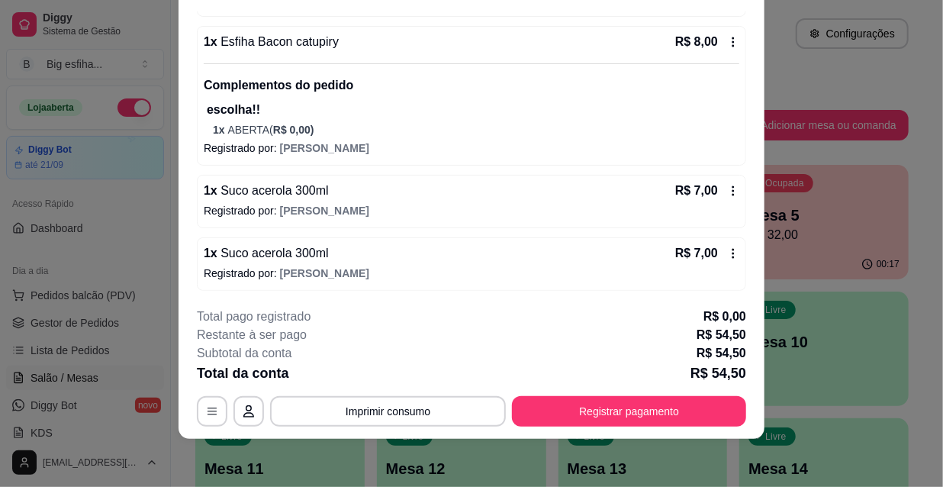
click at [413, 266] on p "Registrado por: Mariana" at bounding box center [471, 272] width 535 height 15
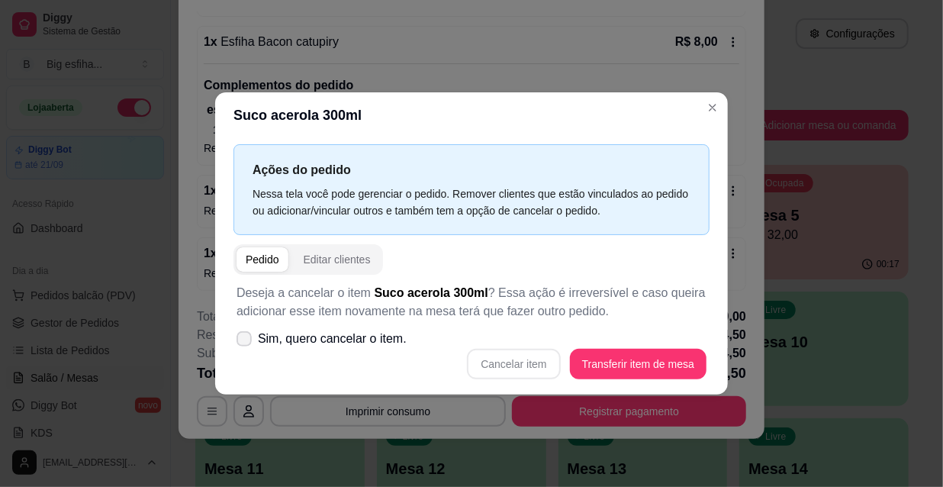
click at [345, 335] on span "Sim, quero cancelar o item." at bounding box center [332, 338] width 149 height 18
click at [246, 342] on input "Sim, quero cancelar o item." at bounding box center [241, 347] width 10 height 10
checkbox input "true"
click at [521, 349] on button "Cancelar item" at bounding box center [513, 363] width 93 height 31
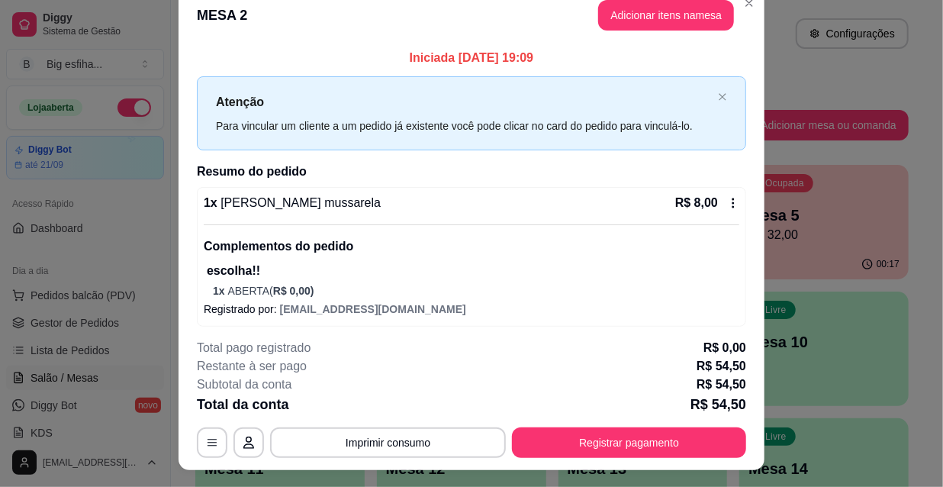
scroll to position [0, 0]
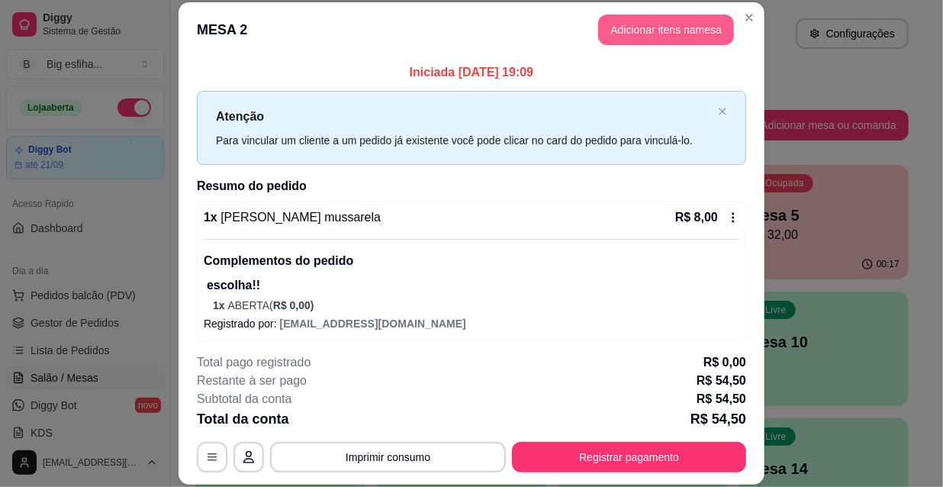
click at [626, 38] on button "Adicionar itens na mesa" at bounding box center [666, 29] width 136 height 31
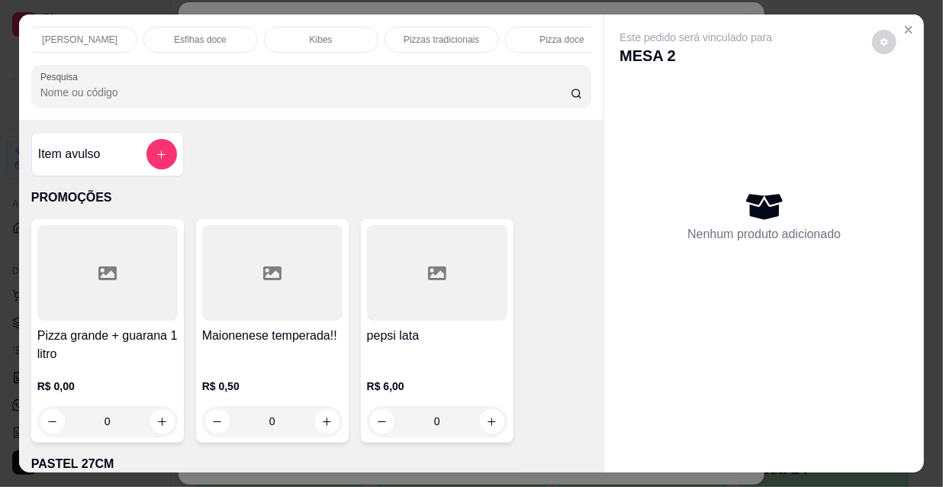
scroll to position [0, 878]
click at [511, 34] on div "Suco" at bounding box center [535, 40] width 114 height 26
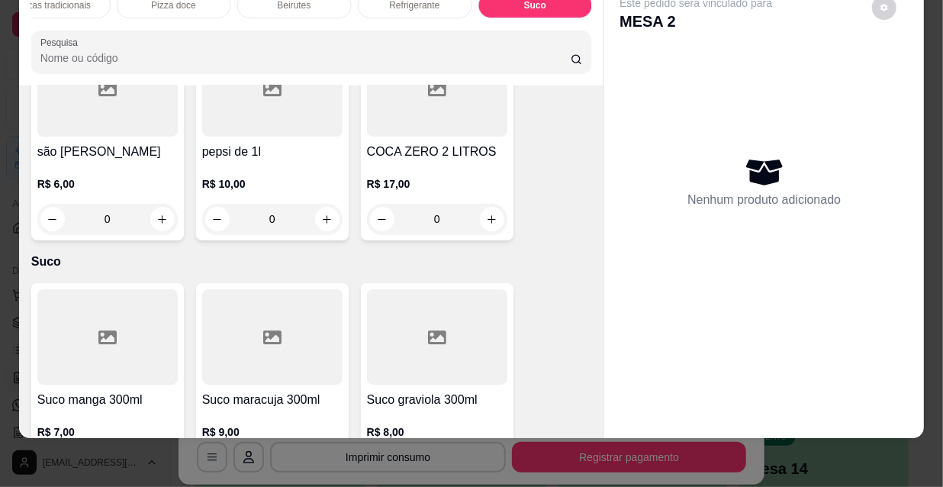
scroll to position [15418, 0]
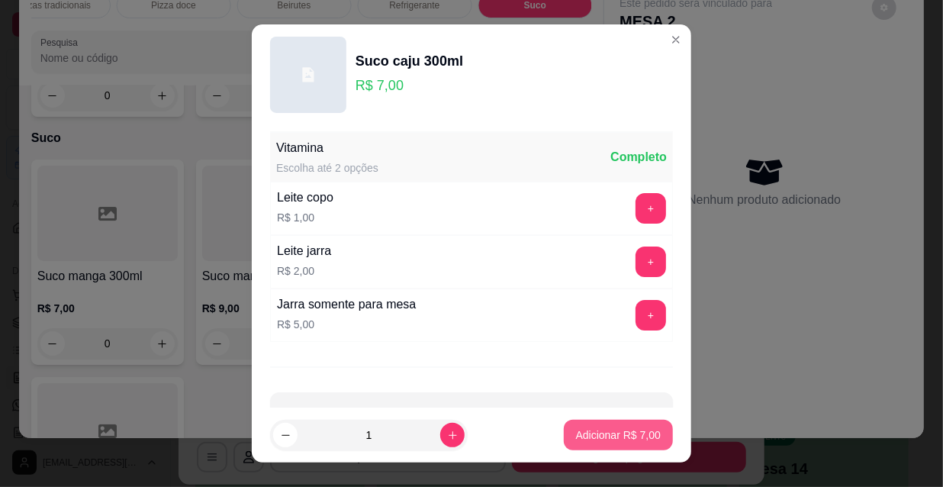
click at [608, 442] on p "Adicionar R$ 7,00" at bounding box center [618, 434] width 85 height 15
type input "1"
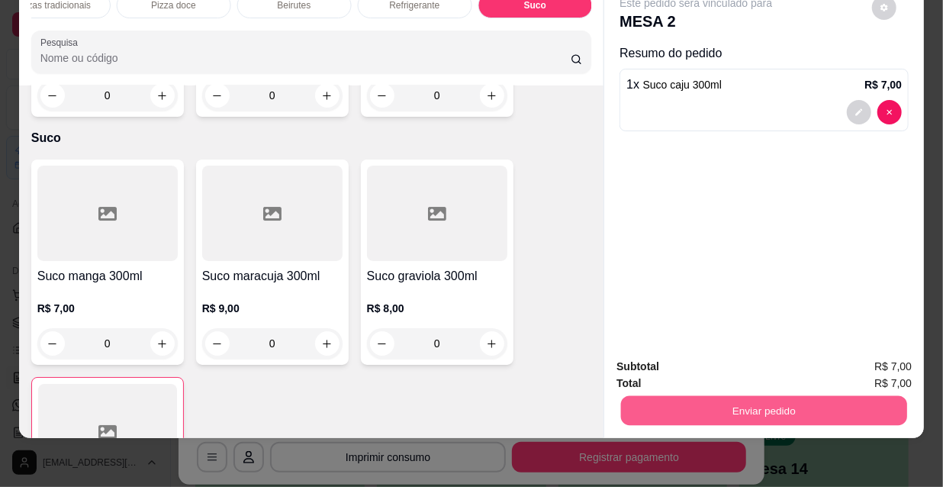
click at [763, 410] on button "Enviar pedido" at bounding box center [764, 410] width 286 height 30
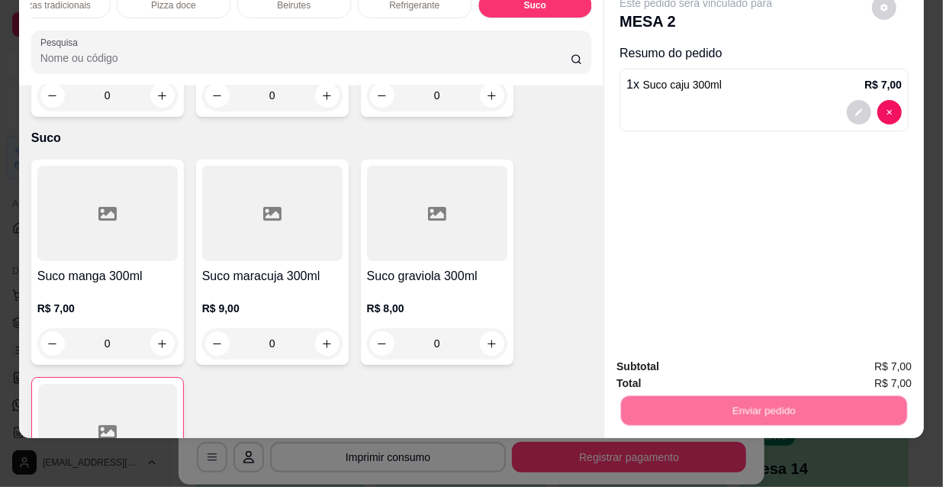
click at [714, 360] on button "Não registrar e enviar pedido" at bounding box center [714, 362] width 159 height 29
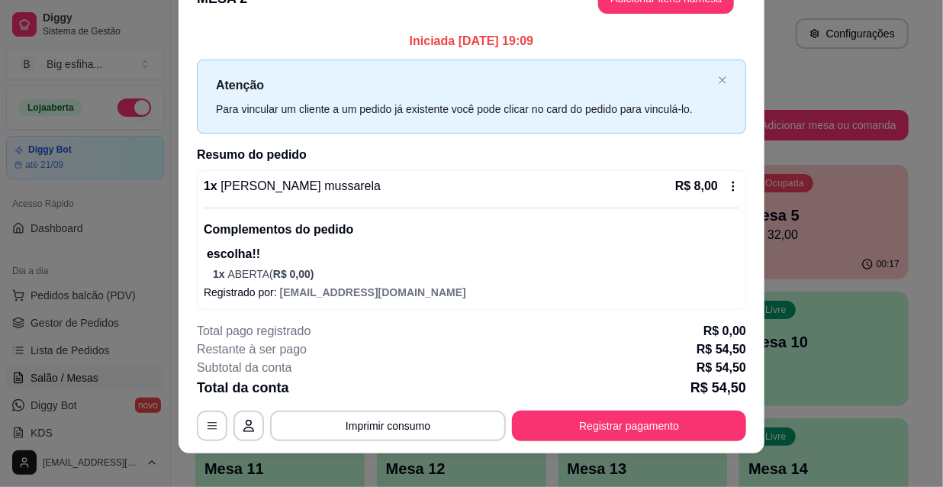
scroll to position [46, 0]
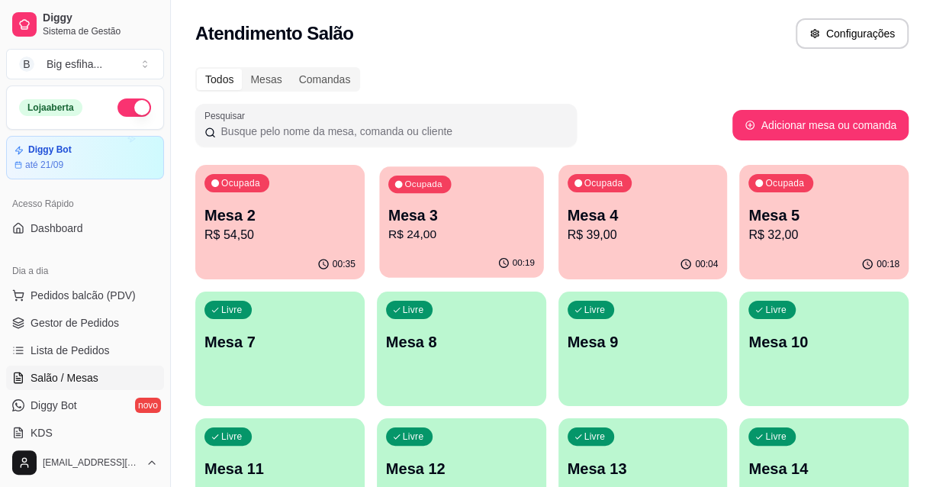
click at [437, 244] on div "Ocupada Mesa 3 R$ 24,00" at bounding box center [461, 207] width 164 height 82
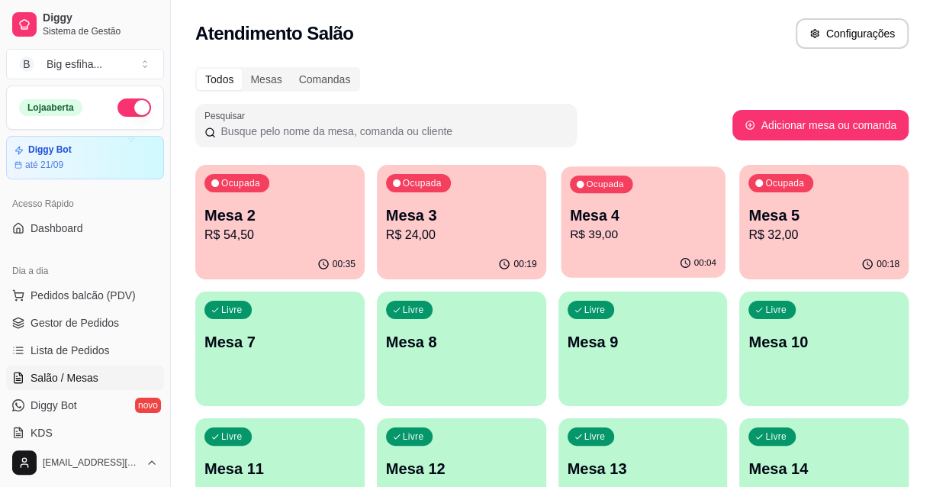
click at [602, 196] on div "Ocupada Mesa 4 R$ 39,00" at bounding box center [642, 207] width 164 height 82
click at [814, 214] on p "Mesa 5" at bounding box center [823, 214] width 151 height 21
click at [450, 210] on p "Mesa 3" at bounding box center [461, 214] width 151 height 21
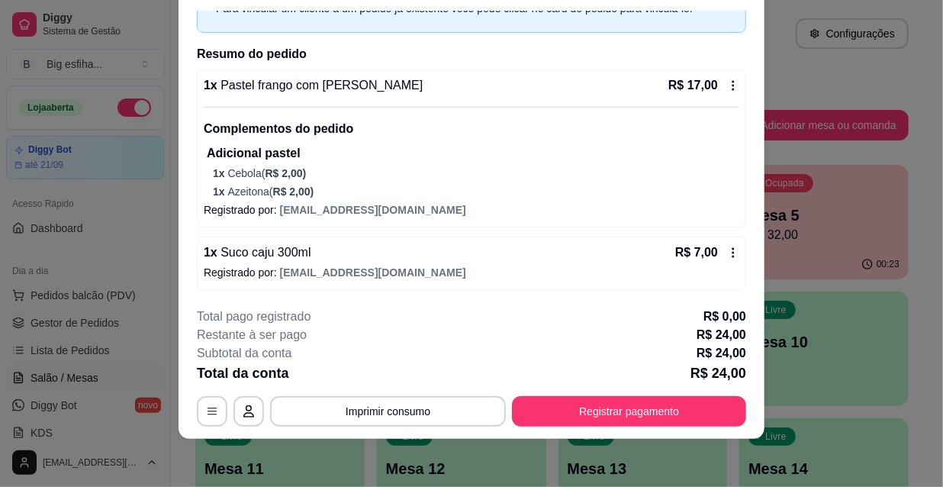
click at [612, 429] on footer "**********" at bounding box center [471, 366] width 586 height 143
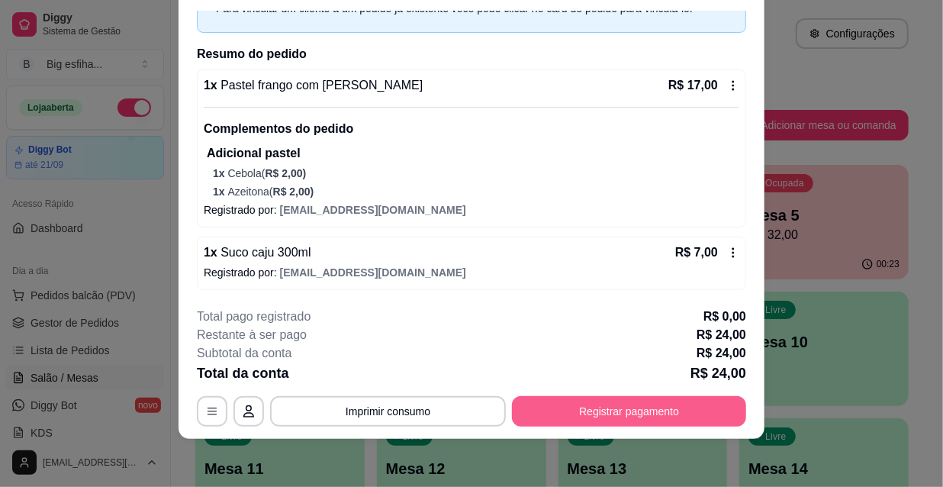
click at [614, 416] on button "Registrar pagamento" at bounding box center [629, 411] width 234 height 31
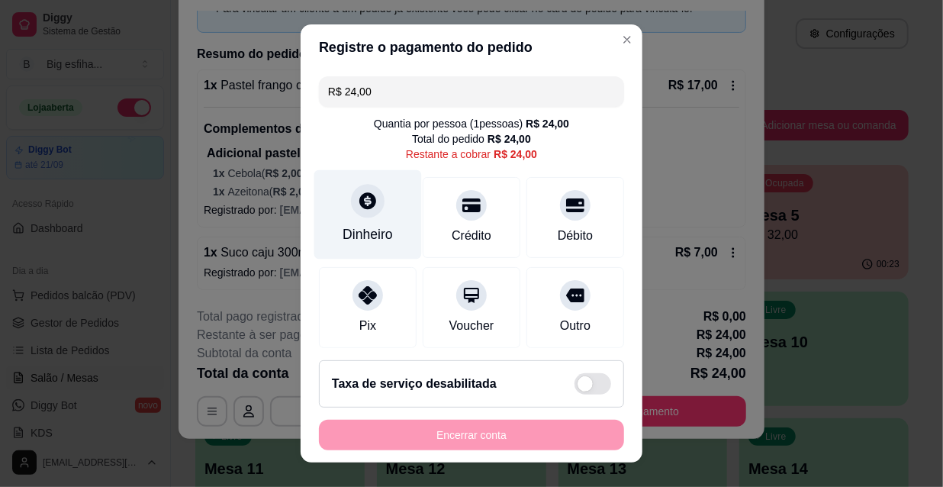
click at [348, 230] on div "Dinheiro" at bounding box center [367, 234] width 50 height 20
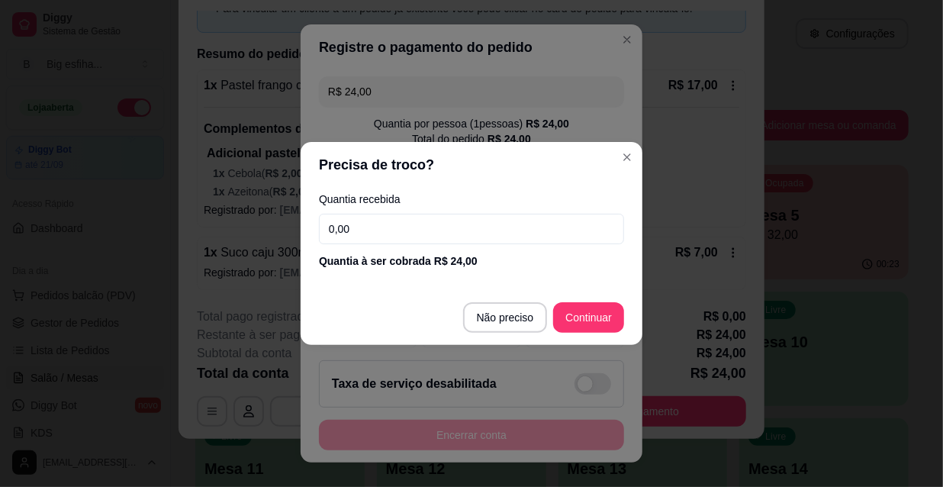
click at [384, 229] on input "0,00" at bounding box center [471, 229] width 305 height 31
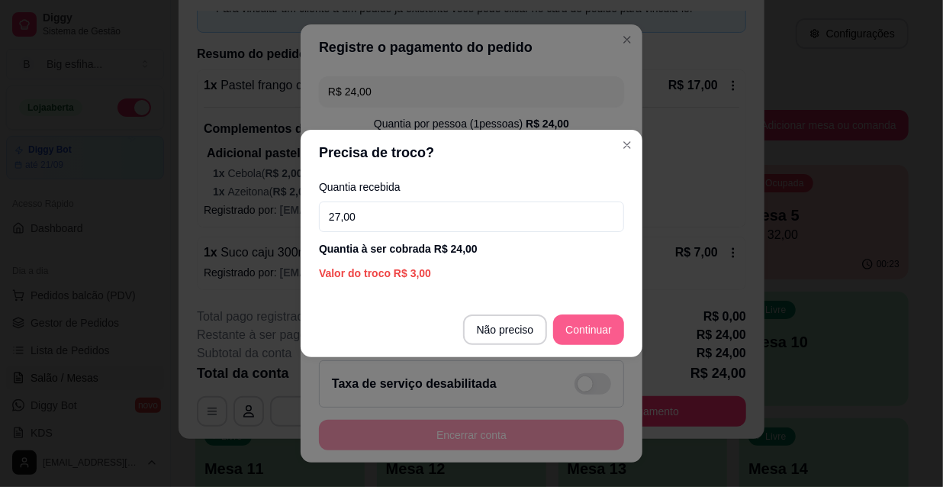
type input "27,00"
click at [588, 313] on footer "Não preciso Continuar" at bounding box center [471, 329] width 342 height 55
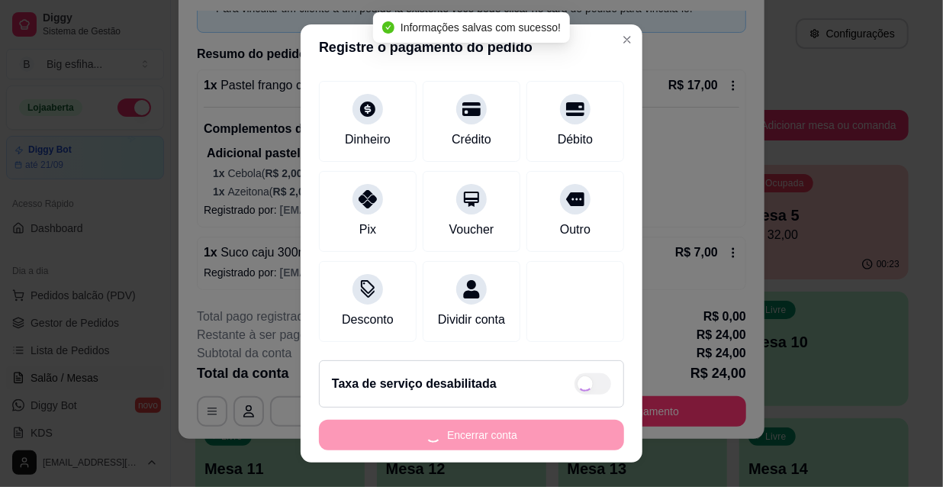
type input "R$ 0,00"
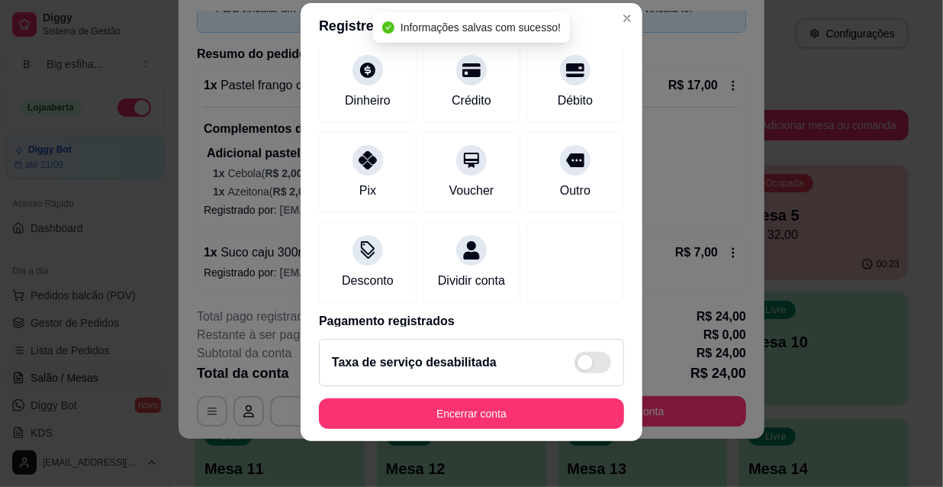
scroll to position [24, 0]
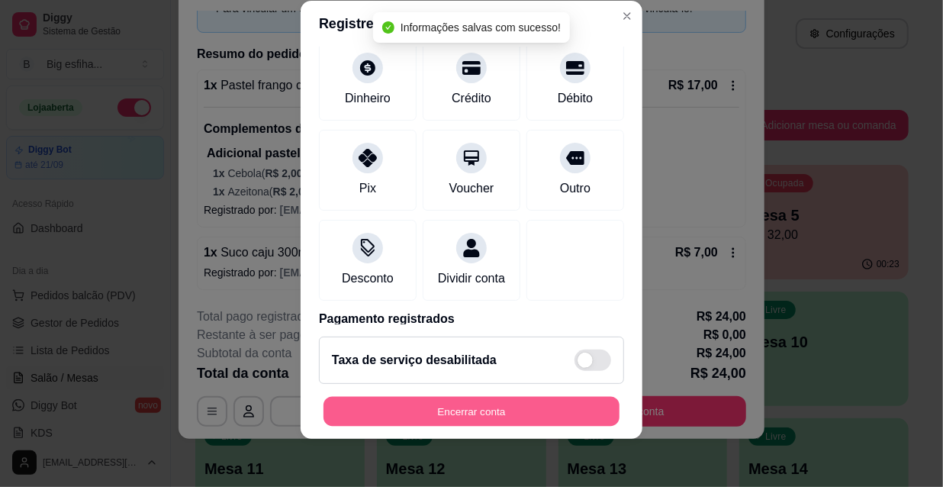
click at [463, 404] on button "Encerrar conta" at bounding box center [471, 412] width 296 height 30
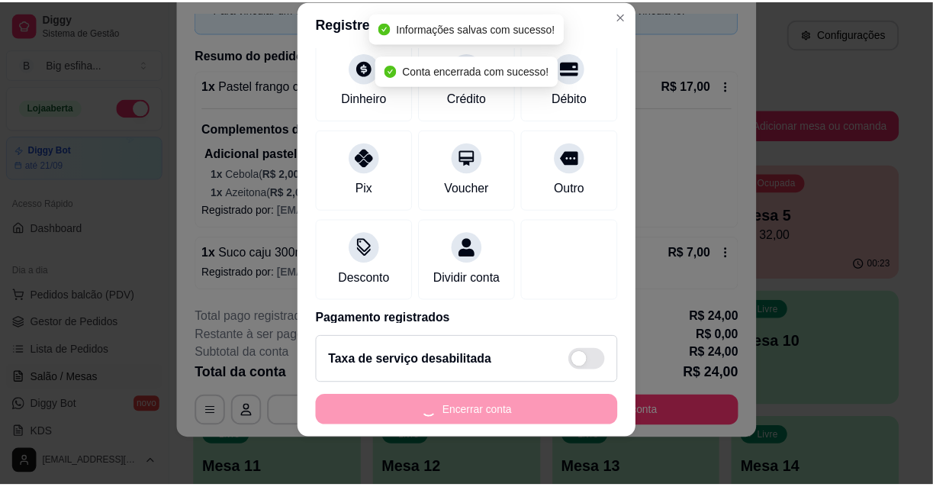
scroll to position [0, 0]
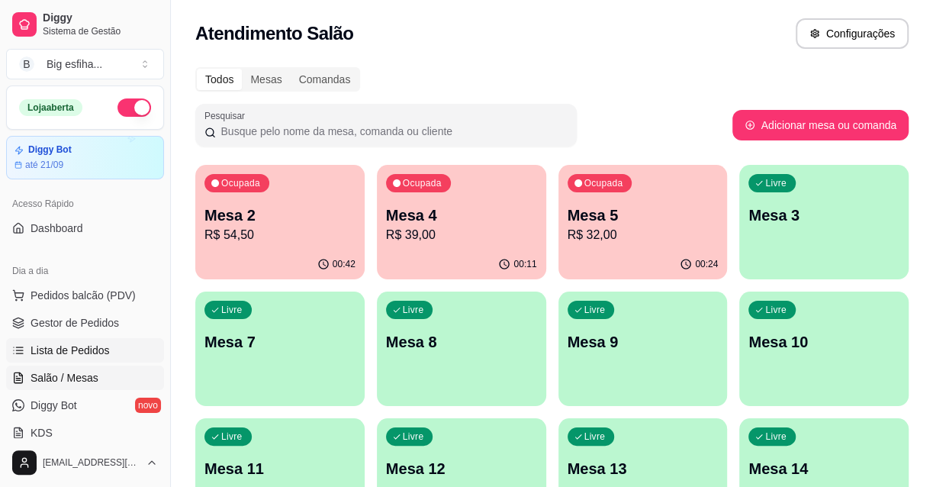
click at [72, 346] on span "Lista de Pedidos" at bounding box center [70, 349] width 79 height 15
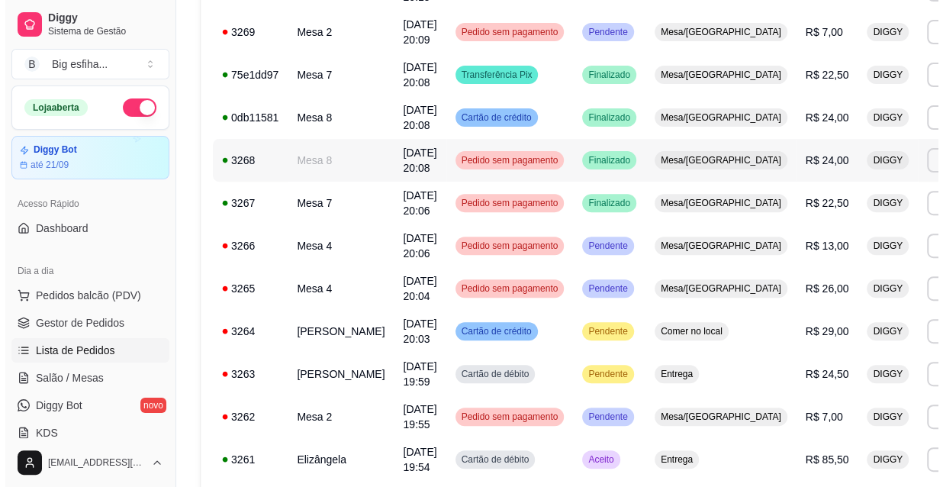
scroll to position [277, 0]
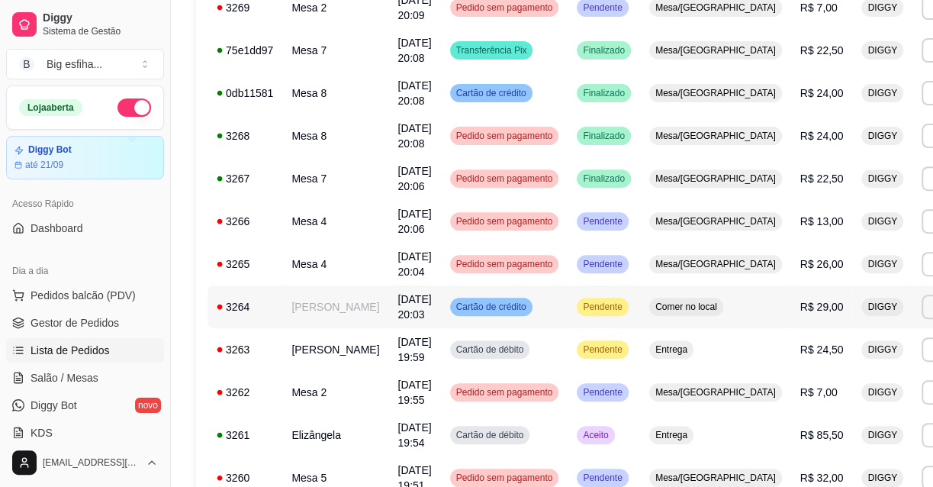
click at [512, 302] on td "Cartão de crédito" at bounding box center [504, 306] width 127 height 43
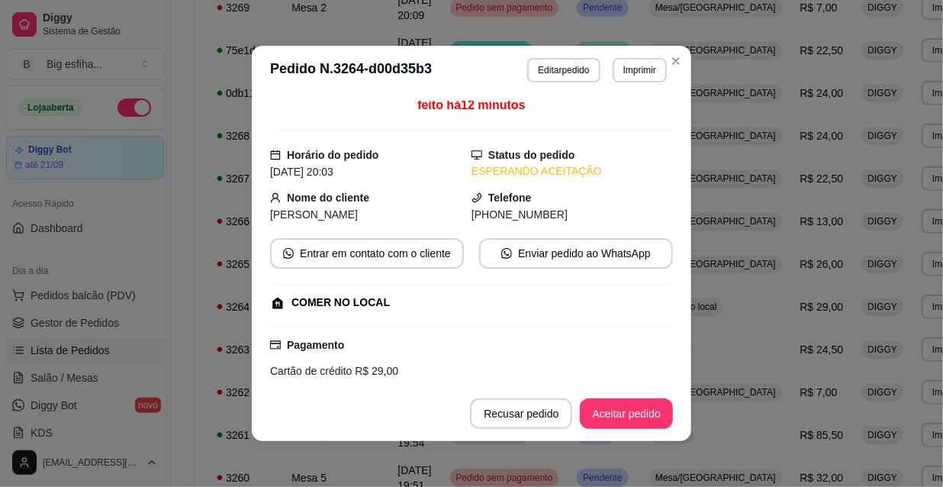
scroll to position [0, 0]
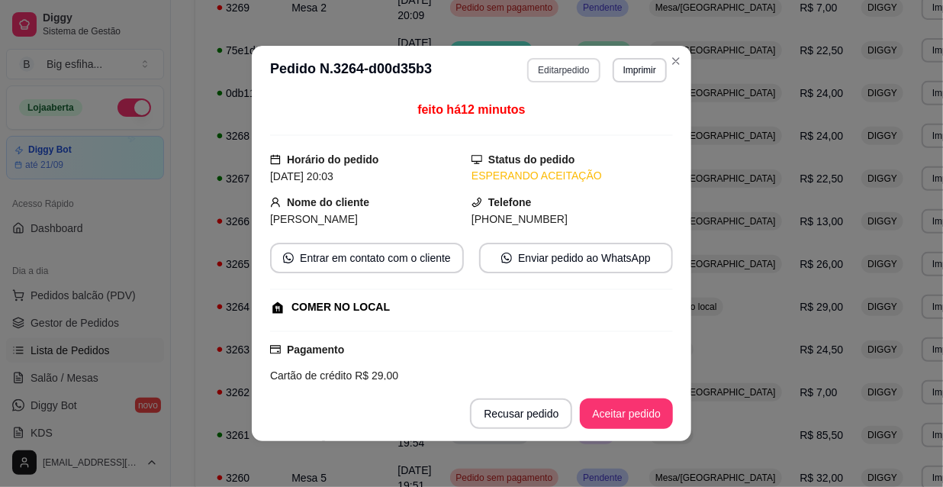
click at [557, 75] on button "Editar pedido" at bounding box center [563, 70] width 72 height 24
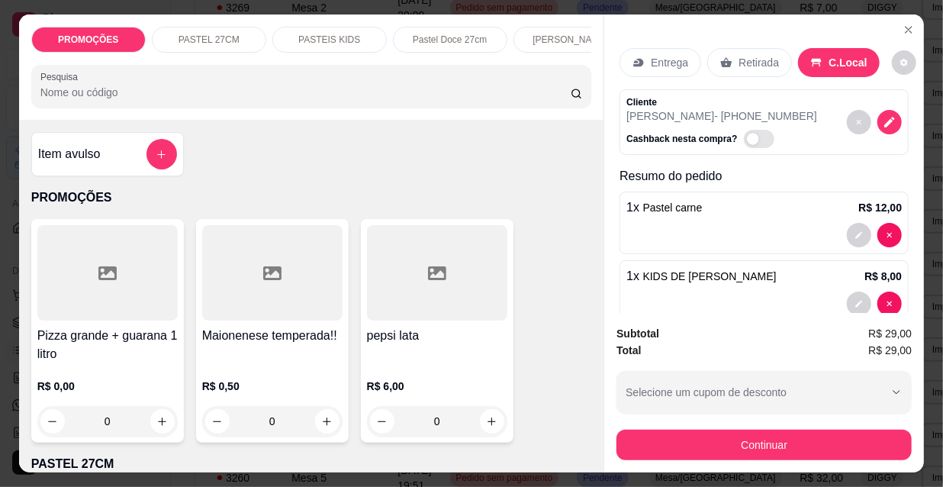
scroll to position [0, 878]
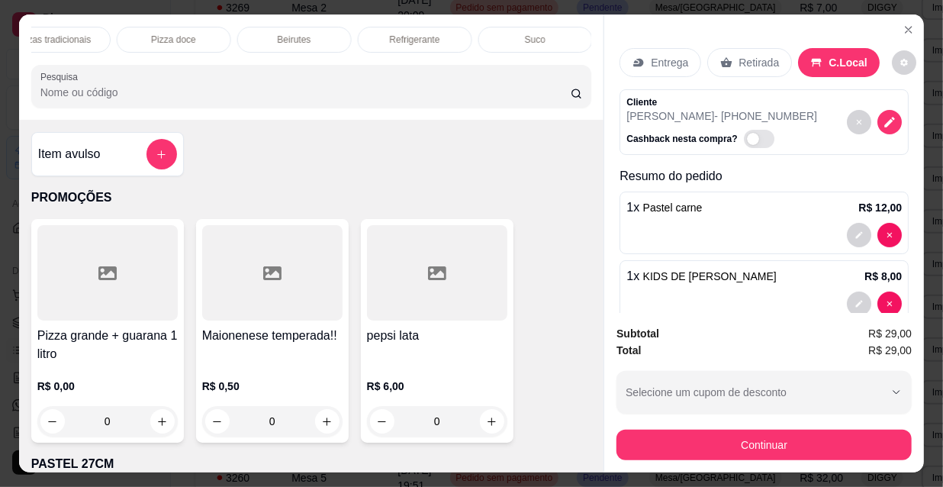
click at [436, 38] on div "Refrigerante" at bounding box center [415, 40] width 114 height 26
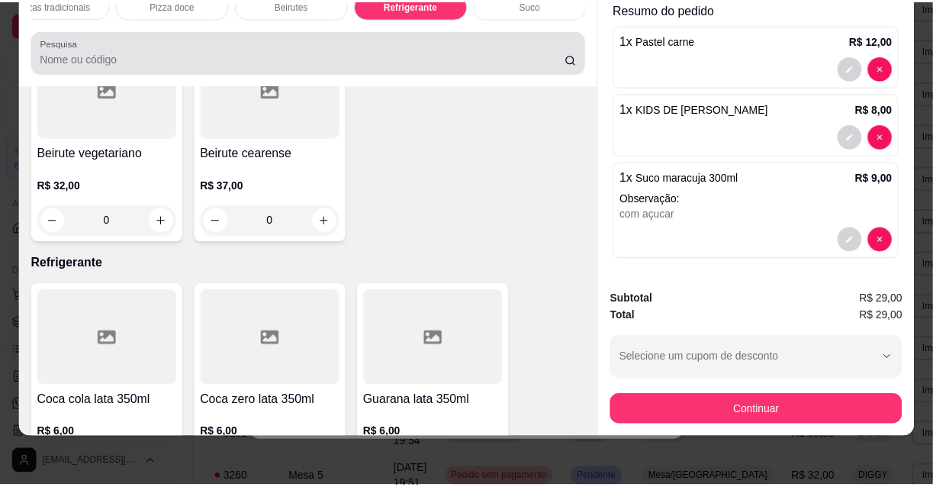
scroll to position [0, 0]
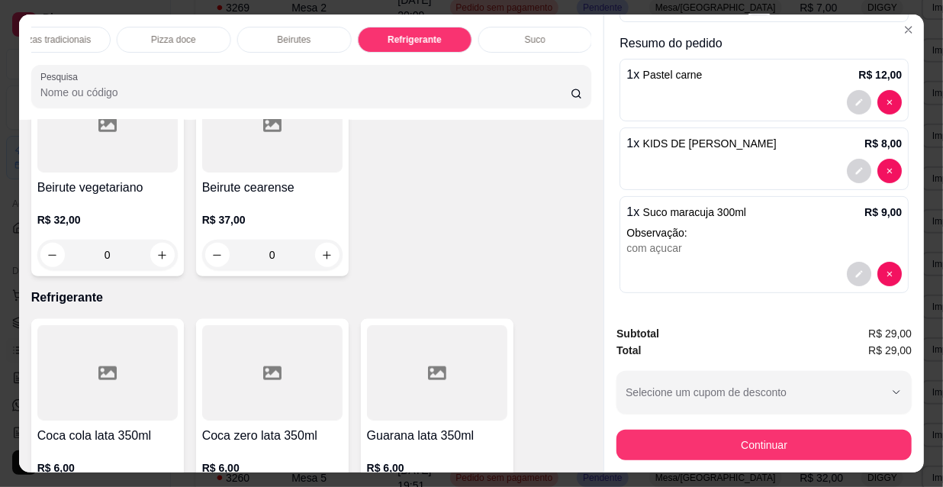
type input "1"
click at [699, 461] on div "Subtotal R$ 35,00 Total R$ 35,00 Selecione um cupom de desconto TAXAGRATIS FUNC…" at bounding box center [764, 392] width 320 height 159
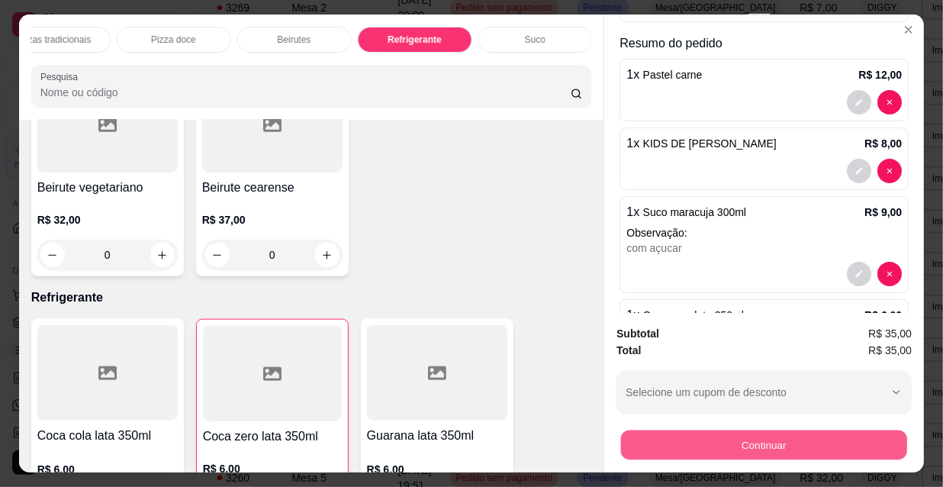
click at [692, 438] on button "Continuar" at bounding box center [764, 444] width 286 height 30
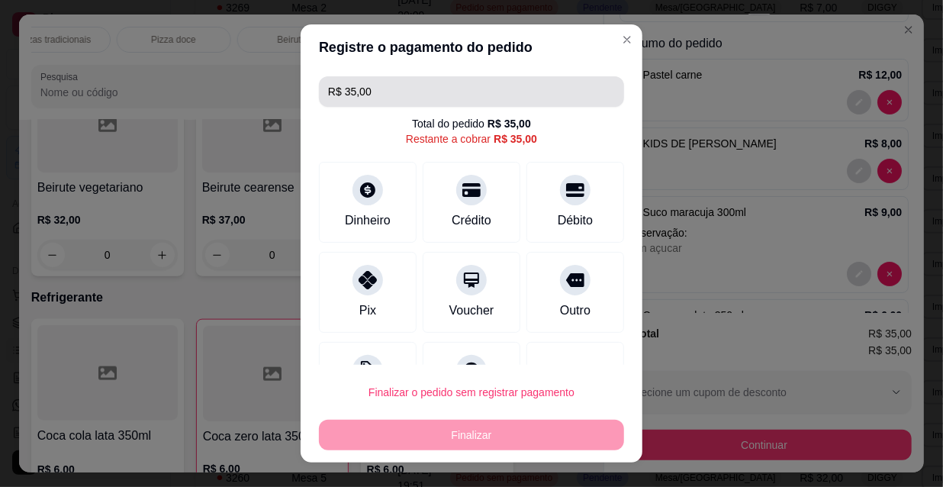
click at [414, 95] on input "R$ 35,00" at bounding box center [471, 91] width 287 height 31
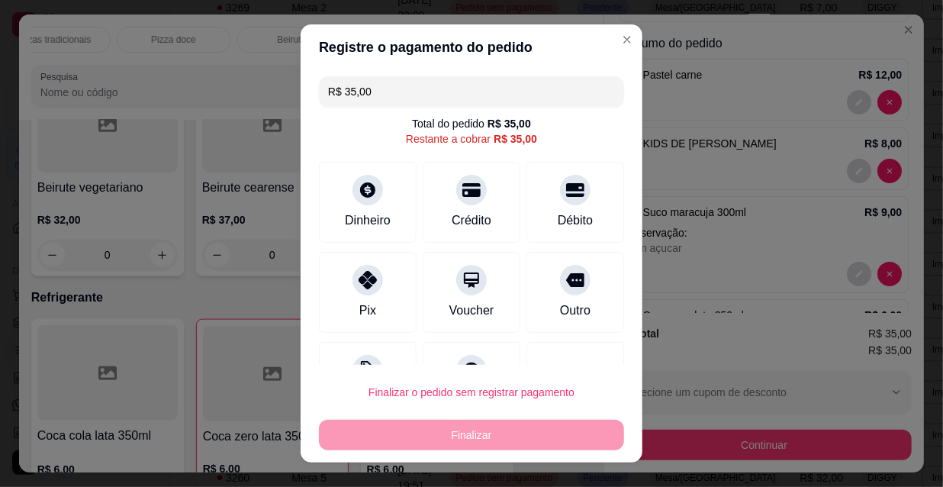
click at [414, 95] on input "R$ 35,00" at bounding box center [471, 91] width 287 height 31
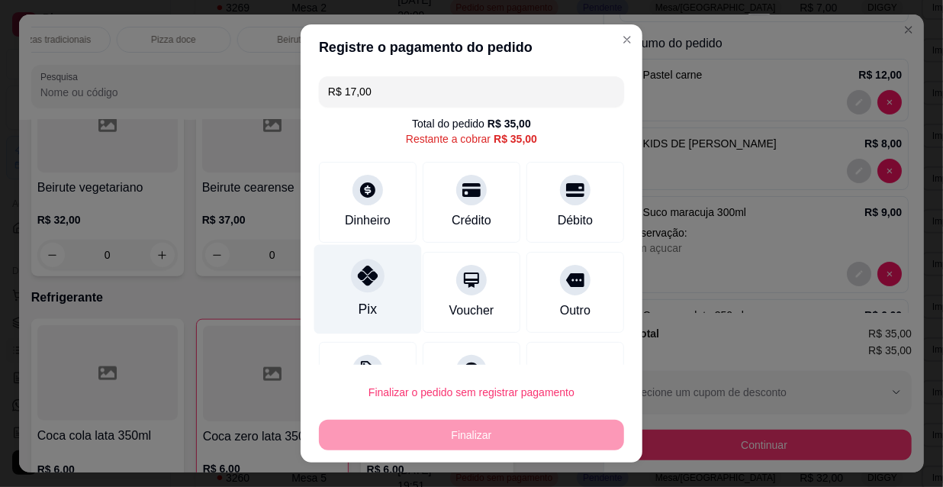
click at [361, 291] on div at bounding box center [368, 276] width 34 height 34
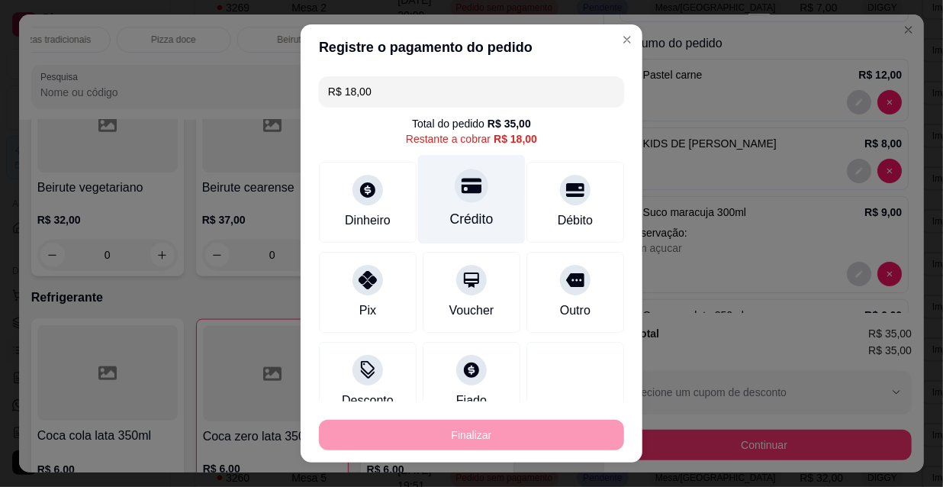
click at [466, 194] on div at bounding box center [471, 186] width 34 height 34
type input "R$ 0,00"
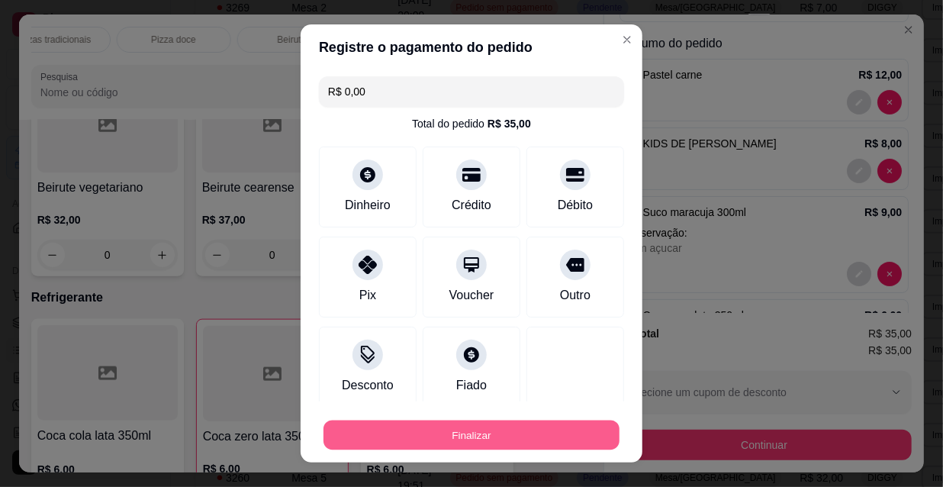
click at [474, 421] on button "Finalizar" at bounding box center [471, 435] width 296 height 30
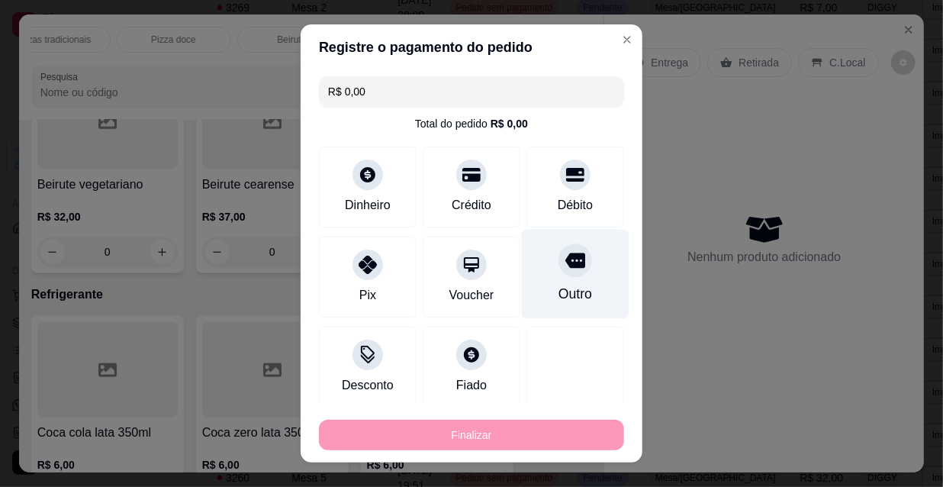
type input "0"
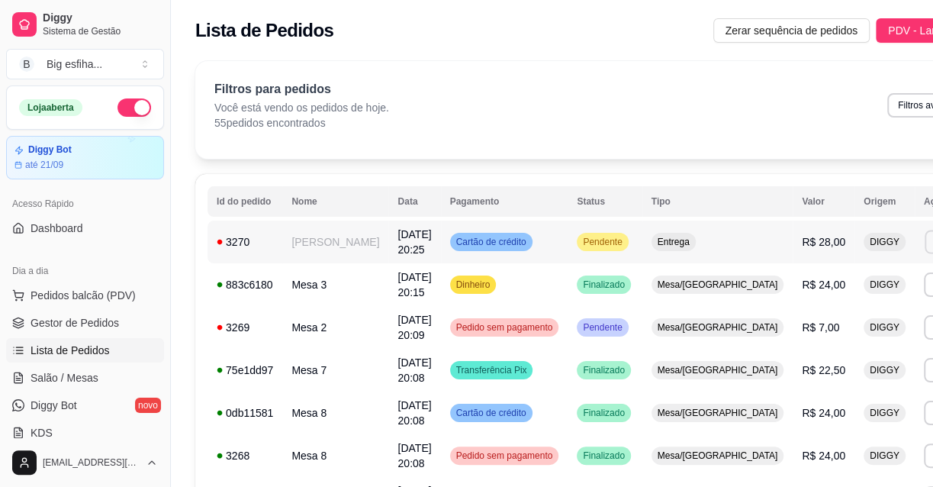
click at [924, 239] on button "Imprimir" at bounding box center [950, 242] width 53 height 24
click at [854, 316] on td "DIGGY" at bounding box center [884, 327] width 60 height 43
click at [923, 237] on button "Imprimir" at bounding box center [950, 242] width 54 height 24
click at [826, 286] on button "IMPRESSORA" at bounding box center [832, 295] width 107 height 24
click at [107, 377] on link "Salão / Mesas" at bounding box center [85, 377] width 158 height 24
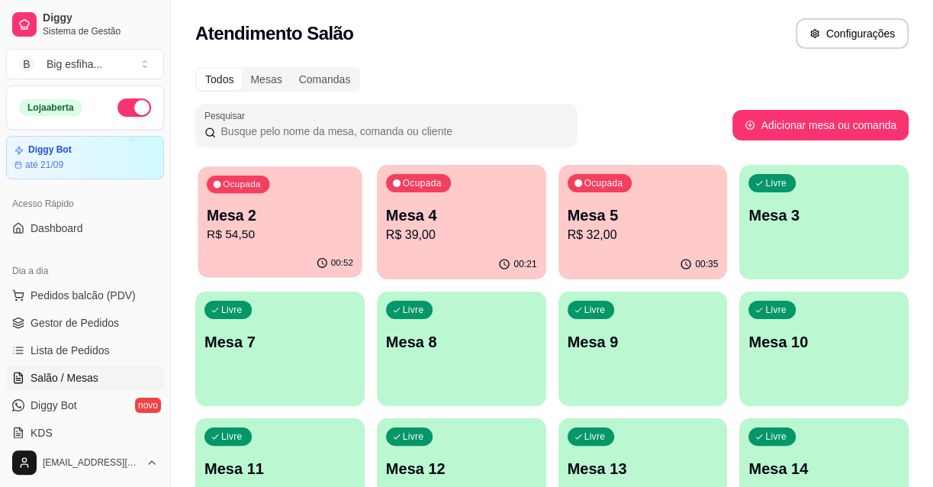
click at [265, 208] on p "Mesa 2" at bounding box center [280, 215] width 146 height 21
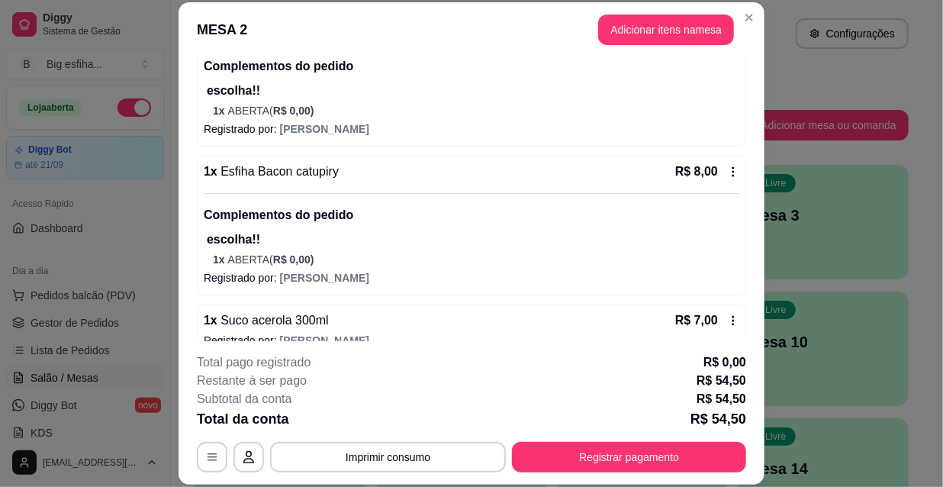
scroll to position [724, 0]
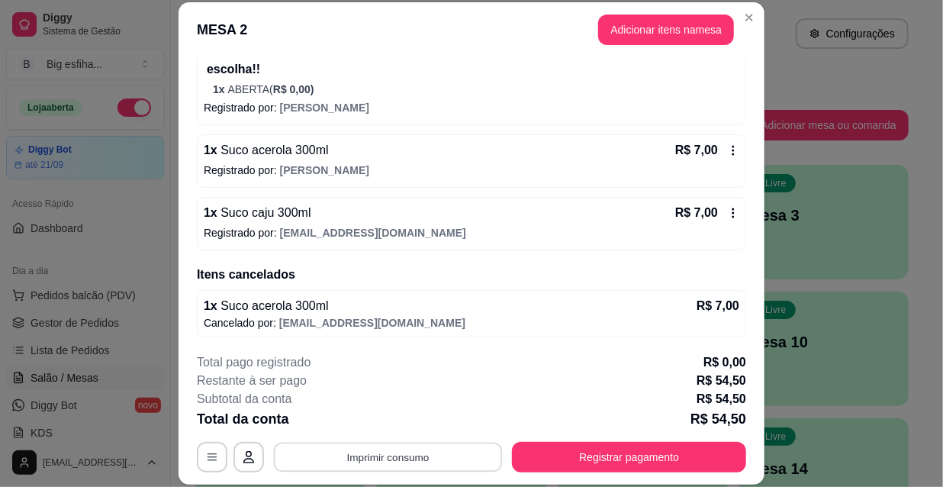
click at [393, 462] on button "Imprimir consumo" at bounding box center [388, 457] width 229 height 30
click at [397, 417] on button "IMPRESSORA" at bounding box center [387, 421] width 111 height 24
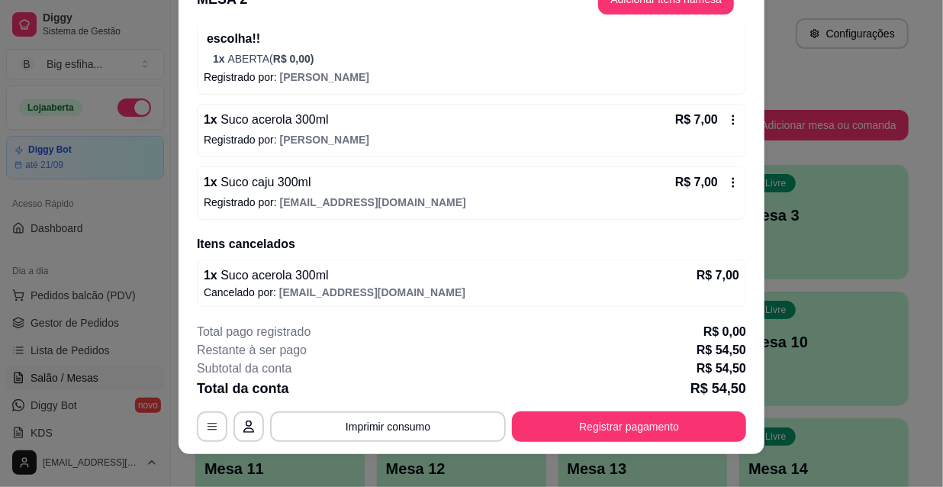
scroll to position [46, 0]
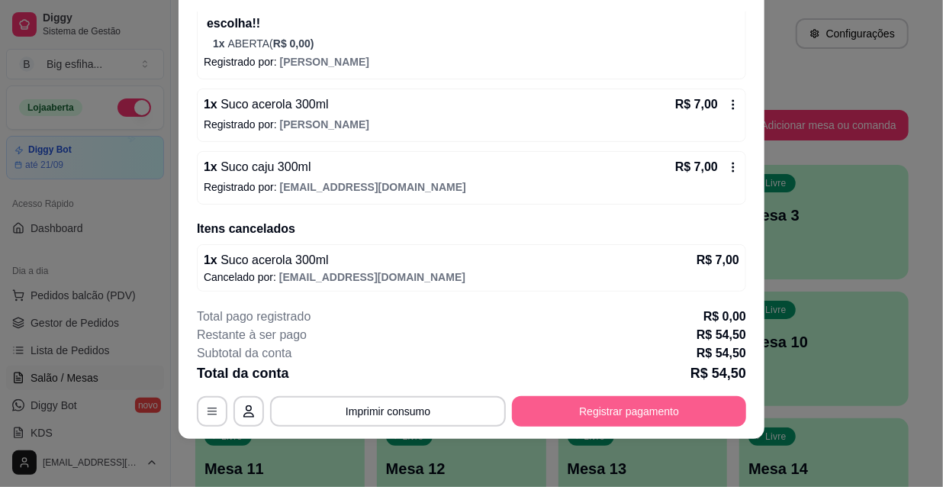
click at [619, 413] on button "Registrar pagamento" at bounding box center [629, 411] width 234 height 31
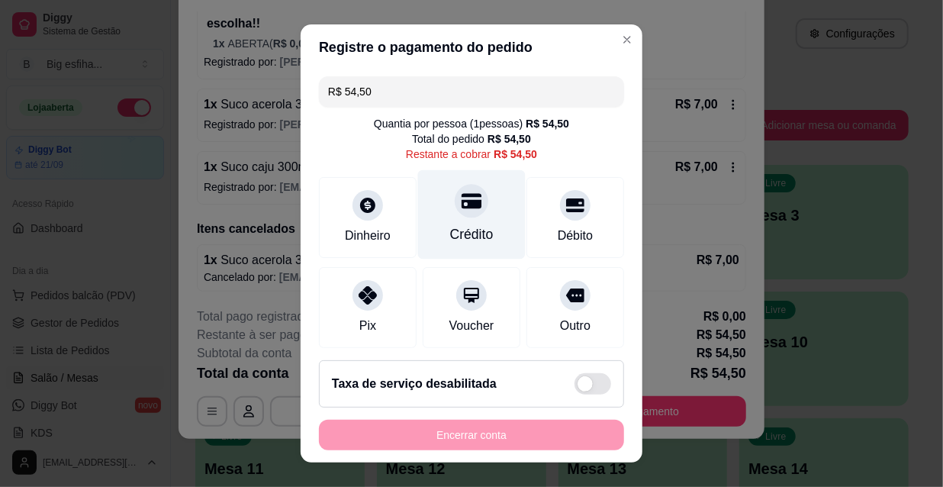
click at [446, 217] on div "Crédito" at bounding box center [472, 214] width 108 height 89
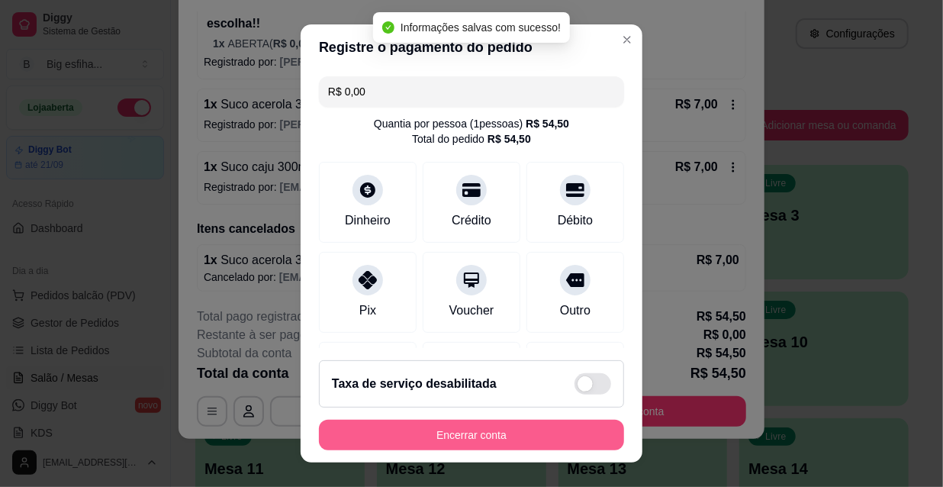
type input "R$ 0,00"
click at [473, 429] on button "Encerrar conta" at bounding box center [471, 434] width 305 height 31
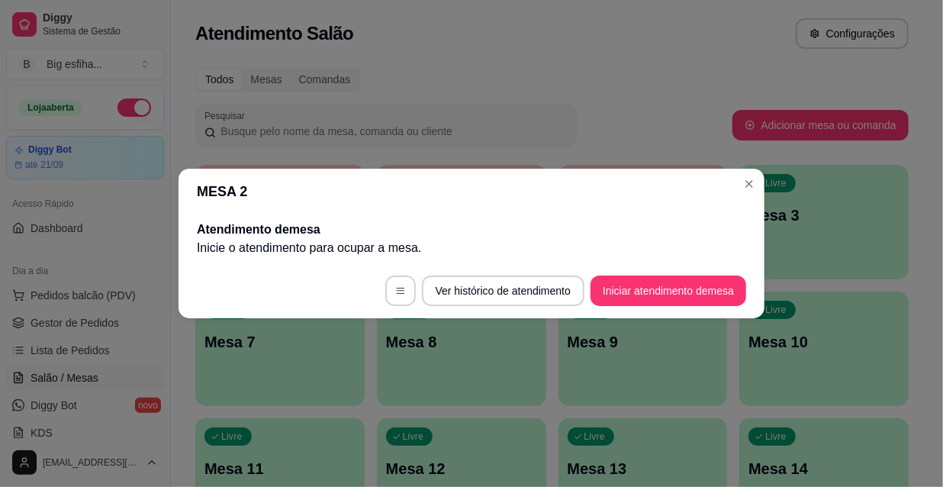
scroll to position [0, 0]
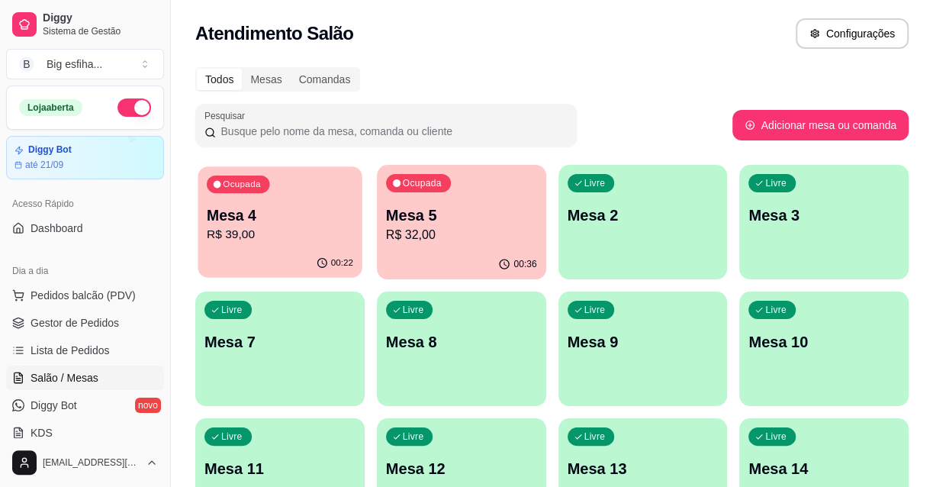
click at [288, 241] on p "R$ 39,00" at bounding box center [280, 235] width 146 height 18
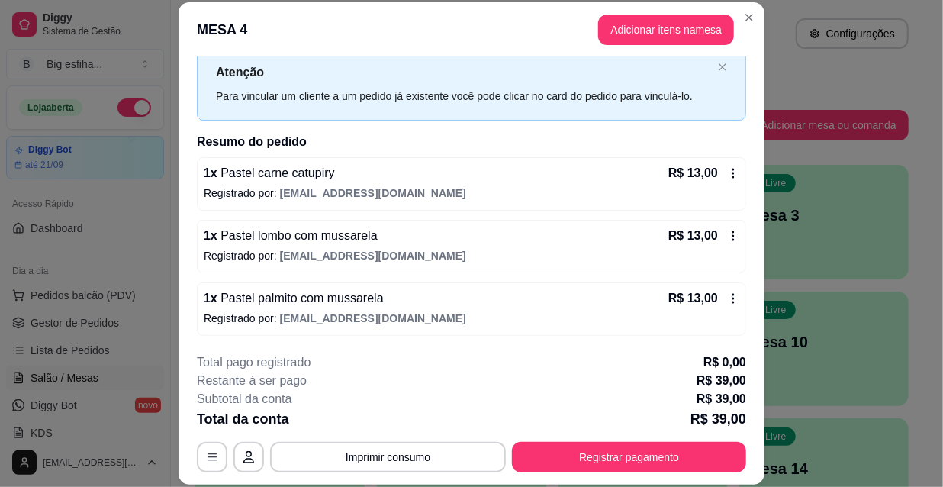
scroll to position [46, 0]
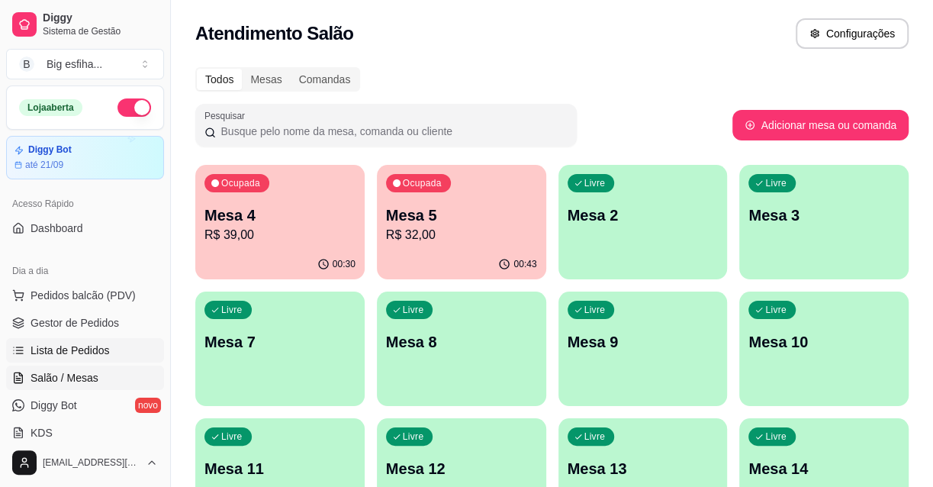
click at [88, 358] on link "Lista de Pedidos" at bounding box center [85, 350] width 158 height 24
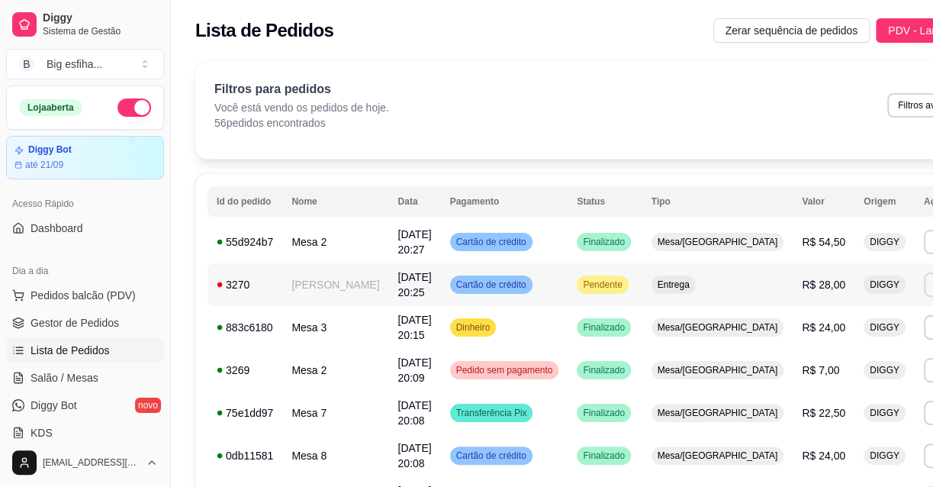
click at [923, 277] on button "Imprimir" at bounding box center [950, 284] width 54 height 24
click at [811, 336] on button "IMPRESSORA" at bounding box center [832, 338] width 107 height 24
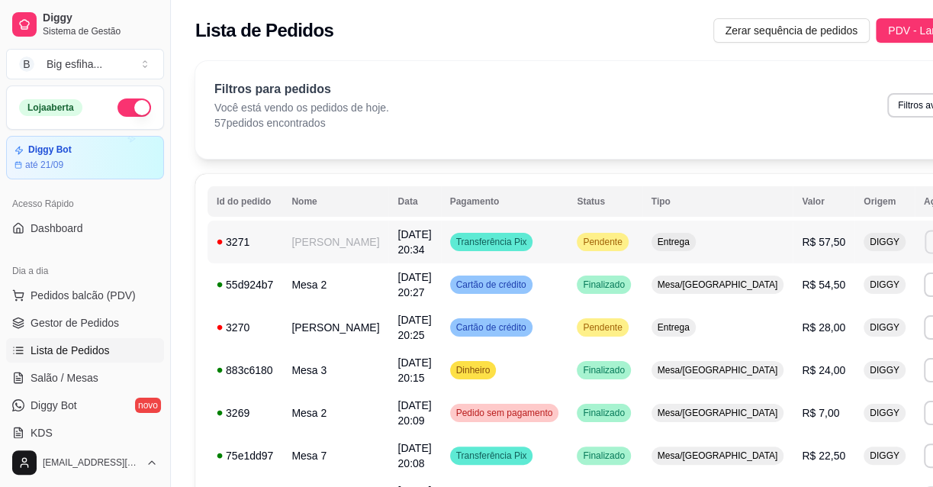
click at [924, 249] on button "Imprimir" at bounding box center [950, 242] width 53 height 24
click at [836, 286] on button "IMPRESSORA" at bounding box center [832, 295] width 107 height 24
click at [104, 370] on link "Salão / Mesas" at bounding box center [85, 377] width 158 height 24
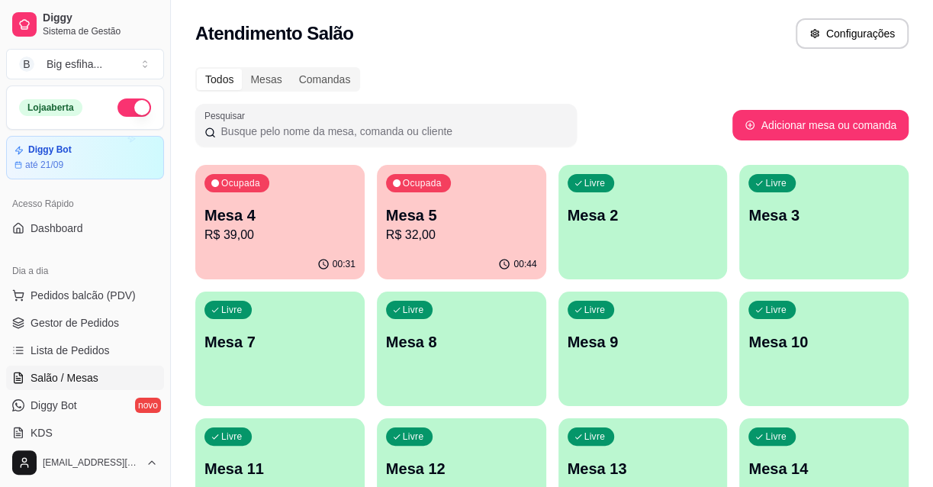
click at [439, 202] on div "Ocupada Mesa 5 R$ 32,00" at bounding box center [461, 207] width 169 height 85
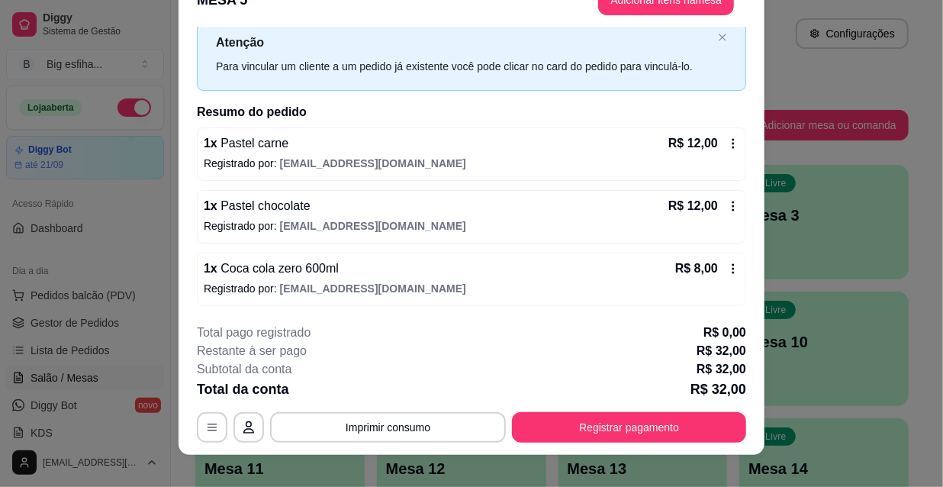
scroll to position [46, 0]
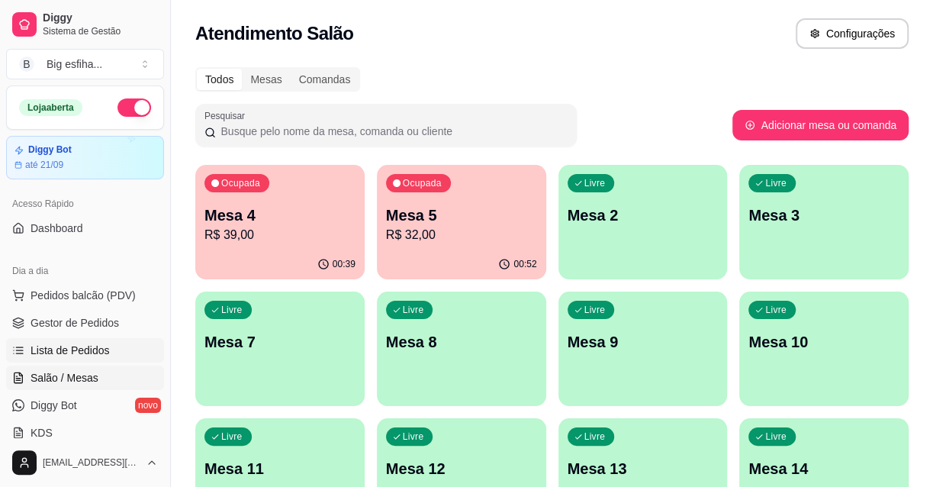
click at [85, 361] on link "Lista de Pedidos" at bounding box center [85, 350] width 158 height 24
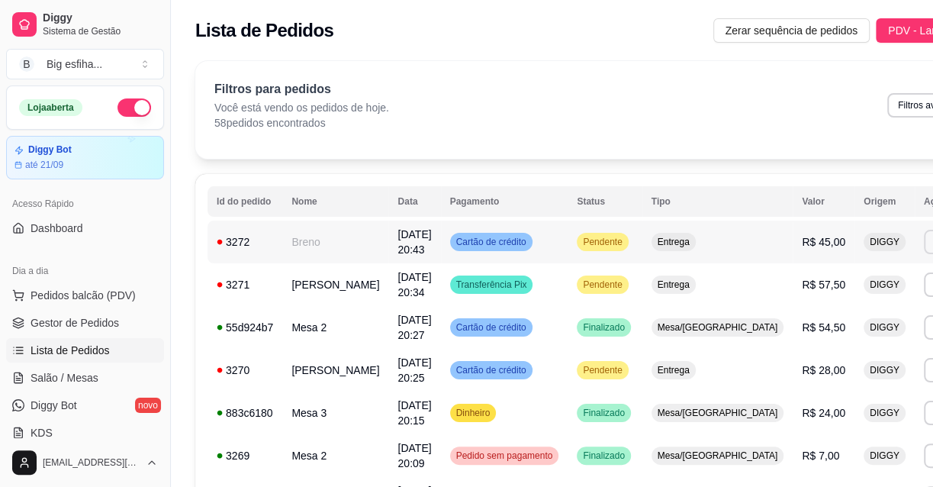
click at [923, 233] on button "Imprimir" at bounding box center [950, 242] width 54 height 24
click at [834, 288] on button "IMPRESSORA" at bounding box center [832, 295] width 107 height 24
click at [101, 365] on link "Salão / Mesas" at bounding box center [85, 377] width 158 height 24
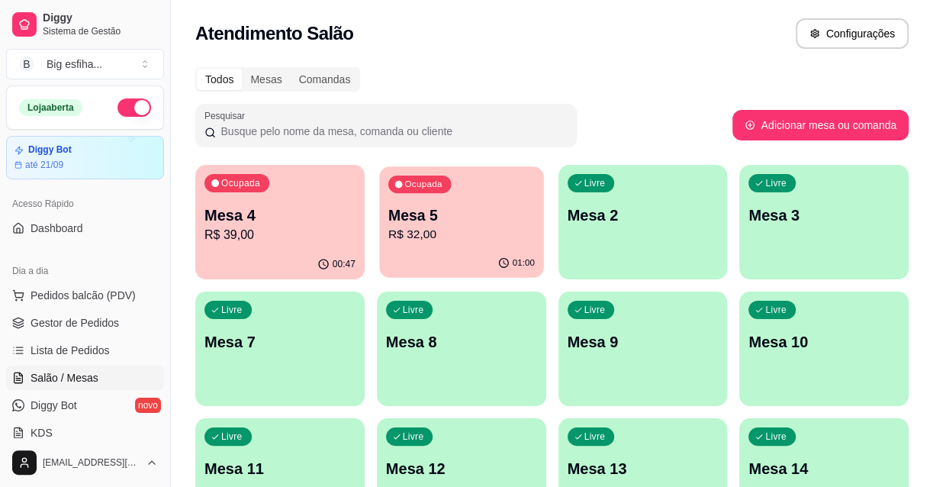
click at [442, 241] on p "R$ 32,00" at bounding box center [461, 235] width 146 height 18
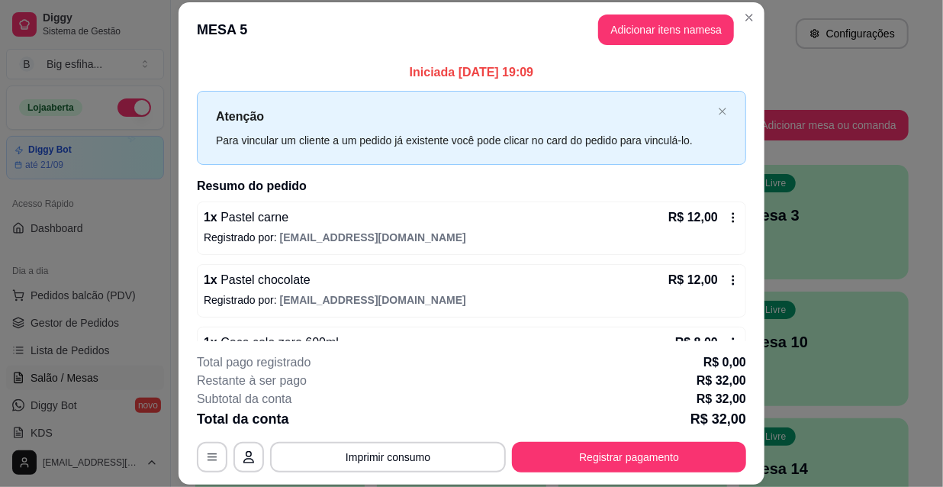
click at [641, 45] on header "MESA 5 Adicionar itens na mesa" at bounding box center [471, 29] width 586 height 55
click at [641, 31] on button "Adicionar itens na mesa" at bounding box center [666, 29] width 136 height 31
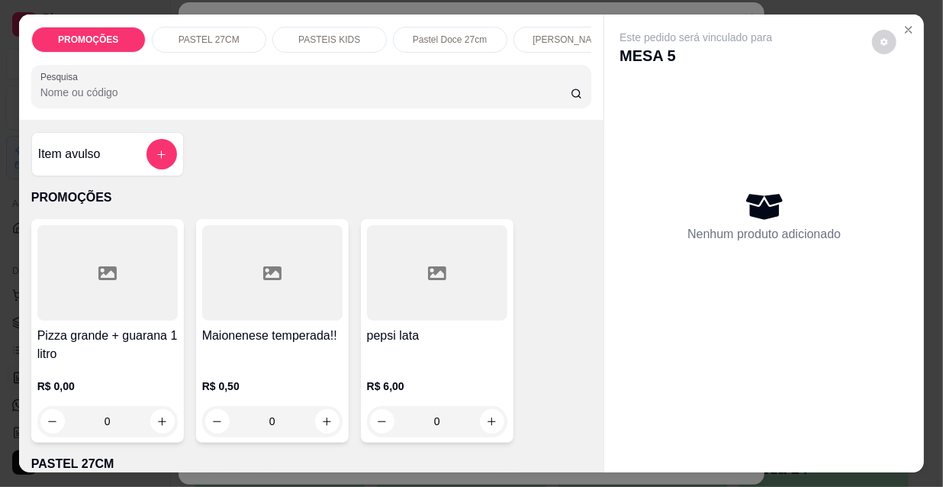
scroll to position [0, 878]
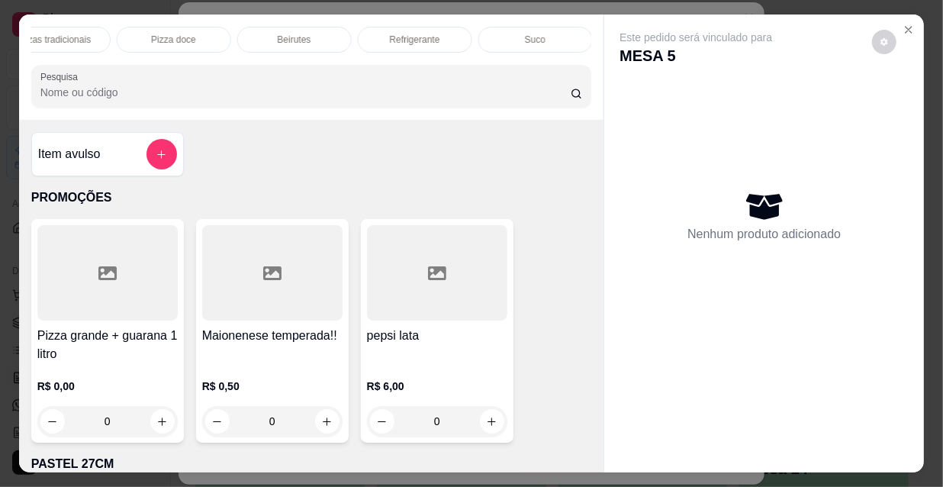
click at [377, 38] on div "Refrigerante" at bounding box center [415, 40] width 114 height 26
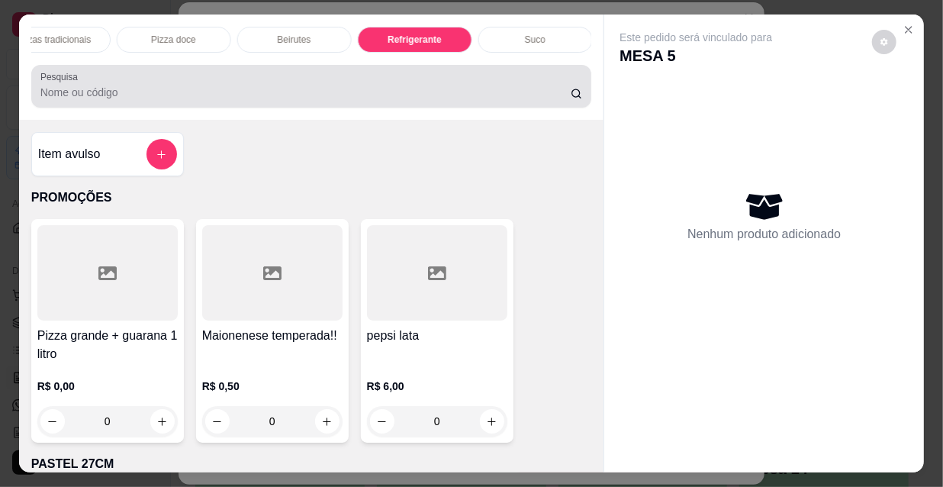
scroll to position [39, 0]
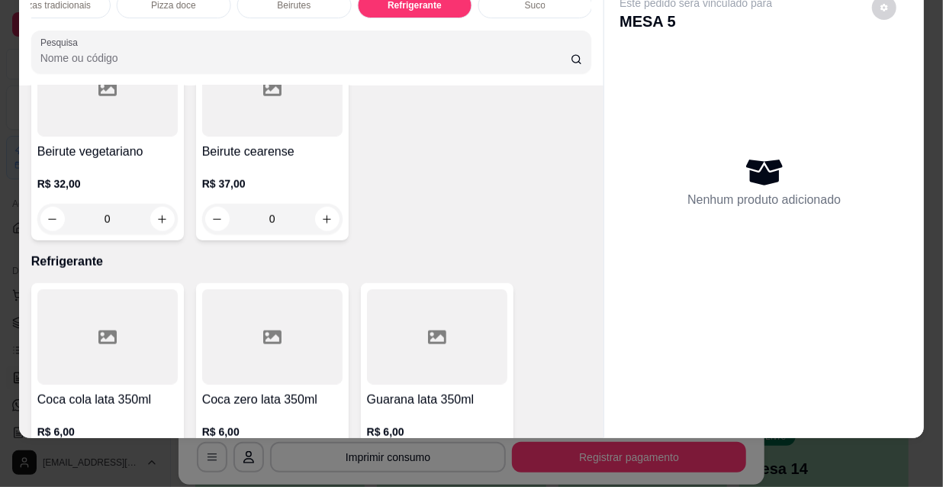
click at [156, 454] on button "increase-product-quantity" at bounding box center [162, 466] width 24 height 24
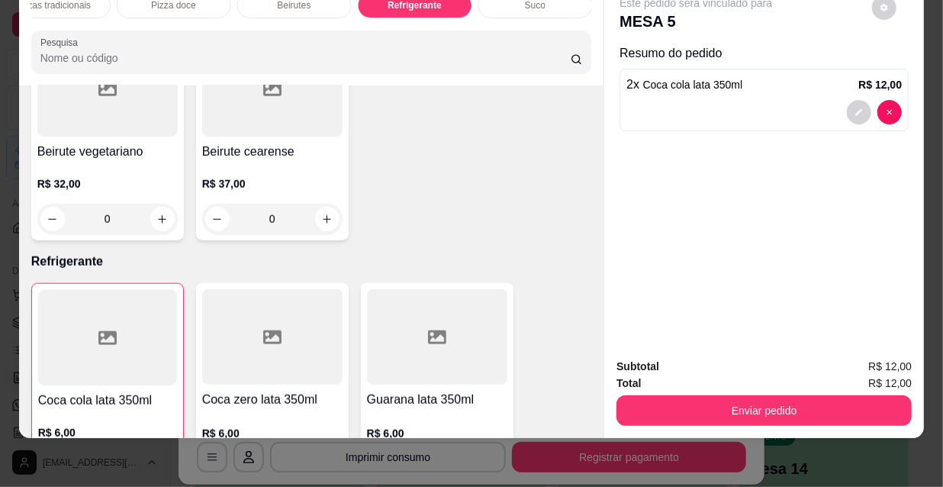
type input "2"
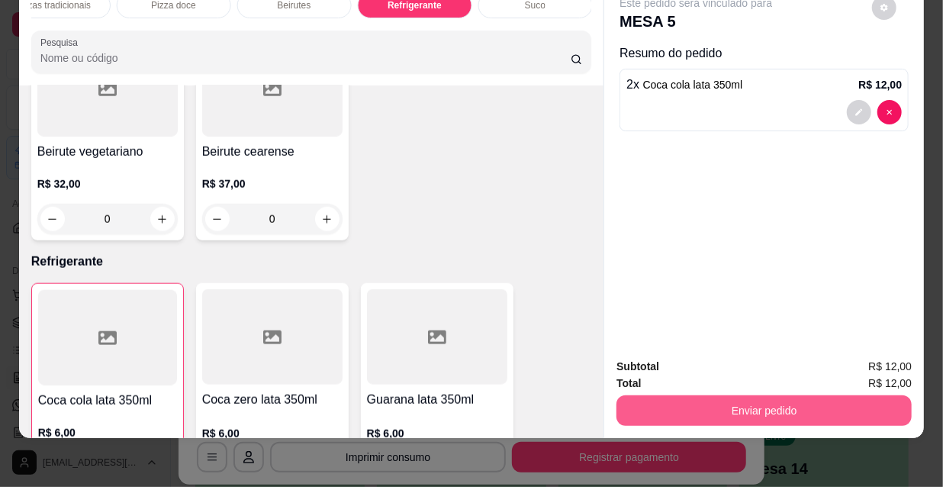
click at [678, 410] on button "Enviar pedido" at bounding box center [763, 410] width 295 height 31
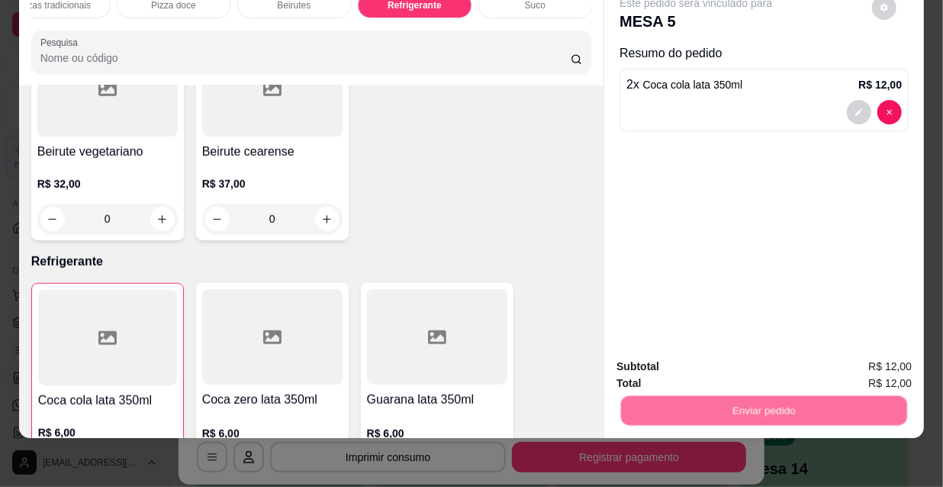
click at [691, 355] on button "Não registrar e enviar pedido" at bounding box center [714, 362] width 159 height 29
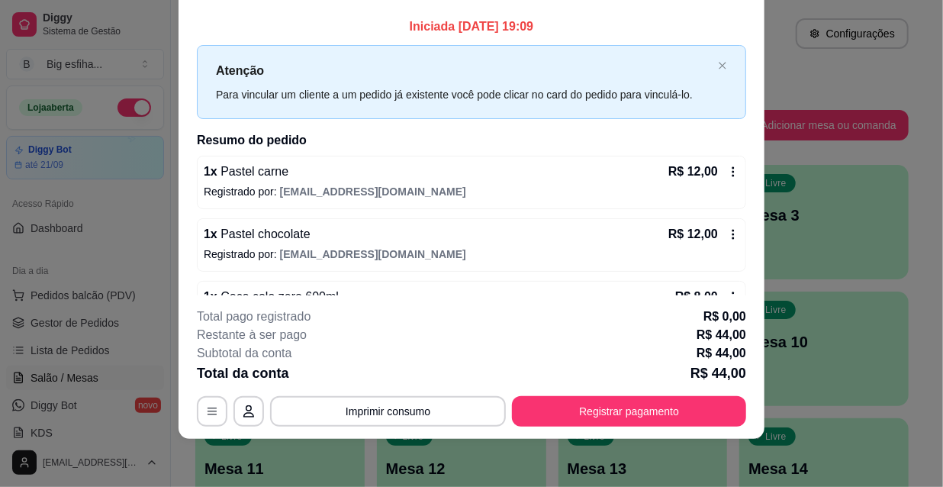
scroll to position [107, 0]
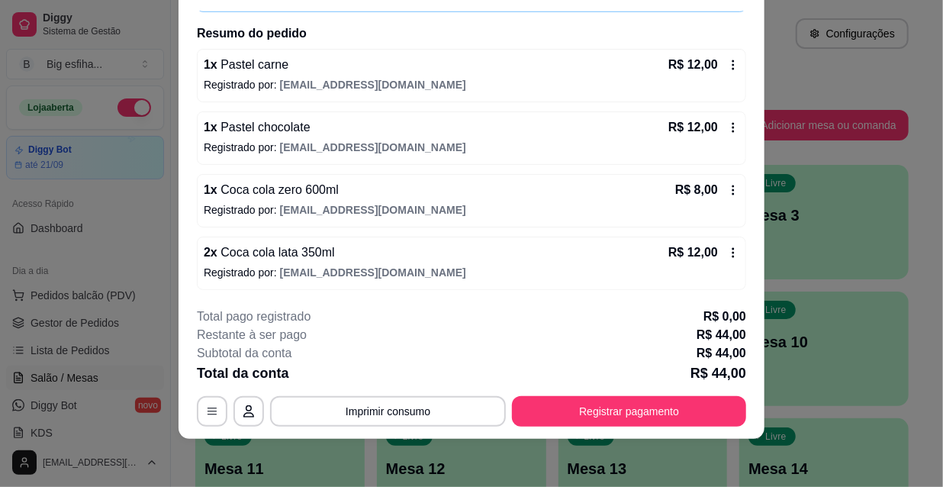
click at [460, 259] on div "2 x Coca cola lata 350ml R$ 12,00" at bounding box center [471, 252] width 535 height 18
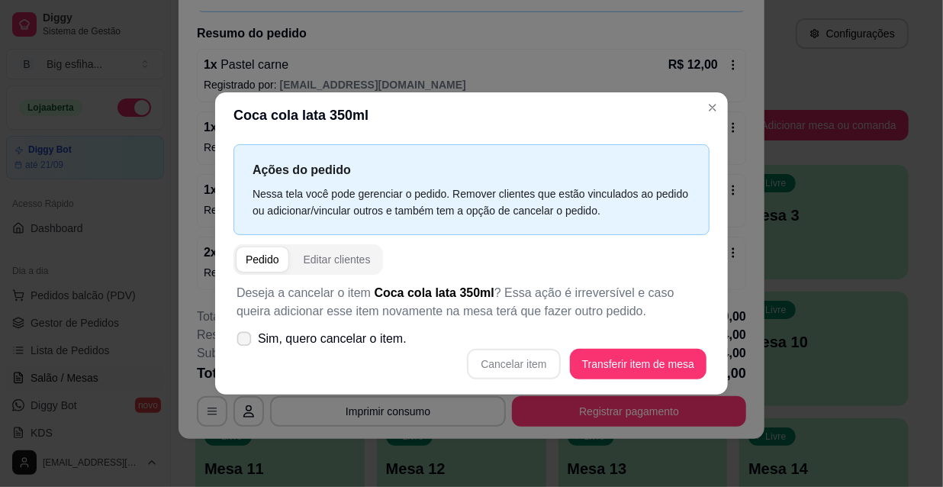
click at [369, 343] on span "Sim, quero cancelar o item." at bounding box center [332, 338] width 149 height 18
click at [246, 343] on input "Sim, quero cancelar o item." at bounding box center [241, 347] width 10 height 10
checkbox input "true"
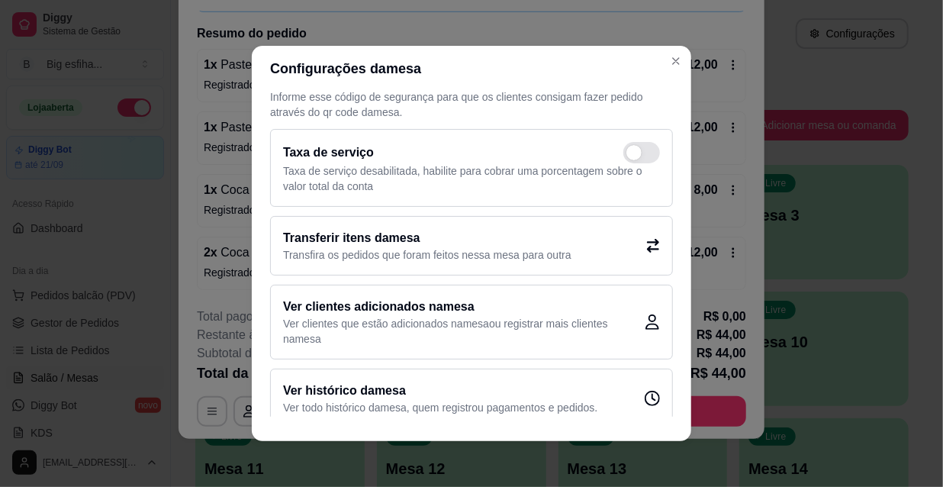
scroll to position [46, 0]
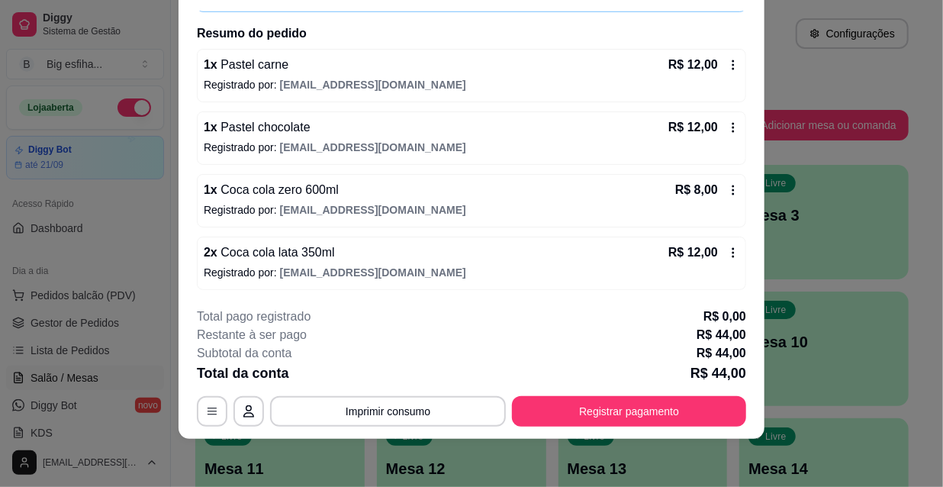
click at [473, 255] on div "2 x Coca cola lata 350ml R$ 12,00" at bounding box center [471, 252] width 535 height 18
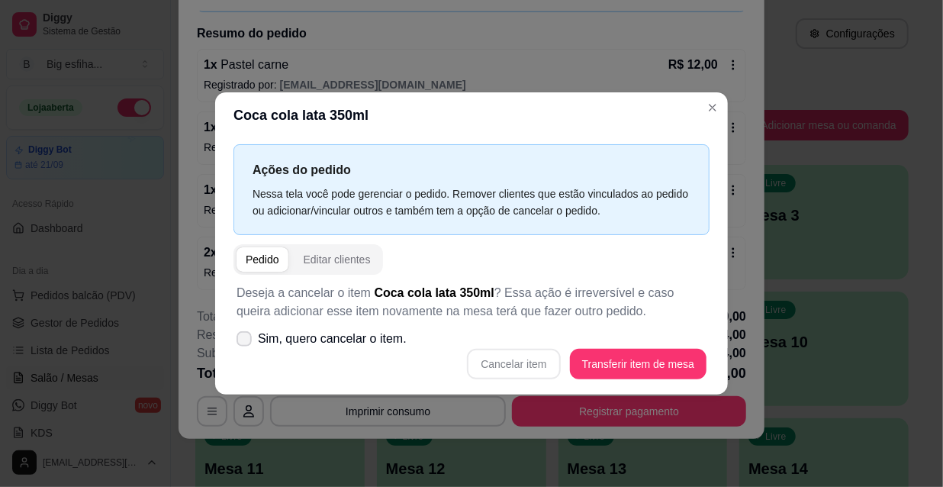
click at [388, 332] on span "Sim, quero cancelar o item." at bounding box center [332, 338] width 149 height 18
click at [246, 342] on input "Sim, quero cancelar o item." at bounding box center [241, 347] width 10 height 10
checkbox input "true"
click at [515, 360] on button "Cancelar item" at bounding box center [513, 363] width 93 height 31
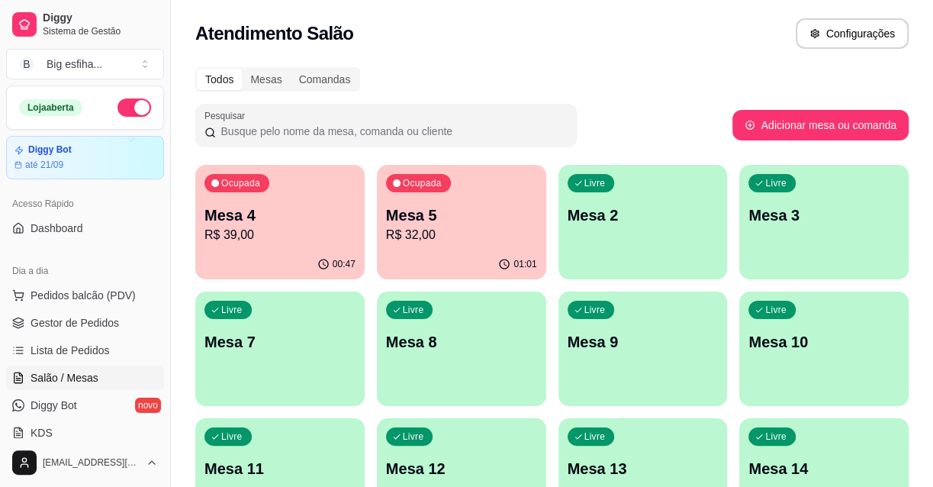
click at [413, 217] on p "Mesa 5" at bounding box center [461, 214] width 151 height 21
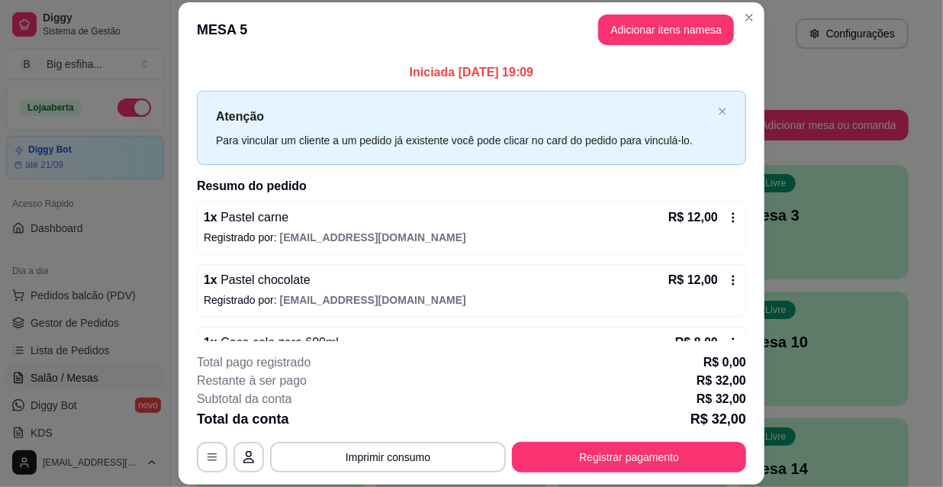
scroll to position [130, 0]
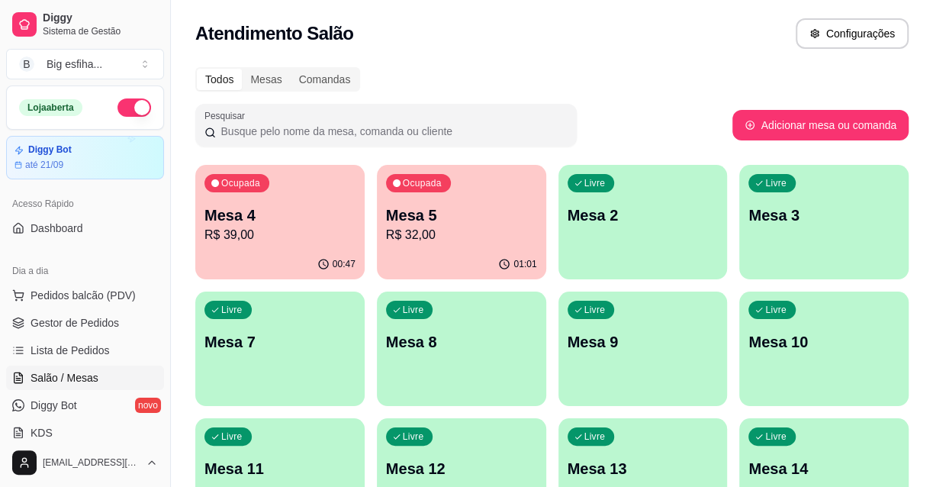
click at [339, 207] on p "Mesa 4" at bounding box center [279, 214] width 151 height 21
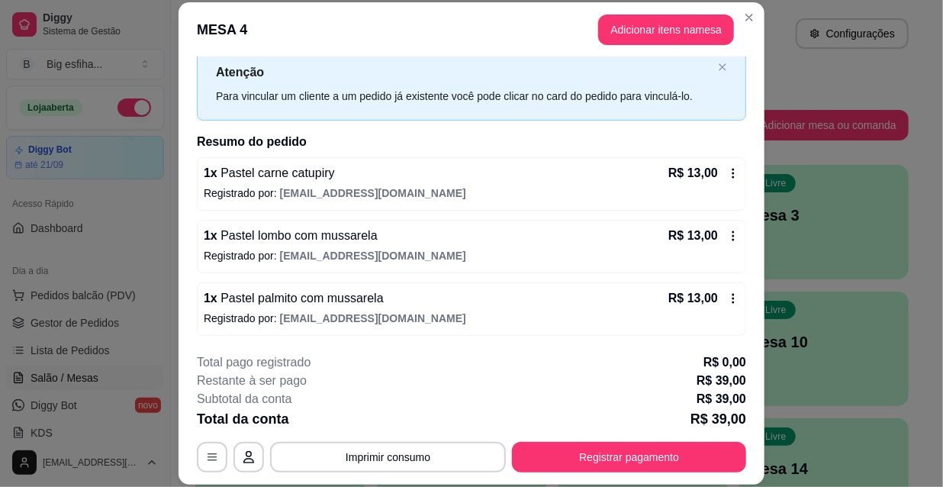
scroll to position [0, 0]
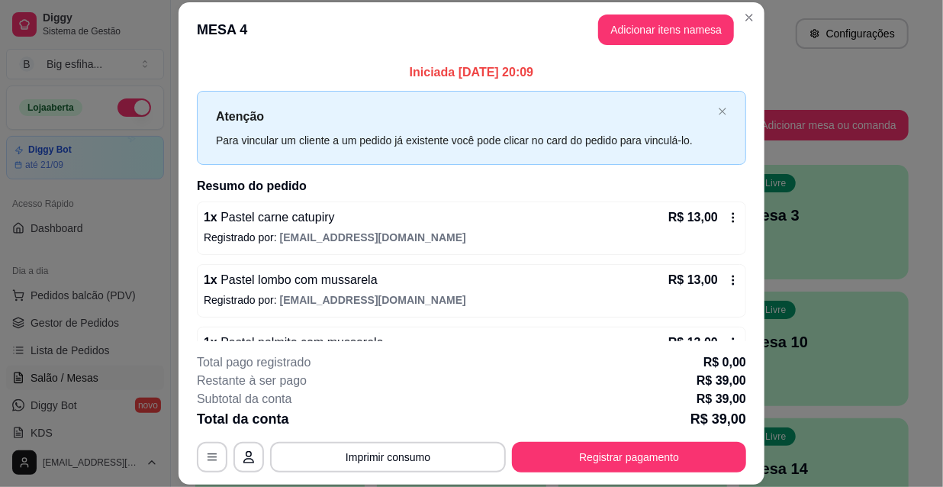
click at [653, 42] on button "Adicionar itens na mesa" at bounding box center [666, 29] width 136 height 31
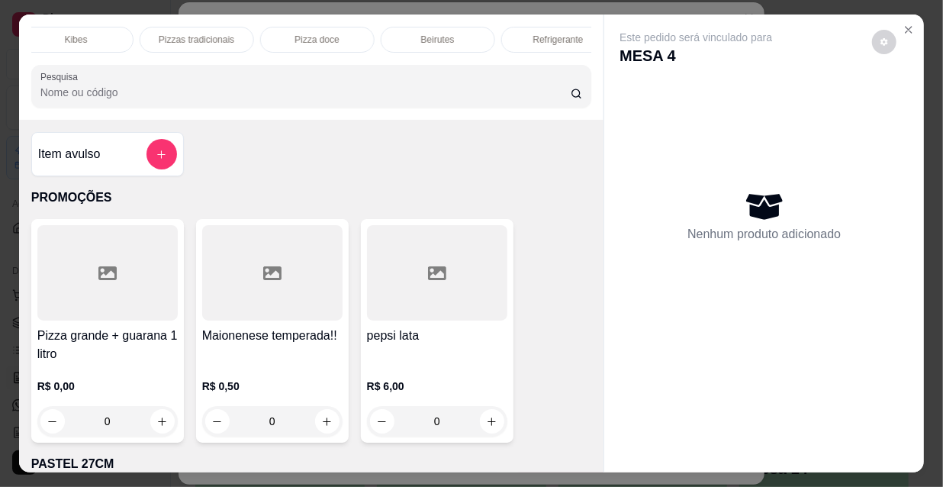
scroll to position [0, 878]
click at [427, 34] on p "Refrigerante" at bounding box center [415, 40] width 50 height 12
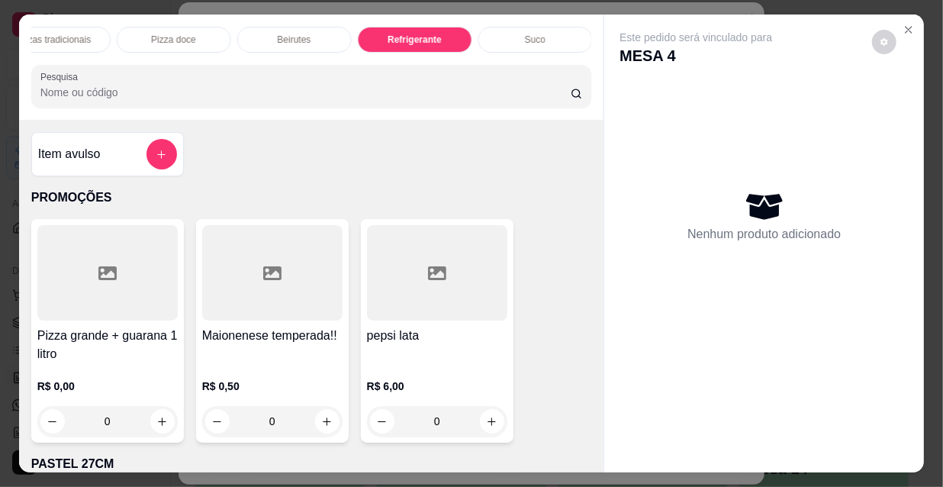
scroll to position [39, 0]
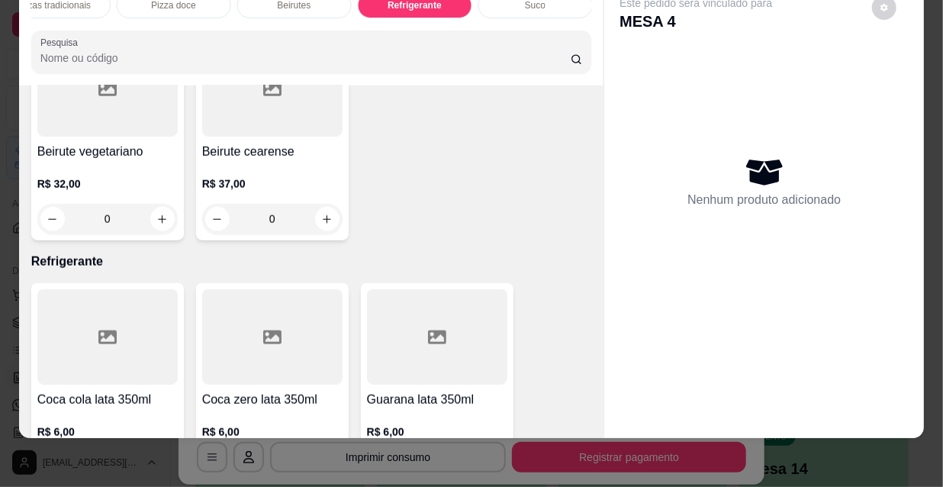
click at [156, 461] on icon "increase-product-quantity" at bounding box center [161, 466] width 11 height 11
type input "2"
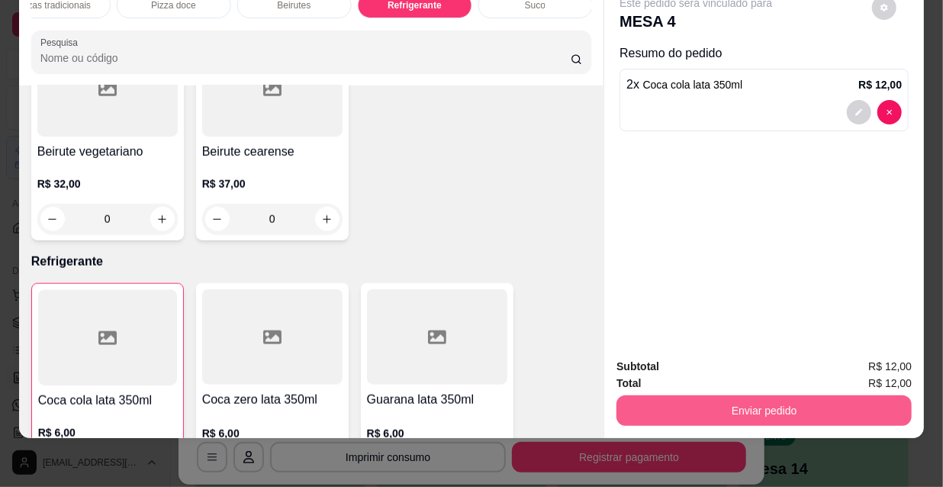
click at [739, 395] on button "Enviar pedido" at bounding box center [763, 410] width 295 height 31
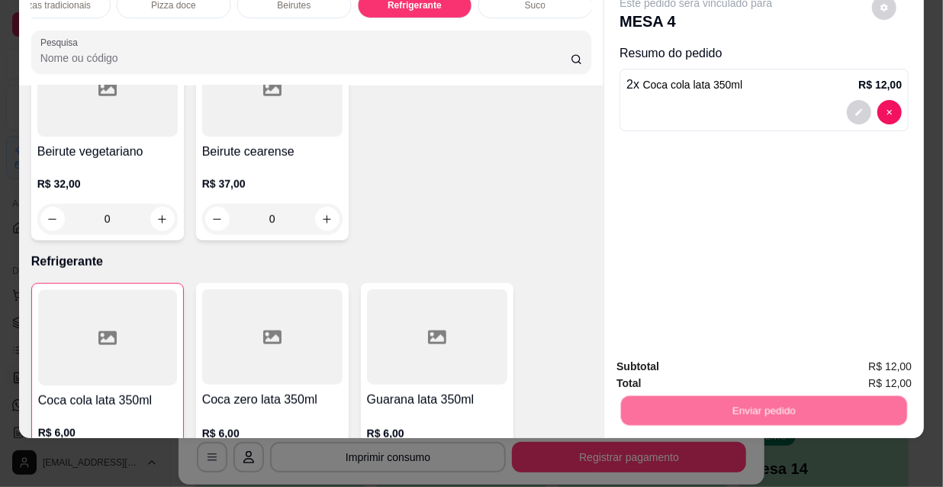
click at [685, 375] on button "Não registrar e enviar pedido" at bounding box center [714, 362] width 159 height 29
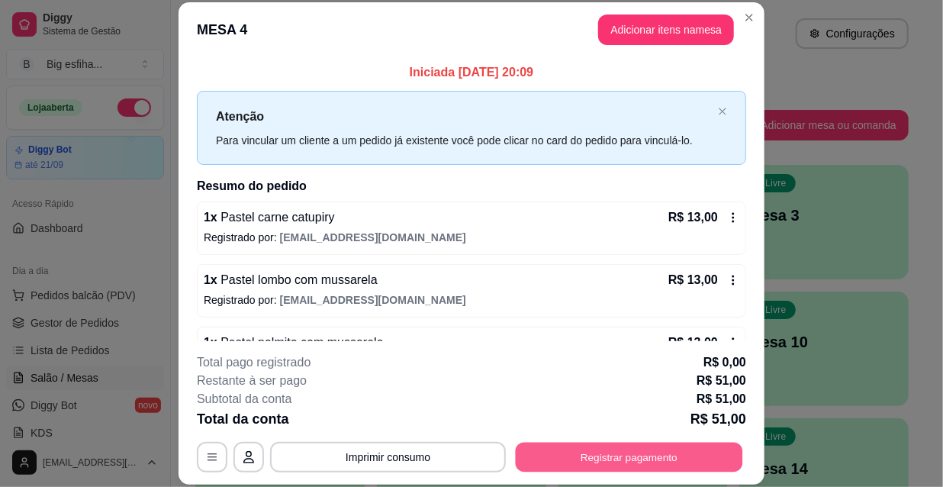
click at [678, 458] on button "Registrar pagamento" at bounding box center [628, 457] width 227 height 30
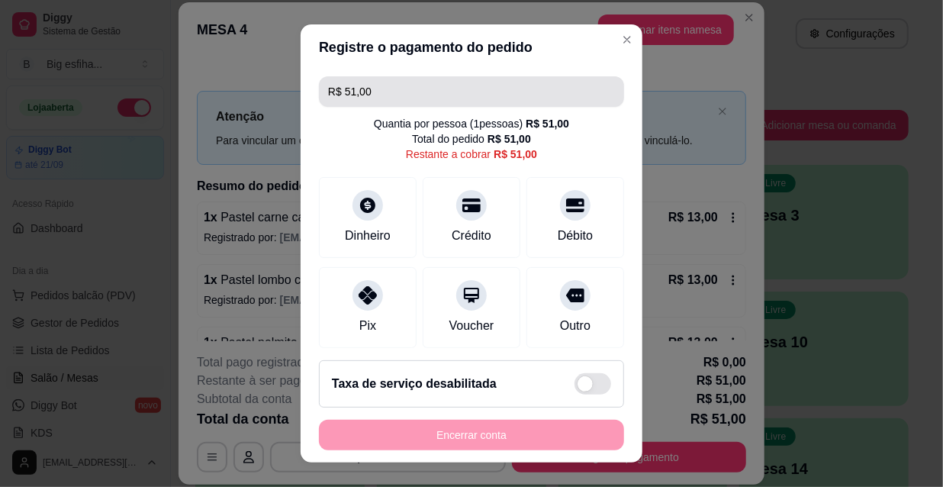
drag, startPoint x: 369, startPoint y: 106, endPoint x: 371, endPoint y: 98, distance: 7.8
click at [370, 103] on input "R$ 51,00" at bounding box center [471, 91] width 287 height 31
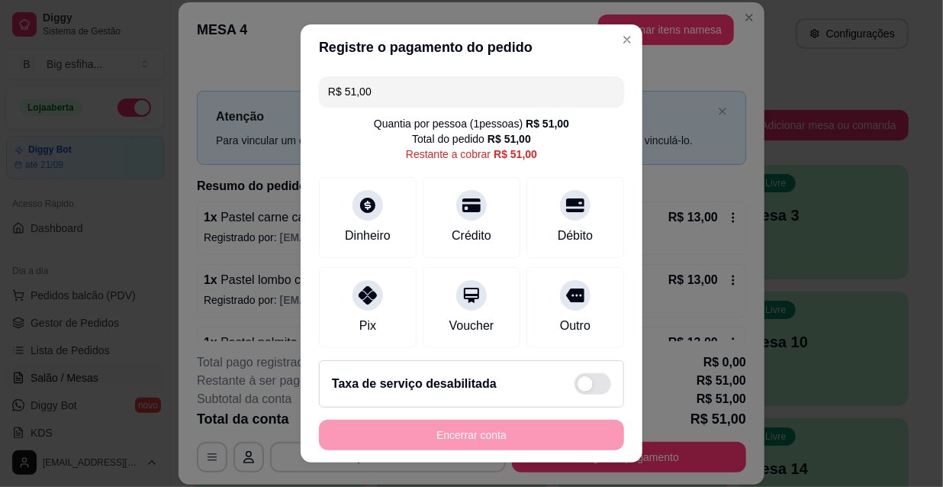
click at [371, 98] on input "R$ 51,00" at bounding box center [471, 91] width 287 height 31
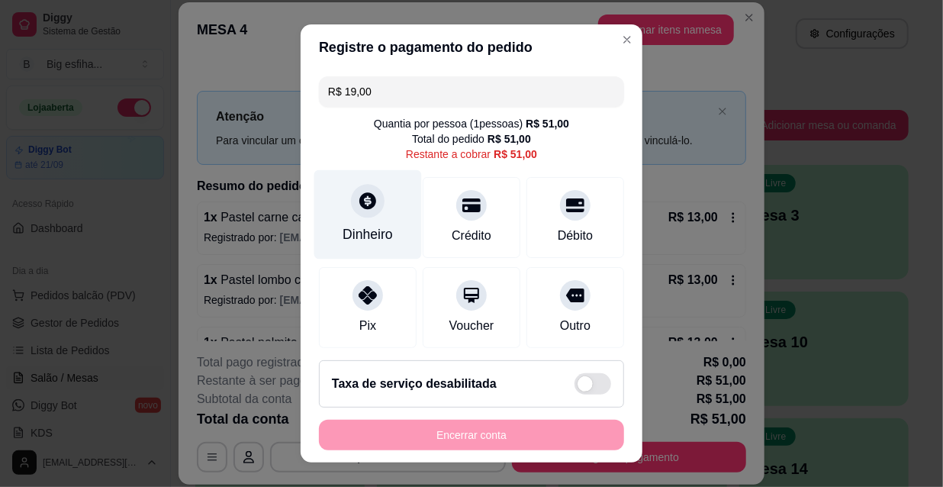
type input "R$ 19,00"
click at [386, 196] on div "Dinheiro" at bounding box center [368, 214] width 108 height 89
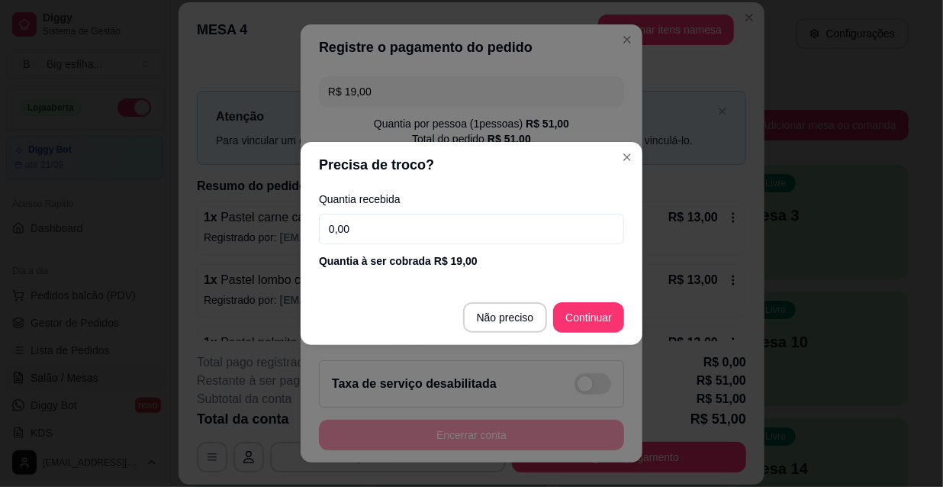
click at [386, 229] on input "0,00" at bounding box center [471, 229] width 305 height 31
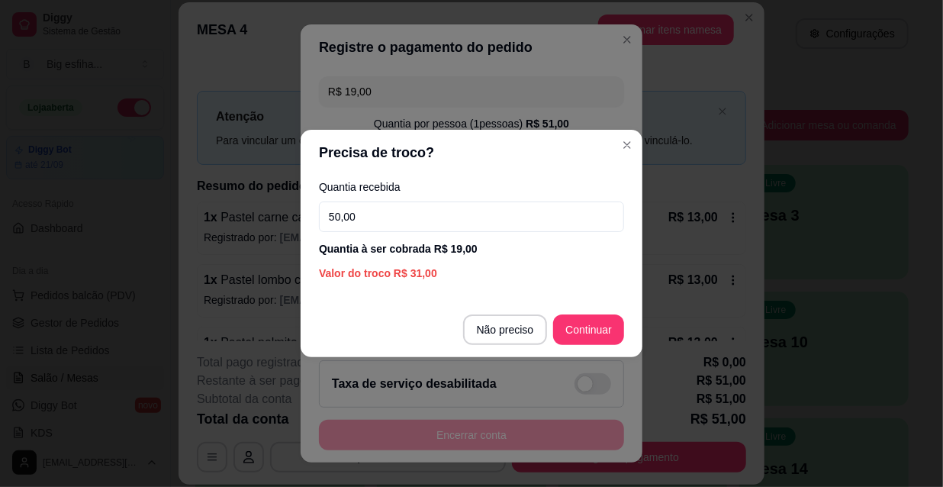
type input "50,00"
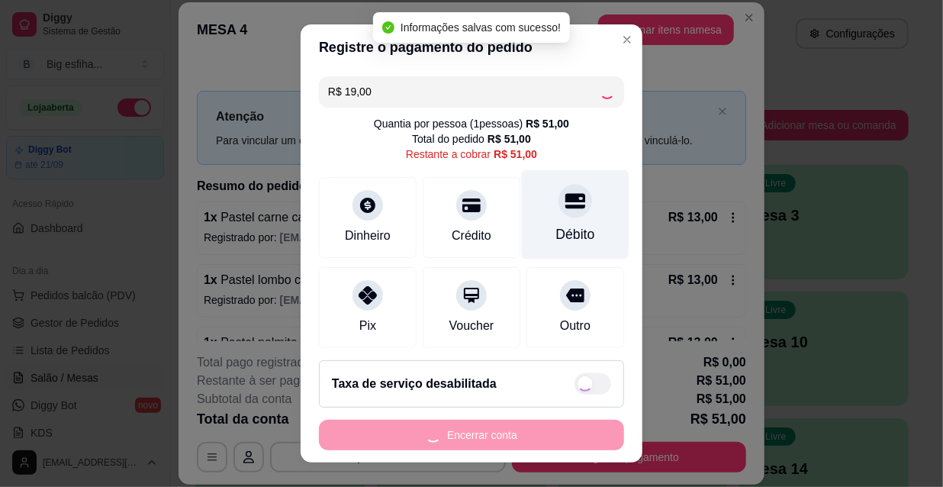
type input "R$ 32,00"
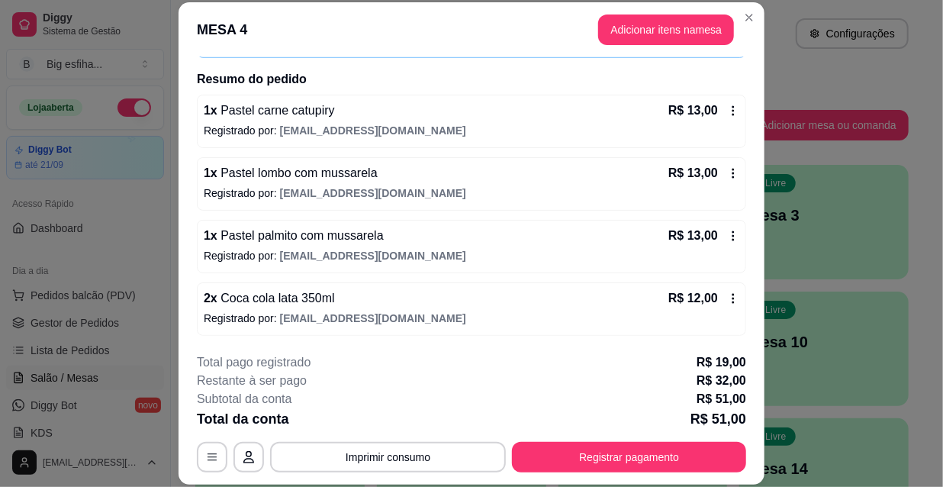
scroll to position [0, 0]
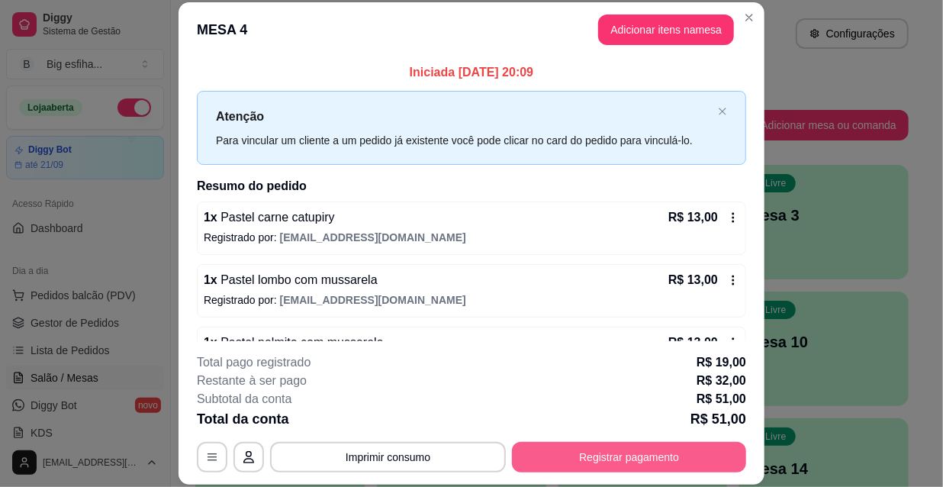
click at [612, 450] on button "Registrar pagamento" at bounding box center [629, 457] width 234 height 31
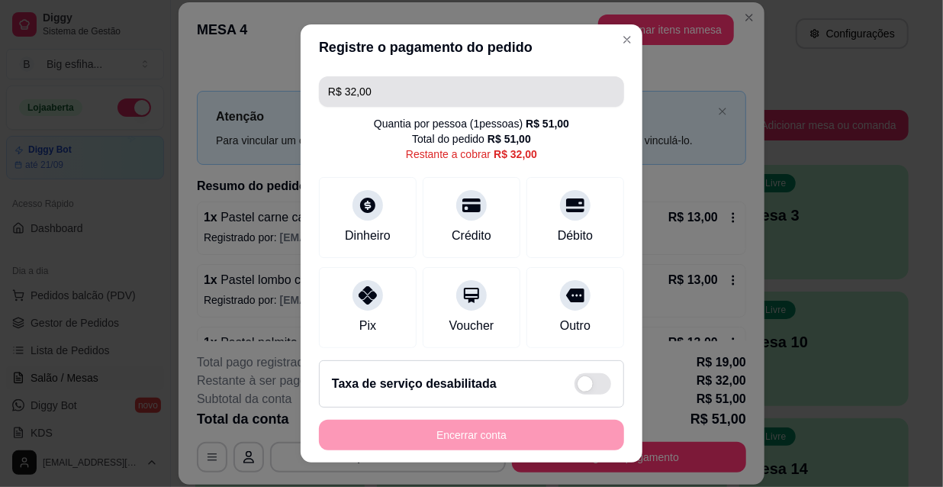
click at [393, 92] on input "R$ 32,00" at bounding box center [471, 91] width 287 height 31
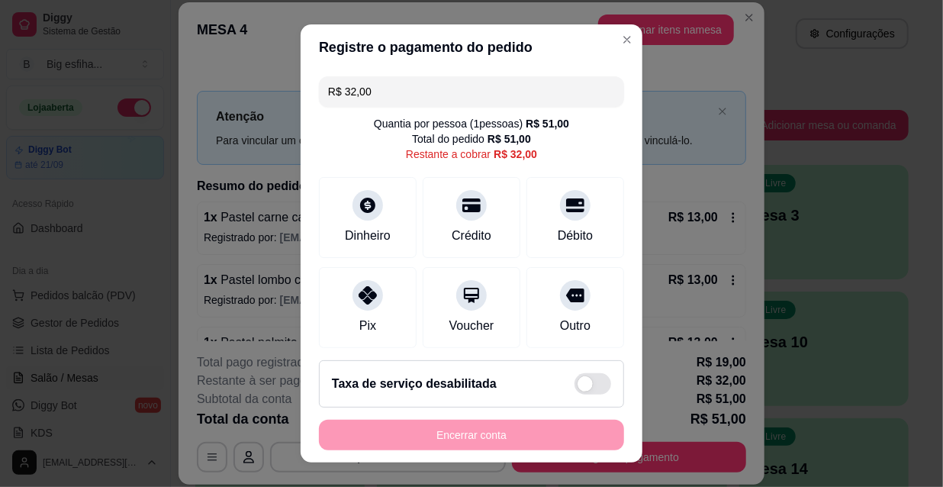
click at [393, 92] on input "R$ 32,00" at bounding box center [471, 91] width 287 height 31
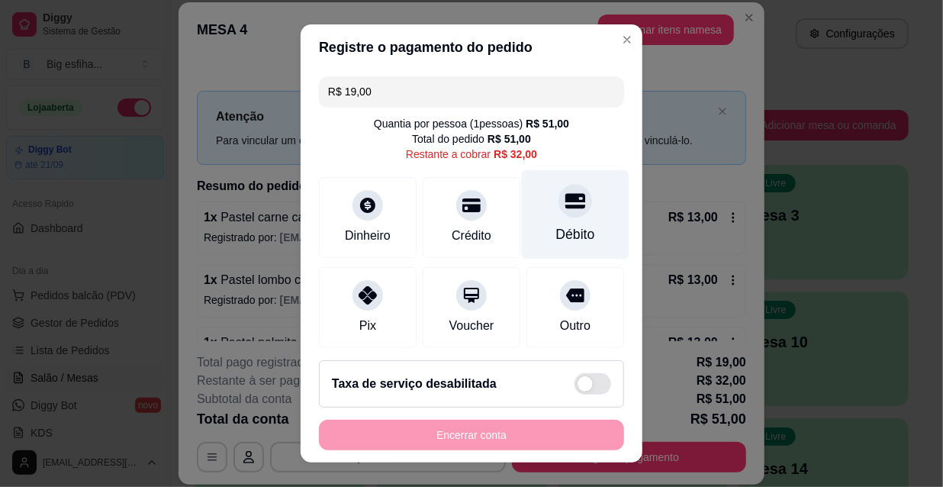
click at [535, 219] on div "Débito" at bounding box center [576, 214] width 108 height 89
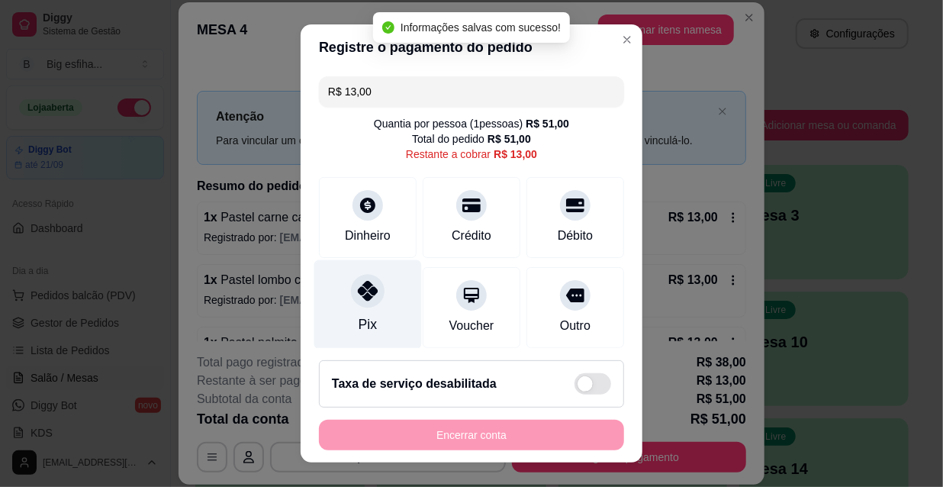
click at [355, 312] on div "Pix" at bounding box center [368, 304] width 108 height 89
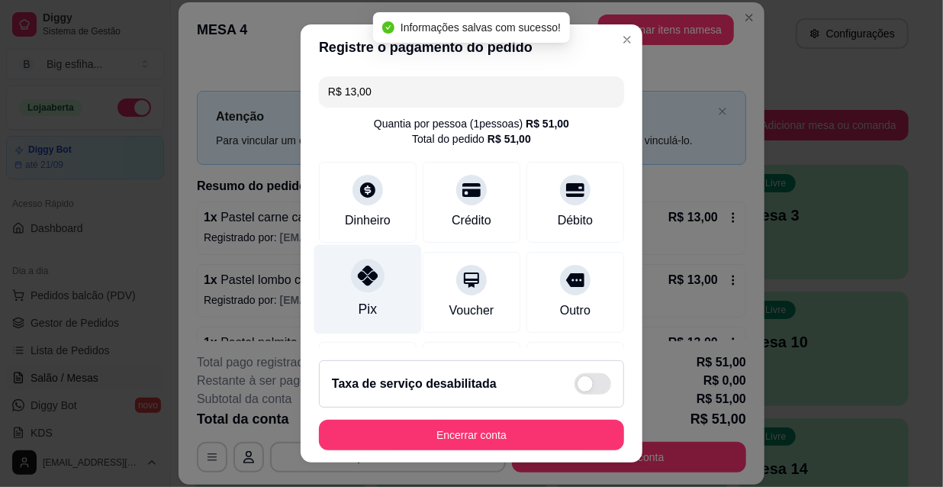
type input "R$ 0,00"
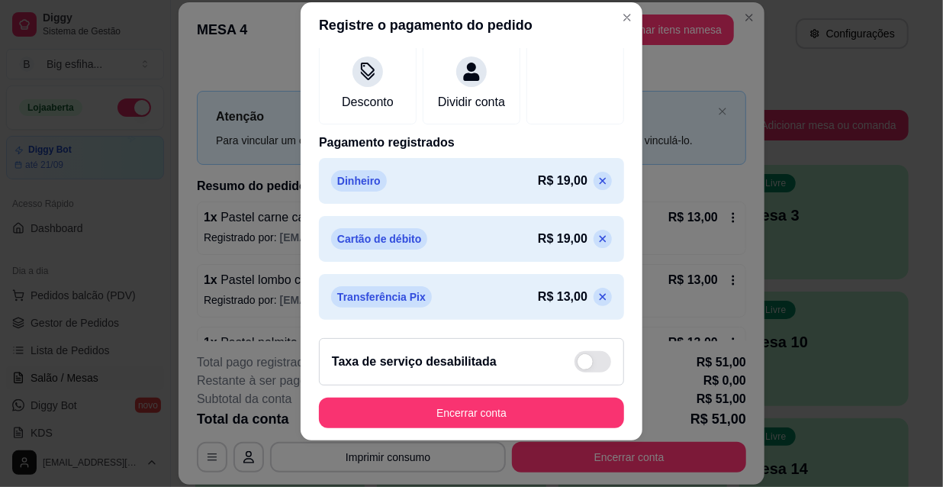
scroll to position [24, 0]
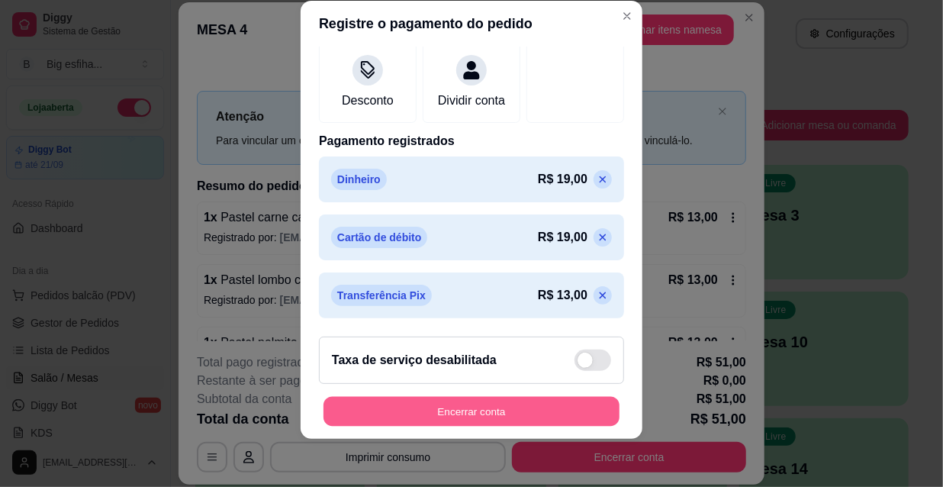
click at [450, 416] on button "Encerrar conta" at bounding box center [471, 412] width 296 height 30
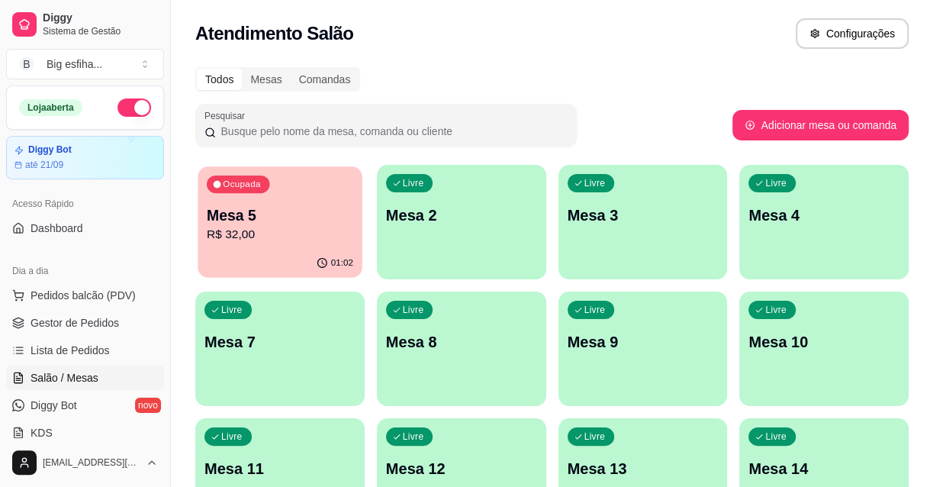
click at [300, 211] on p "Mesa 5" at bounding box center [280, 215] width 146 height 21
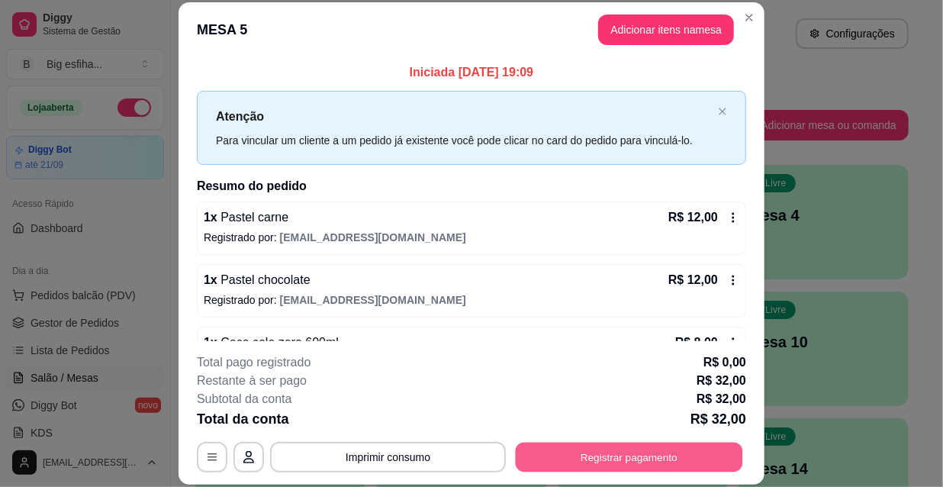
click at [712, 464] on button "Registrar pagamento" at bounding box center [628, 457] width 227 height 30
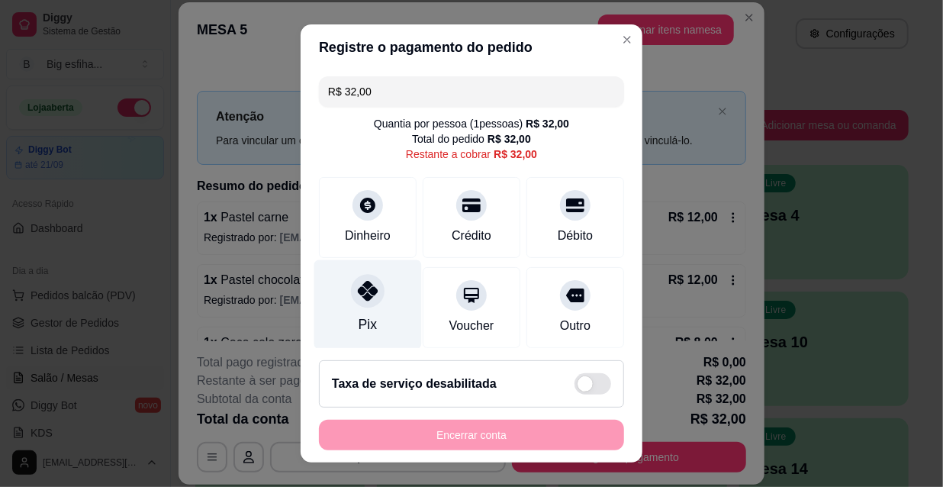
click at [320, 305] on div "Pix" at bounding box center [368, 304] width 108 height 89
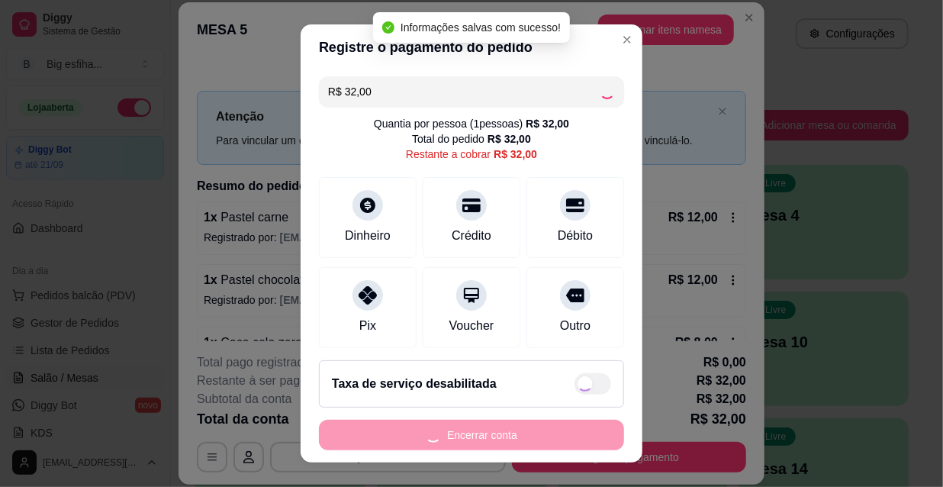
type input "R$ 0,00"
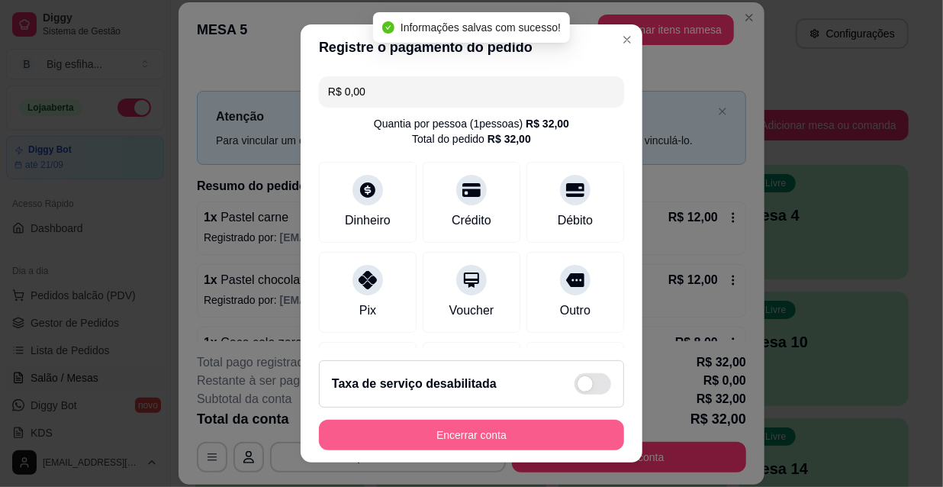
click at [460, 434] on button "Encerrar conta" at bounding box center [471, 434] width 305 height 31
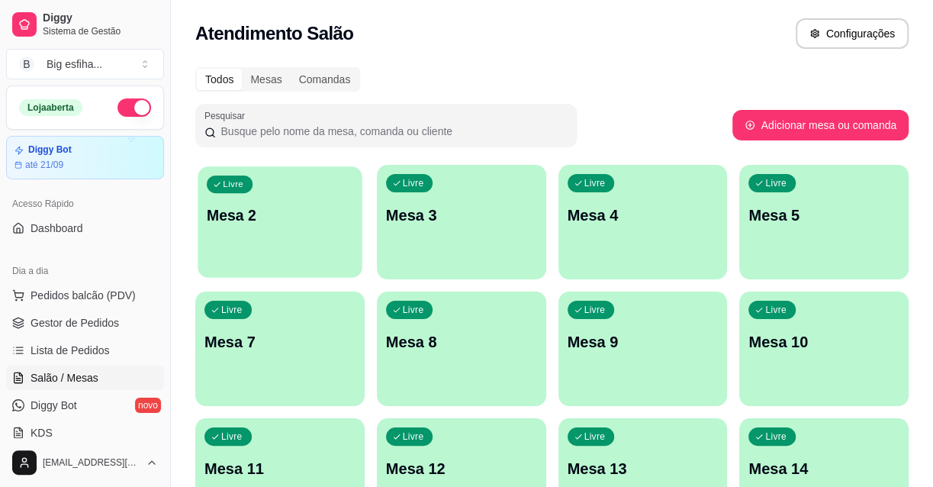
click at [248, 228] on div "Livre Mesa 2" at bounding box center [280, 212] width 164 height 93
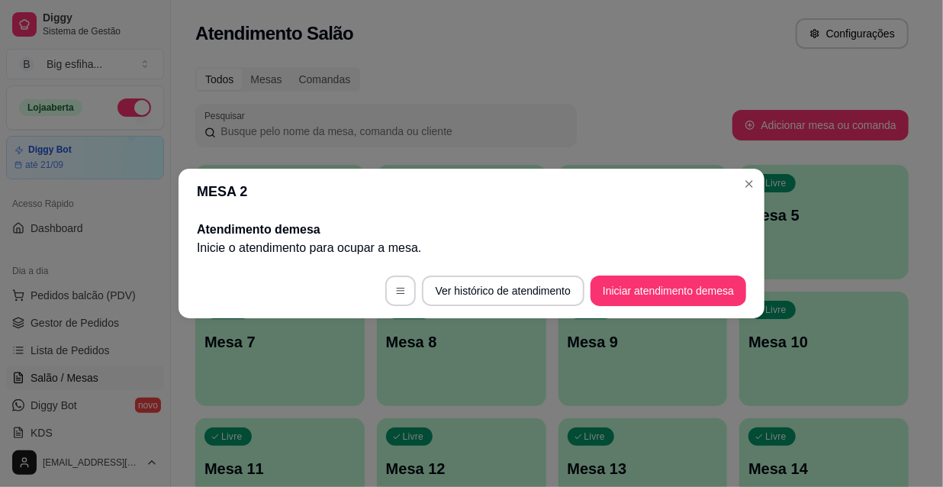
drag, startPoint x: 733, startPoint y: 265, endPoint x: 718, endPoint y: 281, distance: 21.6
click at [729, 275] on footer "Ver histórico de atendimento Iniciar atendimento de mesa" at bounding box center [471, 290] width 586 height 55
click at [711, 292] on button "Iniciar atendimento de mesa" at bounding box center [668, 290] width 156 height 31
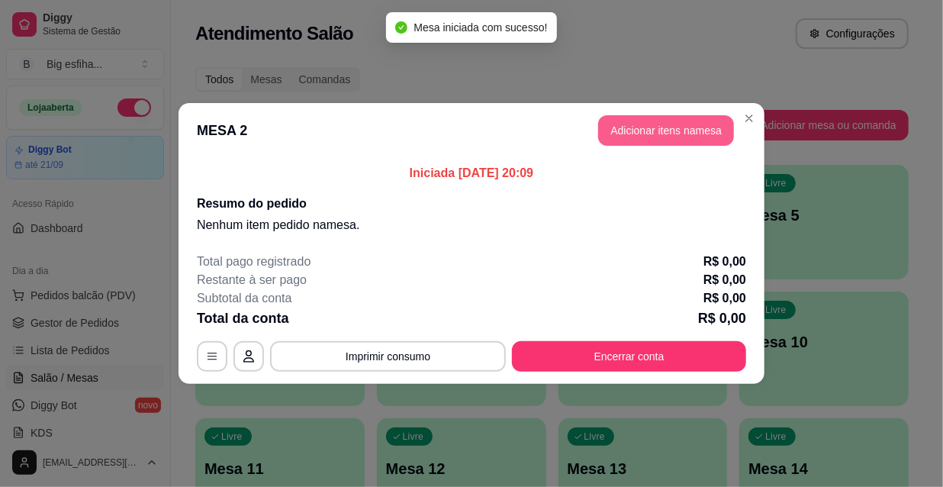
click at [680, 130] on button "Adicionar itens na mesa" at bounding box center [666, 130] width 136 height 31
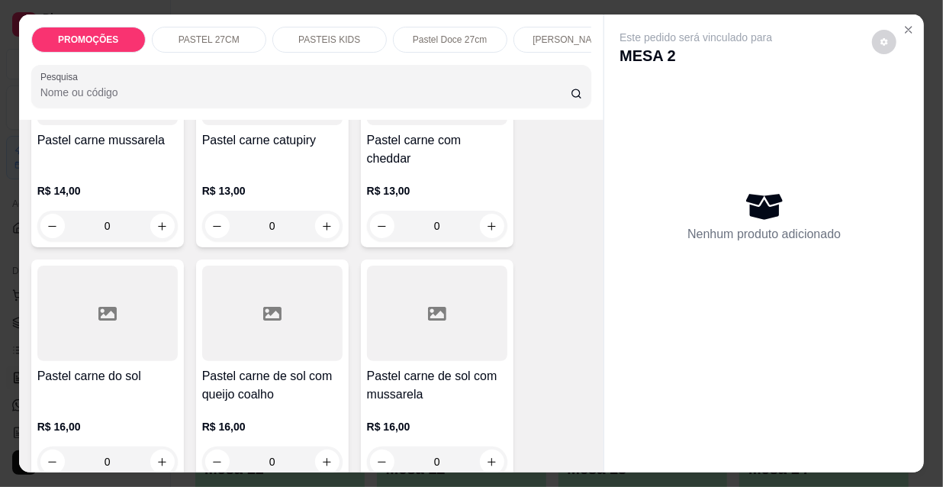
scroll to position [0, 0]
click at [558, 34] on p "[PERSON_NAME]" at bounding box center [569, 40] width 75 height 12
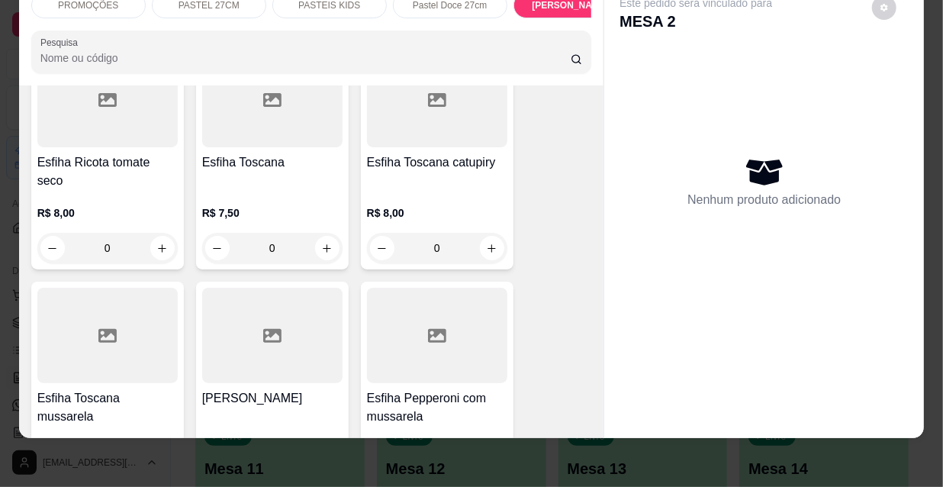
scroll to position [10436, 0]
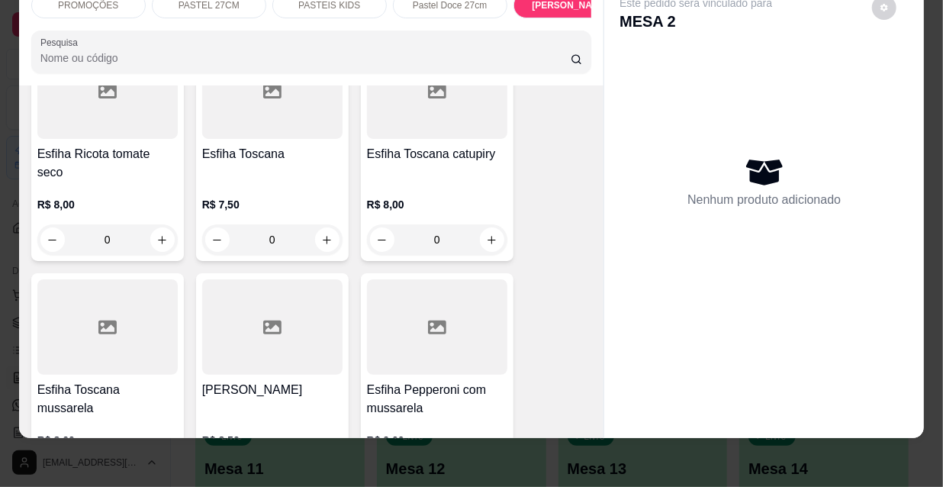
click at [417, 381] on h4 "Esfiha Pepperoni com mussarela" at bounding box center [437, 399] width 140 height 37
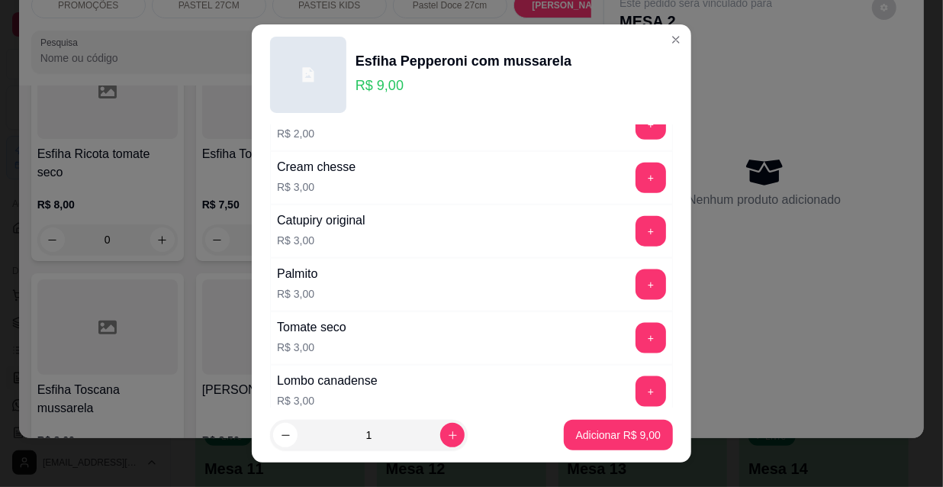
scroll to position [1267, 0]
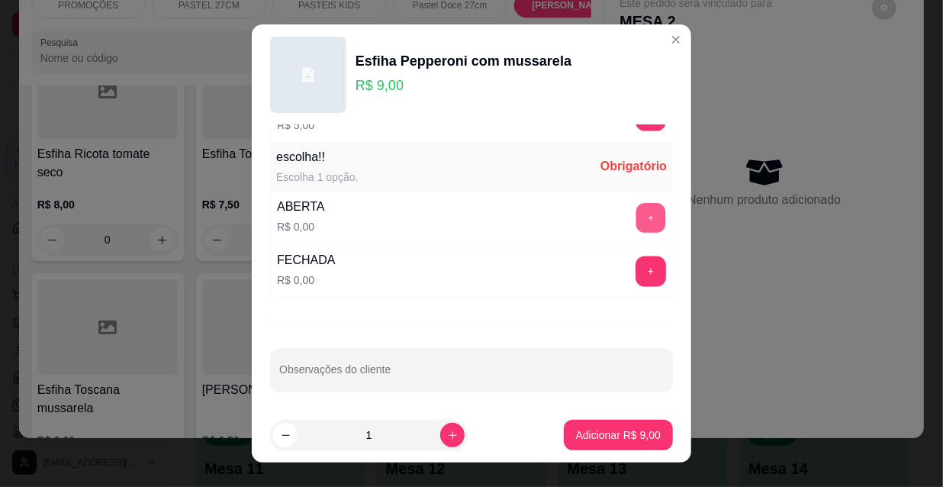
click at [636, 212] on button "+" at bounding box center [651, 219] width 30 height 30
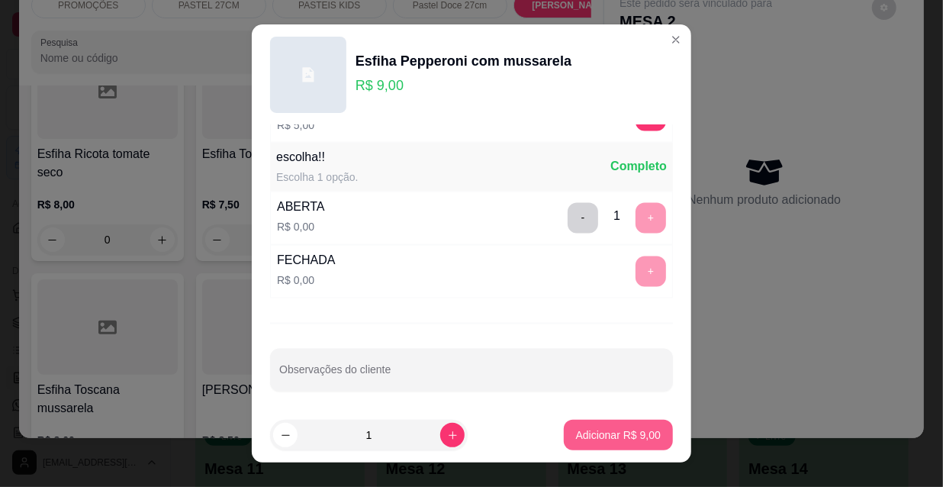
click at [592, 429] on p "Adicionar R$ 9,00" at bounding box center [618, 434] width 85 height 15
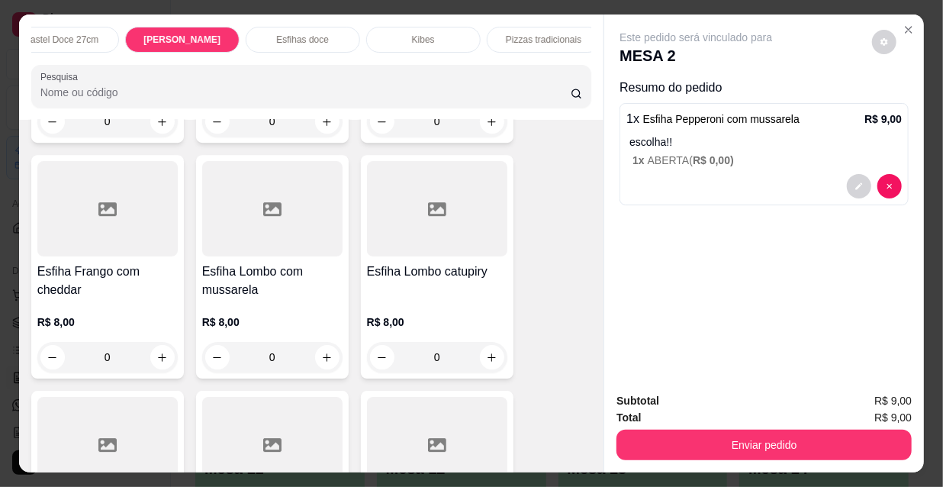
scroll to position [0, 0]
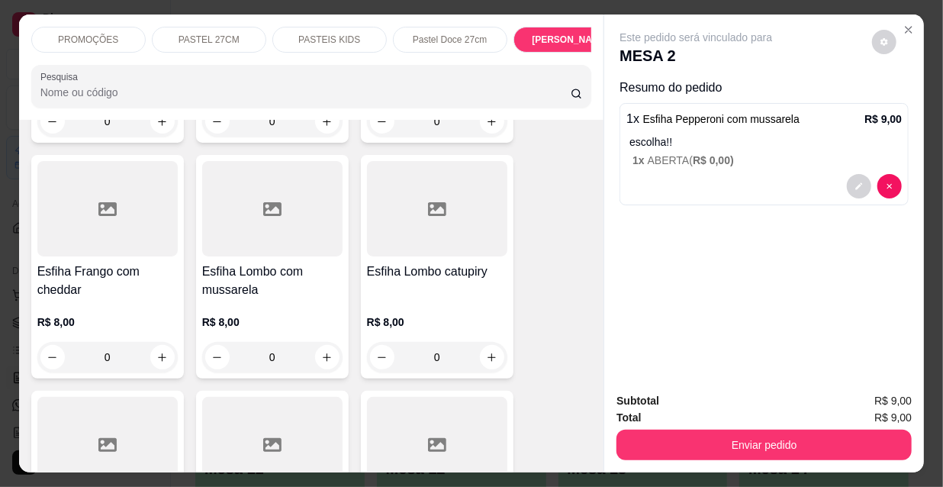
click at [123, 31] on div "PROMOÇÕES" at bounding box center [88, 40] width 114 height 26
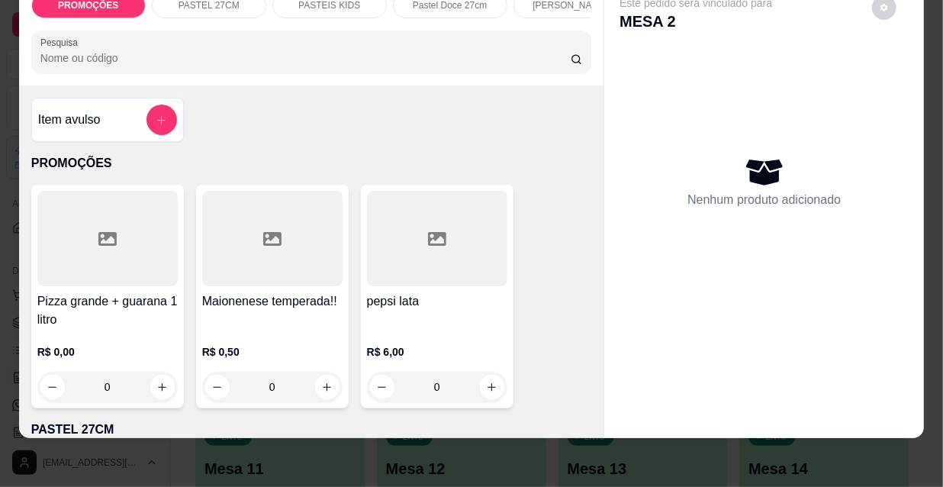
click at [108, 275] on div at bounding box center [107, 238] width 140 height 95
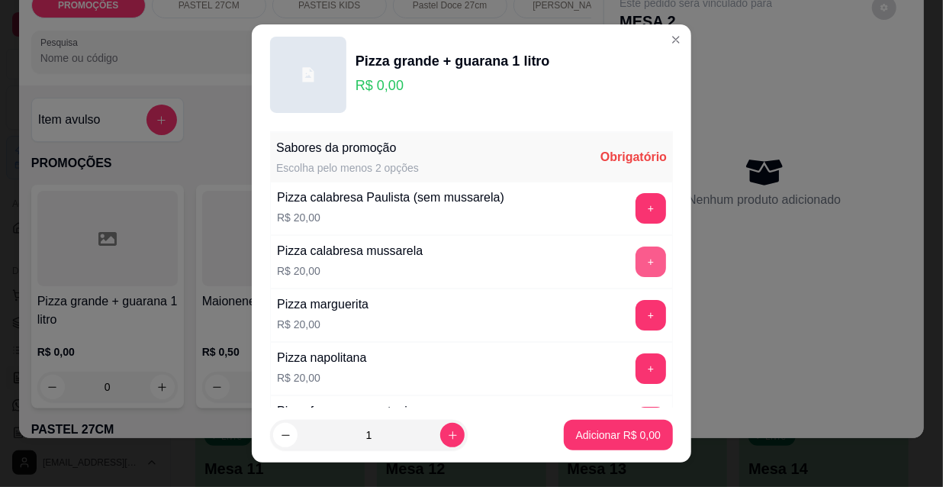
click at [635, 259] on button "+" at bounding box center [650, 261] width 31 height 31
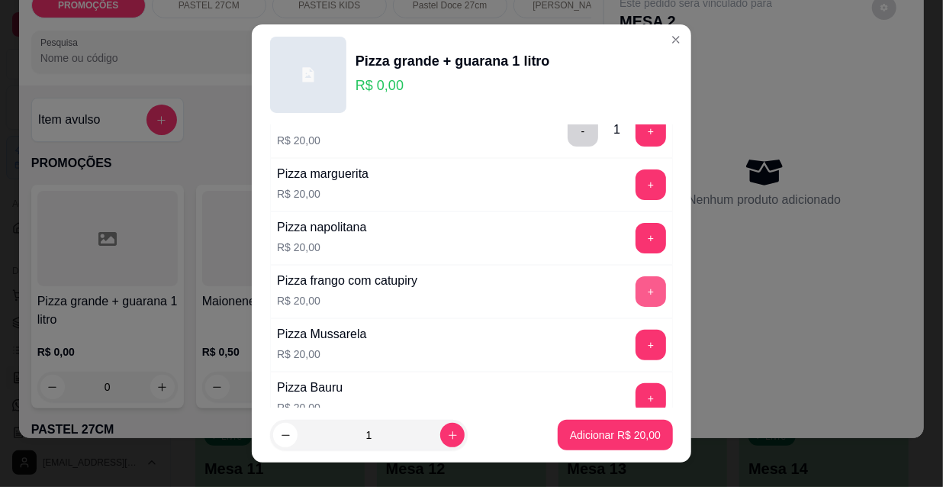
scroll to position [138, 0]
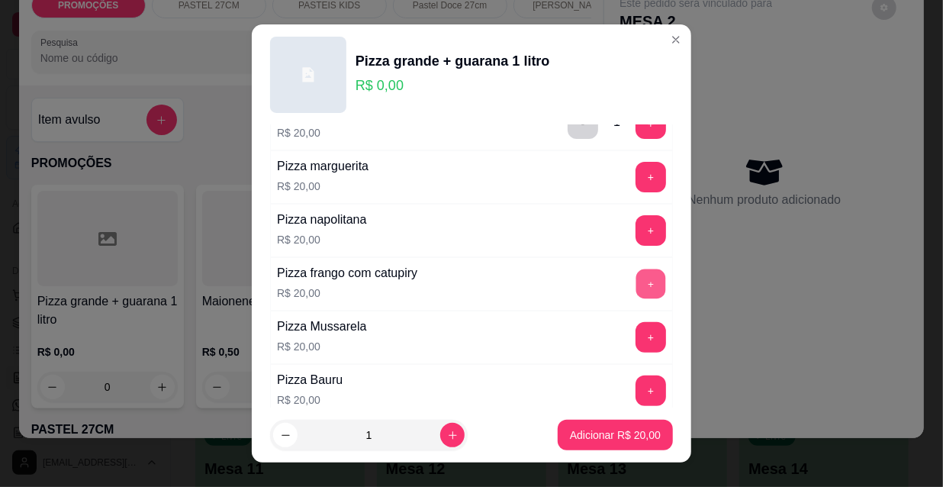
click at [636, 287] on button "+" at bounding box center [651, 284] width 30 height 30
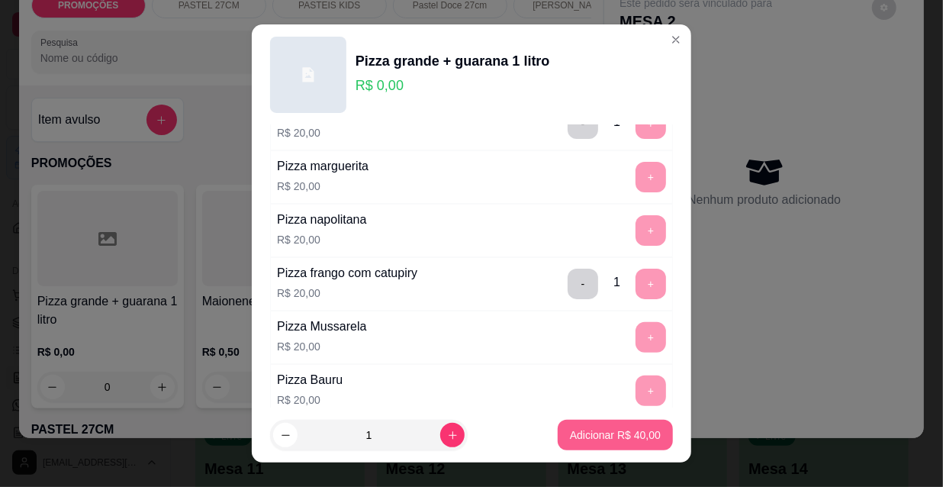
click at [624, 435] on p "Adicionar R$ 40,00" at bounding box center [615, 434] width 91 height 15
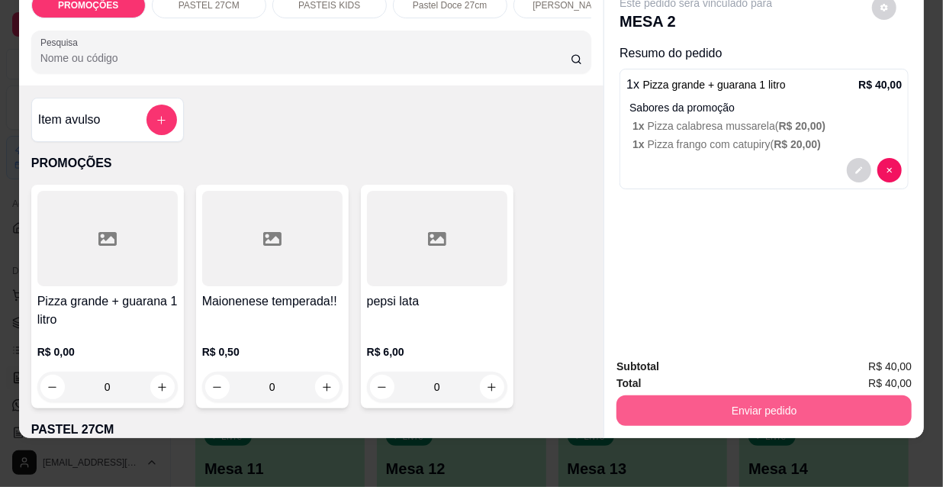
click at [762, 395] on button "Enviar pedido" at bounding box center [763, 410] width 295 height 31
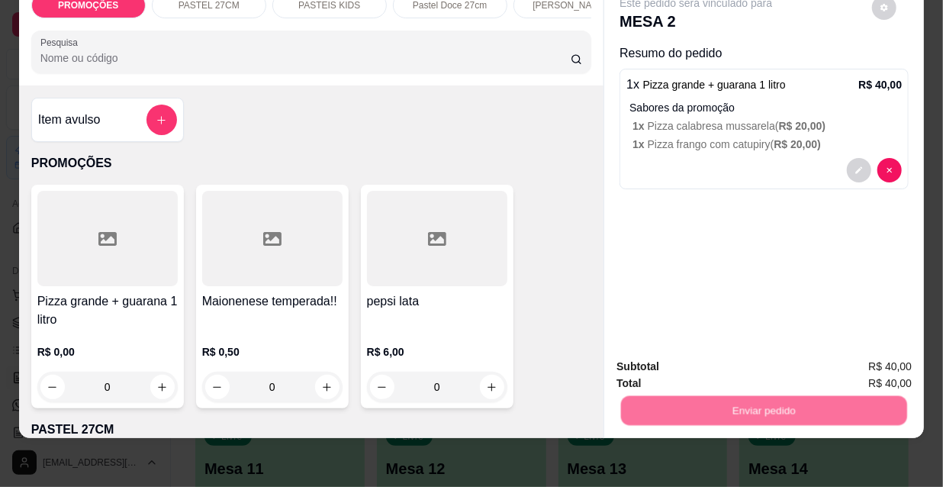
click at [750, 365] on button "Não registrar e enviar pedido" at bounding box center [714, 362] width 159 height 29
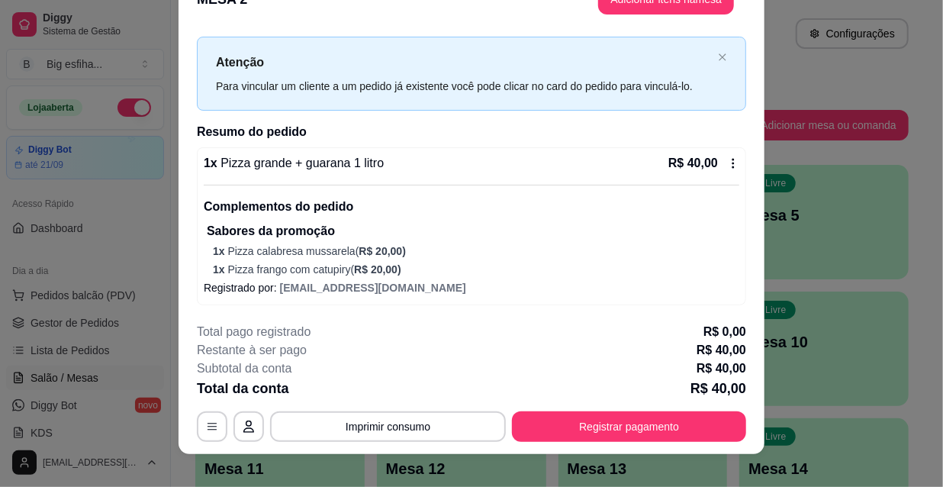
scroll to position [46, 0]
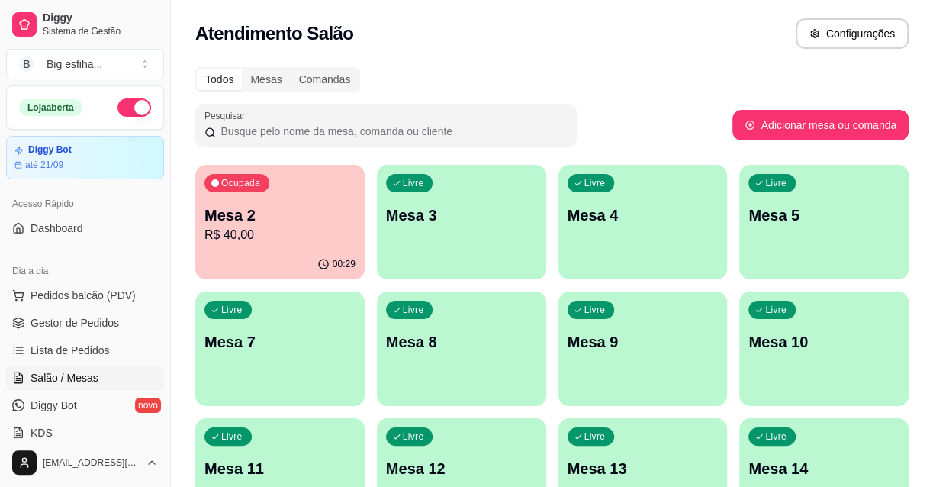
click at [444, 232] on div "Livre Mesa 3" at bounding box center [461, 213] width 169 height 96
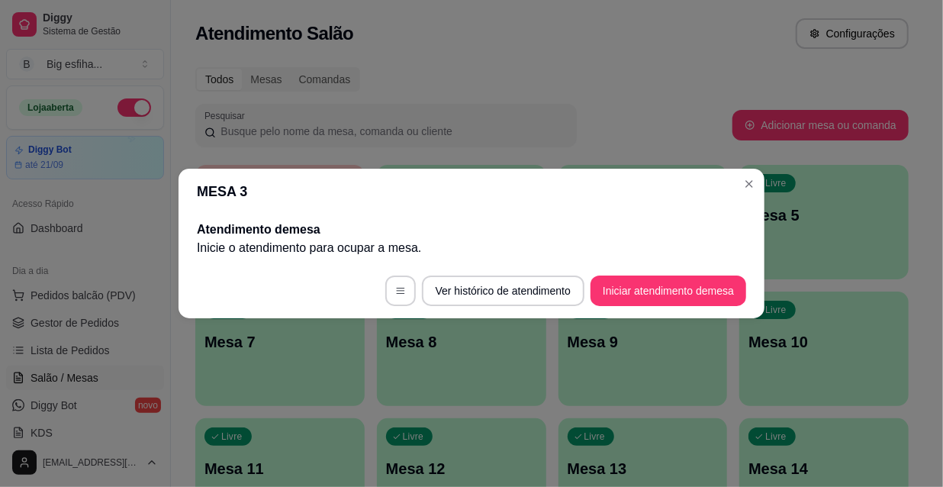
click at [657, 310] on footer "Ver histórico de atendimento Iniciar atendimento de mesa" at bounding box center [471, 290] width 586 height 55
click at [655, 291] on button "Iniciar atendimento de mesa" at bounding box center [668, 291] width 151 height 30
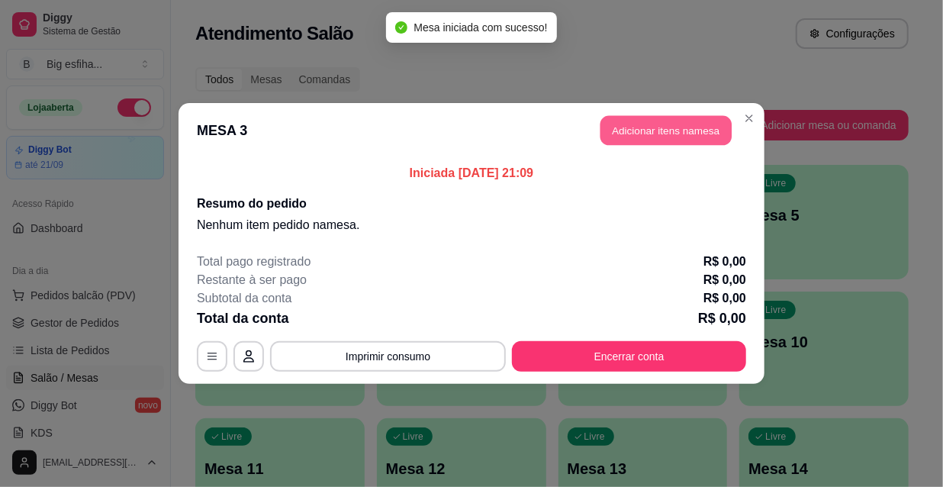
click at [664, 132] on button "Adicionar itens na mesa" at bounding box center [665, 131] width 131 height 30
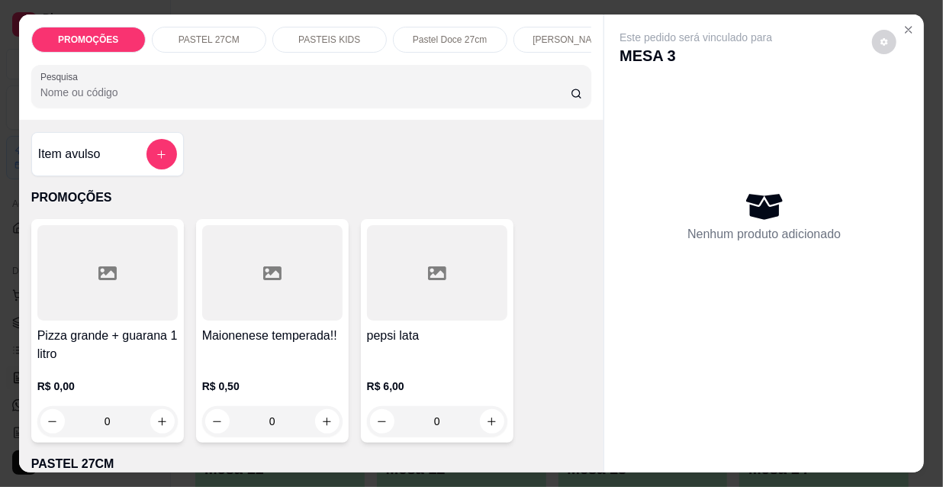
scroll to position [0, 490]
click at [316, 39] on p "Kibes" at bounding box center [321, 40] width 23 height 12
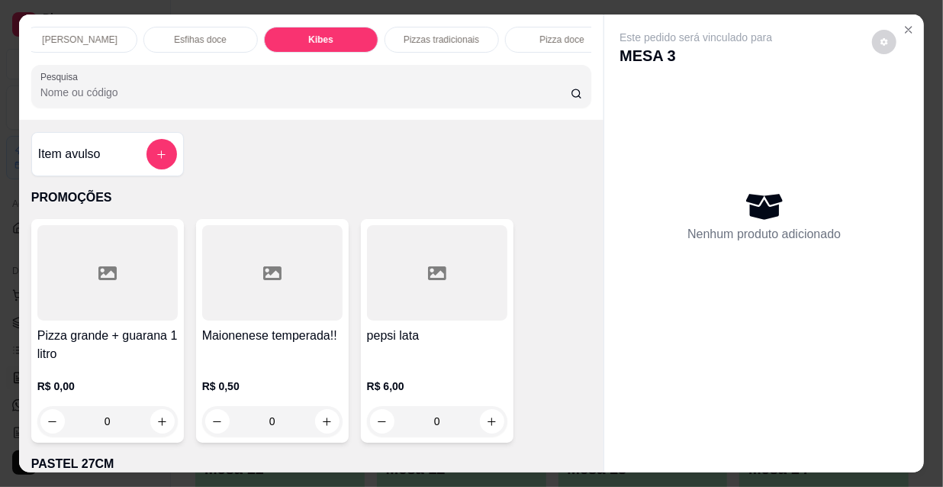
scroll to position [39, 0]
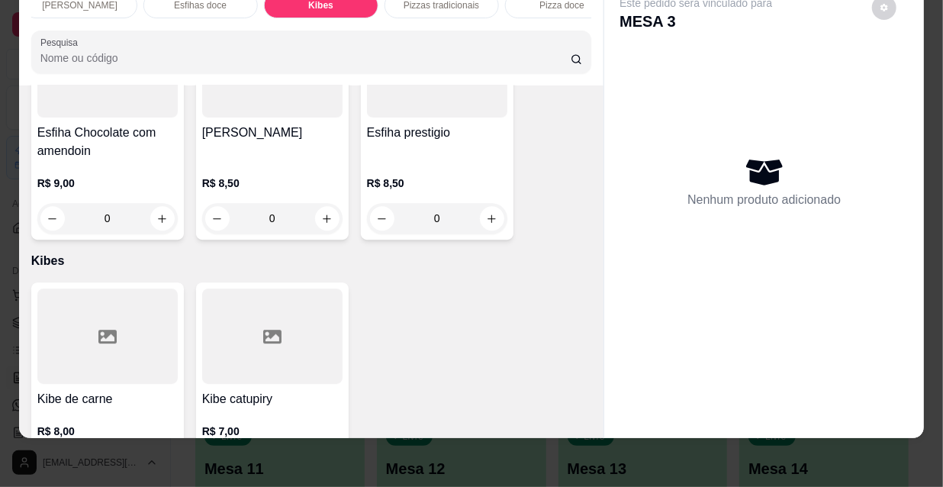
click at [156, 461] on icon "increase-product-quantity" at bounding box center [161, 466] width 11 height 11
click at [158, 462] on icon "increase-product-quantity" at bounding box center [162, 466] width 8 height 8
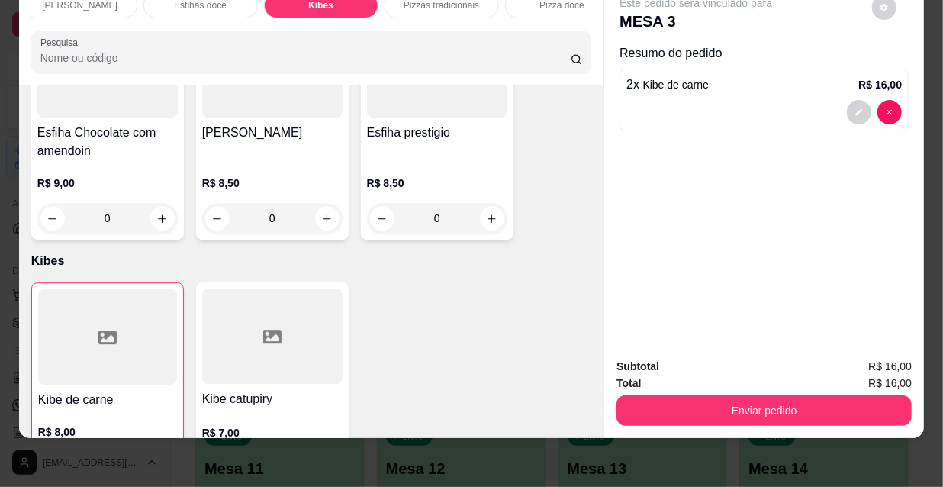
type input "2"
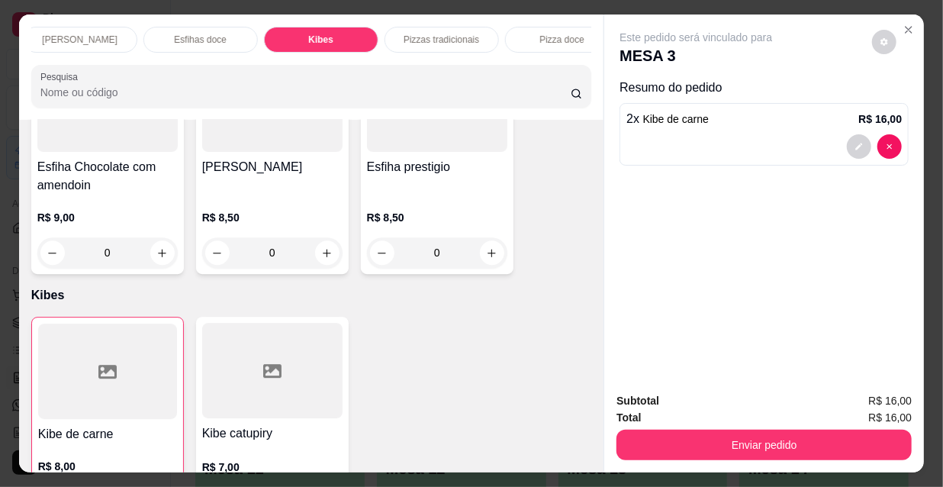
scroll to position [0, 878]
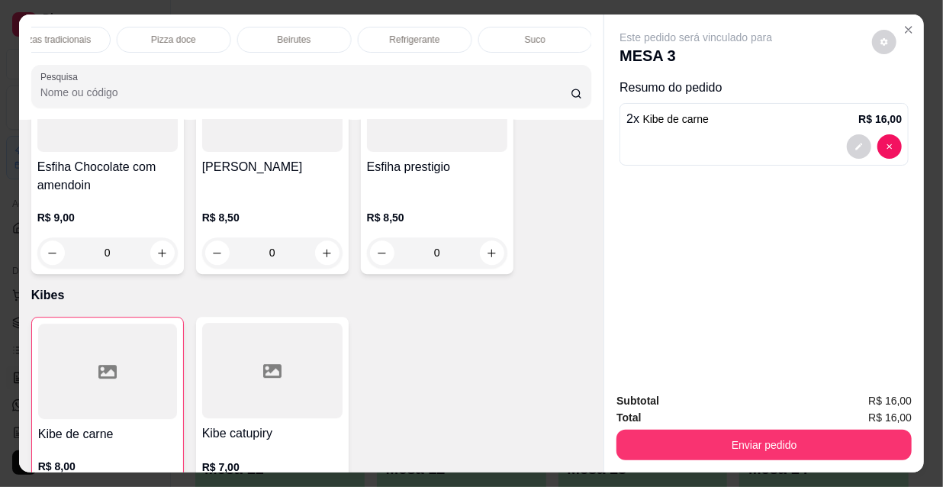
click at [428, 34] on p "Refrigerante" at bounding box center [415, 40] width 50 height 12
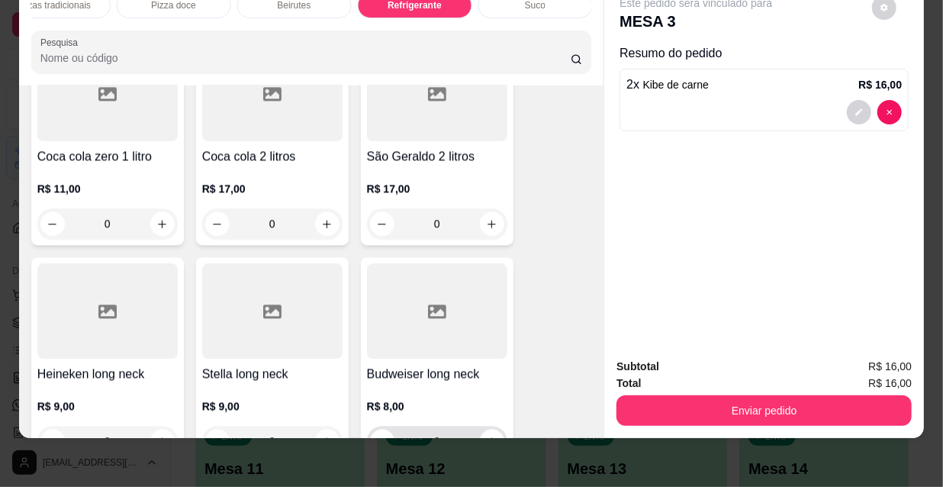
scroll to position [14715, 0]
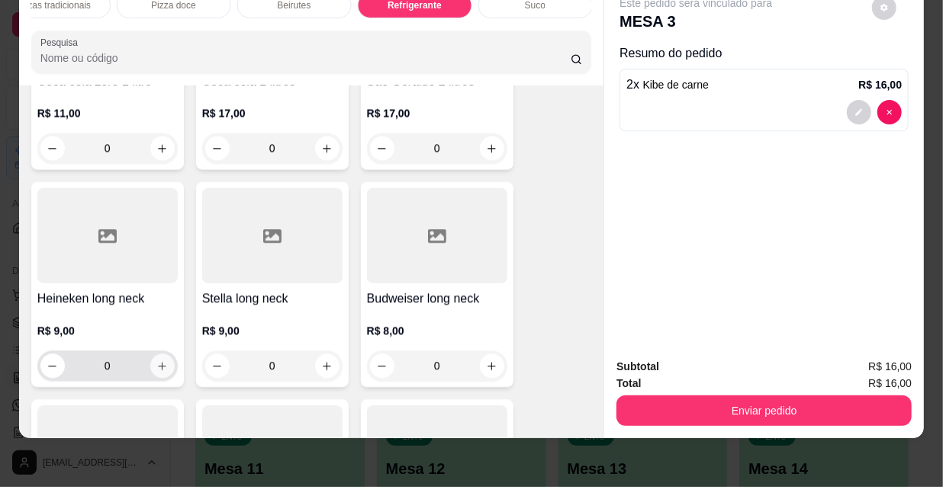
click at [157, 360] on icon "increase-product-quantity" at bounding box center [161, 365] width 11 height 11
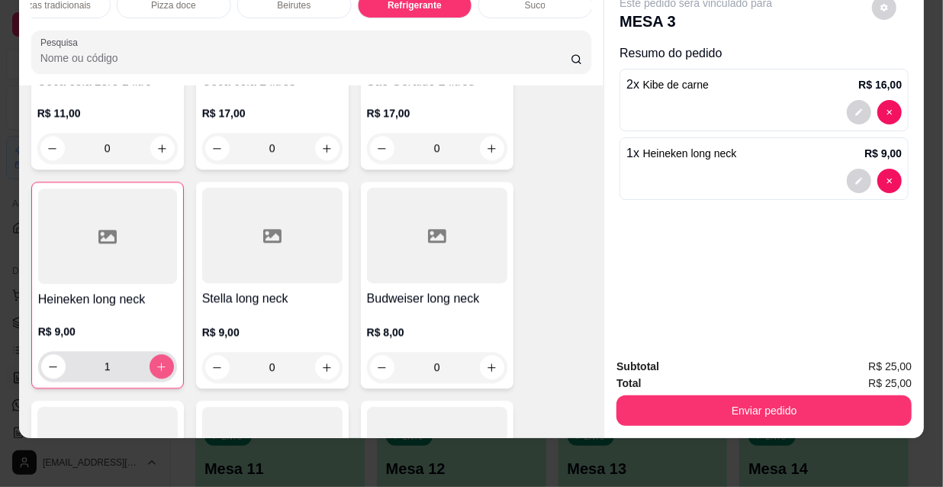
type input "1"
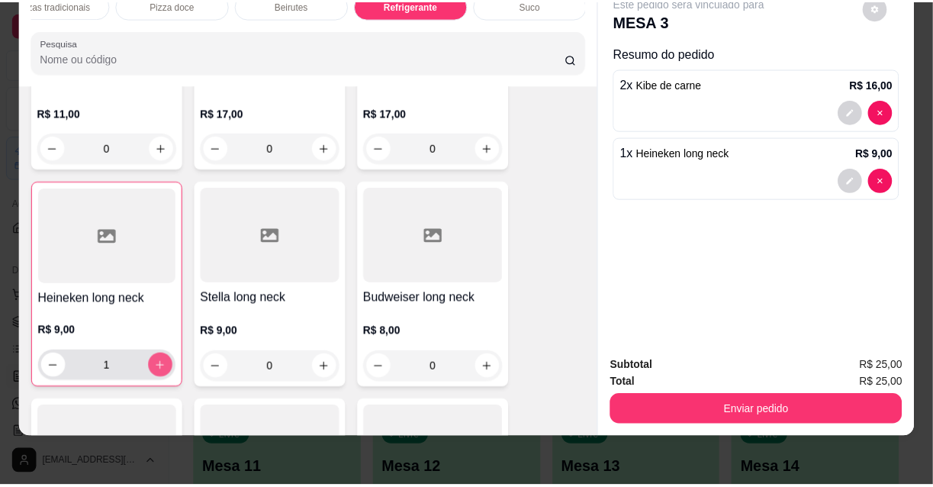
scroll to position [14716, 0]
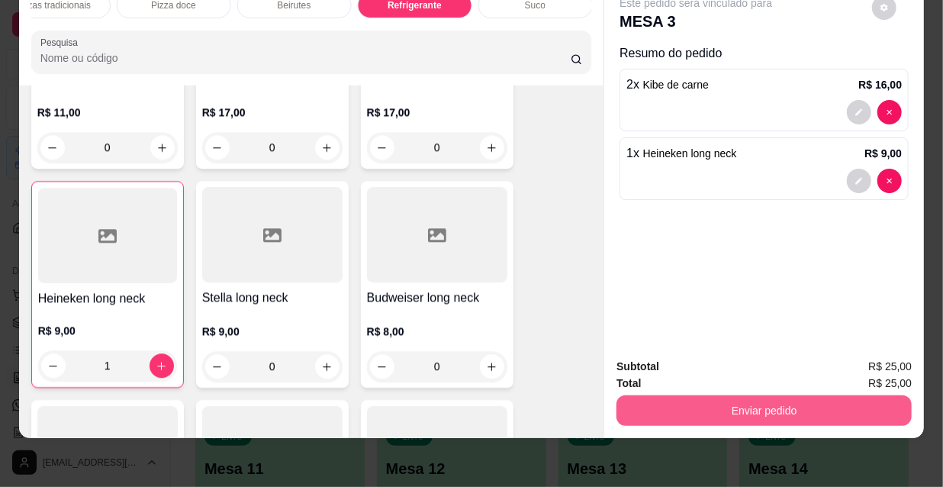
click at [661, 397] on button "Enviar pedido" at bounding box center [763, 410] width 295 height 31
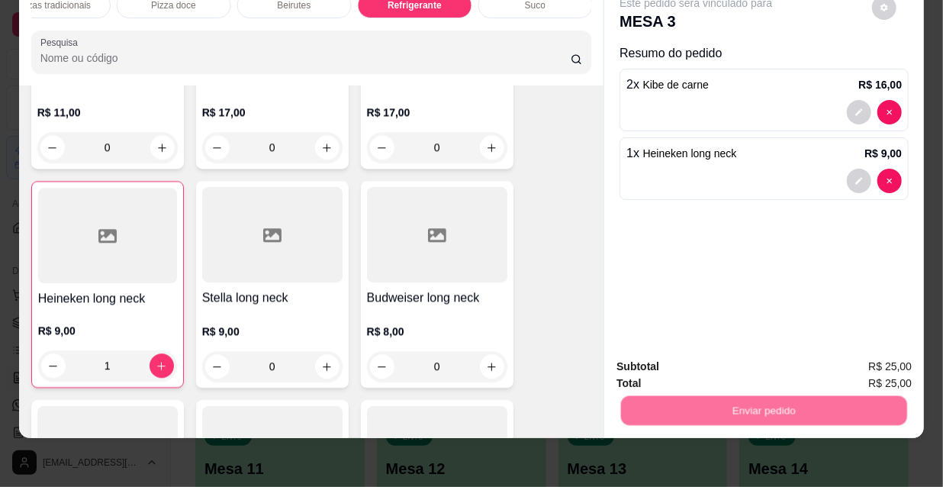
click at [678, 349] on button "Não registrar e enviar pedido" at bounding box center [714, 362] width 159 height 29
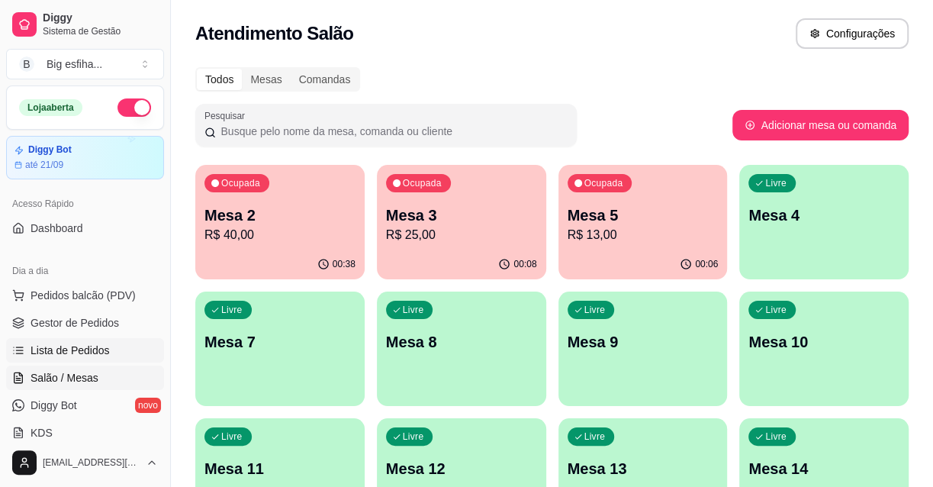
click at [72, 345] on span "Lista de Pedidos" at bounding box center [70, 349] width 79 height 15
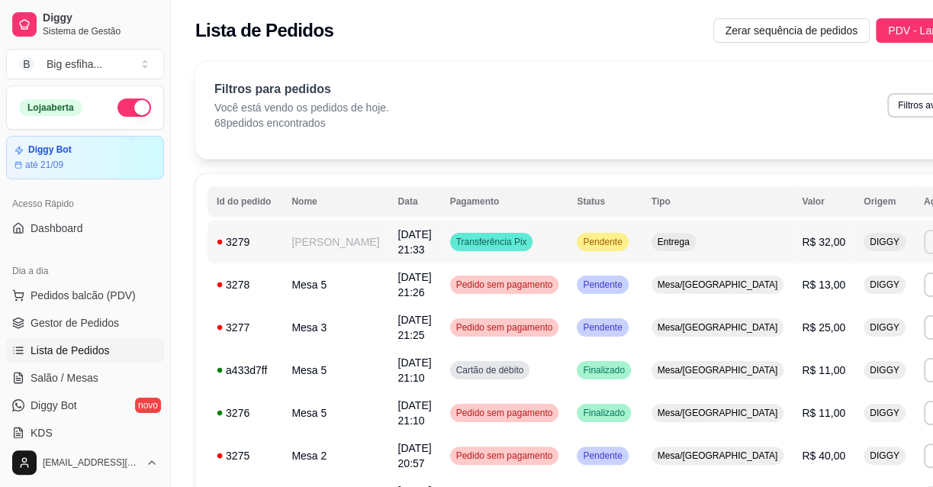
click at [923, 246] on button "Imprimir" at bounding box center [950, 242] width 54 height 24
click at [82, 377] on span "Salão / Mesas" at bounding box center [65, 377] width 68 height 15
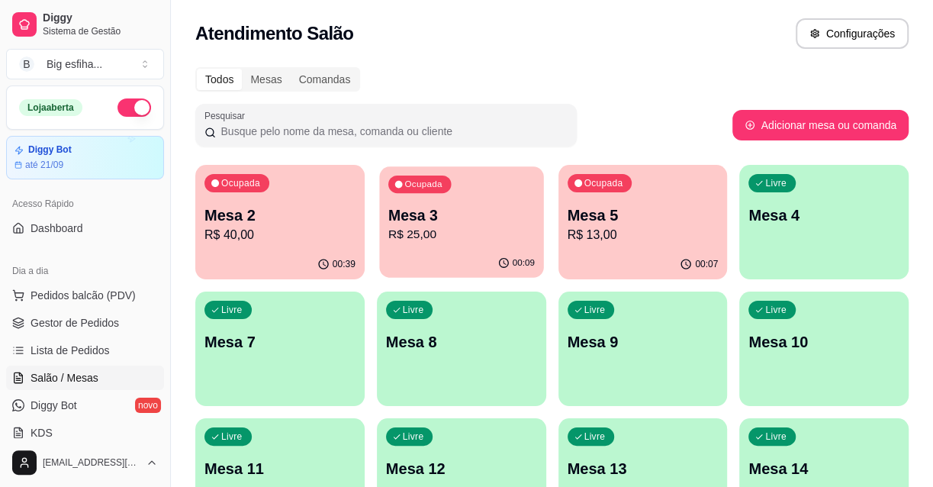
click at [444, 236] on p "R$ 25,00" at bounding box center [461, 235] width 146 height 18
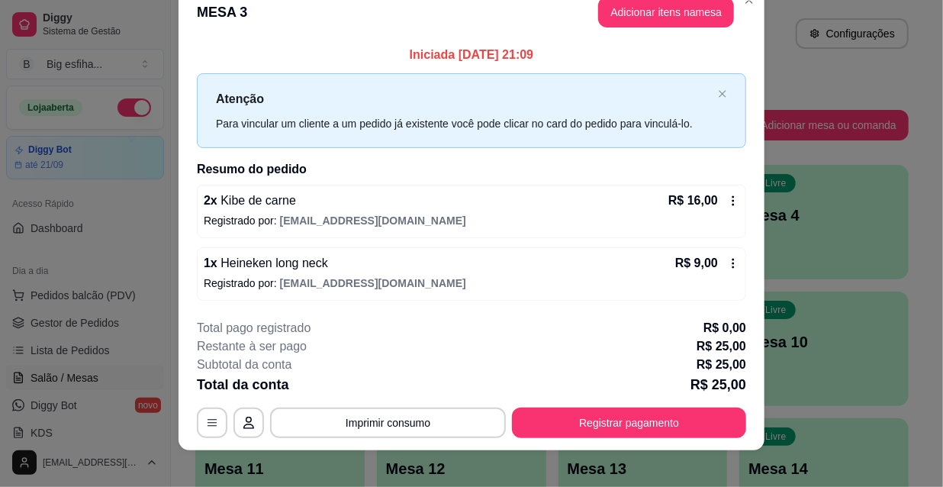
scroll to position [37, 0]
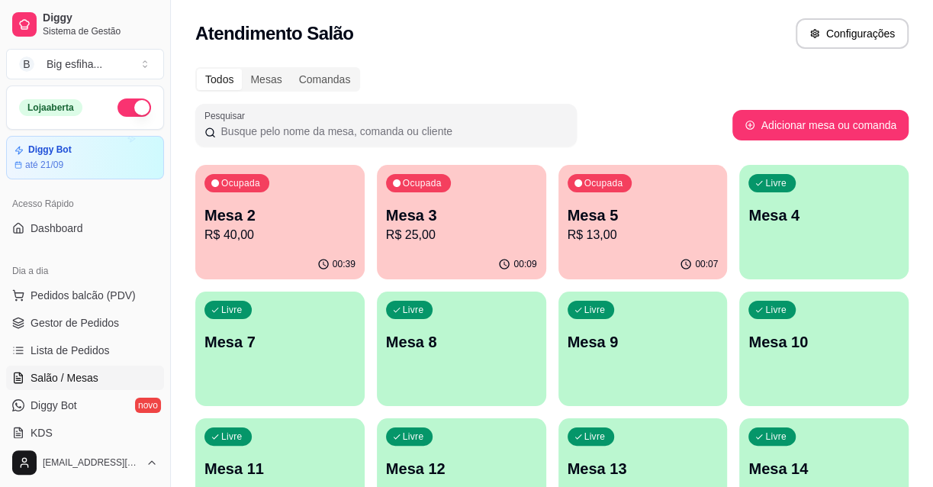
click at [636, 184] on div "Ocupada Mesa 5 R$ 13,00" at bounding box center [642, 207] width 169 height 85
click at [847, 225] on p "Mesa 4" at bounding box center [823, 215] width 146 height 21
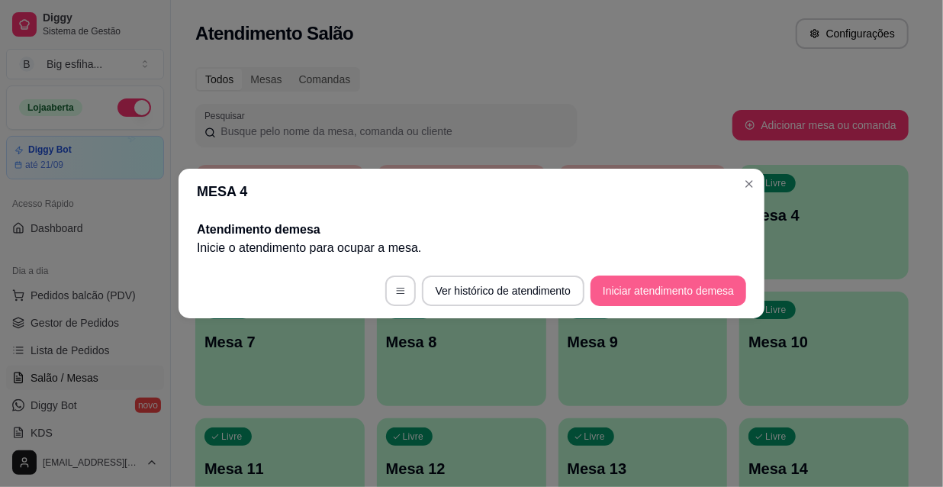
click at [655, 296] on button "Iniciar atendimento de mesa" at bounding box center [668, 290] width 156 height 31
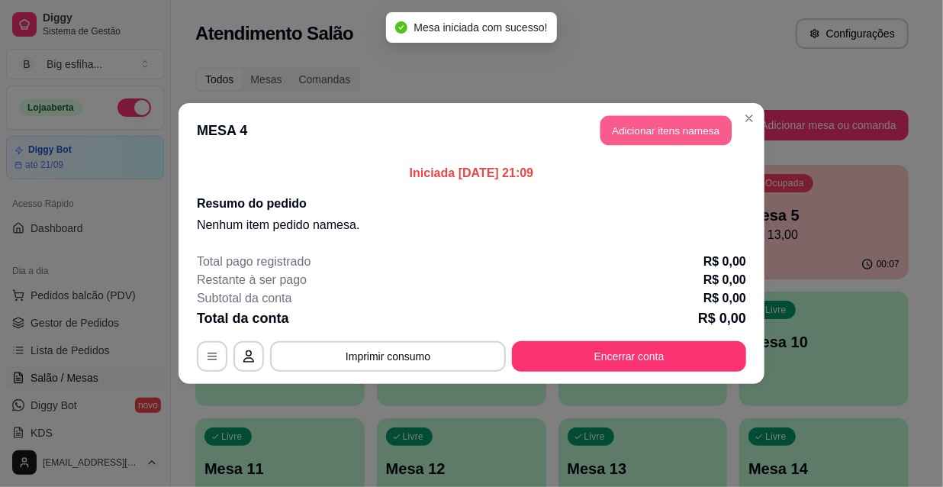
click at [674, 127] on button "Adicionar itens na mesa" at bounding box center [665, 131] width 131 height 30
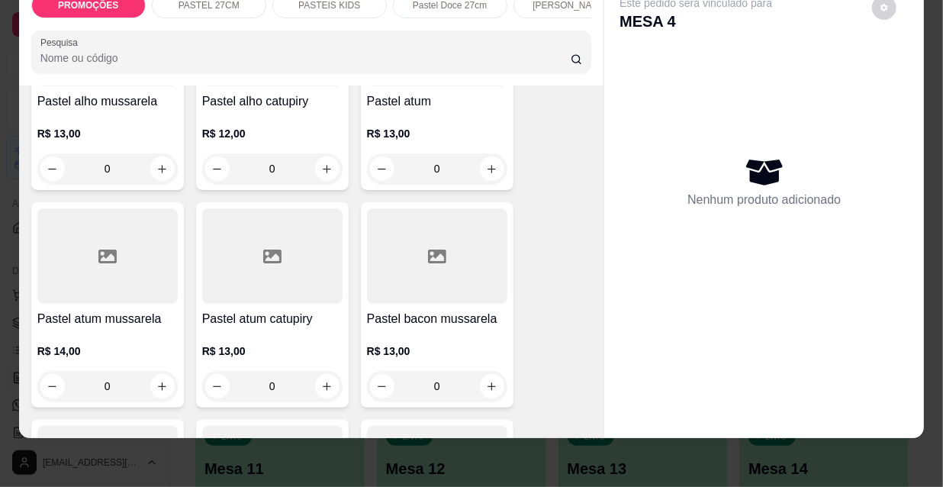
scroll to position [1109, 0]
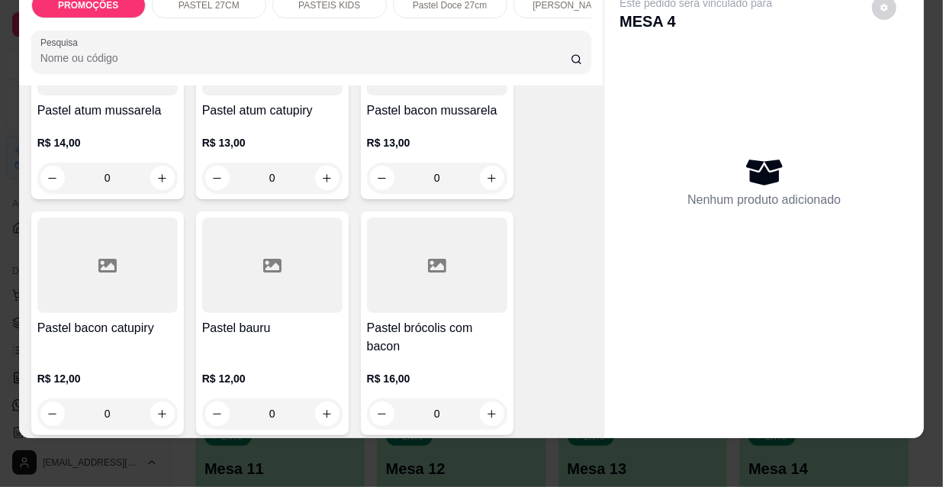
click at [294, 279] on div at bounding box center [272, 264] width 140 height 95
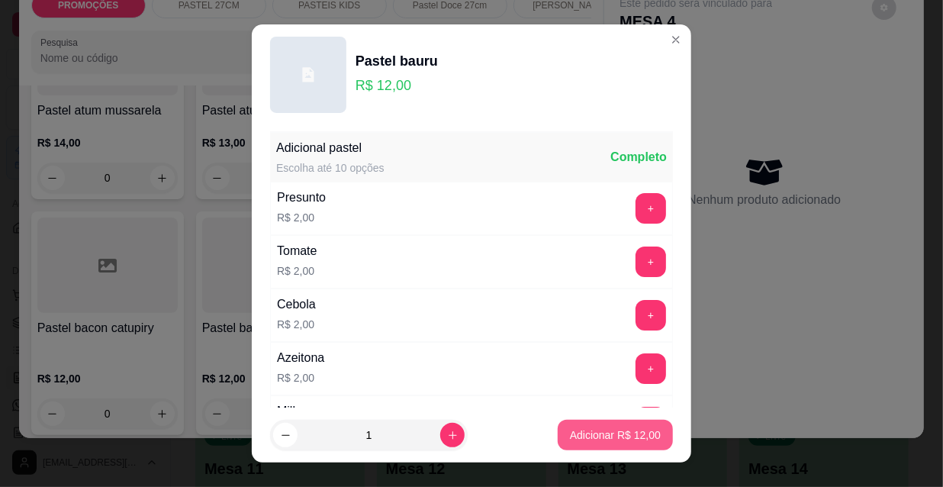
click at [595, 435] on p "Adicionar R$ 12,00" at bounding box center [615, 434] width 91 height 15
type input "1"
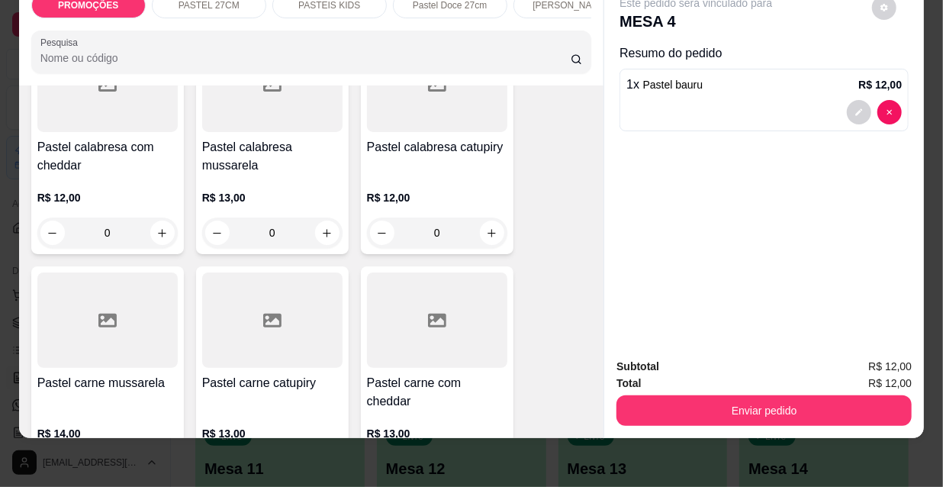
scroll to position [1594, 0]
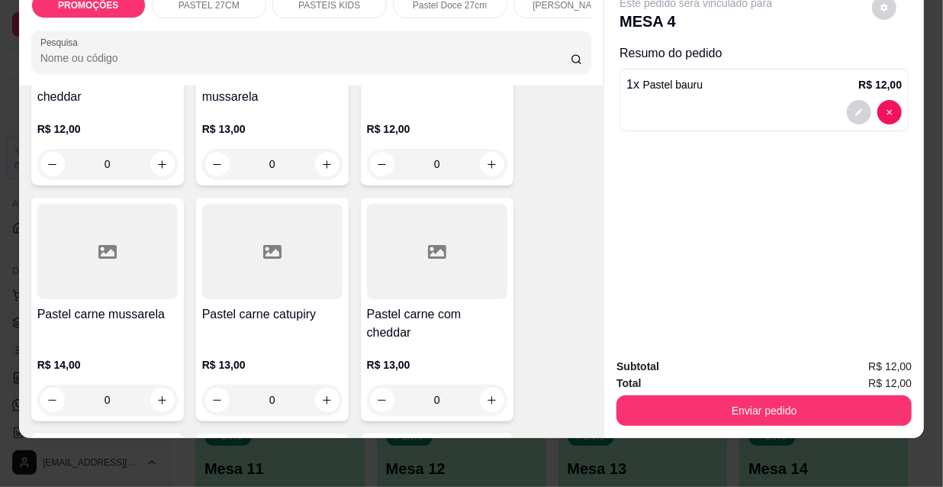
click at [114, 262] on div at bounding box center [107, 251] width 140 height 95
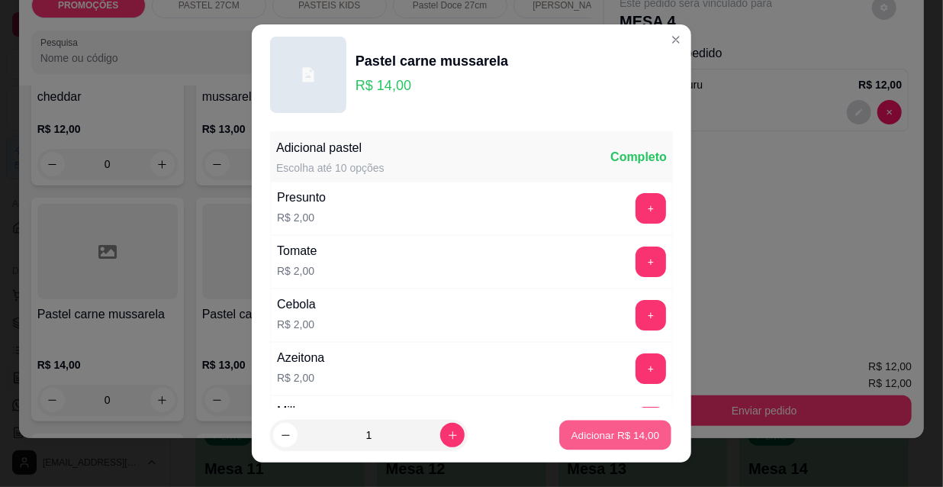
click at [596, 440] on p "Adicionar R$ 14,00" at bounding box center [615, 434] width 88 height 14
type input "1"
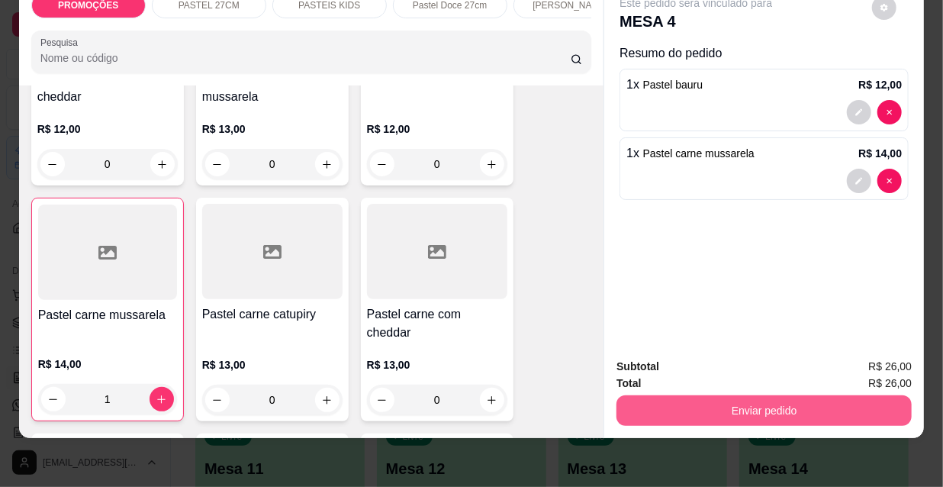
click at [699, 408] on button "Enviar pedido" at bounding box center [763, 410] width 295 height 31
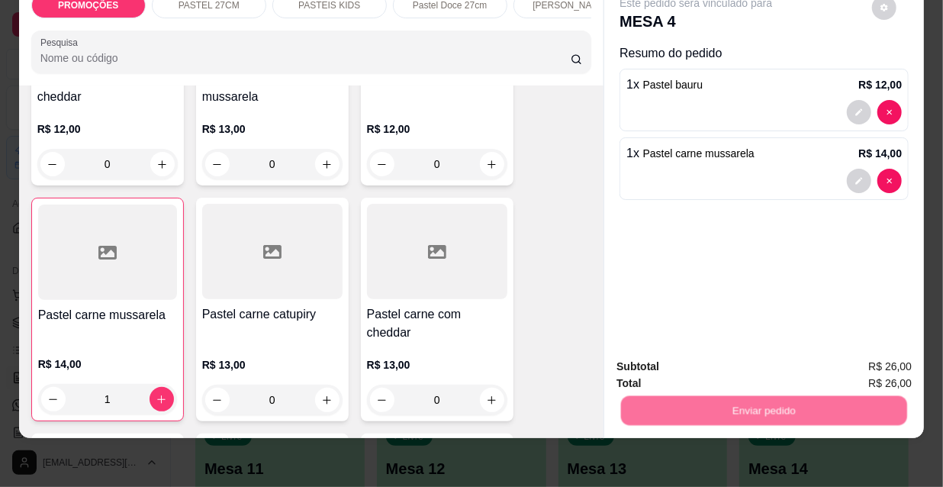
click at [669, 361] on button "Não registrar e enviar pedido" at bounding box center [714, 362] width 154 height 28
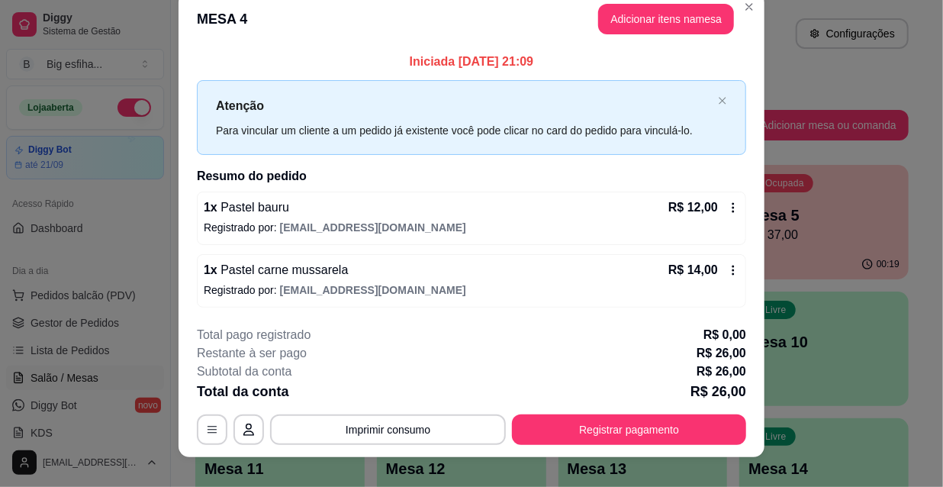
scroll to position [37, 0]
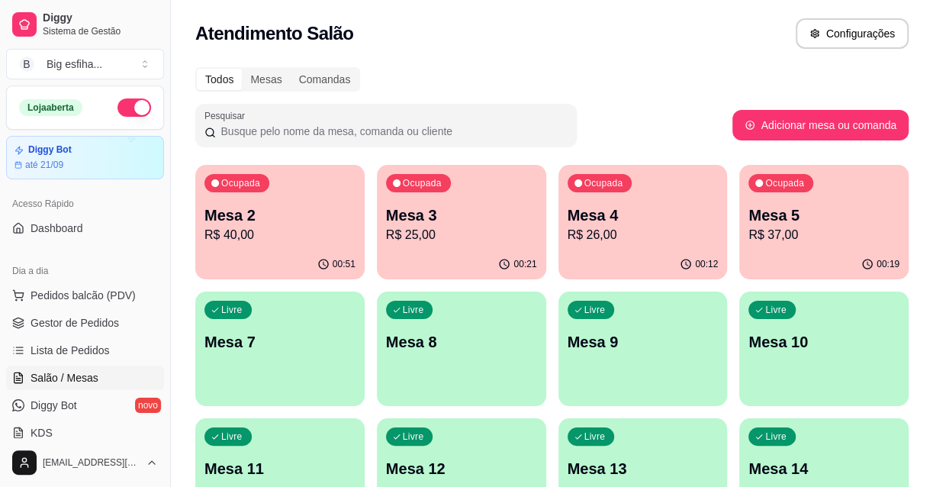
click at [221, 344] on p "Mesa 7" at bounding box center [279, 341] width 151 height 21
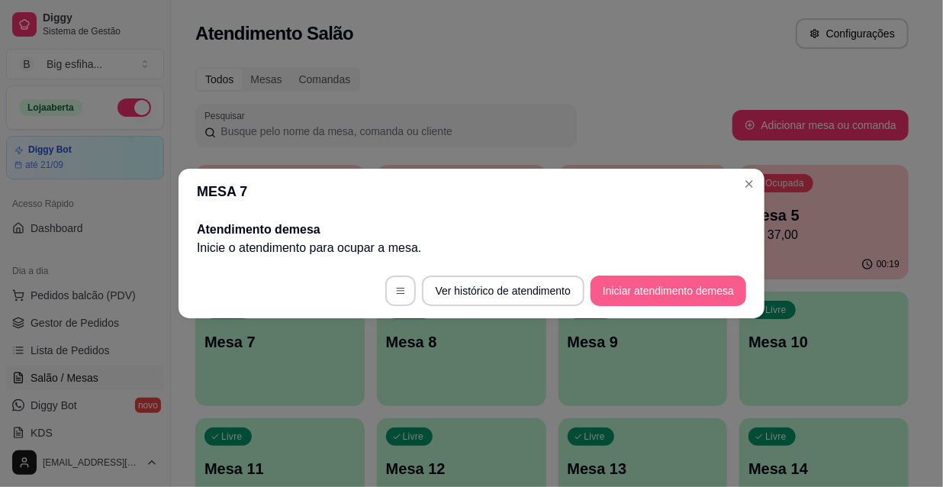
click at [633, 284] on button "Iniciar atendimento de mesa" at bounding box center [668, 290] width 156 height 31
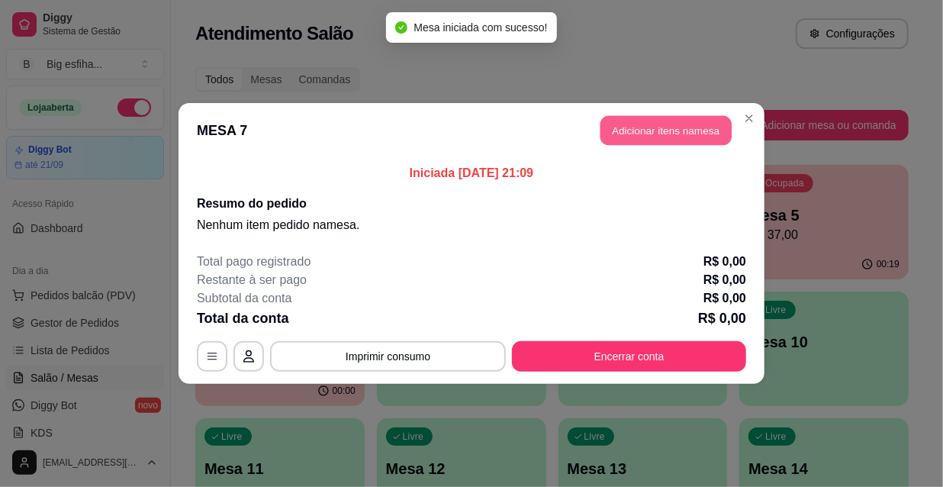
click at [656, 135] on button "Adicionar itens na mesa" at bounding box center [665, 131] width 131 height 30
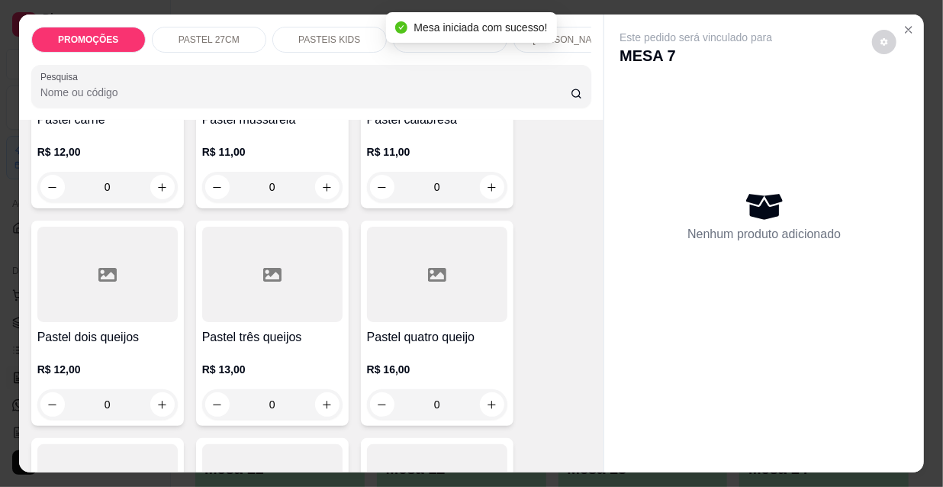
scroll to position [485, 0]
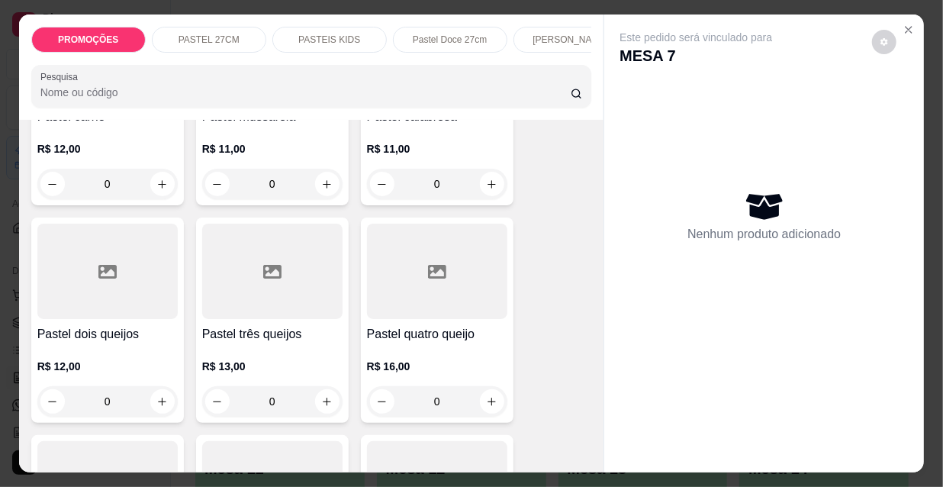
click at [441, 318] on div at bounding box center [437, 270] width 140 height 95
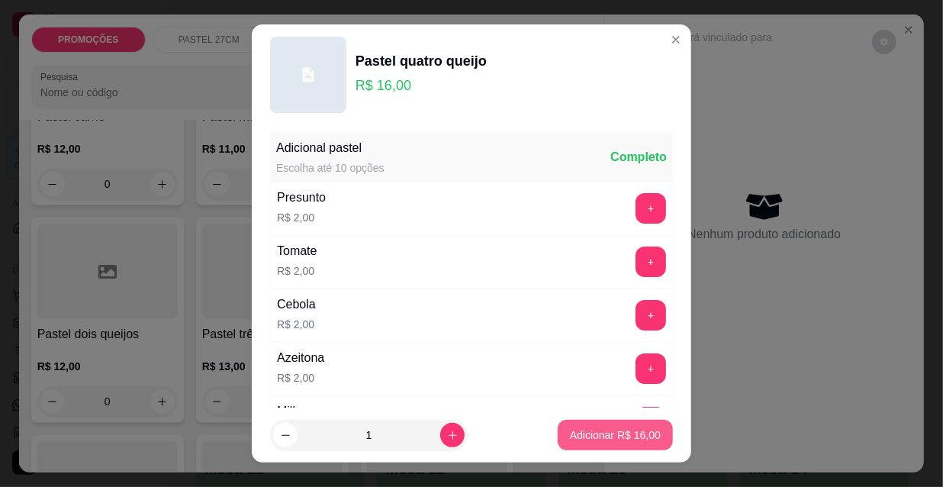
click at [602, 432] on p "Adicionar R$ 16,00" at bounding box center [615, 434] width 91 height 15
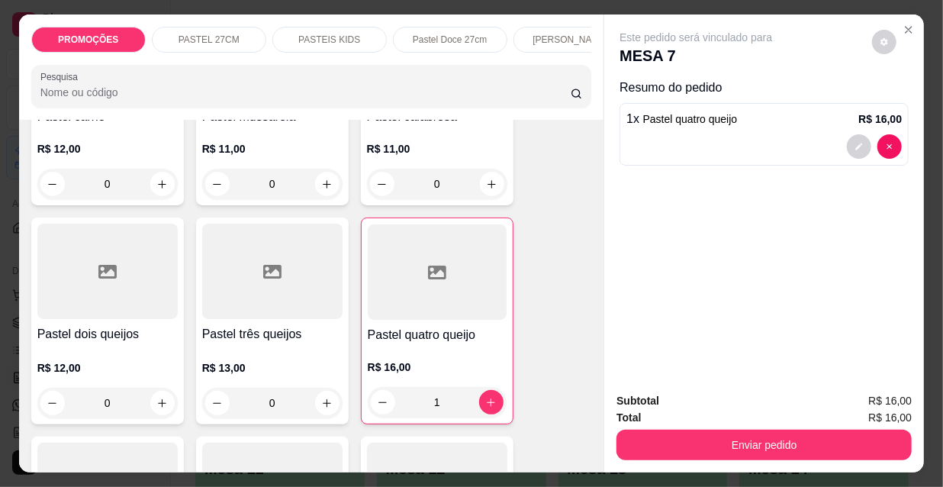
type input "1"
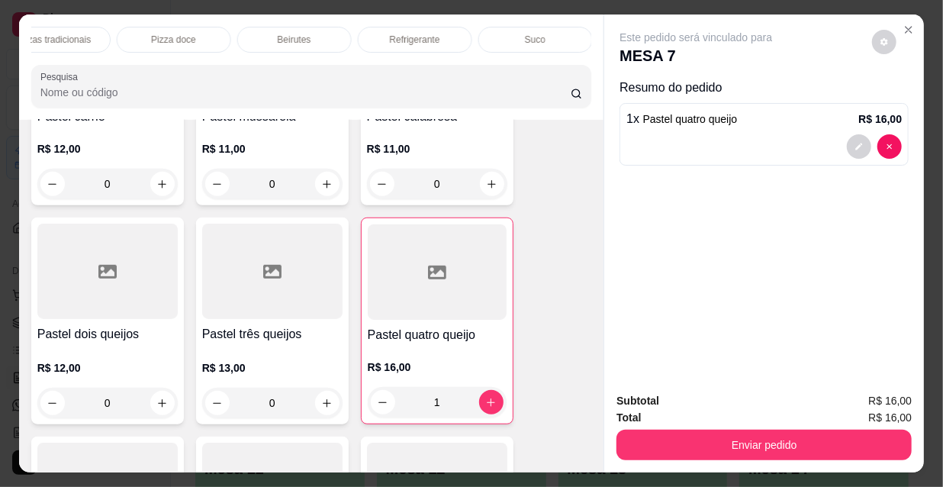
click at [390, 35] on p "Refrigerante" at bounding box center [415, 40] width 50 height 12
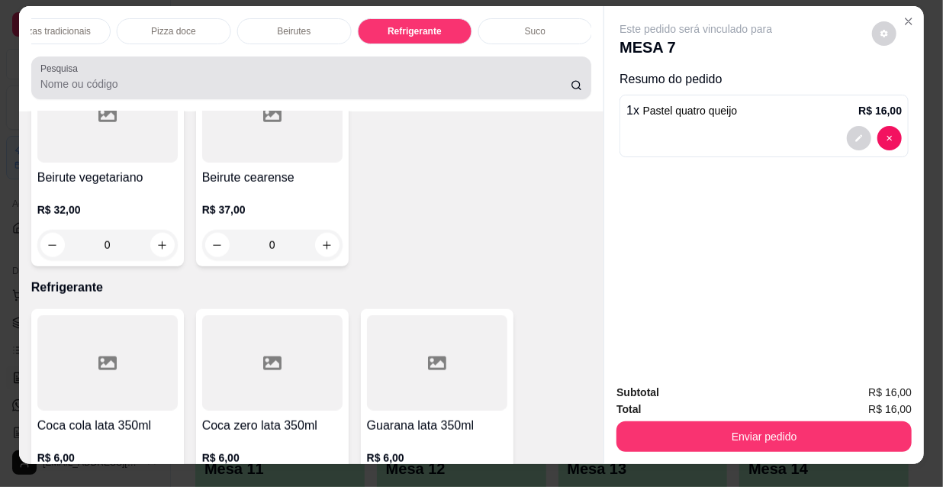
scroll to position [0, 0]
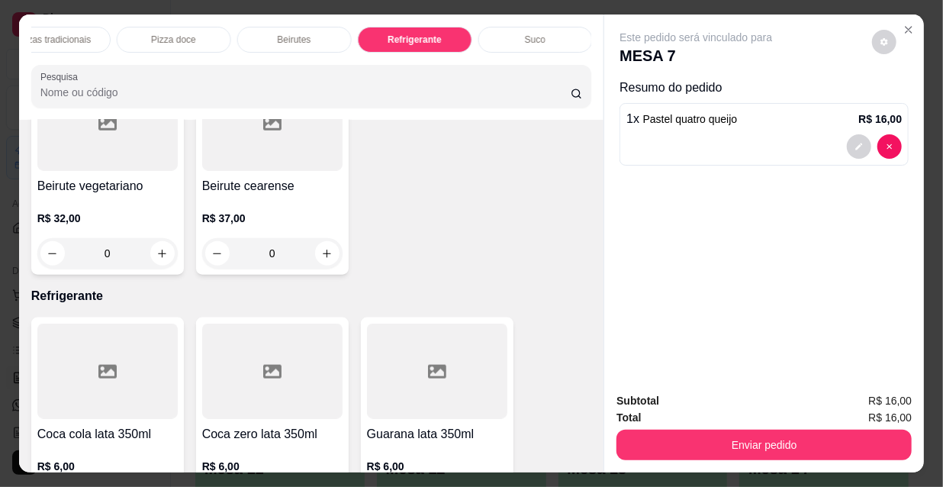
click at [531, 27] on div "Suco" at bounding box center [535, 40] width 114 height 26
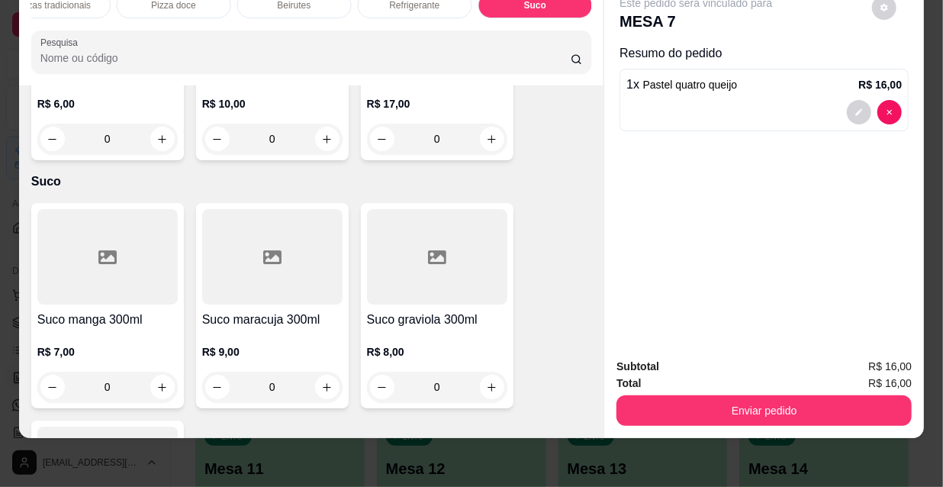
scroll to position [15419, 0]
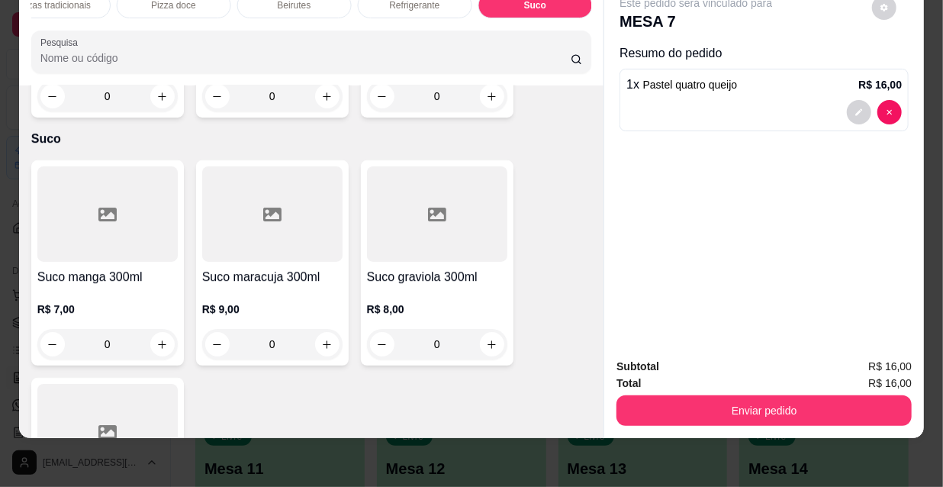
click at [258, 286] on div "R$ 9,00 0" at bounding box center [272, 322] width 140 height 73
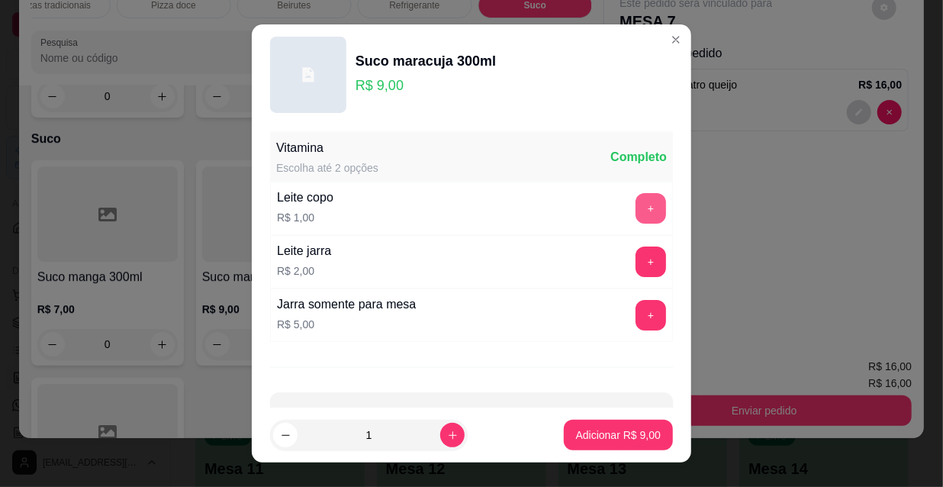
click at [635, 202] on button "+" at bounding box center [650, 208] width 31 height 31
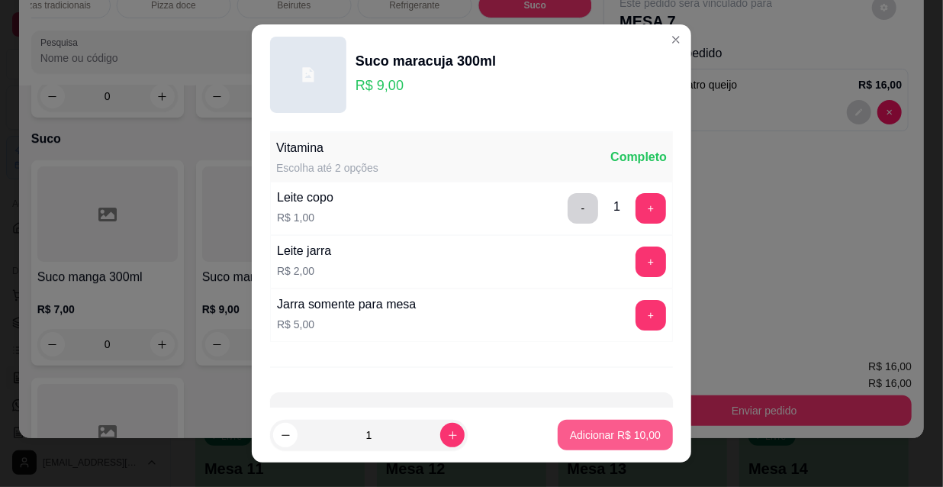
click at [605, 435] on p "Adicionar R$ 10,00" at bounding box center [615, 434] width 91 height 15
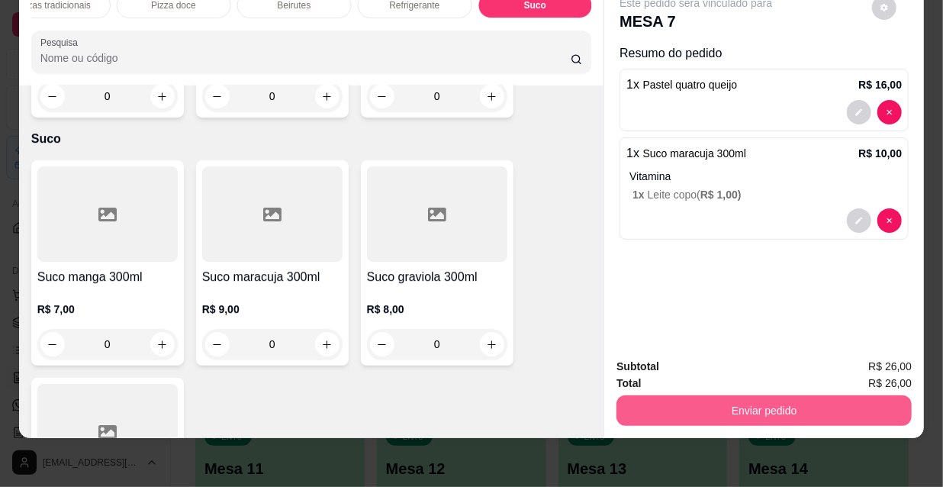
click at [739, 399] on button "Enviar pedido" at bounding box center [763, 410] width 295 height 31
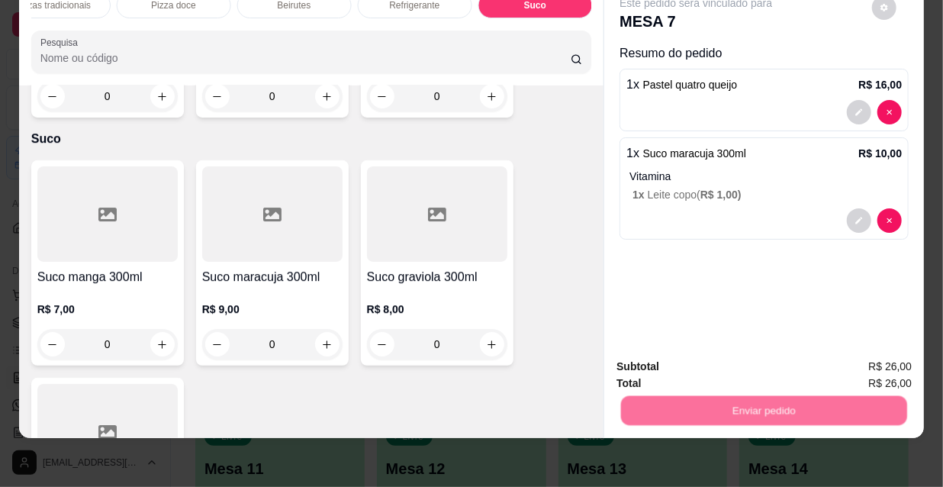
click at [723, 352] on button "Não registrar e enviar pedido" at bounding box center [714, 362] width 159 height 29
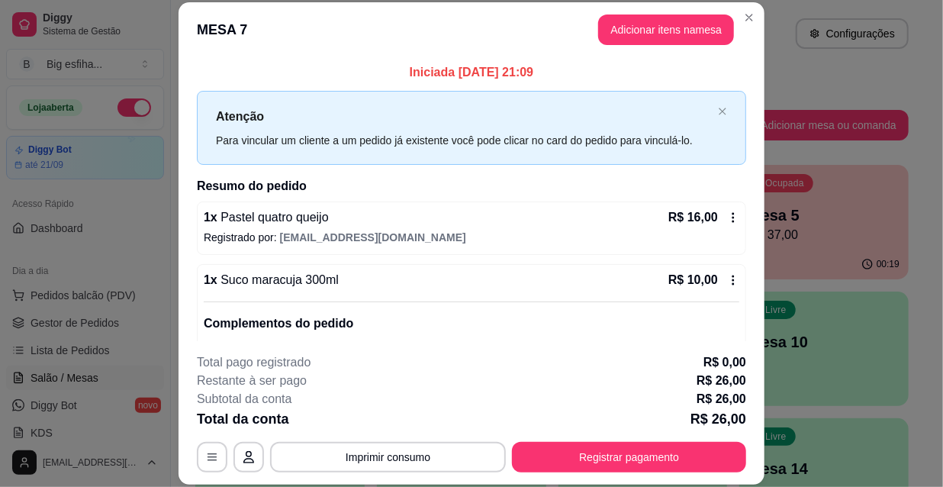
drag, startPoint x: 210, startPoint y: 368, endPoint x: 255, endPoint y: 384, distance: 48.7
click at [210, 368] on p "Total pago registrado" at bounding box center [254, 362] width 114 height 18
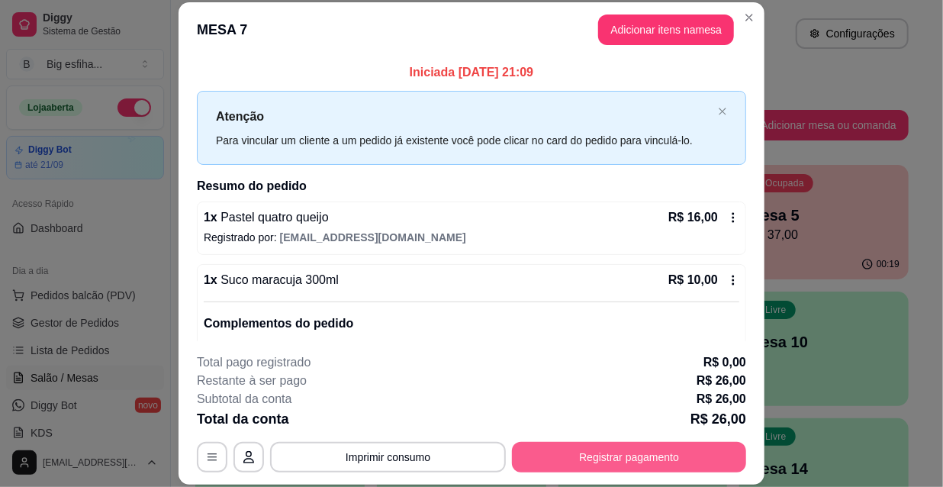
click at [591, 467] on button "Registrar pagamento" at bounding box center [629, 457] width 234 height 31
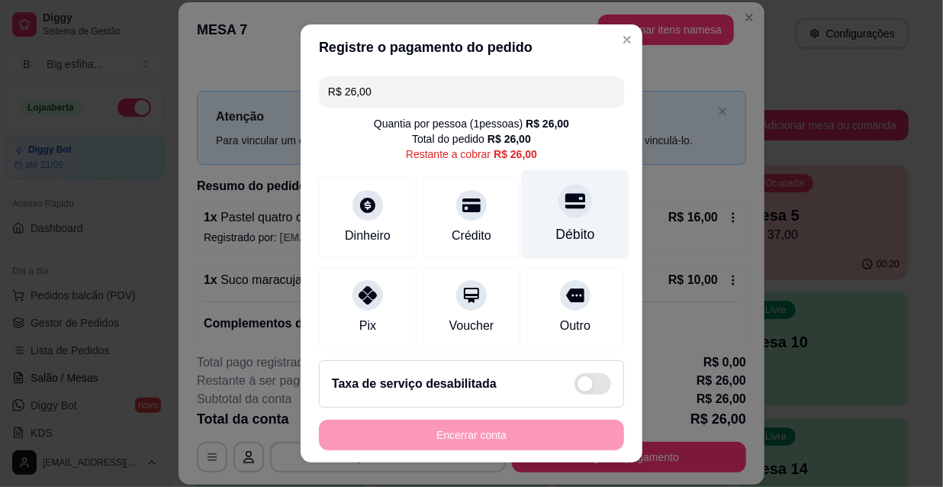
click at [543, 215] on div "Débito" at bounding box center [576, 214] width 108 height 89
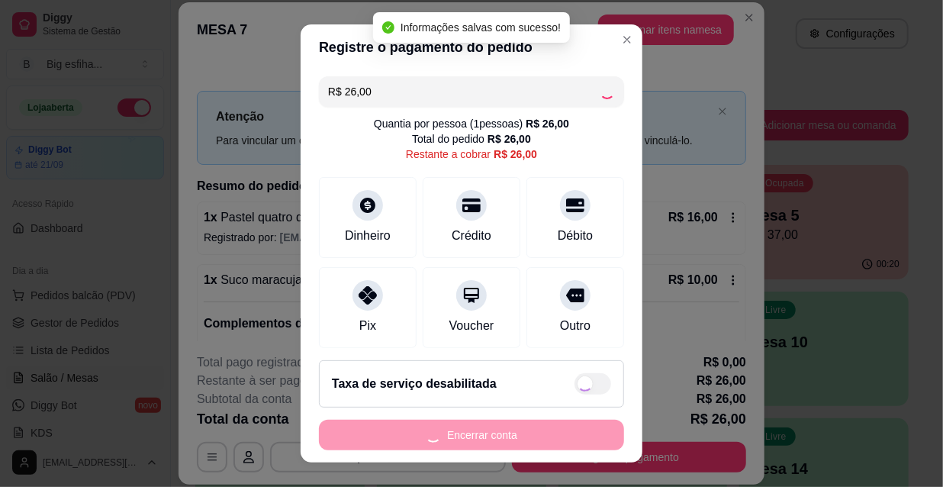
type input "R$ 0,00"
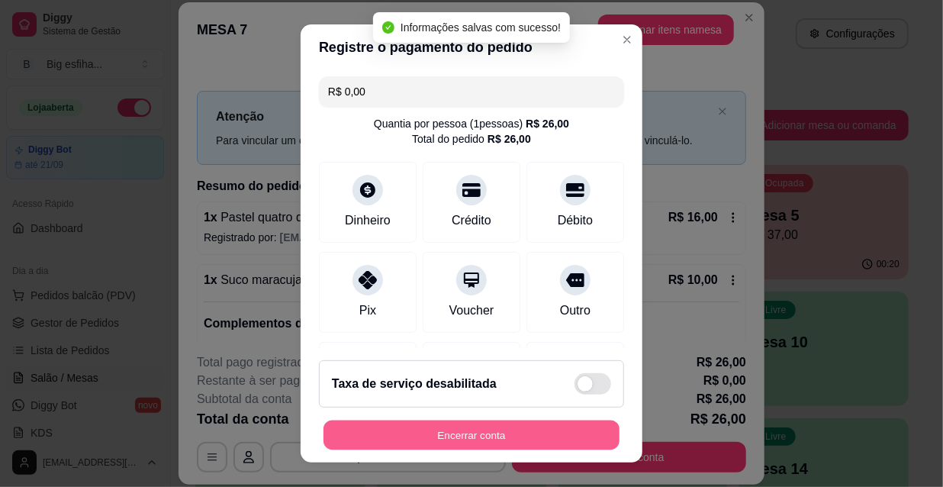
click at [436, 427] on button "Encerrar conta" at bounding box center [471, 435] width 296 height 30
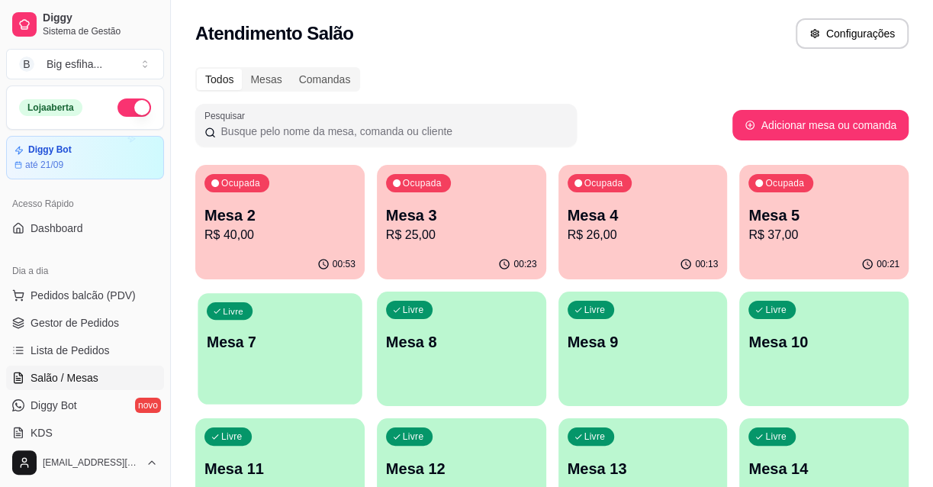
click at [352, 352] on div "Livre Mesa 7" at bounding box center [280, 339] width 164 height 93
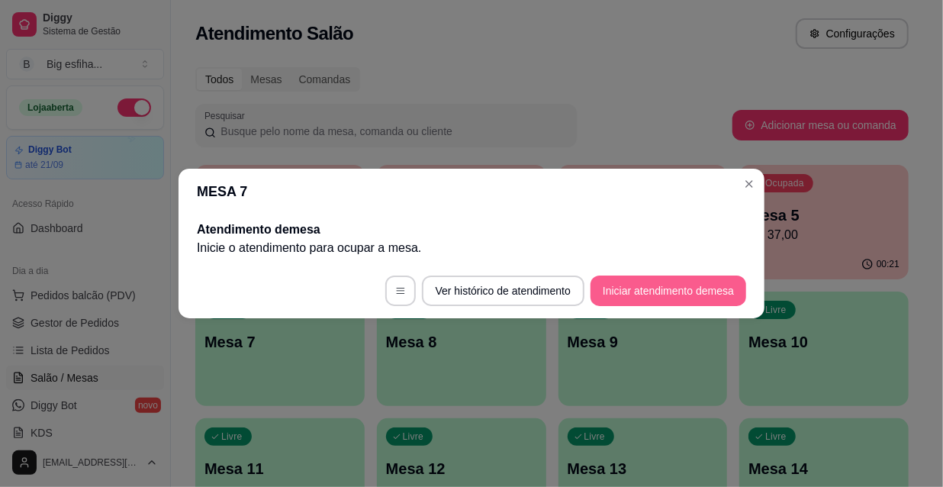
click at [666, 287] on button "Iniciar atendimento de mesa" at bounding box center [668, 290] width 156 height 31
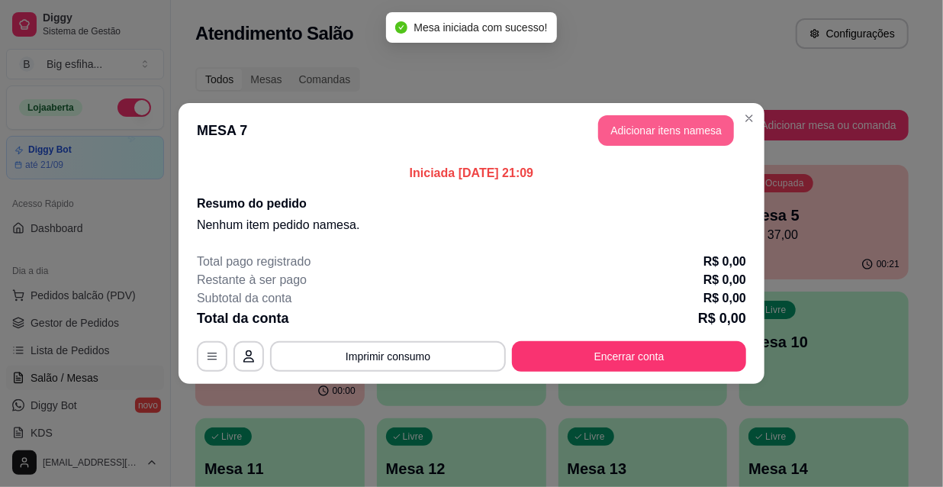
click at [667, 120] on button "Adicionar itens na mesa" at bounding box center [666, 130] width 136 height 31
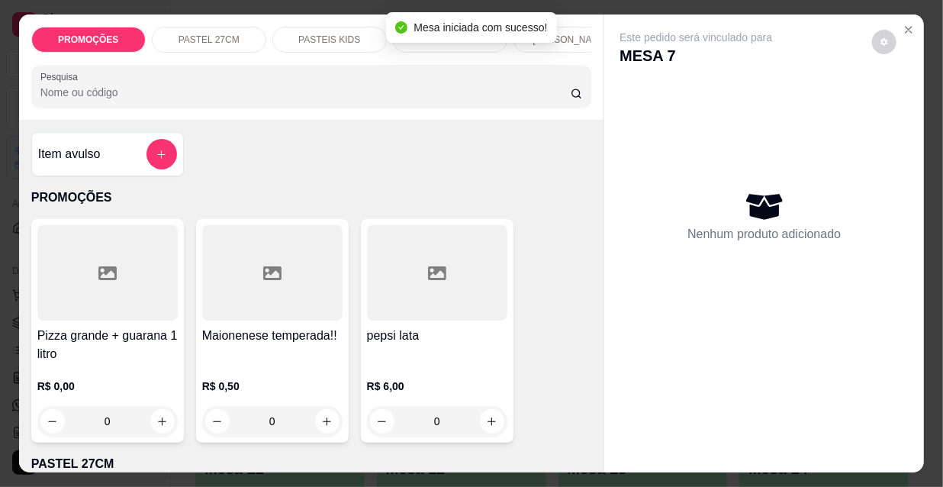
click at [567, 37] on p "[PERSON_NAME]" at bounding box center [569, 40] width 75 height 12
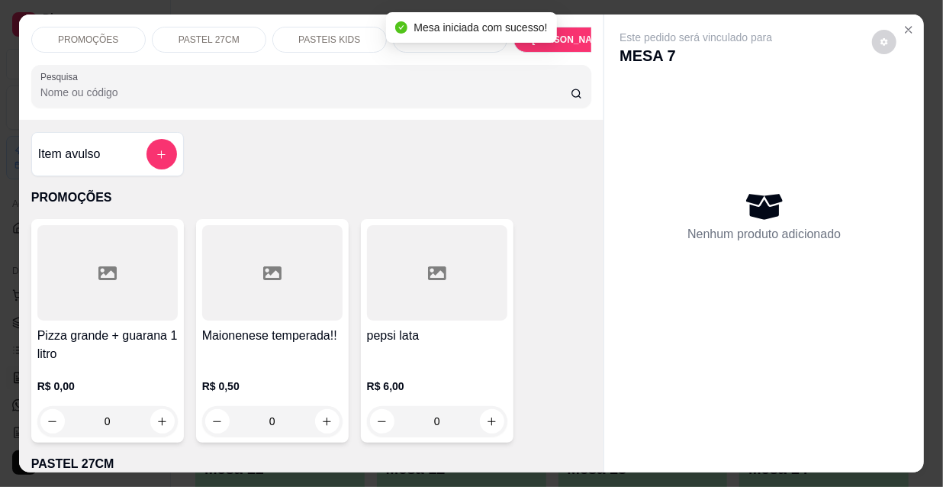
scroll to position [39, 0]
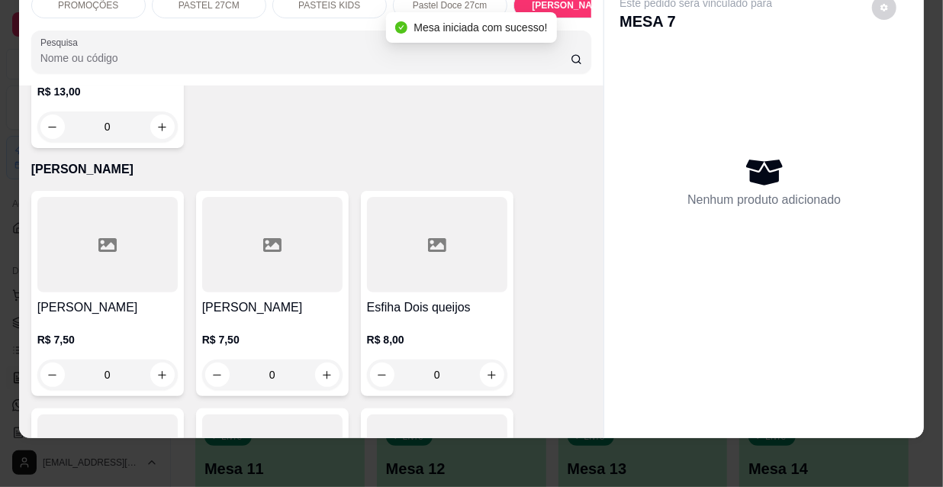
click at [268, 359] on div "0" at bounding box center [272, 374] width 140 height 31
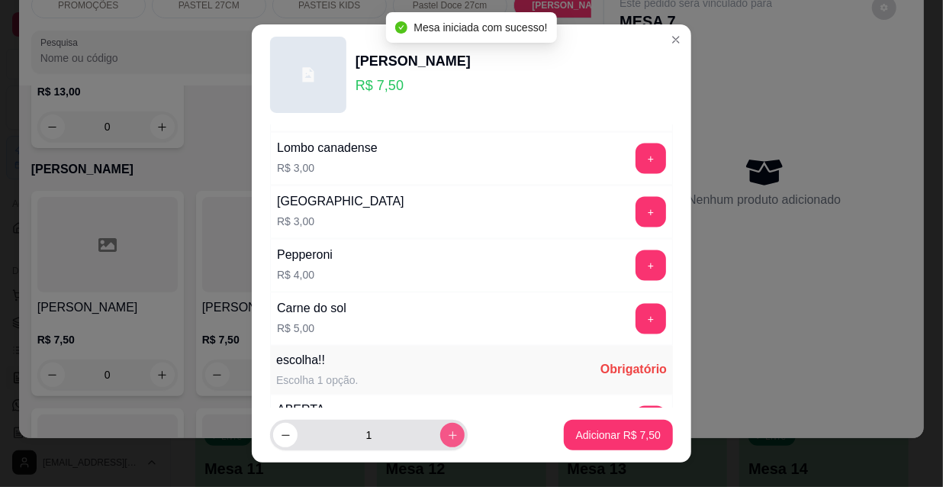
scroll to position [1267, 0]
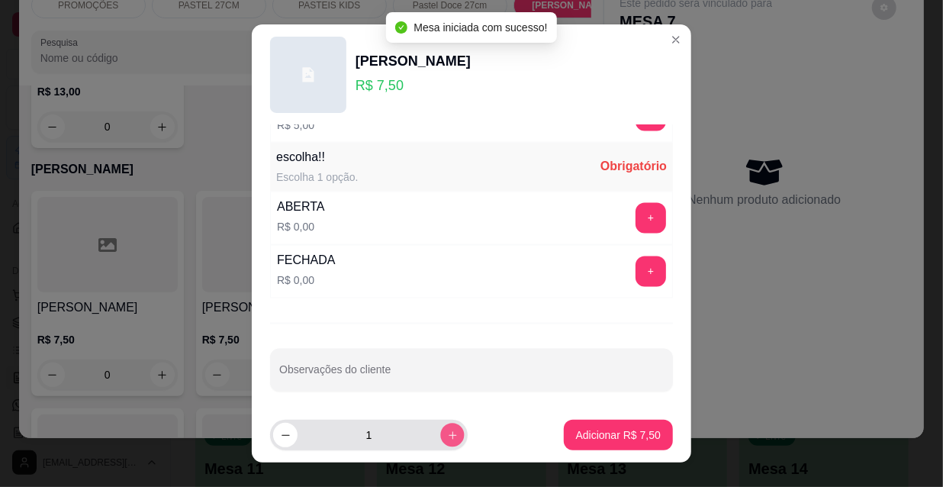
click at [440, 434] on button "increase-product-quantity" at bounding box center [452, 435] width 24 height 24
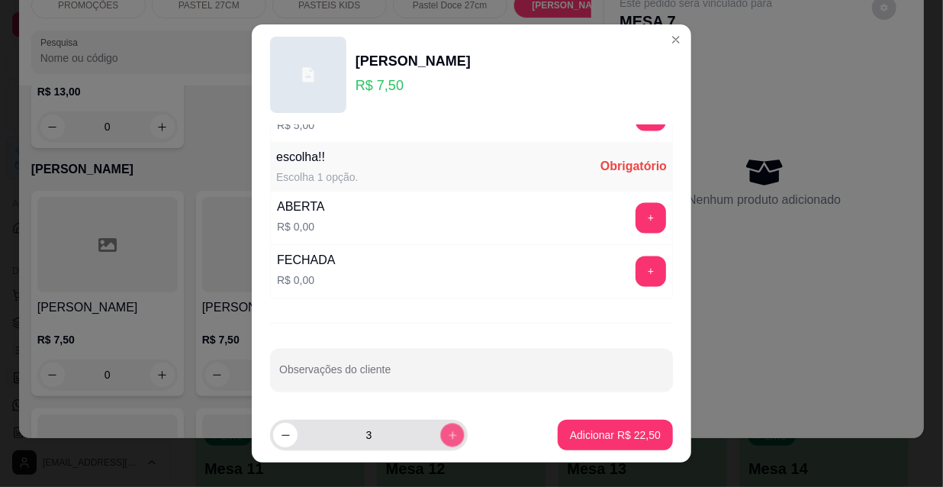
click at [440, 432] on button "increase-product-quantity" at bounding box center [452, 435] width 24 height 24
type input "4"
click at [636, 262] on button "+" at bounding box center [651, 272] width 30 height 30
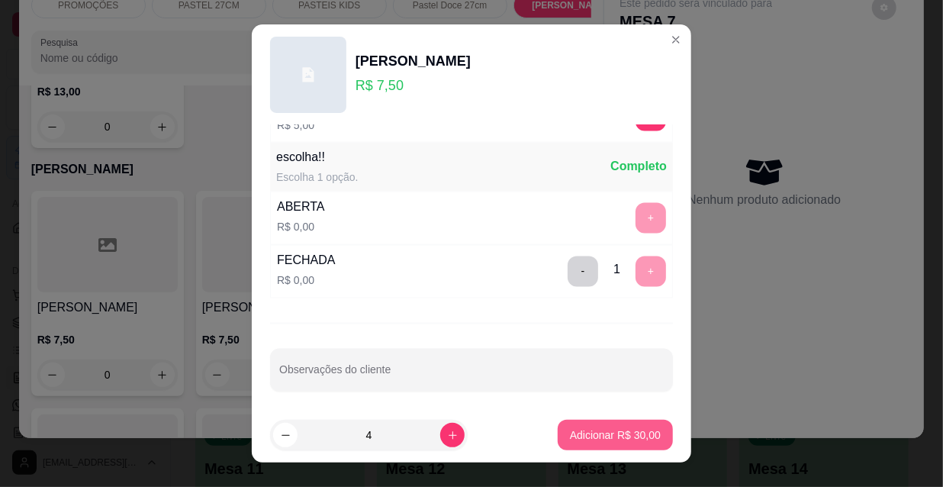
click at [588, 441] on p "Adicionar R$ 30,00" at bounding box center [615, 434] width 91 height 15
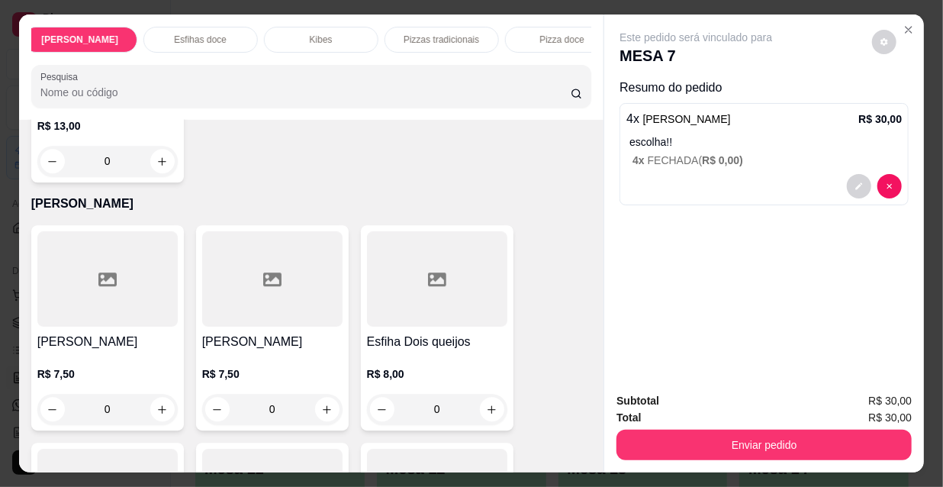
scroll to position [0, 878]
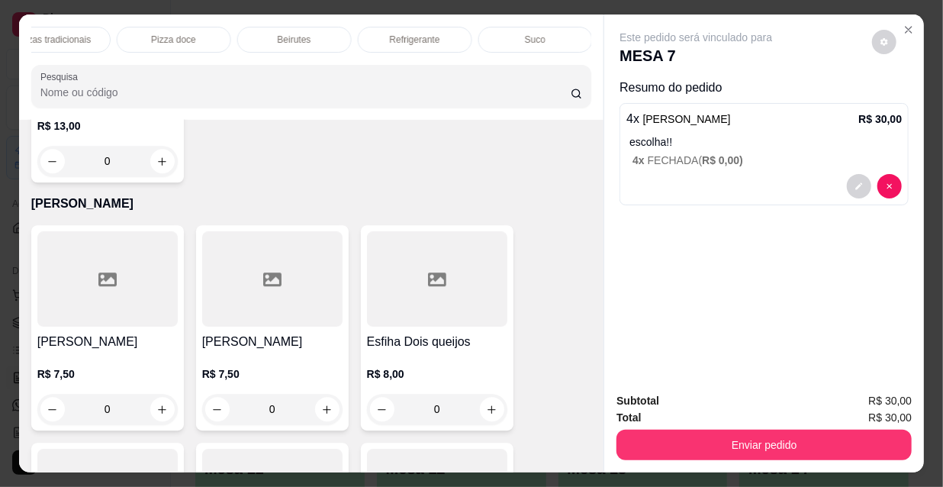
click at [516, 40] on div "Suco" at bounding box center [535, 40] width 114 height 26
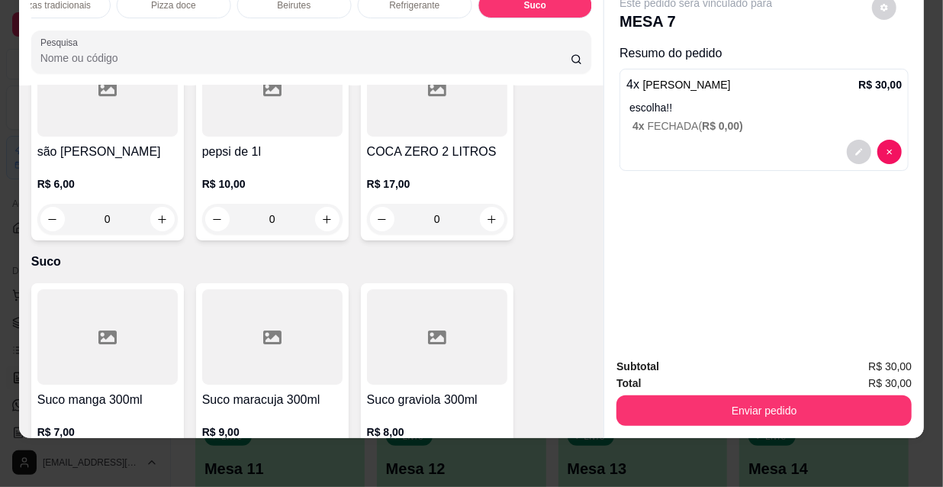
scroll to position [15364, 0]
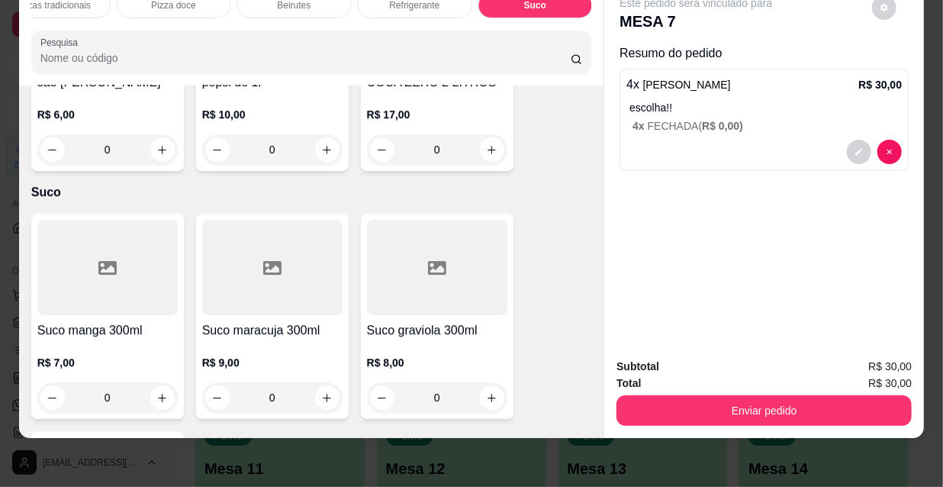
click at [133, 437] on div at bounding box center [107, 484] width 140 height 95
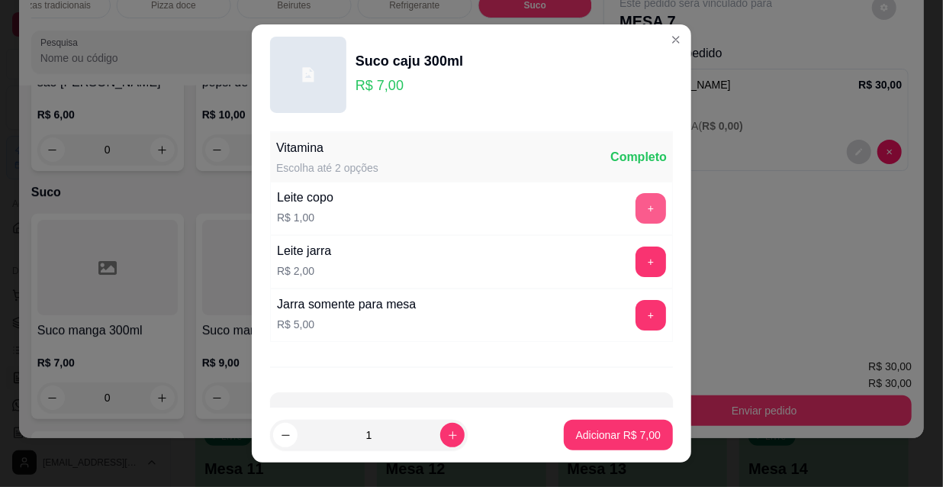
click at [635, 211] on button "+" at bounding box center [650, 208] width 31 height 31
click at [605, 438] on p "Adicionar R$ 8,00" at bounding box center [618, 434] width 85 height 15
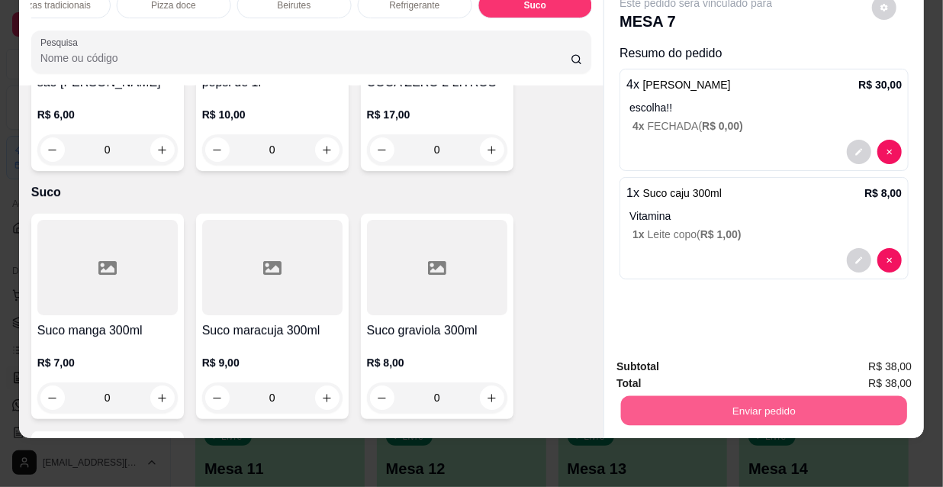
click at [743, 395] on button "Enviar pedido" at bounding box center [764, 410] width 286 height 30
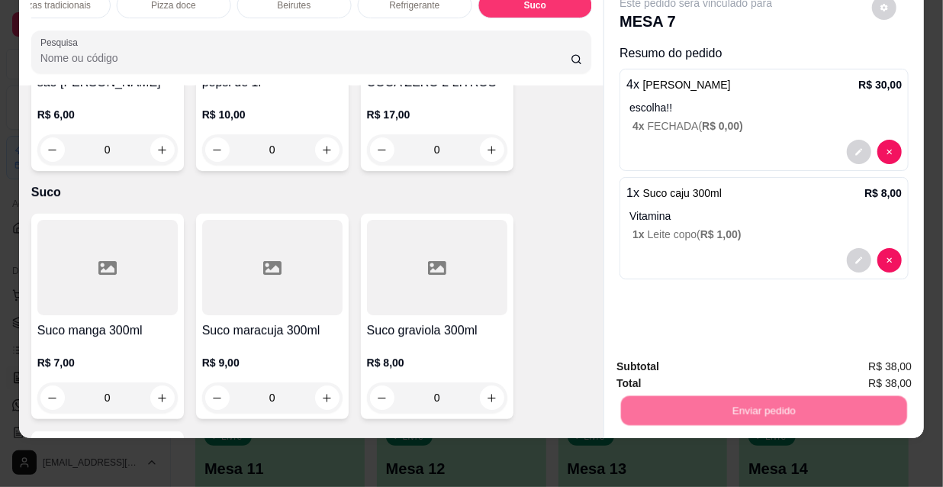
click at [724, 362] on button "Não registrar e enviar pedido" at bounding box center [714, 362] width 159 height 29
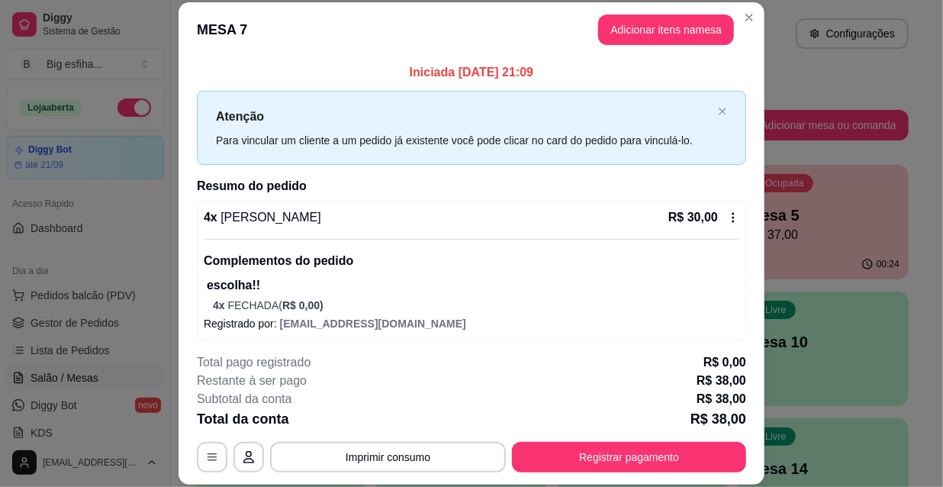
scroll to position [154, 0]
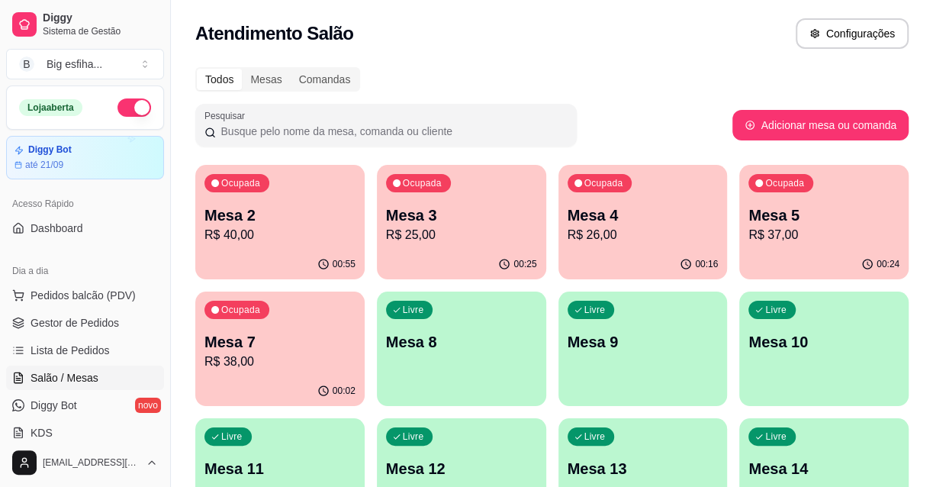
click at [665, 214] on p "Mesa 4" at bounding box center [642, 214] width 151 height 21
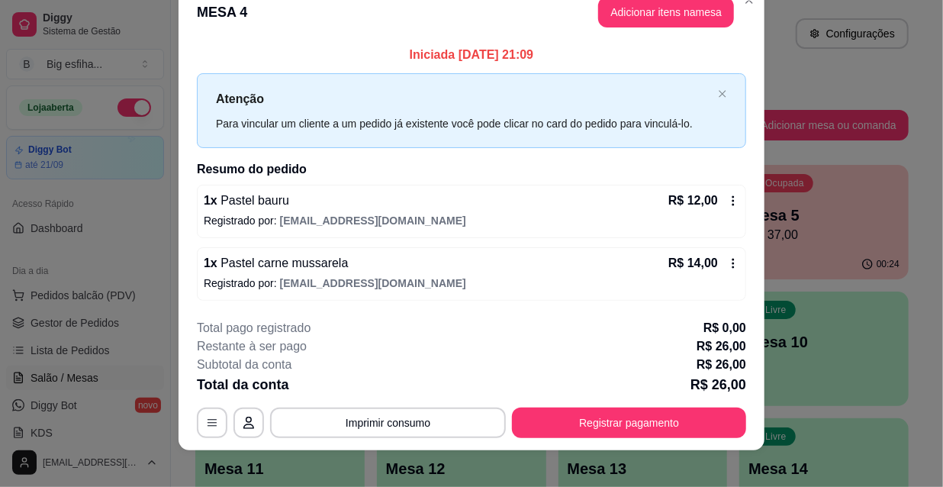
scroll to position [37, 0]
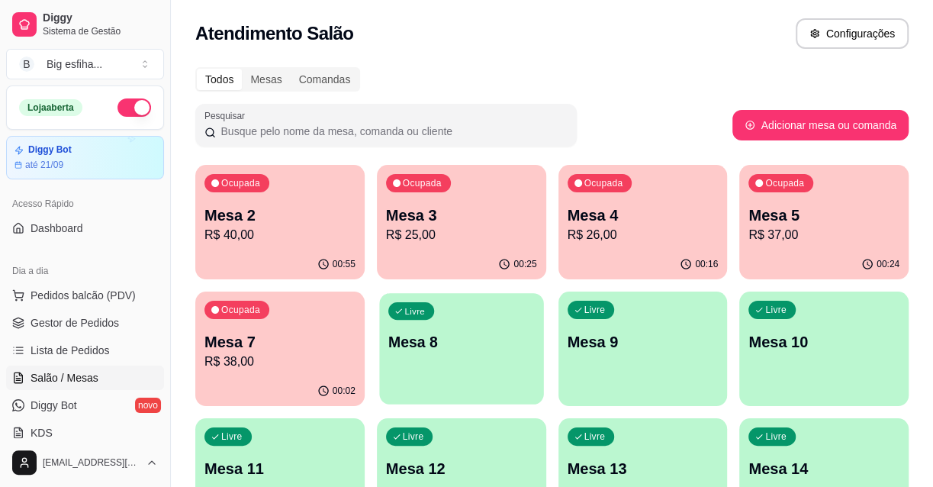
click at [468, 353] on div "Livre Mesa 8" at bounding box center [461, 339] width 164 height 93
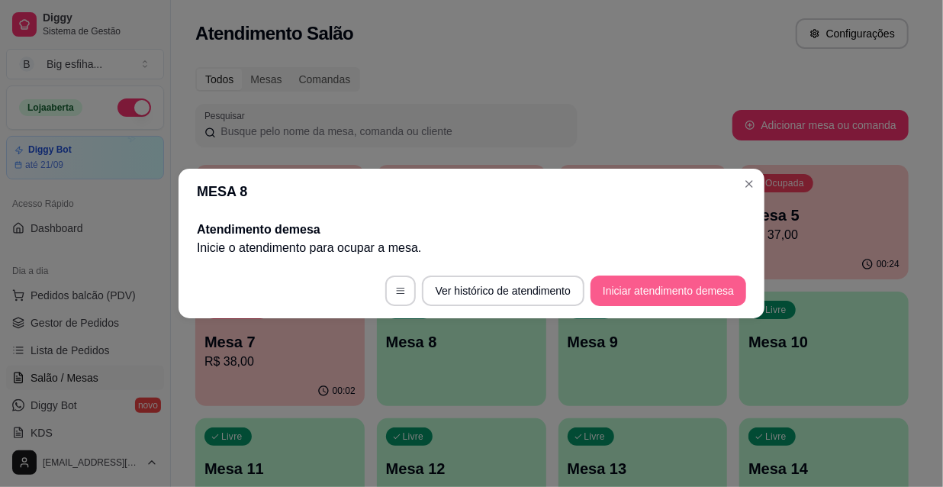
click at [640, 291] on button "Iniciar atendimento de mesa" at bounding box center [668, 290] width 156 height 31
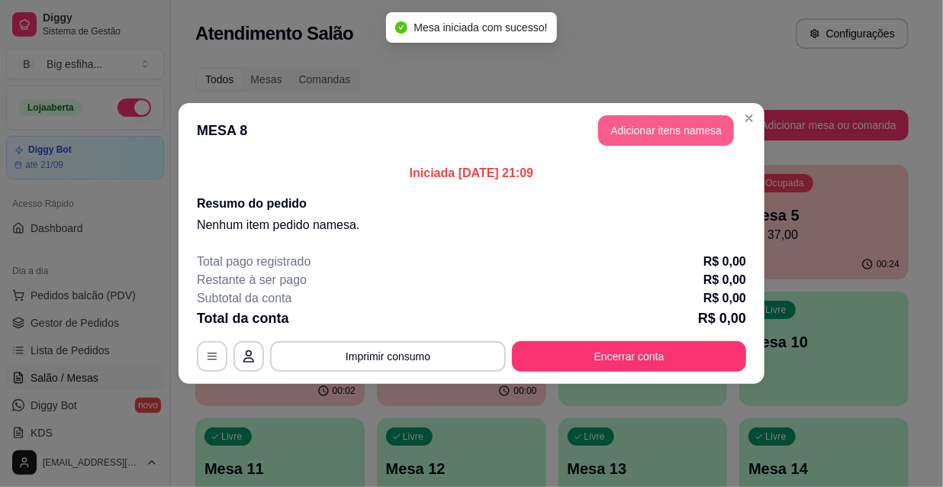
click at [663, 125] on button "Adicionar itens na mesa" at bounding box center [666, 130] width 136 height 31
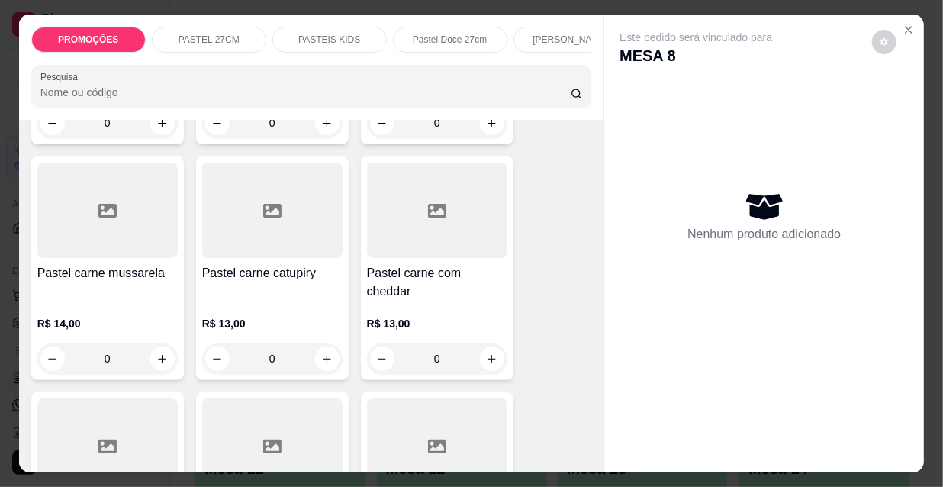
scroll to position [1663, 0]
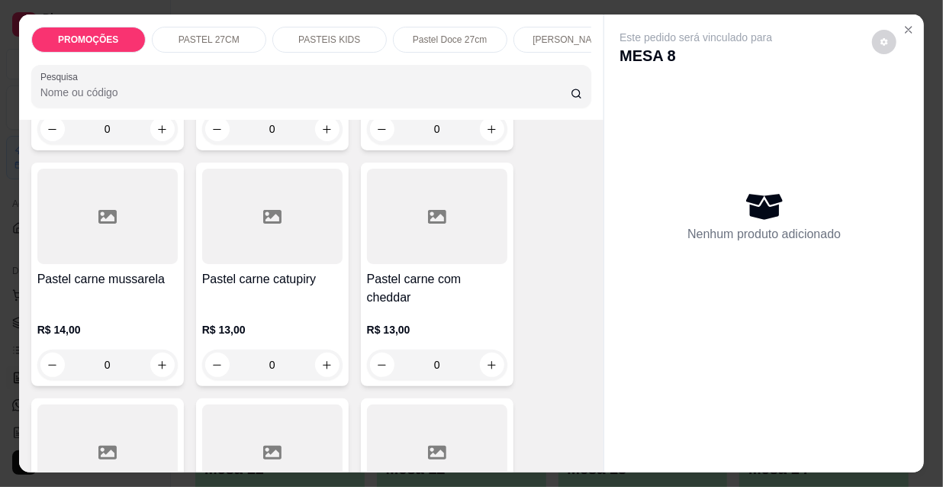
click at [133, 322] on p "R$ 14,00" at bounding box center [107, 329] width 140 height 15
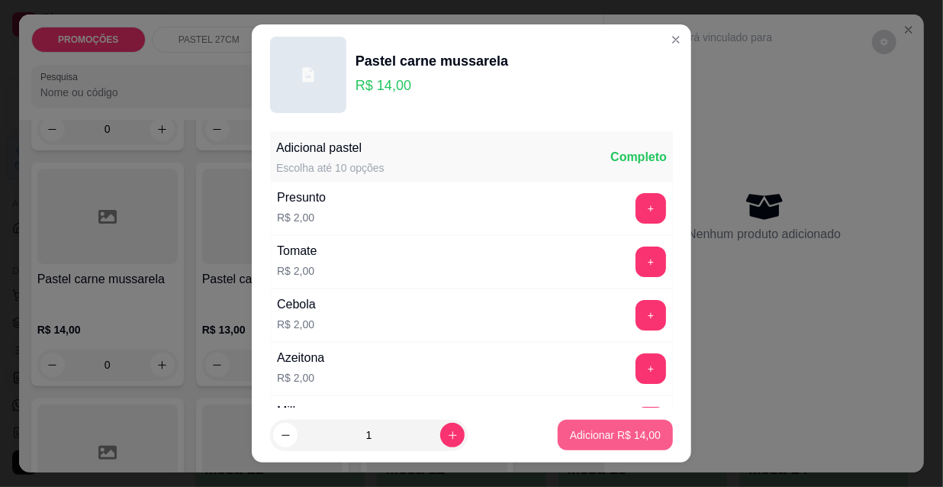
click at [577, 435] on p "Adicionar R$ 14,00" at bounding box center [615, 434] width 91 height 15
type input "1"
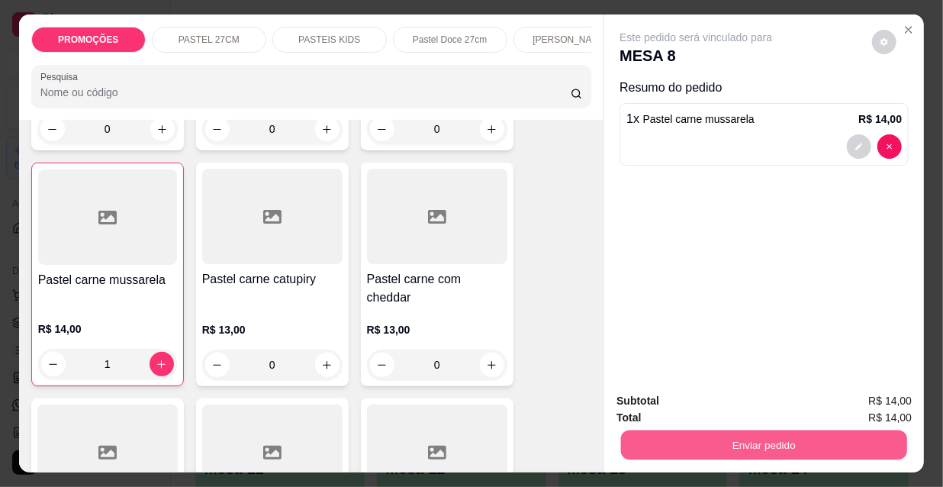
click at [692, 445] on button "Enviar pedido" at bounding box center [764, 444] width 286 height 30
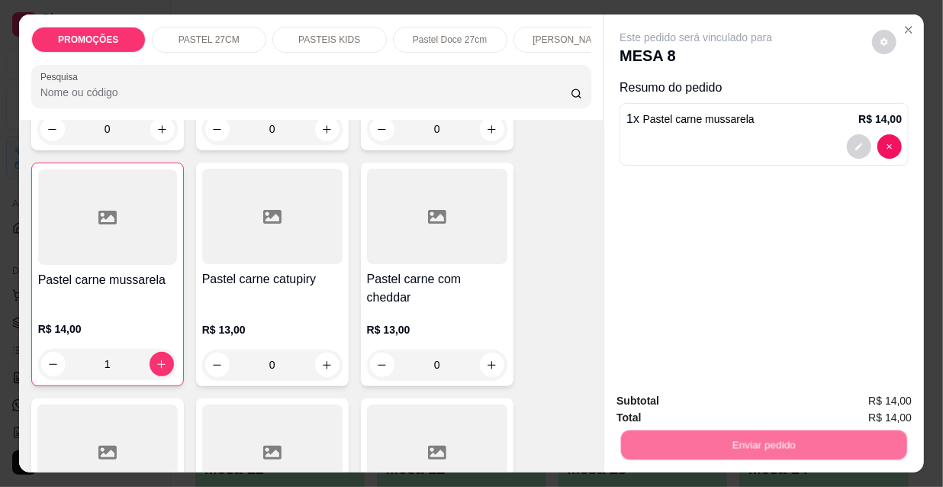
click at [696, 399] on button "Não registrar e enviar pedido" at bounding box center [714, 401] width 159 height 29
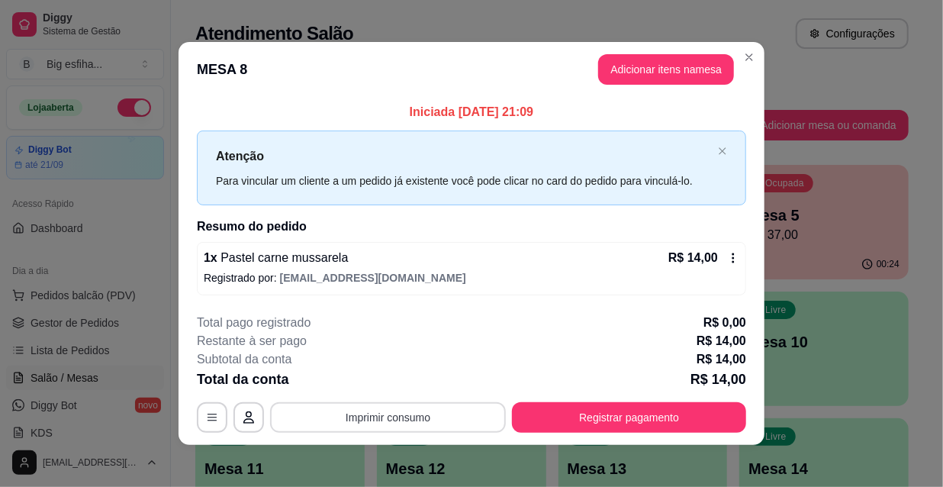
click at [456, 422] on button "Imprimir consumo" at bounding box center [388, 417] width 236 height 31
click at [417, 381] on button "IMPRESSORA" at bounding box center [387, 381] width 107 height 24
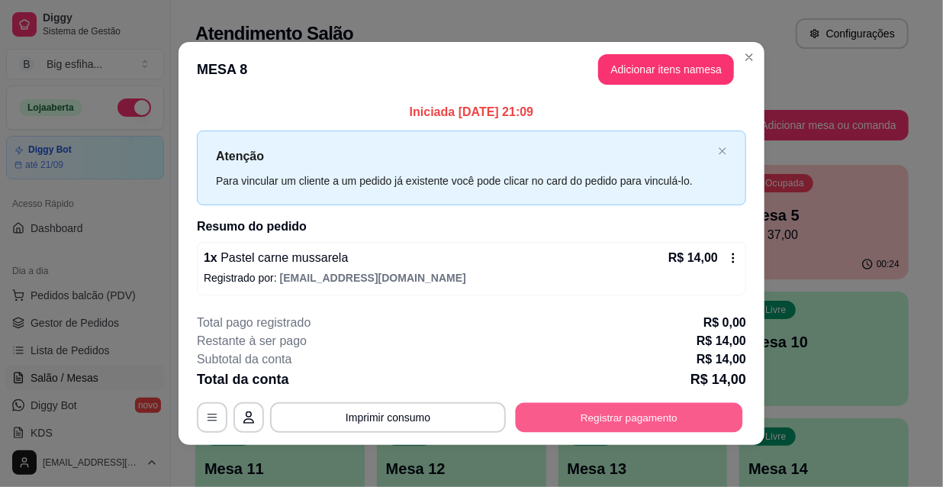
click at [576, 408] on button "Registrar pagamento" at bounding box center [628, 417] width 227 height 30
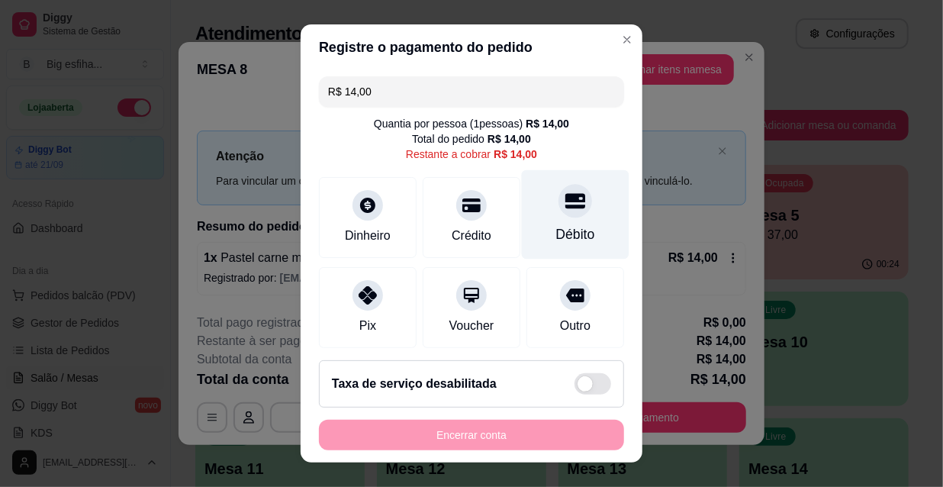
drag, startPoint x: 557, startPoint y: 217, endPoint x: 560, endPoint y: 244, distance: 27.7
click at [558, 217] on div at bounding box center [575, 201] width 34 height 34
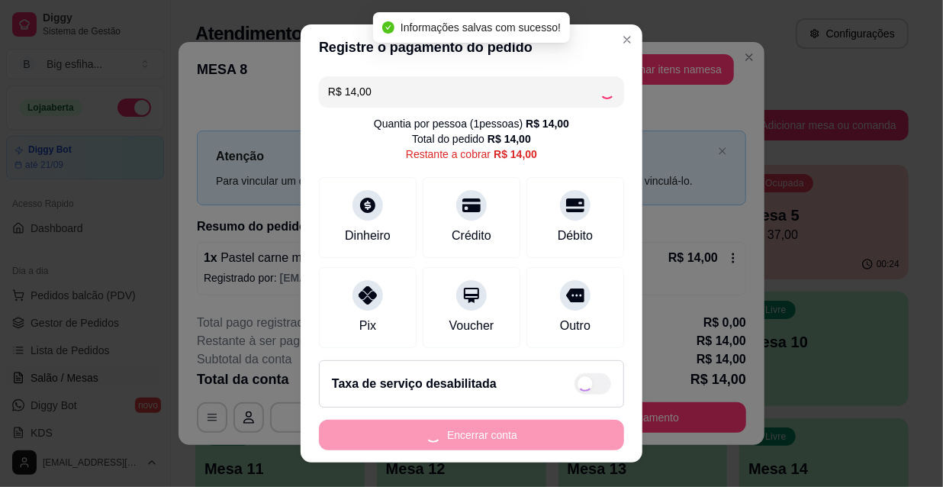
type input "R$ 0,00"
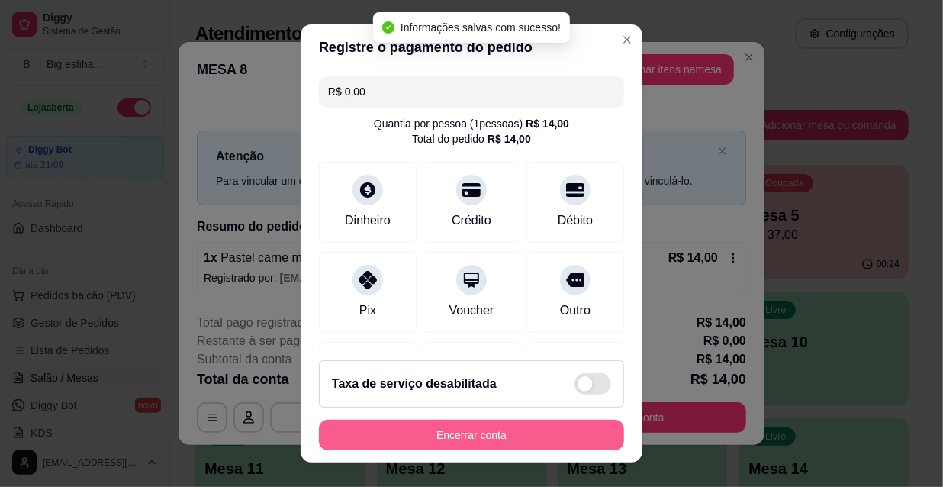
click at [489, 426] on button "Encerrar conta" at bounding box center [471, 434] width 305 height 31
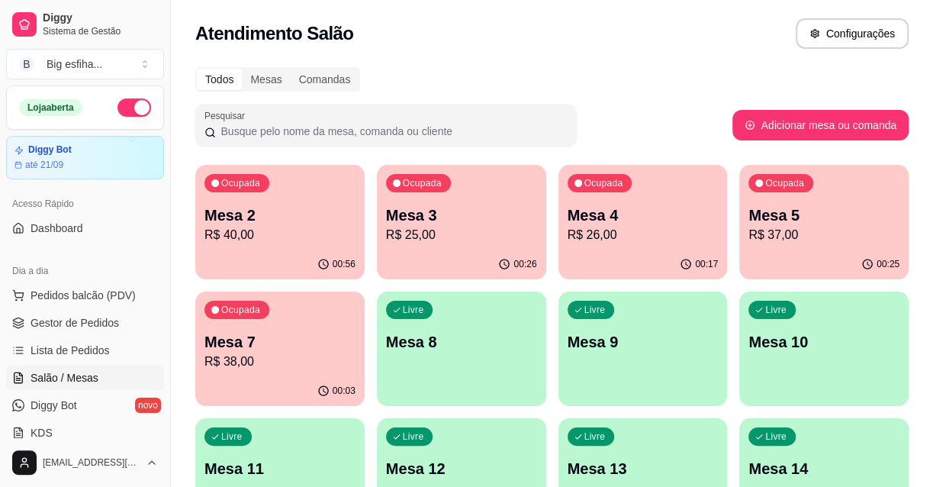
click at [621, 223] on p "Mesa 4" at bounding box center [642, 214] width 151 height 21
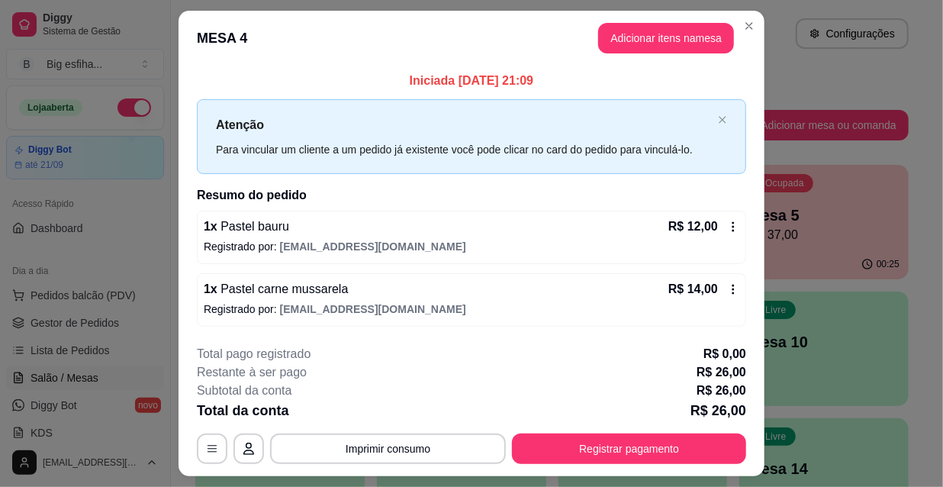
scroll to position [37, 0]
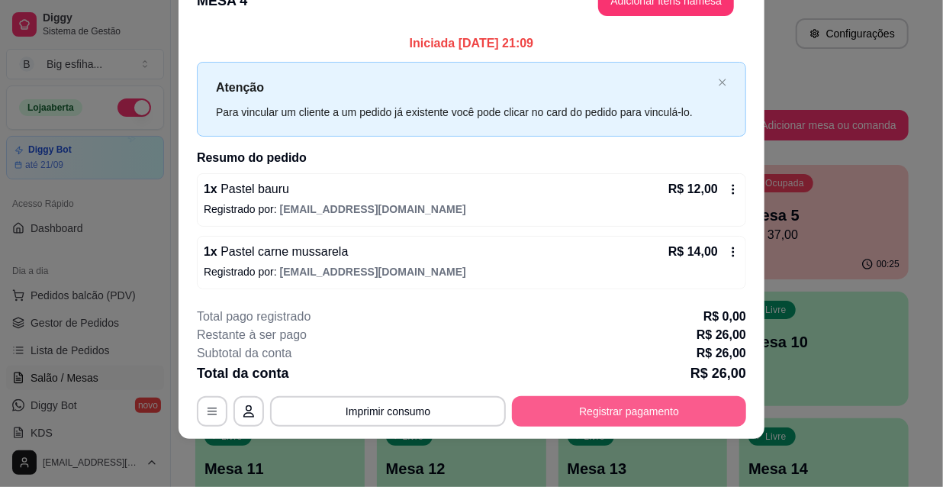
click at [605, 411] on button "Registrar pagamento" at bounding box center [629, 411] width 234 height 31
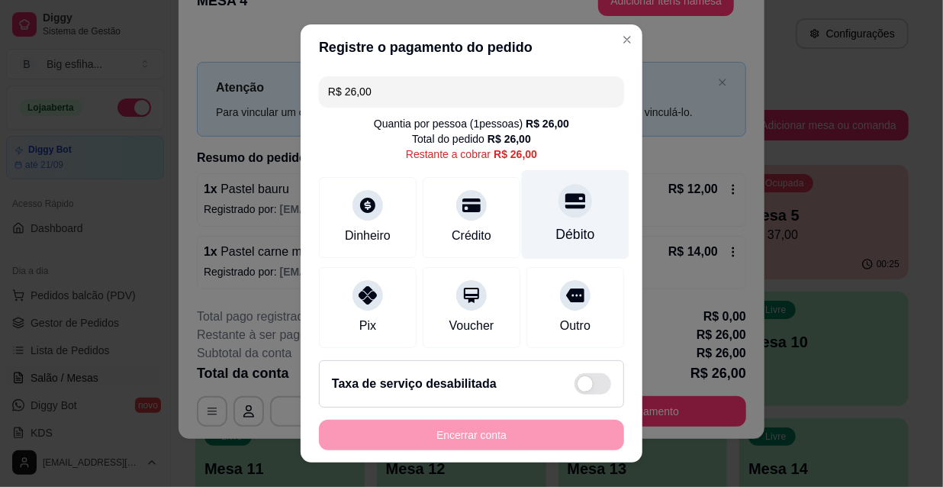
click at [558, 212] on div at bounding box center [575, 201] width 34 height 34
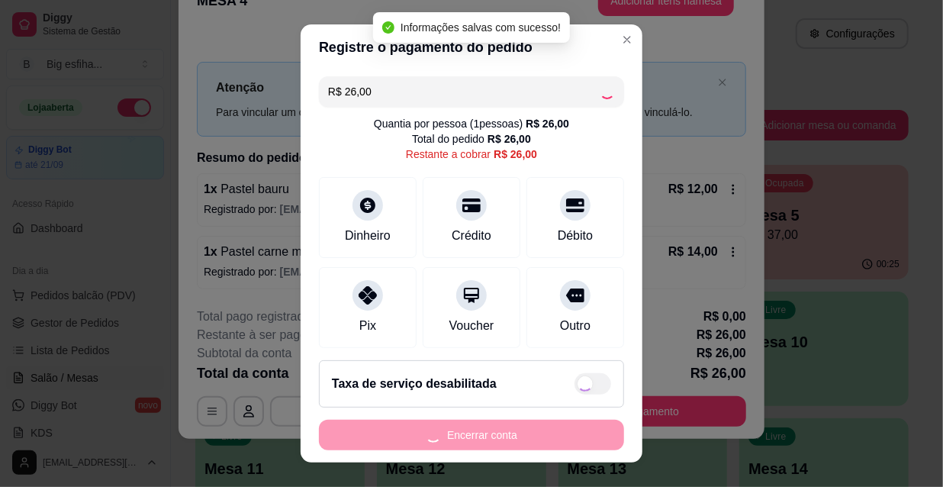
type input "R$ 0,00"
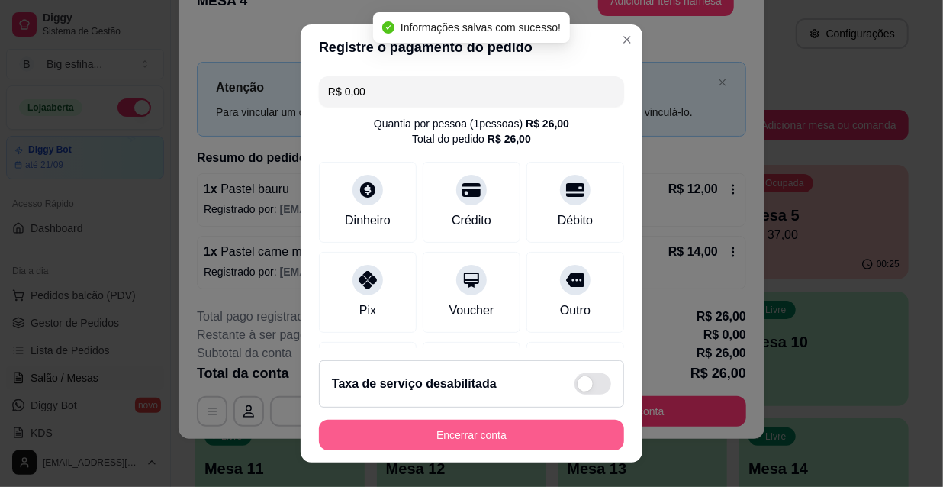
click at [445, 438] on button "Encerrar conta" at bounding box center [471, 434] width 305 height 31
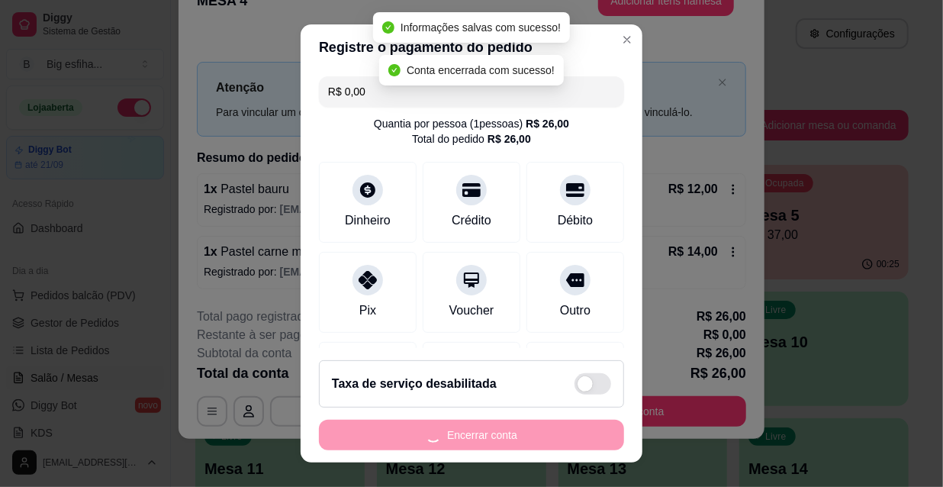
scroll to position [0, 0]
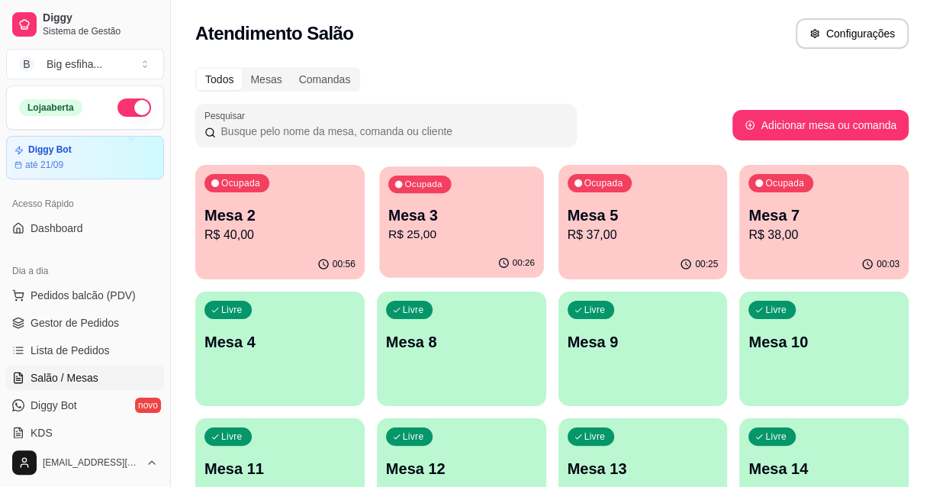
click at [438, 230] on p "R$ 25,00" at bounding box center [461, 235] width 146 height 18
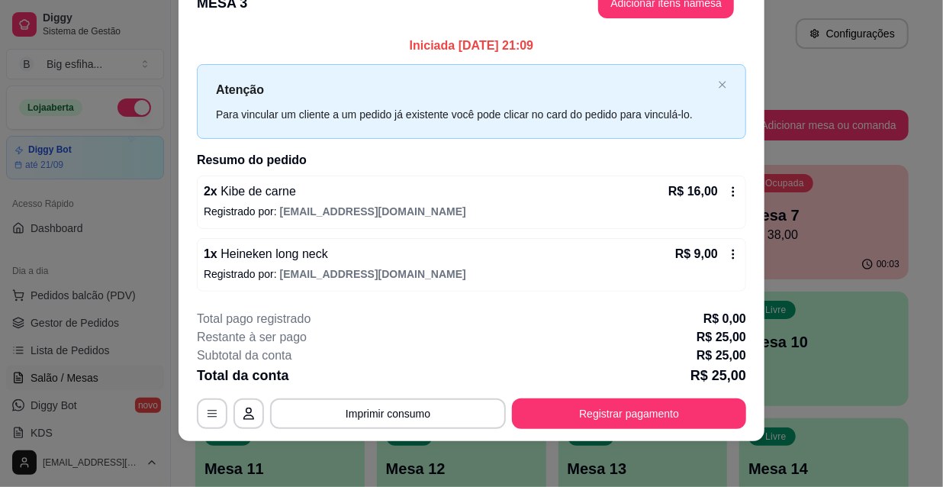
scroll to position [37, 0]
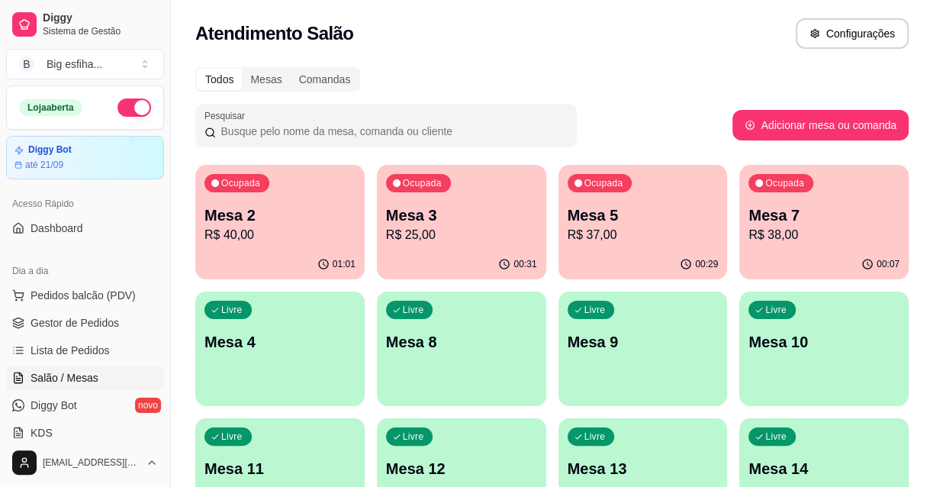
click at [237, 351] on p "Mesa 4" at bounding box center [279, 341] width 151 height 21
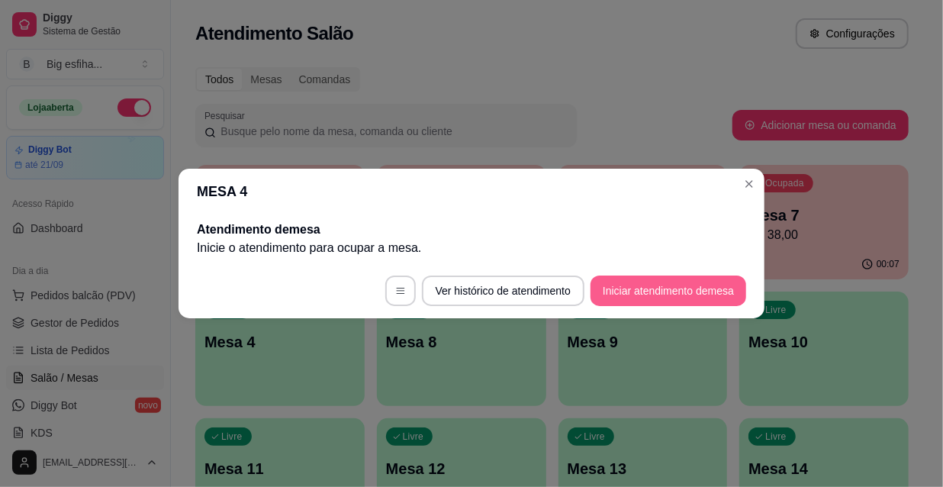
click at [683, 302] on button "Iniciar atendimento de mesa" at bounding box center [668, 290] width 156 height 31
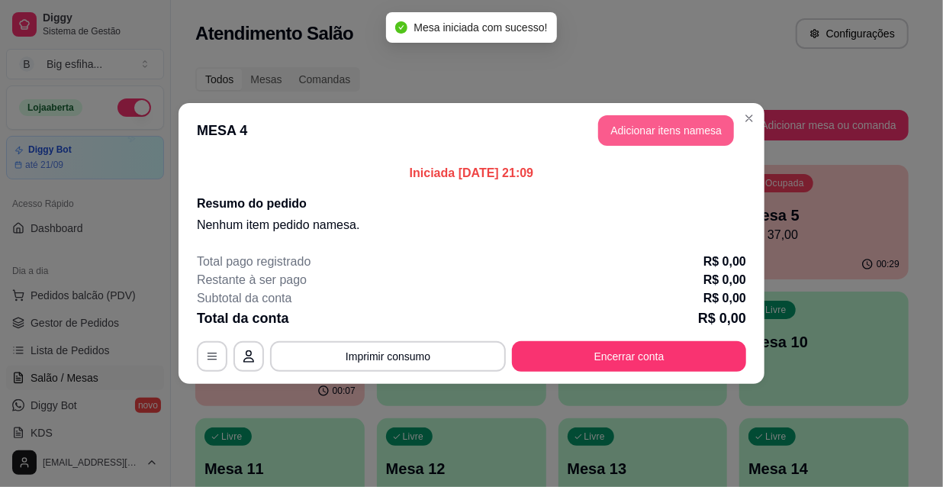
click at [641, 140] on button "Adicionar itens na mesa" at bounding box center [666, 130] width 136 height 31
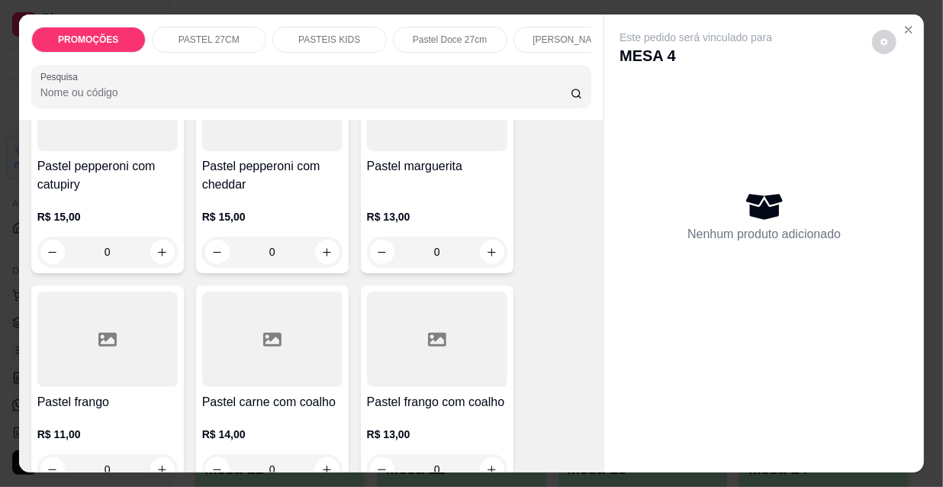
scroll to position [4367, 0]
click at [114, 292] on div at bounding box center [107, 339] width 140 height 95
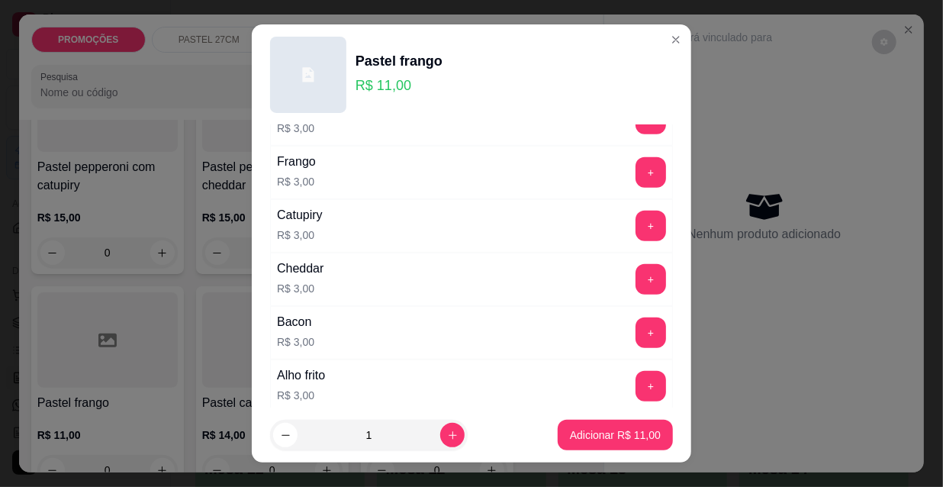
scroll to position [485, 0]
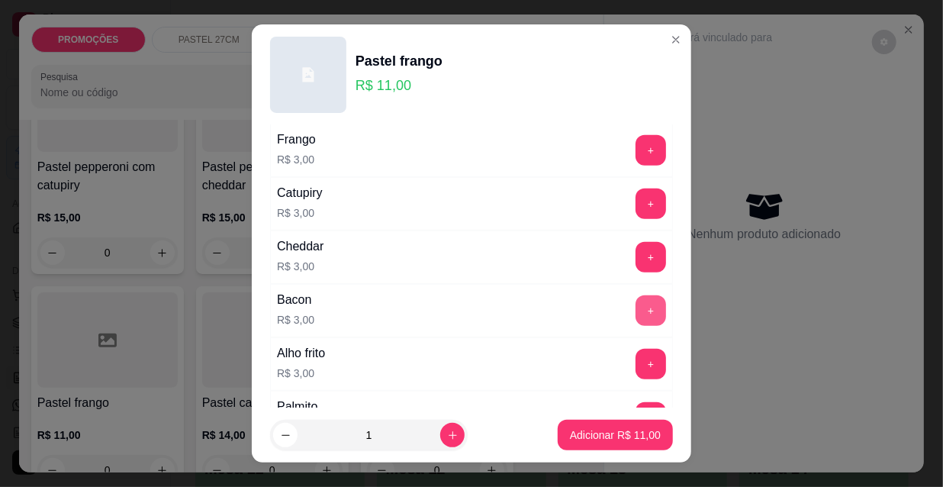
click at [635, 303] on button "+" at bounding box center [650, 310] width 31 height 31
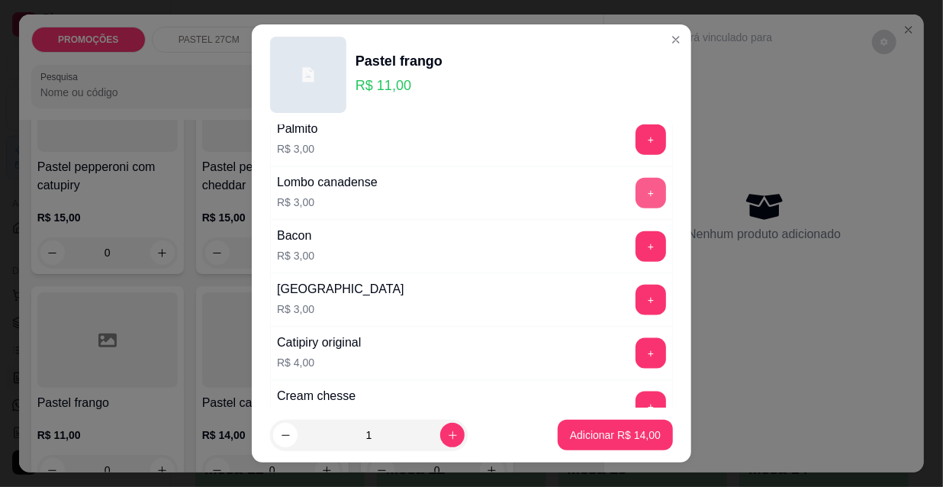
scroll to position [831, 0]
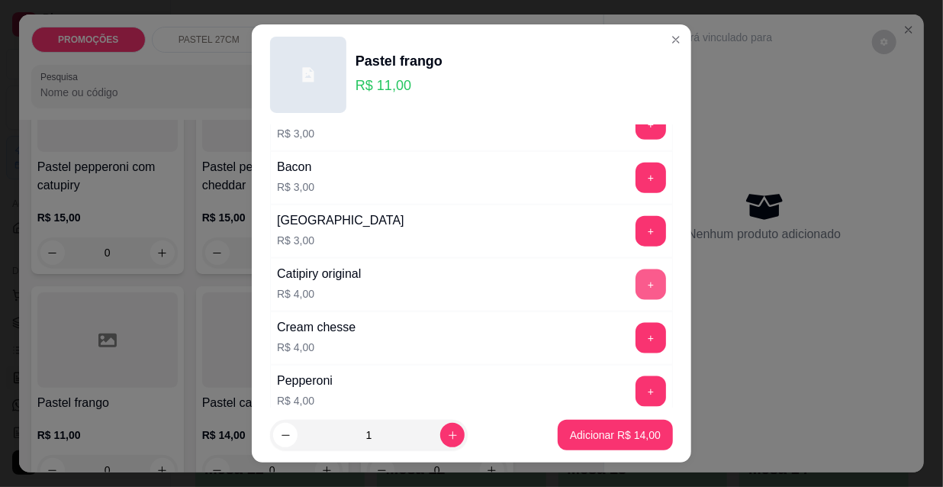
click at [635, 277] on button "+" at bounding box center [650, 284] width 31 height 31
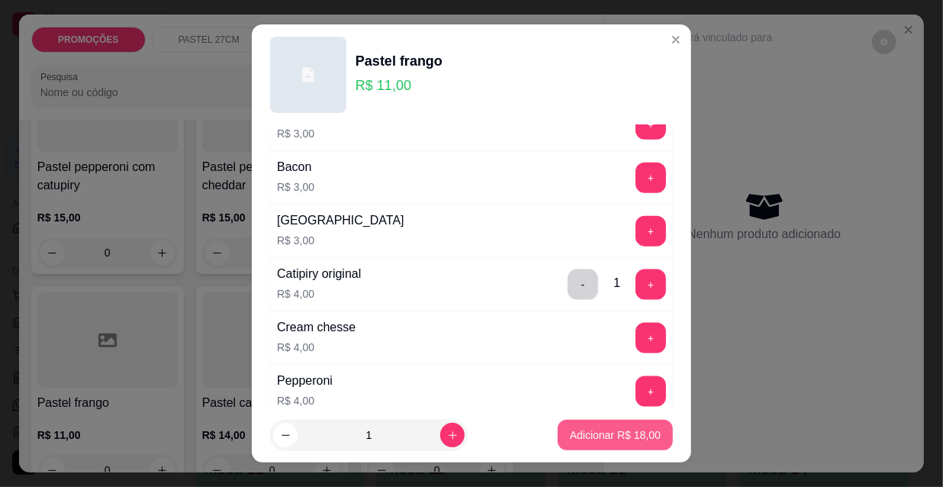
click at [625, 432] on p "Adicionar R$ 18,00" at bounding box center [615, 434] width 91 height 15
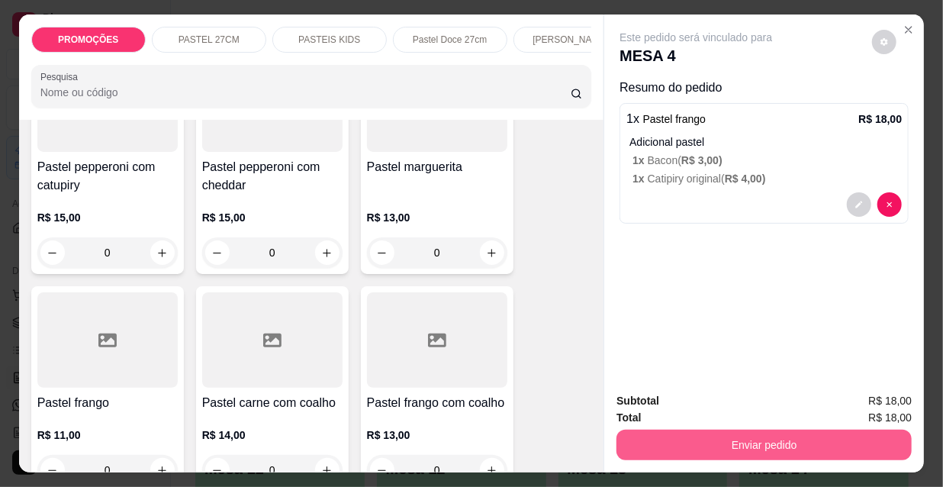
click at [724, 444] on button "Enviar pedido" at bounding box center [763, 444] width 295 height 31
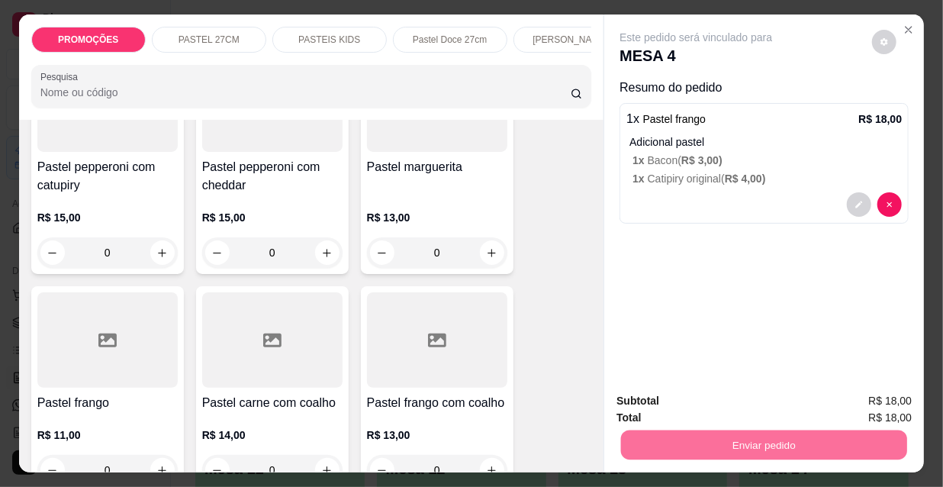
click at [715, 402] on button "Não registrar e enviar pedido" at bounding box center [714, 401] width 159 height 29
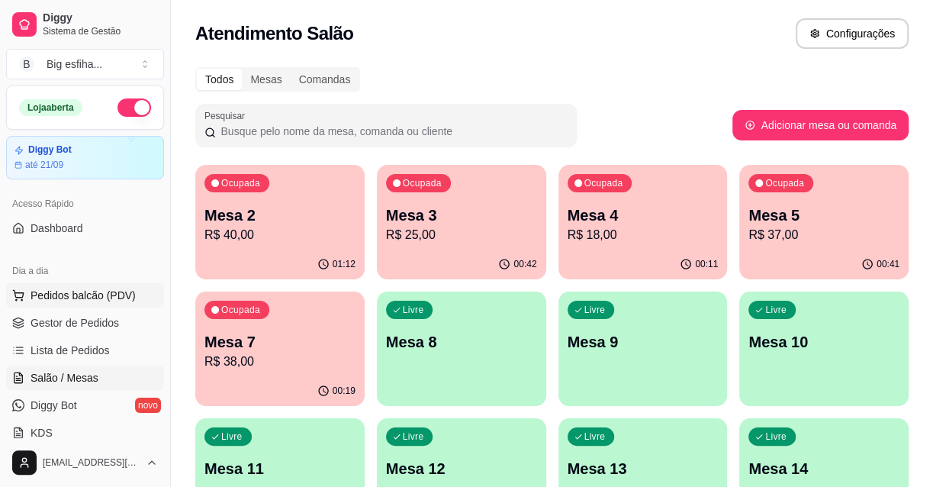
click at [63, 295] on span "Pedidos balcão (PDV)" at bounding box center [83, 294] width 105 height 15
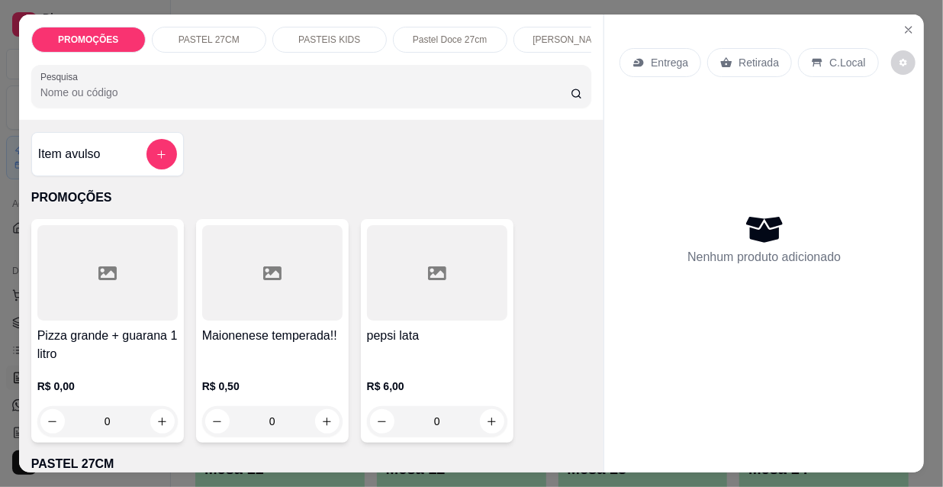
click at [656, 62] on p "Entrega" at bounding box center [668, 62] width 37 height 15
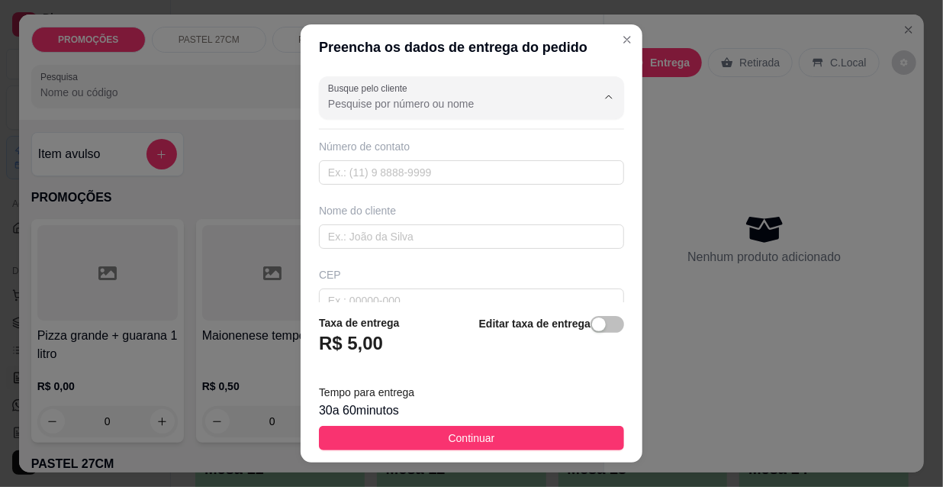
click at [457, 103] on input "Busque pelo cliente" at bounding box center [450, 103] width 244 height 15
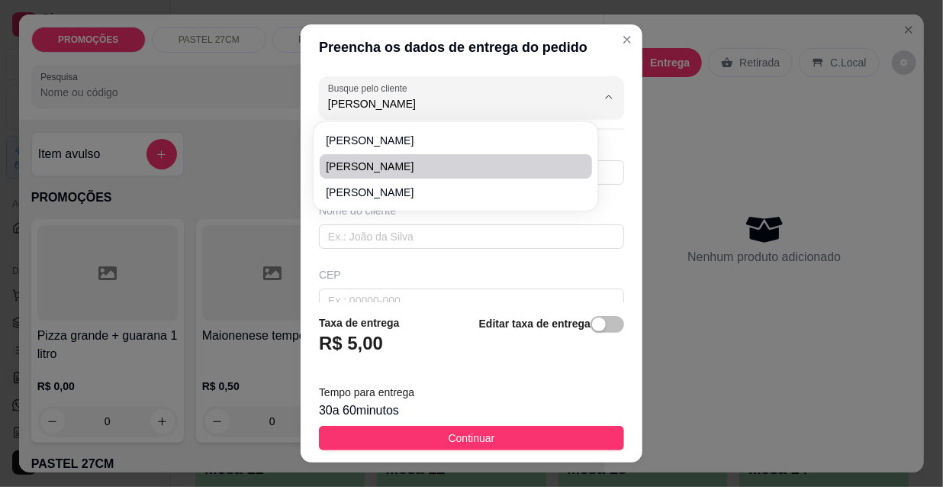
click at [374, 153] on ul "[PERSON_NAME]" at bounding box center [456, 166] width 272 height 76
click at [374, 161] on span "[PERSON_NAME]" at bounding box center [448, 166] width 245 height 15
type input "[PERSON_NAME]"
type input "85986290063"
type input "[PERSON_NAME]"
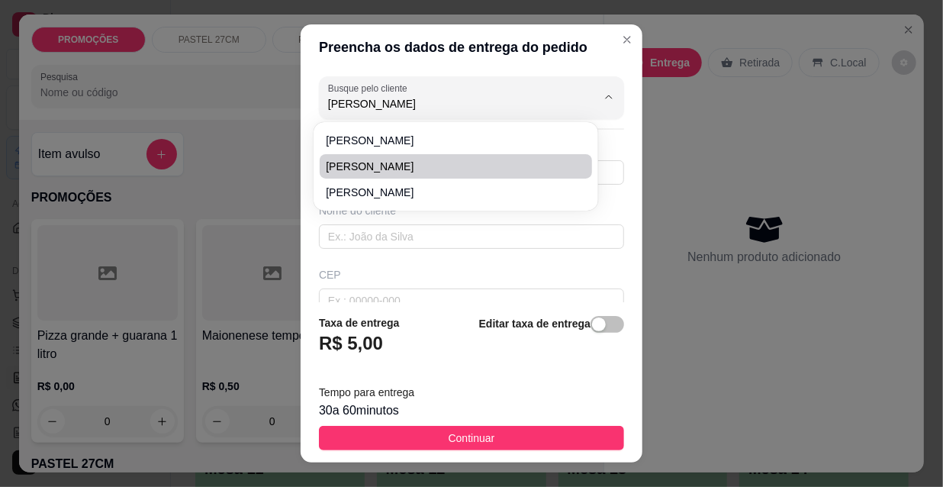
type input "lenita"
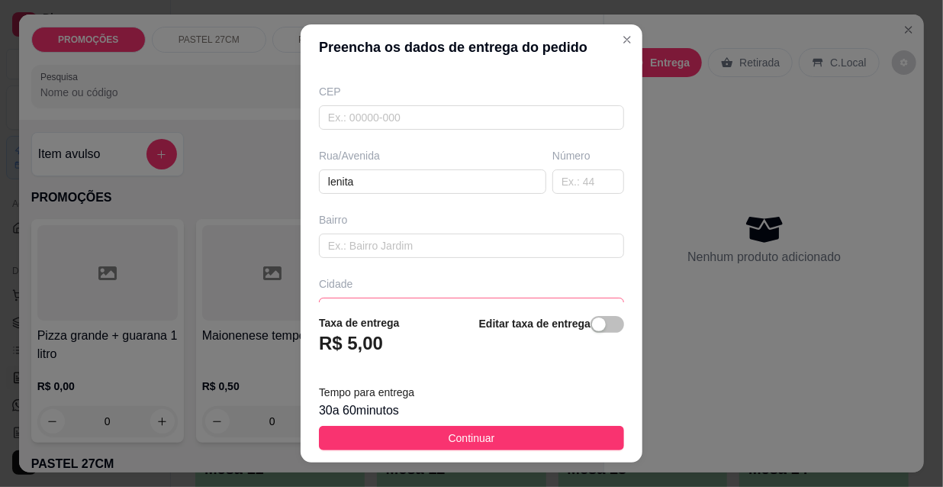
scroll to position [207, 0]
click at [592, 329] on div "button" at bounding box center [599, 324] width 14 height 14
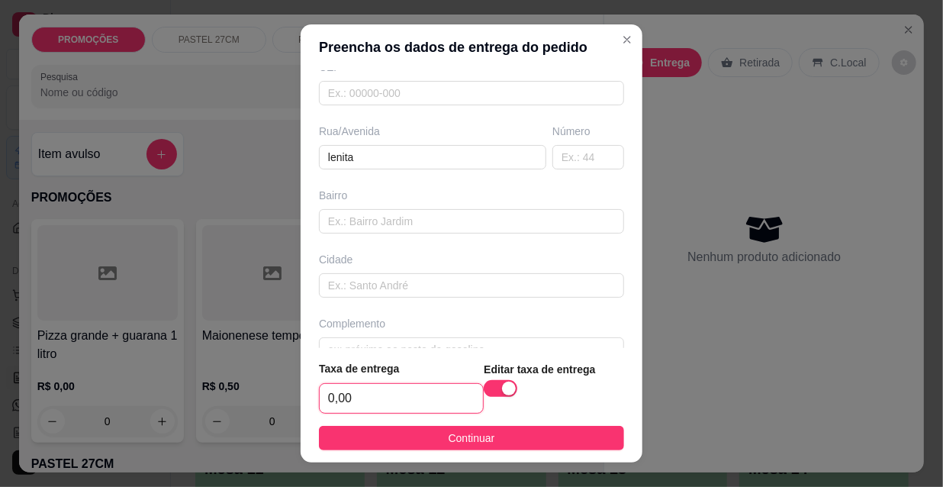
click at [398, 396] on input "0,00" at bounding box center [401, 398] width 163 height 29
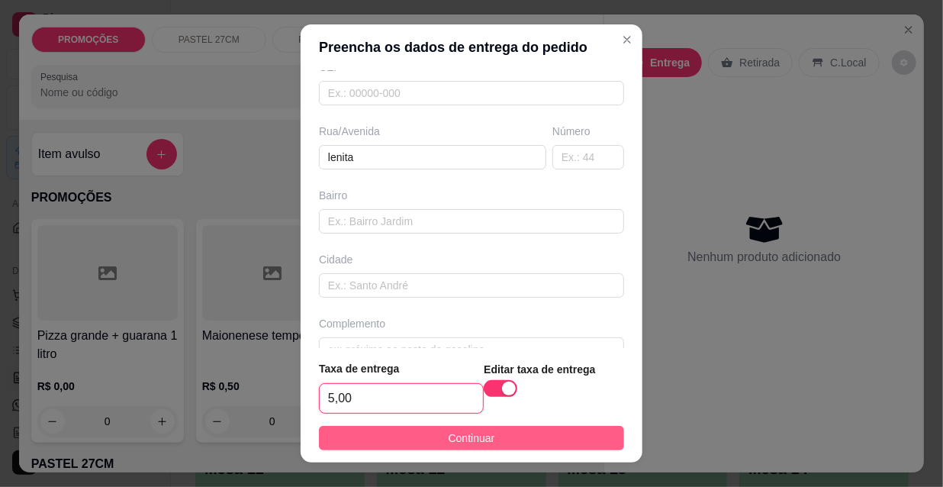
type input "5,00"
click at [425, 448] on button "Continuar" at bounding box center [471, 438] width 305 height 24
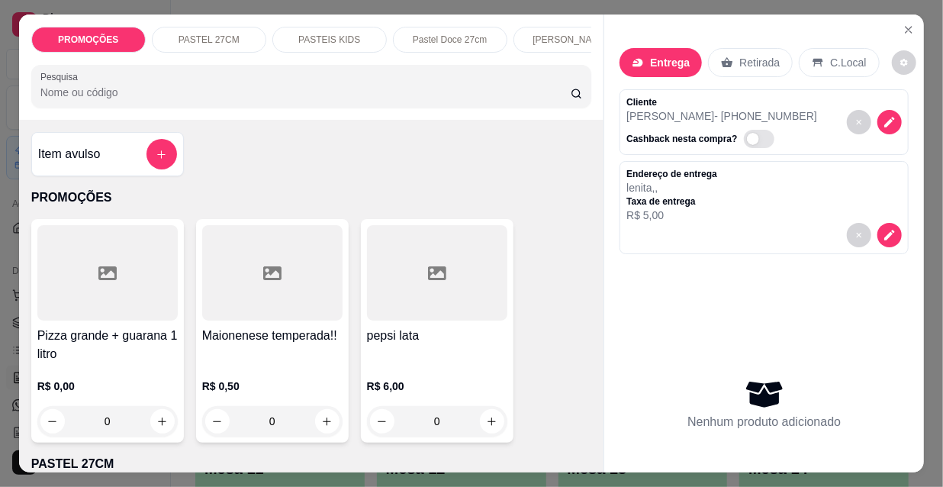
click at [358, 95] on input "Pesquisa" at bounding box center [305, 92] width 530 height 15
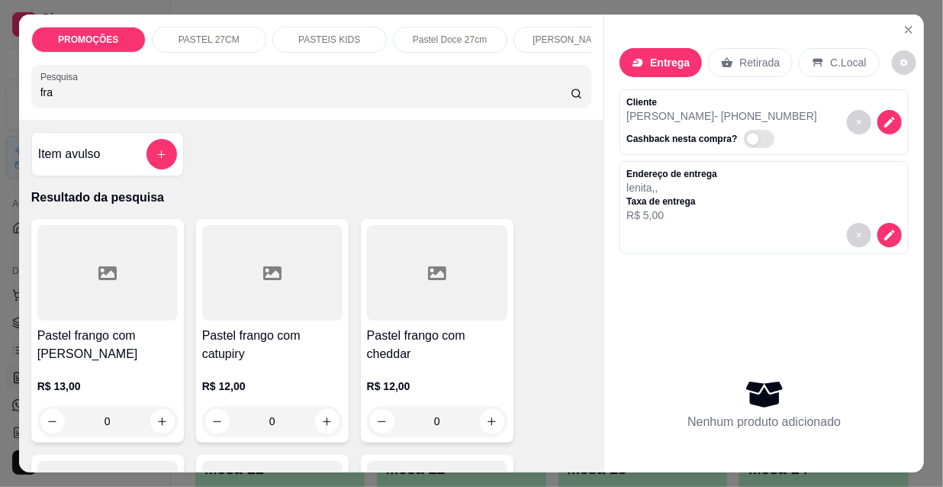
type input "fra"
click at [408, 356] on h4 "Pastel frango com cheddar" at bounding box center [437, 344] width 140 height 37
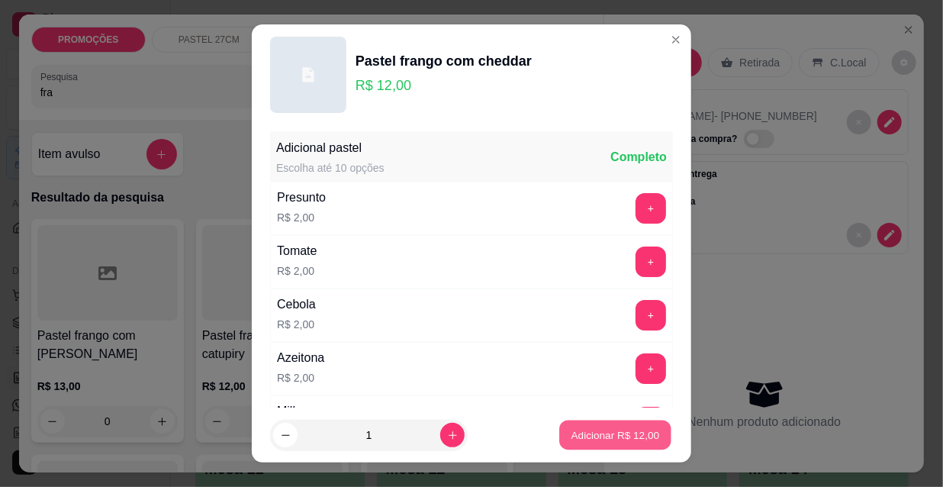
click at [620, 440] on p "Adicionar R$ 12,00" at bounding box center [615, 434] width 88 height 14
type input "1"
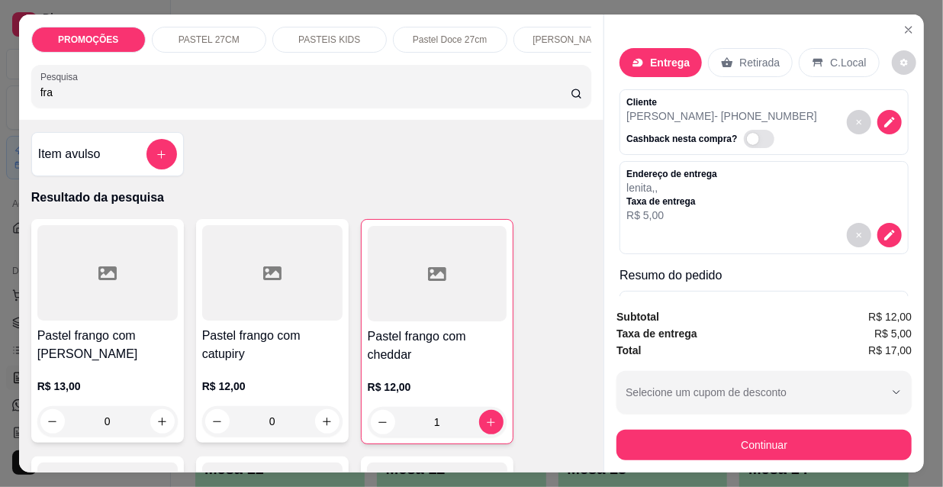
click at [114, 99] on input "fra" at bounding box center [305, 92] width 530 height 15
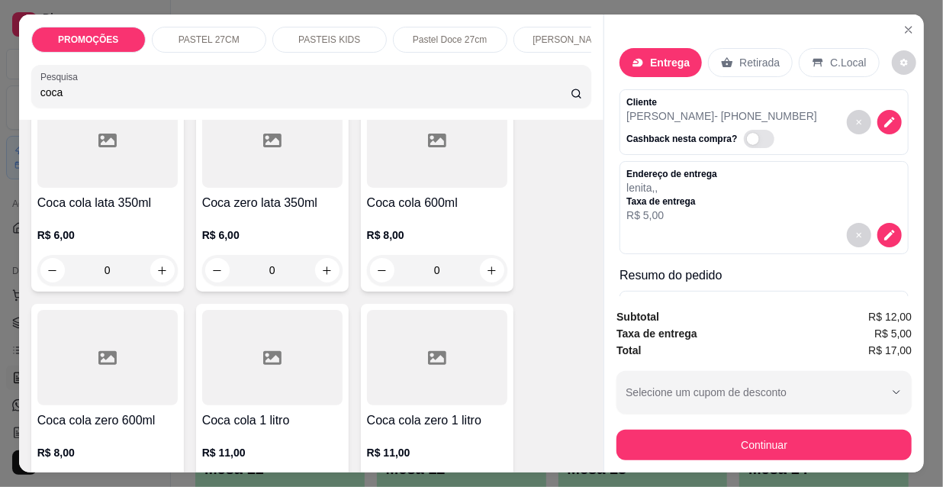
scroll to position [138, 0]
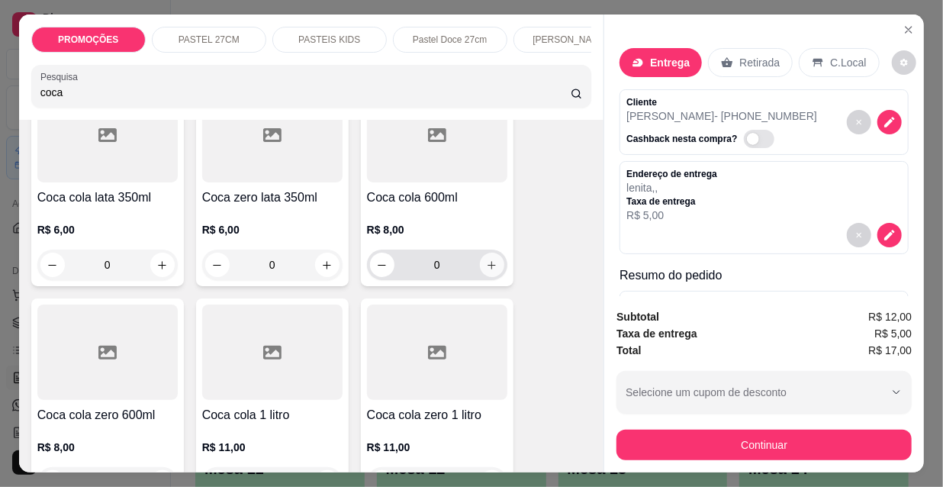
type input "coca"
click at [487, 268] on icon "increase-product-quantity" at bounding box center [491, 265] width 8 height 8
type input "1"
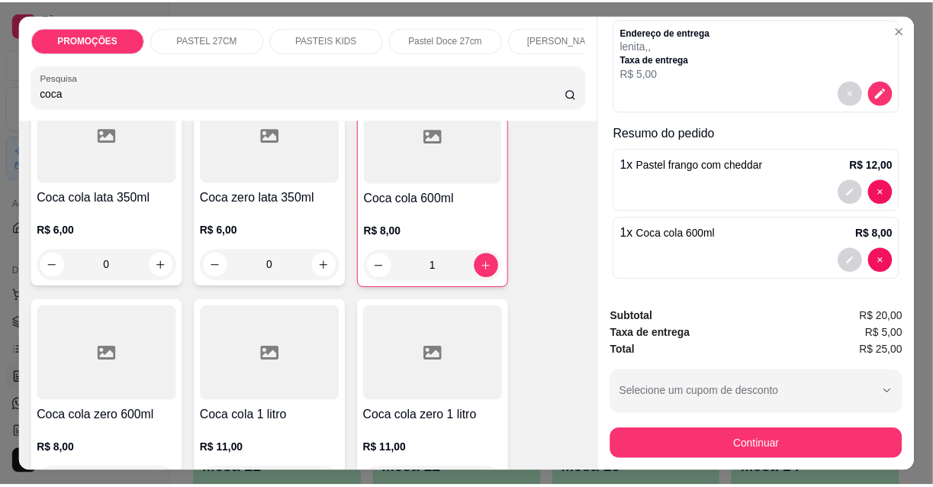
scroll to position [146, 0]
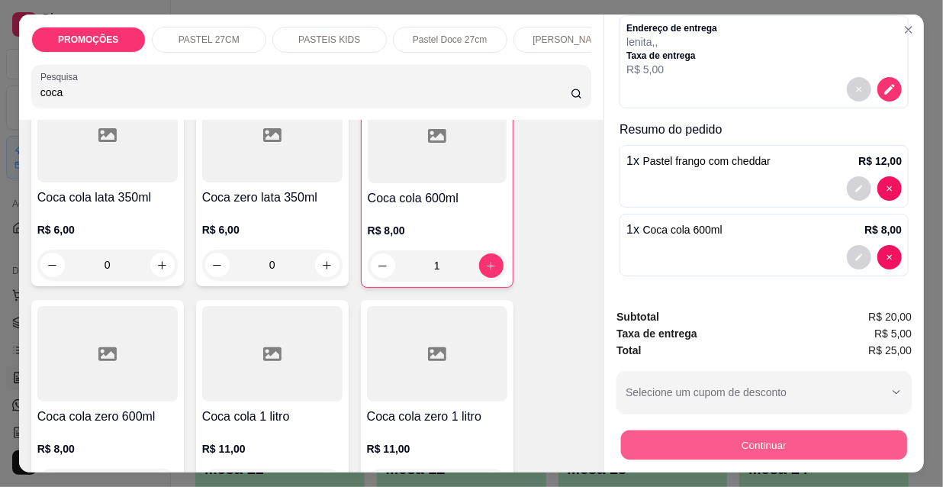
click at [711, 435] on button "Continuar" at bounding box center [764, 444] width 286 height 30
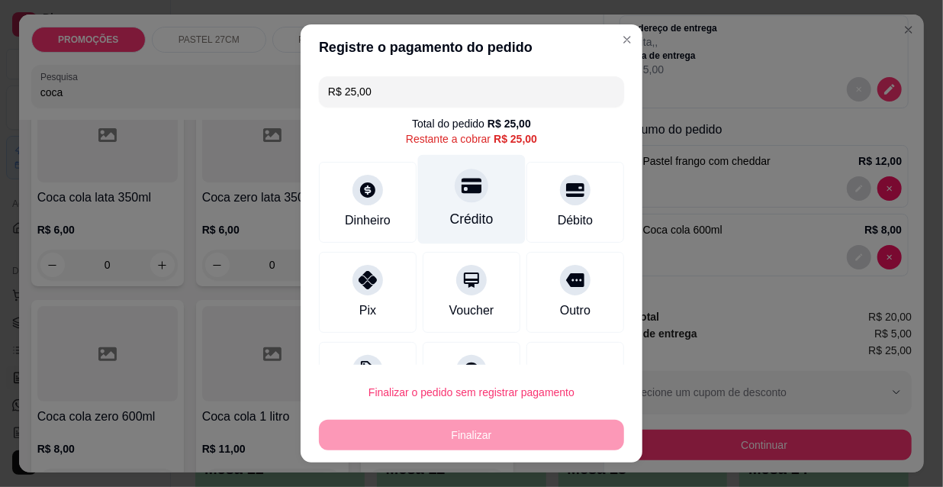
click at [465, 199] on div "Crédito" at bounding box center [472, 199] width 108 height 89
type input "R$ 0,00"
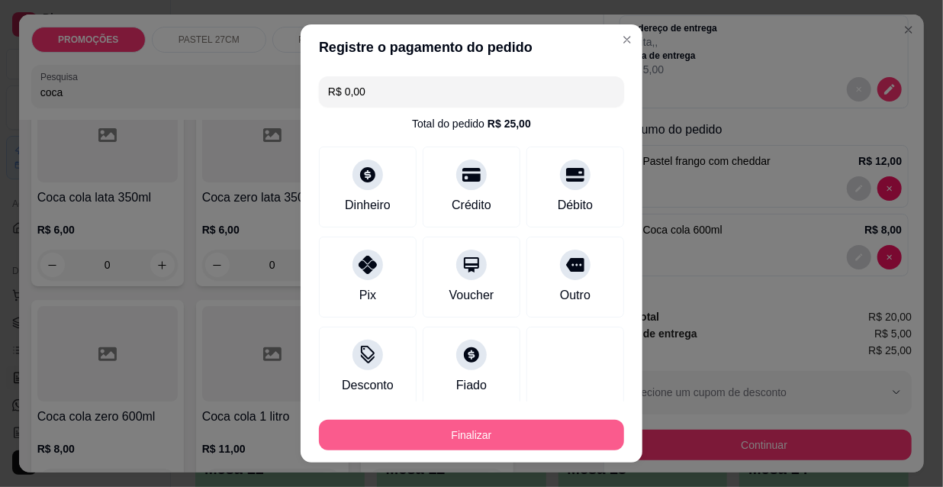
click at [483, 442] on button "Finalizar" at bounding box center [471, 434] width 305 height 31
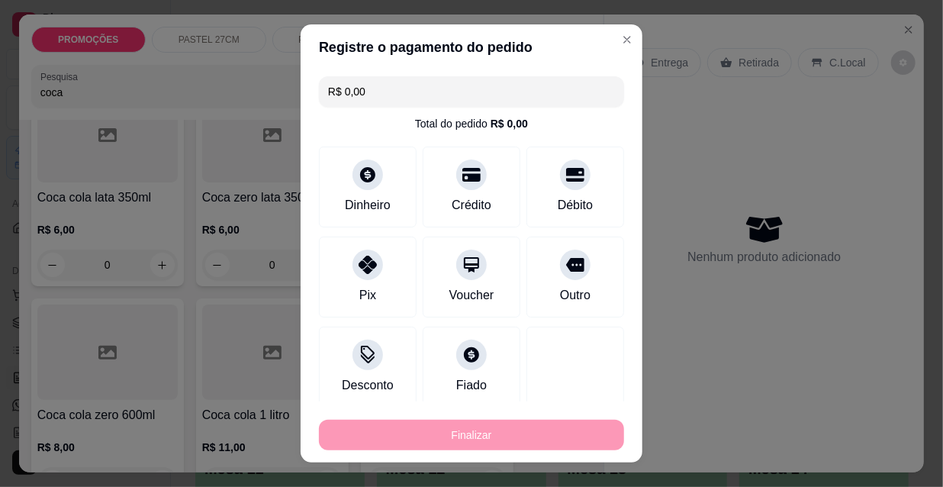
type input "0"
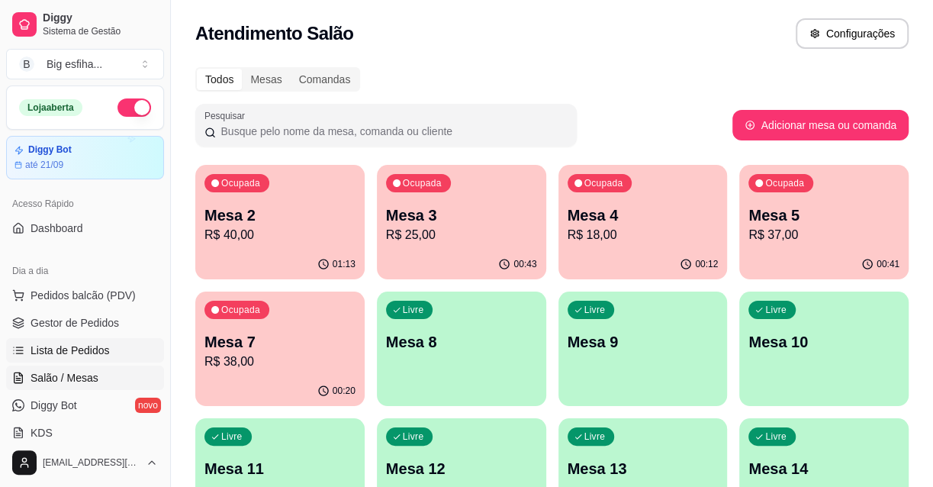
click at [95, 354] on span "Lista de Pedidos" at bounding box center [70, 349] width 79 height 15
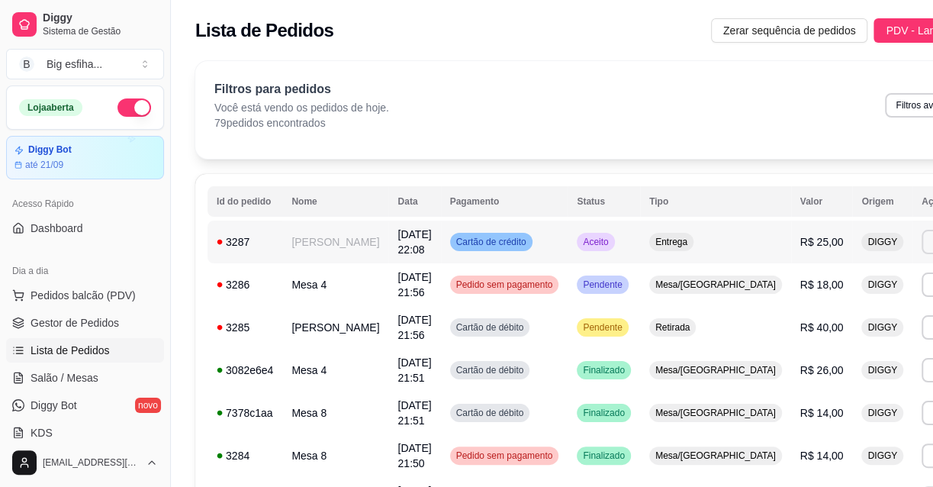
click at [921, 236] on button "Imprimir" at bounding box center [948, 242] width 54 height 24
click at [783, 303] on button "IMPRESSORA" at bounding box center [832, 295] width 107 height 24
click at [85, 370] on span "Salão / Mesas" at bounding box center [65, 377] width 68 height 15
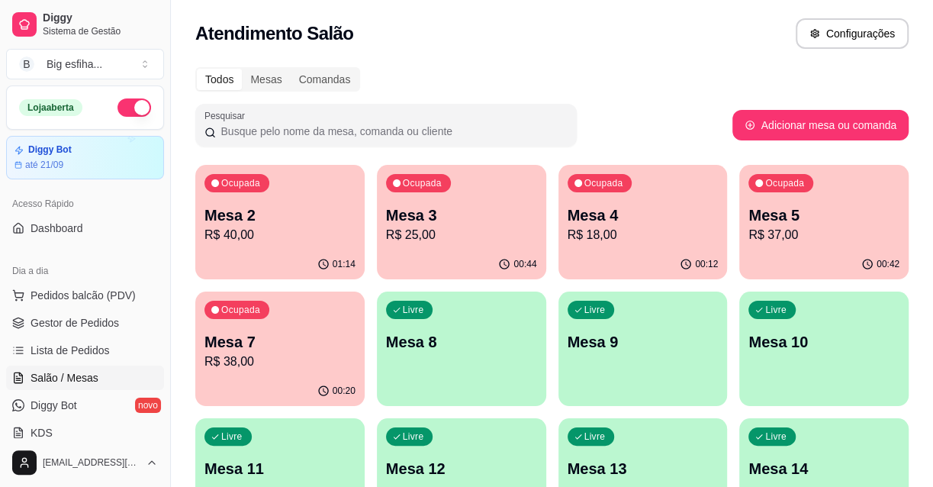
click at [861, 246] on div "Ocupada Mesa 5 R$ 37,00" at bounding box center [823, 207] width 169 height 85
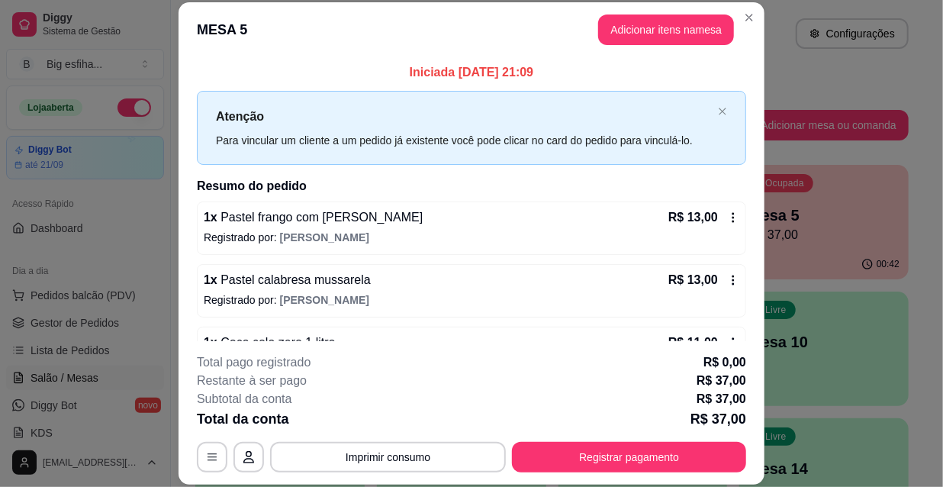
scroll to position [44, 0]
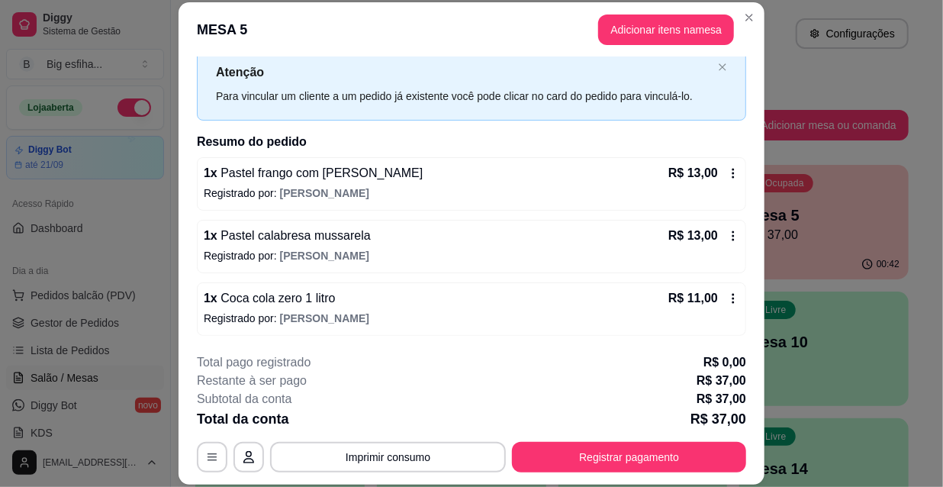
click at [464, 300] on div "1 x Coca cola zero 1 litro R$ 11,00" at bounding box center [471, 298] width 535 height 18
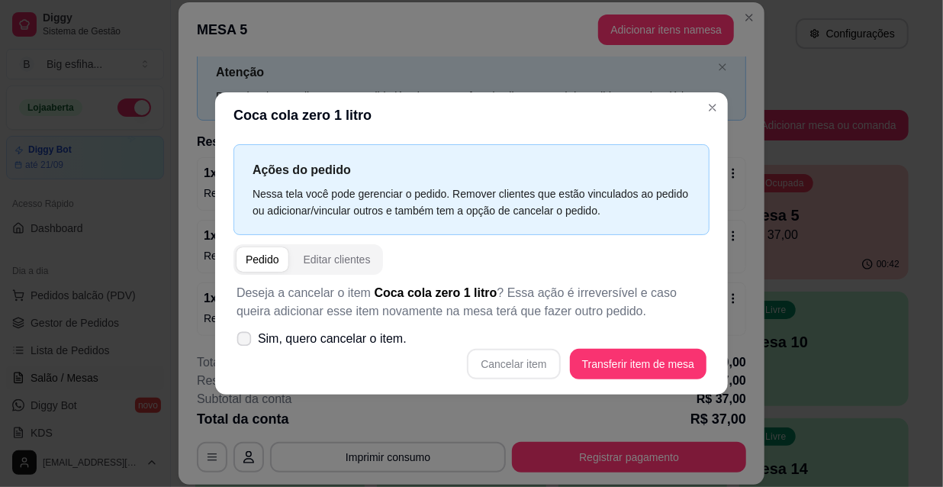
click at [369, 338] on span "Sim, quero cancelar o item." at bounding box center [332, 338] width 149 height 18
click at [246, 342] on input "Sim, quero cancelar o item." at bounding box center [241, 347] width 10 height 10
checkbox input "true"
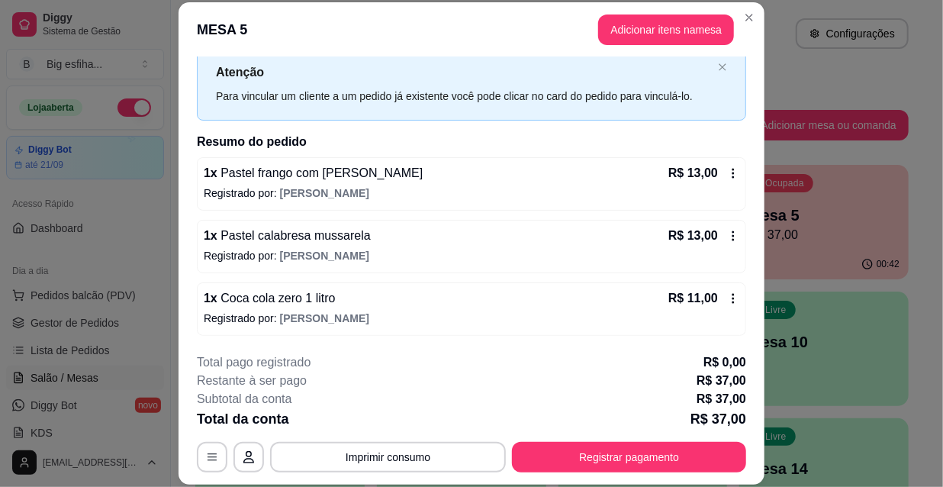
click at [455, 317] on p "Registrado por: [PERSON_NAME]" at bounding box center [471, 317] width 535 height 15
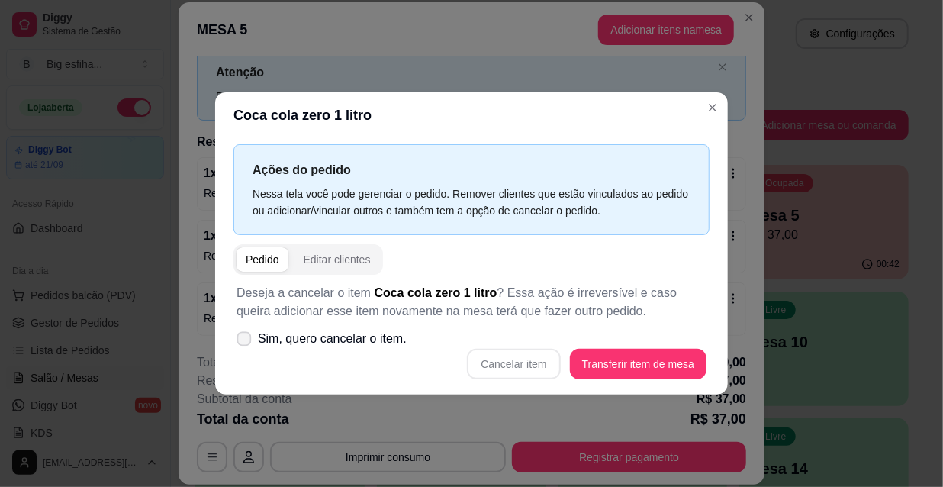
click at [373, 351] on label "Sim, quero cancelar o item." at bounding box center [321, 338] width 182 height 31
click at [246, 351] on input "Sim, quero cancelar o item." at bounding box center [241, 347] width 10 height 10
checkbox input "true"
click at [477, 355] on button "Cancelar item" at bounding box center [513, 364] width 91 height 30
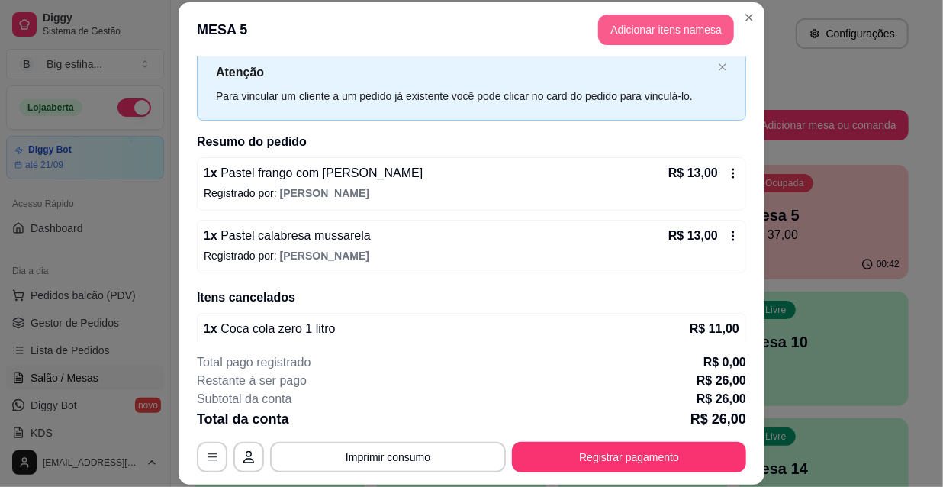
click at [658, 35] on button "Adicionar itens na mesa" at bounding box center [666, 29] width 136 height 31
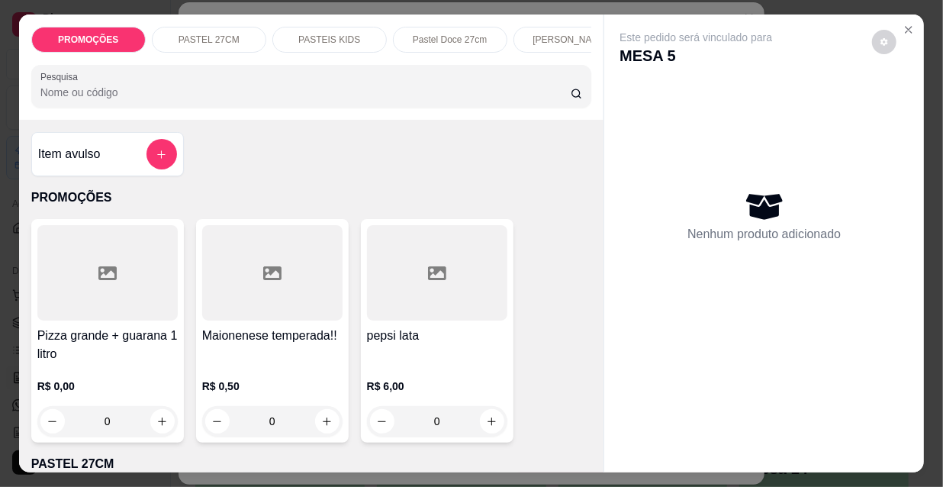
click at [461, 38] on p "Pastel Doce 27cm" at bounding box center [450, 40] width 74 height 12
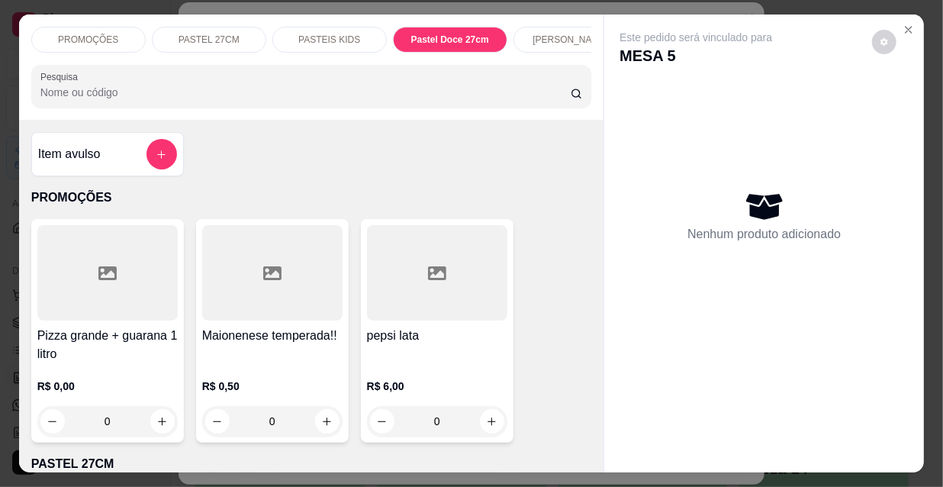
scroll to position [39, 0]
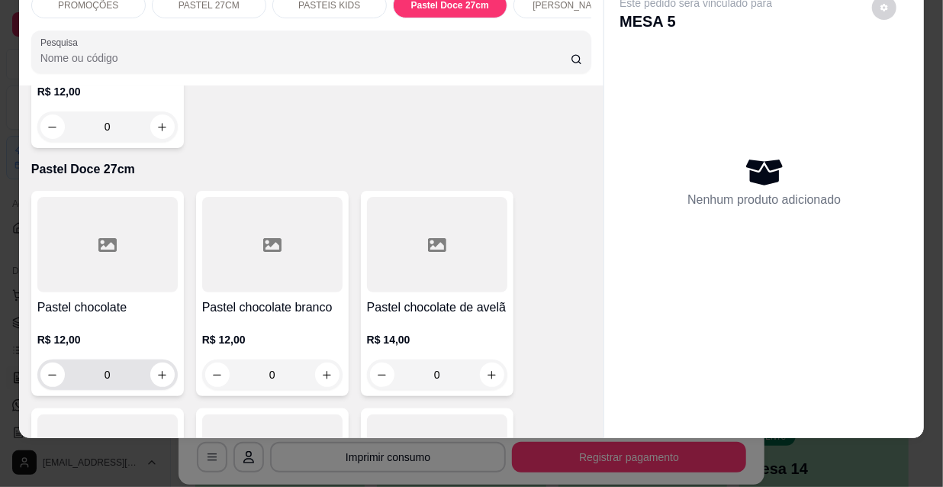
click at [167, 359] on div "0" at bounding box center [107, 374] width 134 height 31
click at [154, 362] on button "increase-product-quantity" at bounding box center [162, 374] width 24 height 24
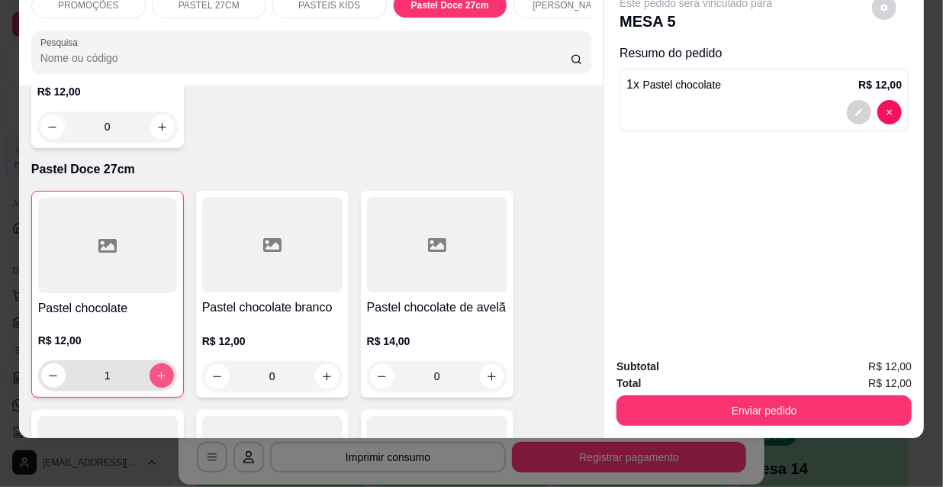
type input "1"
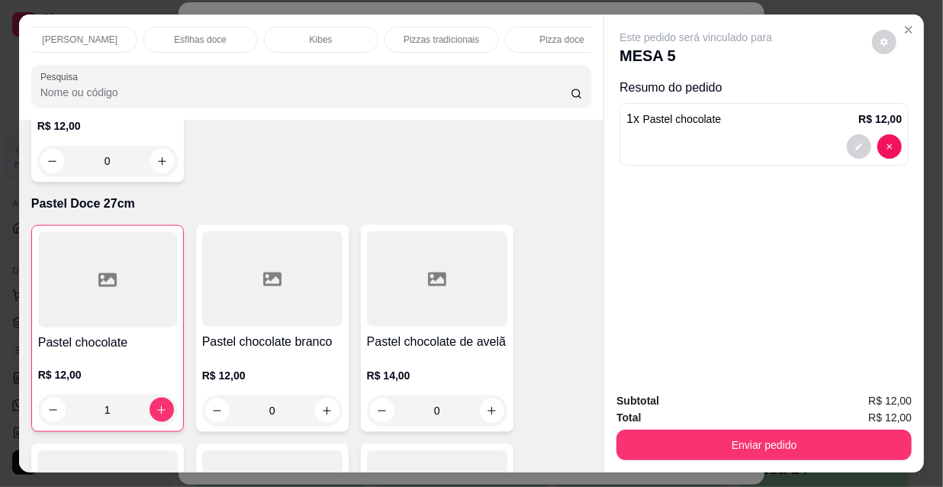
scroll to position [0, 857]
click at [451, 34] on p "Refrigerante" at bounding box center [436, 40] width 50 height 12
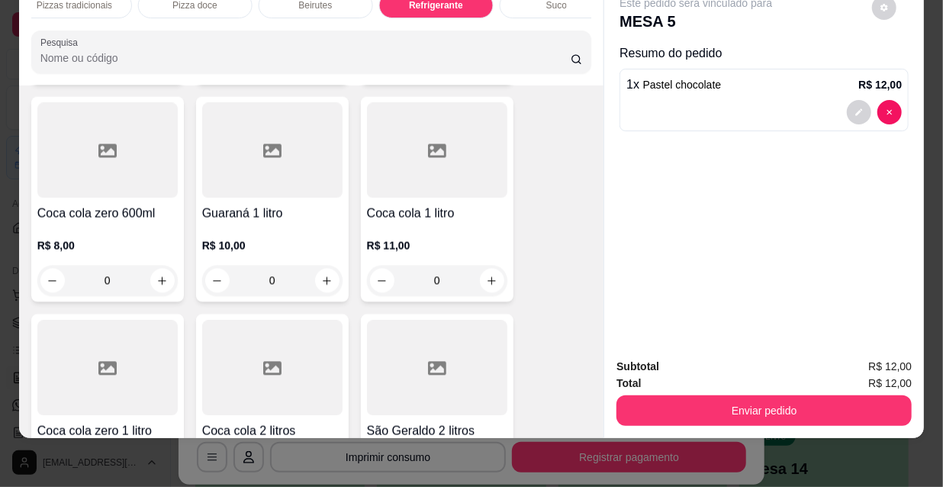
scroll to position [14368, 0]
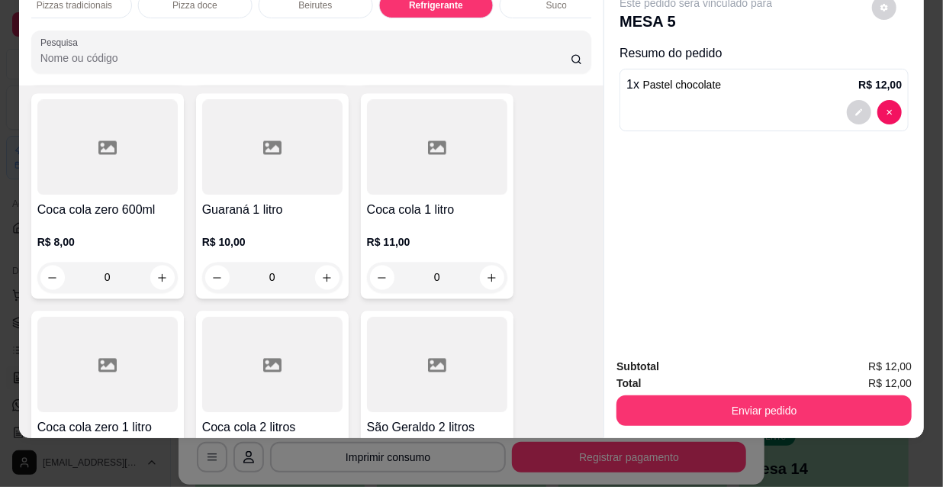
click at [330, 476] on button "increase-product-quantity" at bounding box center [327, 495] width 24 height 24
type input "1"
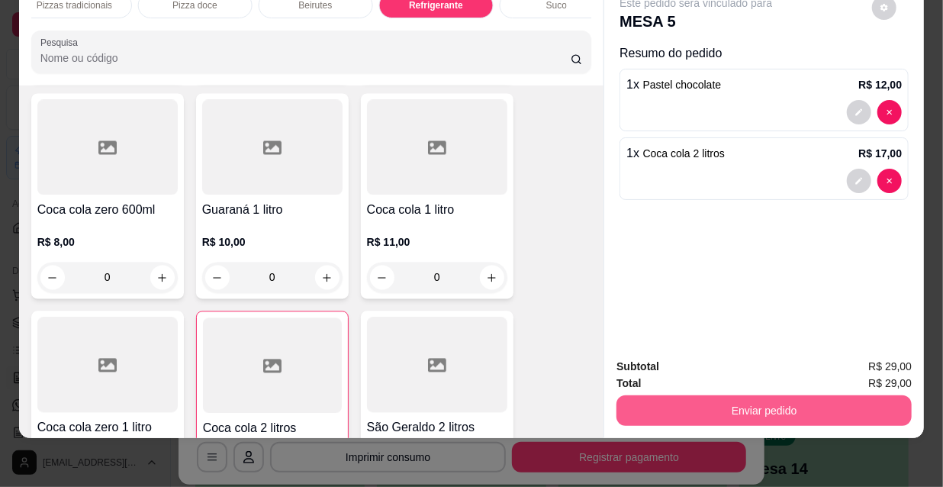
click at [784, 395] on button "Enviar pedido" at bounding box center [763, 410] width 295 height 31
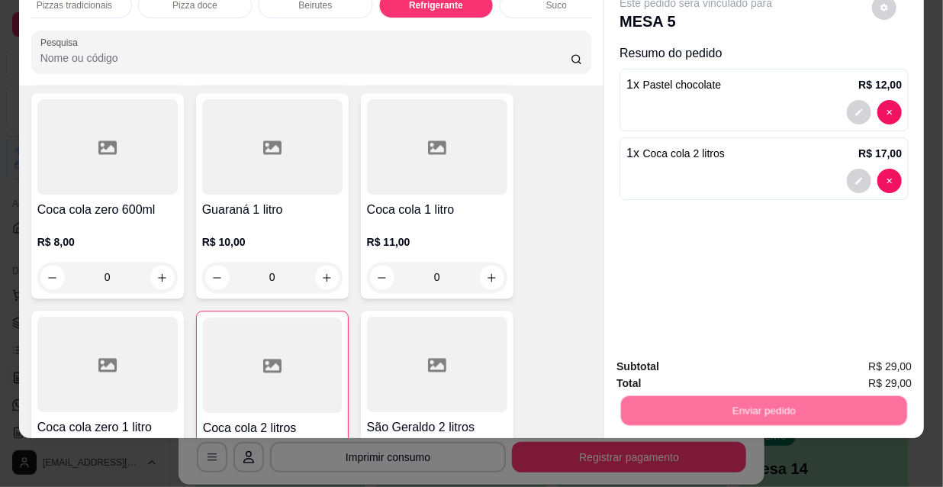
click at [702, 361] on button "Não registrar e enviar pedido" at bounding box center [714, 362] width 159 height 29
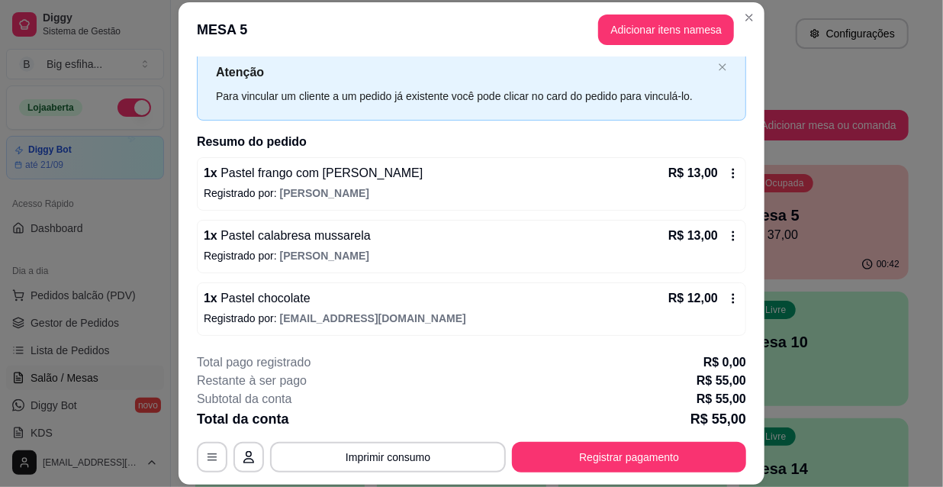
scroll to position [193, 0]
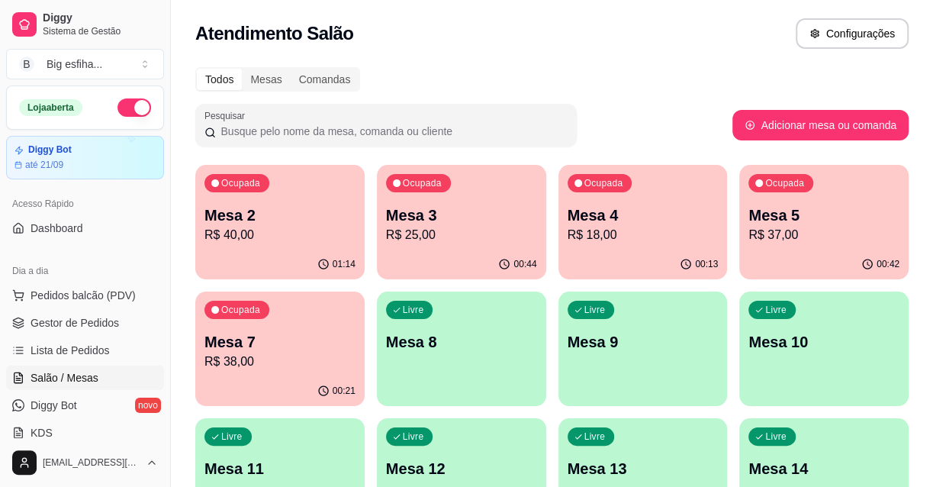
click at [244, 377] on div "00:21" at bounding box center [279, 391] width 169 height 30
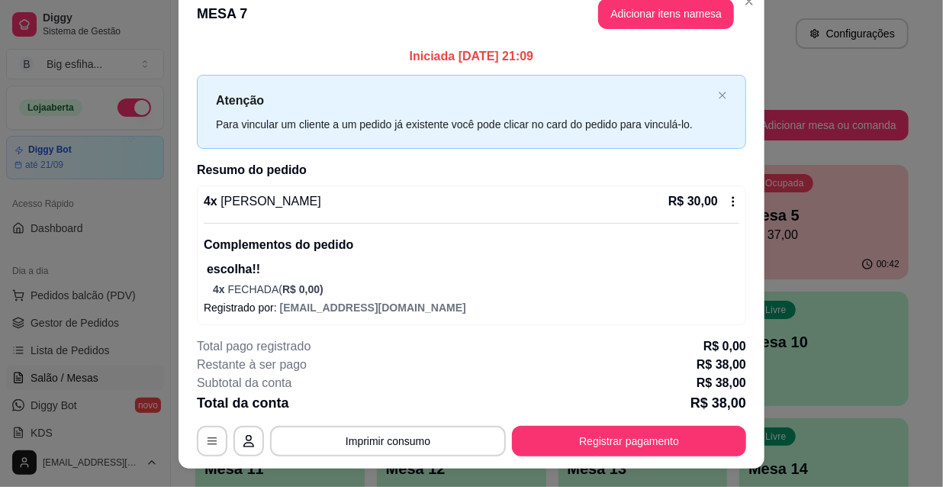
scroll to position [0, 0]
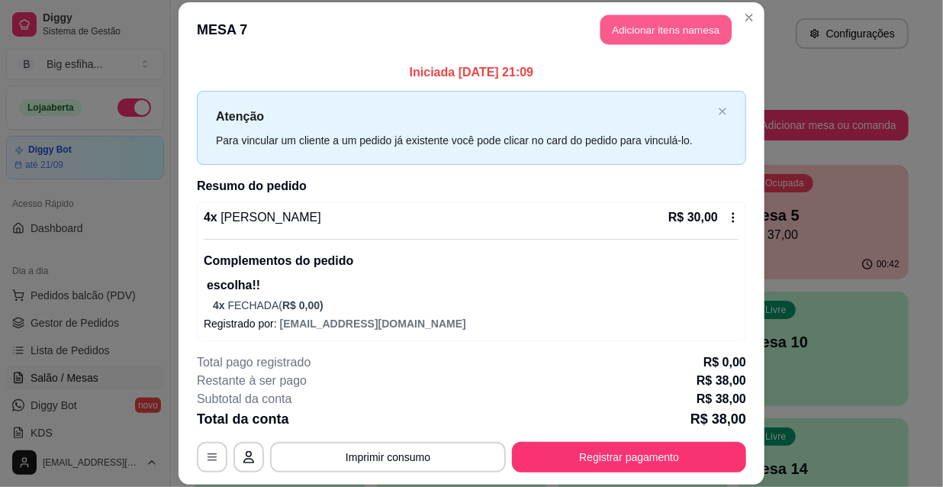
click at [646, 37] on button "Adicionar itens na mesa" at bounding box center [665, 30] width 131 height 30
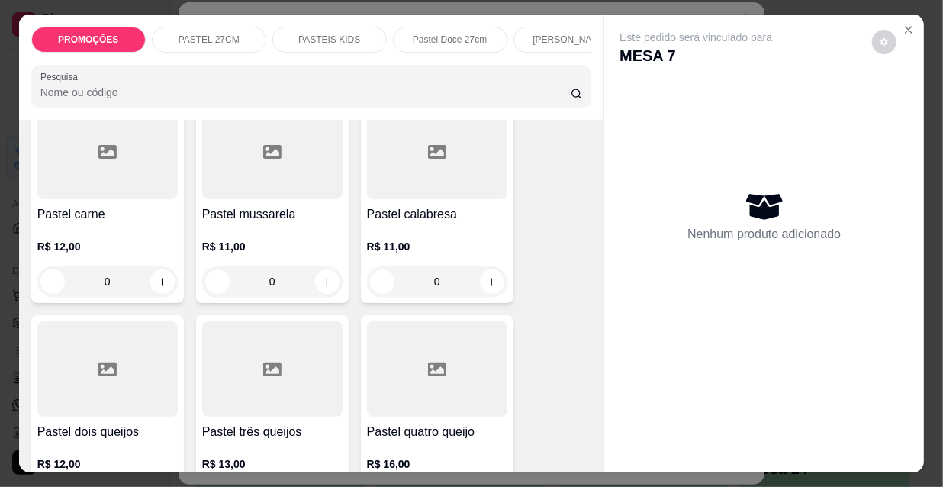
scroll to position [346, 0]
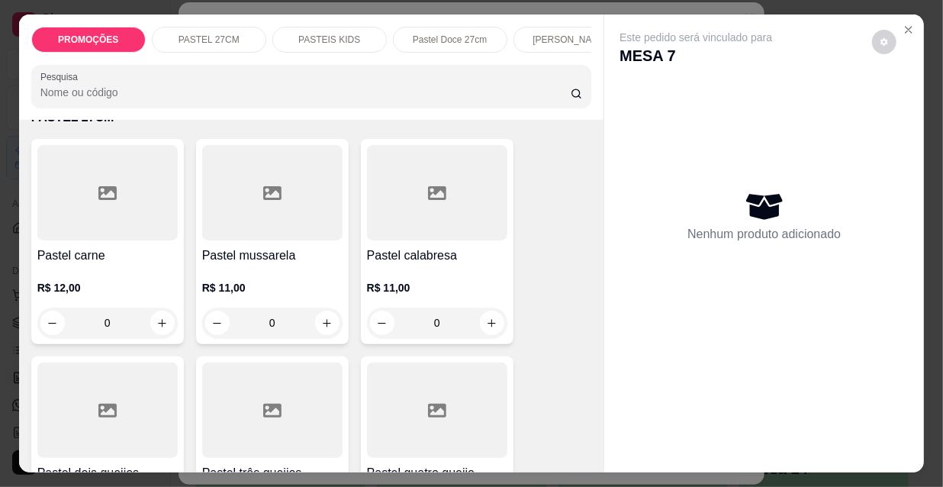
click at [116, 277] on div "R$ 12,00 0" at bounding box center [107, 301] width 140 height 73
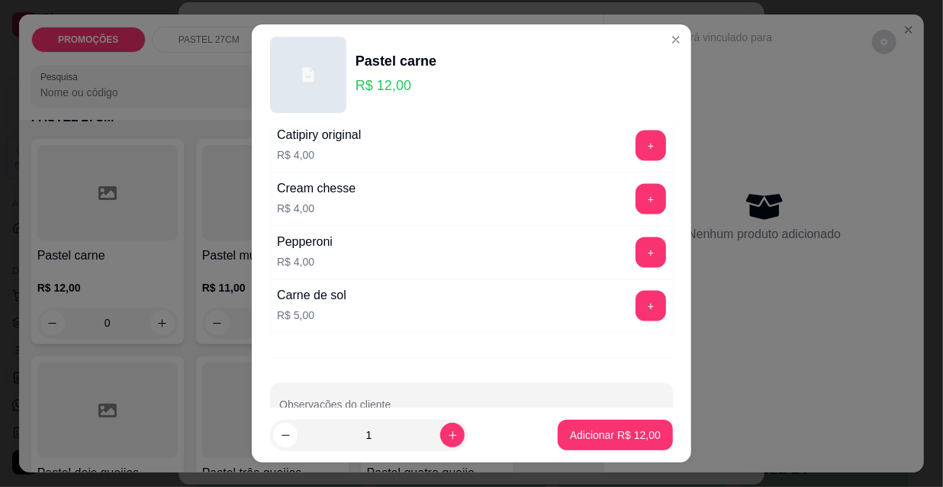
scroll to position [1005, 0]
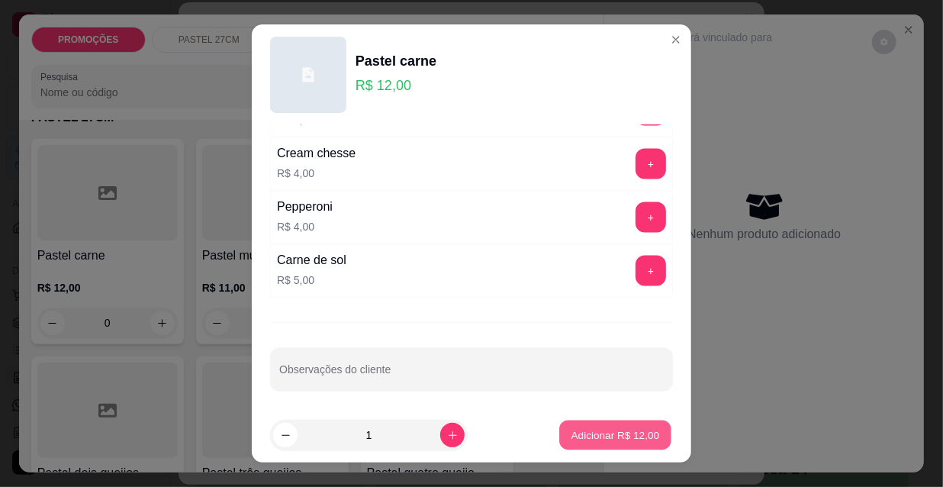
click at [608, 441] on p "Adicionar R$ 12,00" at bounding box center [615, 434] width 88 height 14
type input "1"
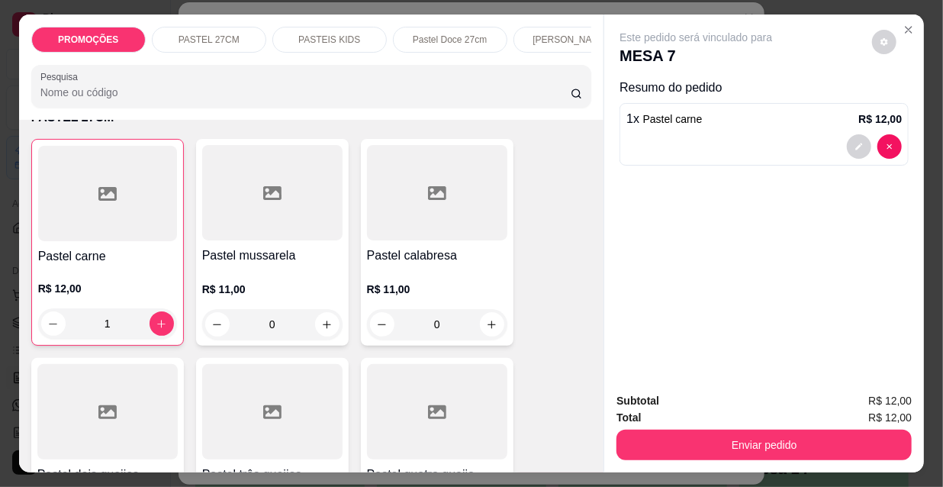
click at [433, 38] on p "Pastel Doce 27cm" at bounding box center [450, 40] width 74 height 12
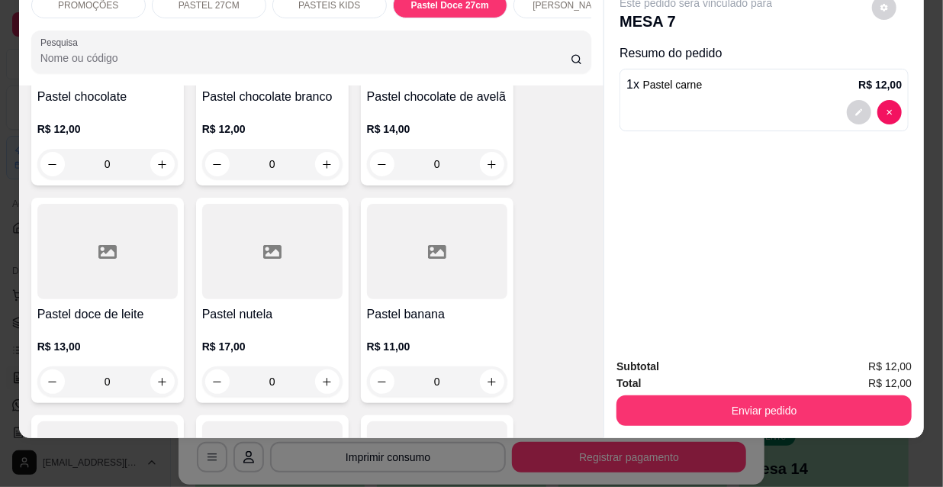
scroll to position [6381, 0]
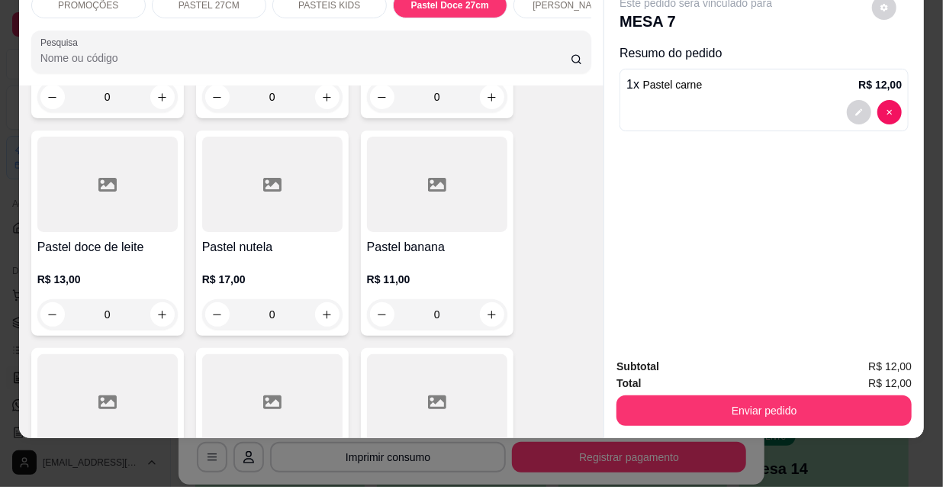
click at [397, 238] on h4 "Pastel banana" at bounding box center [437, 247] width 140 height 18
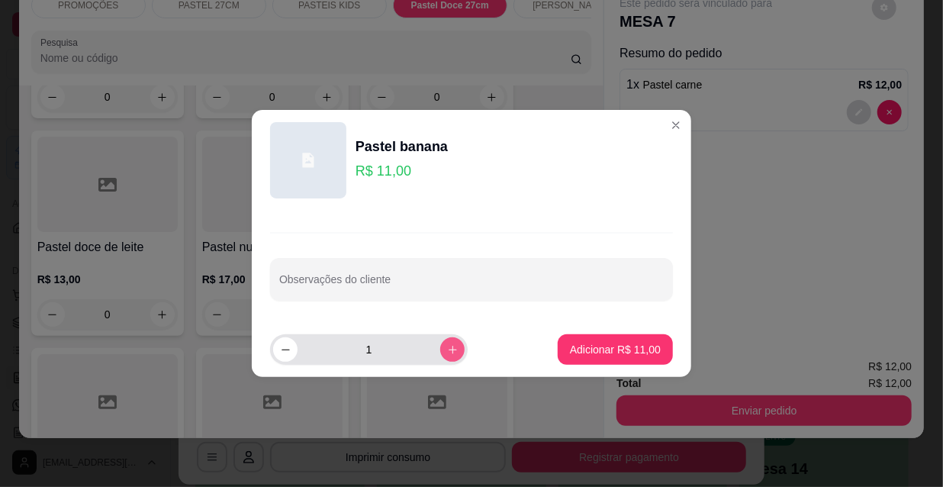
click at [447, 348] on icon "increase-product-quantity" at bounding box center [452, 349] width 11 height 11
type input "2"
click at [665, 352] on footer "2 Adicionar R$ 22,00" at bounding box center [471, 349] width 439 height 55
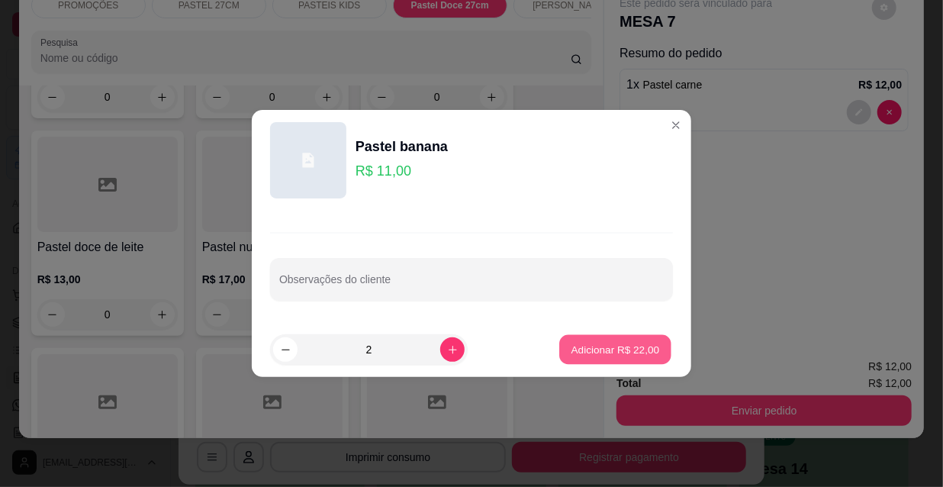
click at [612, 342] on p "Adicionar R$ 22,00" at bounding box center [615, 349] width 88 height 14
type input "2"
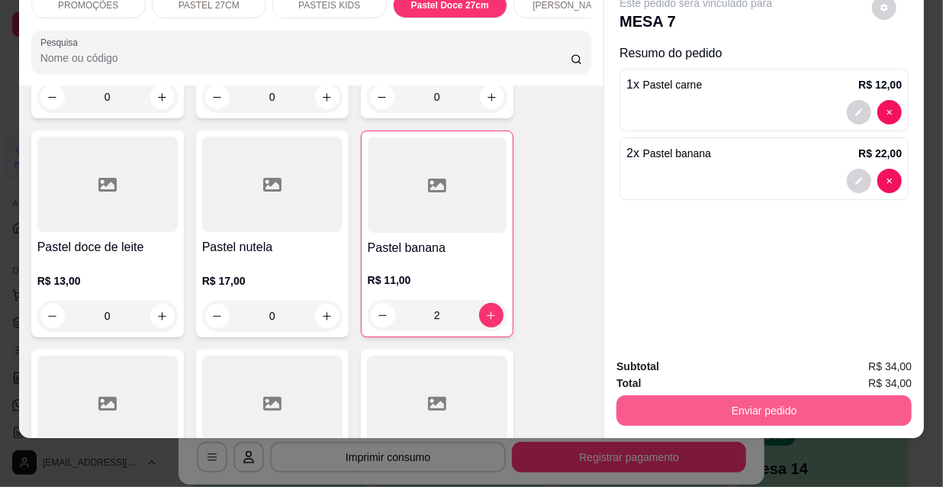
click at [747, 395] on button "Enviar pedido" at bounding box center [763, 410] width 295 height 31
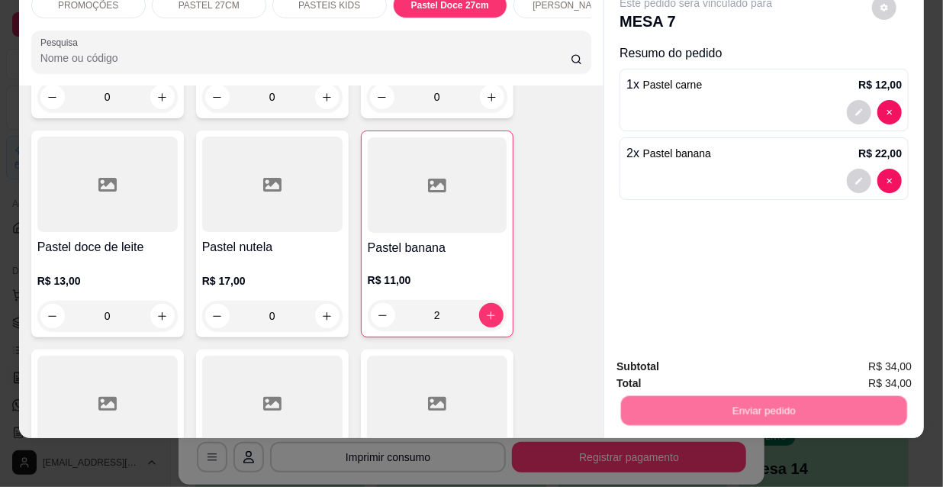
click at [703, 353] on button "Não registrar e enviar pedido" at bounding box center [714, 362] width 154 height 28
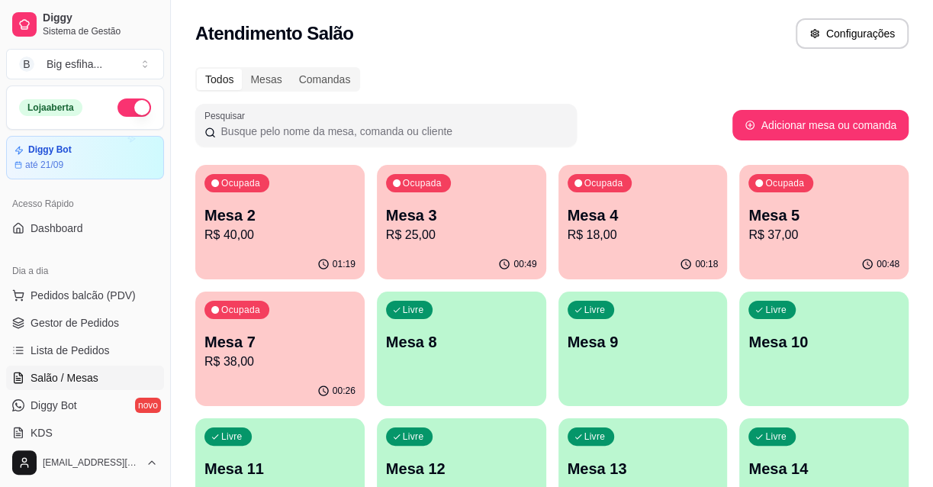
click at [538, 313] on div "Livre Mesa 8" at bounding box center [461, 339] width 169 height 96
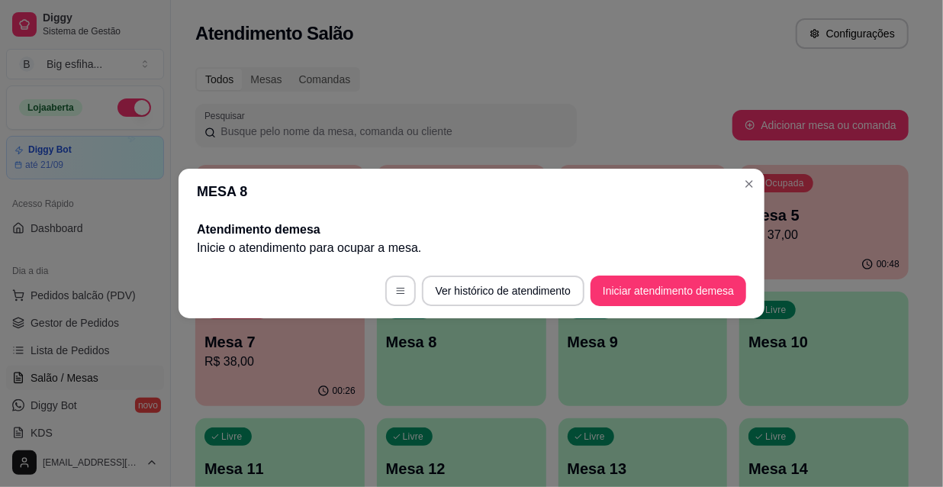
click at [690, 271] on footer "Ver histórico de atendimento Iniciar atendimento de mesa" at bounding box center [471, 290] width 586 height 55
click at [689, 276] on button "Iniciar atendimento de mesa" at bounding box center [668, 291] width 151 height 30
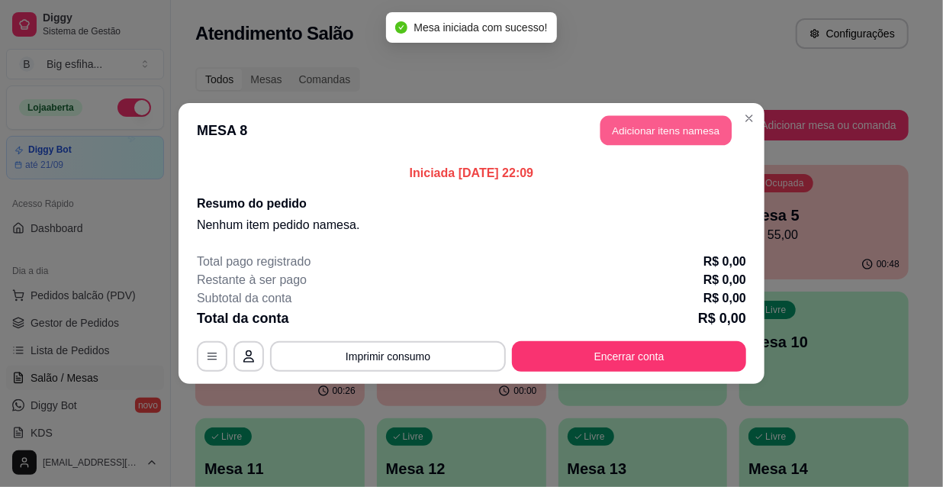
click at [654, 120] on button "Adicionar itens na mesa" at bounding box center [665, 131] width 131 height 30
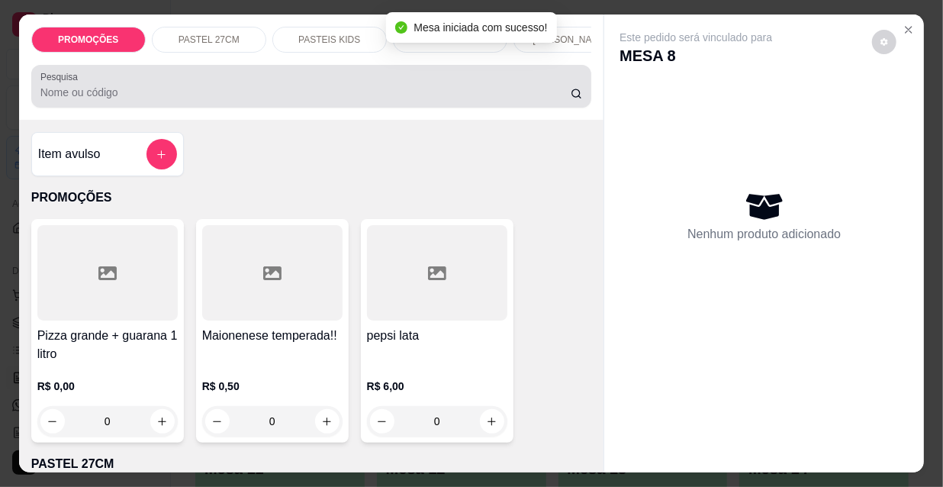
click at [286, 98] on input "Pesquisa" at bounding box center [305, 92] width 530 height 15
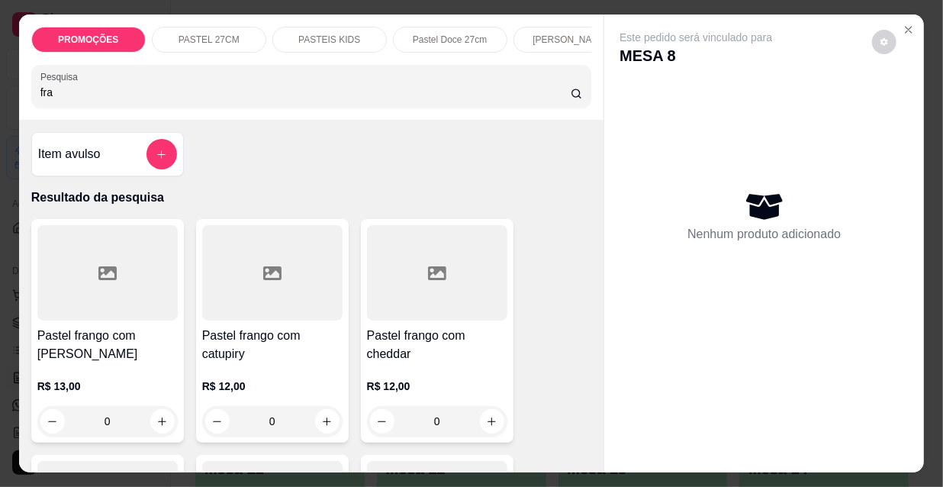
type input "fra"
click at [226, 330] on div "Pastel frango com catupiry R$ 12,00 0" at bounding box center [272, 330] width 153 height 223
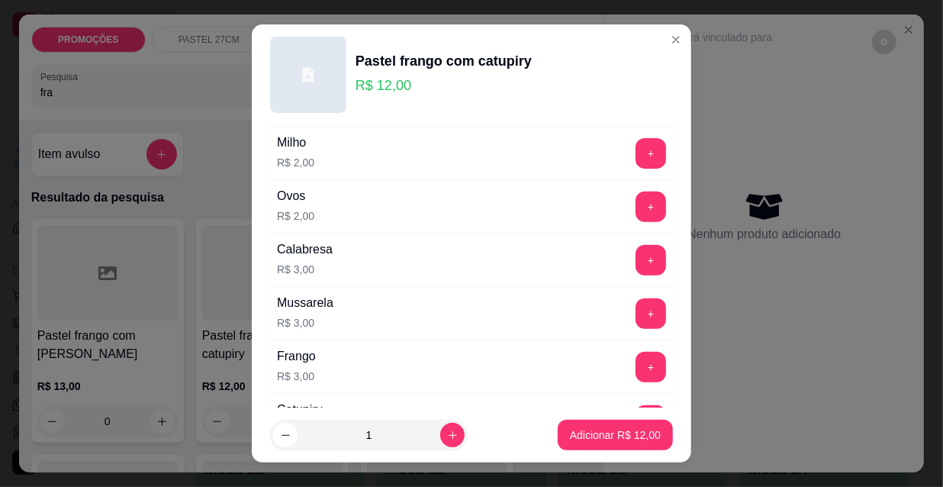
scroll to position [277, 0]
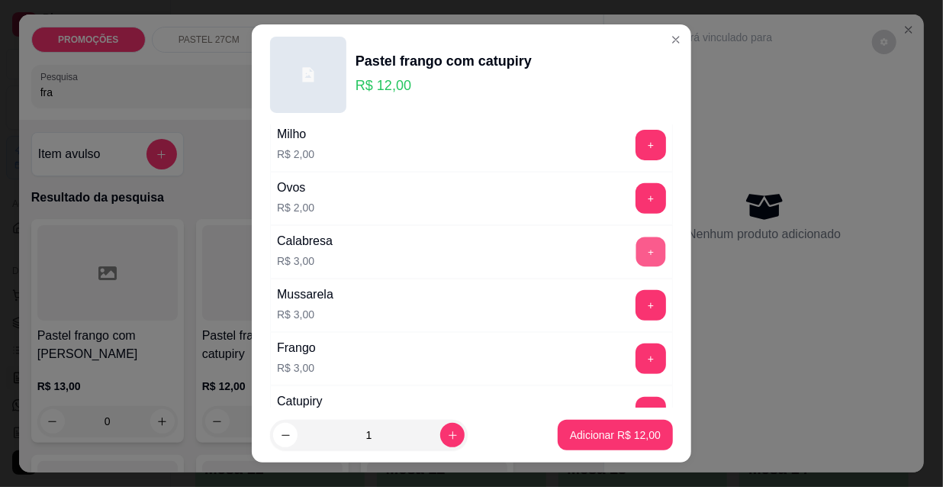
click at [636, 253] on button "+" at bounding box center [651, 252] width 30 height 30
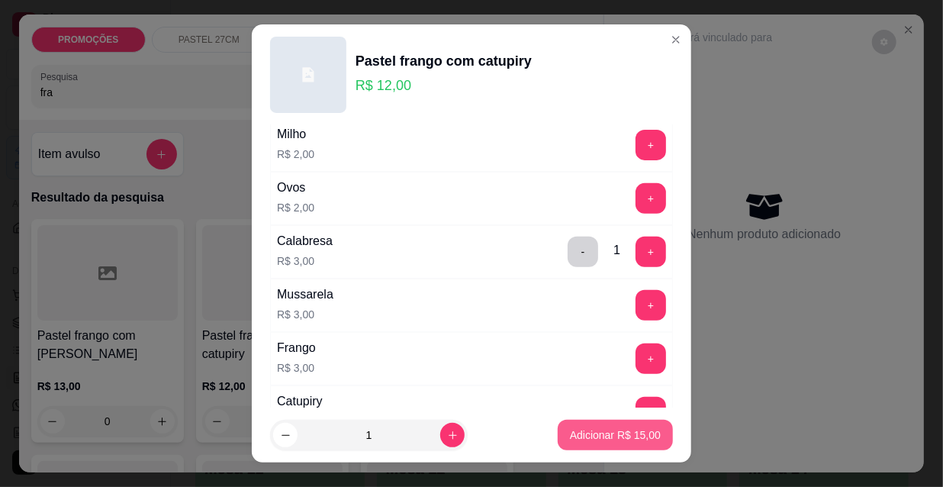
click at [625, 447] on button "Adicionar R$ 15,00" at bounding box center [614, 434] width 115 height 31
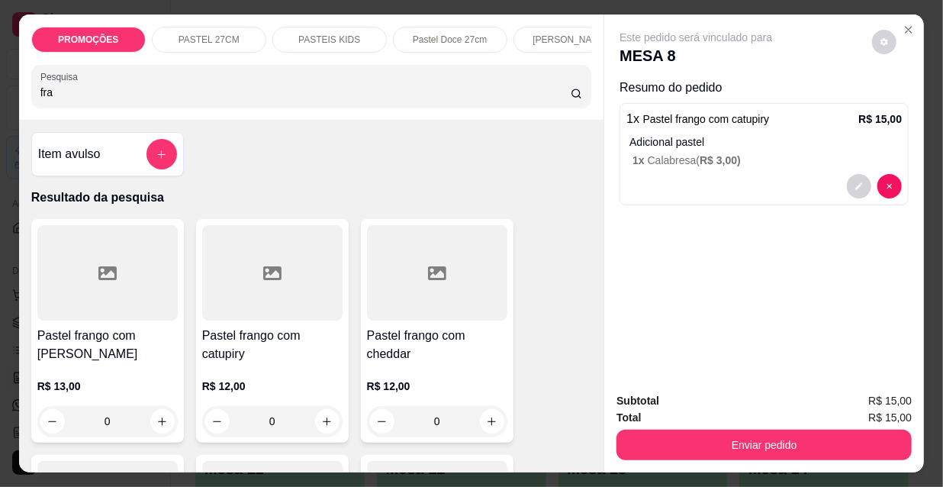
click at [545, 34] on p "[PERSON_NAME]" at bounding box center [569, 40] width 75 height 12
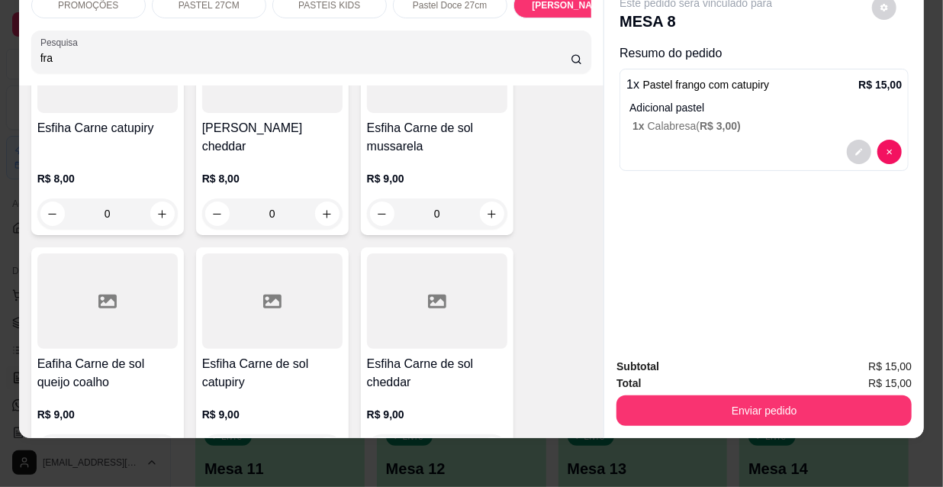
scroll to position [9865, 0]
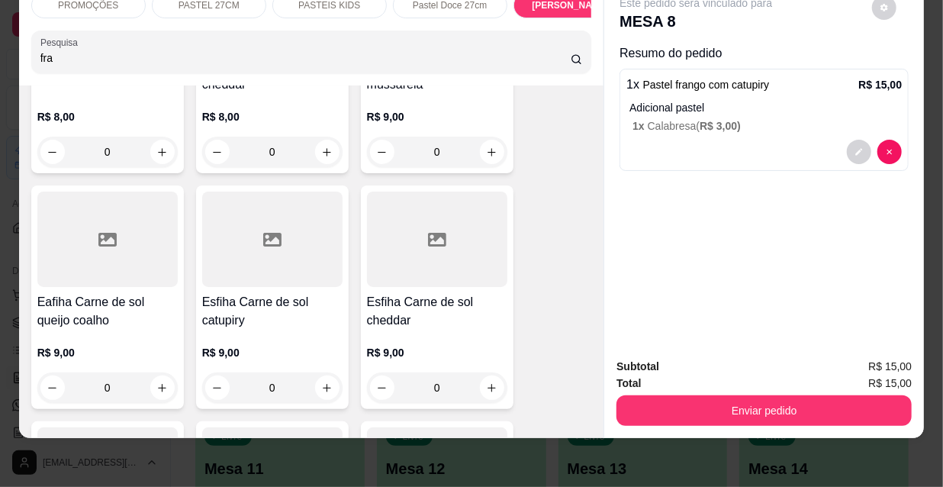
click at [283, 293] on h4 "Esfiha Carne de sol catupiry" at bounding box center [272, 311] width 140 height 37
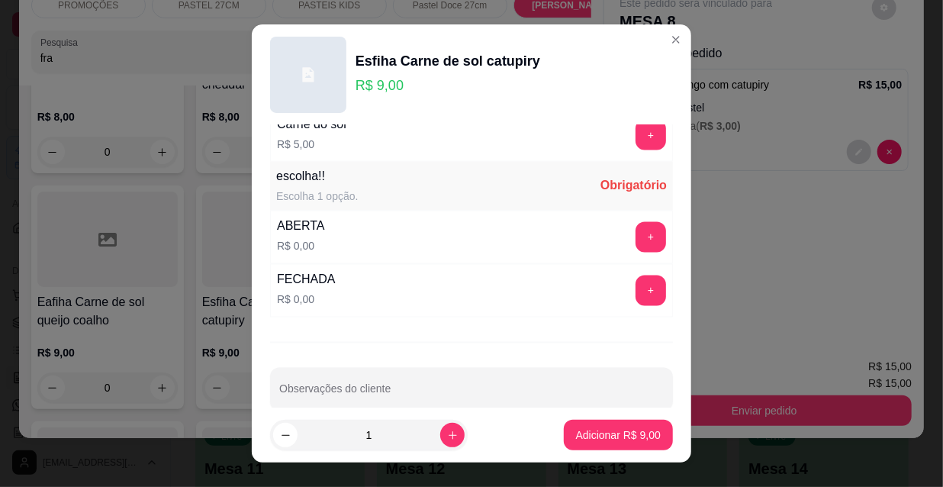
scroll to position [1267, 0]
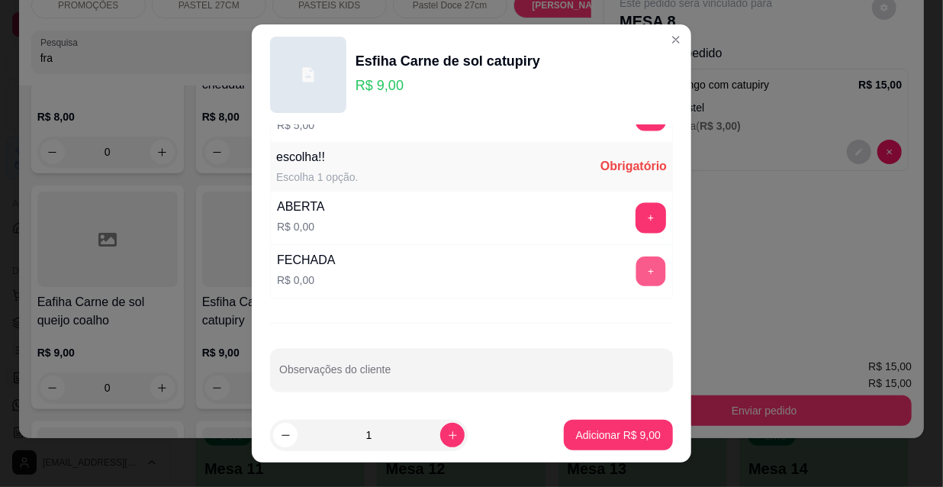
click at [636, 268] on button "+" at bounding box center [651, 272] width 30 height 30
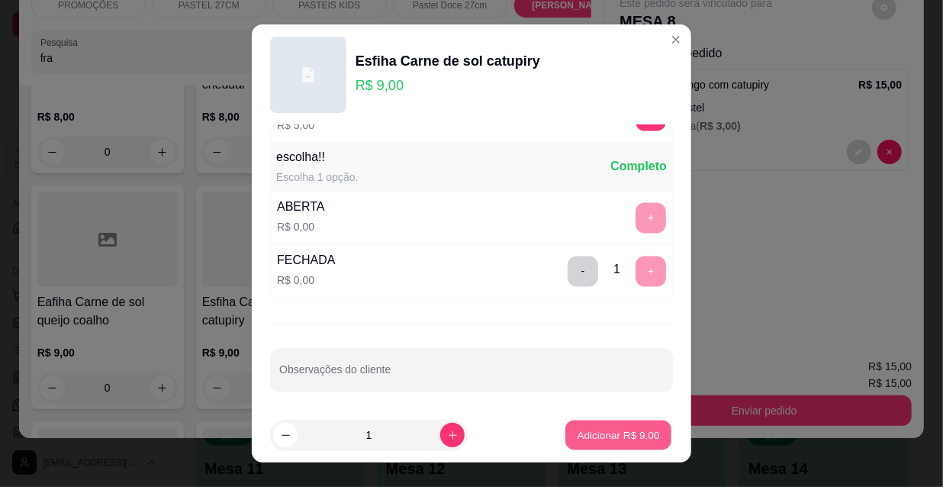
click at [637, 436] on p "Adicionar R$ 9,00" at bounding box center [617, 434] width 82 height 14
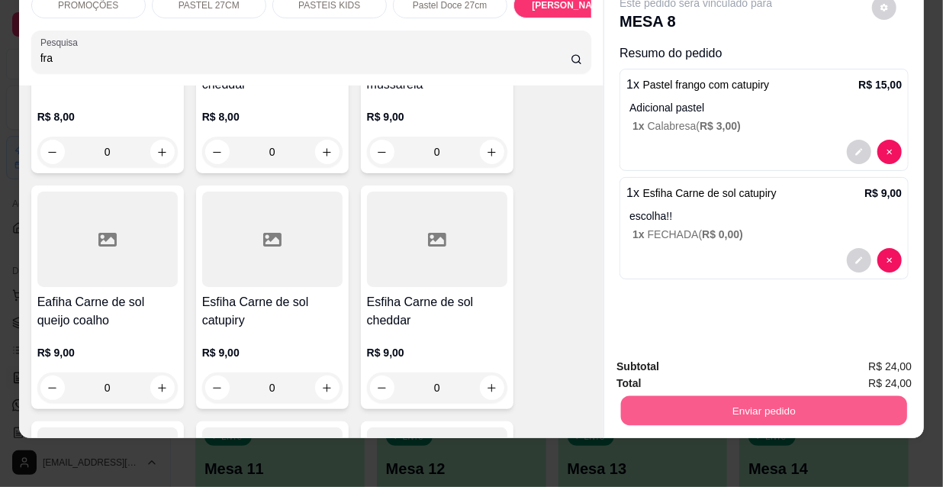
click at [715, 395] on button "Enviar pedido" at bounding box center [764, 410] width 286 height 30
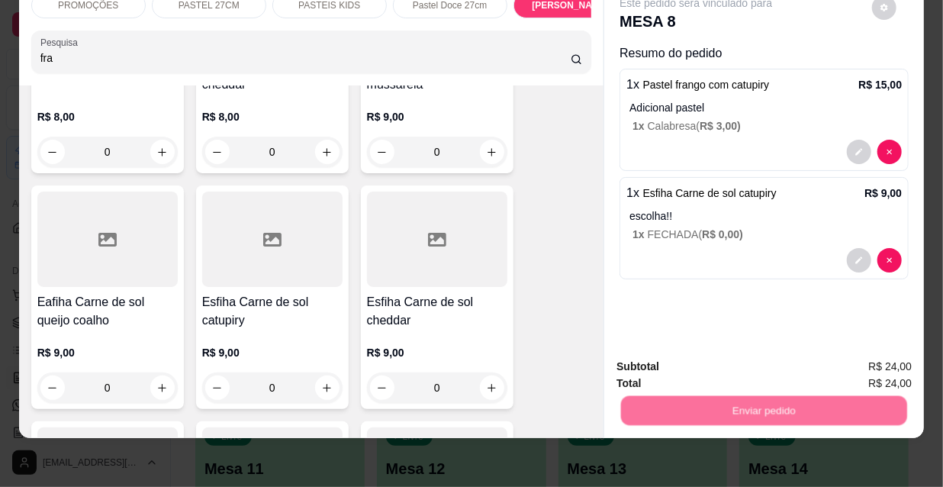
click at [715, 360] on button "Não registrar e enviar pedido" at bounding box center [714, 362] width 154 height 28
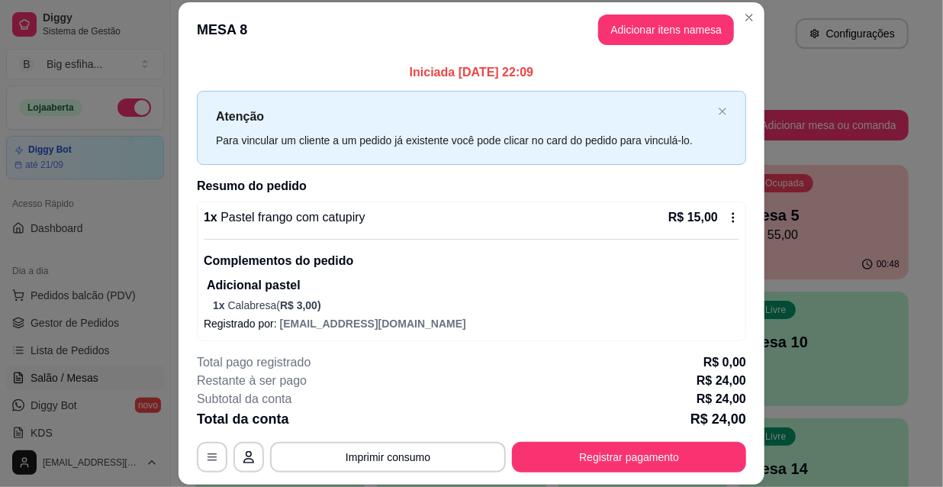
scroll to position [154, 0]
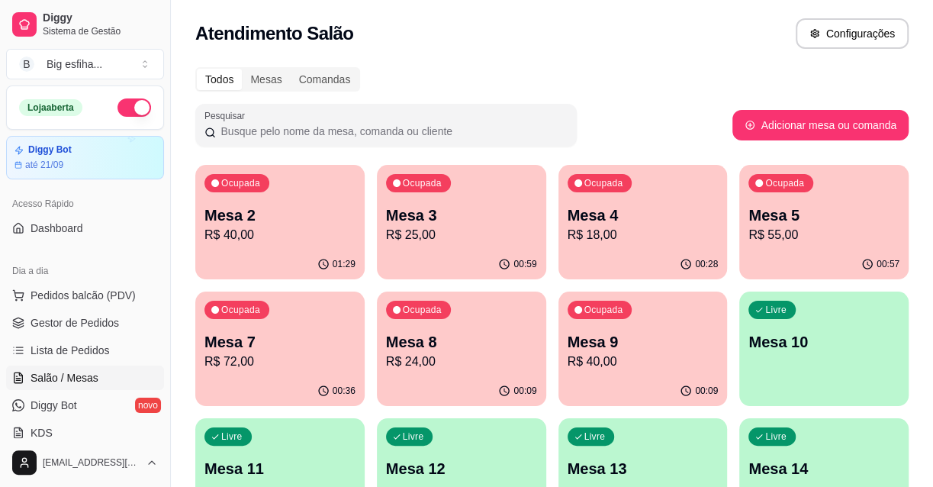
click at [814, 355] on div "Livre Mesa 10" at bounding box center [823, 339] width 169 height 96
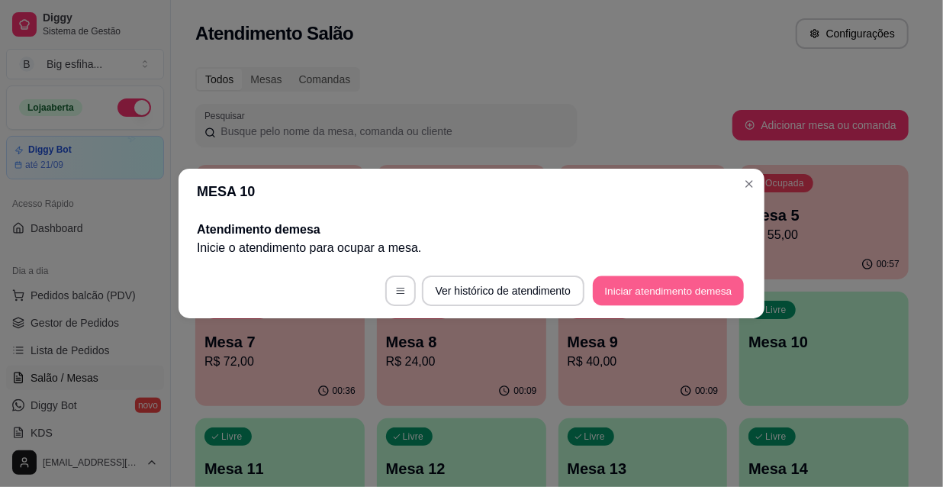
click at [718, 291] on button "Iniciar atendimento de mesa" at bounding box center [668, 291] width 151 height 30
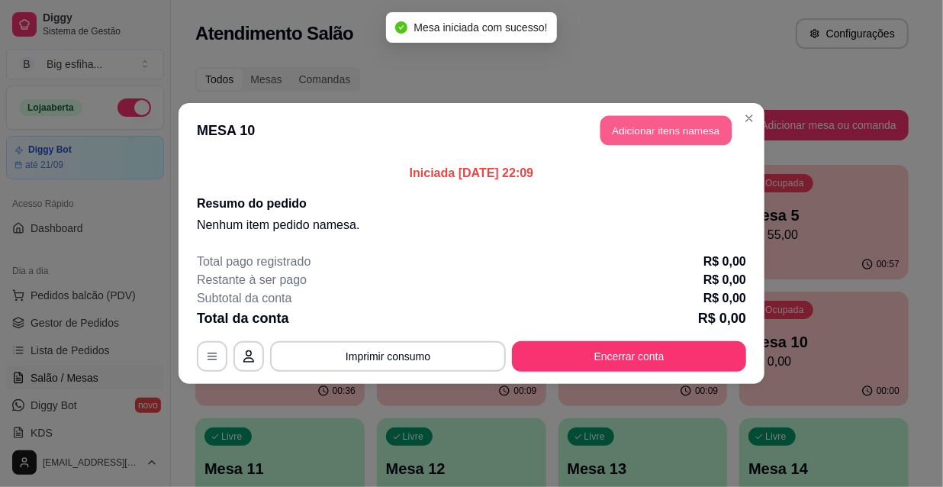
click at [667, 116] on button "Adicionar itens na mesa" at bounding box center [665, 131] width 131 height 30
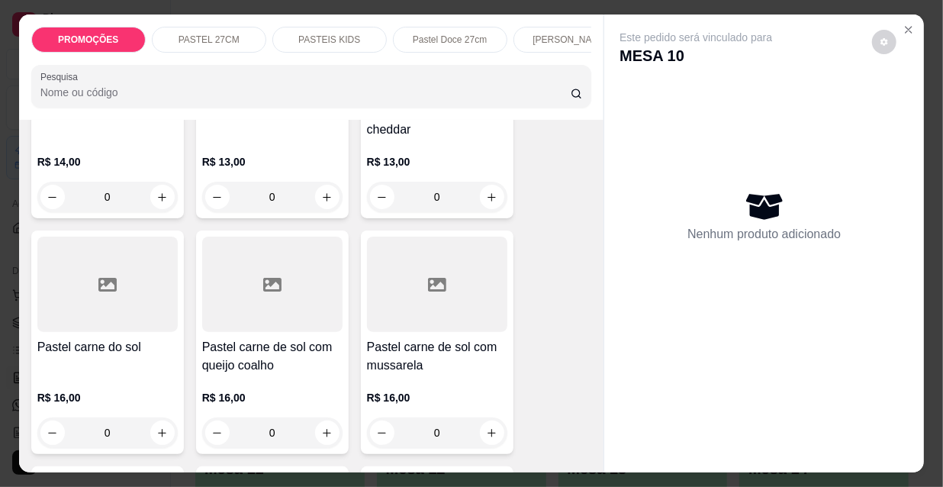
scroll to position [1871, 0]
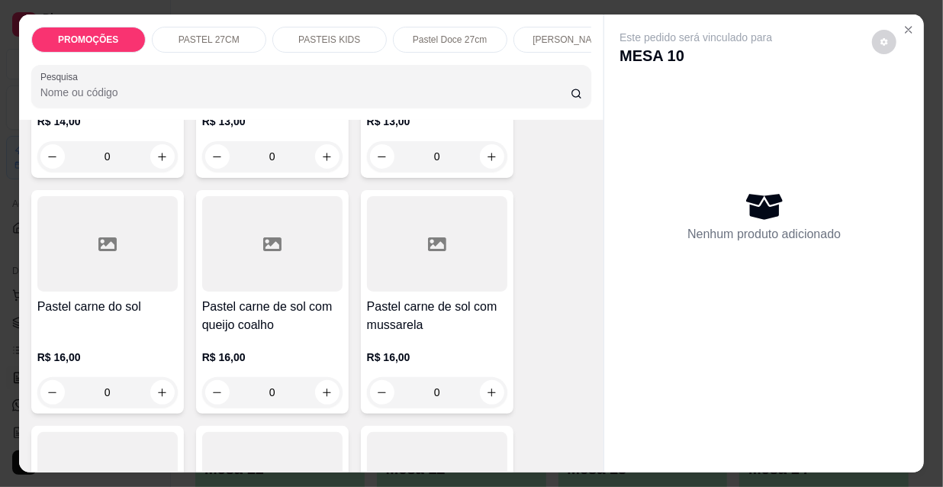
click at [287, 297] on h4 "Pastel carne de sol com queijo coalho" at bounding box center [272, 315] width 140 height 37
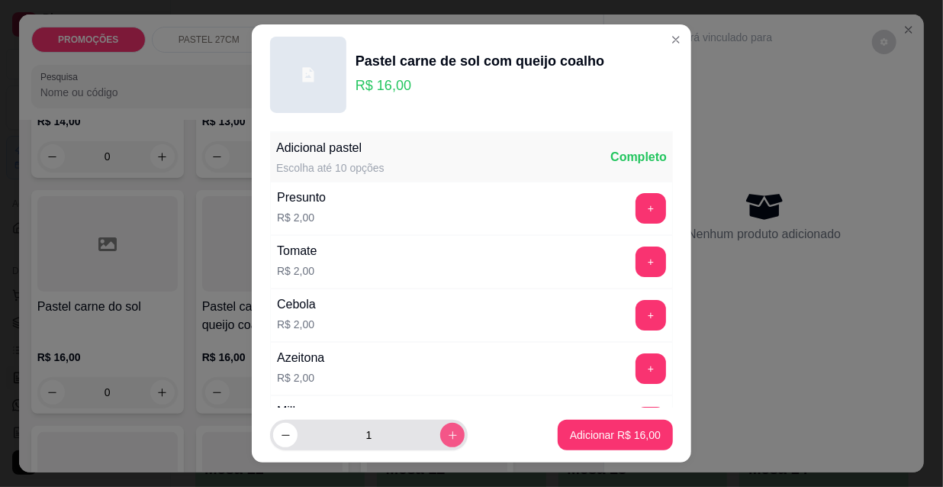
click at [440, 427] on button "increase-product-quantity" at bounding box center [452, 434] width 24 height 24
type input "2"
click at [611, 442] on p "Adicionar R$ 32,00" at bounding box center [615, 434] width 91 height 15
type input "2"
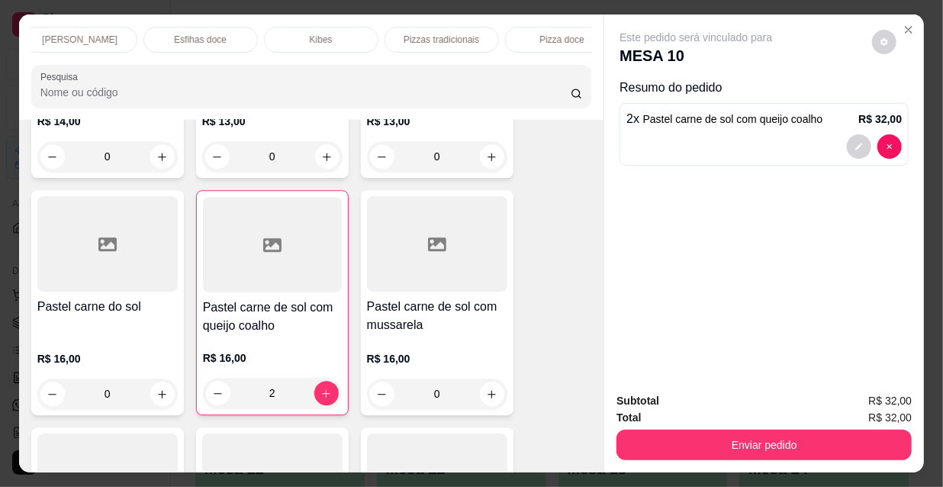
scroll to position [0, 878]
click at [405, 40] on div "Refrigerante" at bounding box center [415, 40] width 114 height 26
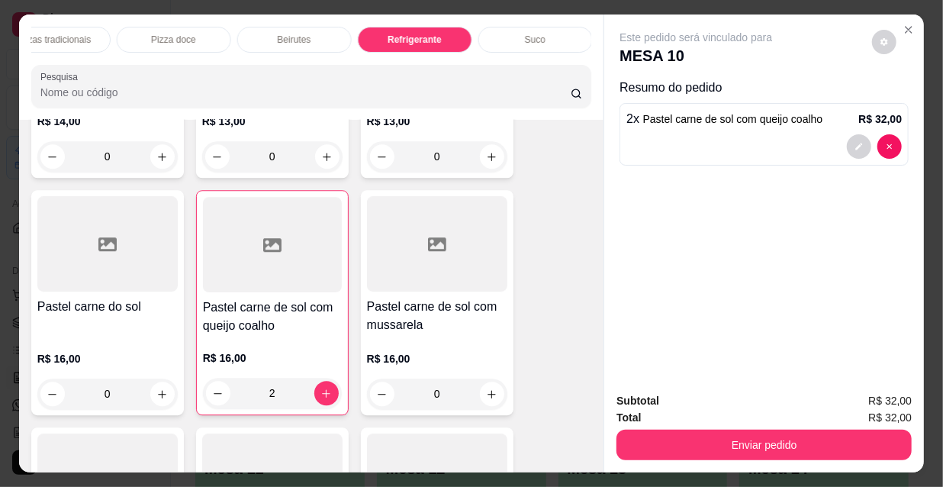
scroll to position [39, 0]
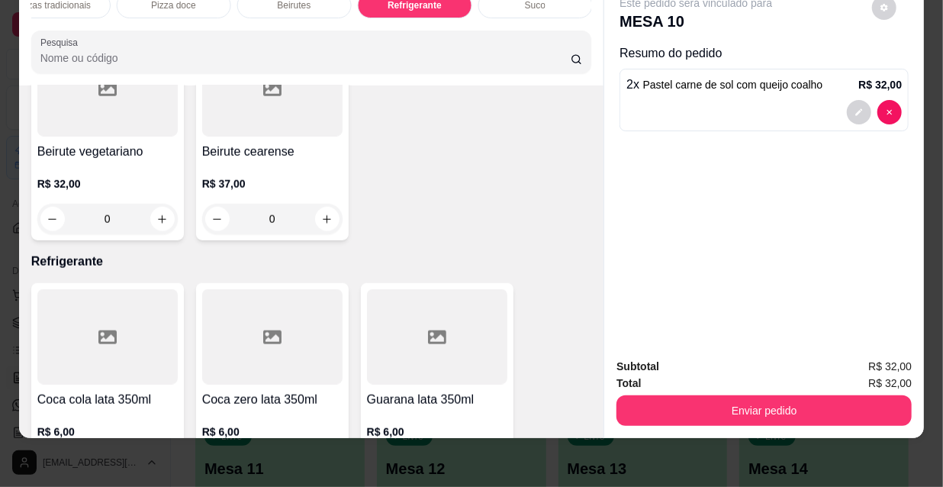
click at [153, 454] on button "increase-product-quantity" at bounding box center [162, 466] width 24 height 24
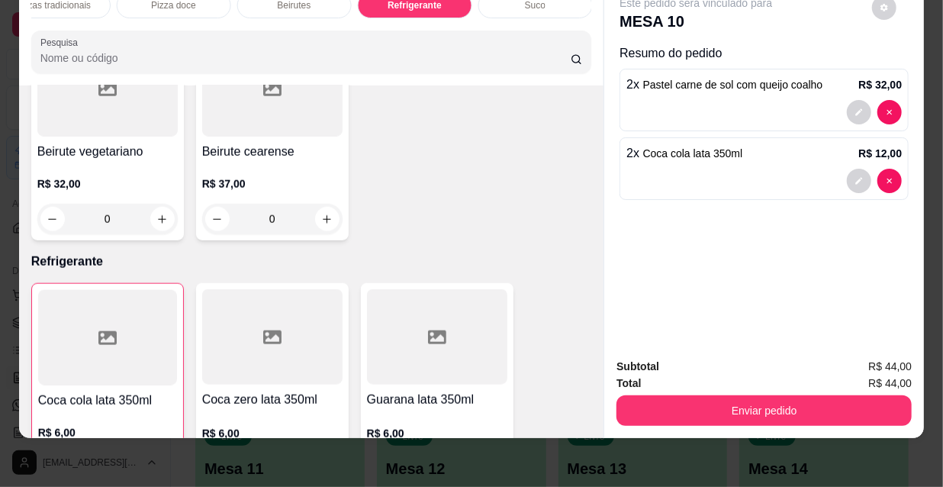
type input "2"
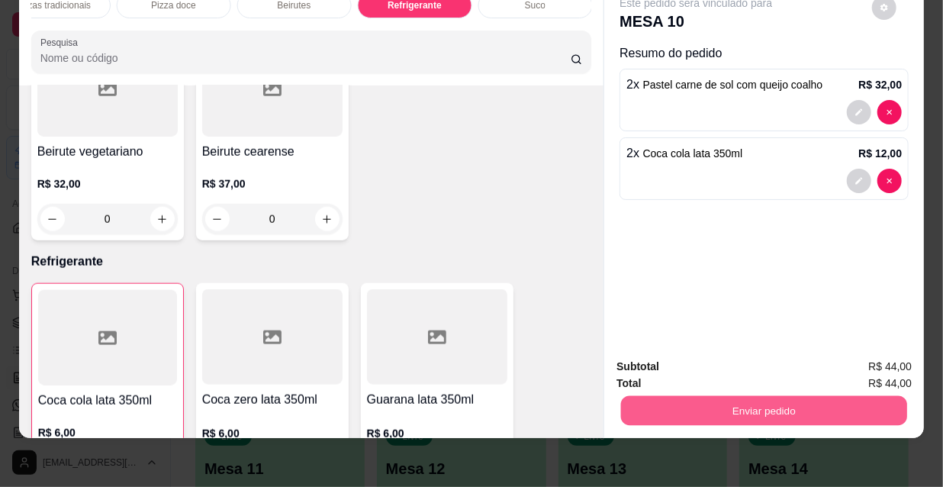
click at [794, 397] on button "Enviar pedido" at bounding box center [764, 410] width 286 height 30
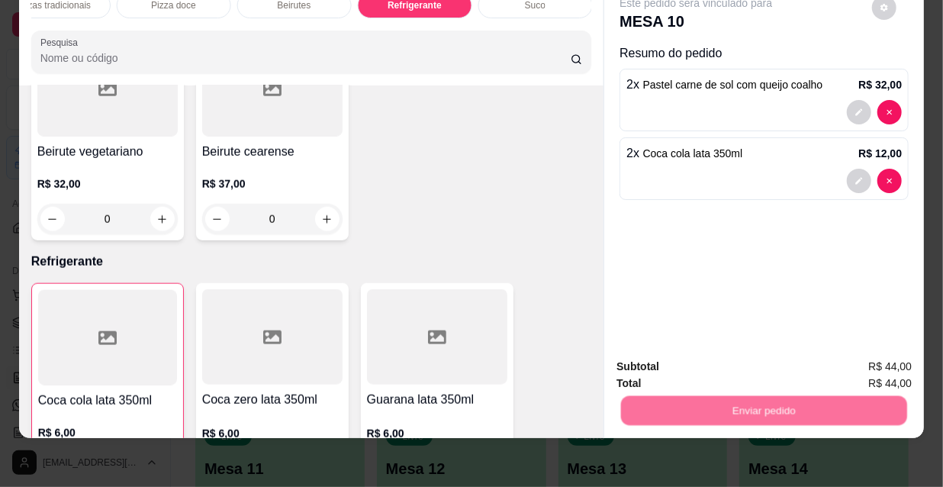
click at [699, 363] on button "Não registrar e enviar pedido" at bounding box center [714, 362] width 154 height 28
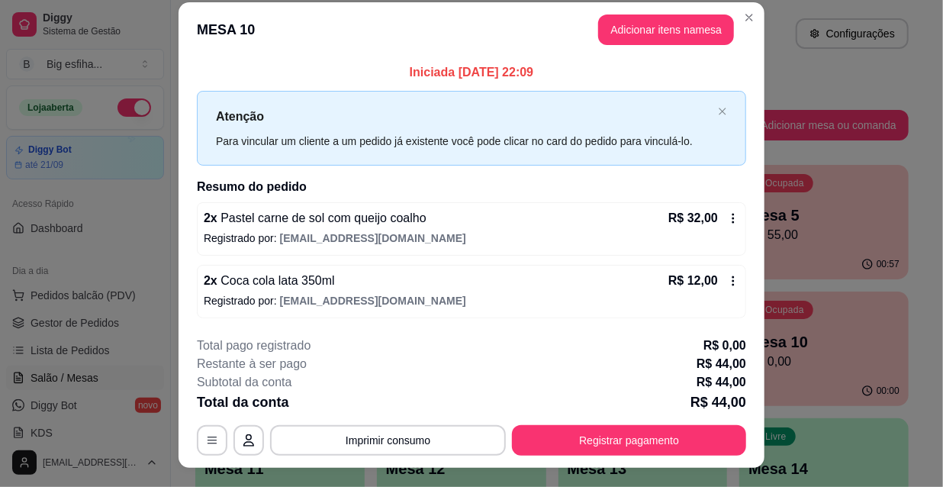
scroll to position [37, 0]
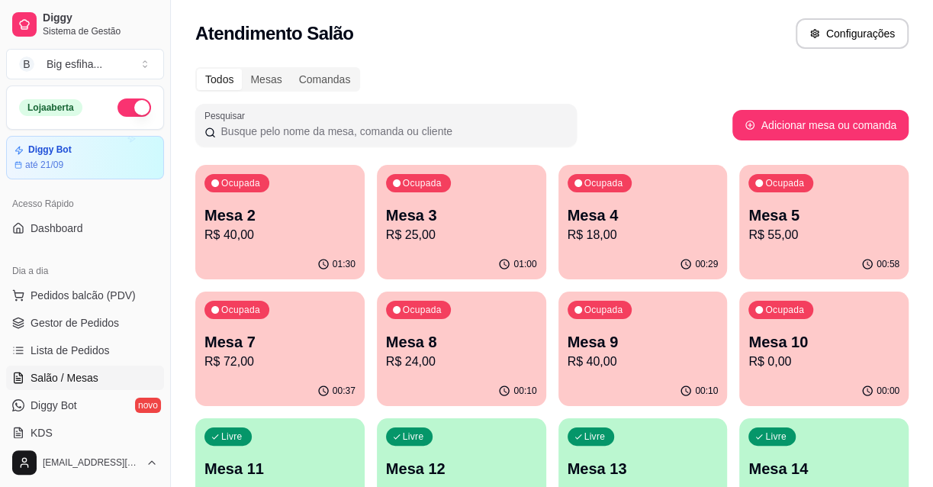
click at [502, 240] on p "R$ 25,00" at bounding box center [461, 235] width 151 height 18
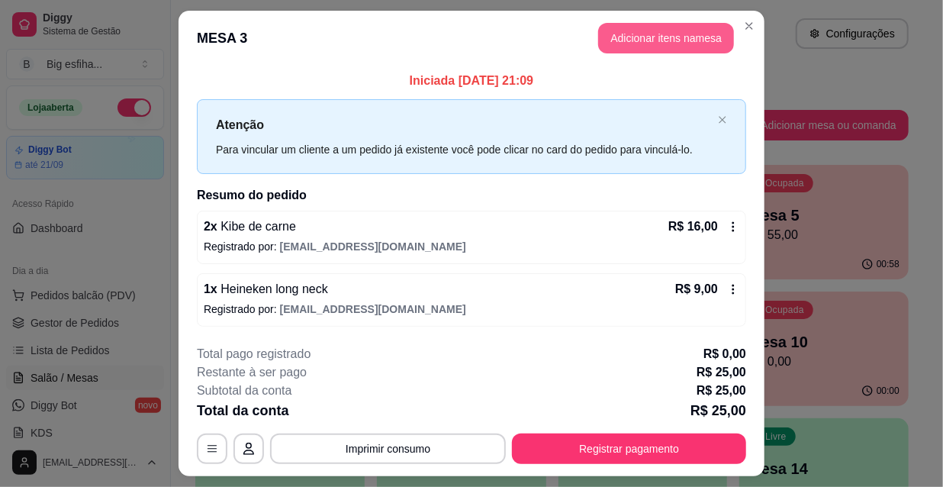
scroll to position [0, 0]
click at [650, 30] on button "Adicionar itens na mesa" at bounding box center [666, 38] width 136 height 31
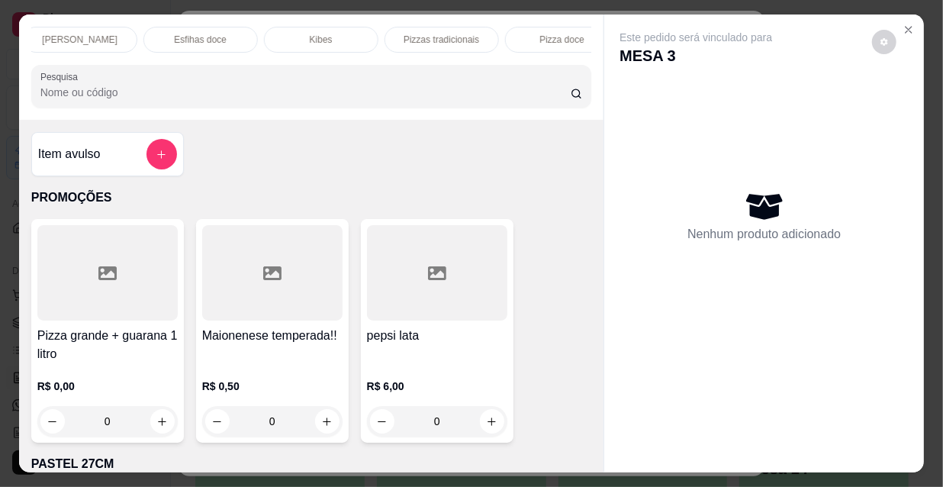
scroll to position [0, 878]
click at [436, 38] on div "Refrigerante" at bounding box center [415, 40] width 114 height 26
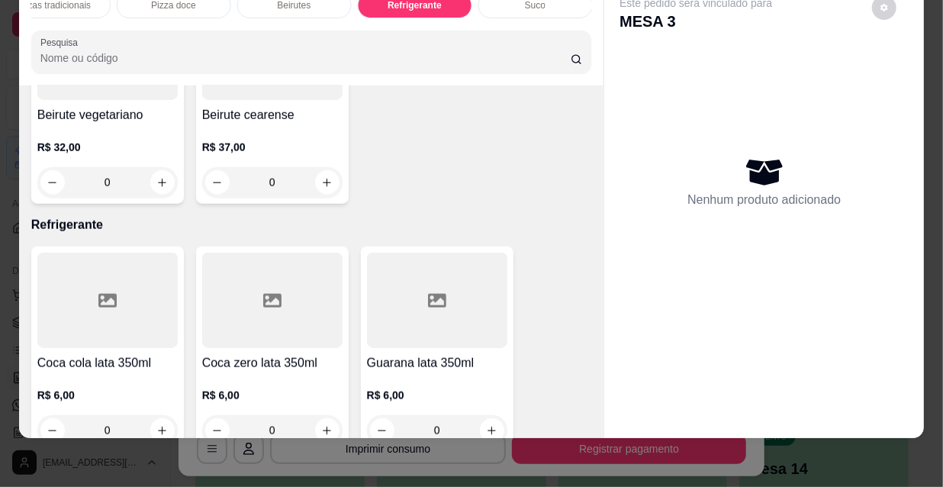
scroll to position [13812, 0]
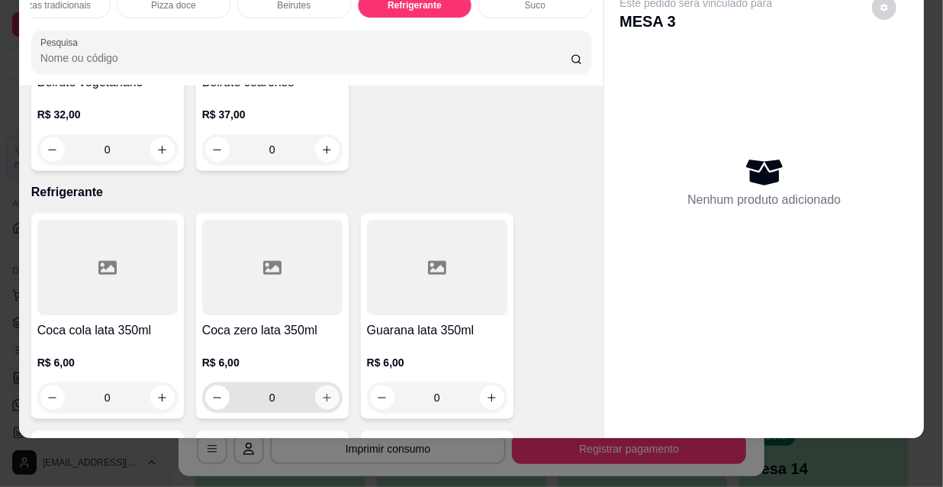
click at [328, 385] on button "increase-product-quantity" at bounding box center [327, 397] width 24 height 24
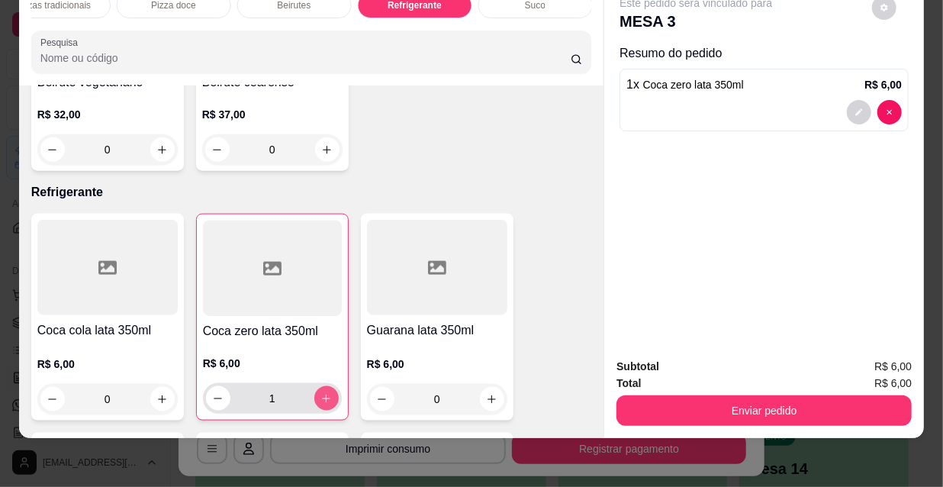
type input "1"
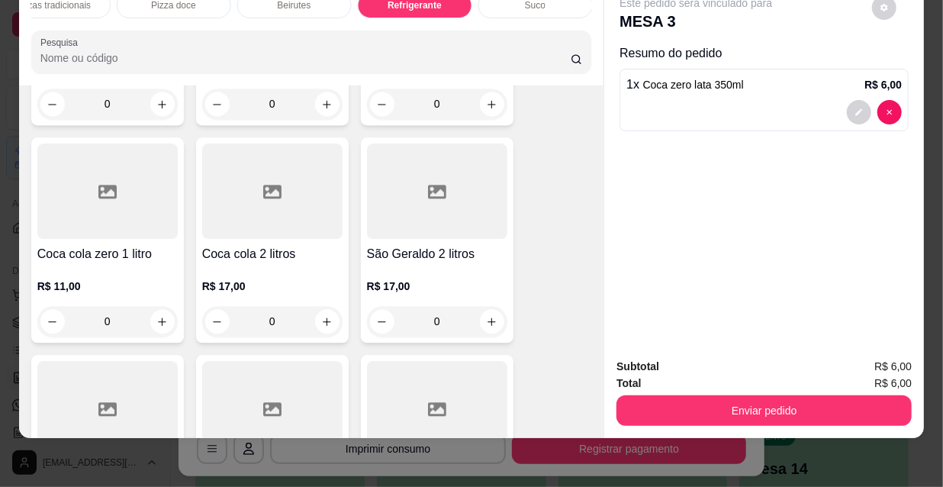
scroll to position [14714, 0]
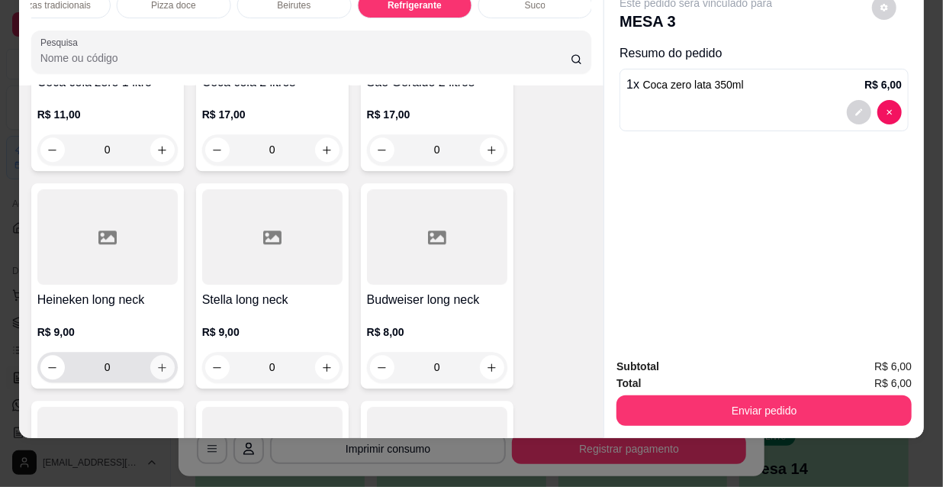
click at [158, 361] on icon "increase-product-quantity" at bounding box center [161, 366] width 11 height 11
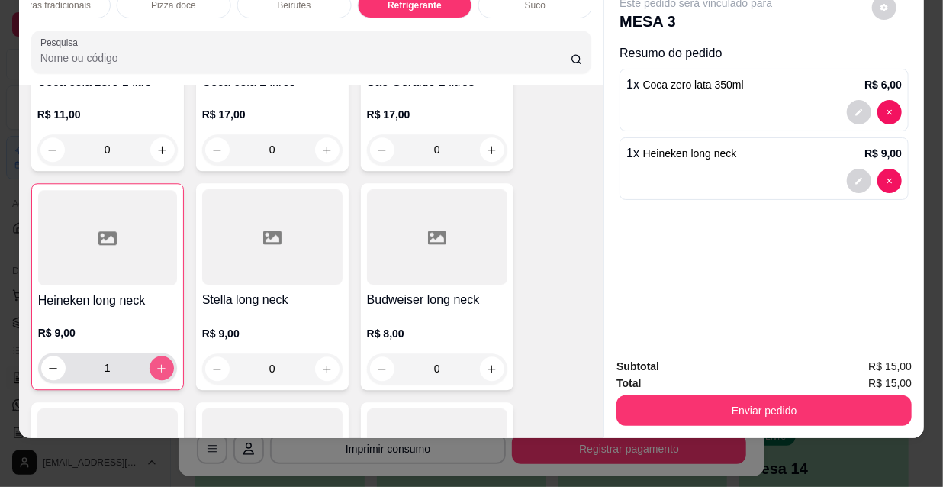
type input "1"
click at [320, 355] on button "increase-product-quantity" at bounding box center [327, 367] width 24 height 24
type input "1"
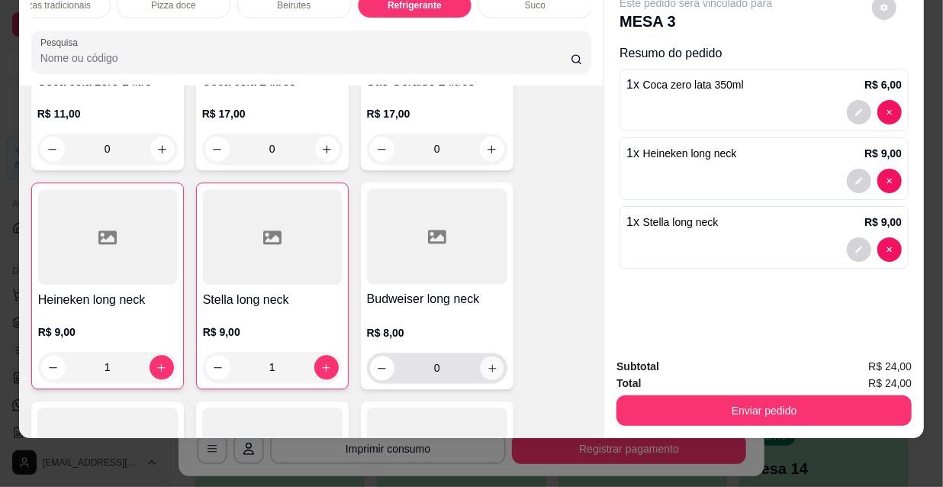
click at [488, 356] on button "increase-product-quantity" at bounding box center [492, 368] width 24 height 24
type input "1"
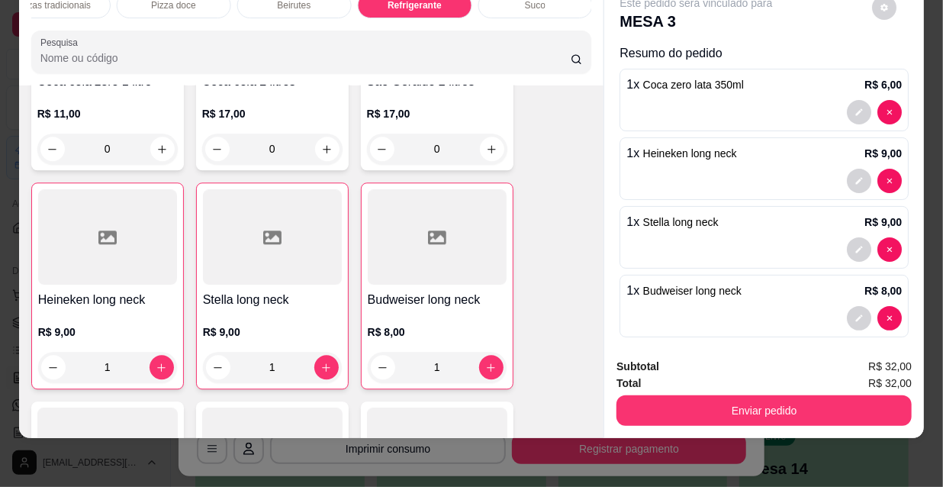
scroll to position [14784, 0]
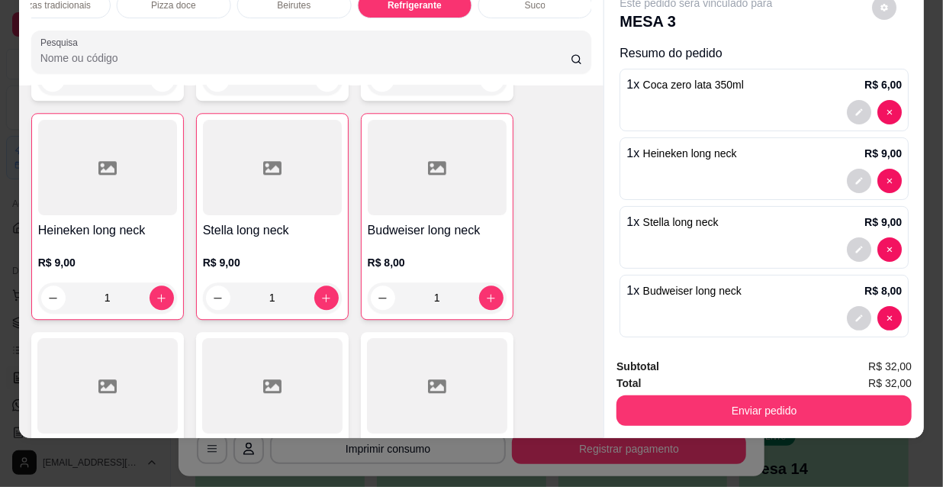
type input "1"
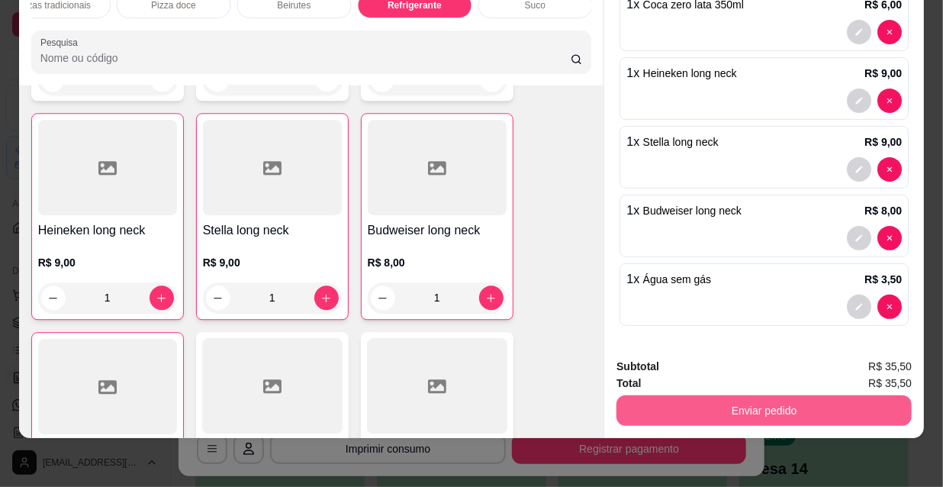
click at [747, 400] on button "Enviar pedido" at bounding box center [763, 410] width 295 height 31
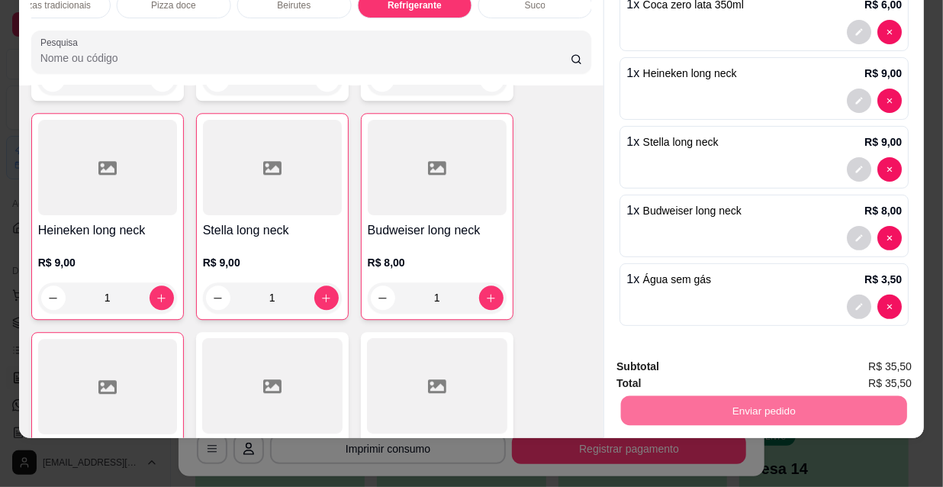
click at [708, 360] on button "Não registrar e enviar pedido" at bounding box center [714, 362] width 159 height 29
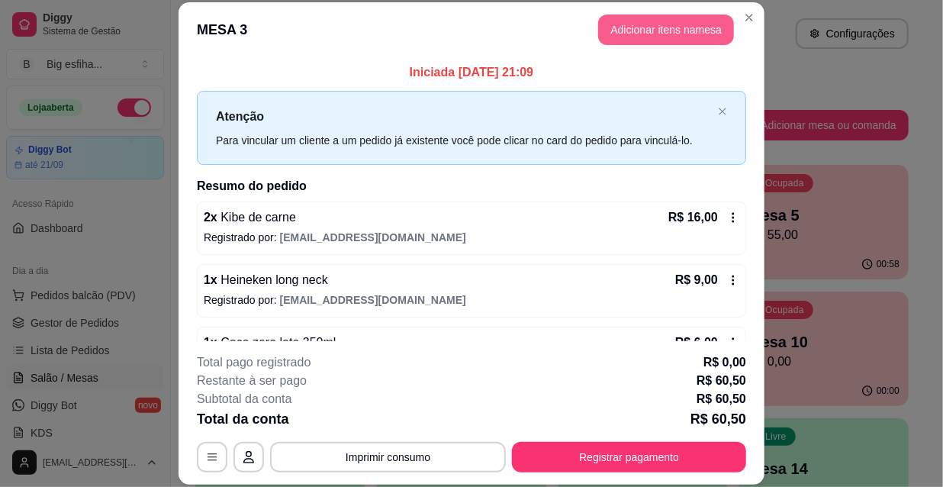
click at [670, 24] on button "Adicionar itens na mesa" at bounding box center [666, 29] width 136 height 31
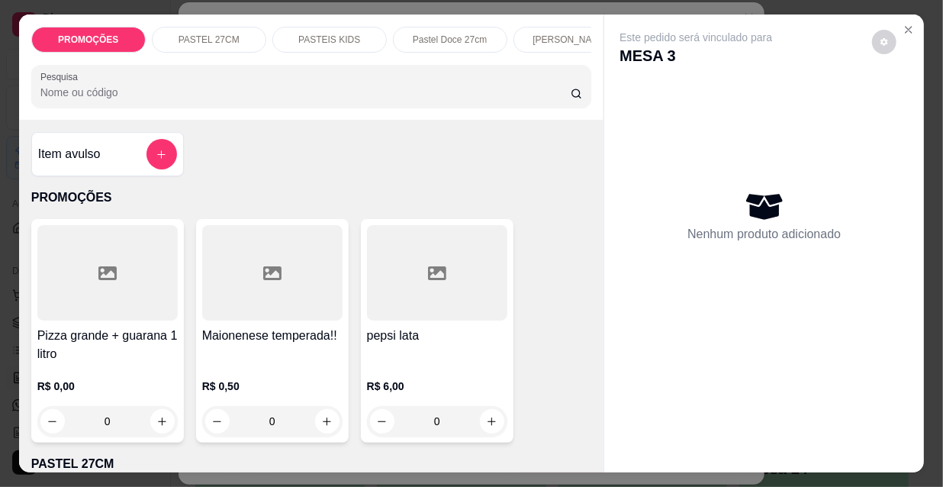
scroll to position [0, 878]
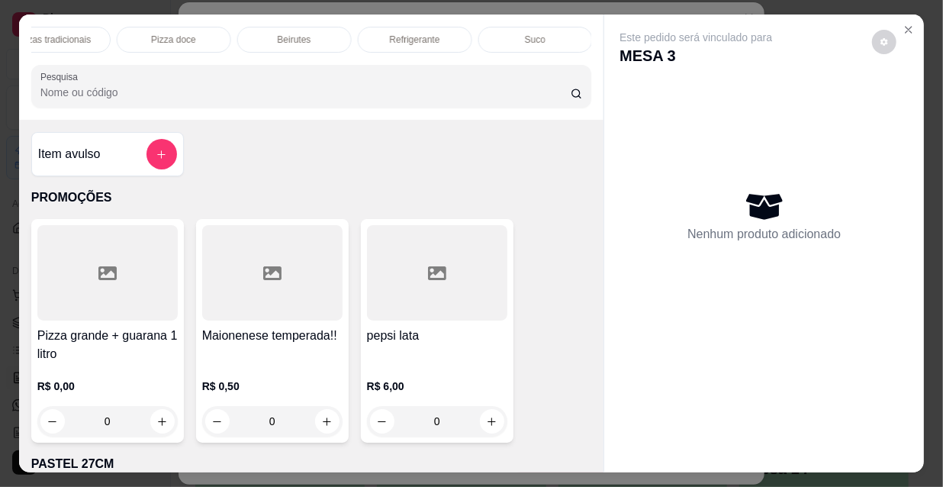
click at [403, 43] on div "Refrigerante" at bounding box center [415, 40] width 114 height 26
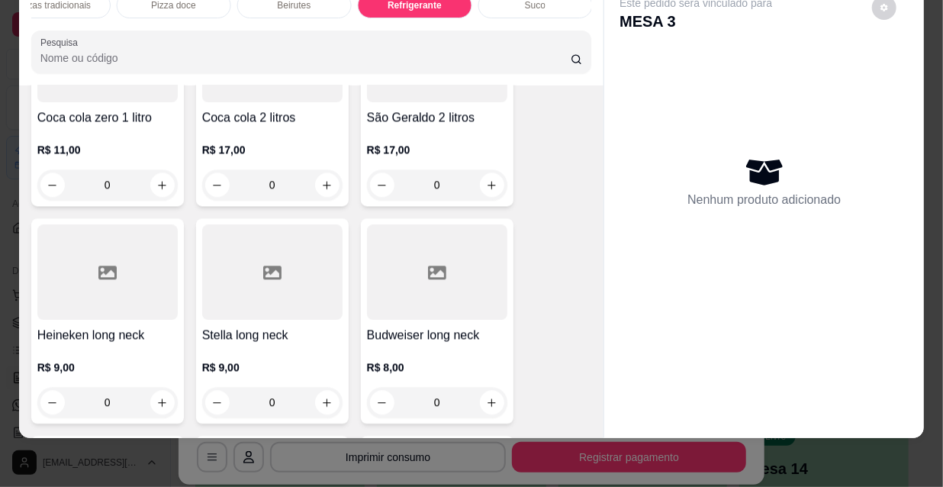
scroll to position [14714, 0]
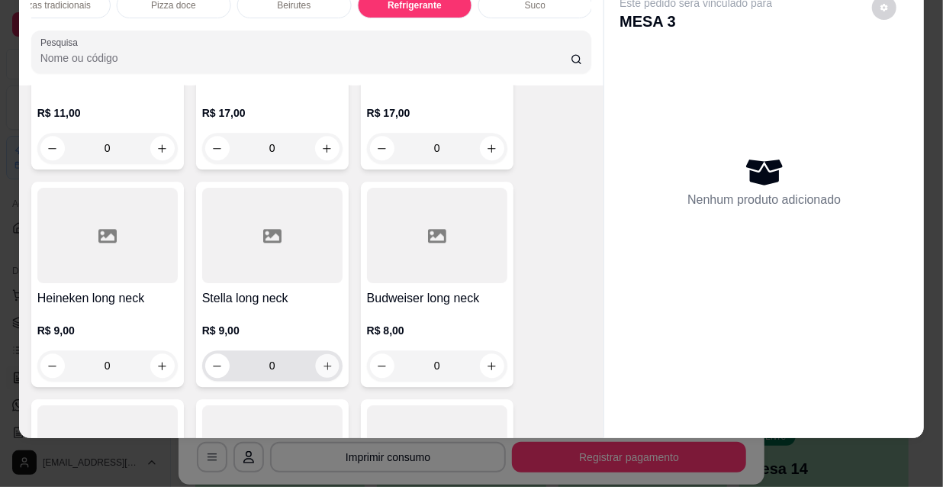
click at [321, 360] on icon "increase-product-quantity" at bounding box center [326, 365] width 11 height 11
type input "1"
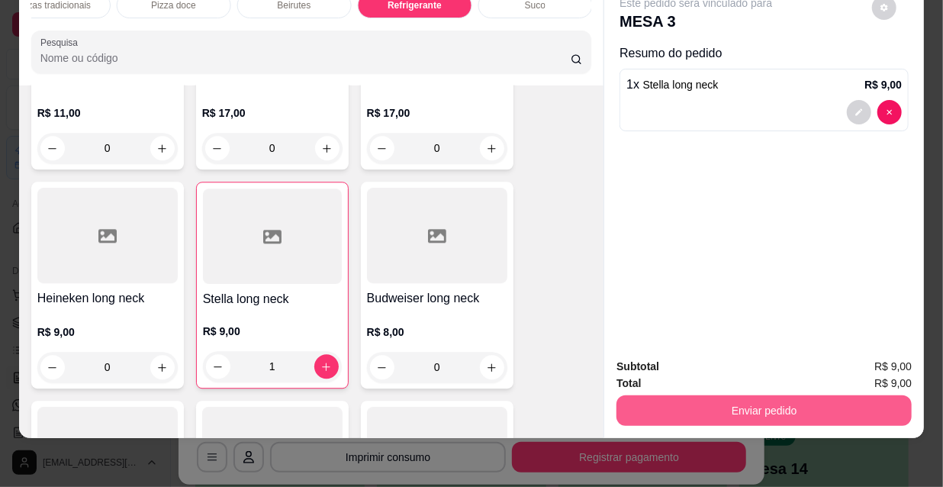
click at [731, 395] on button "Enviar pedido" at bounding box center [763, 410] width 295 height 31
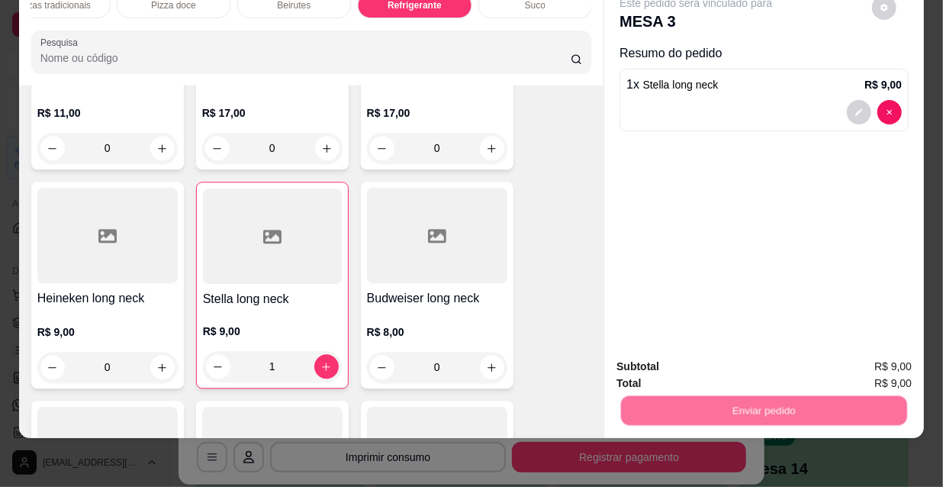
click at [709, 363] on button "Não registrar e enviar pedido" at bounding box center [714, 362] width 154 height 28
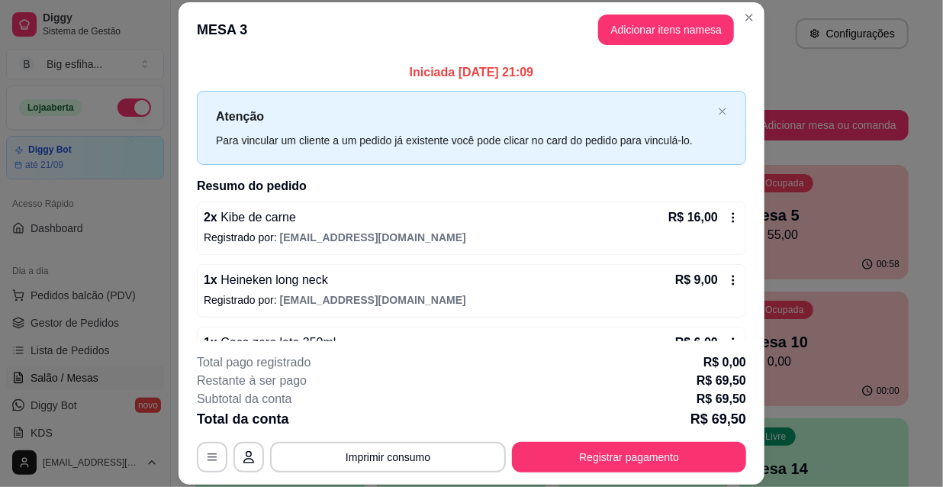
scroll to position [356, 0]
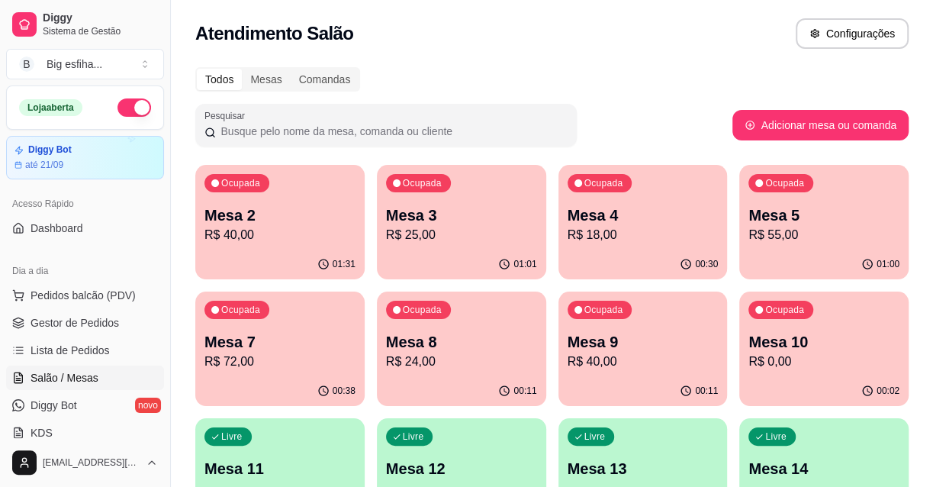
click at [306, 218] on p "Mesa 2" at bounding box center [279, 214] width 151 height 21
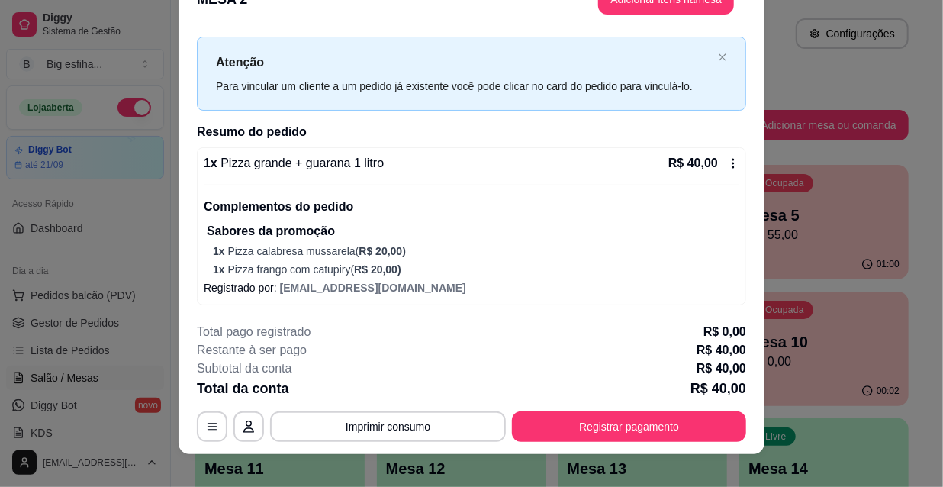
scroll to position [46, 0]
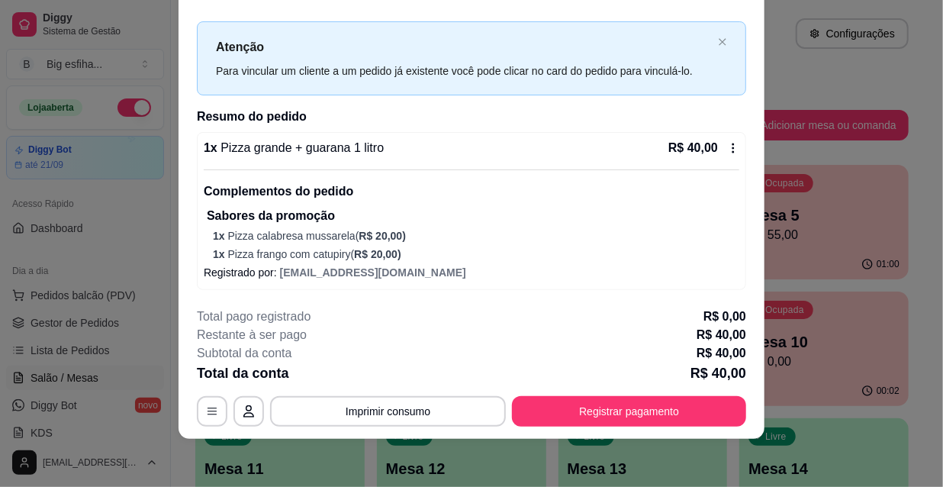
click at [618, 410] on button "Registrar pagamento" at bounding box center [629, 411] width 234 height 31
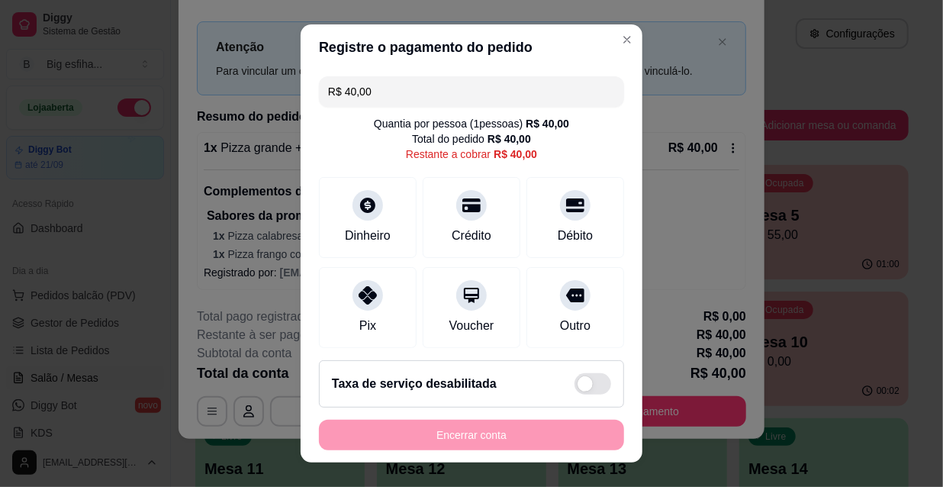
click at [384, 88] on input "R$ 40,00" at bounding box center [471, 91] width 287 height 31
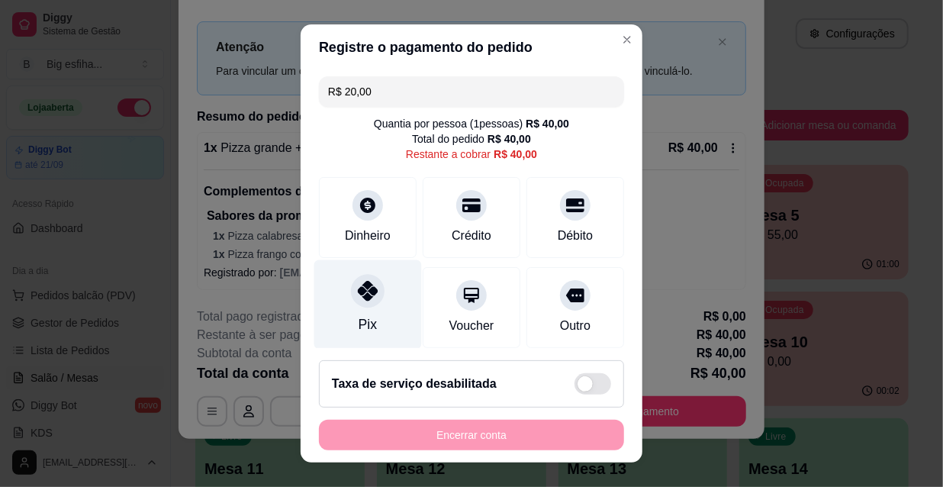
click at [328, 318] on div "Pix" at bounding box center [368, 304] width 108 height 89
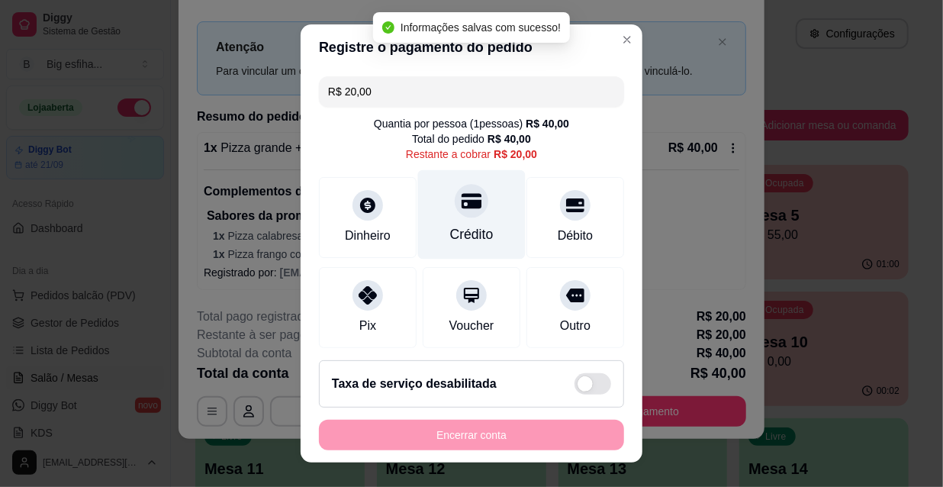
click at [458, 211] on div at bounding box center [471, 201] width 34 height 34
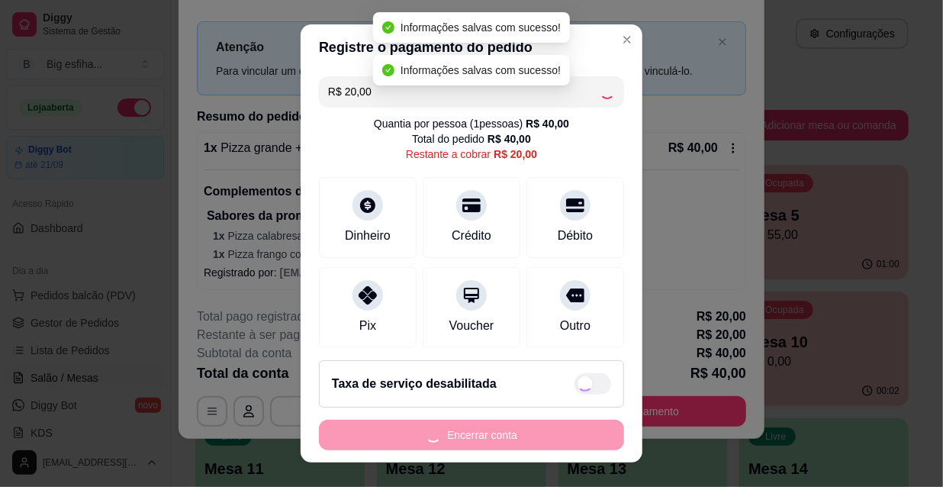
type input "R$ 0,00"
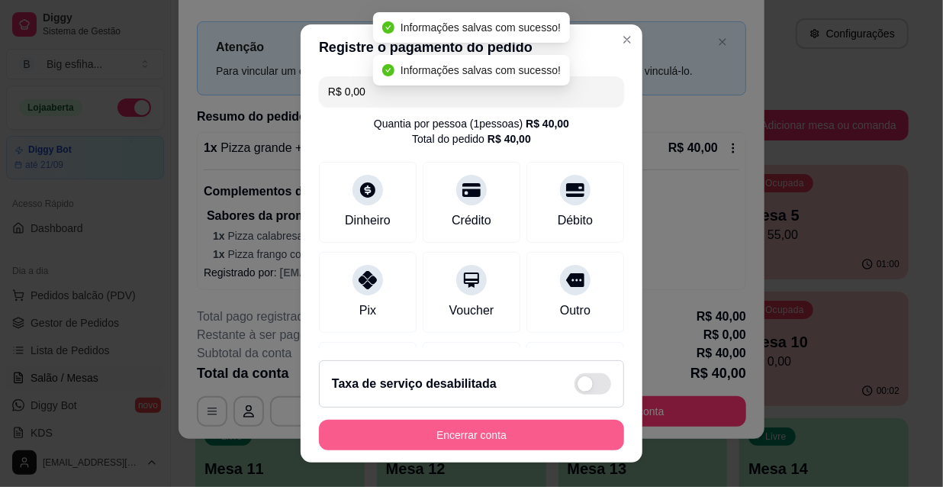
click at [512, 432] on button "Encerrar conta" at bounding box center [471, 434] width 305 height 31
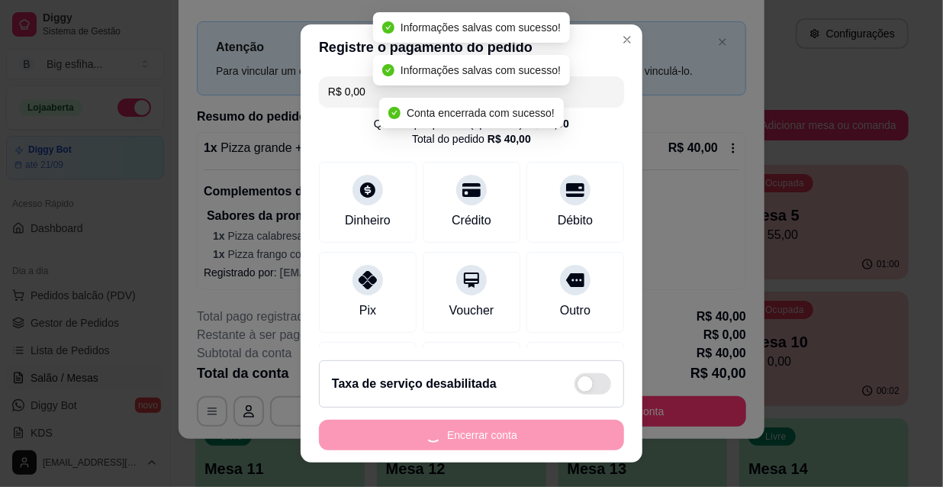
scroll to position [0, 0]
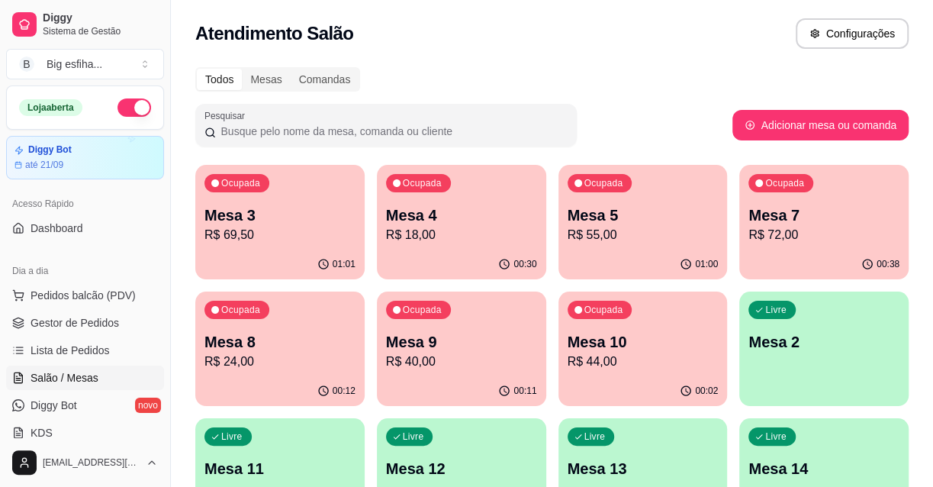
click at [297, 230] on p "R$ 69,50" at bounding box center [279, 235] width 151 height 18
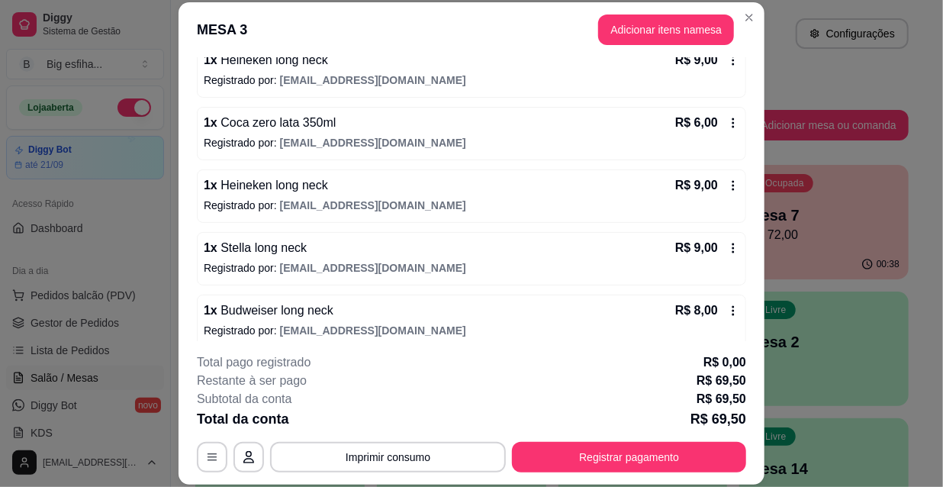
scroll to position [356, 0]
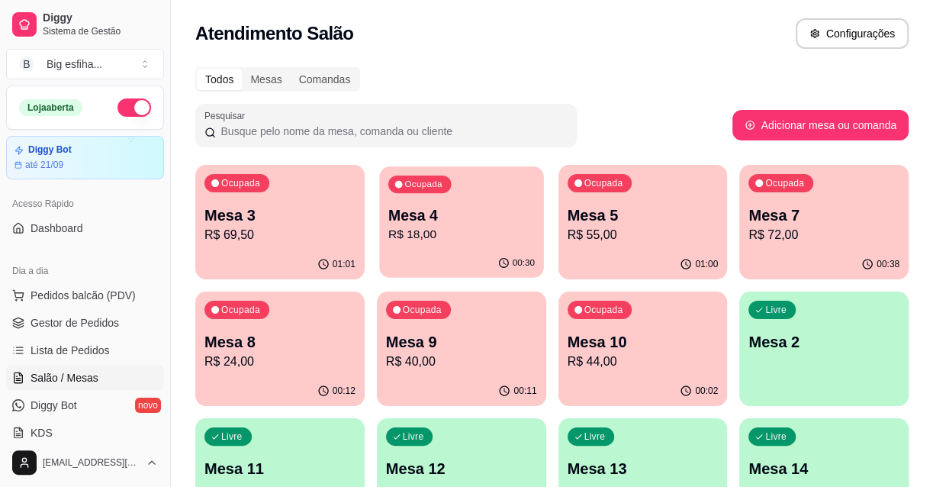
click at [468, 252] on div "00:30" at bounding box center [461, 263] width 164 height 29
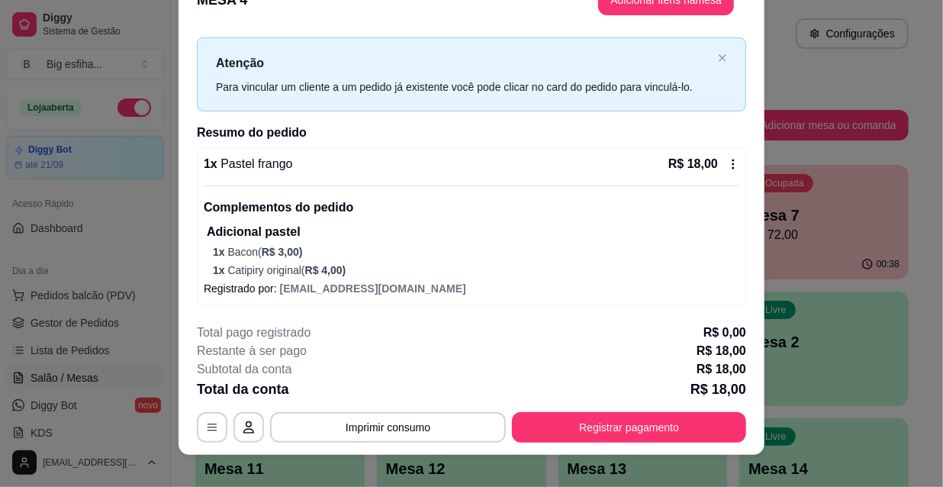
scroll to position [46, 0]
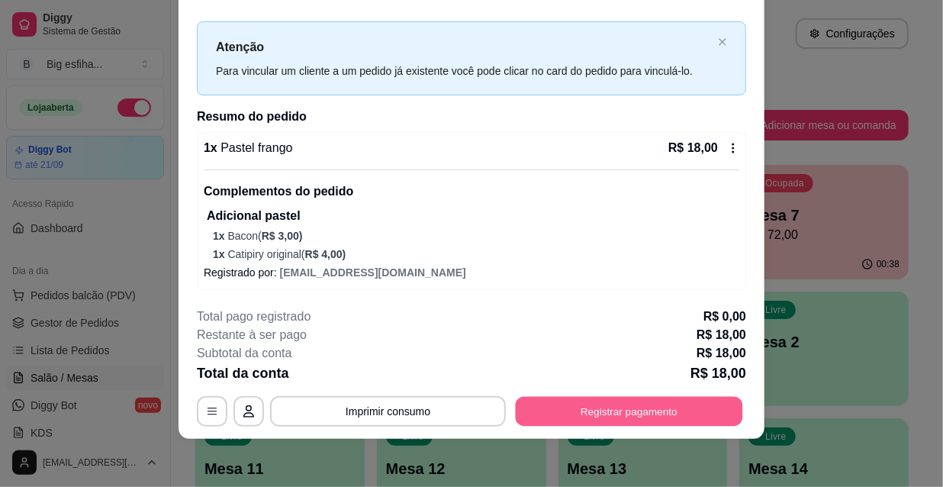
click at [681, 403] on button "Registrar pagamento" at bounding box center [628, 411] width 227 height 30
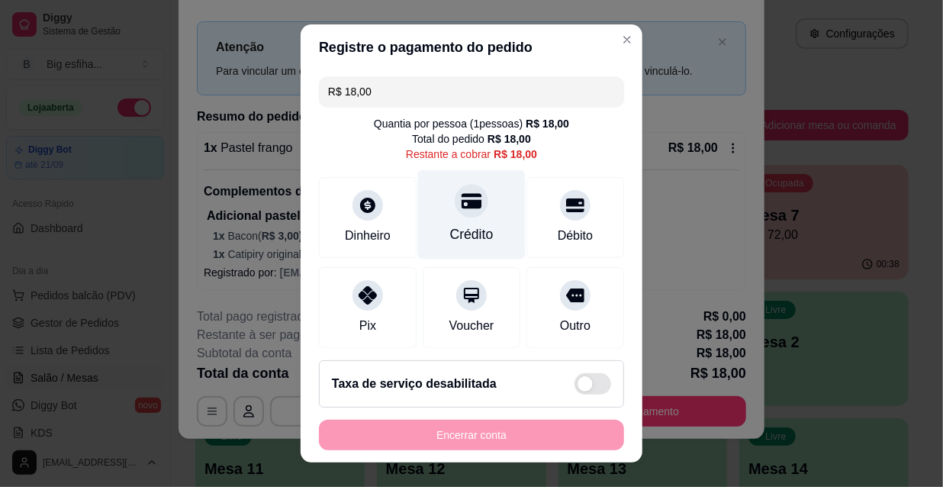
click at [461, 202] on icon at bounding box center [471, 200] width 20 height 15
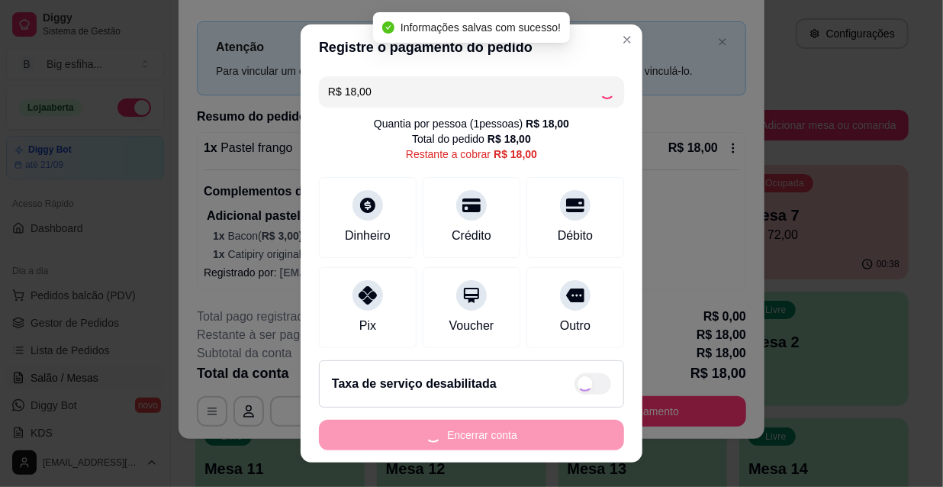
type input "R$ 0,00"
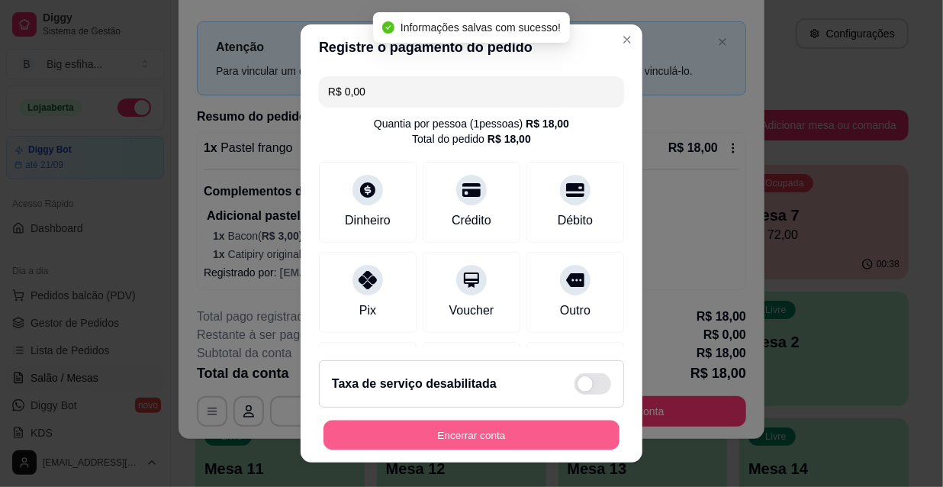
click at [478, 435] on button "Encerrar conta" at bounding box center [471, 435] width 296 height 30
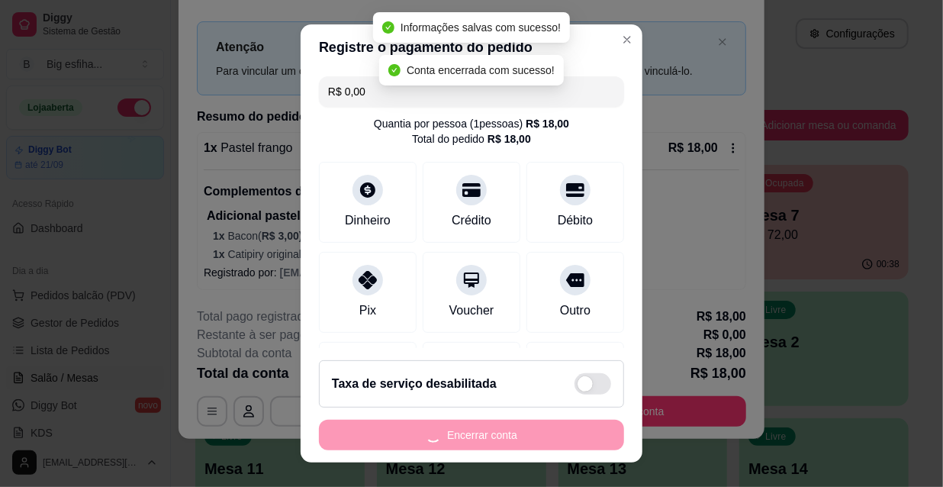
scroll to position [0, 0]
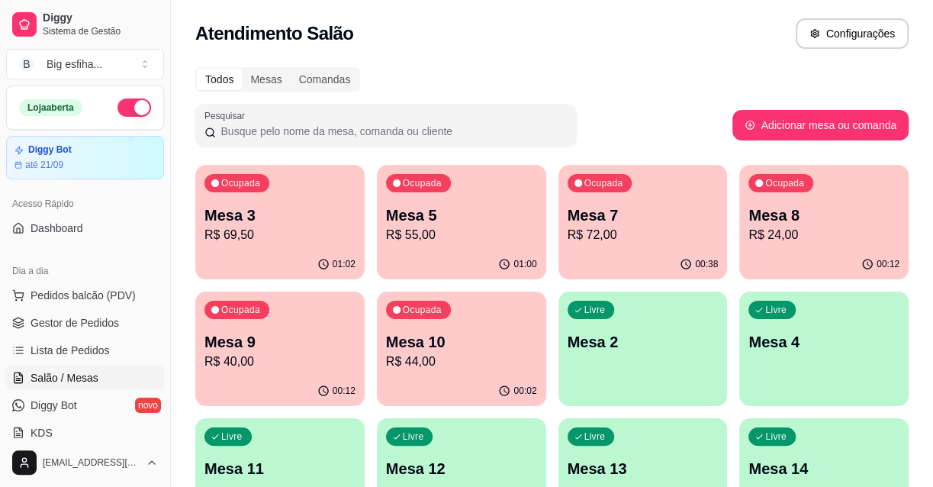
click at [506, 194] on div "Ocupada Mesa 5 R$ 55,00" at bounding box center [461, 207] width 169 height 85
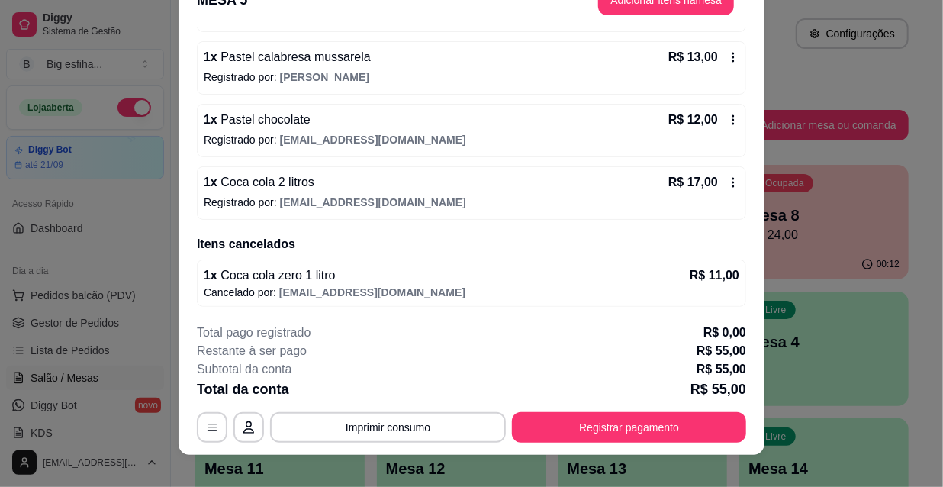
scroll to position [46, 0]
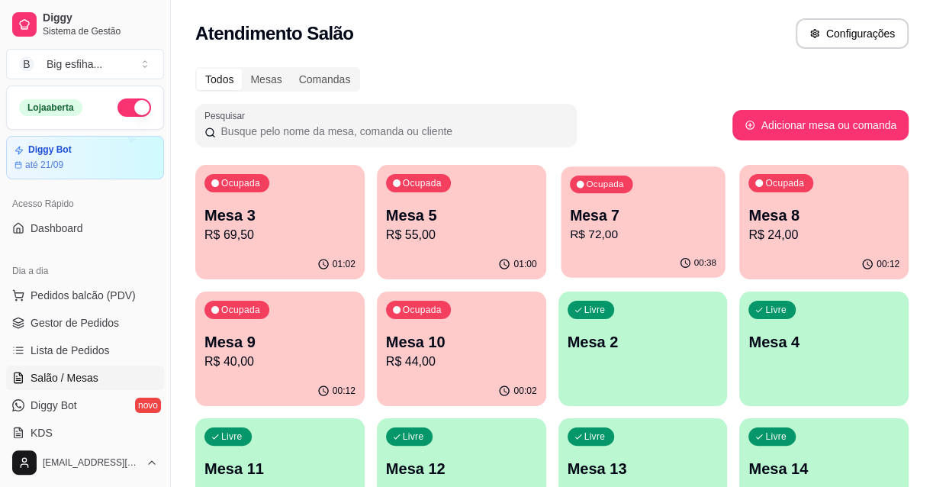
click at [641, 222] on p "Mesa 7" at bounding box center [642, 215] width 146 height 21
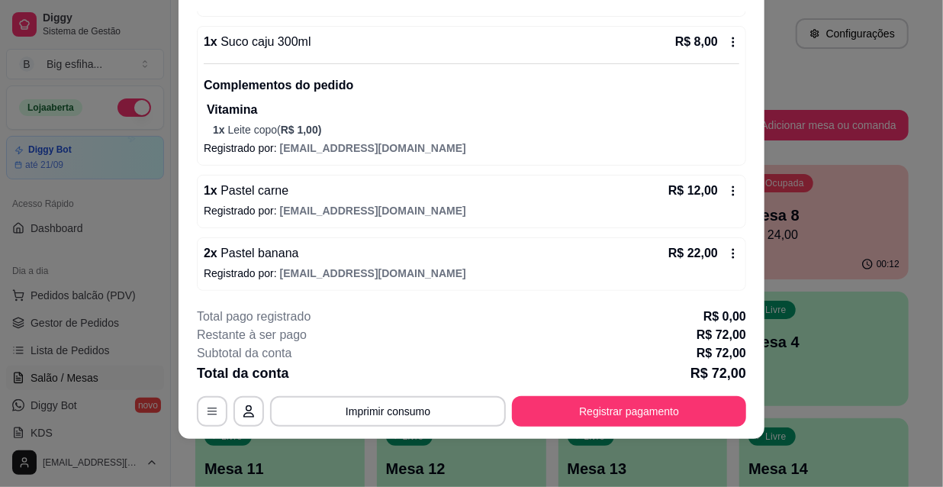
click at [373, 267] on span "[EMAIL_ADDRESS][DOMAIN_NAME]" at bounding box center [373, 273] width 186 height 12
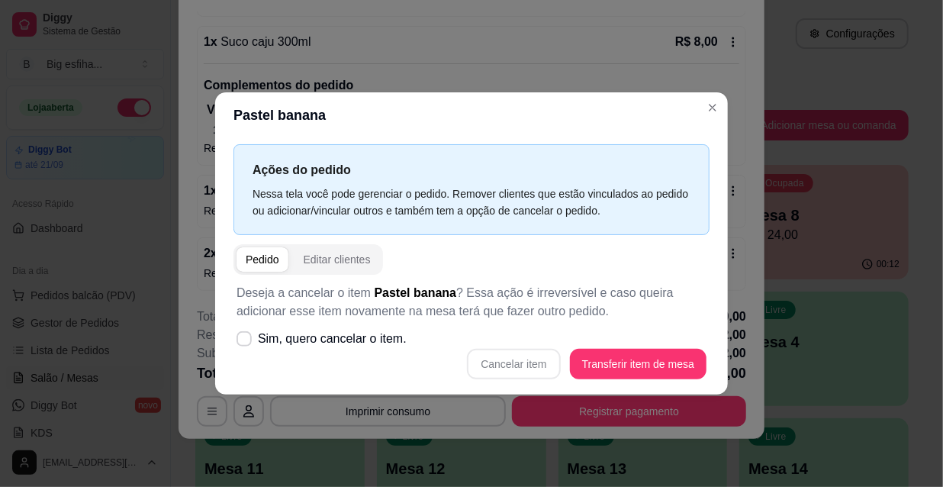
click at [519, 351] on div "Cancelar item Transferir item de mesa" at bounding box center [471, 363] width 470 height 31
click at [292, 340] on span "Sim, quero cancelar o item." at bounding box center [332, 338] width 149 height 18
click at [246, 342] on input "Sim, quero cancelar o item." at bounding box center [241, 347] width 10 height 10
checkbox input "true"
click at [503, 367] on button "Cancelar item" at bounding box center [513, 363] width 93 height 31
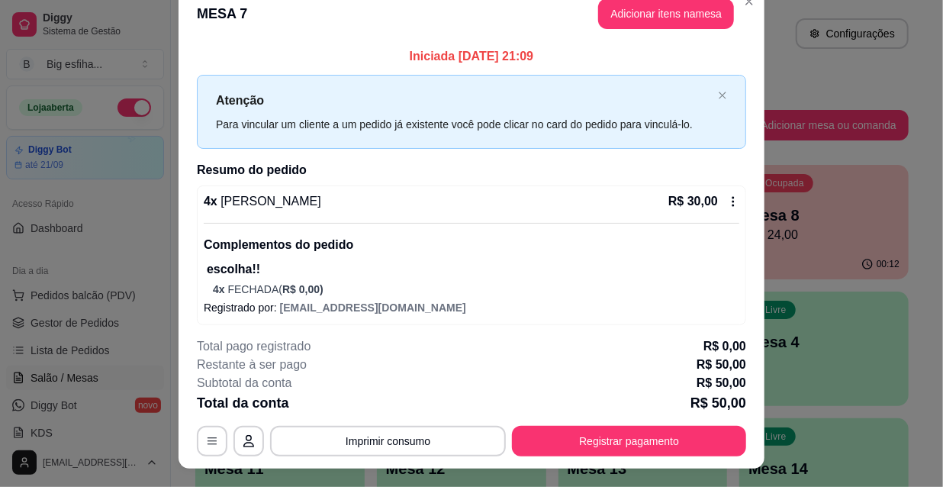
scroll to position [0, 0]
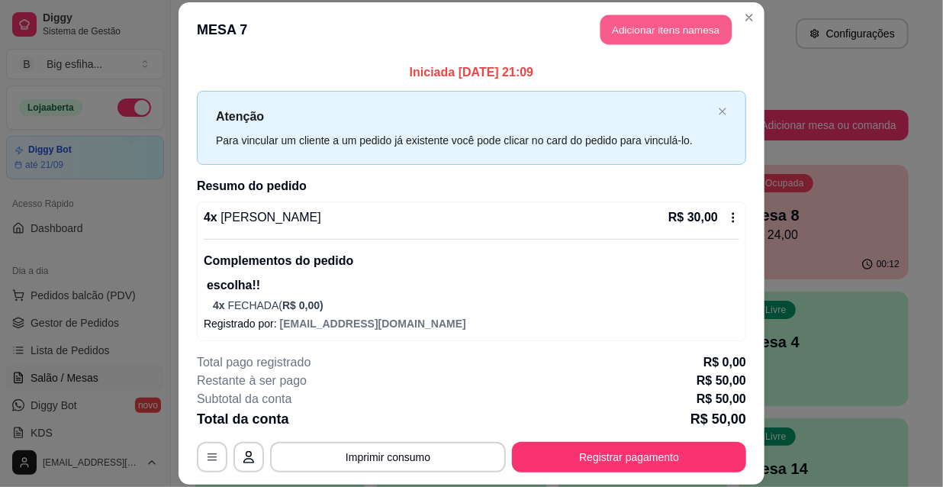
click at [634, 18] on button "Adicionar itens na mesa" at bounding box center [665, 30] width 131 height 30
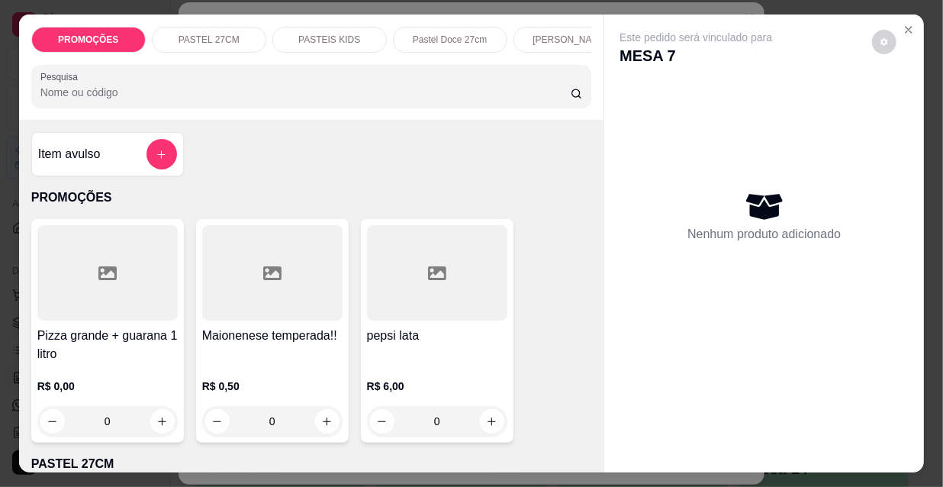
click at [448, 34] on p "Pastel Doce 27cm" at bounding box center [450, 40] width 74 height 12
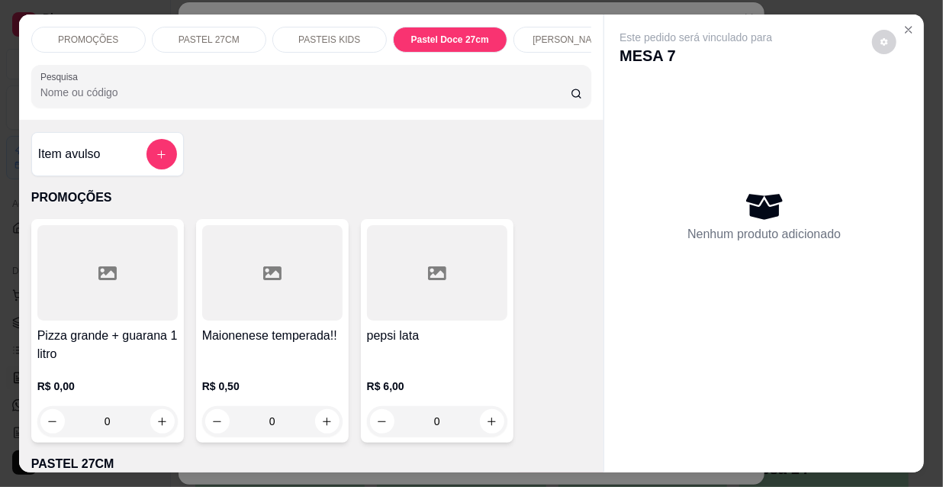
scroll to position [39, 0]
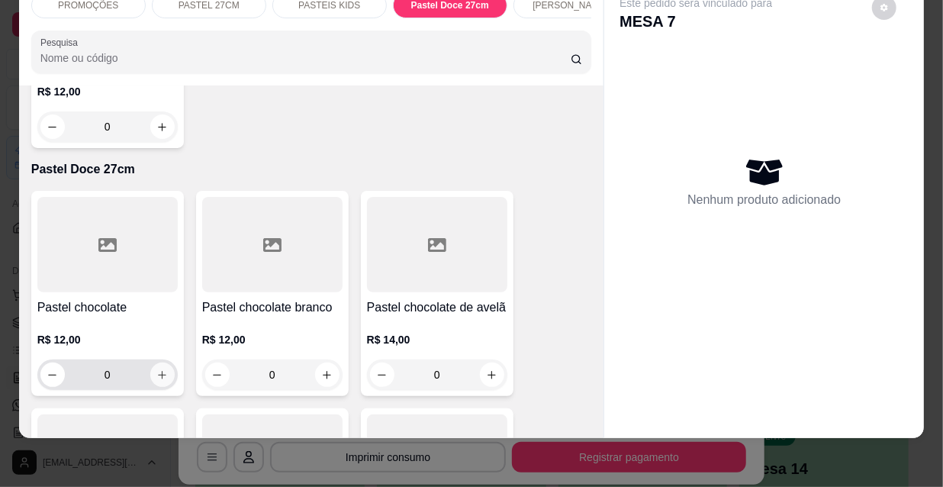
click at [156, 369] on icon "increase-product-quantity" at bounding box center [161, 374] width 11 height 11
type input "2"
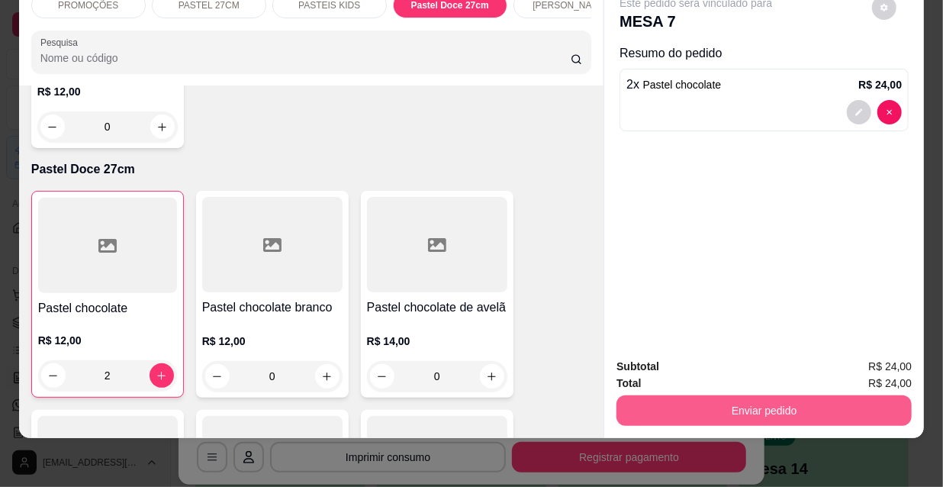
click at [686, 395] on button "Enviar pedido" at bounding box center [763, 410] width 295 height 31
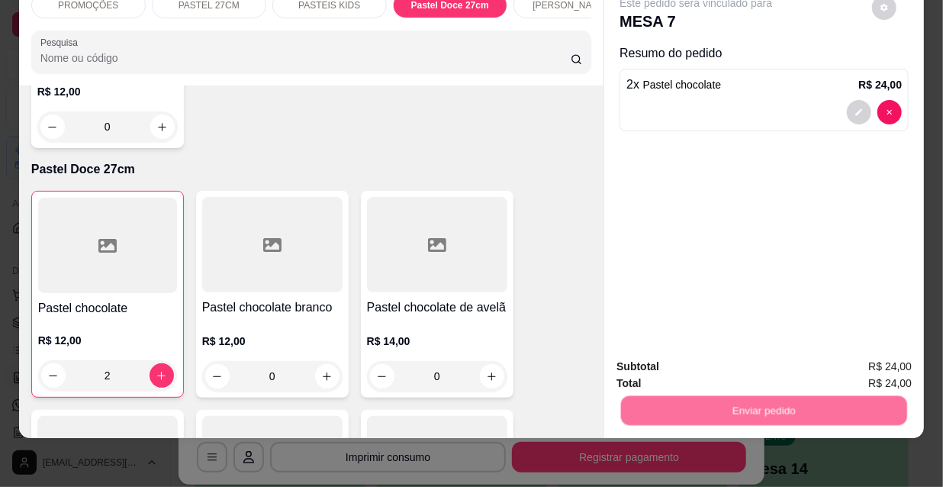
click at [696, 365] on button "Não registrar e enviar pedido" at bounding box center [714, 362] width 154 height 28
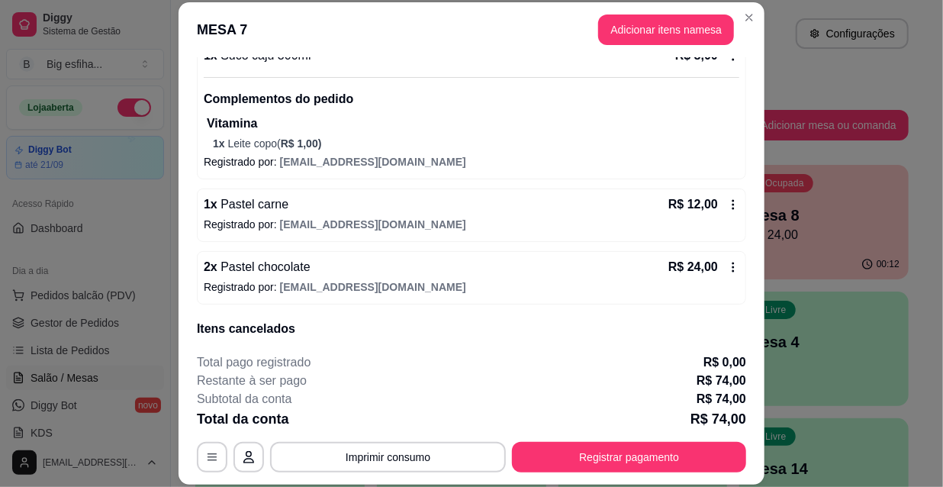
scroll to position [366, 0]
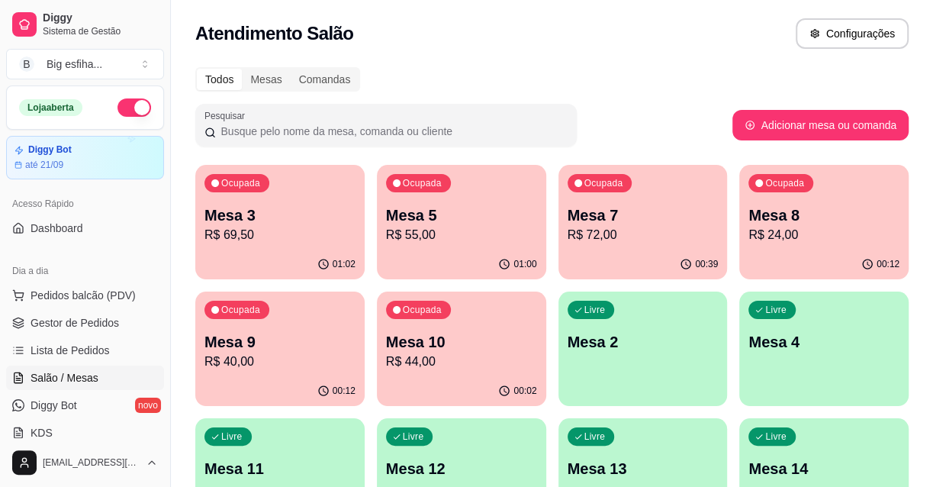
click at [499, 341] on p "Mesa 10" at bounding box center [461, 341] width 151 height 21
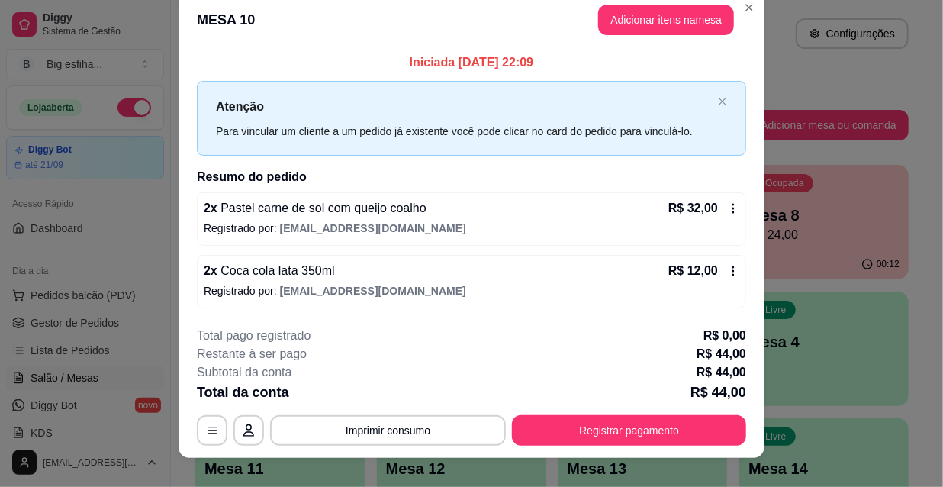
scroll to position [37, 0]
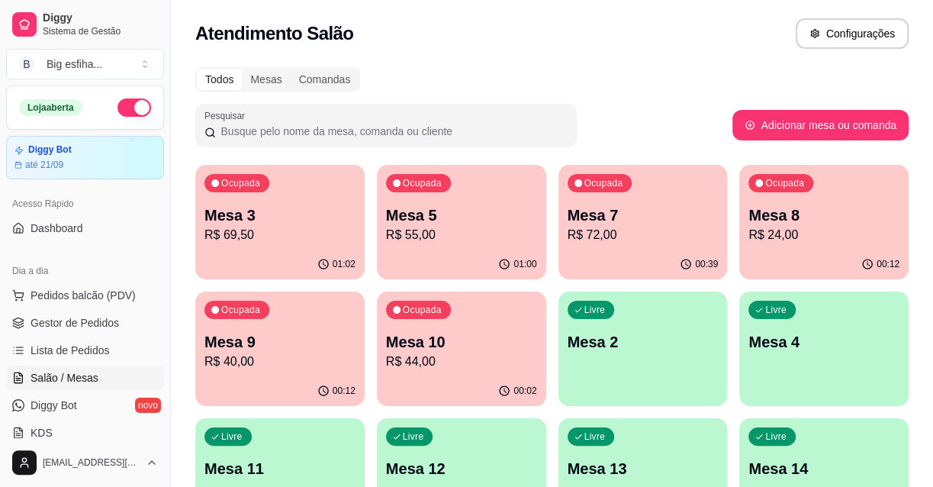
click at [266, 365] on p "R$ 40,00" at bounding box center [279, 361] width 151 height 18
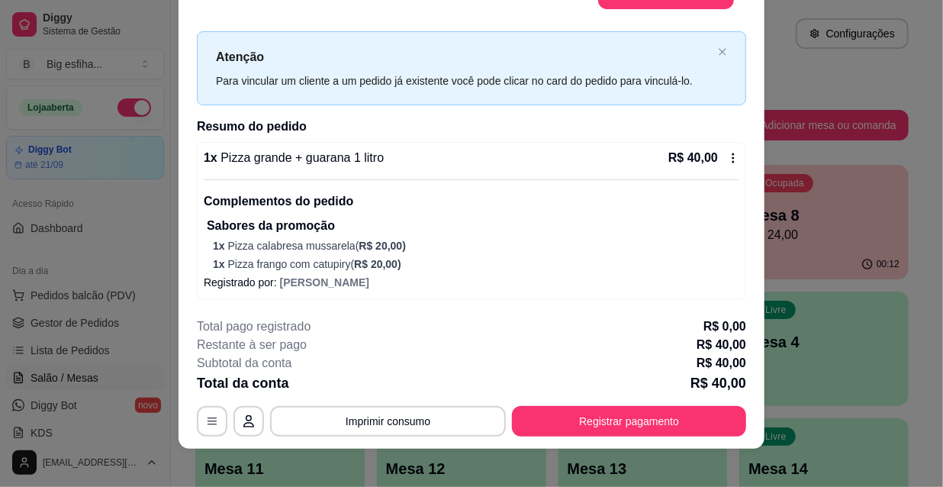
scroll to position [46, 0]
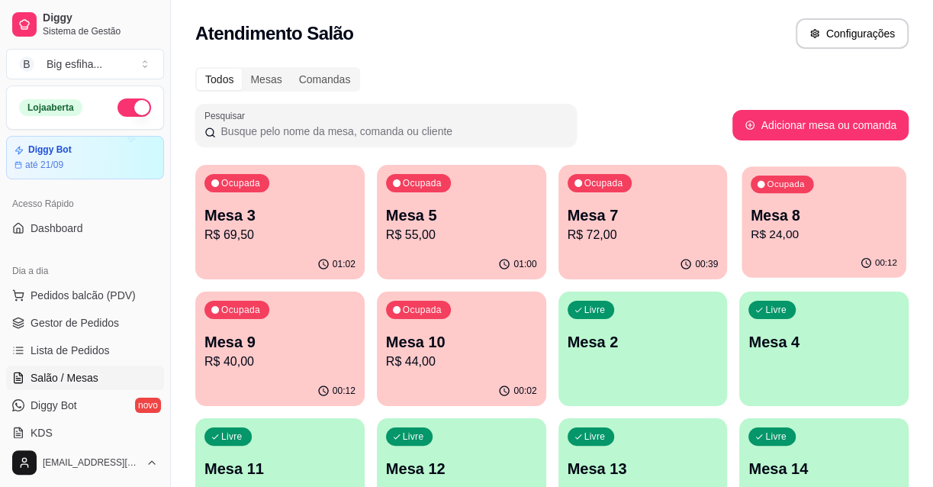
click at [800, 229] on p "R$ 24,00" at bounding box center [823, 235] width 146 height 18
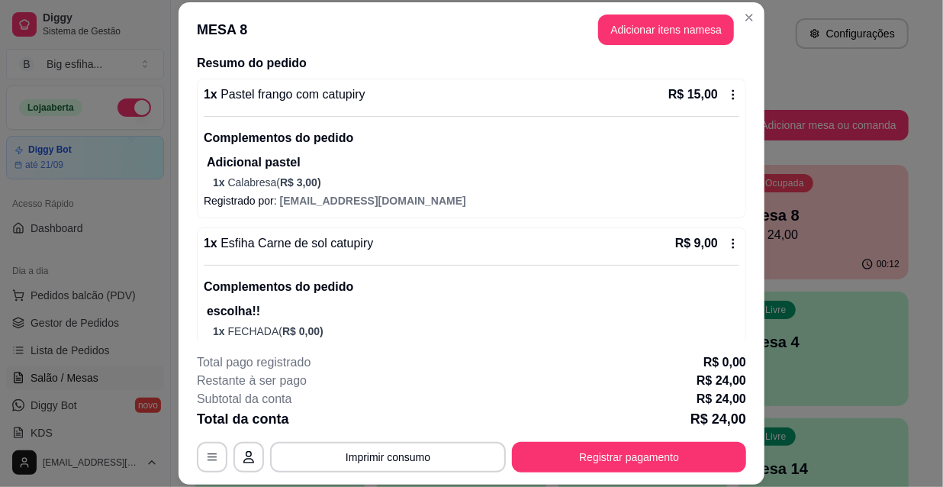
scroll to position [154, 0]
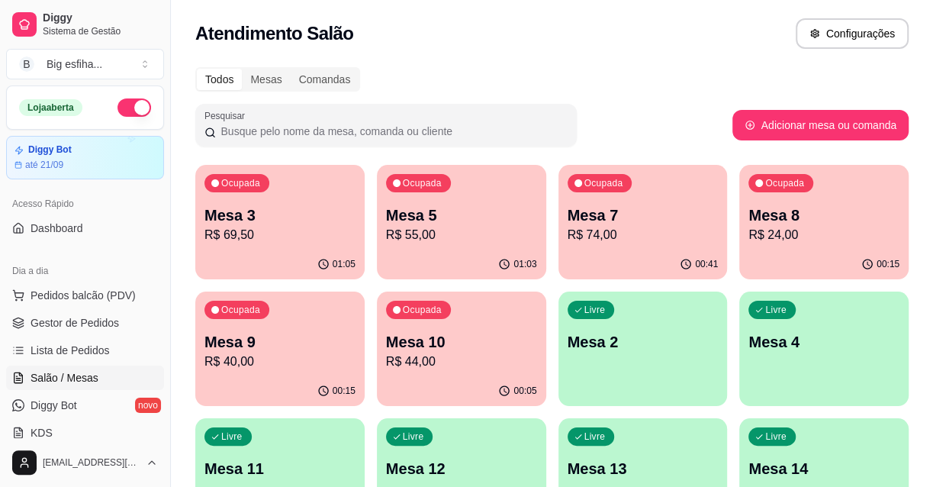
click at [473, 362] on p "R$ 44,00" at bounding box center [461, 361] width 151 height 18
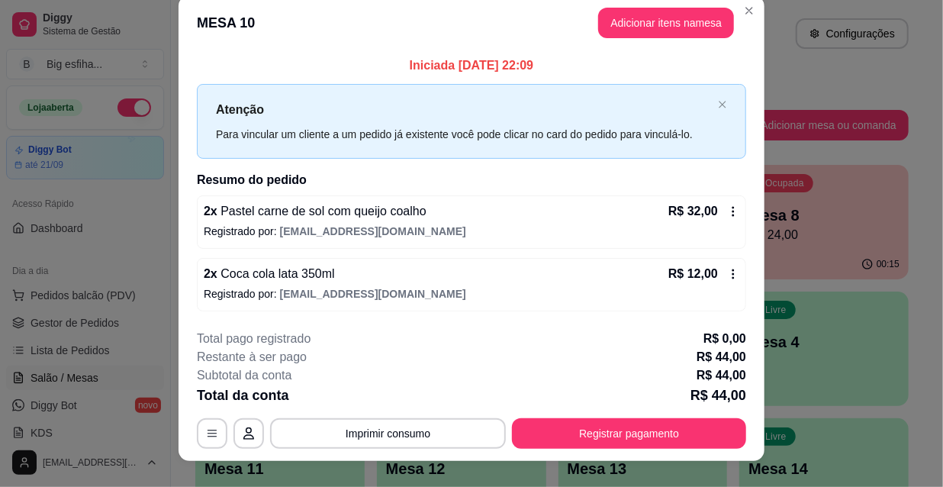
scroll to position [37, 0]
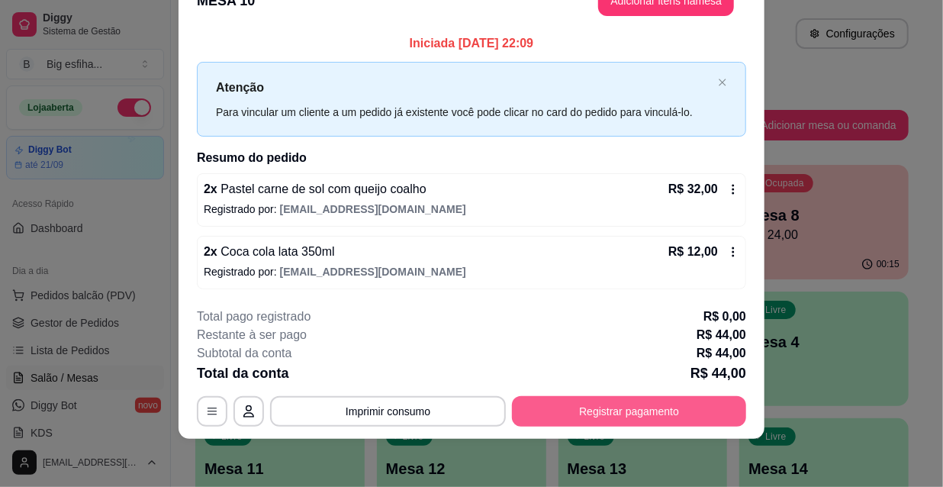
click at [605, 419] on button "Registrar pagamento" at bounding box center [629, 411] width 234 height 31
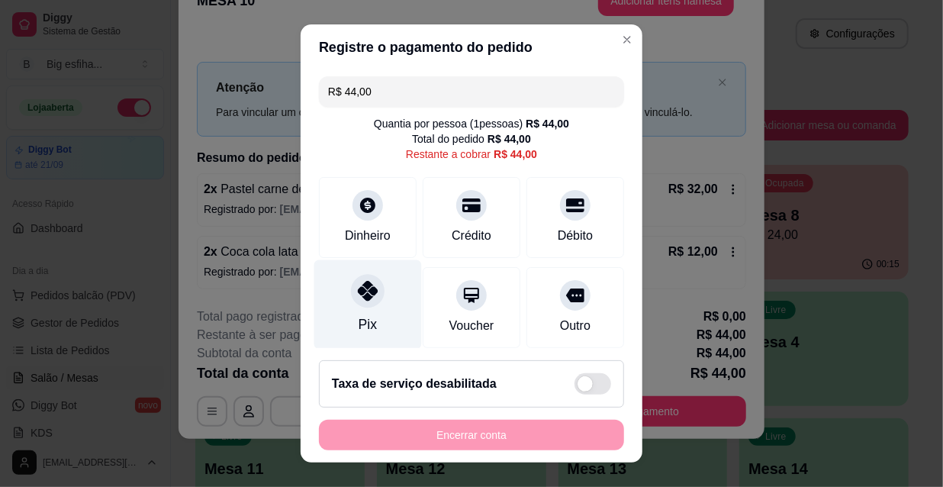
click at [358, 293] on icon at bounding box center [368, 291] width 20 height 20
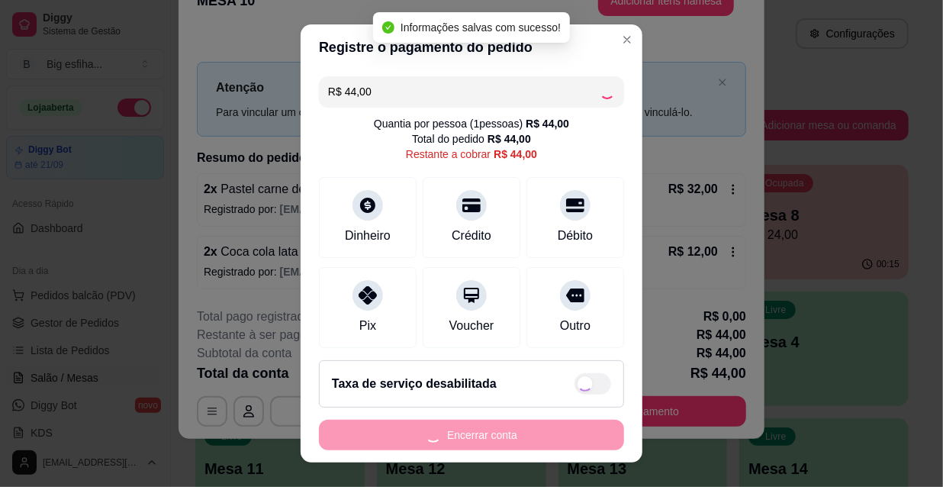
type input "R$ 0,00"
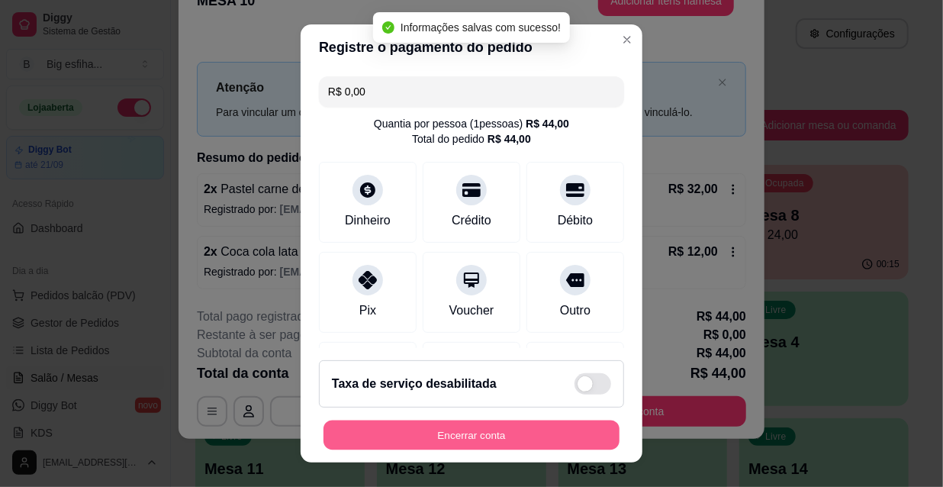
click at [420, 425] on button "Encerrar conta" at bounding box center [471, 435] width 296 height 30
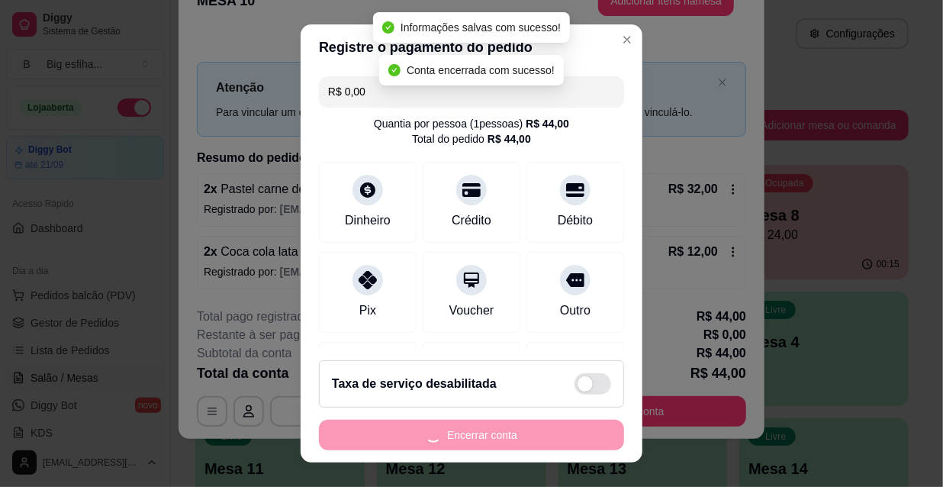
scroll to position [0, 0]
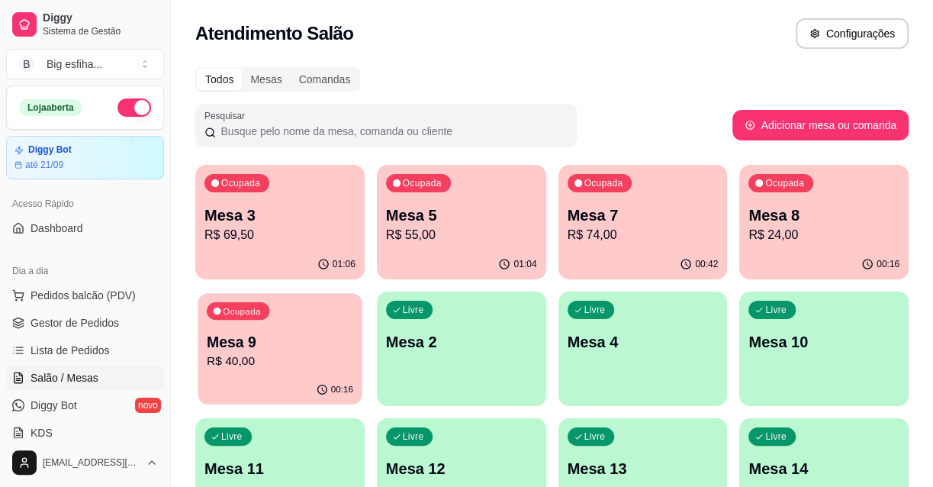
click at [259, 354] on p "R$ 40,00" at bounding box center [280, 361] width 146 height 18
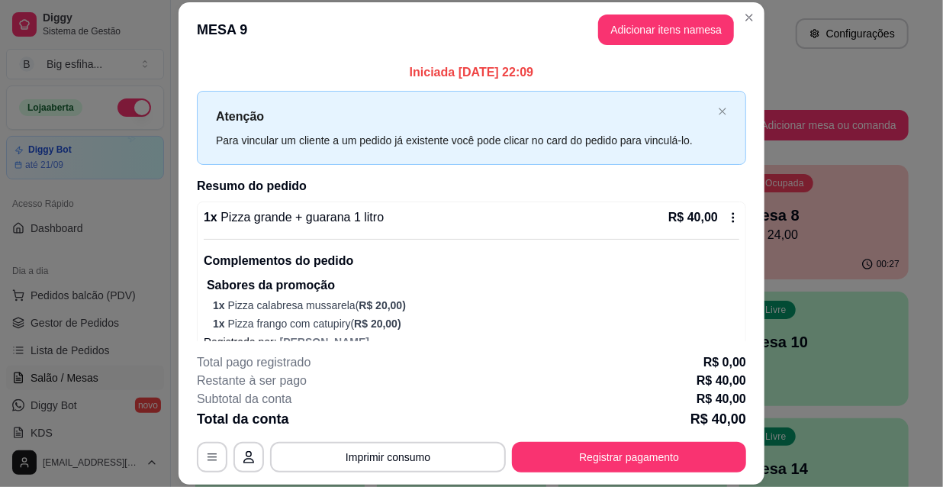
scroll to position [24, 0]
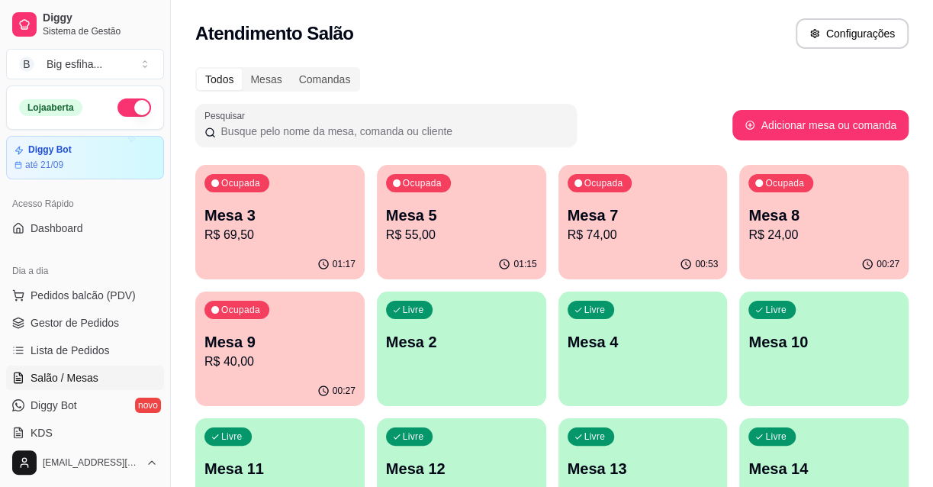
click at [827, 234] on p "R$ 24,00" at bounding box center [823, 235] width 151 height 18
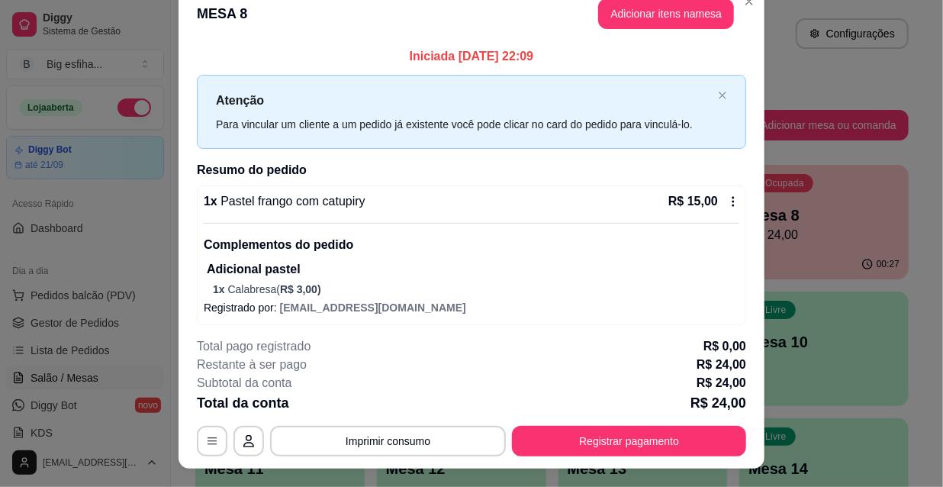
scroll to position [0, 0]
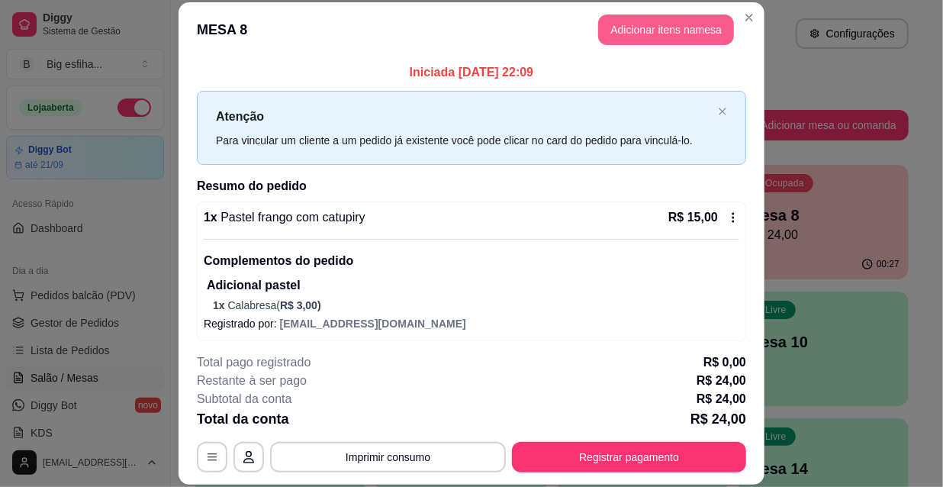
click at [641, 32] on button "Adicionar itens na mesa" at bounding box center [666, 29] width 136 height 31
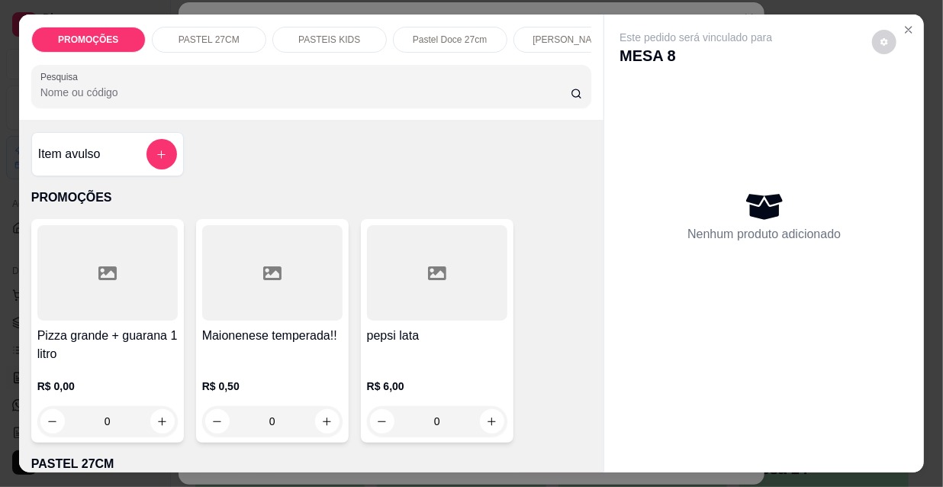
scroll to position [0, 878]
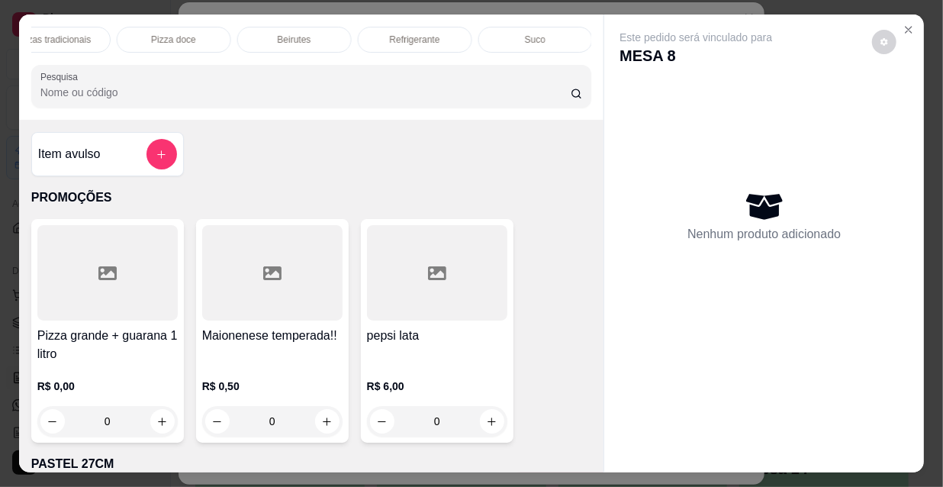
click at [424, 34] on p "Refrigerante" at bounding box center [415, 40] width 50 height 12
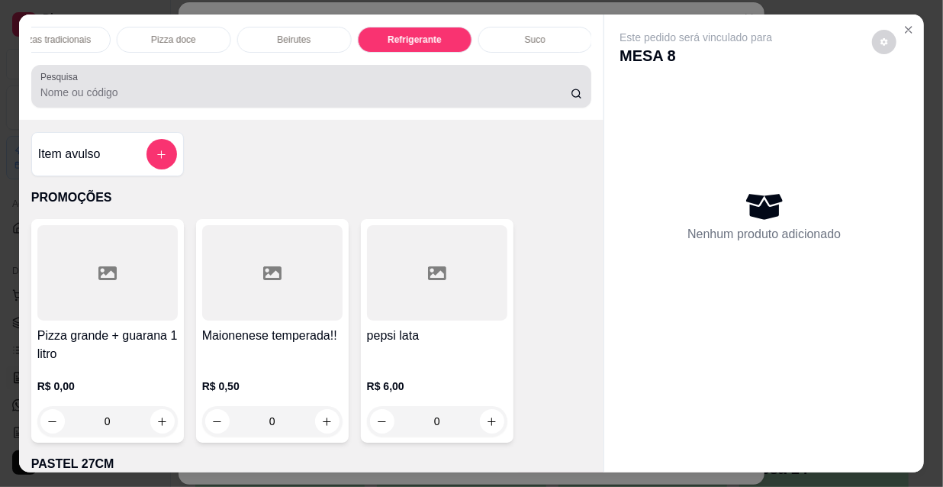
scroll to position [39, 0]
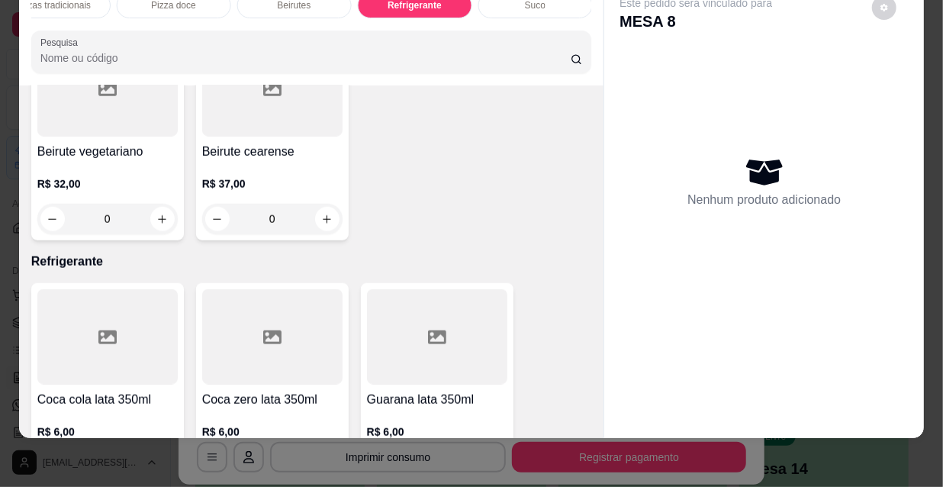
click at [156, 461] on icon "increase-product-quantity" at bounding box center [161, 466] width 11 height 11
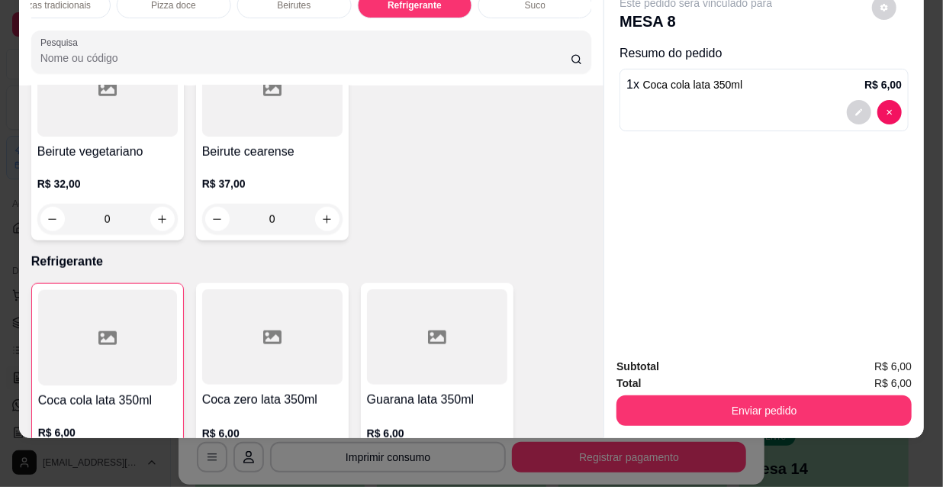
type input "1"
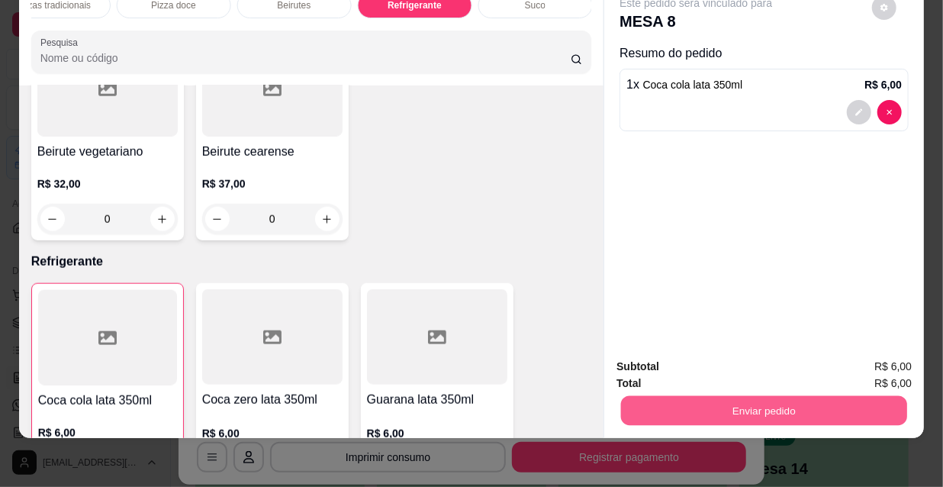
click at [723, 408] on button "Enviar pedido" at bounding box center [764, 410] width 286 height 30
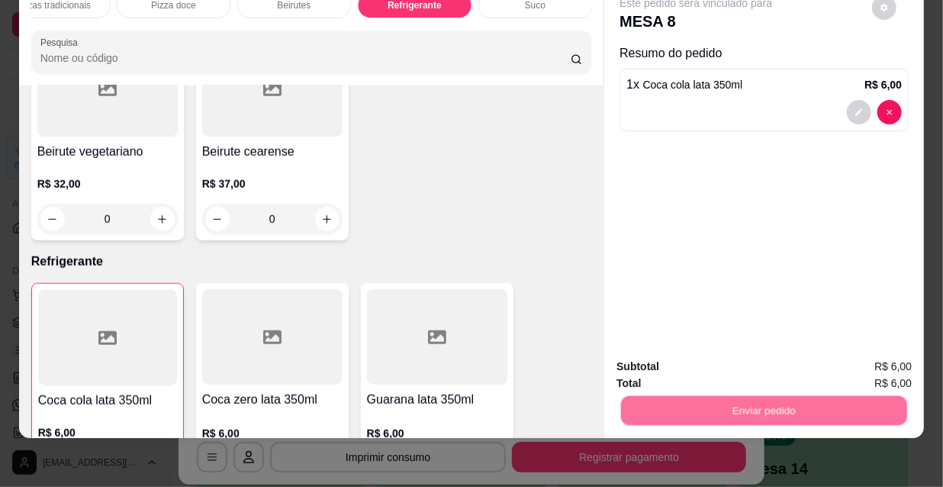
click at [713, 355] on button "Não registrar e enviar pedido" at bounding box center [714, 362] width 159 height 29
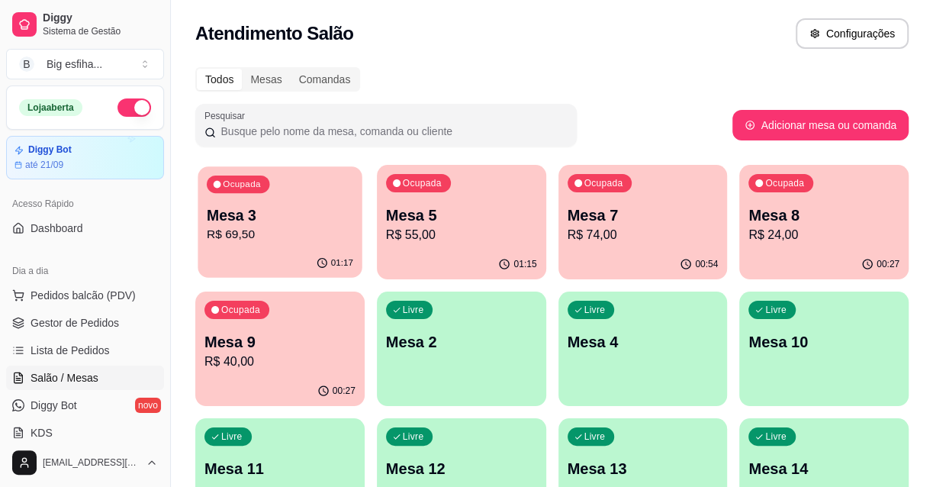
click at [321, 198] on div "Ocupada Mesa 3 R$ 69,50" at bounding box center [280, 207] width 164 height 82
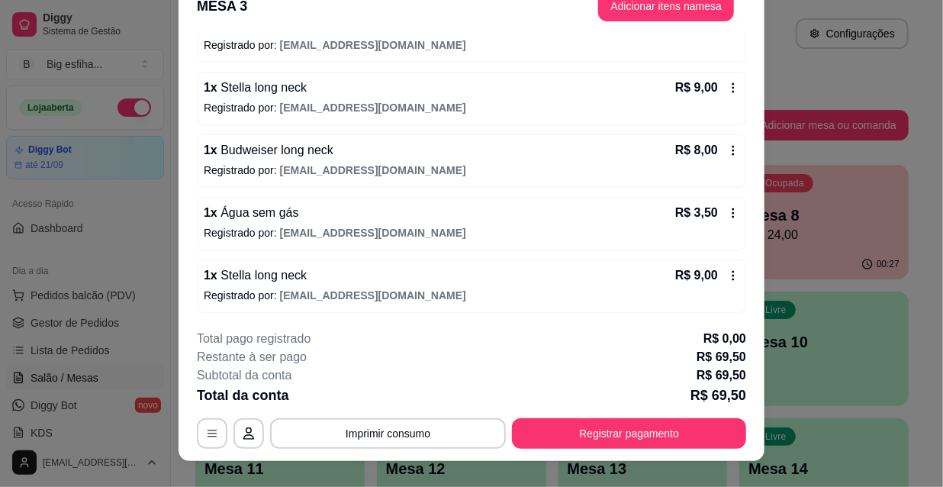
scroll to position [46, 0]
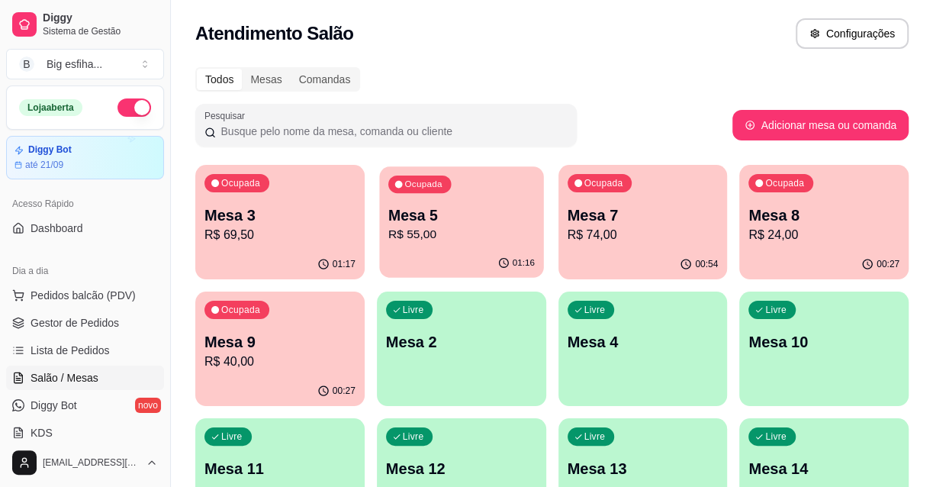
click at [421, 221] on p "Mesa 5" at bounding box center [461, 215] width 146 height 21
click at [694, 235] on p "R$ 74,00" at bounding box center [642, 235] width 151 height 18
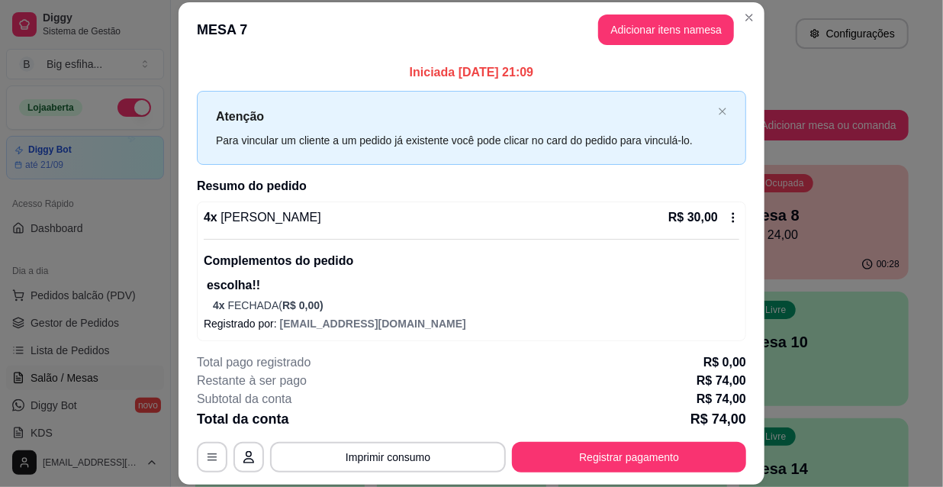
scroll to position [366, 0]
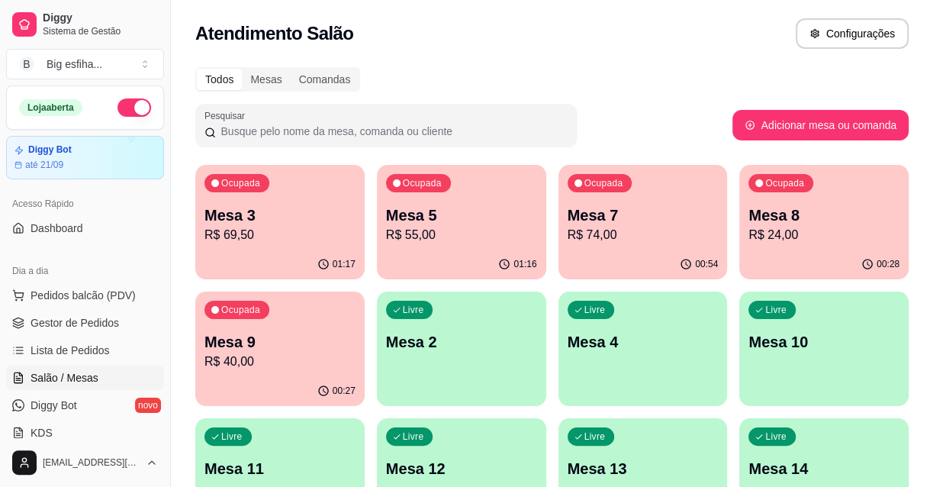
click at [835, 185] on div "Ocupada Mesa 8 R$ 24,00" at bounding box center [823, 207] width 169 height 85
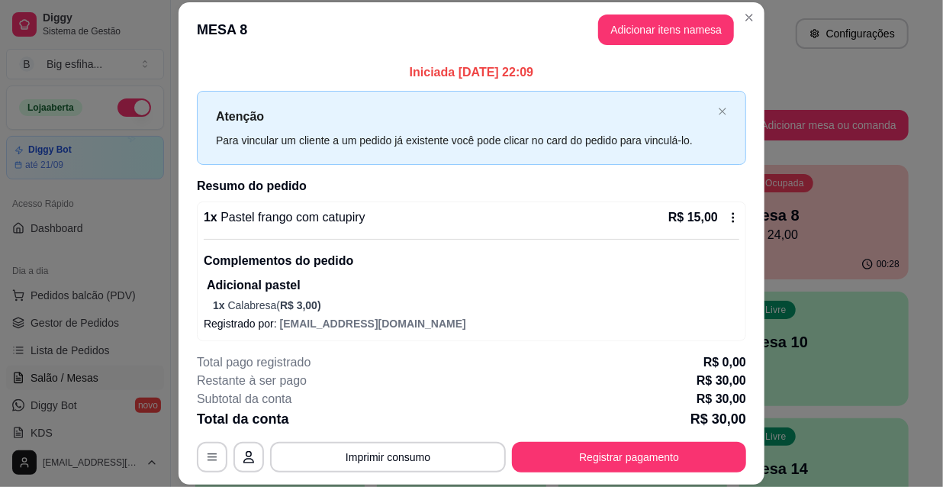
click at [708, 447] on button "Registrar pagamento" at bounding box center [629, 457] width 234 height 31
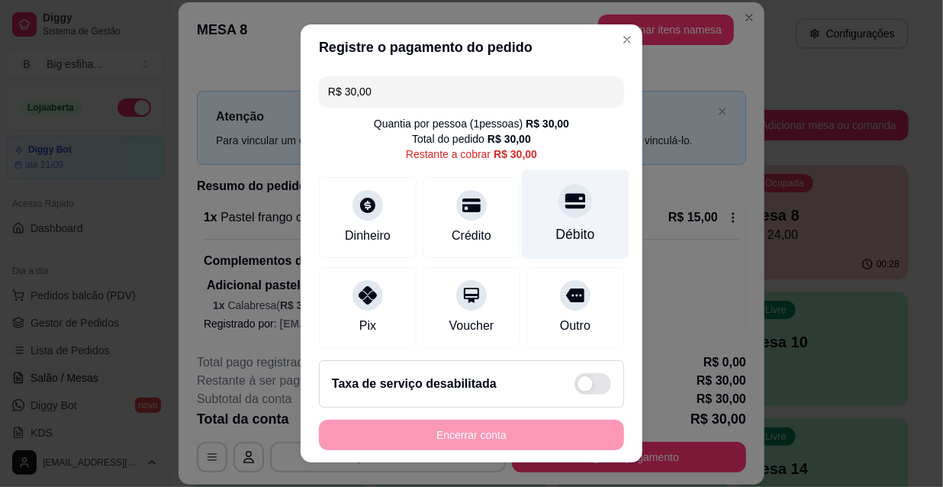
click at [569, 239] on div "Débito" at bounding box center [575, 234] width 39 height 20
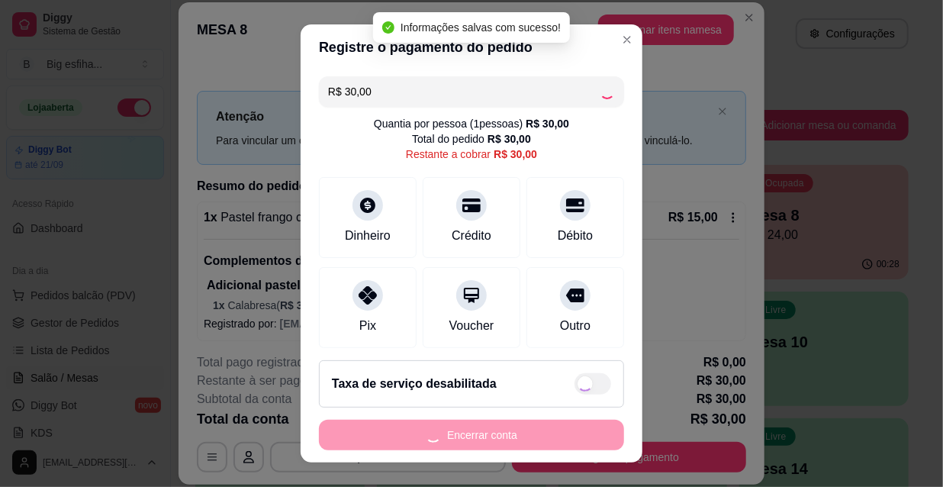
click at [557, 425] on div "Encerrar conta" at bounding box center [471, 434] width 305 height 31
type input "R$ 0,00"
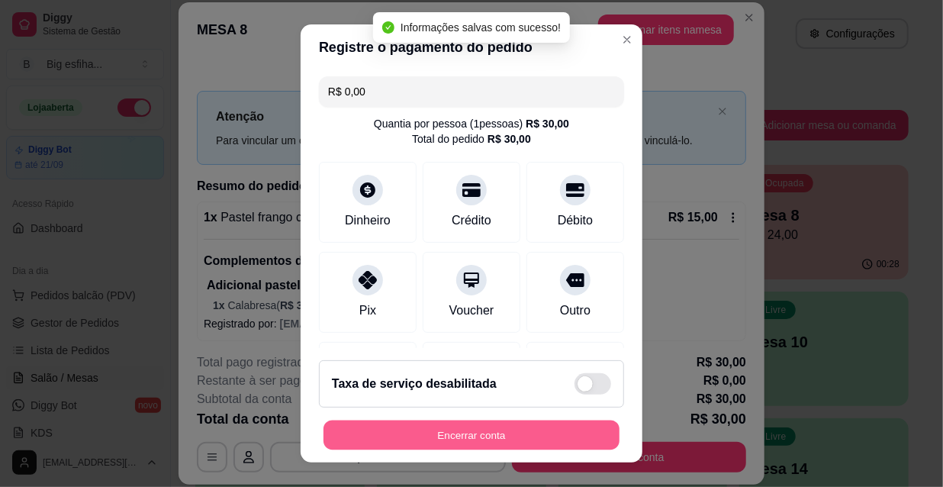
click at [539, 432] on button "Encerrar conta" at bounding box center [471, 435] width 296 height 30
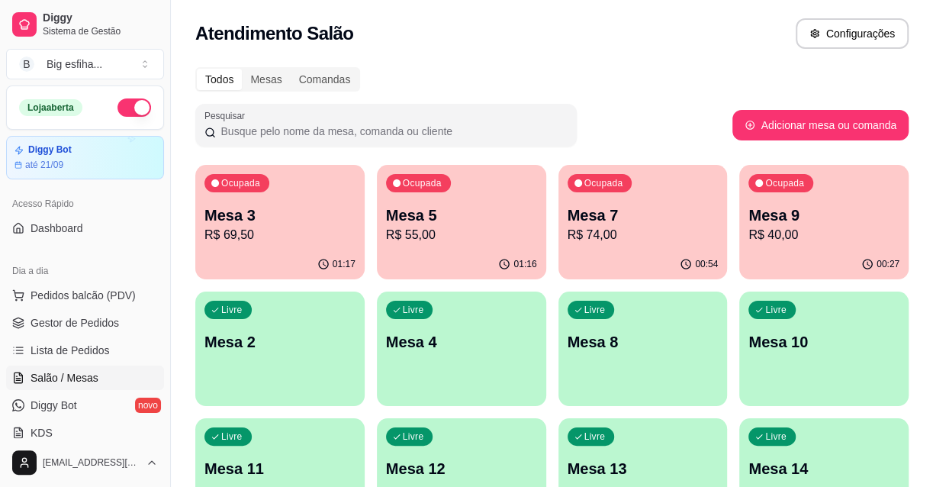
click at [318, 379] on div "Livre Mesa 2" at bounding box center [279, 339] width 169 height 96
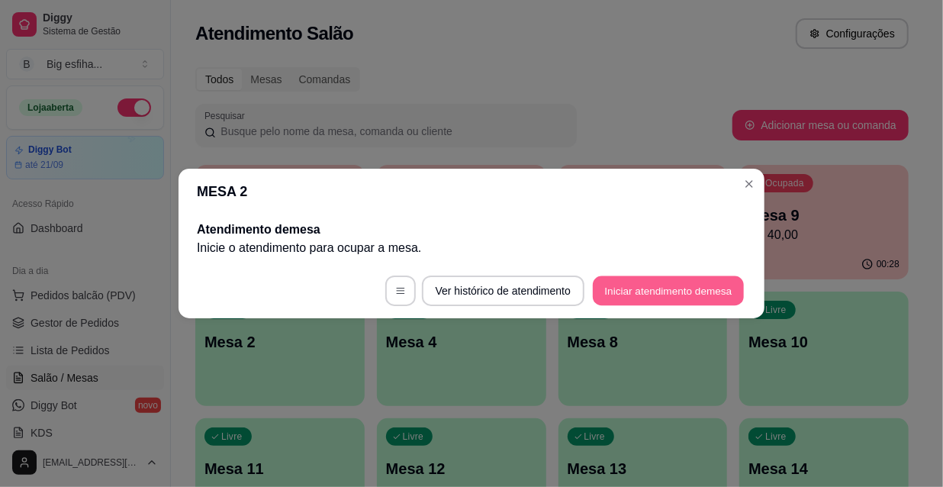
click at [654, 299] on button "Iniciar atendimento de mesa" at bounding box center [668, 291] width 151 height 30
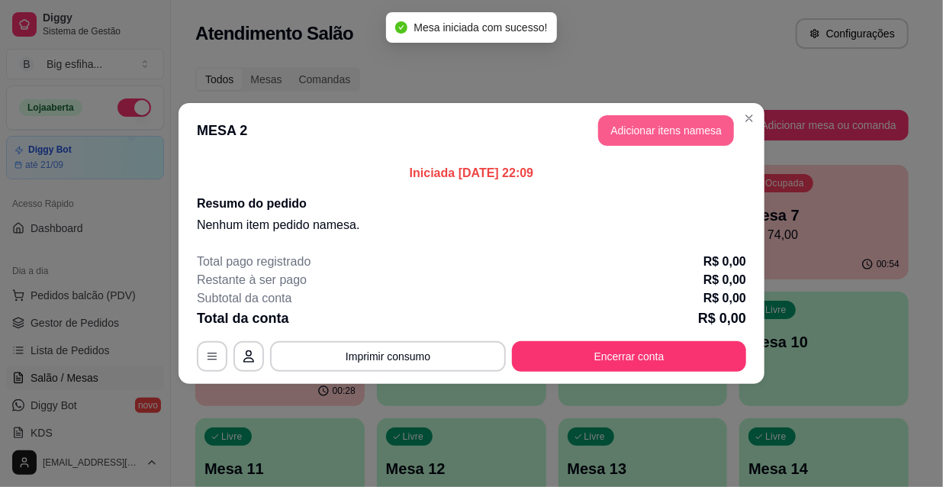
click at [671, 130] on button "Adicionar itens na mesa" at bounding box center [666, 130] width 136 height 31
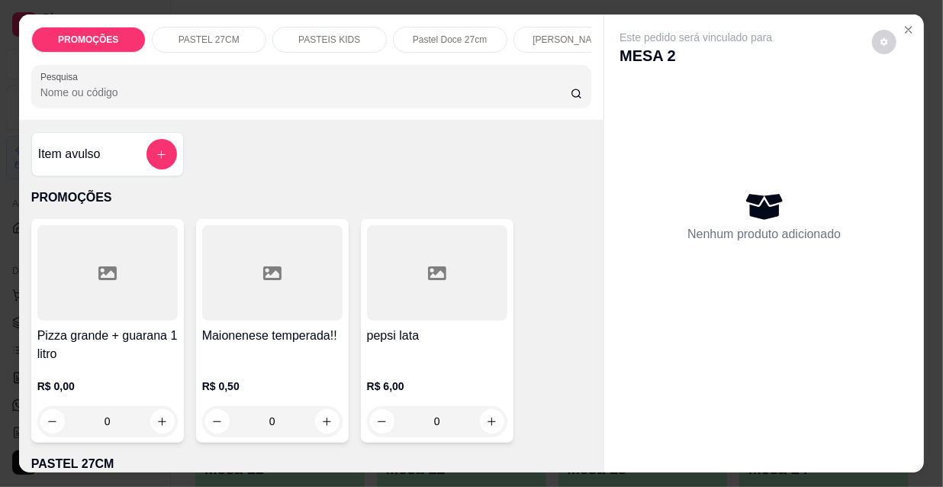
click at [227, 95] on input "Pesquisa" at bounding box center [305, 92] width 530 height 15
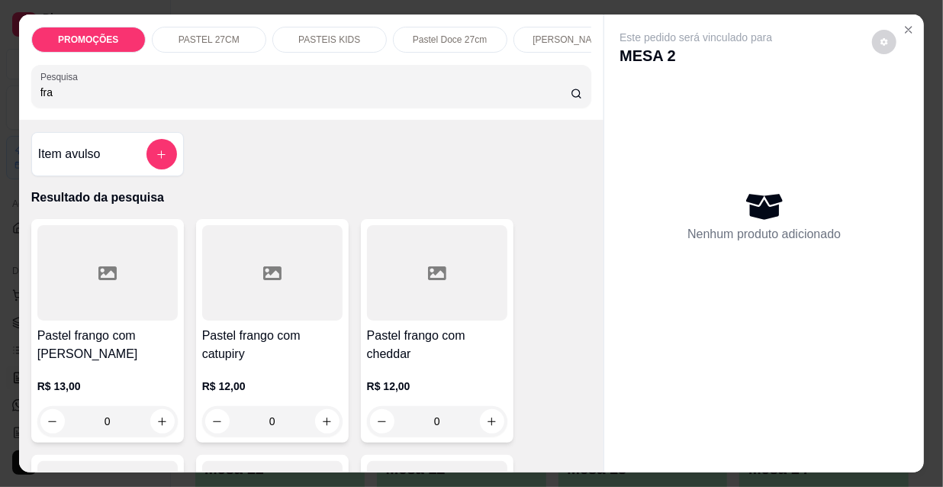
type input "fra"
click at [88, 326] on div "Pastel frango com mussarela R$ 13,00 0" at bounding box center [107, 330] width 153 height 223
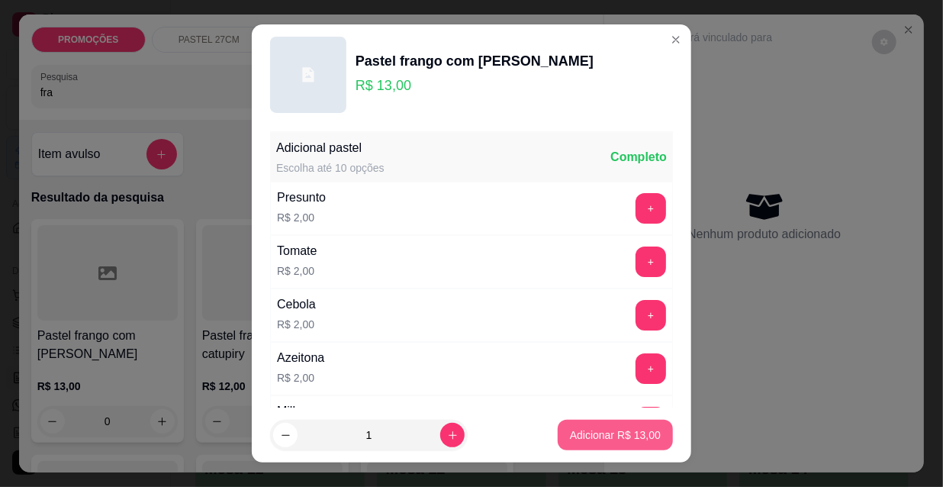
click at [570, 432] on p "Adicionar R$ 13,00" at bounding box center [615, 434] width 91 height 15
type input "1"
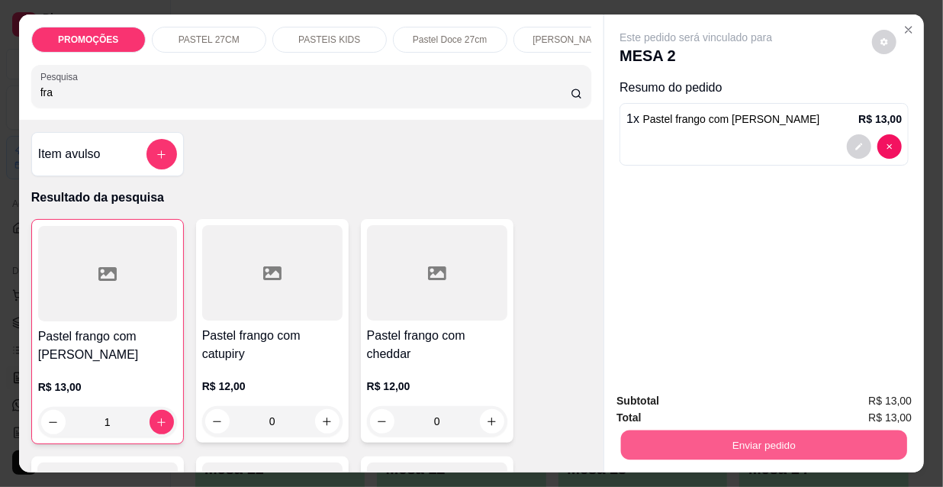
click at [604, 434] on div "Subtotal R$ 13,00 Total R$ 13,00 Enviar pedido" at bounding box center [764, 426] width 320 height 92
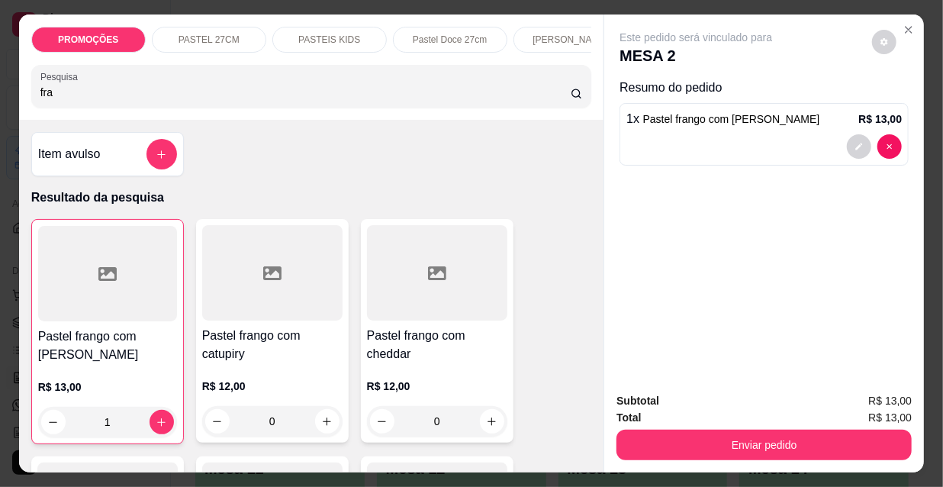
click at [718, 384] on div "Deseja registrar o cliente que fez esse pedido? Essa é uma forma de identificar…" at bounding box center [758, 376] width 313 height 79
click at [717, 401] on button "Não registrar e enviar pedido" at bounding box center [714, 401] width 159 height 29
click at [710, 426] on div "Enviar pedido" at bounding box center [763, 443] width 295 height 34
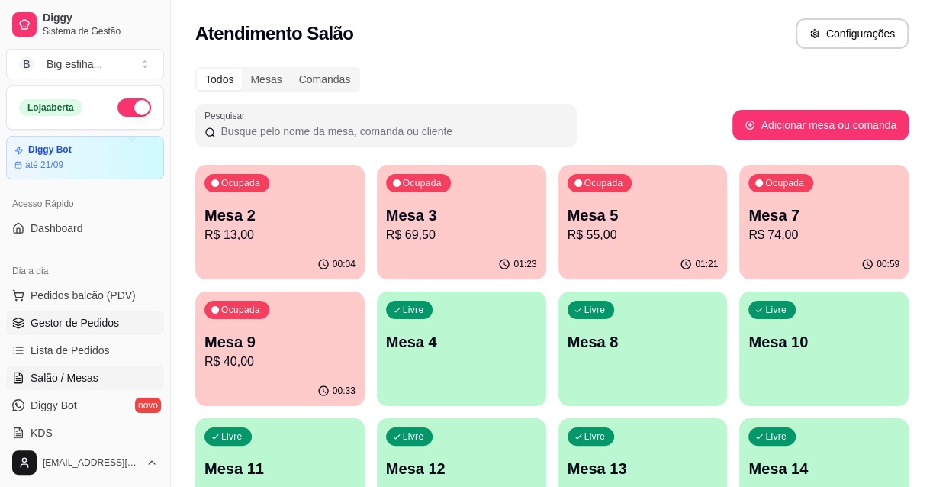
click at [106, 325] on span "Gestor de Pedidos" at bounding box center [75, 322] width 88 height 15
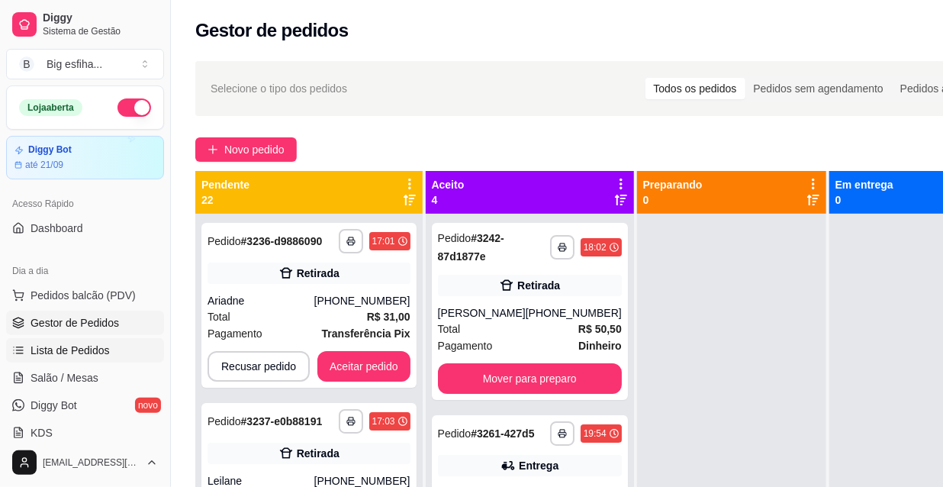
click at [111, 346] on link "Lista de Pedidos" at bounding box center [85, 350] width 158 height 24
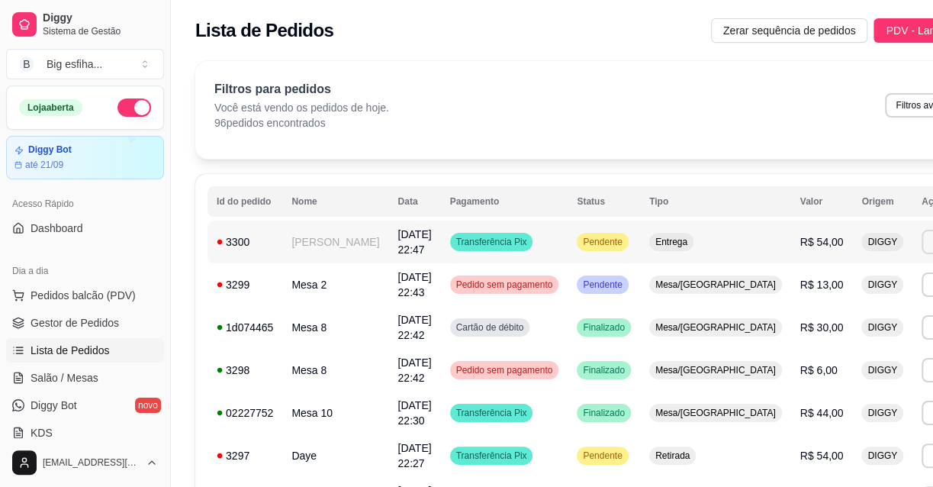
click at [921, 253] on button "Imprimir" at bounding box center [948, 242] width 54 height 24
click at [837, 306] on button "IMPRESSORA" at bounding box center [832, 310] width 107 height 24
click at [68, 318] on span "Gestor de Pedidos" at bounding box center [75, 322] width 88 height 15
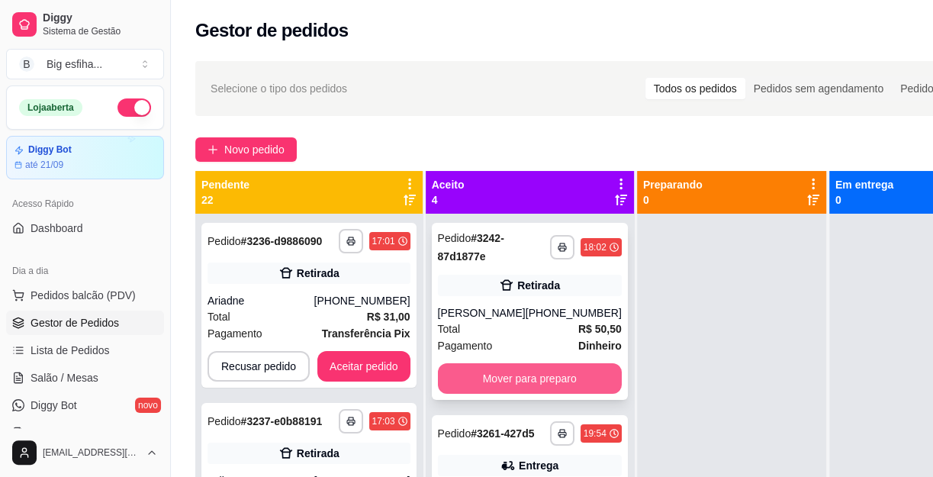
click at [509, 389] on button "Mover para preparo" at bounding box center [530, 378] width 184 height 31
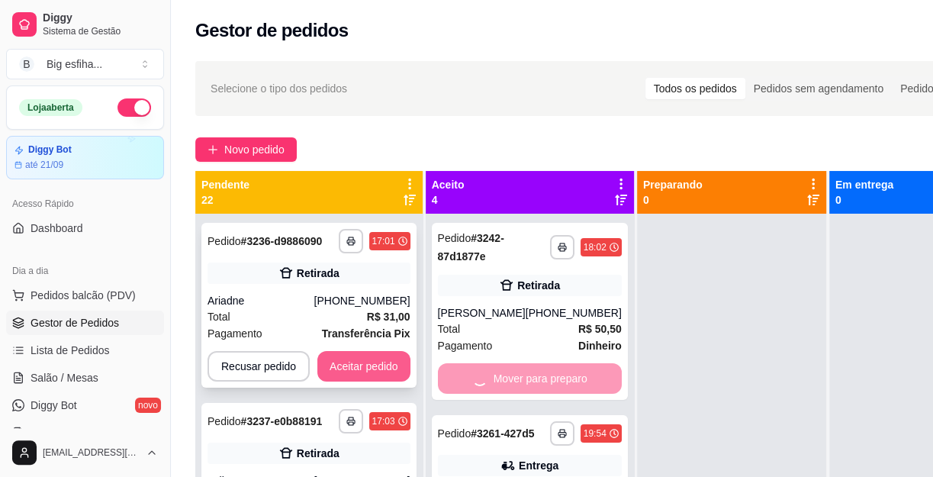
click at [374, 365] on button "Aceitar pedido" at bounding box center [363, 366] width 93 height 31
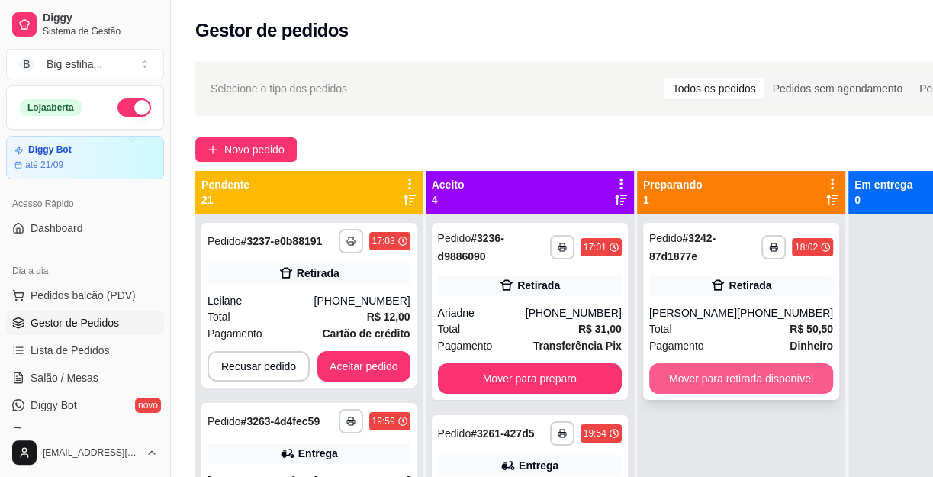
click at [747, 393] on div "**********" at bounding box center [741, 311] width 196 height 177
click at [754, 376] on button "Mover para retirada disponível" at bounding box center [740, 379] width 178 height 30
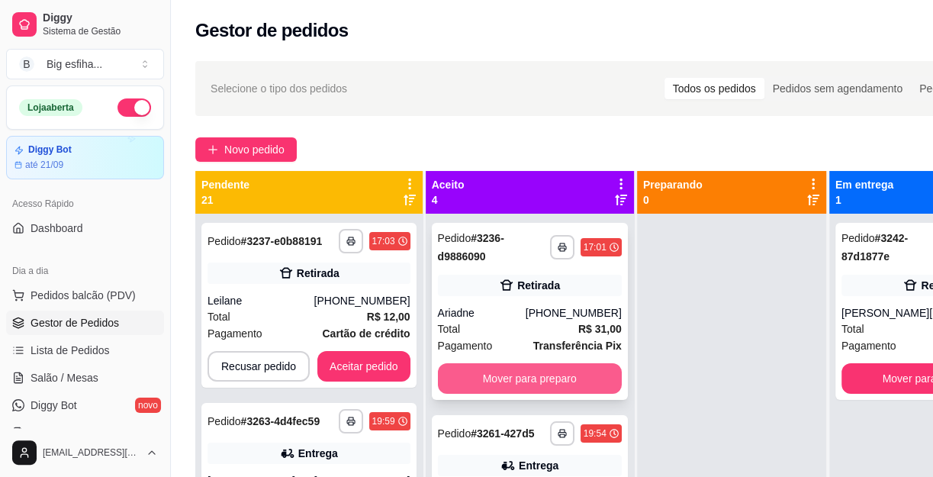
click at [487, 373] on button "Mover para preparo" at bounding box center [530, 378] width 184 height 31
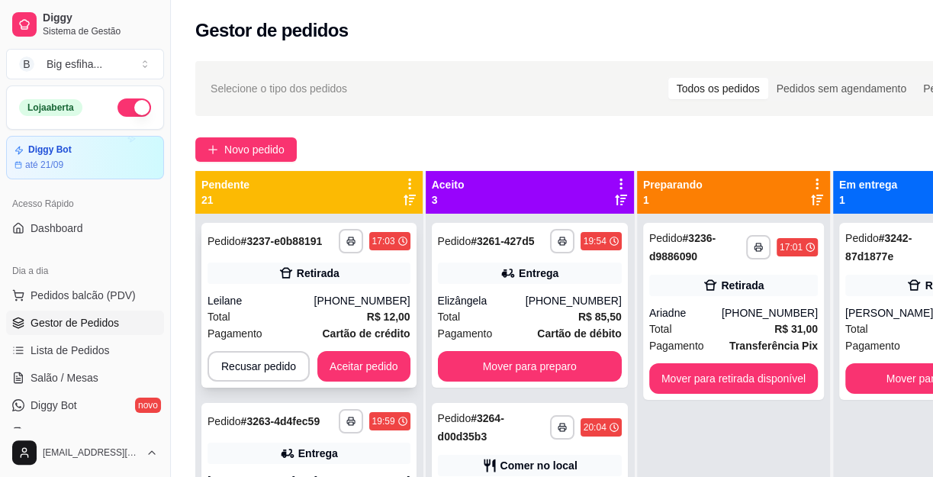
click at [313, 356] on div at bounding box center [314, 366] width 8 height 31
click at [862, 366] on button "Mover para finalizado" at bounding box center [937, 378] width 184 height 31
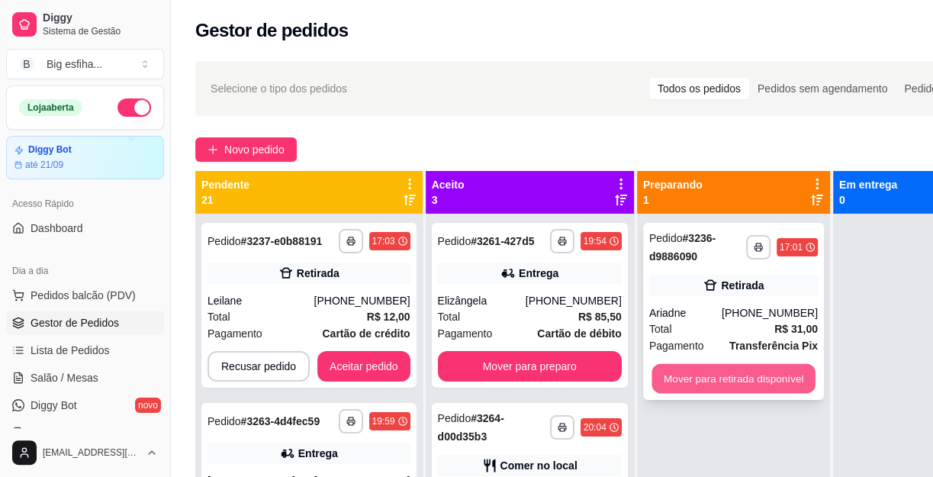
click at [763, 366] on button "Mover para retirada disponível" at bounding box center [732, 379] width 163 height 30
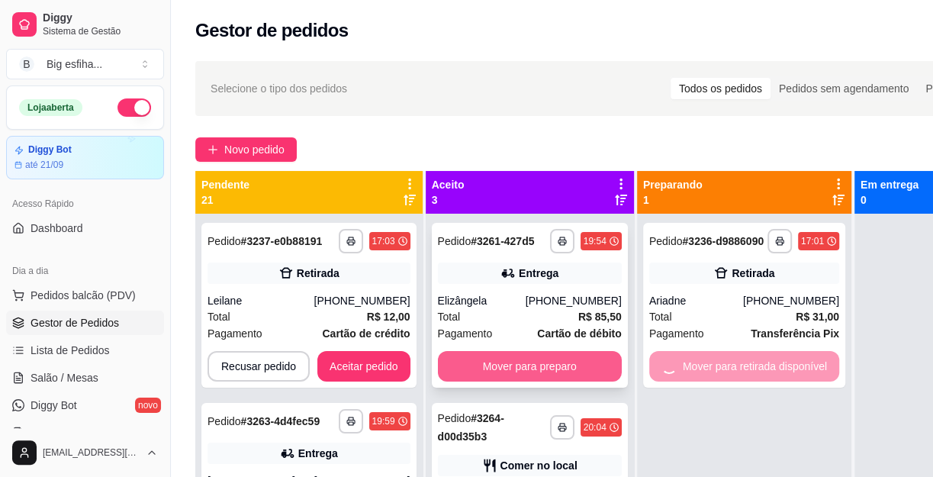
click at [526, 377] on button "Mover para preparo" at bounding box center [530, 366] width 184 height 31
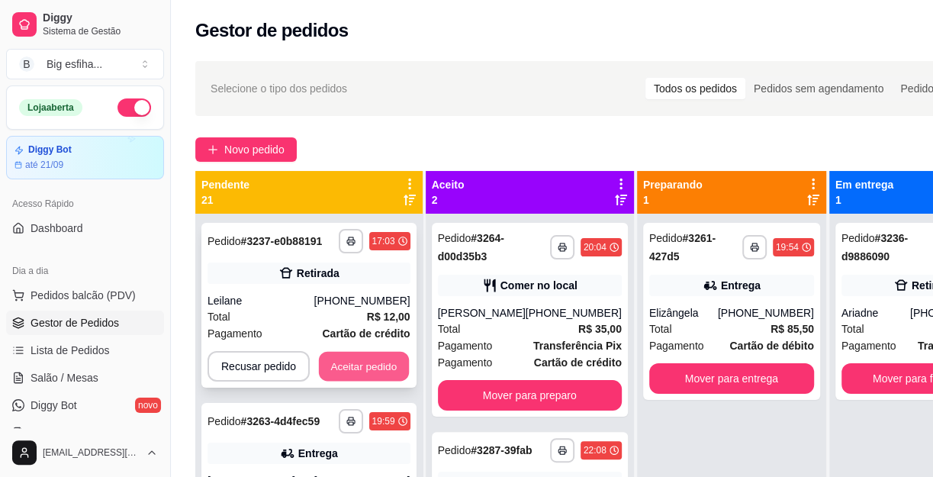
click at [351, 368] on button "Aceitar pedido" at bounding box center [364, 367] width 90 height 30
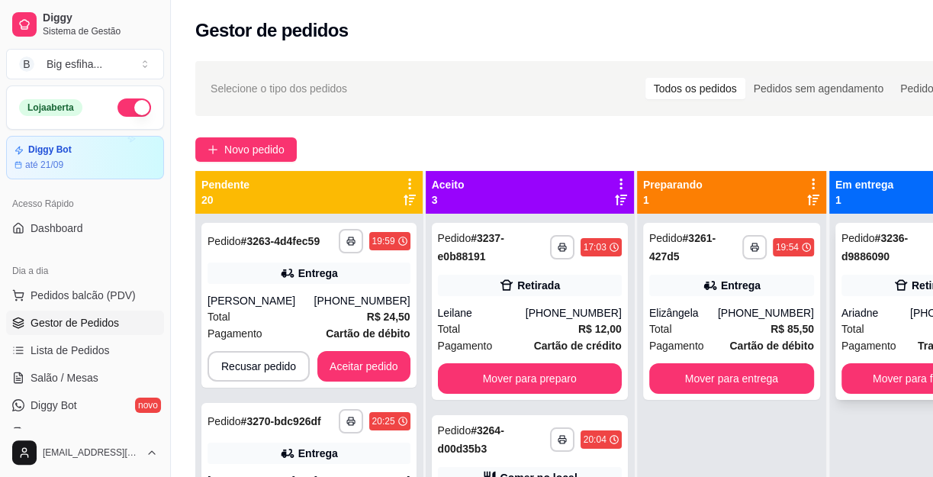
click at [859, 360] on div "**********" at bounding box center [923, 311] width 177 height 177
click at [921, 388] on button "Mover para finalizado" at bounding box center [923, 378] width 165 height 31
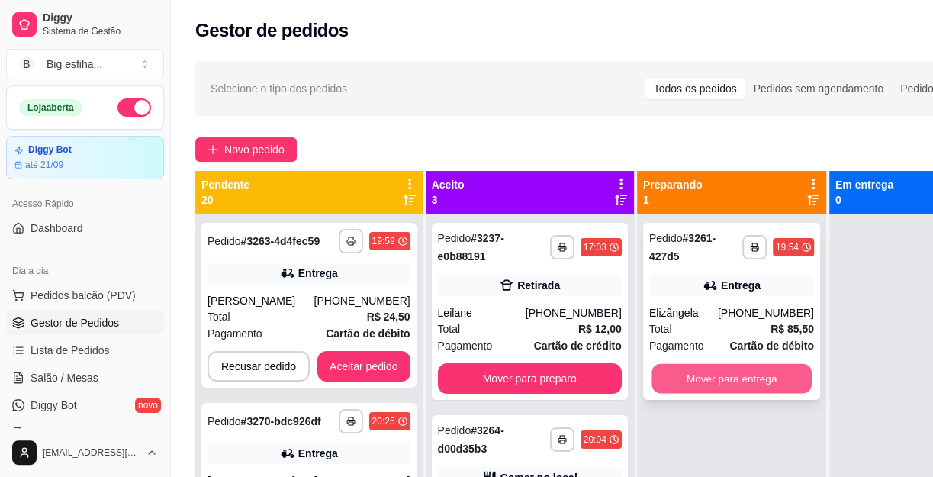
click at [753, 388] on button "Mover para entrega" at bounding box center [731, 379] width 160 height 30
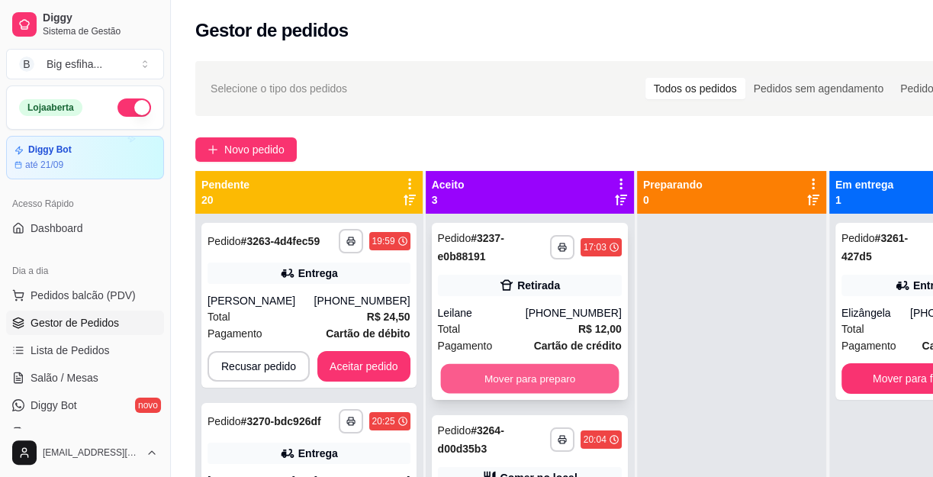
click at [522, 388] on button "Mover para preparo" at bounding box center [529, 379] width 178 height 30
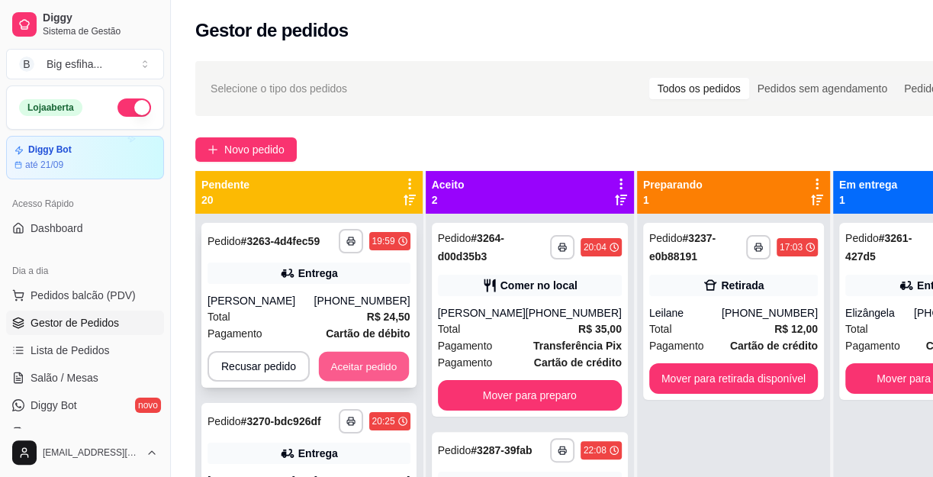
click at [365, 363] on button "Aceitar pedido" at bounding box center [364, 367] width 90 height 30
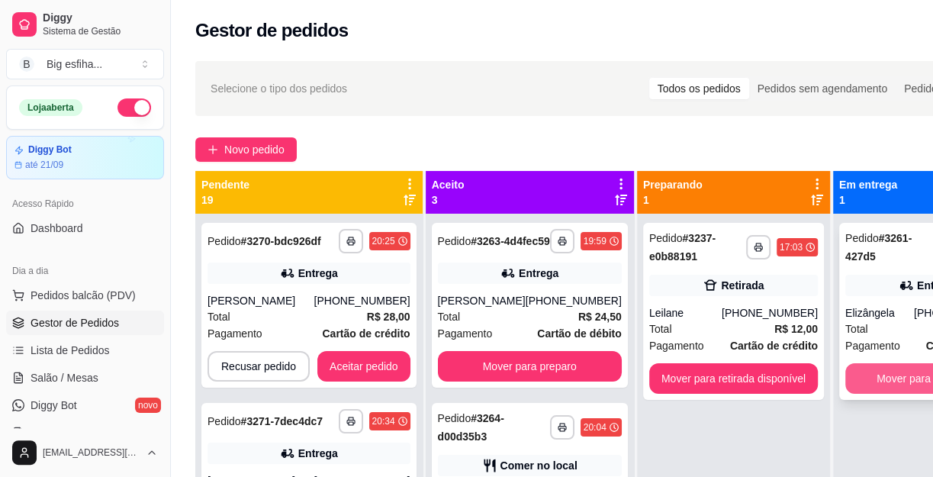
click at [845, 373] on button "Mover para finalizado" at bounding box center [927, 378] width 165 height 31
click at [751, 380] on button "Mover para retirada disponível" at bounding box center [733, 378] width 169 height 31
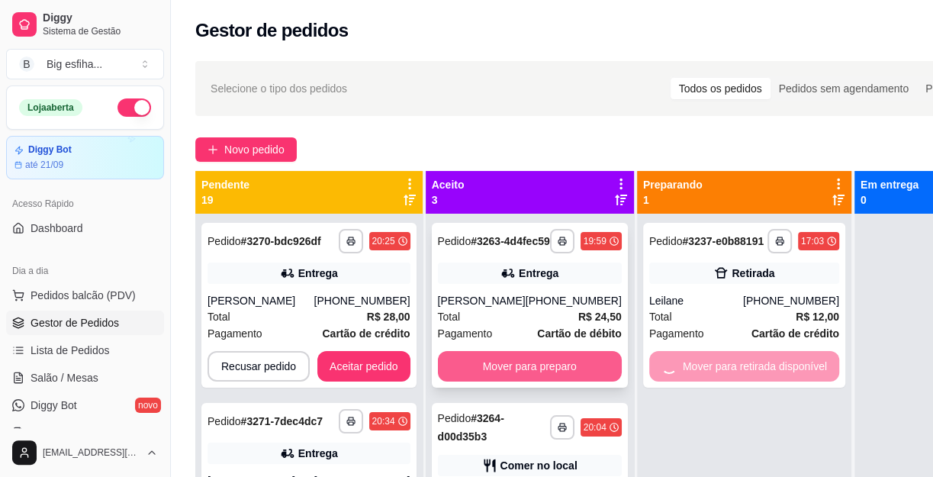
click at [555, 377] on button "Mover para preparo" at bounding box center [530, 366] width 184 height 31
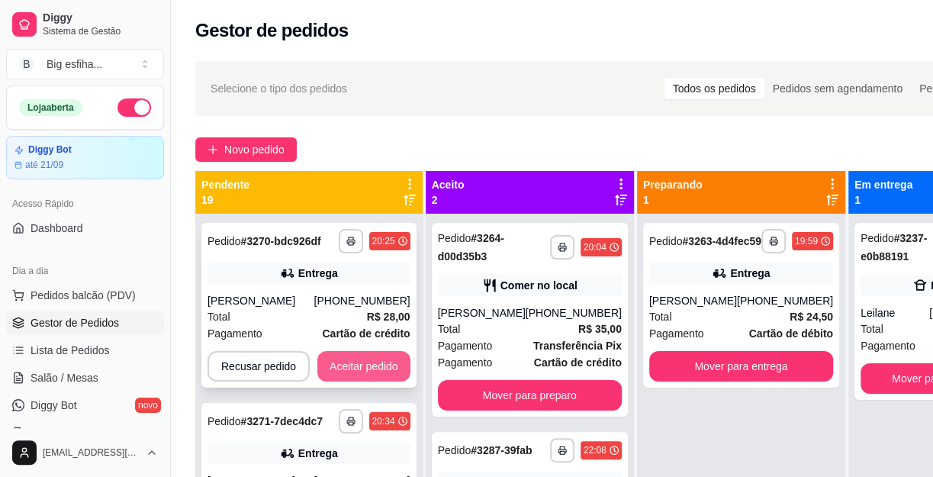
click at [382, 365] on button "Aceitar pedido" at bounding box center [363, 366] width 93 height 31
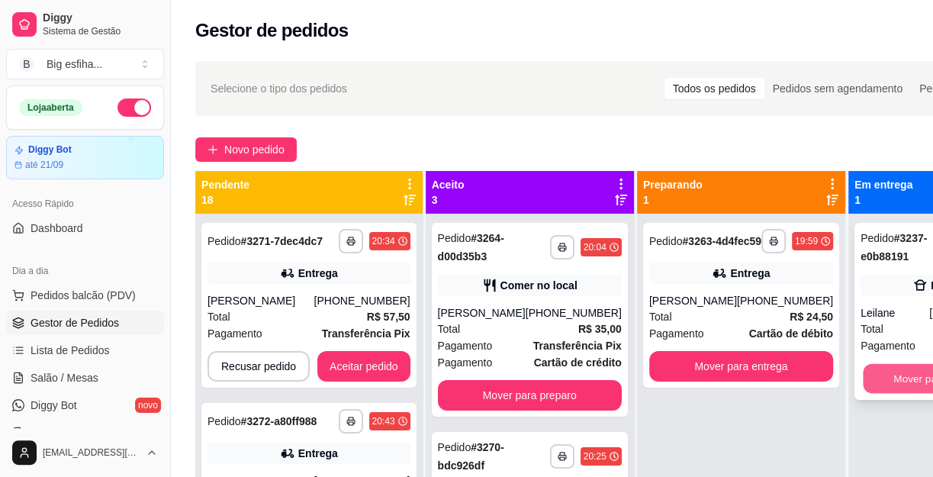
click at [862, 383] on button "Mover para finalizado" at bounding box center [942, 379] width 160 height 30
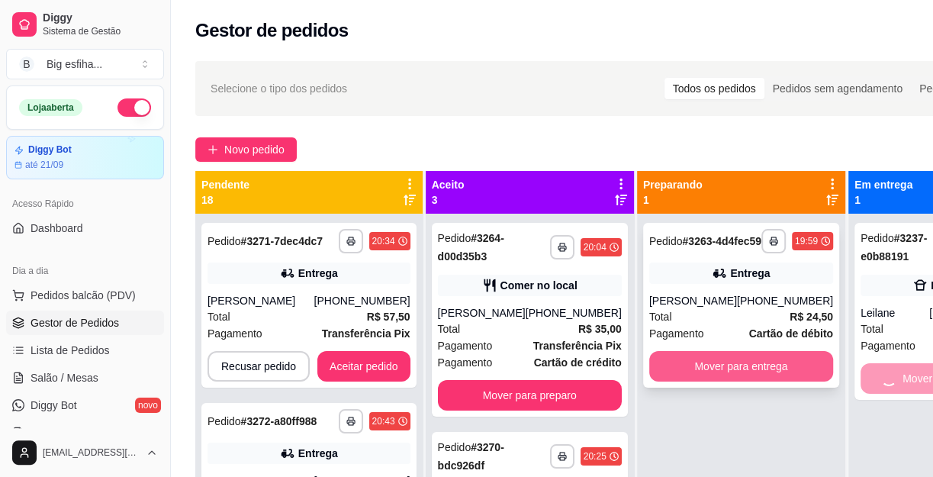
click at [737, 377] on button "Mover para entrega" at bounding box center [741, 366] width 184 height 31
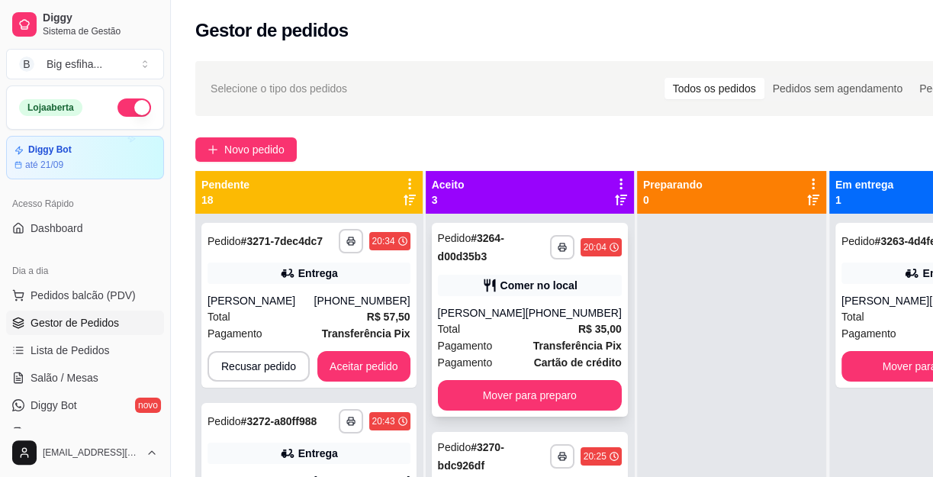
click at [502, 381] on button "Mover para preparo" at bounding box center [530, 395] width 184 height 31
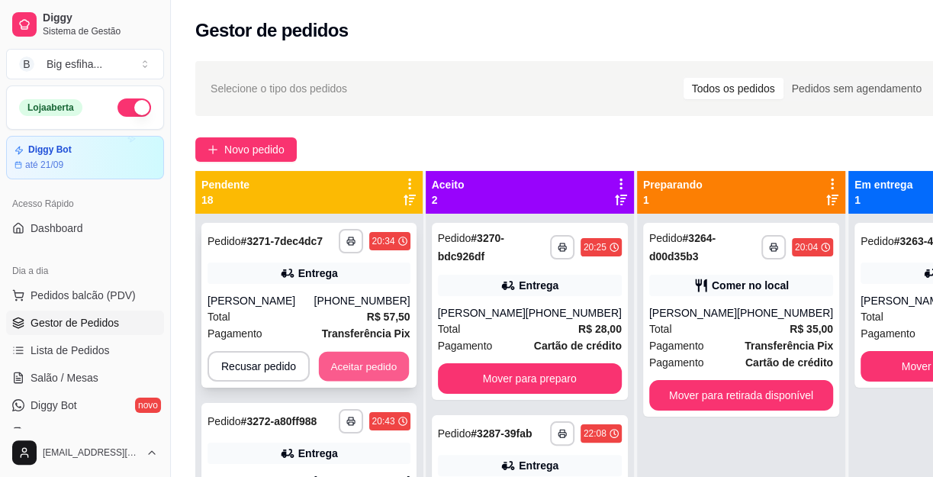
click at [399, 362] on button "Aceitar pedido" at bounding box center [364, 367] width 90 height 30
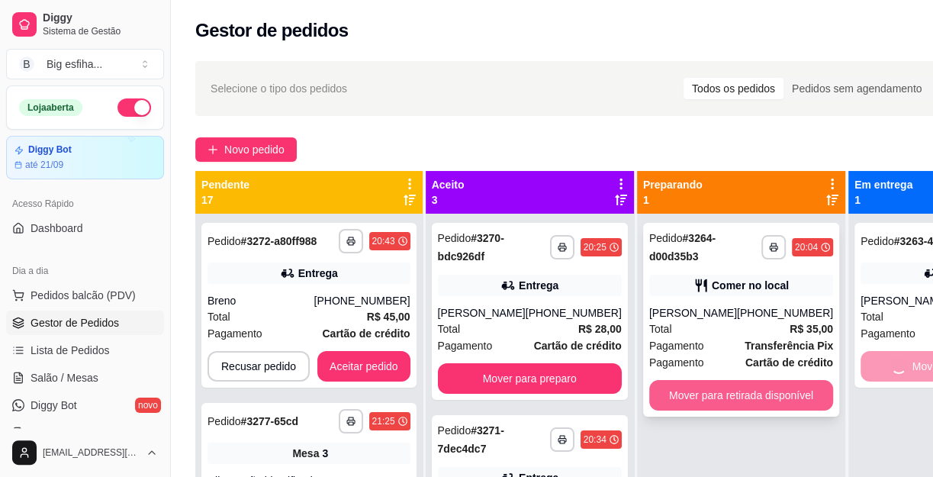
click at [721, 393] on button "Mover para retirada disponível" at bounding box center [741, 395] width 184 height 31
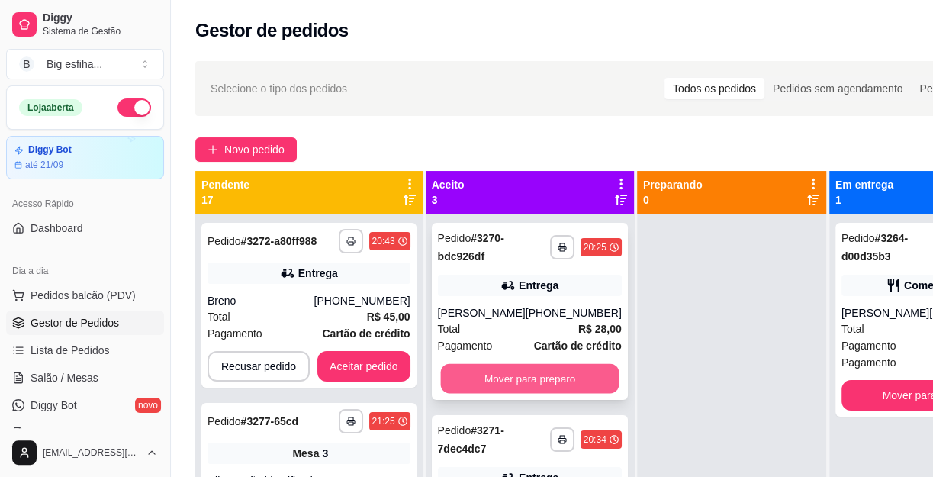
click at [551, 385] on button "Mover para preparo" at bounding box center [529, 379] width 178 height 30
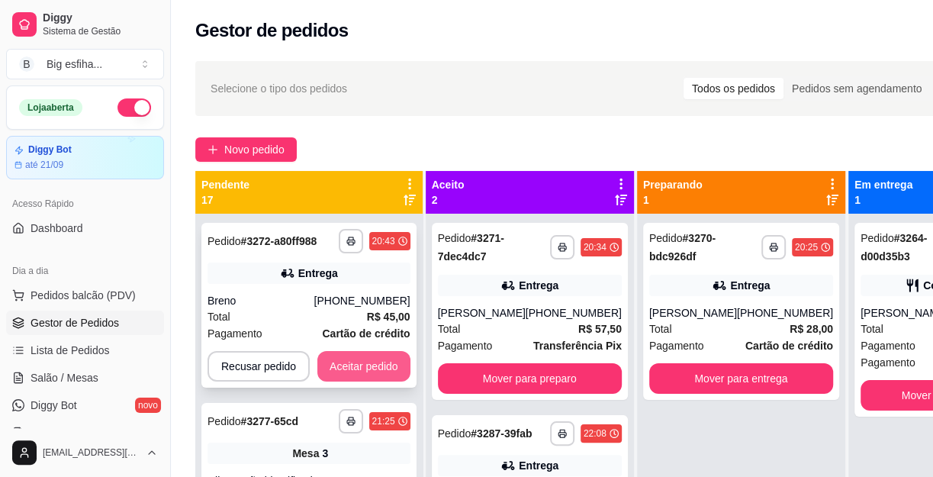
click at [365, 367] on button "Aceitar pedido" at bounding box center [363, 366] width 93 height 31
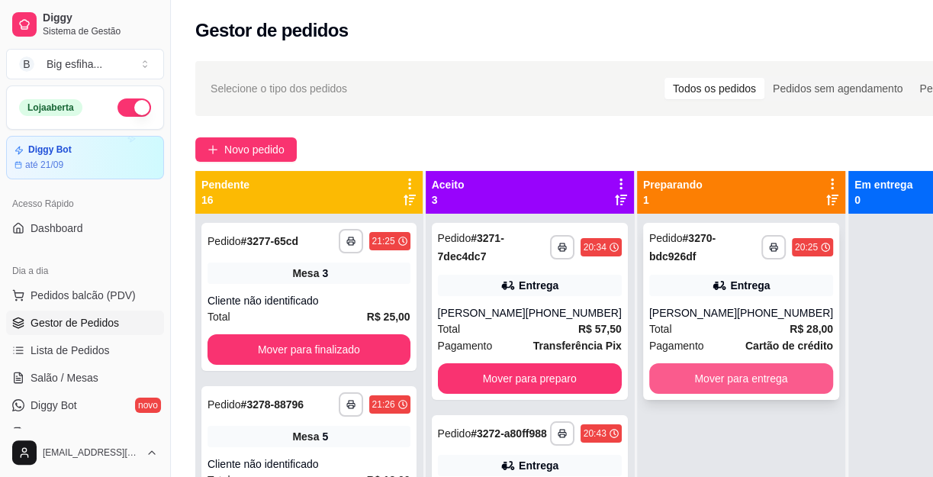
click at [699, 383] on button "Mover para entrega" at bounding box center [741, 378] width 184 height 31
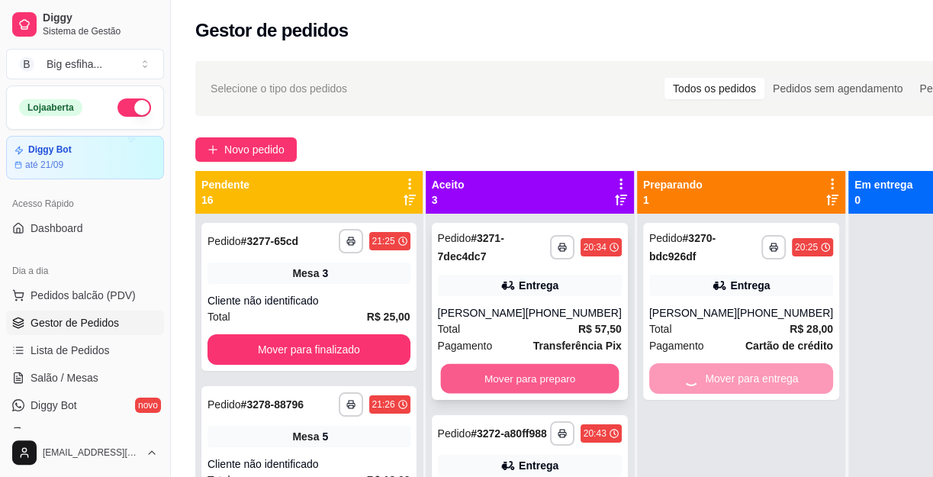
click at [541, 389] on button "Mover para preparo" at bounding box center [529, 379] width 178 height 30
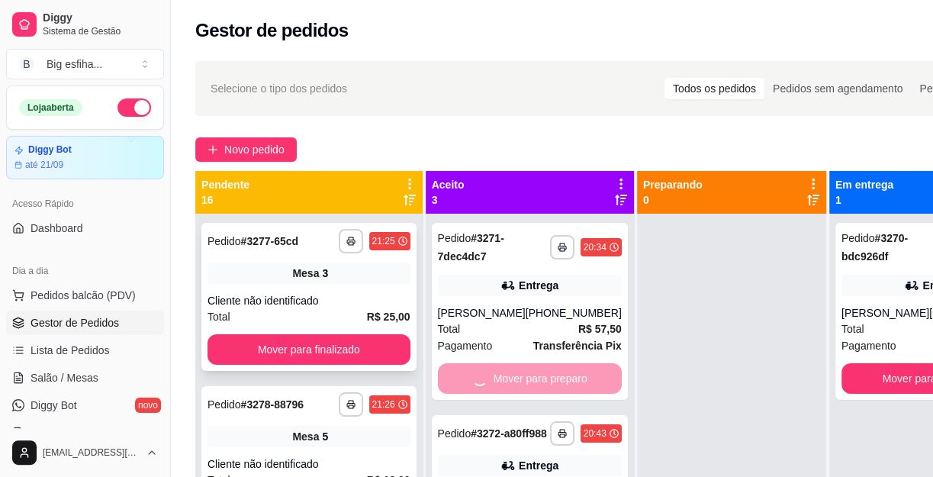
click at [342, 325] on div "**********" at bounding box center [308, 297] width 215 height 148
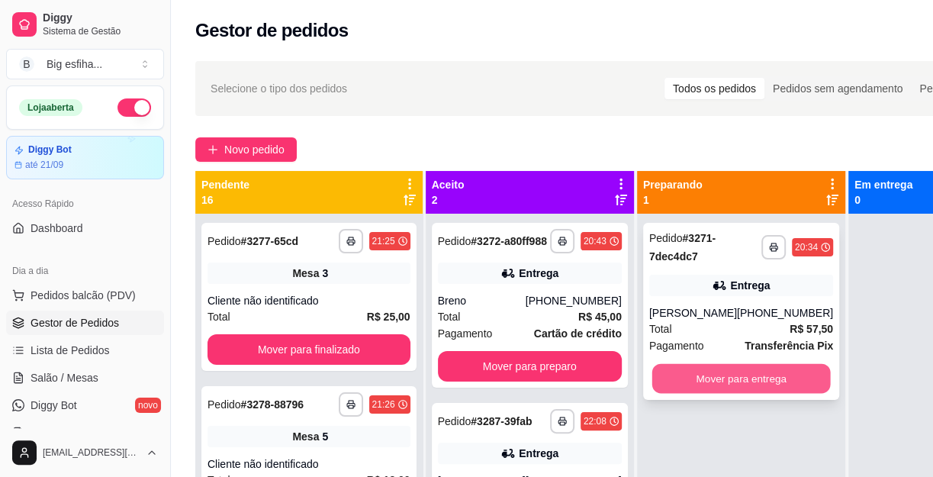
click at [721, 383] on button "Mover para entrega" at bounding box center [740, 379] width 178 height 30
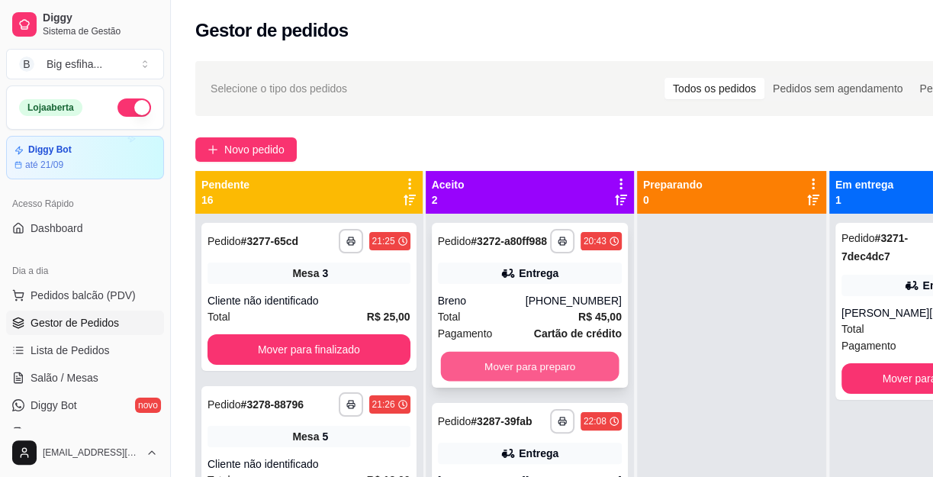
click at [580, 381] on button "Mover para preparo" at bounding box center [529, 367] width 178 height 30
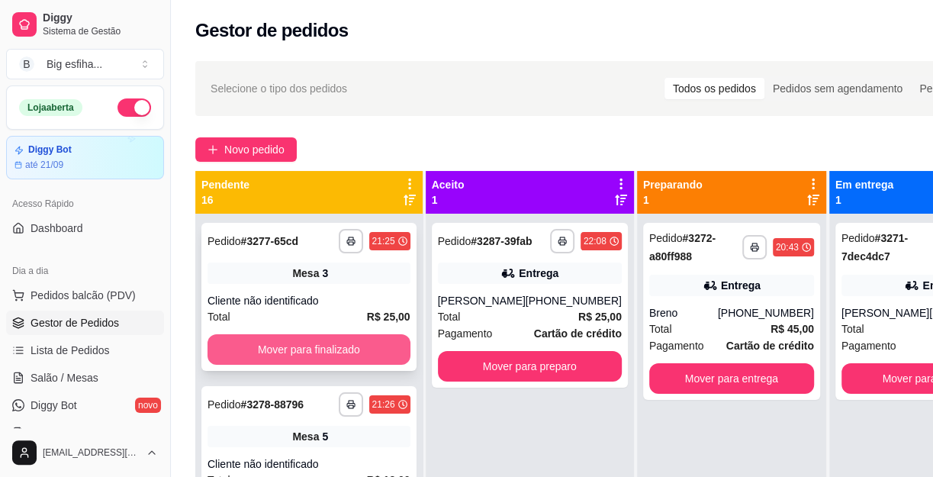
click at [374, 347] on button "Mover para finalizado" at bounding box center [308, 349] width 203 height 31
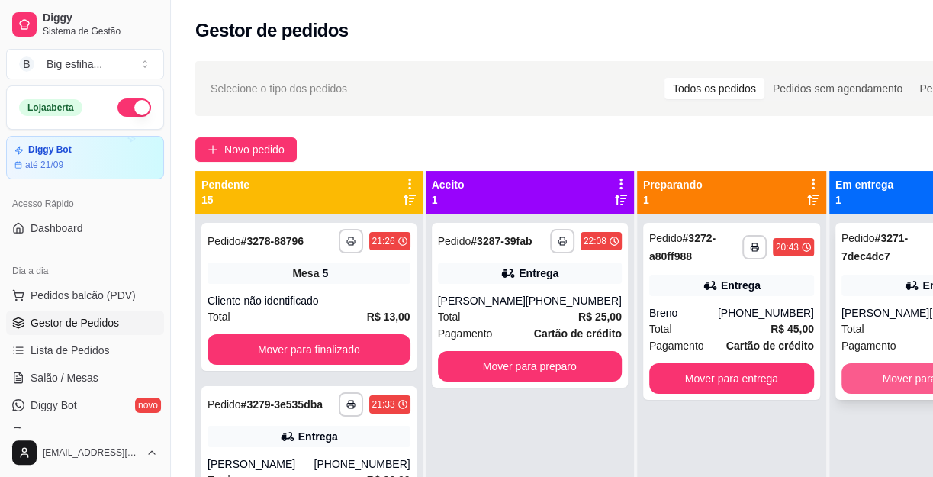
click at [899, 384] on button "Mover para finalizado" at bounding box center [933, 378] width 184 height 31
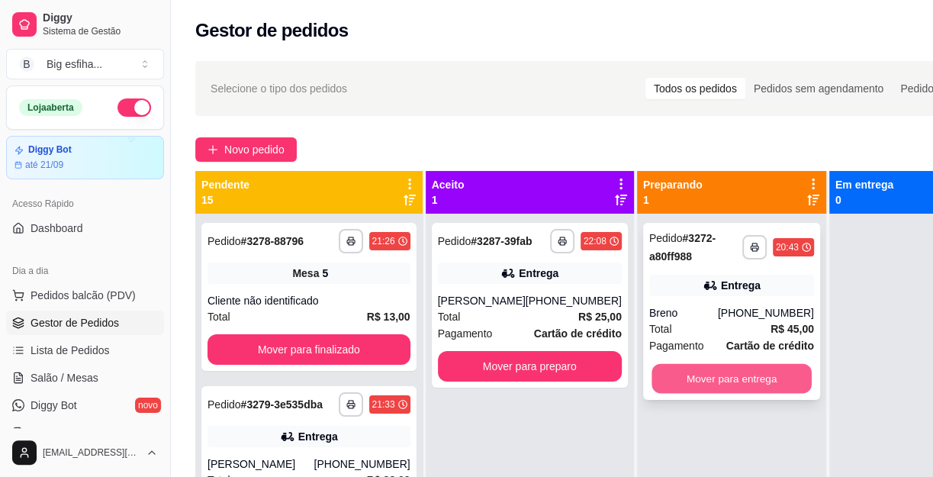
click at [731, 386] on button "Mover para entrega" at bounding box center [731, 379] width 160 height 30
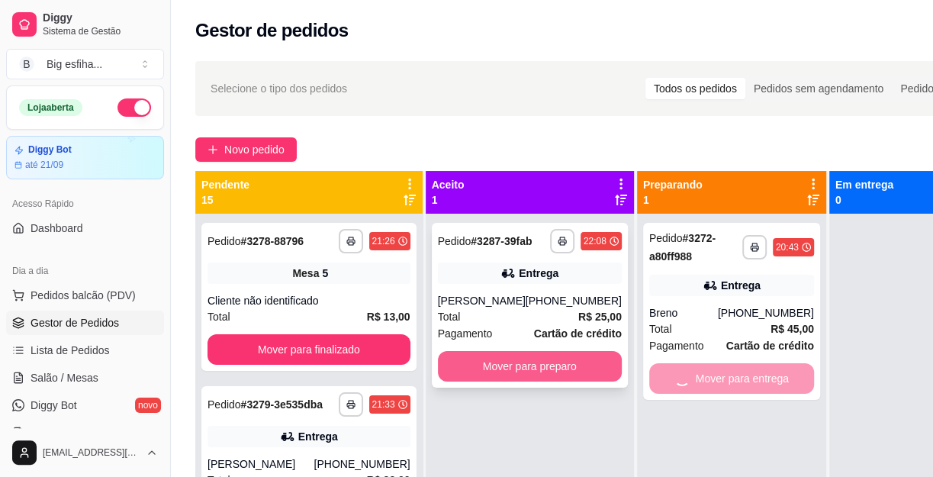
click at [596, 371] on button "Mover para preparo" at bounding box center [530, 366] width 184 height 31
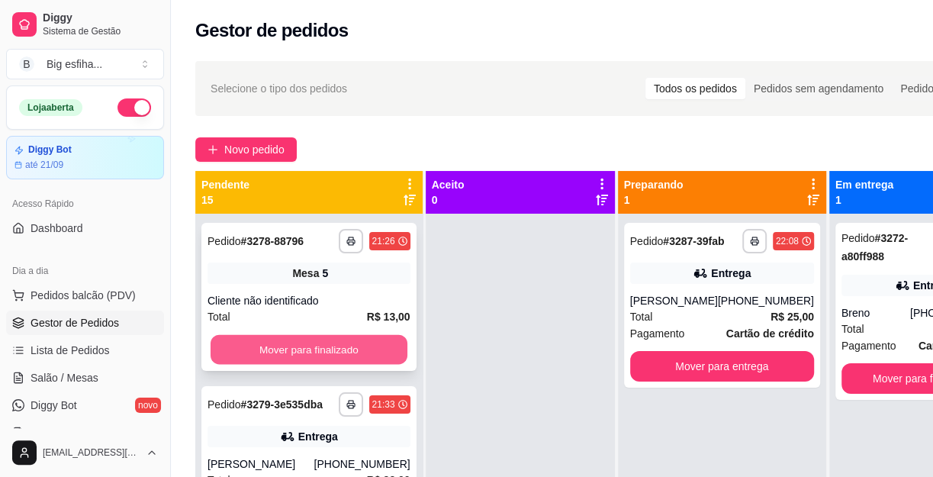
click at [292, 345] on button "Mover para finalizado" at bounding box center [308, 350] width 197 height 30
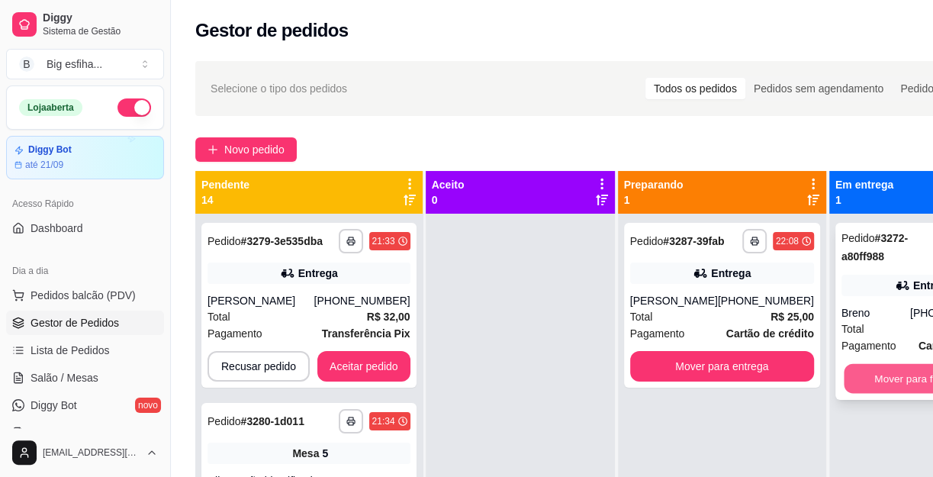
click at [852, 380] on button "Mover para finalizado" at bounding box center [923, 379] width 160 height 30
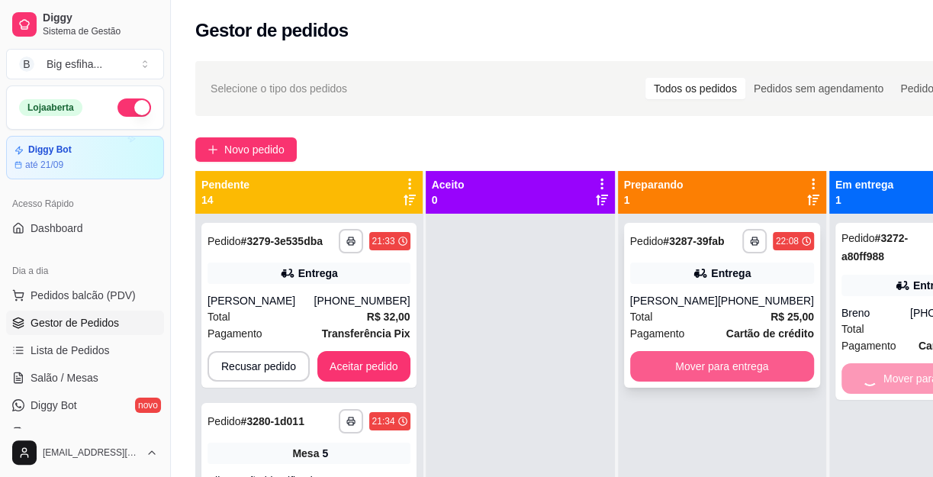
click at [745, 378] on button "Mover para entrega" at bounding box center [722, 366] width 184 height 31
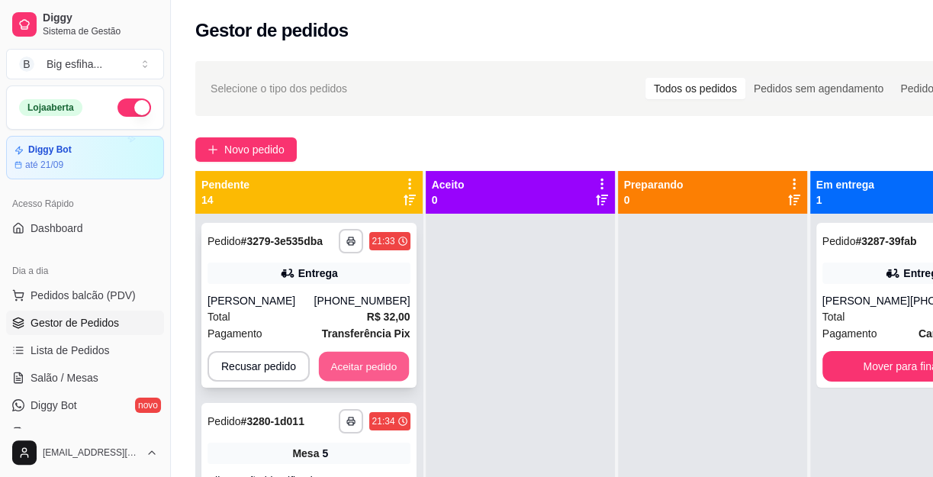
click at [377, 369] on button "Aceitar pedido" at bounding box center [364, 367] width 90 height 30
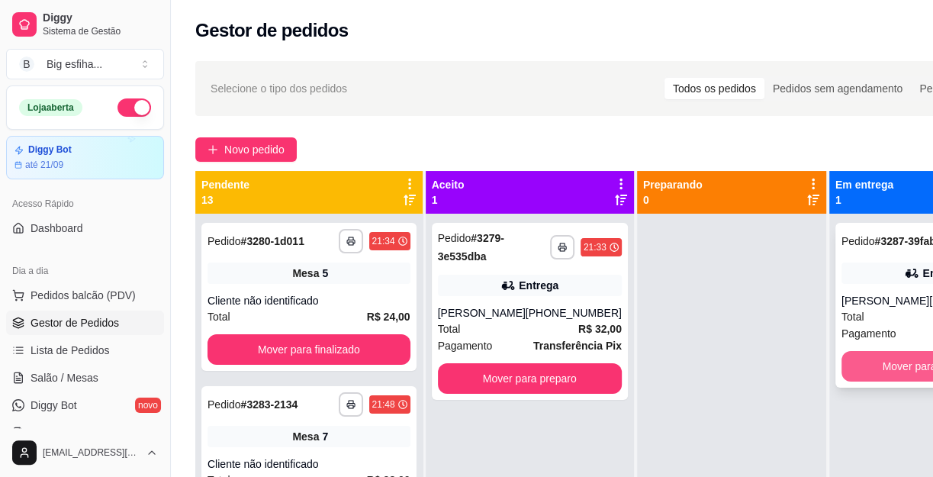
click at [883, 374] on button "Mover para finalizado" at bounding box center [933, 366] width 184 height 31
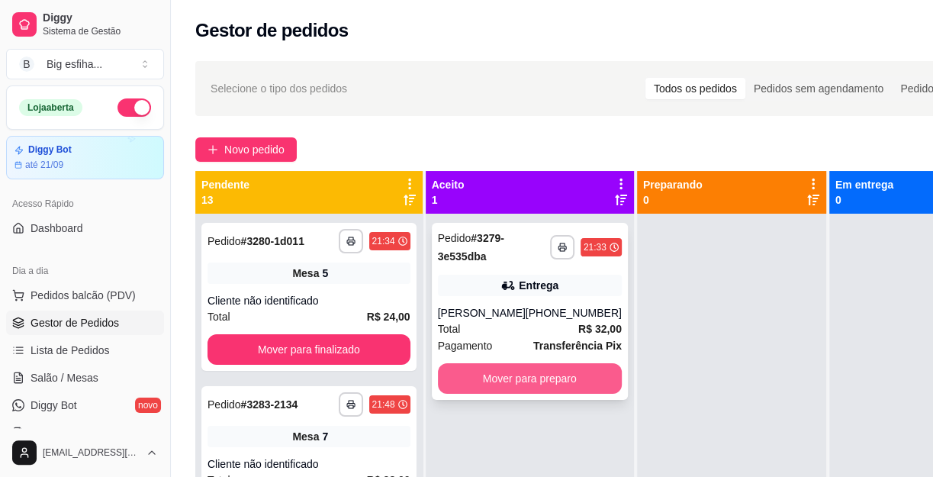
click at [548, 368] on button "Mover para preparo" at bounding box center [530, 378] width 184 height 31
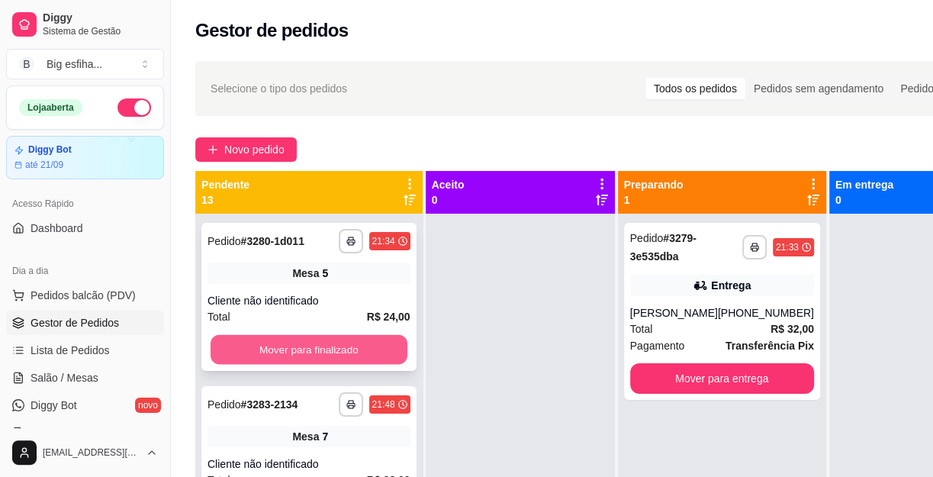
click at [345, 350] on button "Mover para finalizado" at bounding box center [308, 350] width 197 height 30
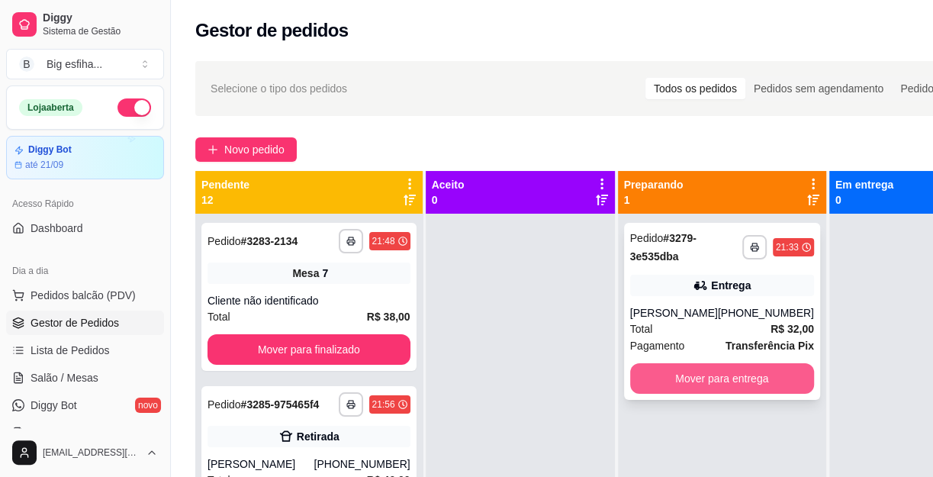
click at [670, 375] on button "Mover para entrega" at bounding box center [722, 378] width 184 height 31
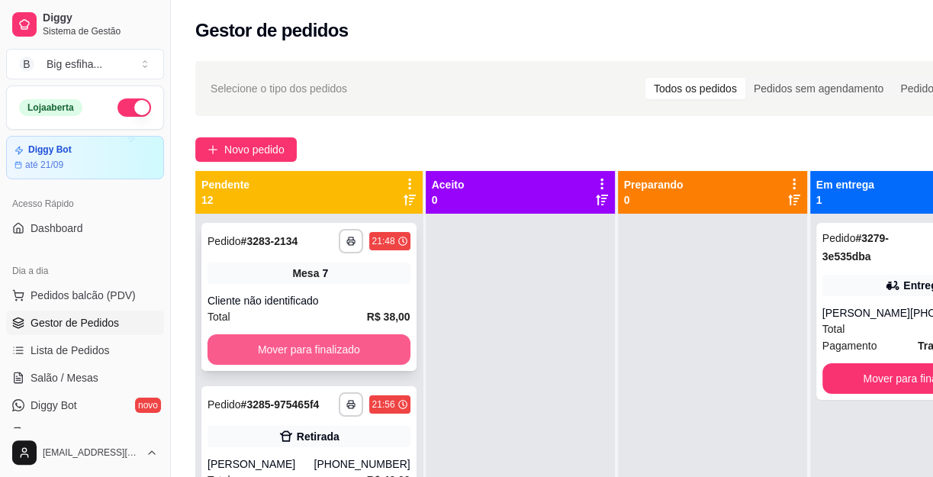
click at [328, 358] on button "Mover para finalizado" at bounding box center [308, 349] width 203 height 31
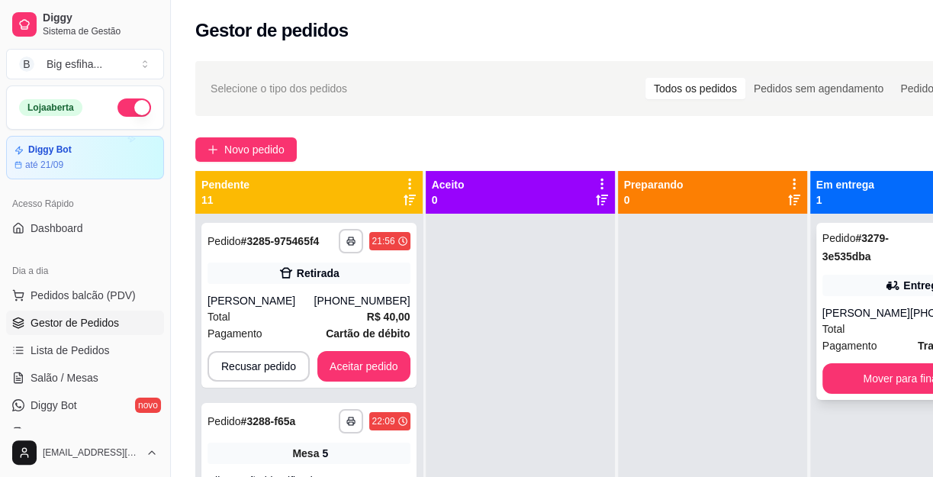
click at [878, 394] on div "**********" at bounding box center [914, 311] width 196 height 177
click at [883, 392] on button "Mover para finalizado" at bounding box center [914, 378] width 184 height 31
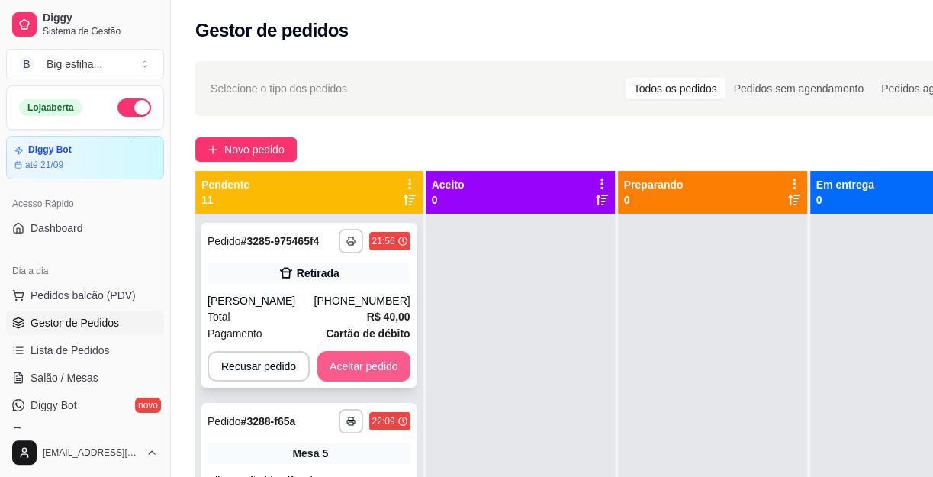
click at [360, 368] on button "Aceitar pedido" at bounding box center [363, 366] width 93 height 31
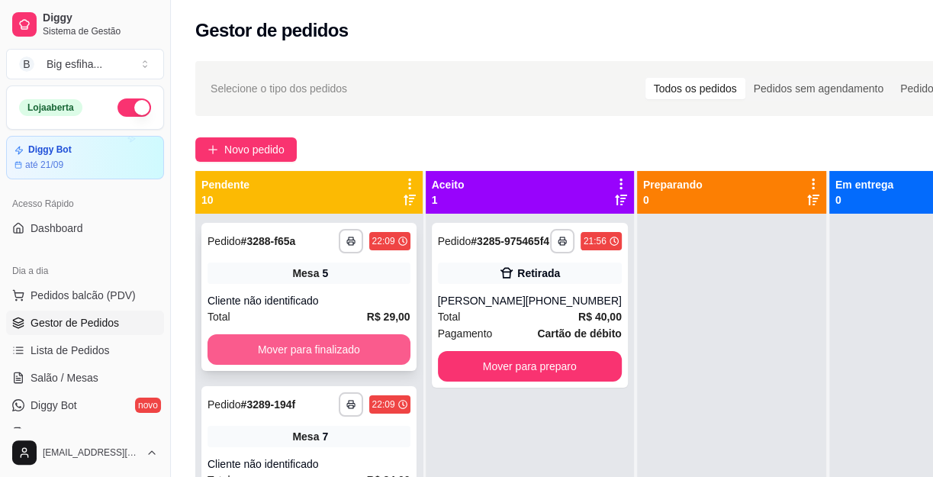
click at [368, 348] on button "Mover para finalizado" at bounding box center [308, 349] width 203 height 31
click at [378, 348] on button "Mover para finalizado" at bounding box center [308, 350] width 197 height 30
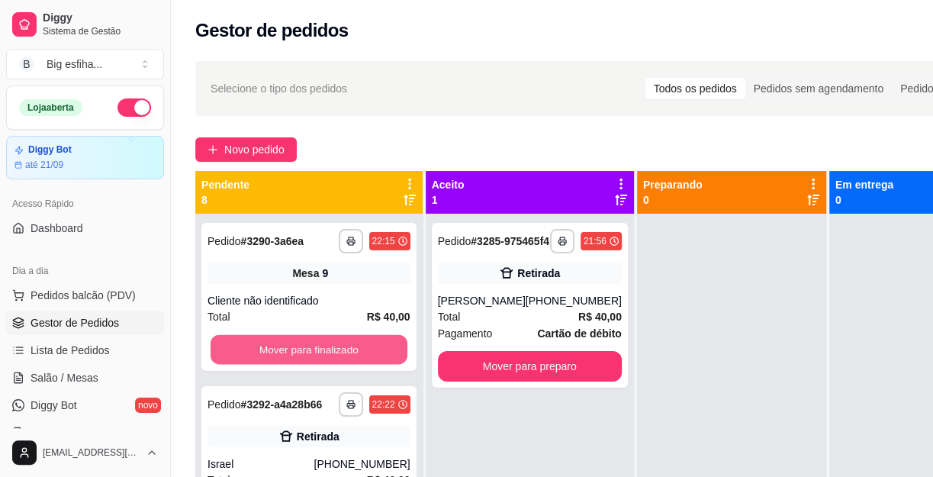
click at [378, 348] on button "Mover para finalizado" at bounding box center [308, 350] width 197 height 30
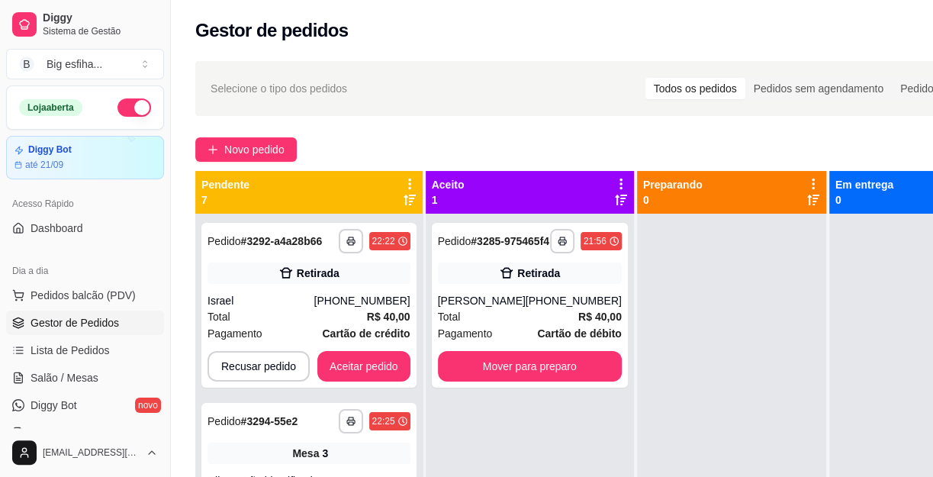
click at [378, 348] on div "**********" at bounding box center [308, 305] width 215 height 165
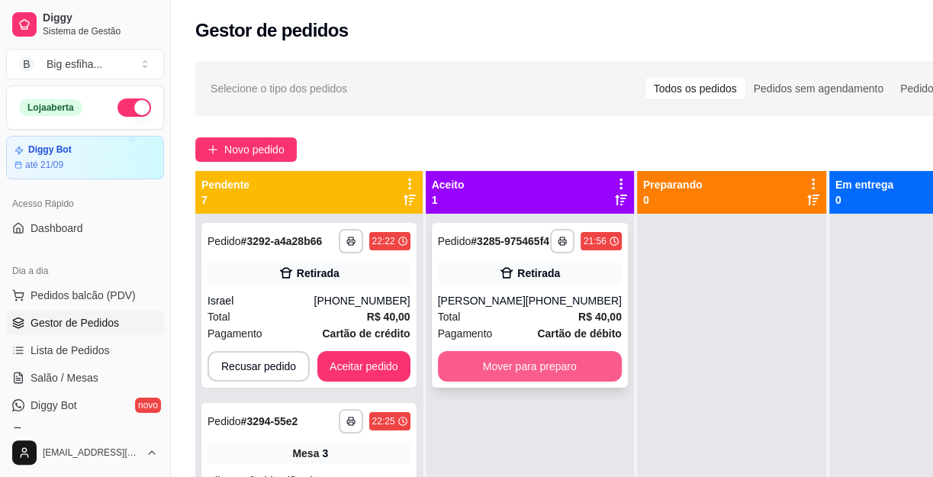
click at [538, 374] on button "Mover para preparo" at bounding box center [530, 366] width 184 height 31
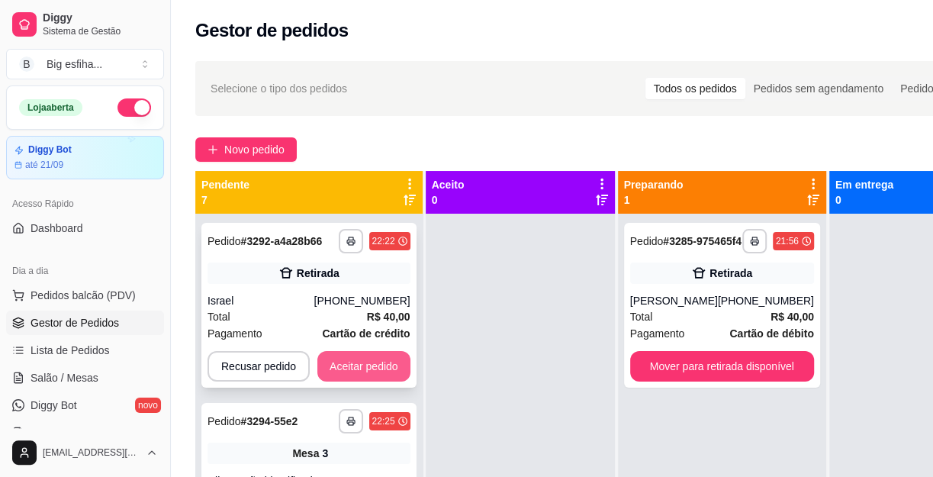
click at [398, 358] on button "Aceitar pedido" at bounding box center [363, 366] width 93 height 31
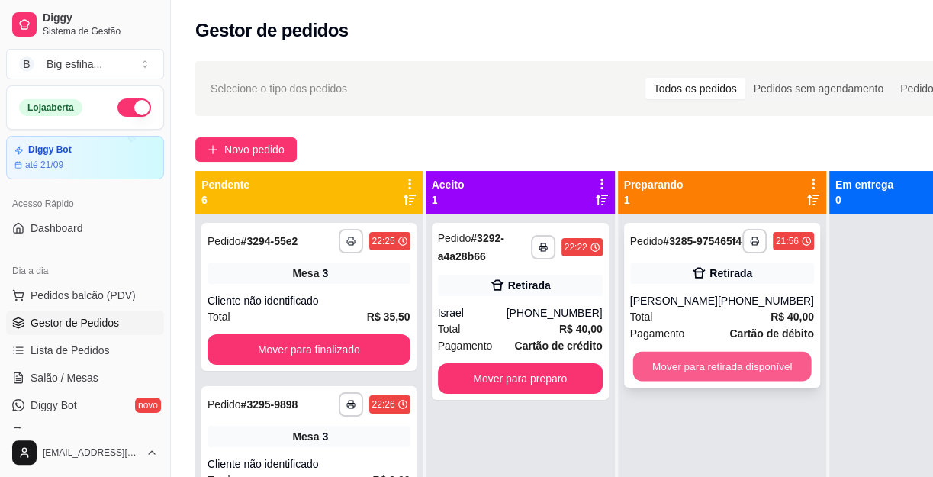
click at [694, 376] on button "Mover para retirada disponível" at bounding box center [721, 367] width 178 height 30
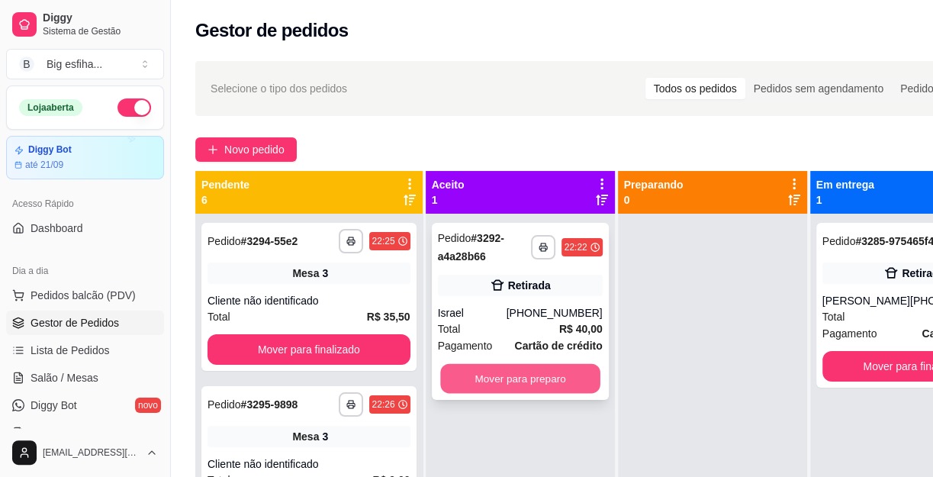
click at [496, 373] on button "Mover para preparo" at bounding box center [520, 379] width 160 height 30
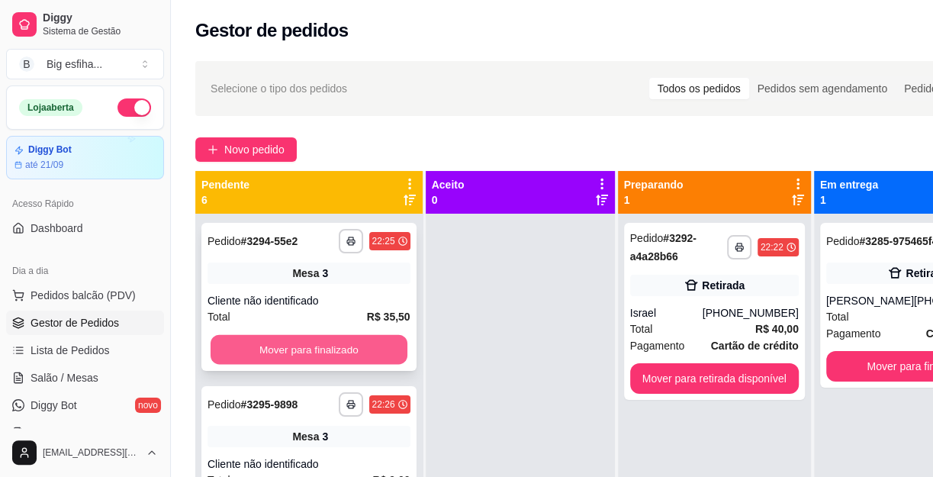
click at [292, 361] on button "Mover para finalizado" at bounding box center [308, 350] width 197 height 30
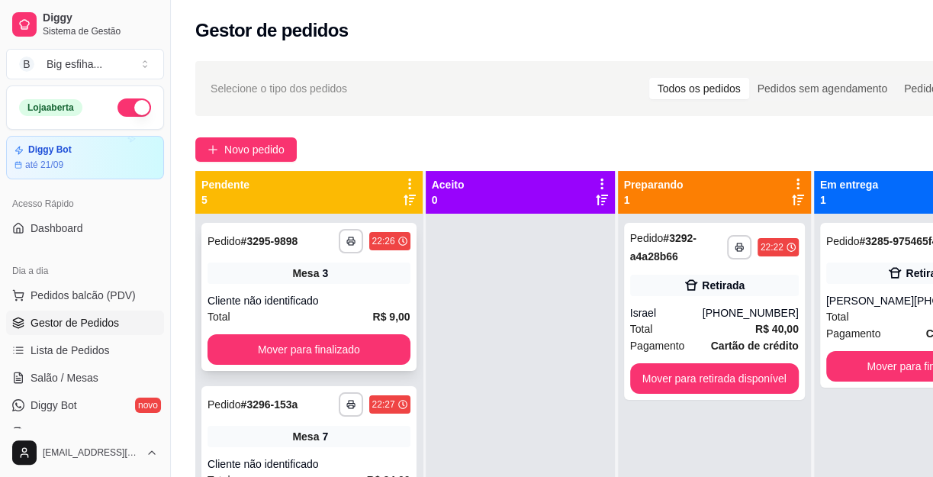
click at [390, 368] on div "**********" at bounding box center [308, 297] width 215 height 148
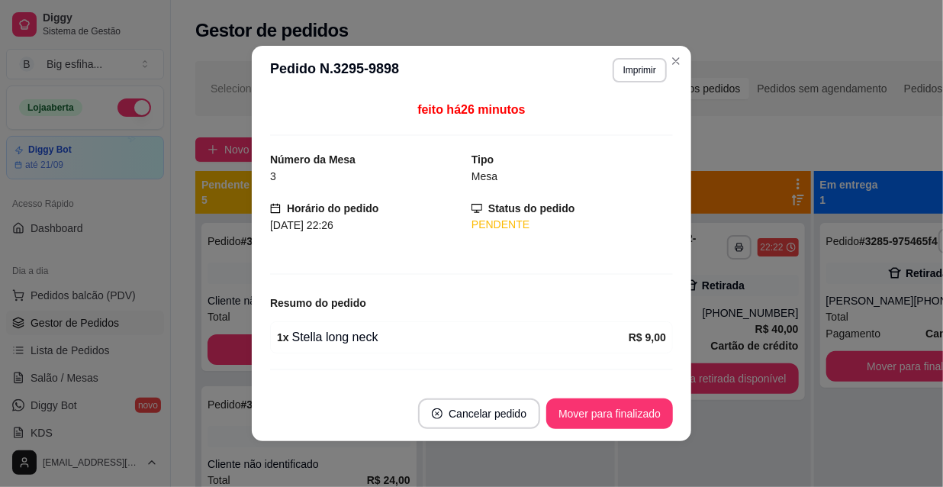
click at [385, 358] on div "feito há 26 minutos Número da Mesa 3 Tipo Mesa Horário do pedido [DATE] 22:26 S…" at bounding box center [471, 240] width 403 height 279
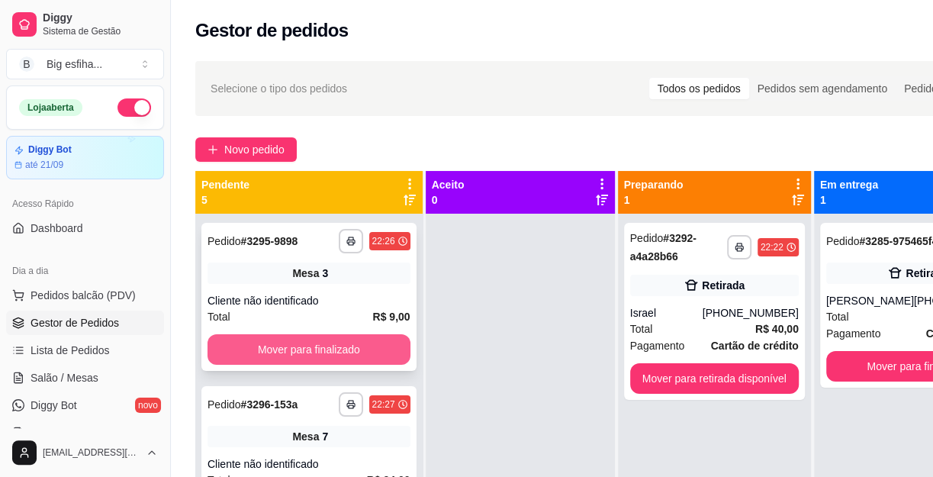
click at [320, 356] on button "Mover para finalizado" at bounding box center [308, 349] width 203 height 31
click at [332, 344] on button "Mover para finalizado" at bounding box center [308, 349] width 203 height 31
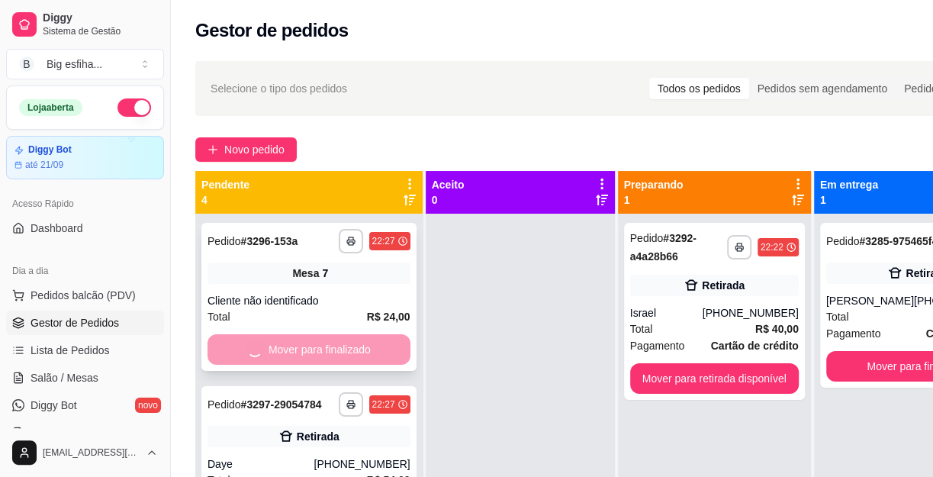
click at [332, 386] on div "**********" at bounding box center [308, 468] width 215 height 165
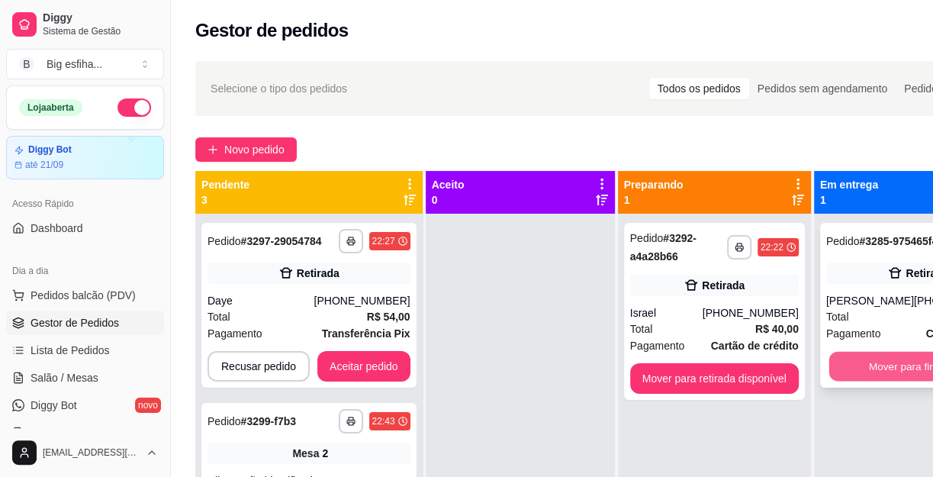
click at [867, 381] on div "Mover para finalizado" at bounding box center [918, 366] width 184 height 31
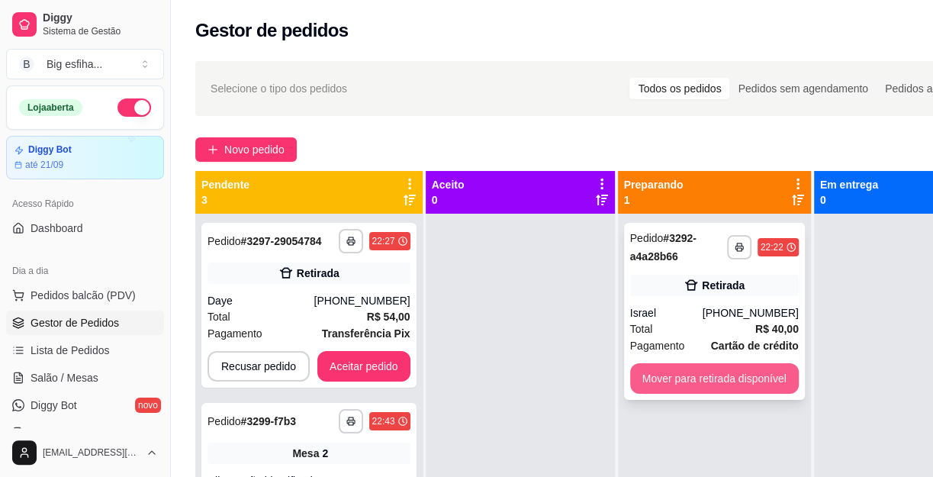
click at [717, 368] on button "Mover para retirada disponível" at bounding box center [714, 378] width 169 height 31
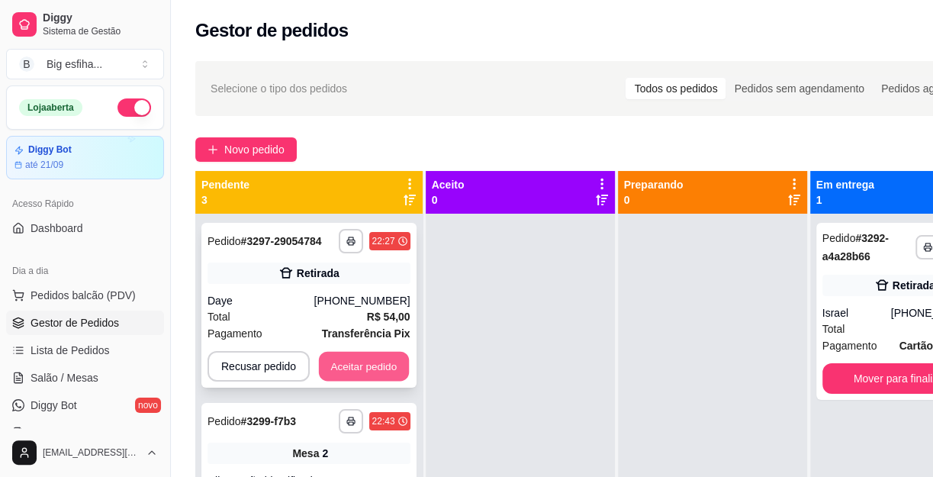
click at [357, 365] on button "Aceitar pedido" at bounding box center [364, 367] width 90 height 30
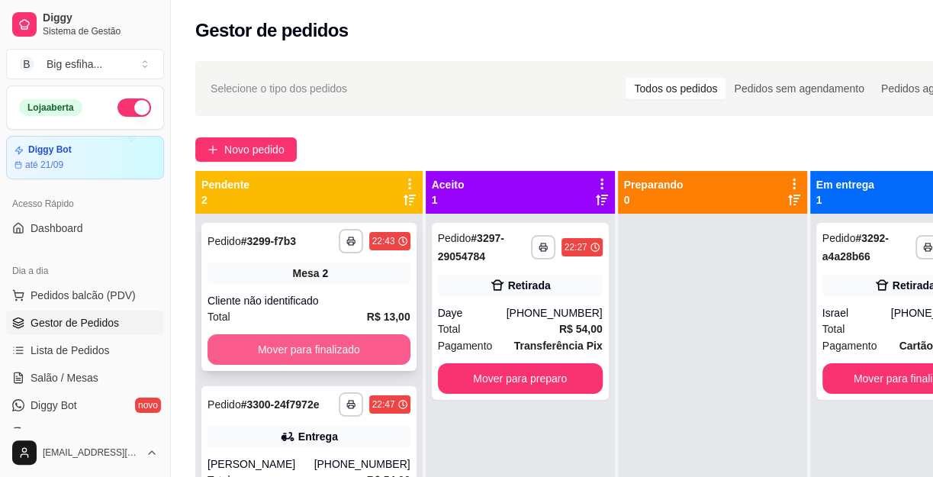
click at [357, 342] on button "Mover para finalizado" at bounding box center [308, 349] width 203 height 31
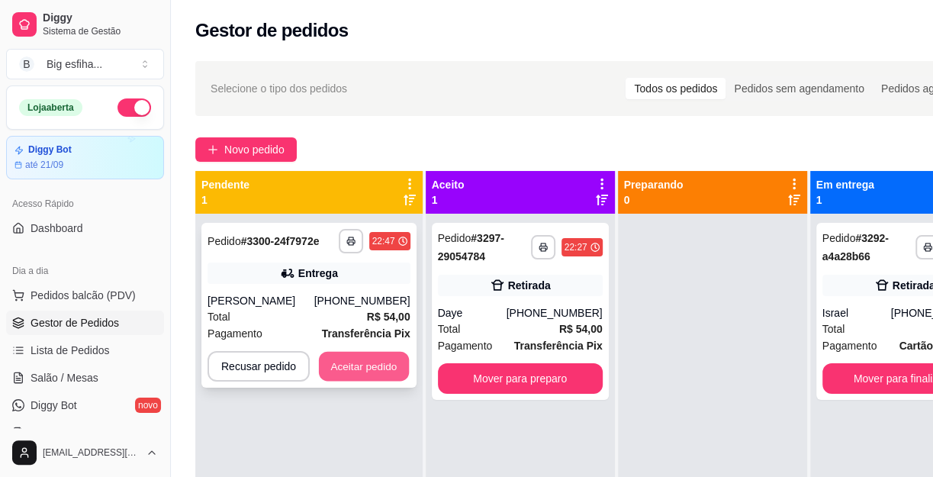
click at [368, 358] on button "Aceitar pedido" at bounding box center [364, 367] width 90 height 30
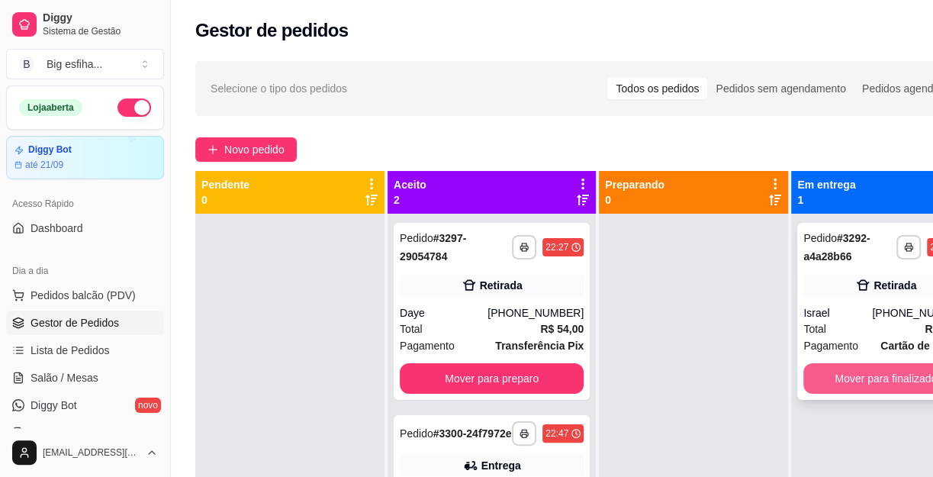
click at [906, 378] on button "Mover para finalizado" at bounding box center [885, 378] width 165 height 31
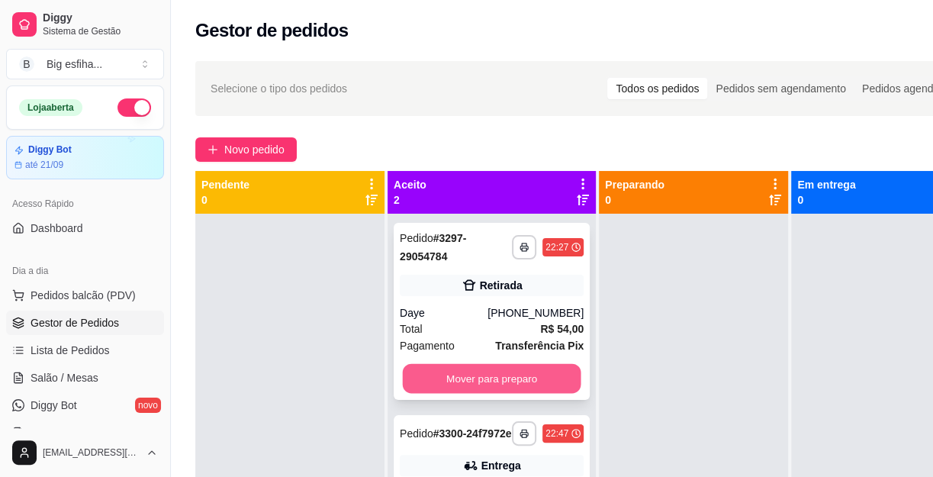
click at [528, 371] on button "Mover para preparo" at bounding box center [492, 379] width 178 height 30
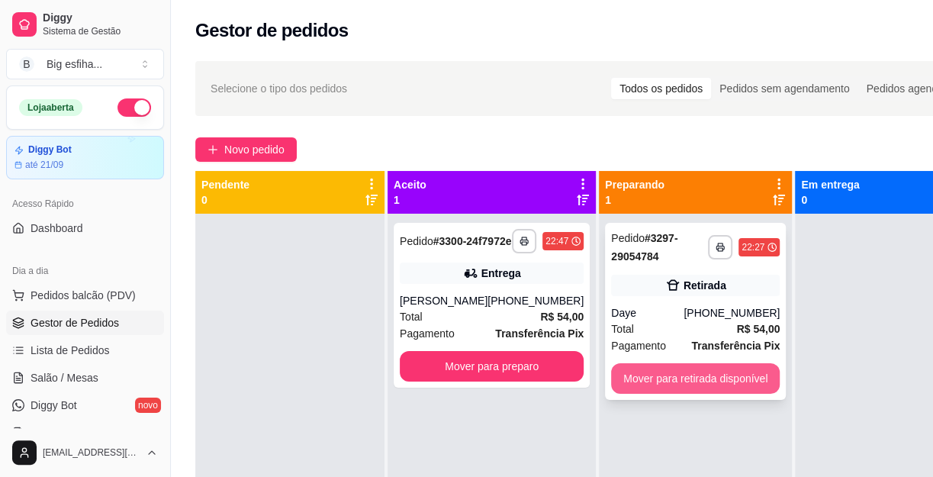
click at [692, 379] on button "Mover para retirada disponível" at bounding box center [695, 378] width 169 height 31
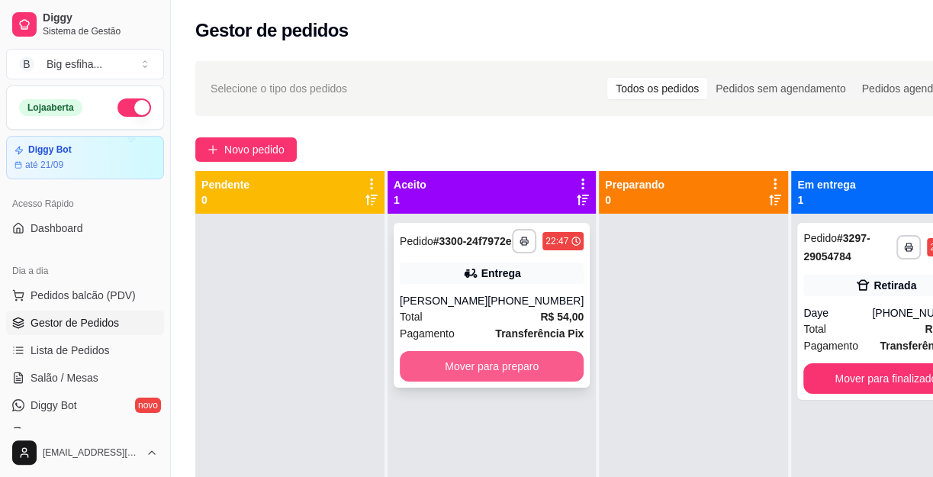
click at [510, 381] on button "Mover para preparo" at bounding box center [492, 366] width 184 height 31
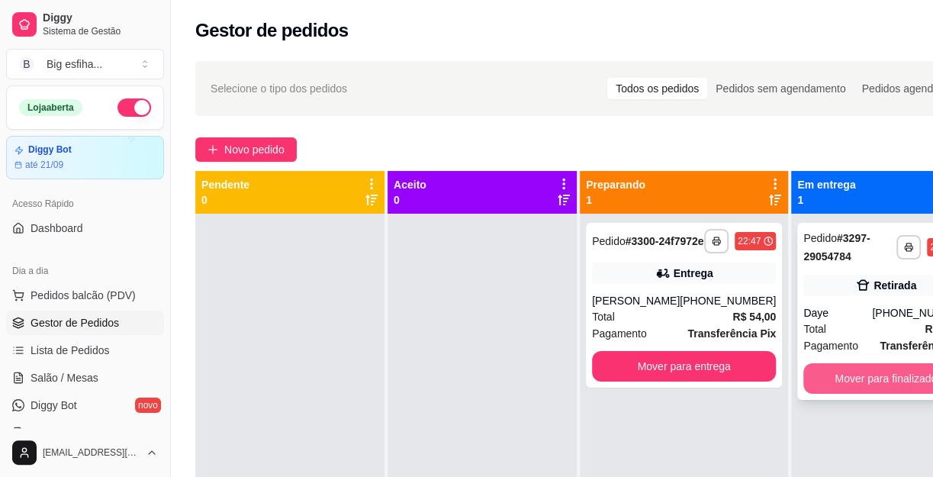
click at [840, 373] on button "Mover para finalizado" at bounding box center [885, 378] width 165 height 31
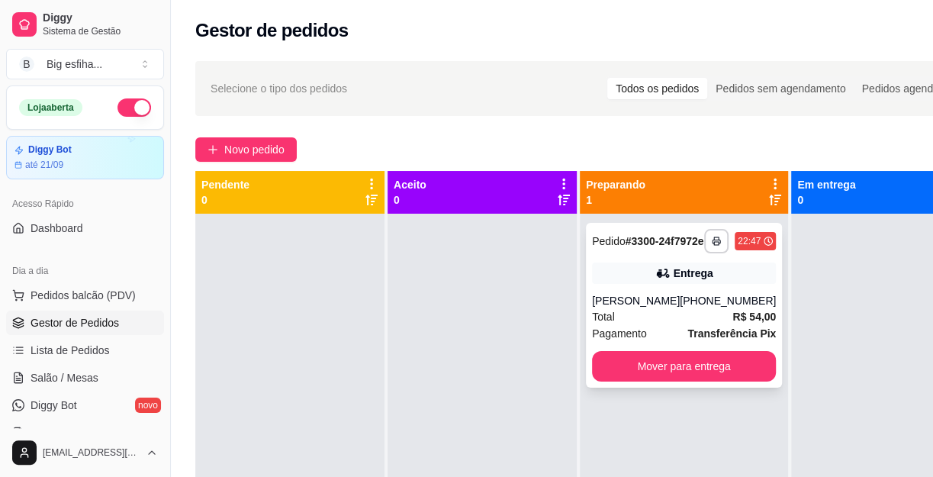
click at [727, 381] on button "Mover para entrega" at bounding box center [684, 366] width 184 height 31
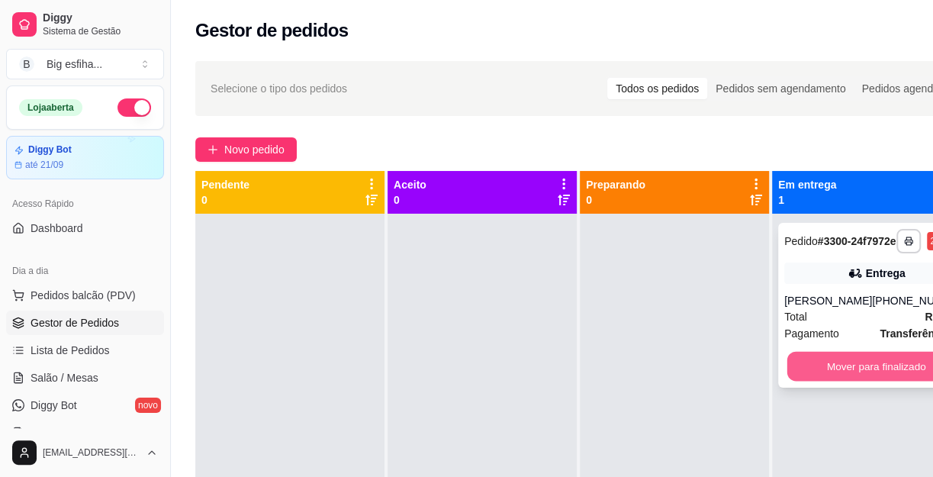
click at [849, 381] on button "Mover para finalizado" at bounding box center [876, 367] width 178 height 30
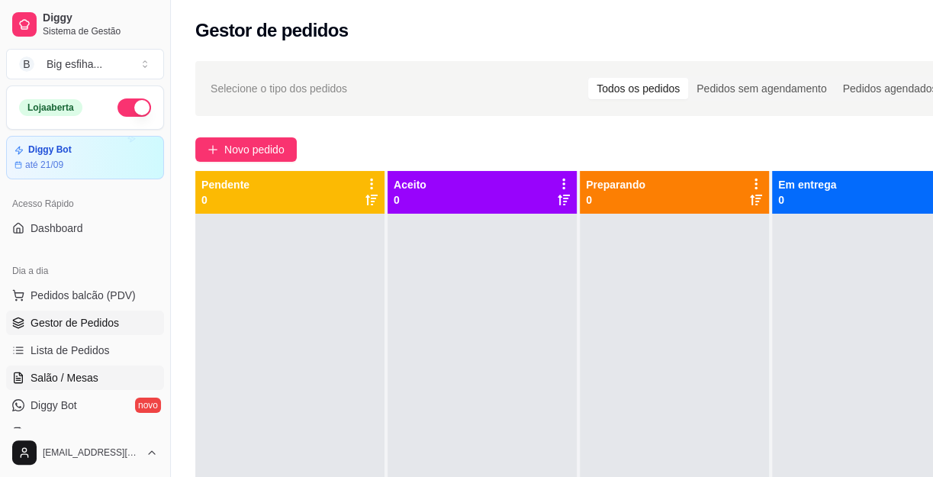
click at [35, 373] on span "Salão / Mesas" at bounding box center [65, 377] width 68 height 15
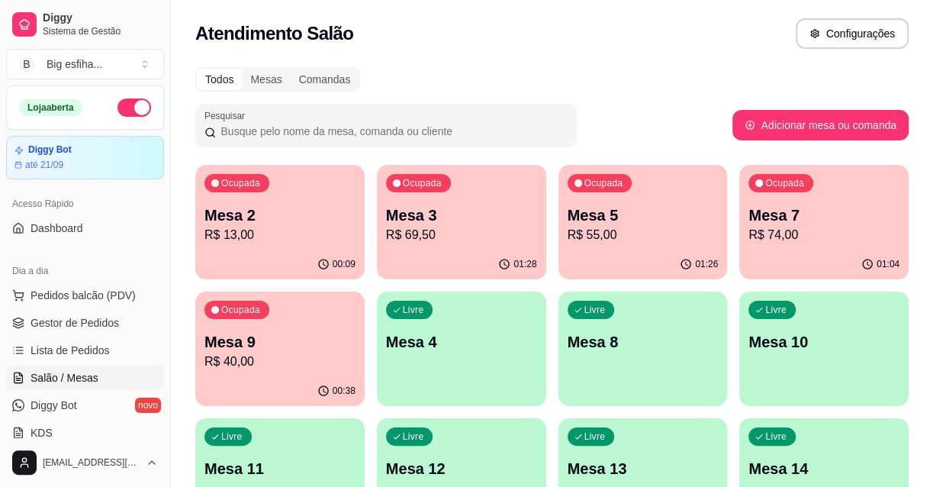
click at [342, 227] on p "R$ 13,00" at bounding box center [279, 235] width 151 height 18
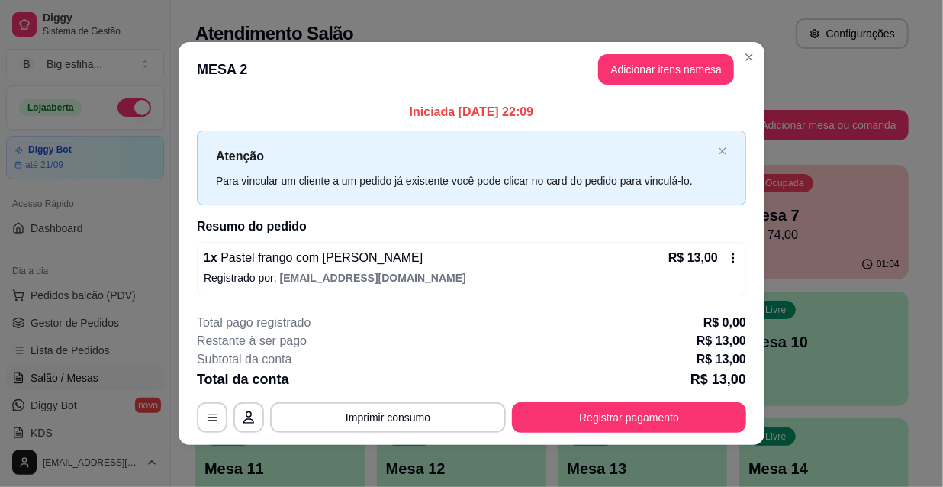
scroll to position [6, 0]
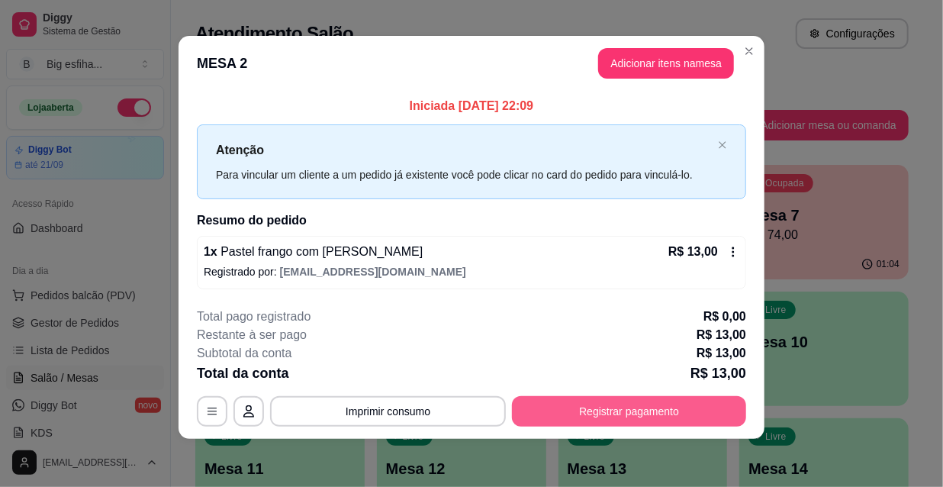
click at [597, 404] on button "Registrar pagamento" at bounding box center [629, 411] width 234 height 31
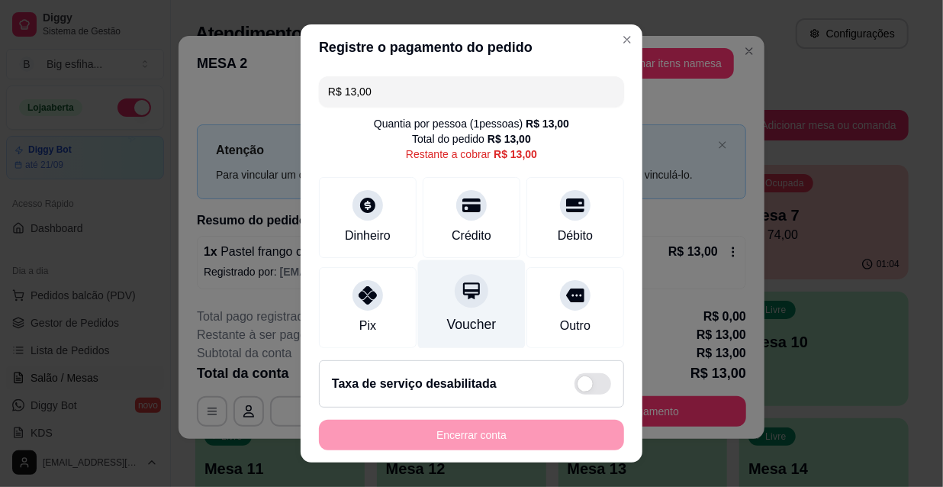
drag, startPoint x: 572, startPoint y: 226, endPoint x: 459, endPoint y: 313, distance: 142.0
click at [567, 227] on div "Débito" at bounding box center [574, 235] width 35 height 18
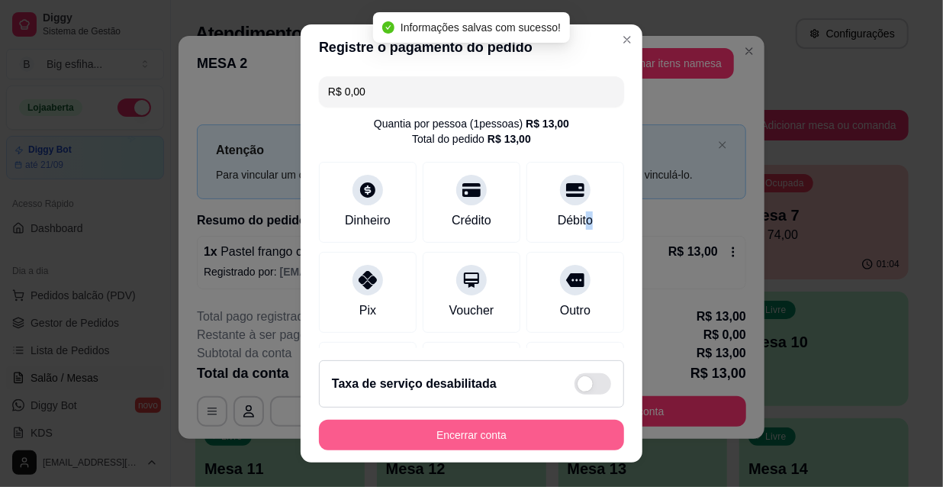
type input "R$ 0,00"
click at [450, 442] on button "Encerrar conta" at bounding box center [471, 434] width 305 height 31
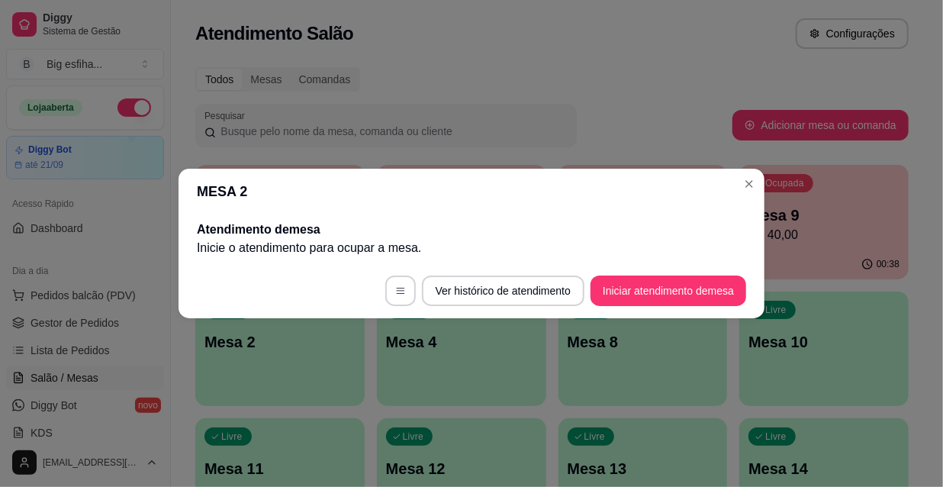
scroll to position [0, 0]
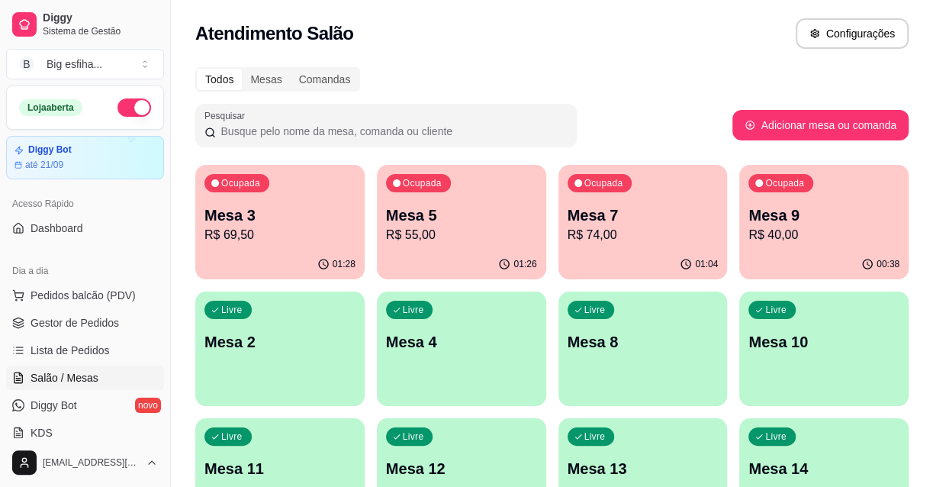
click at [477, 250] on div "01:26" at bounding box center [461, 264] width 169 height 30
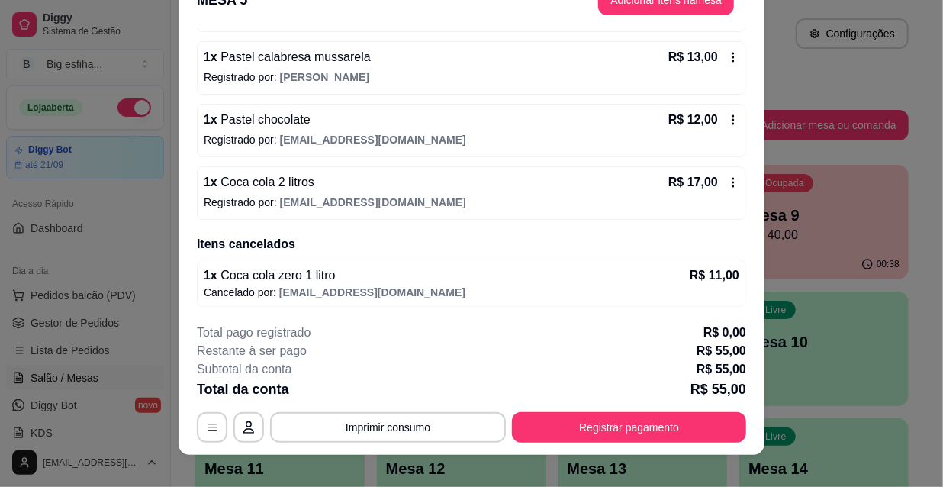
scroll to position [46, 0]
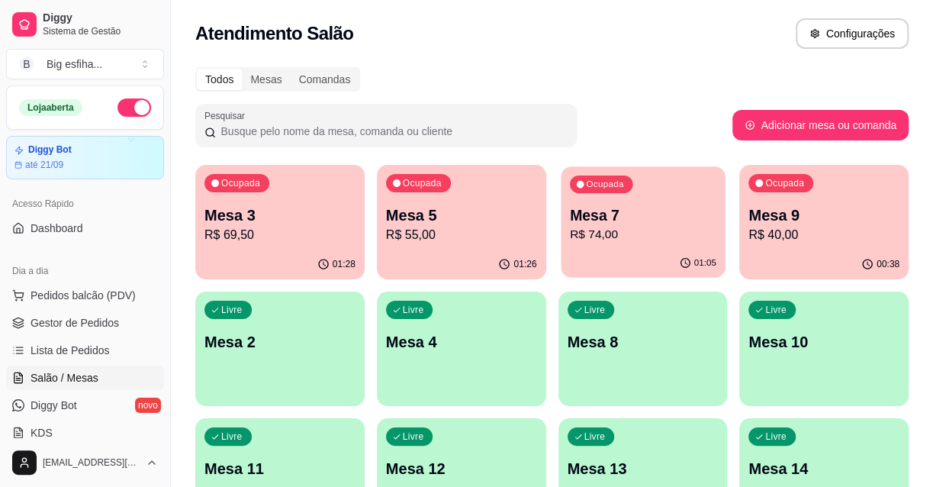
click at [580, 222] on p "Mesa 7" at bounding box center [642, 215] width 146 height 21
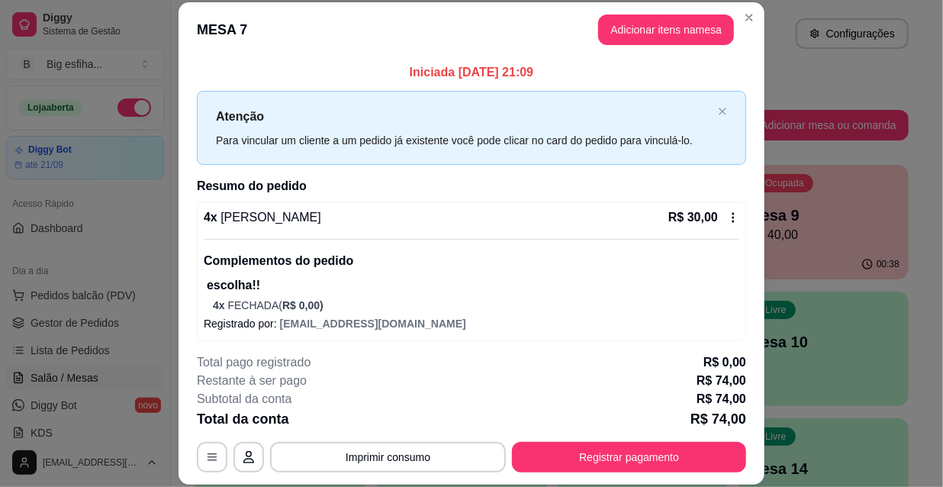
scroll to position [366, 0]
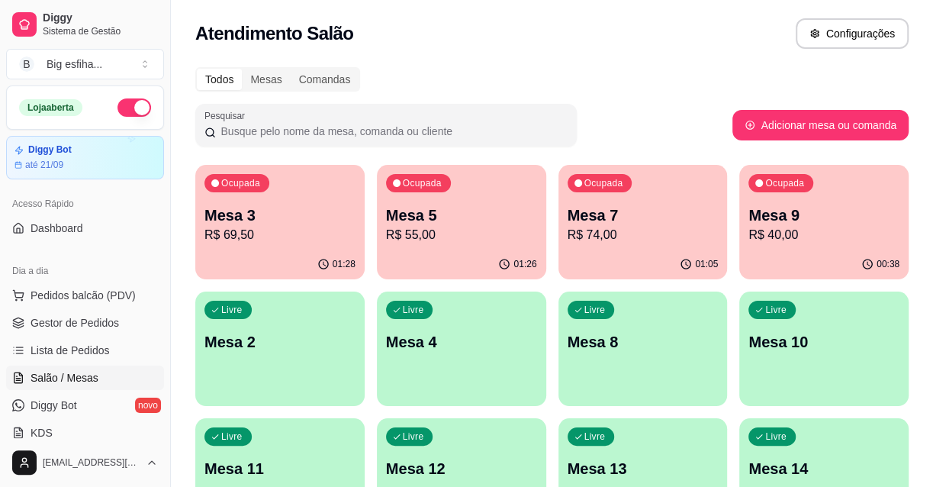
click at [837, 216] on p "Mesa 9" at bounding box center [823, 214] width 151 height 21
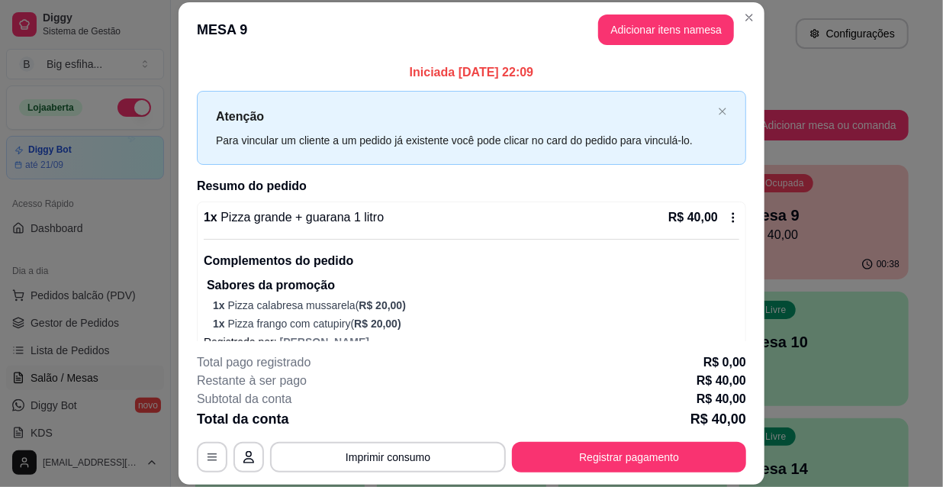
scroll to position [24, 0]
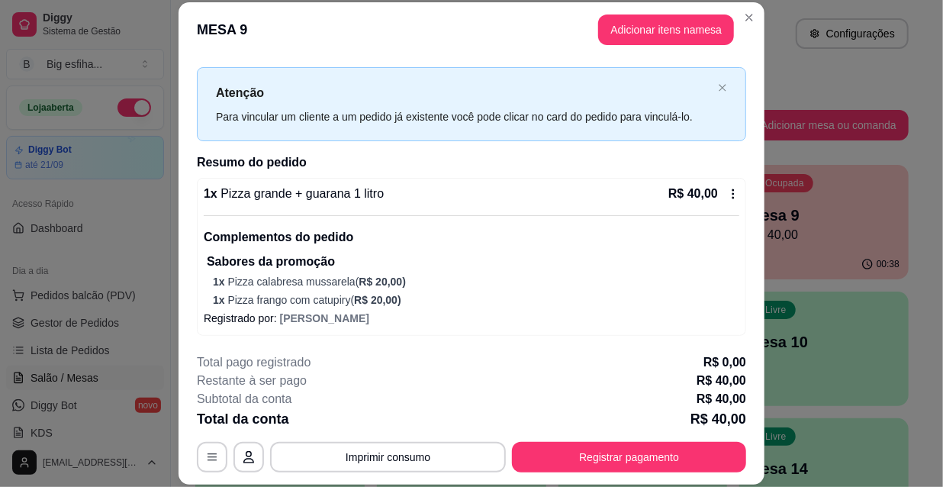
drag, startPoint x: 654, startPoint y: 441, endPoint x: 660, endPoint y: 449, distance: 9.9
click at [657, 448] on div "**********" at bounding box center [471, 412] width 549 height 119
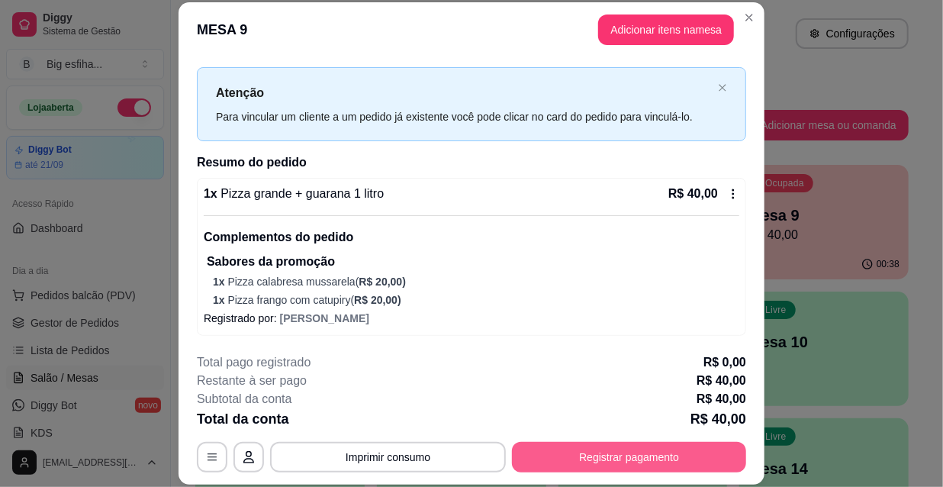
click at [660, 450] on button "Registrar pagamento" at bounding box center [629, 457] width 234 height 31
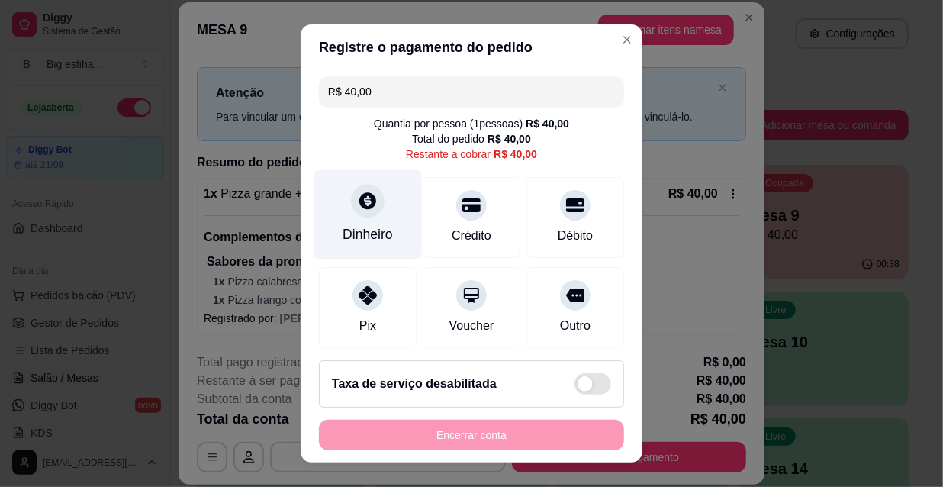
click at [337, 204] on div "Dinheiro" at bounding box center [368, 214] width 108 height 89
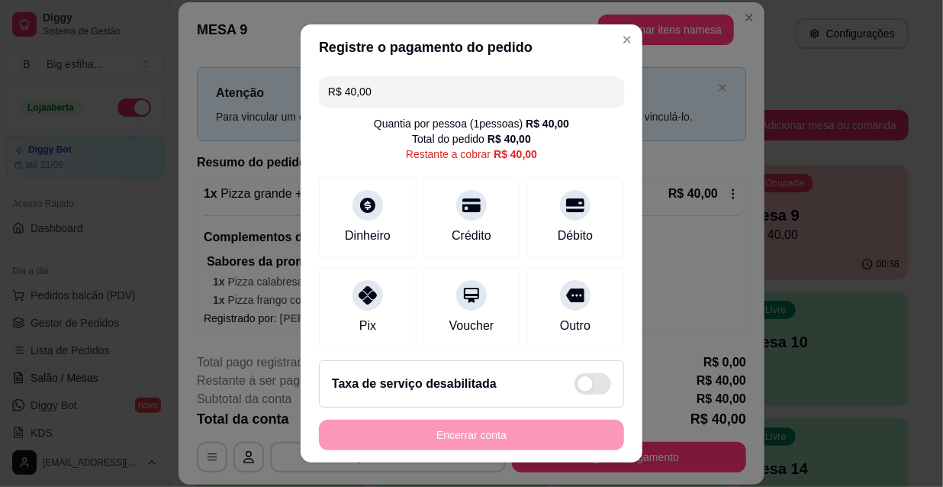
click at [391, 236] on input "0,00" at bounding box center [471, 229] width 305 height 31
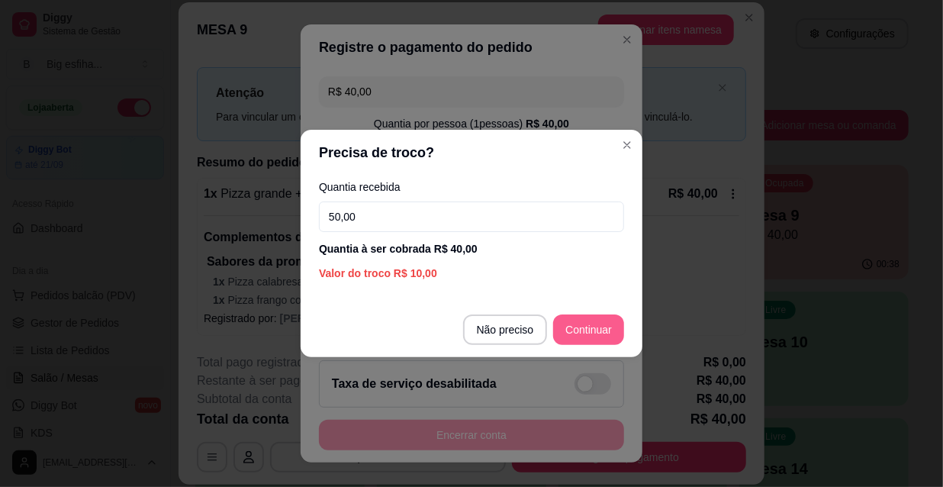
type input "50,00"
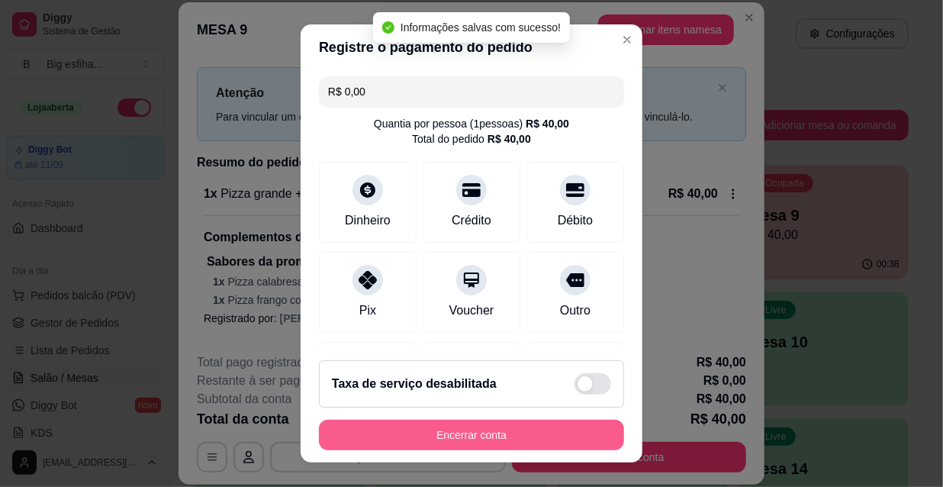
type input "R$ 0,00"
click at [480, 435] on button "Encerrar conta" at bounding box center [471, 434] width 305 height 31
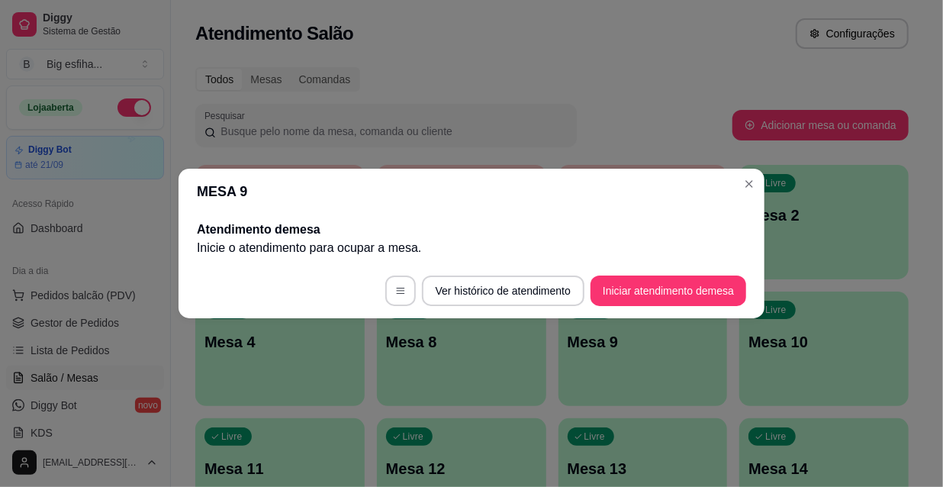
scroll to position [0, 0]
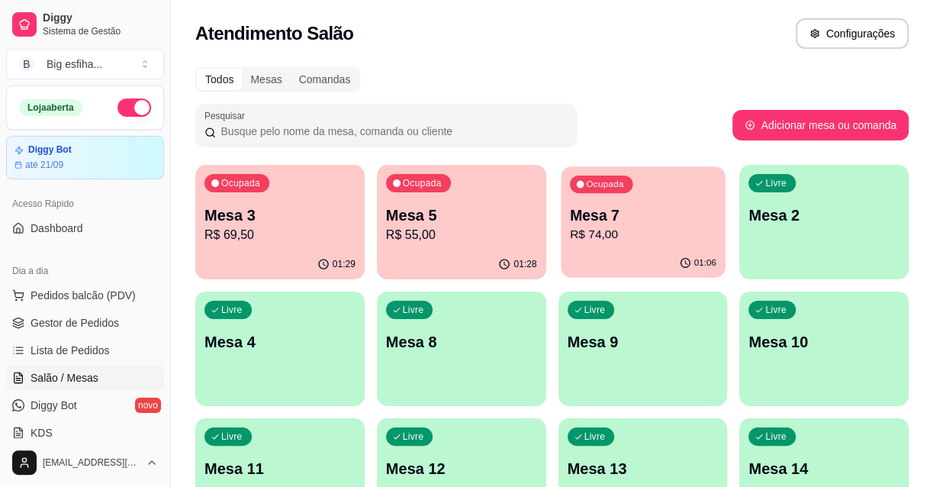
click at [634, 248] on div "Ocupada Mesa 7 R$ 74,00" at bounding box center [642, 207] width 164 height 82
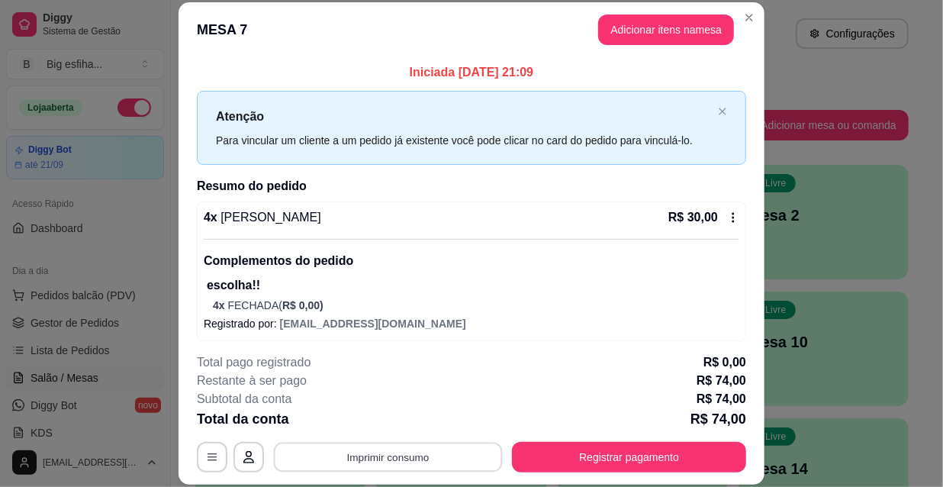
click at [442, 455] on button "Imprimir consumo" at bounding box center [388, 457] width 229 height 30
click at [421, 419] on button "IMPRESSORA" at bounding box center [387, 421] width 111 height 24
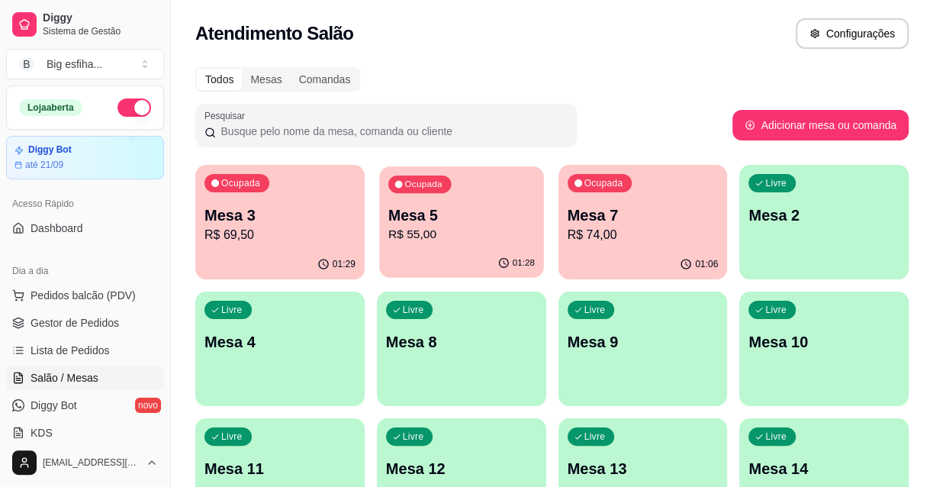
click at [468, 243] on p "R$ 55,00" at bounding box center [461, 235] width 146 height 18
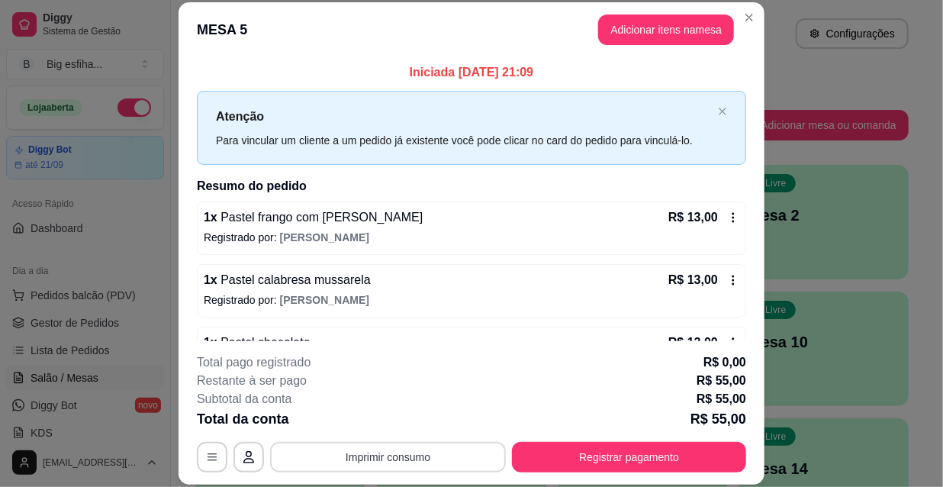
click at [432, 456] on button "Imprimir consumo" at bounding box center [388, 457] width 236 height 31
click at [399, 419] on button "IMPRESSORA" at bounding box center [387, 421] width 111 height 24
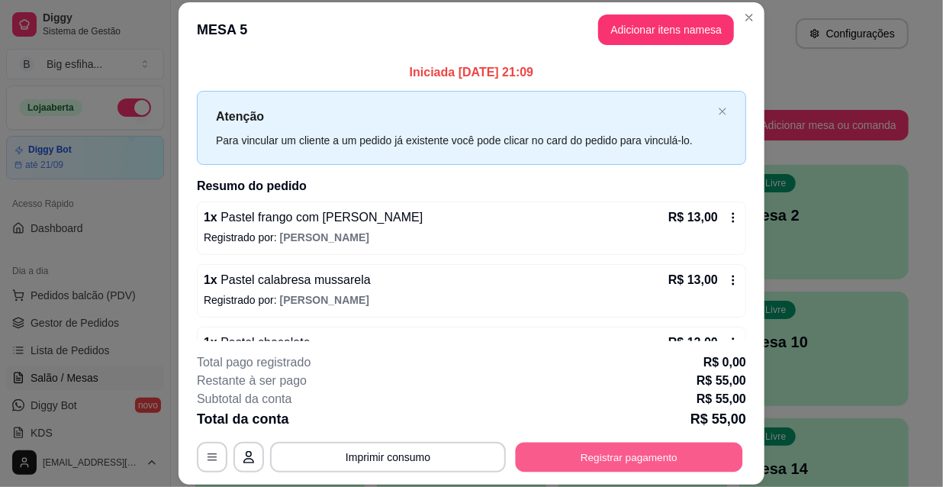
click at [641, 470] on button "Registrar pagamento" at bounding box center [628, 457] width 227 height 30
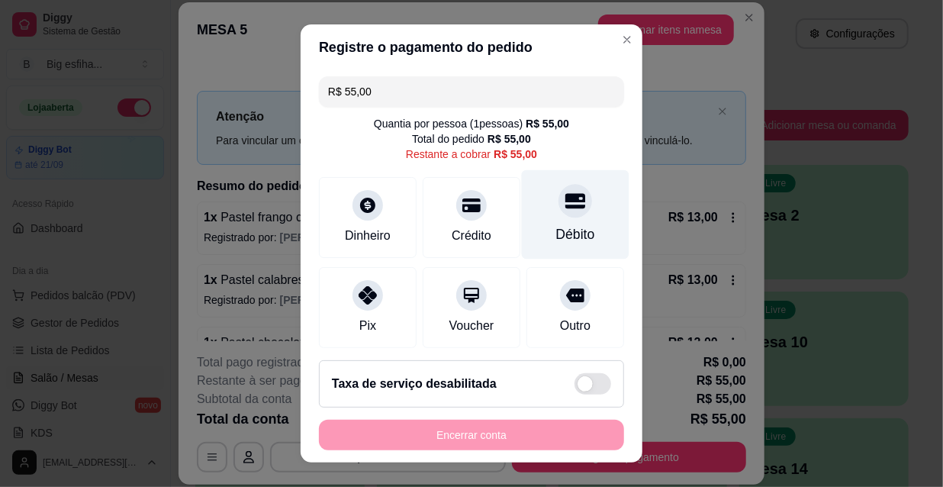
click at [534, 189] on div "Débito" at bounding box center [576, 214] width 108 height 89
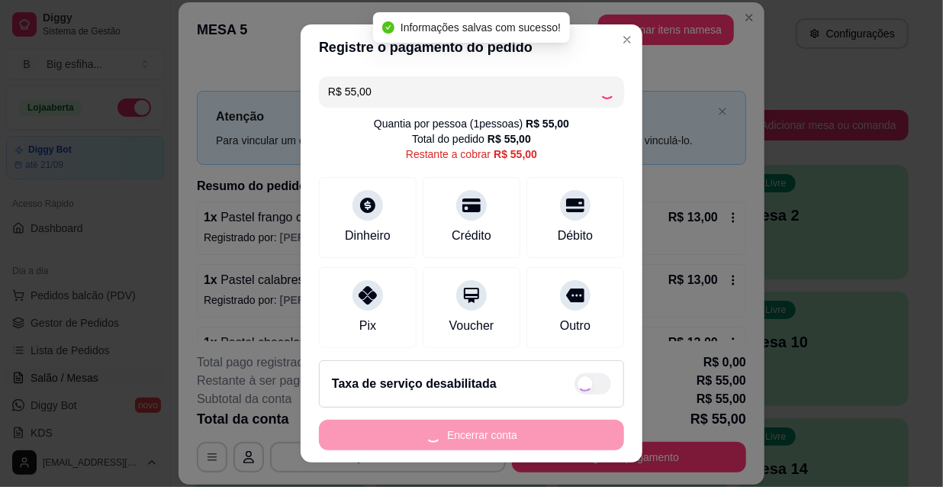
click at [473, 437] on div "Encerrar conta" at bounding box center [471, 434] width 305 height 31
type input "R$ 0,00"
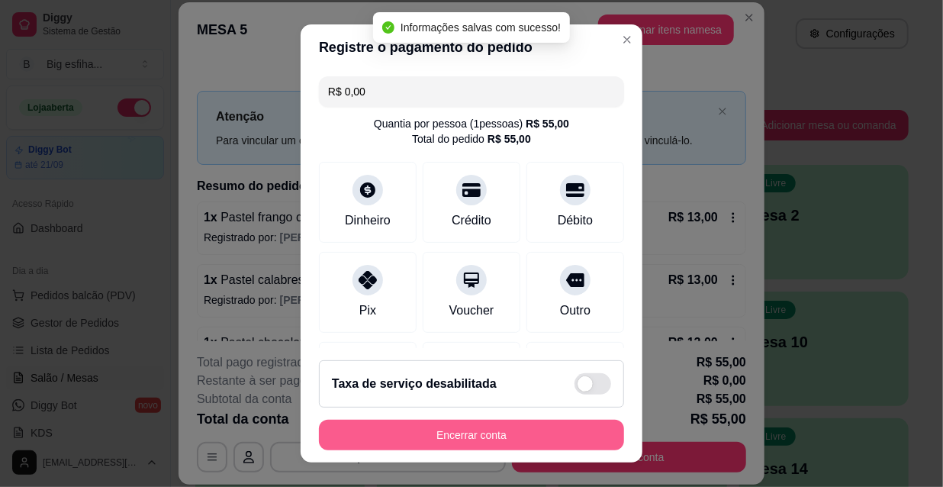
click at [466, 438] on button "Encerrar conta" at bounding box center [471, 434] width 305 height 31
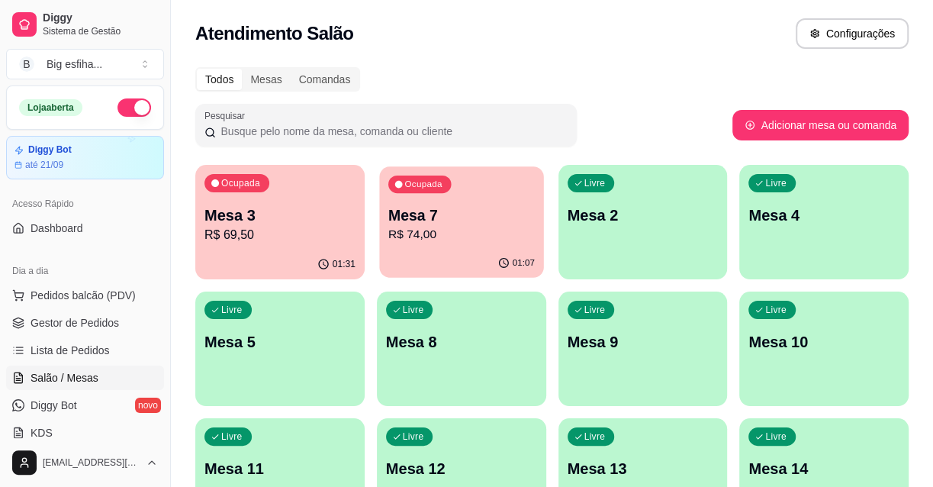
click at [438, 214] on p "Mesa 7" at bounding box center [461, 215] width 146 height 21
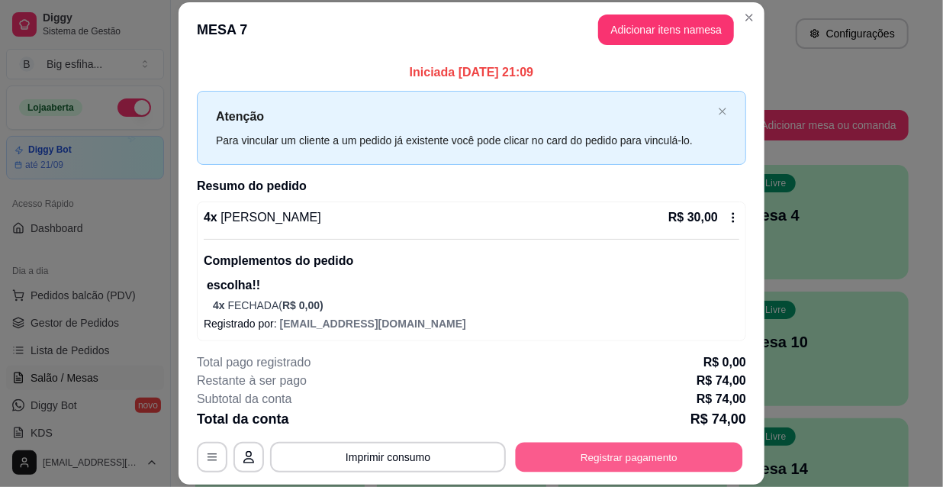
click at [641, 444] on button "Registrar pagamento" at bounding box center [628, 457] width 227 height 30
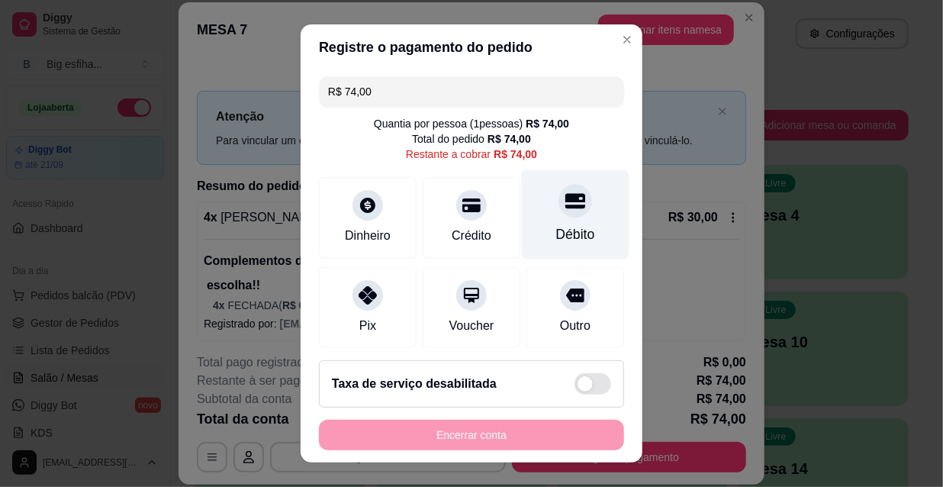
click at [562, 246] on div "Débito" at bounding box center [576, 214] width 108 height 89
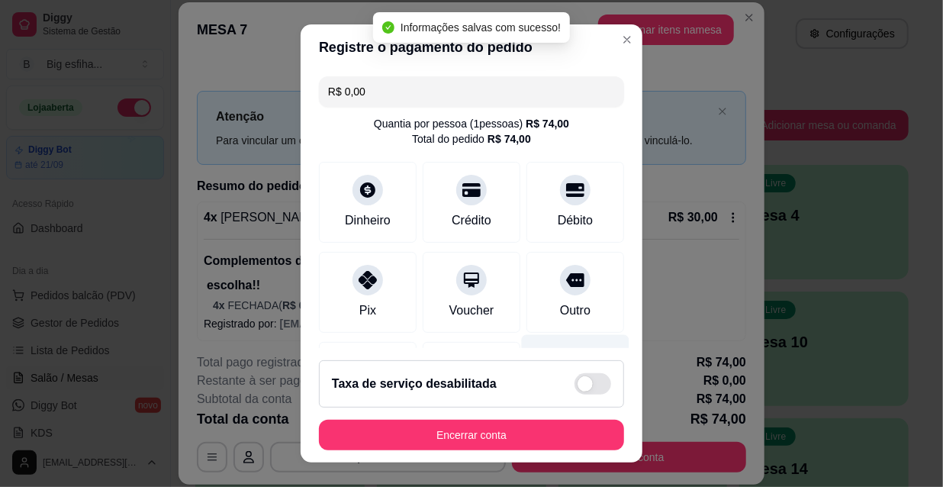
type input "R$ 0,00"
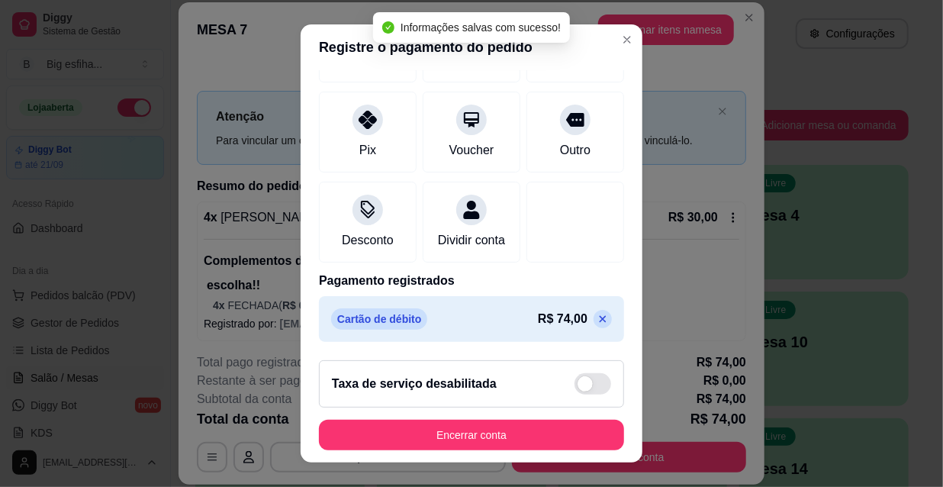
scroll to position [177, 0]
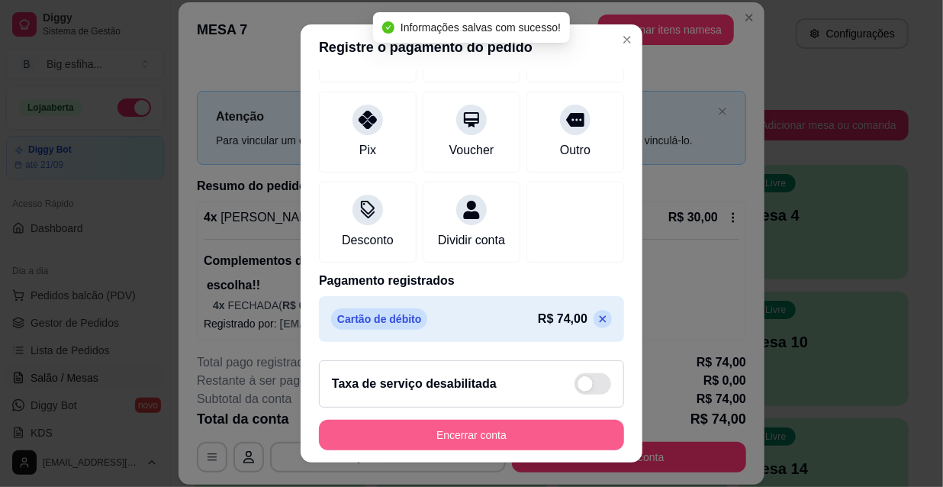
click at [507, 446] on button "Encerrar conta" at bounding box center [471, 434] width 305 height 31
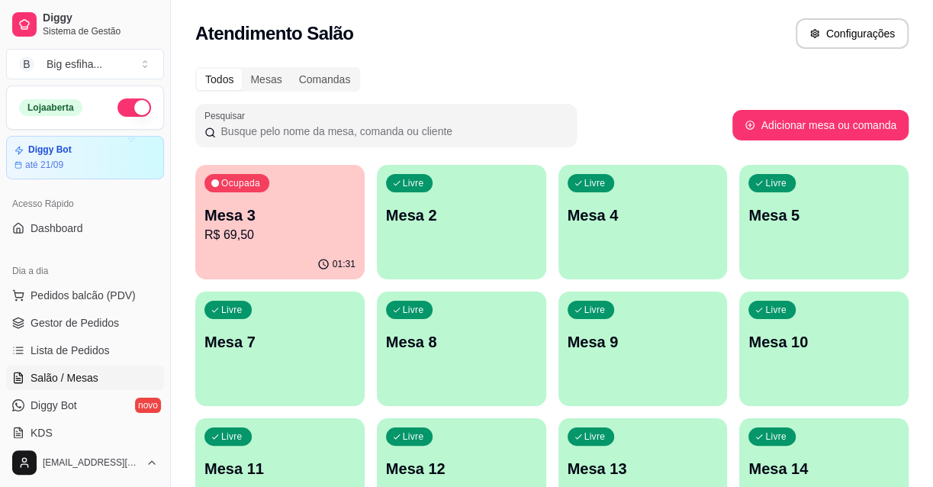
click at [280, 249] on div "01:31" at bounding box center [279, 264] width 169 height 30
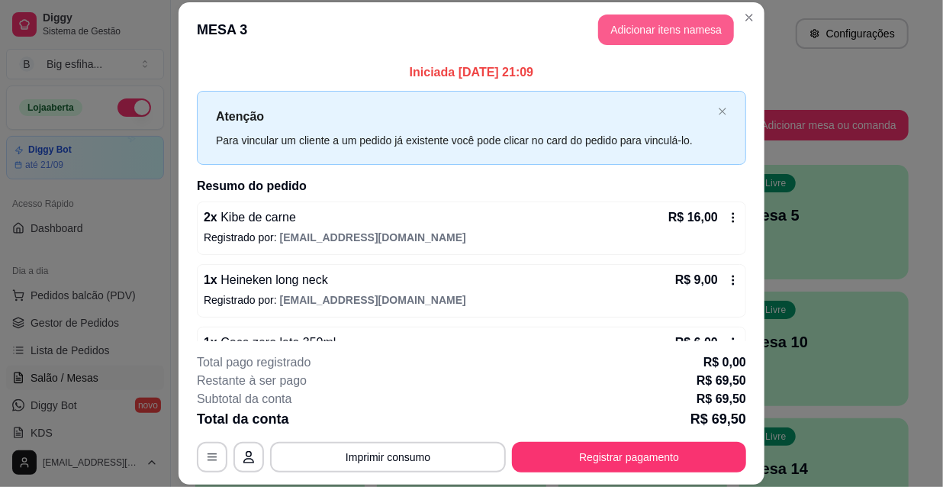
click at [670, 35] on button "Adicionar itens na mesa" at bounding box center [666, 29] width 136 height 31
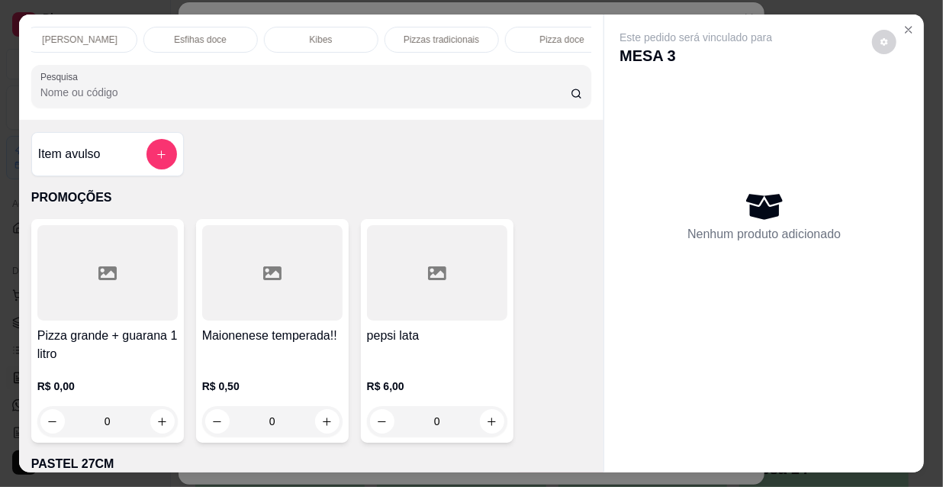
scroll to position [0, 878]
click at [396, 27] on div "Refrigerante" at bounding box center [415, 40] width 114 height 26
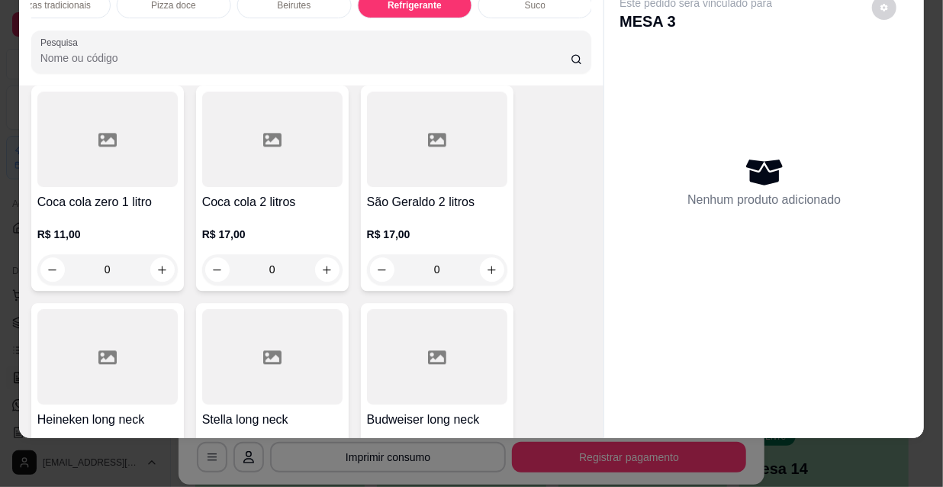
scroll to position [14644, 0]
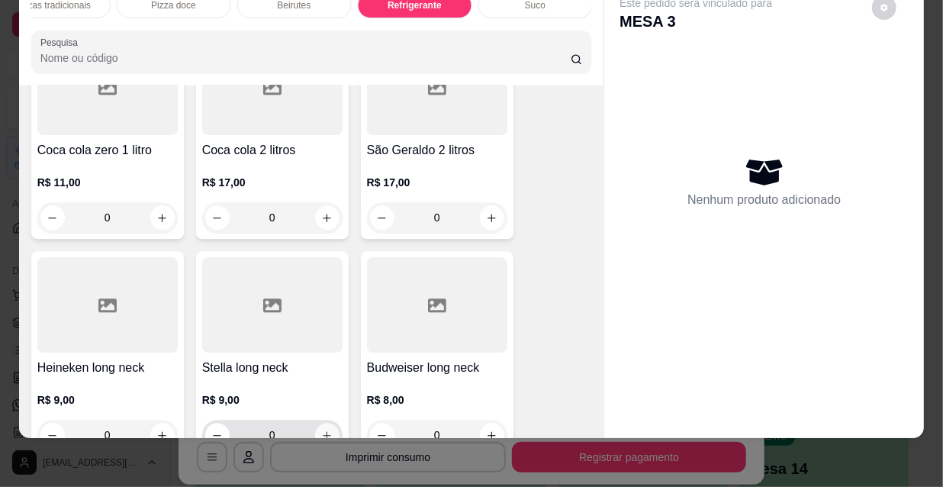
click at [321, 429] on icon "increase-product-quantity" at bounding box center [326, 434] width 11 height 11
type input "1"
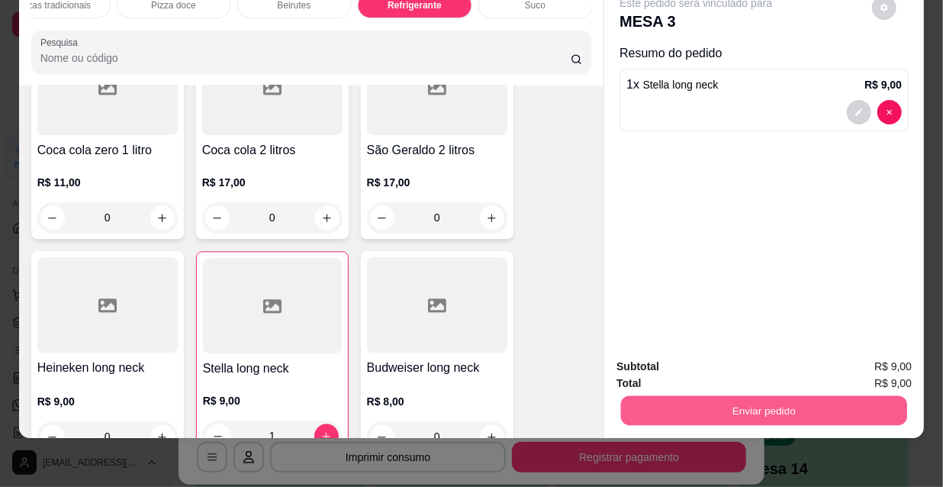
click at [673, 403] on button "Enviar pedido" at bounding box center [764, 410] width 286 height 30
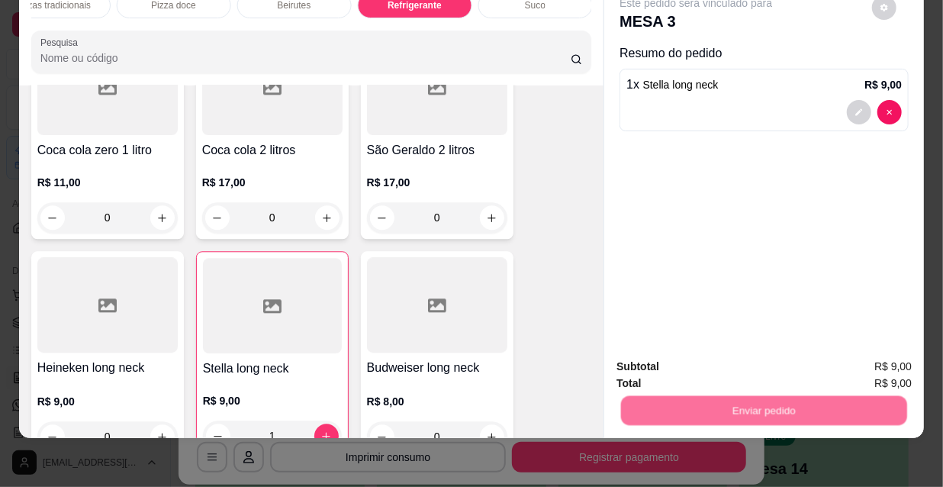
click at [670, 358] on button "Não registrar e enviar pedido" at bounding box center [714, 362] width 159 height 29
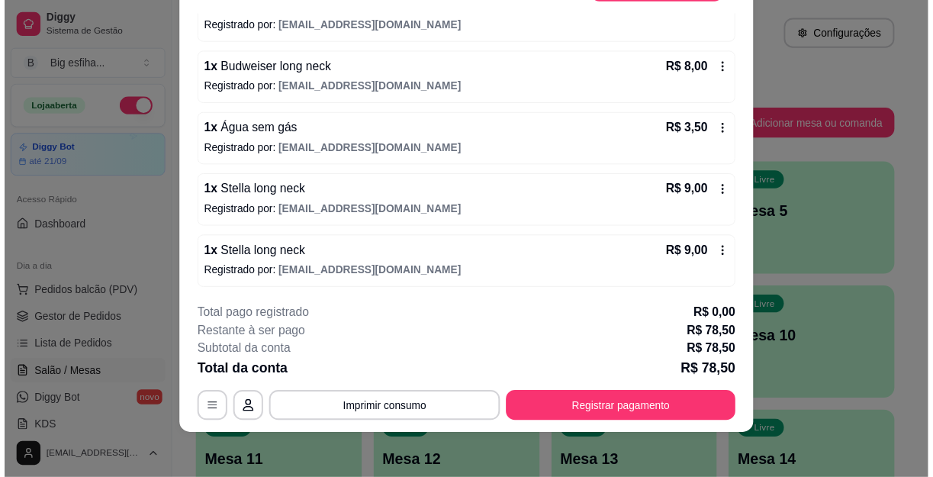
scroll to position [46, 0]
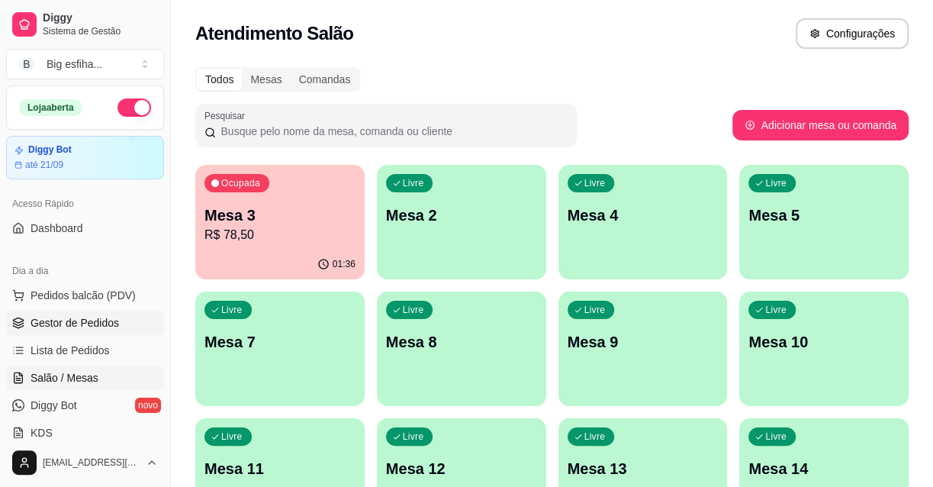
click at [61, 325] on span "Gestor de Pedidos" at bounding box center [75, 322] width 88 height 15
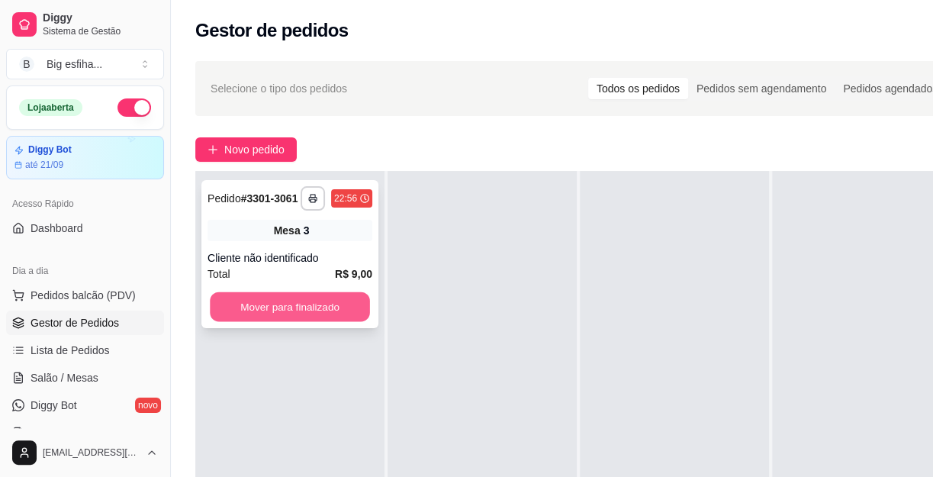
click at [305, 292] on button "Mover para finalizado" at bounding box center [290, 307] width 160 height 30
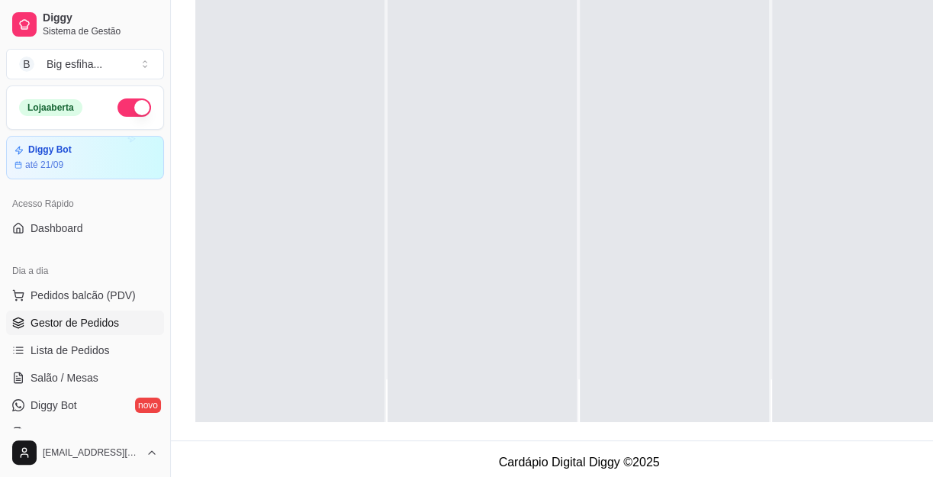
scroll to position [242, 0]
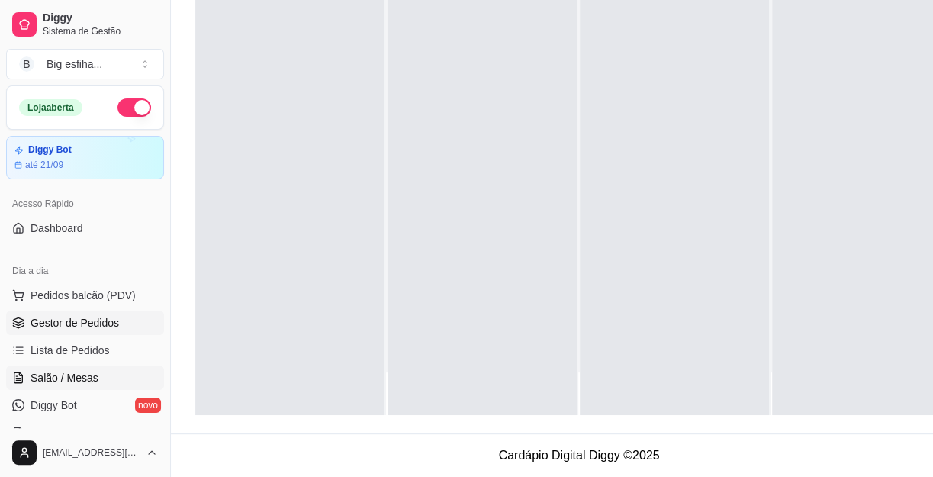
click at [90, 373] on span "Salão / Mesas" at bounding box center [65, 377] width 68 height 15
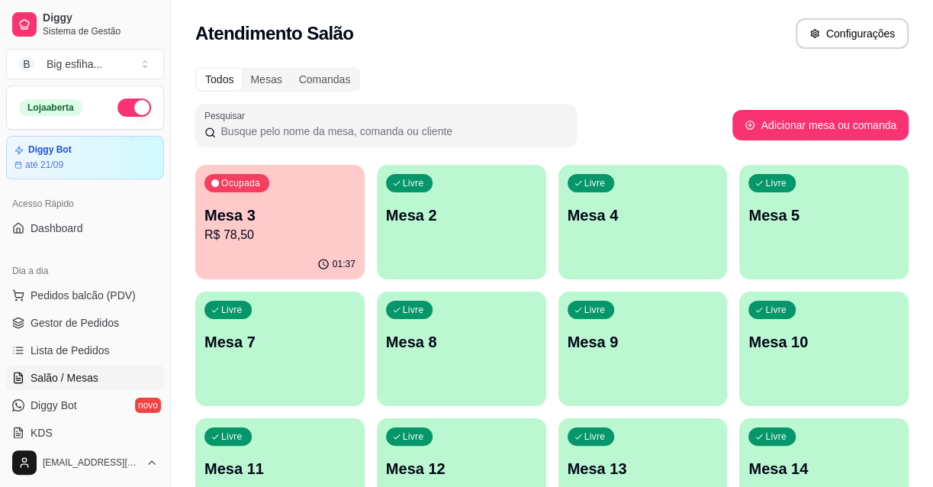
click at [262, 226] on p "R$ 78,50" at bounding box center [279, 235] width 151 height 18
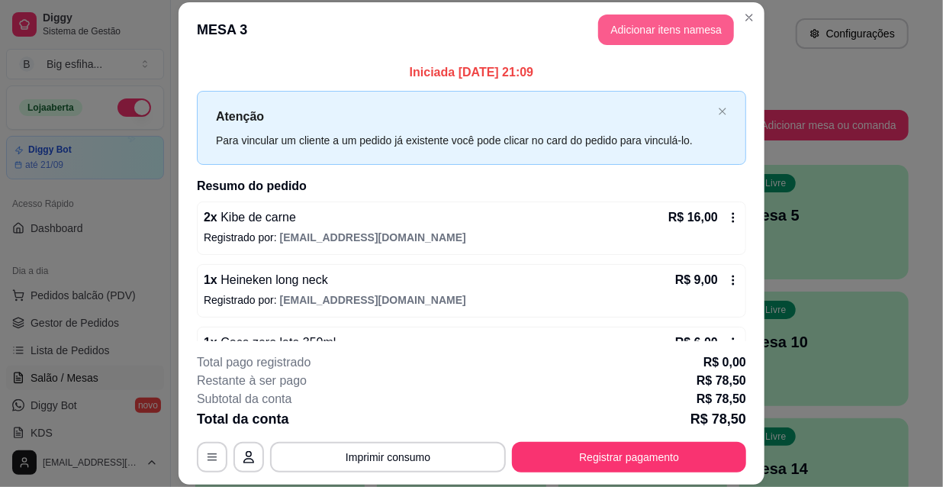
click at [666, 34] on button "Adicionar itens na mesa" at bounding box center [666, 29] width 136 height 31
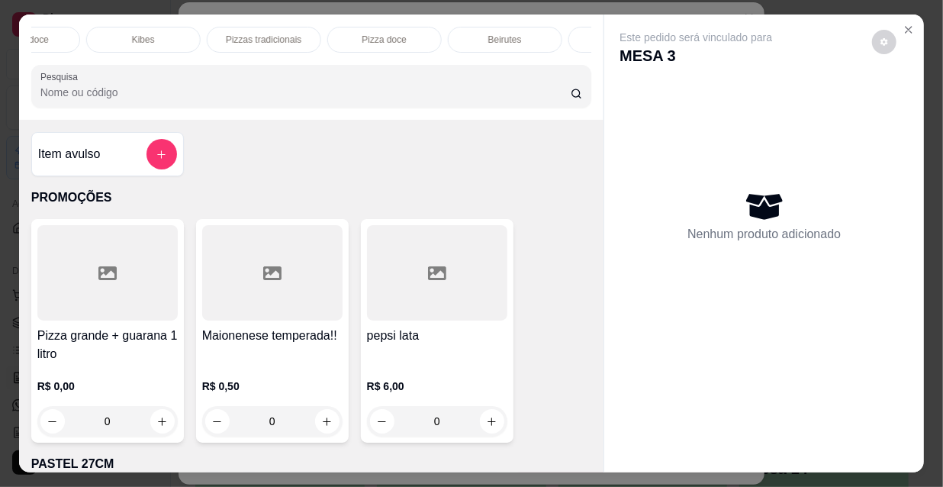
scroll to position [0, 878]
click at [408, 27] on div "Refrigerante" at bounding box center [415, 40] width 114 height 26
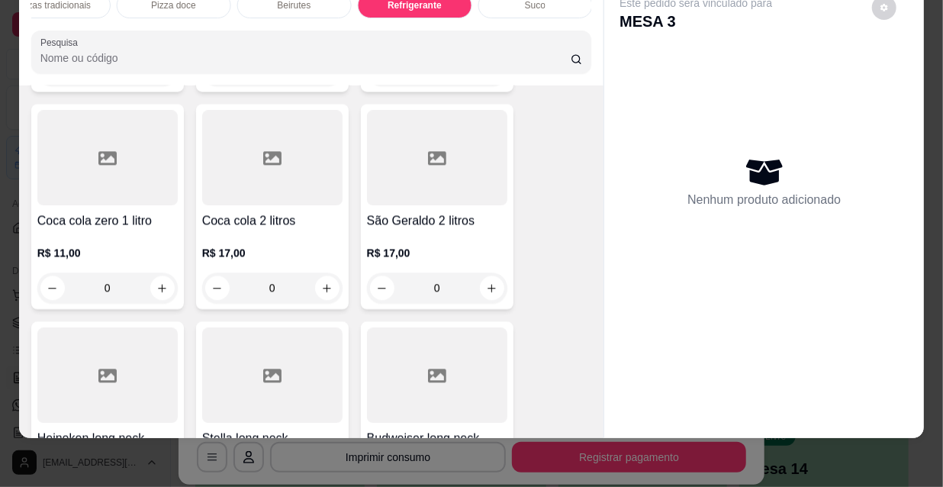
scroll to position [14575, 0]
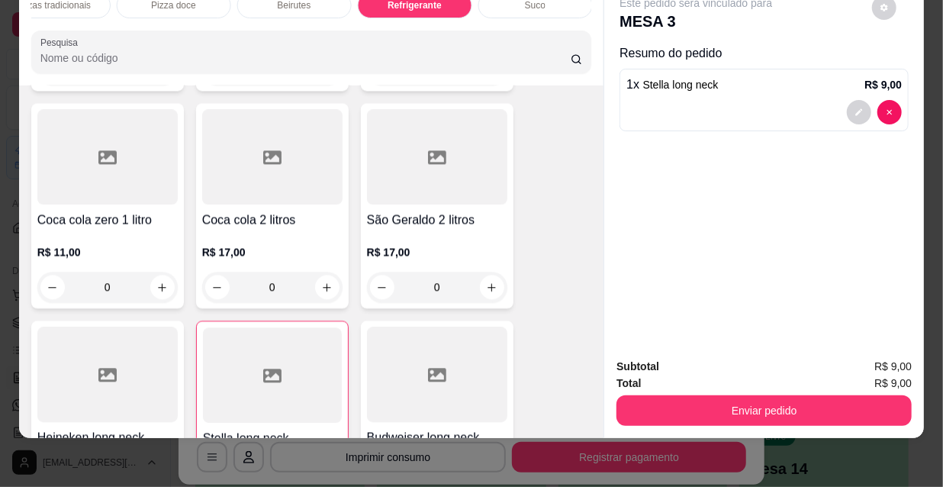
type input "1"
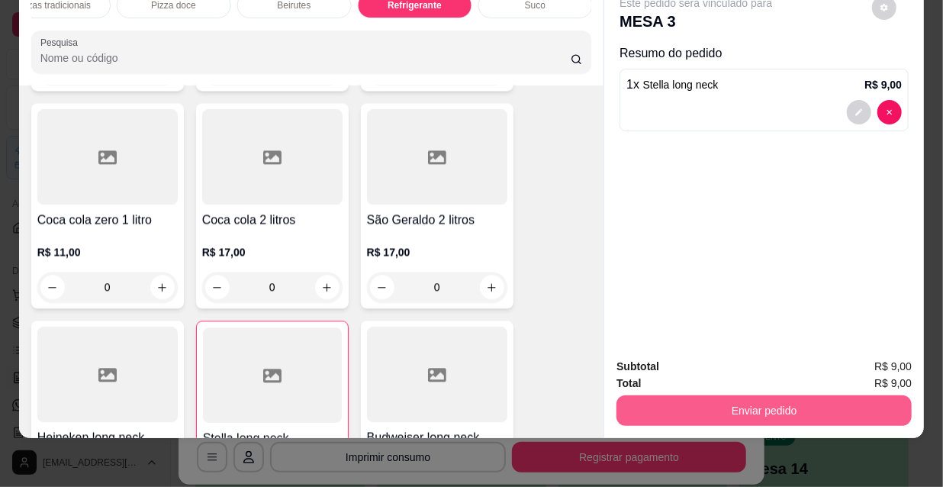
click at [696, 402] on button "Enviar pedido" at bounding box center [763, 410] width 295 height 31
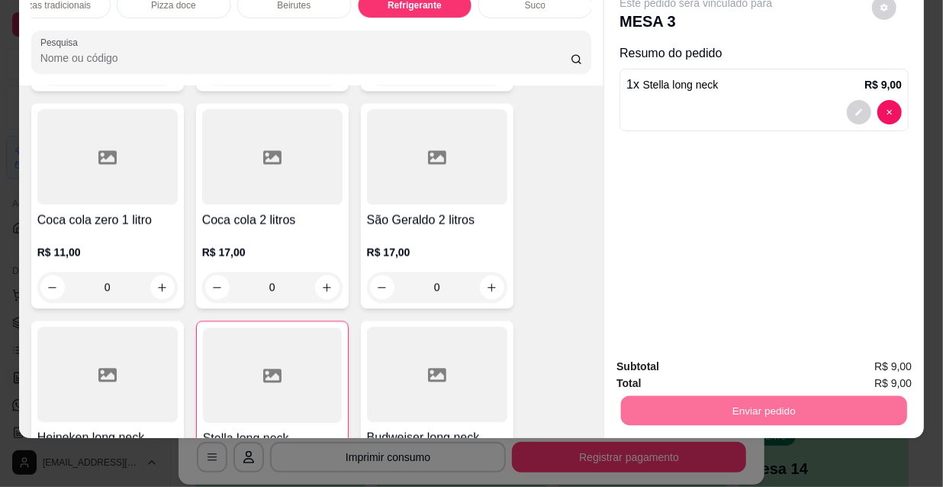
click at [671, 358] on button "Não registrar e enviar pedido" at bounding box center [714, 362] width 159 height 29
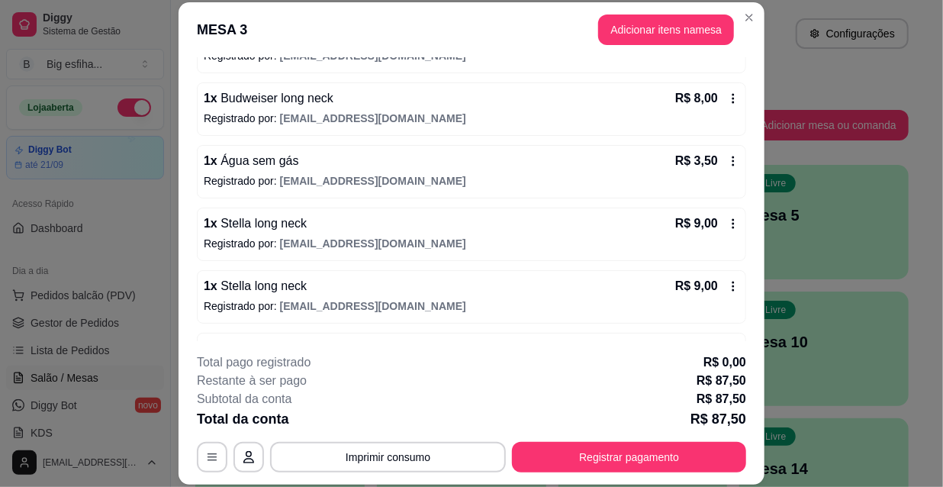
scroll to position [480, 0]
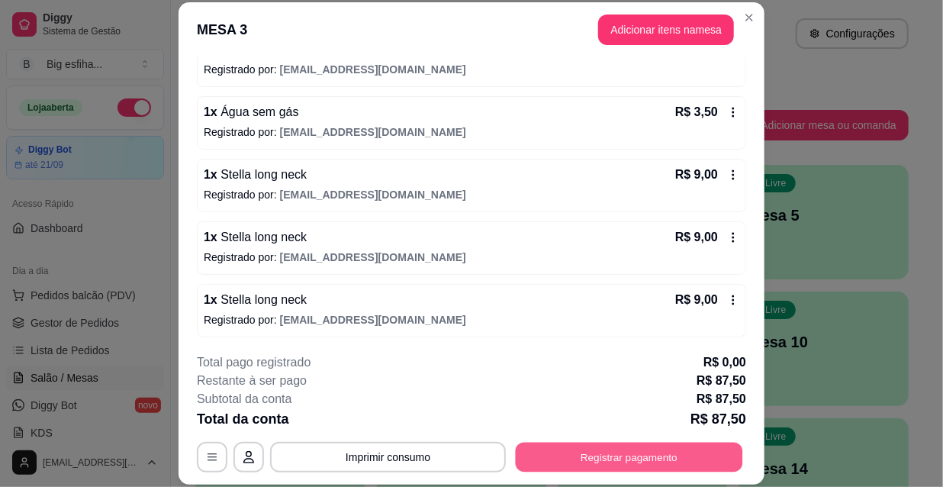
click at [641, 448] on button "Registrar pagamento" at bounding box center [628, 457] width 227 height 30
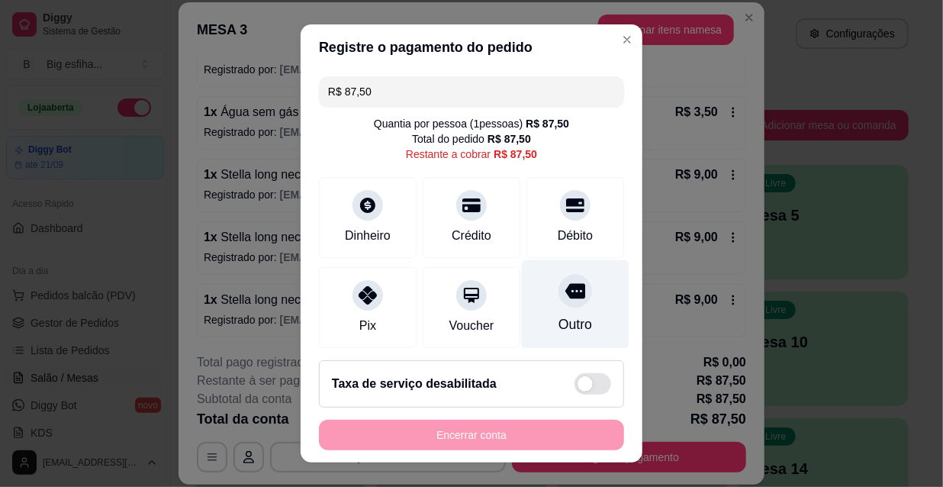
click at [558, 316] on div "Outro" at bounding box center [575, 324] width 34 height 20
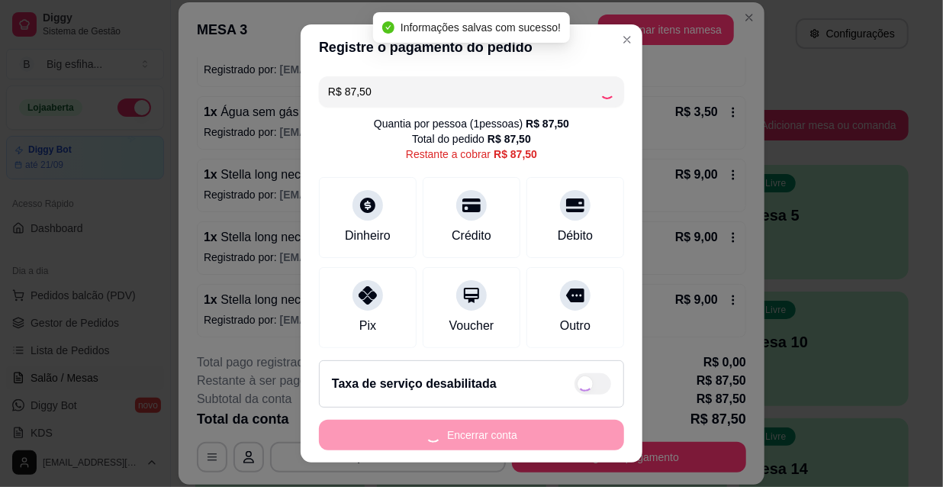
type input "R$ 0,00"
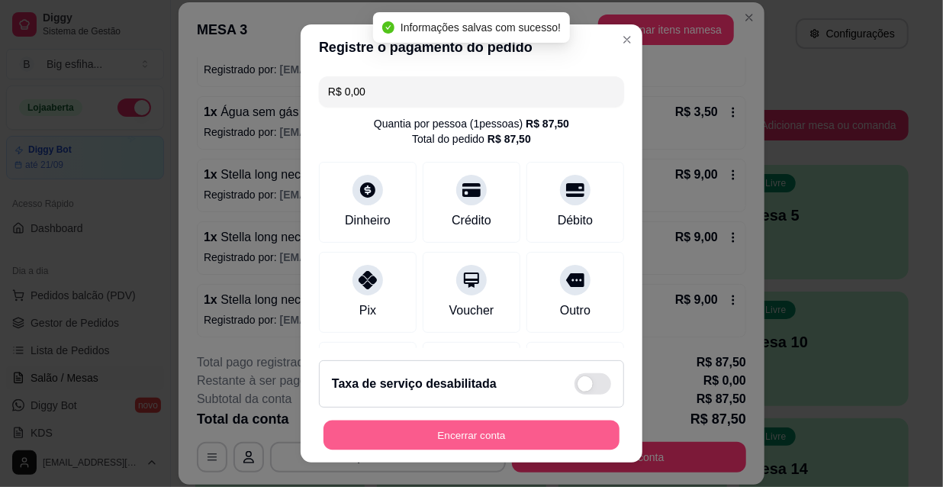
click at [522, 431] on button "Encerrar conta" at bounding box center [471, 435] width 296 height 30
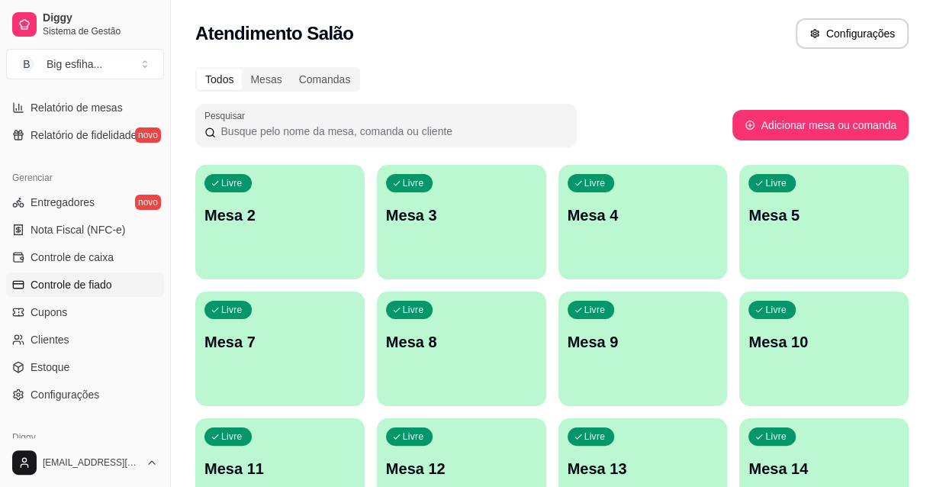
scroll to position [554, 0]
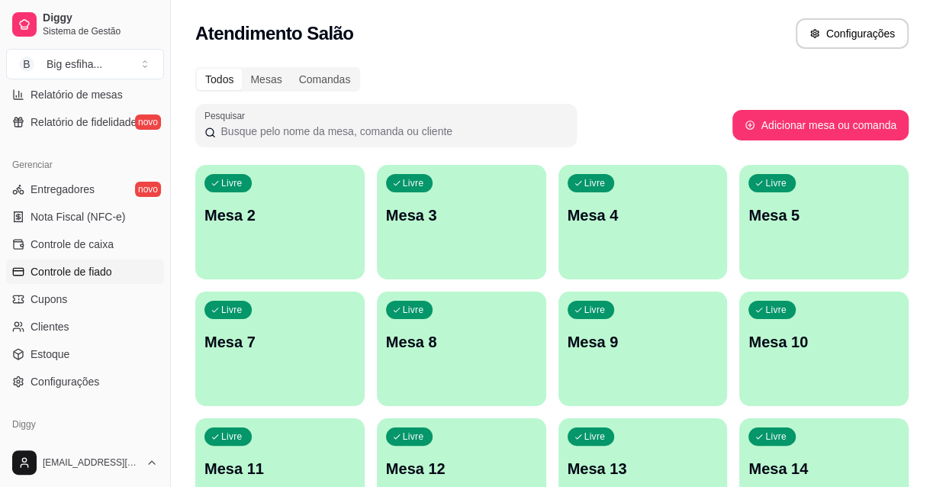
click at [91, 264] on span "Controle de fiado" at bounding box center [72, 271] width 82 height 15
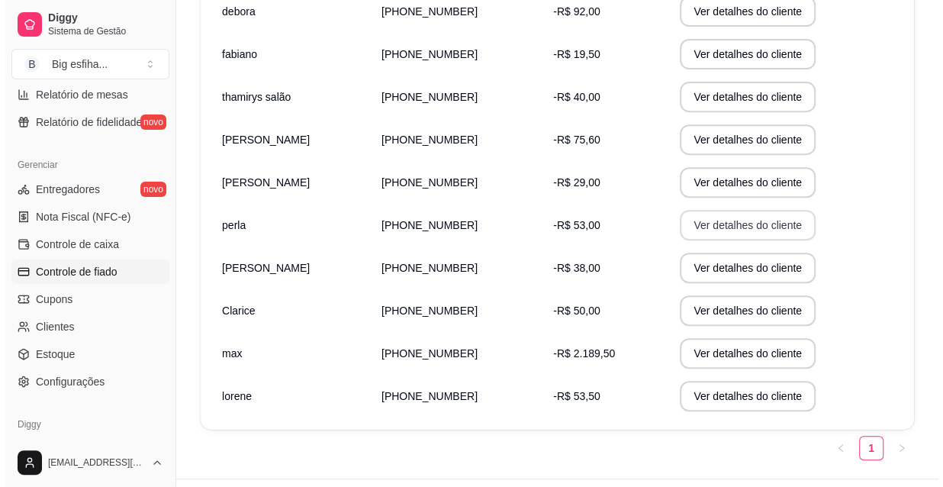
scroll to position [346, 0]
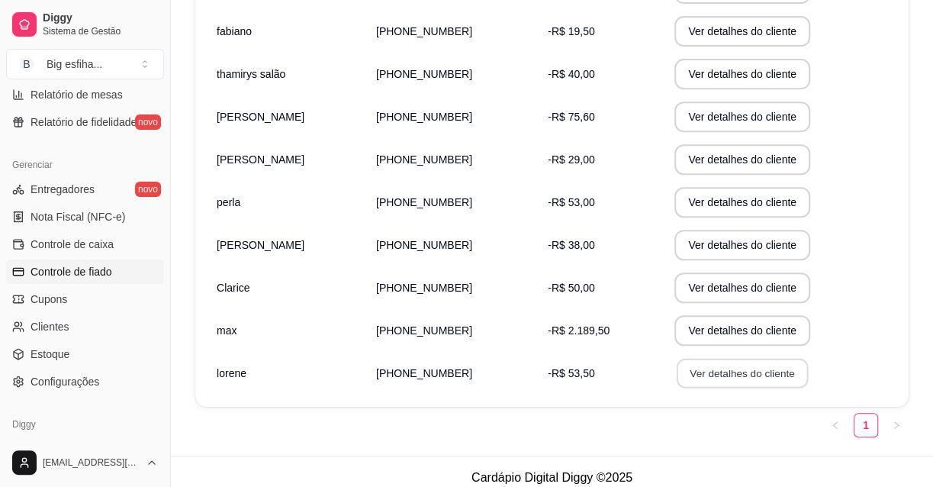
click at [726, 366] on button "Ver detalhes do cliente" at bounding box center [741, 373] width 131 height 30
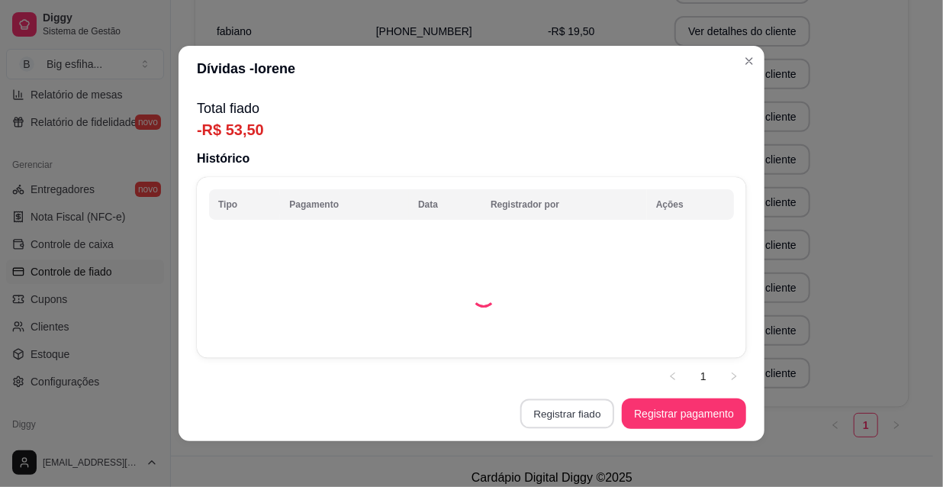
click at [593, 406] on button "Registrar fiado" at bounding box center [567, 414] width 94 height 30
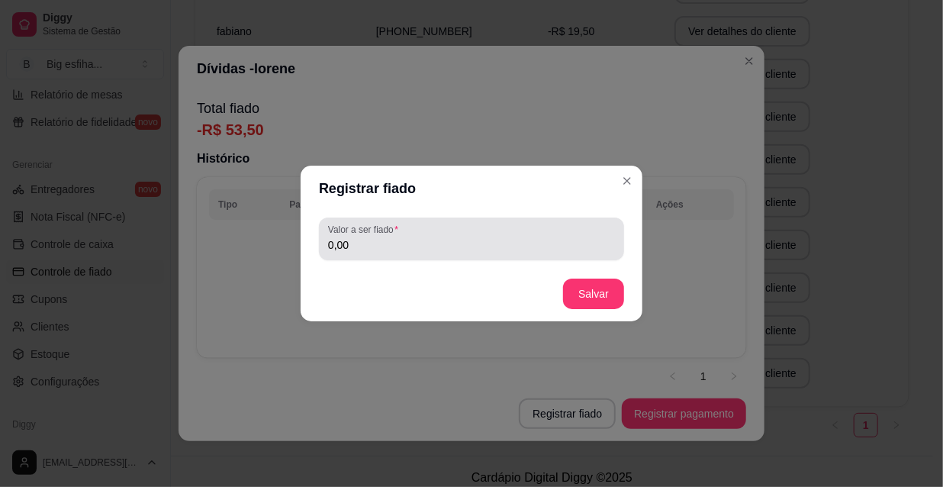
click at [389, 246] on input "0,00" at bounding box center [471, 244] width 287 height 15
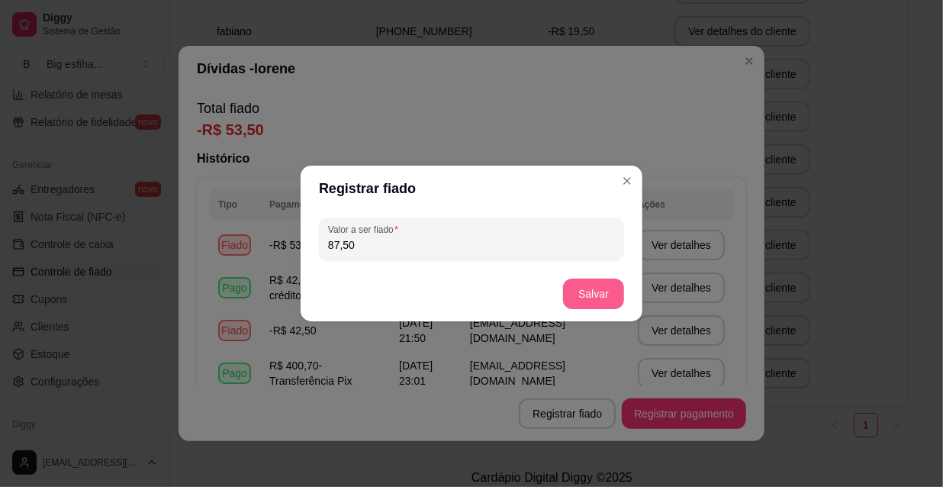
type input "87,50"
click at [592, 290] on button "Salvar" at bounding box center [593, 294] width 59 height 30
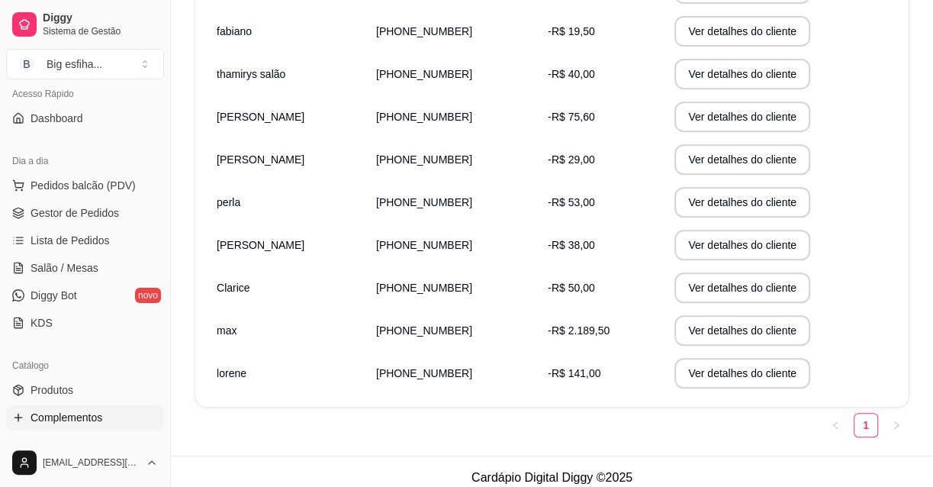
scroll to position [69, 0]
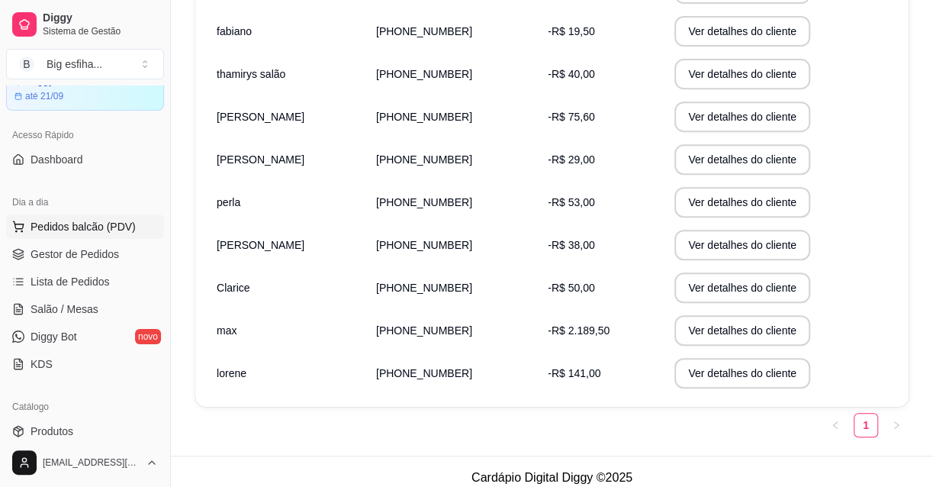
click at [79, 221] on span "Pedidos balcão (PDV)" at bounding box center [83, 226] width 105 height 15
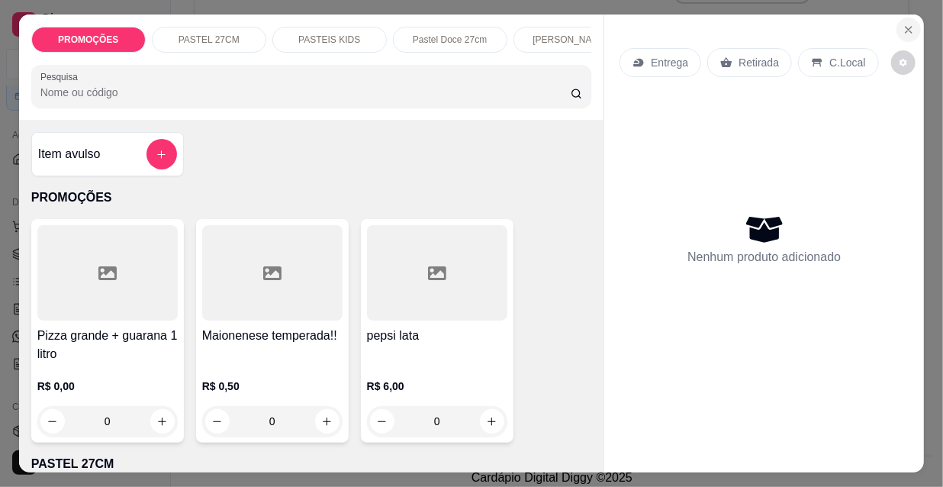
click at [905, 27] on icon "Close" at bounding box center [908, 30] width 6 height 6
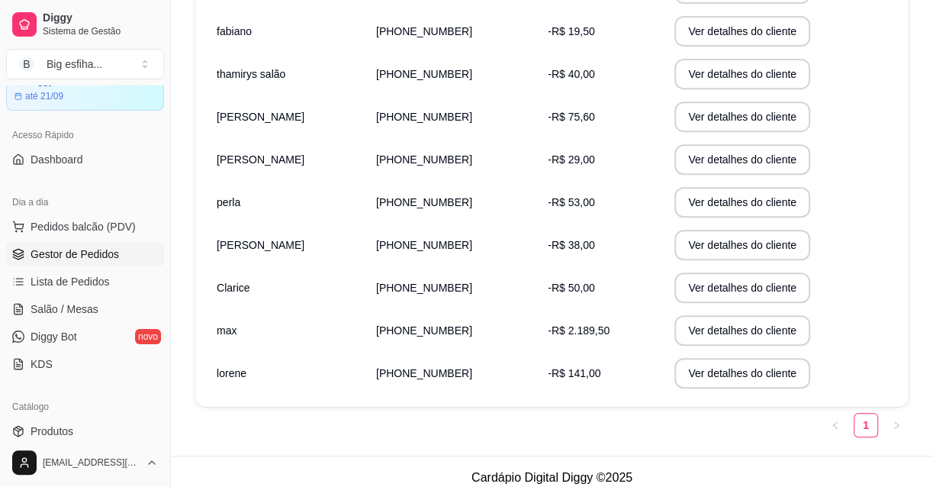
click at [85, 253] on span "Gestor de Pedidos" at bounding box center [75, 253] width 88 height 15
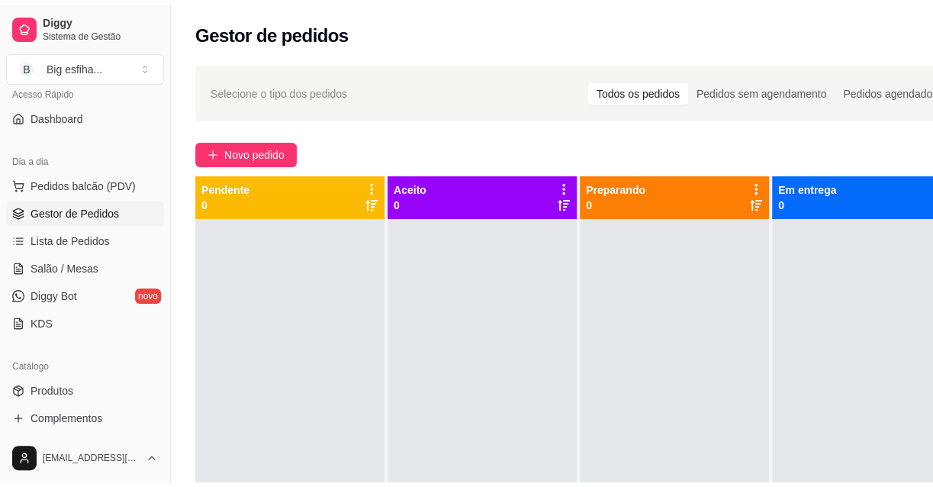
scroll to position [138, 0]
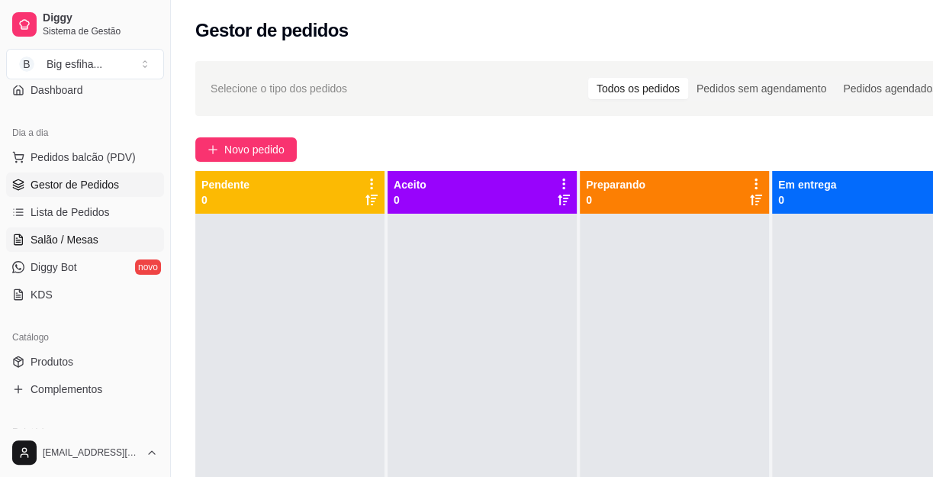
click at [100, 243] on link "Salão / Mesas" at bounding box center [85, 239] width 158 height 24
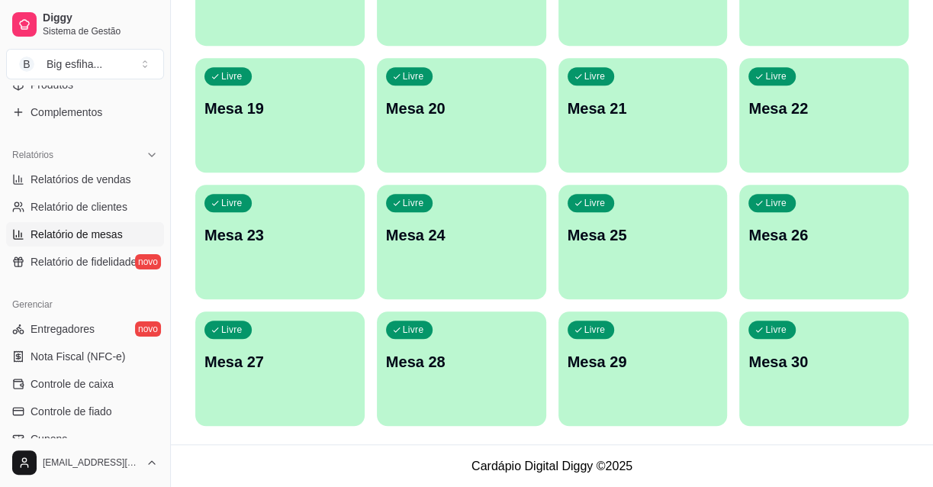
scroll to position [416, 0]
click at [100, 204] on span "Relatório de clientes" at bounding box center [79, 205] width 97 height 15
select select "30"
select select "HIGHEST_TOTAL_SPENT_WITH_ORDERS"
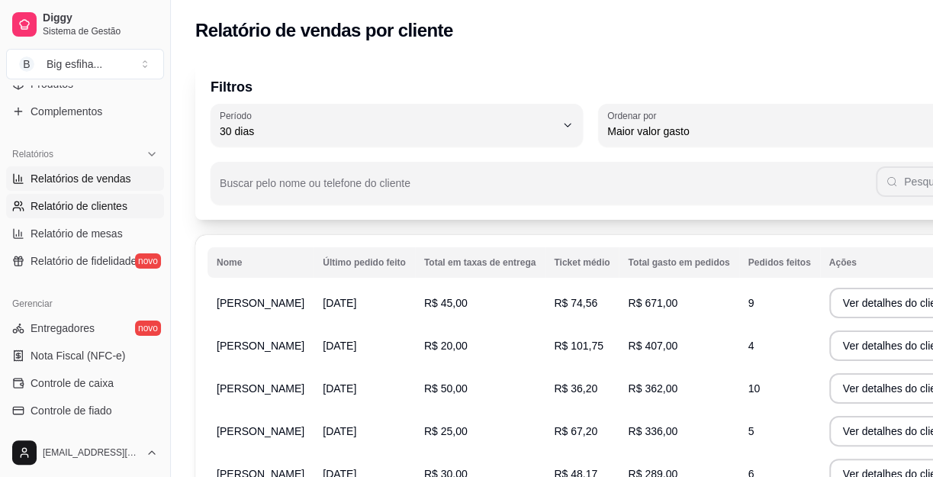
click at [50, 173] on span "Relatórios de vendas" at bounding box center [81, 178] width 101 height 15
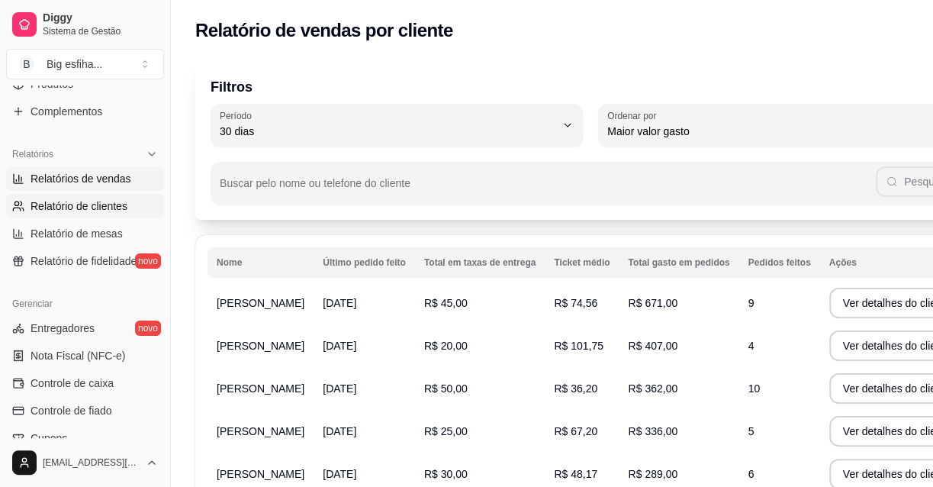
select select "ALL"
select select "0"
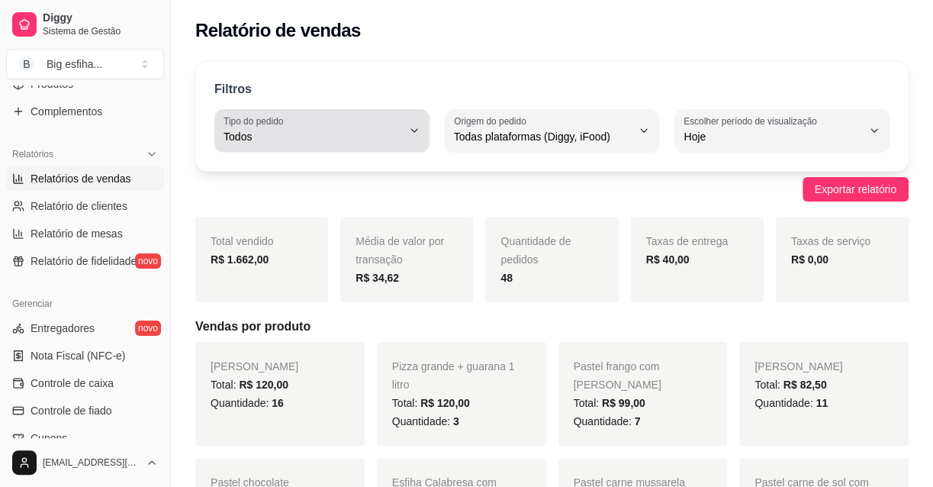
click at [374, 141] on span "Todos" at bounding box center [312, 136] width 178 height 15
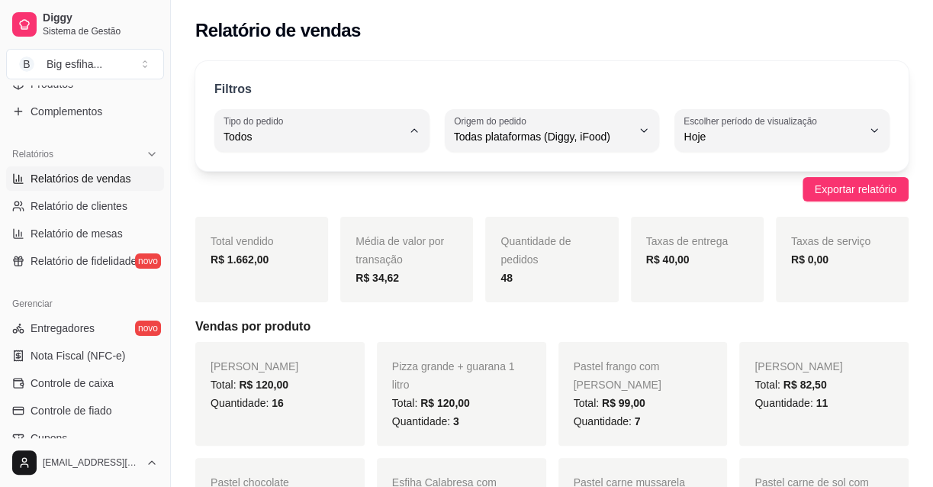
click at [352, 197] on span "Entrega" at bounding box center [314, 197] width 168 height 14
type input "DELIVERY"
select select "DELIVERY"
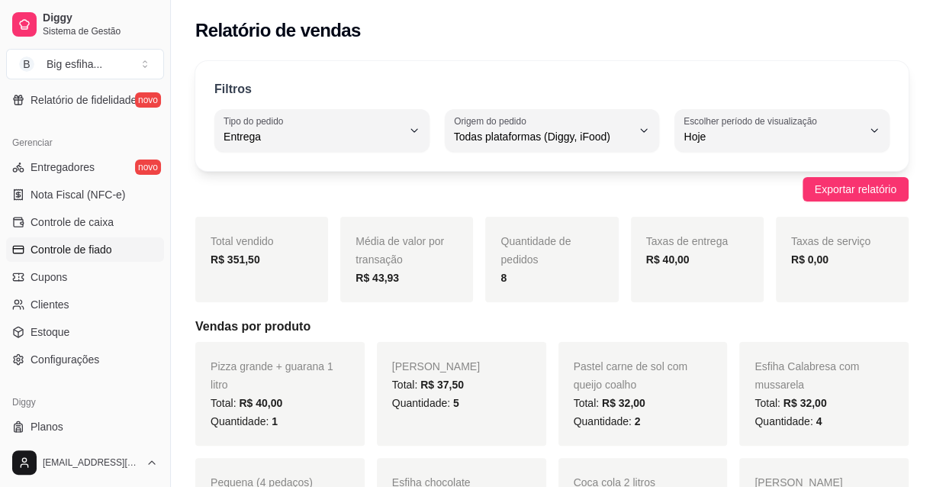
scroll to position [609, 0]
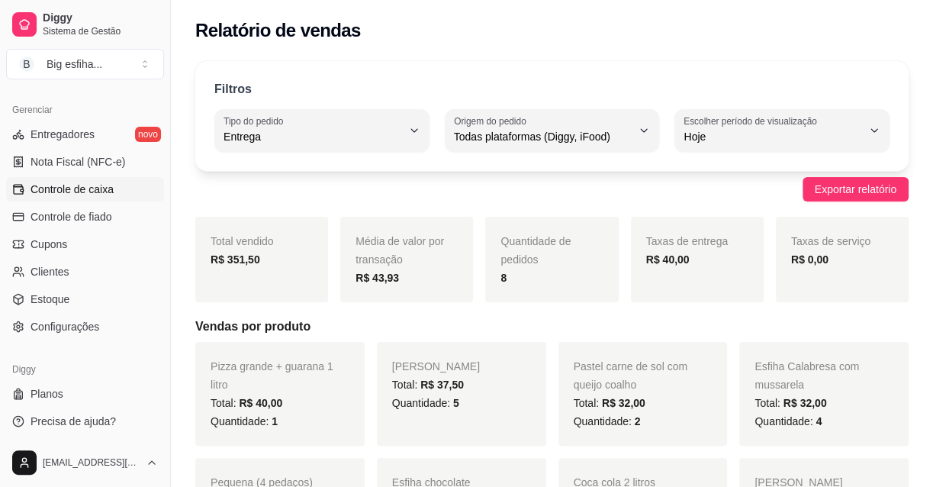
click at [97, 186] on span "Controle de caixa" at bounding box center [72, 188] width 83 height 15
